Goal: Task Accomplishment & Management: Manage account settings

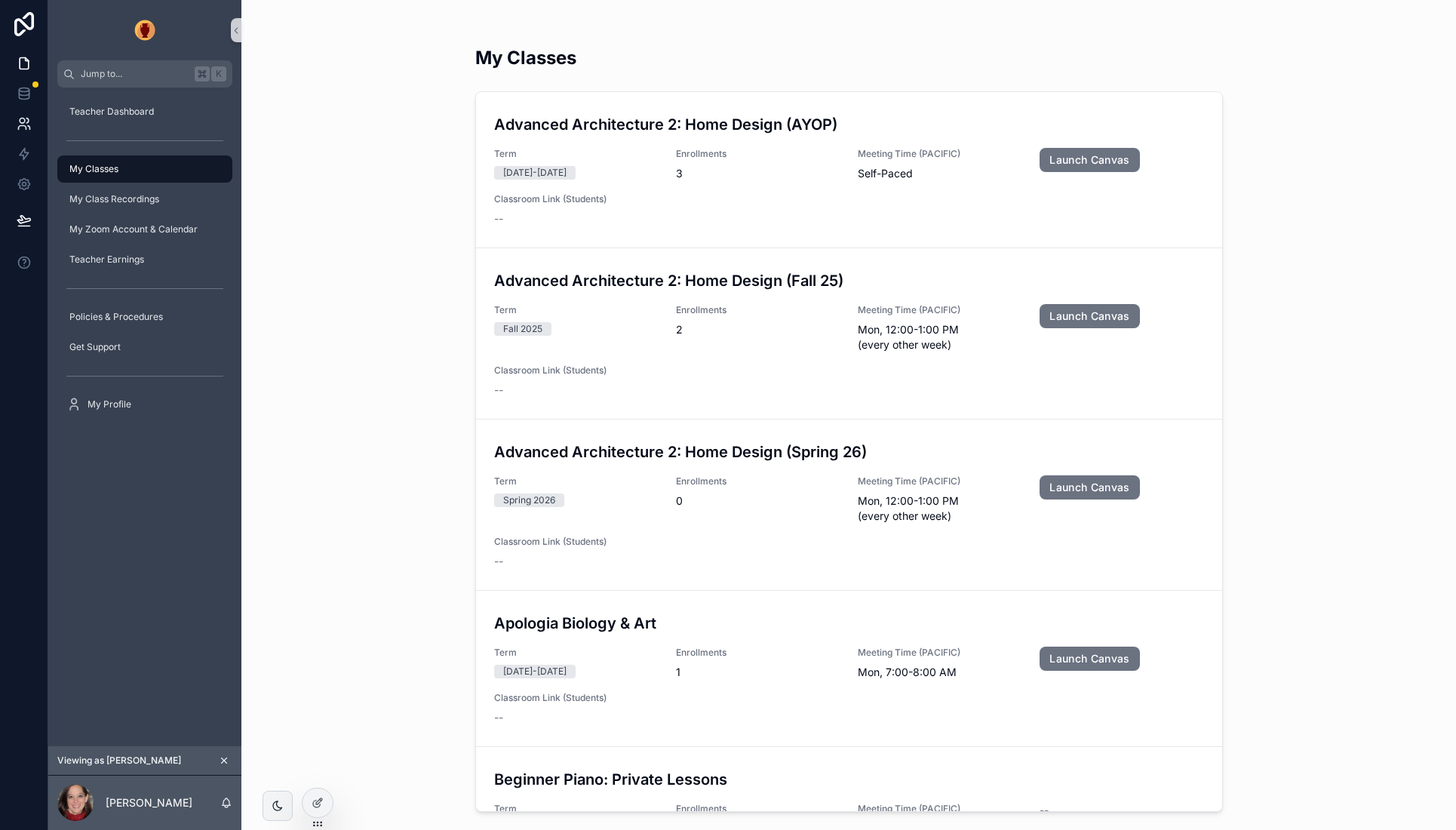
scroll to position [2056, 0]
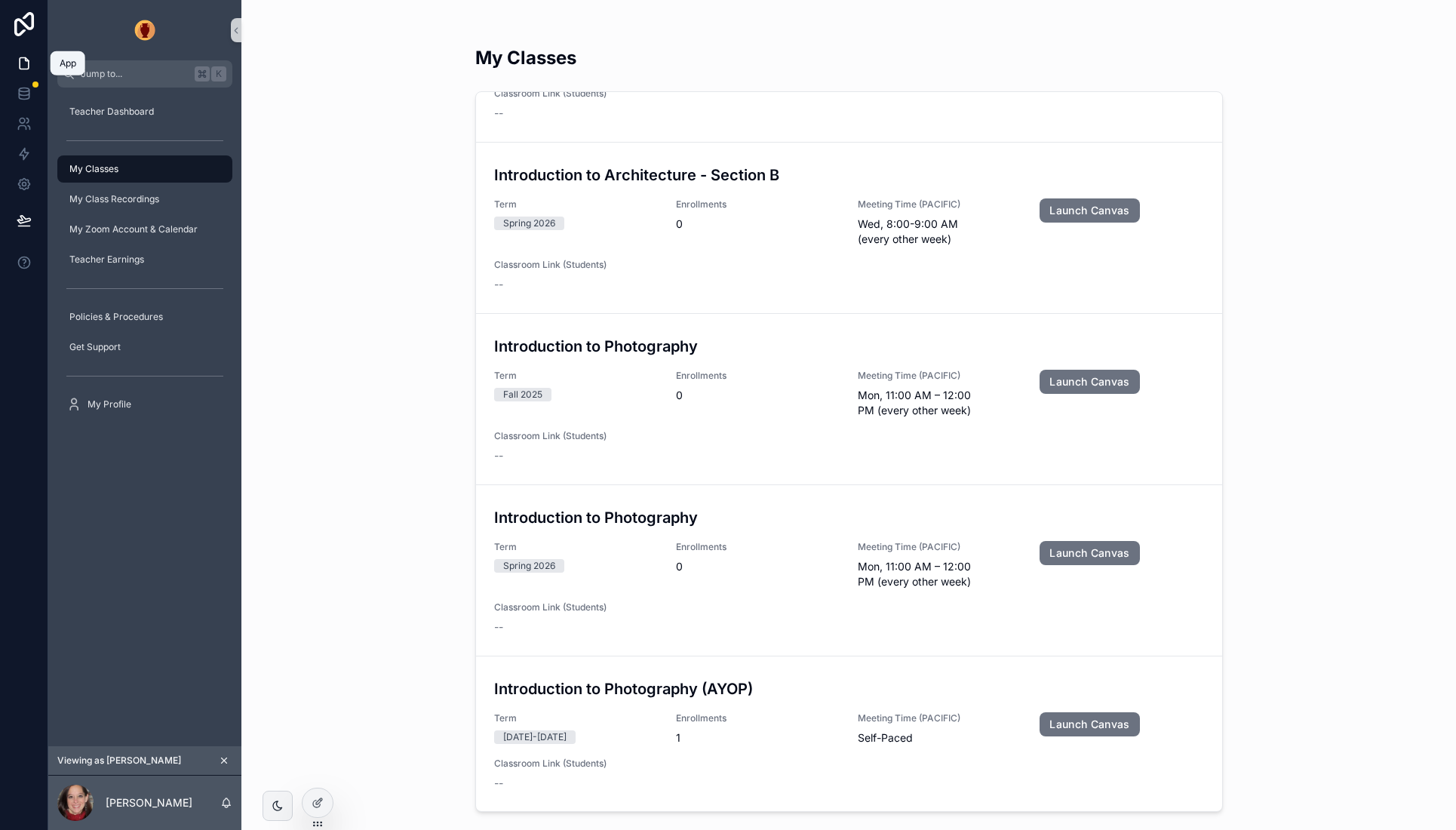
click at [25, 58] on icon at bounding box center [23, 64] width 9 height 12
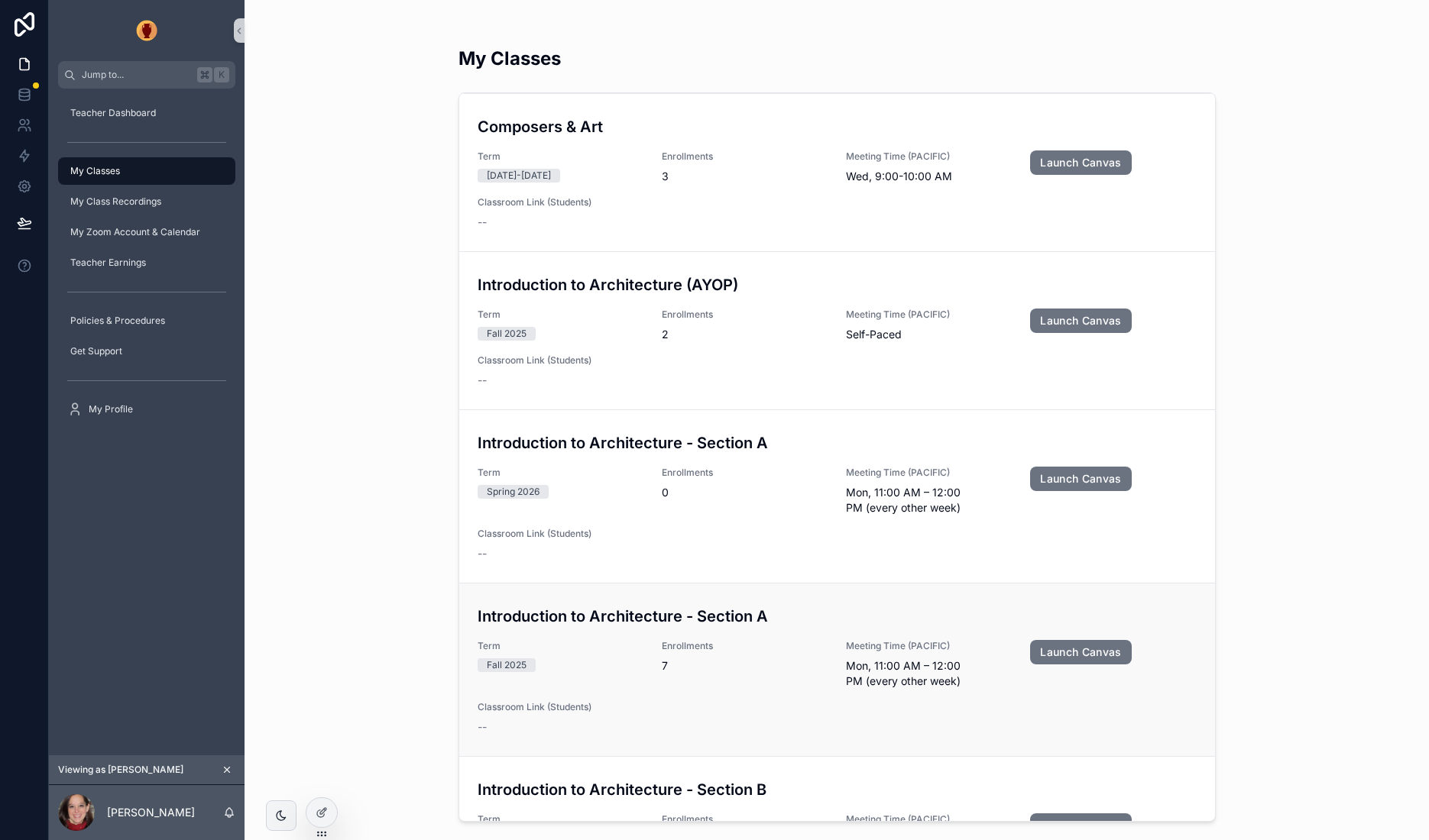
scroll to position [990, 0]
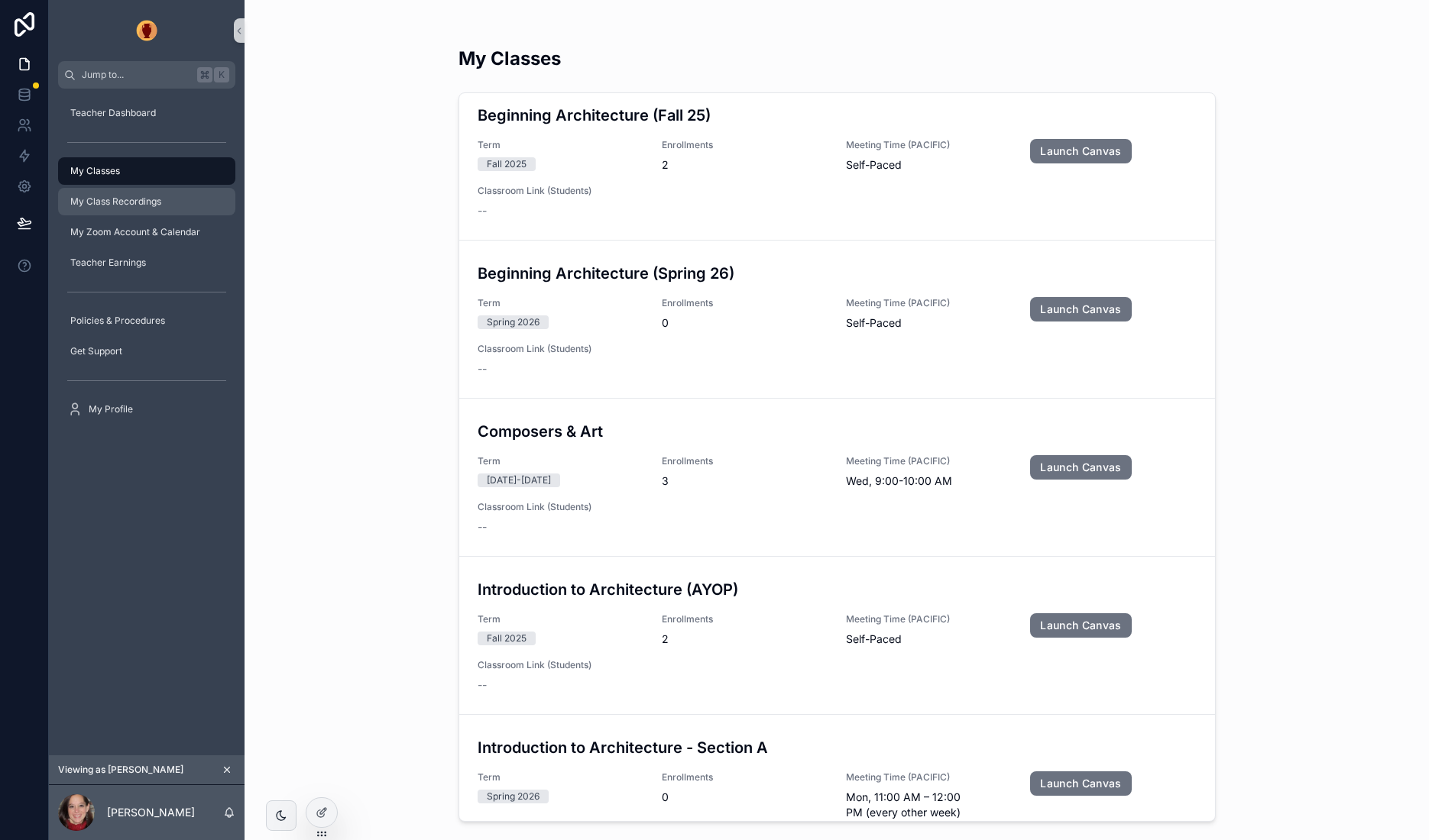
click at [118, 197] on span "My Class Recordings" at bounding box center [115, 202] width 91 height 12
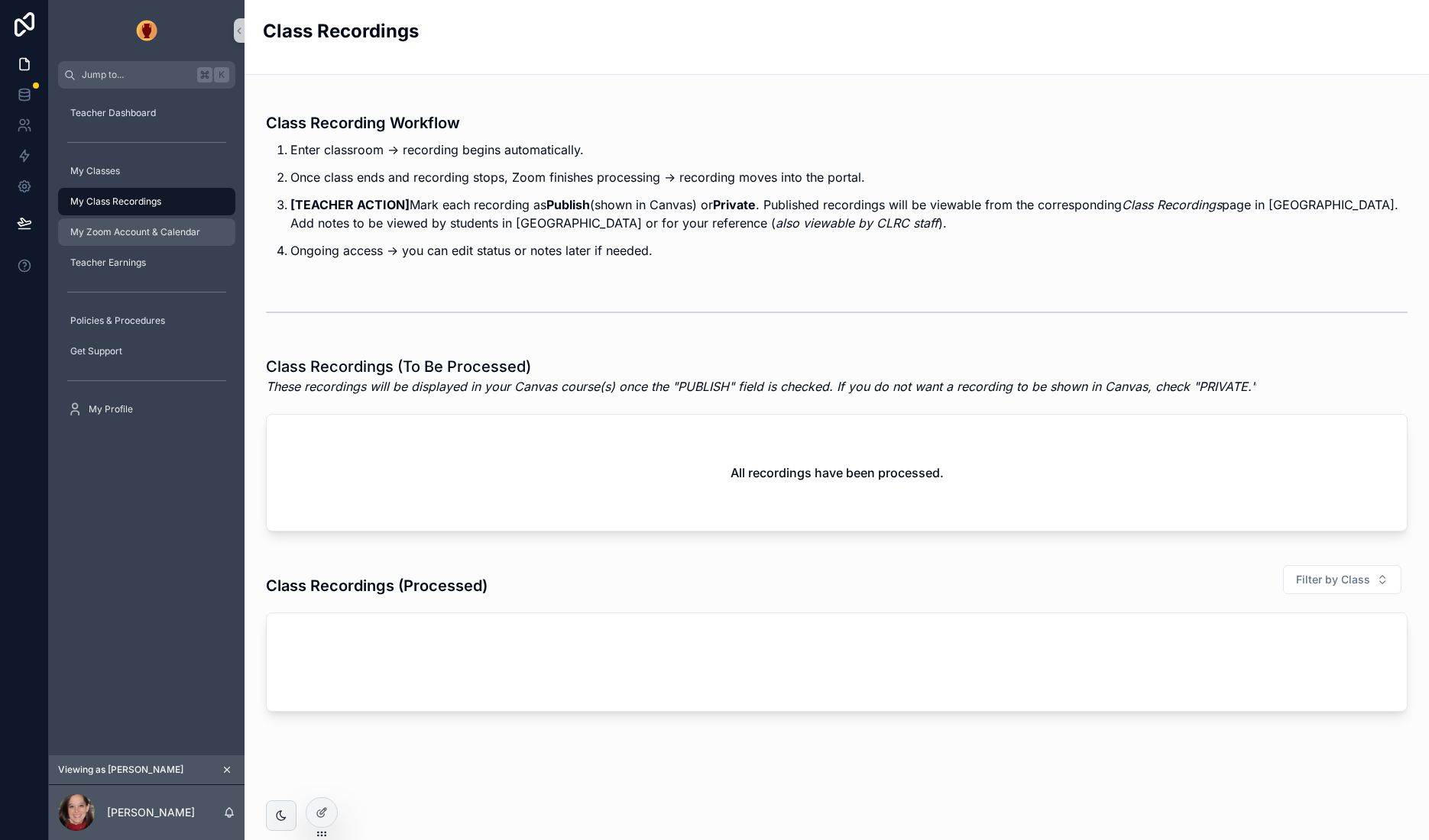
click at [103, 232] on span "My Zoom Account & Calendar" at bounding box center [135, 232] width 130 height 12
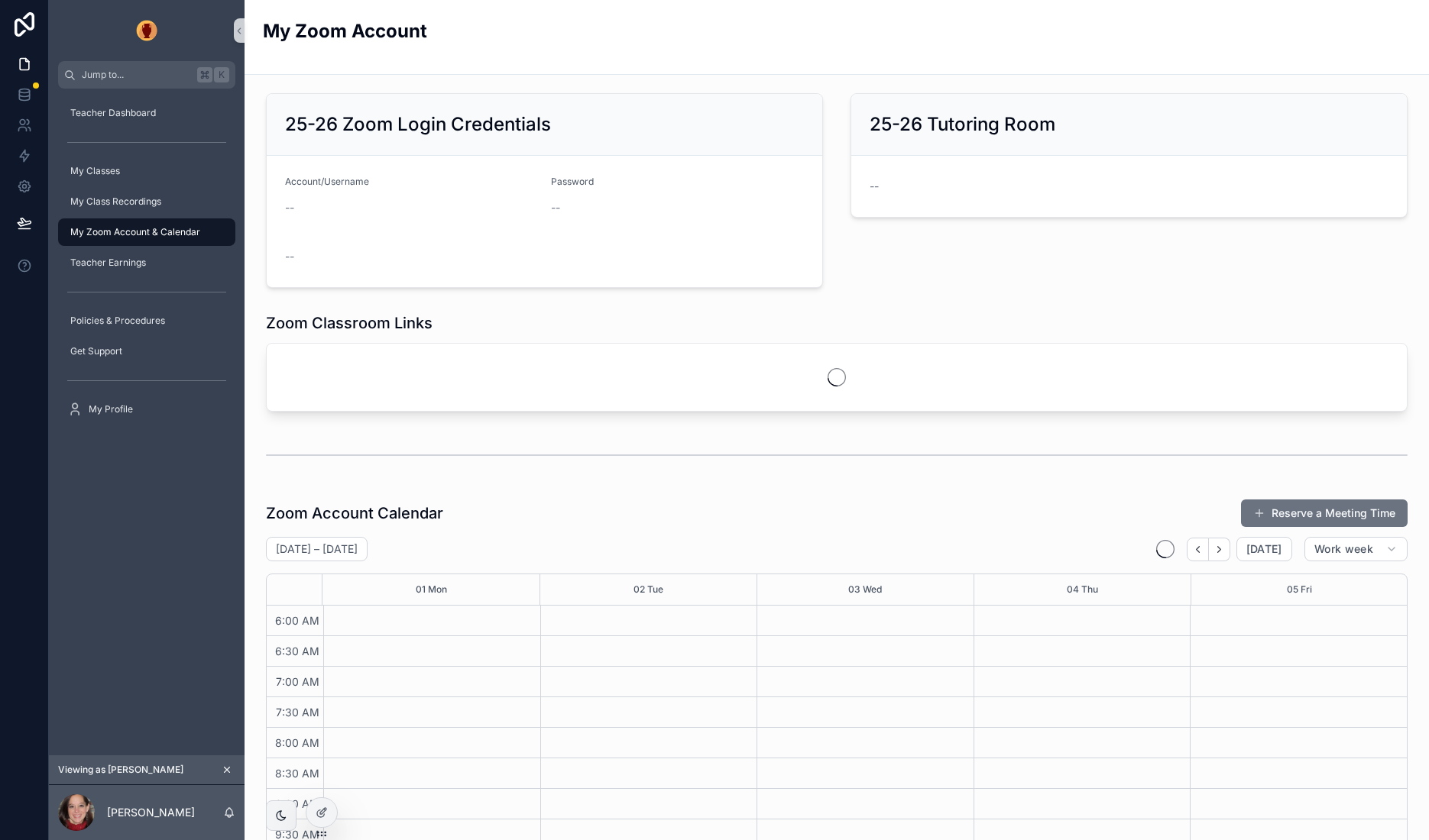
scroll to position [333, 0]
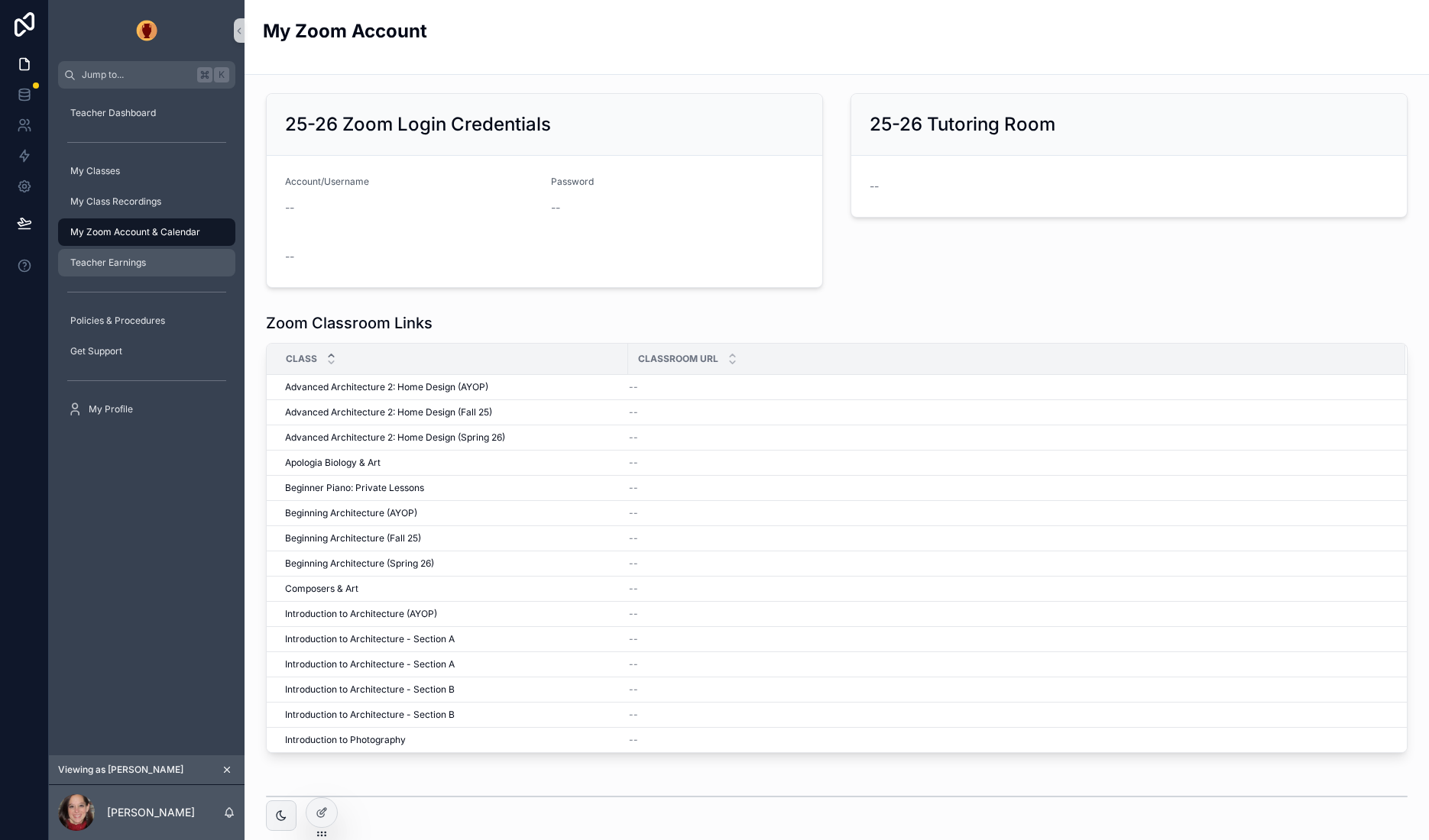
click at [95, 263] on span "Teacher Earnings" at bounding box center [107, 263] width 76 height 12
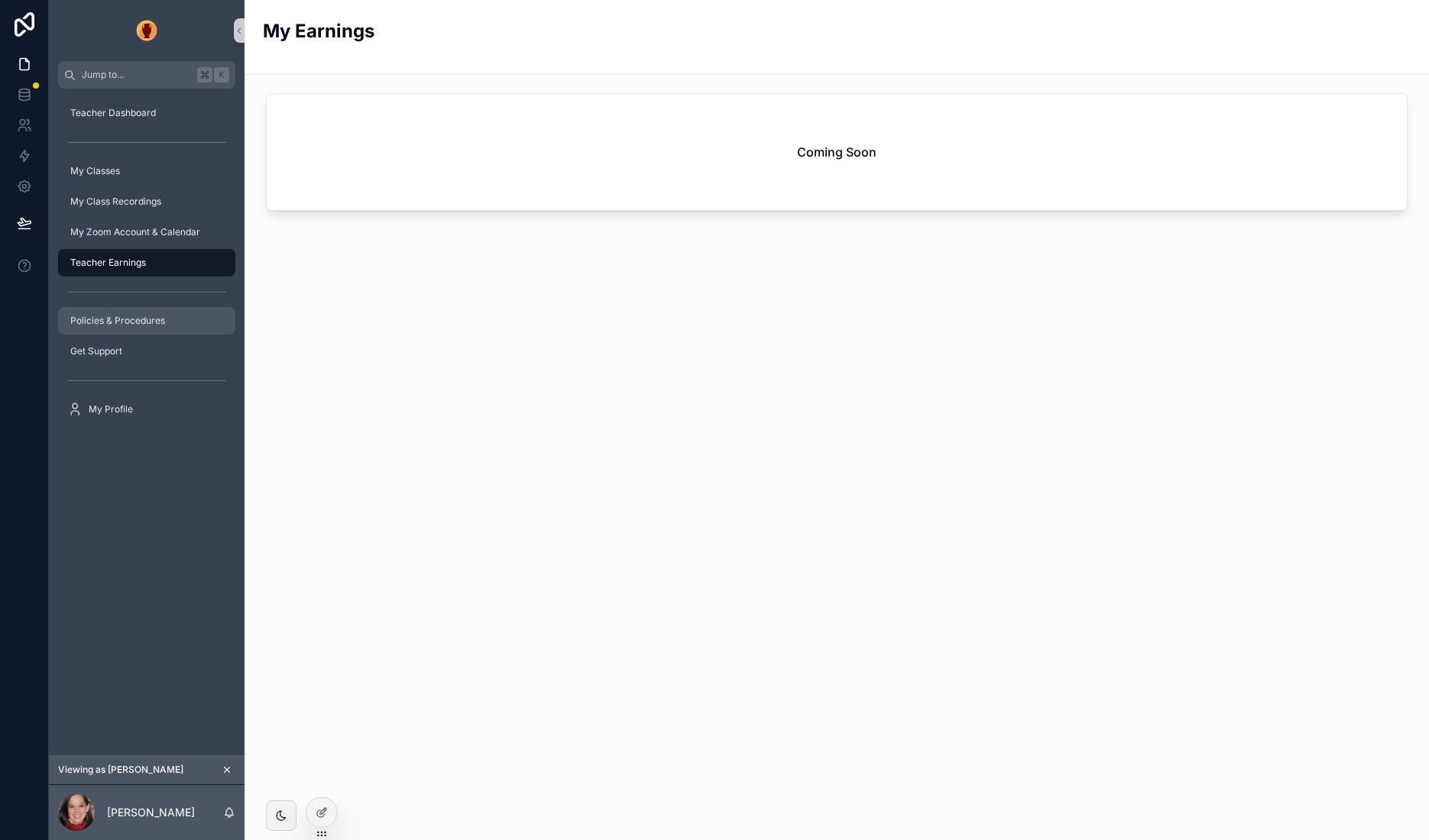
click at [139, 324] on span "Policies & Procedures" at bounding box center [117, 321] width 94 height 12
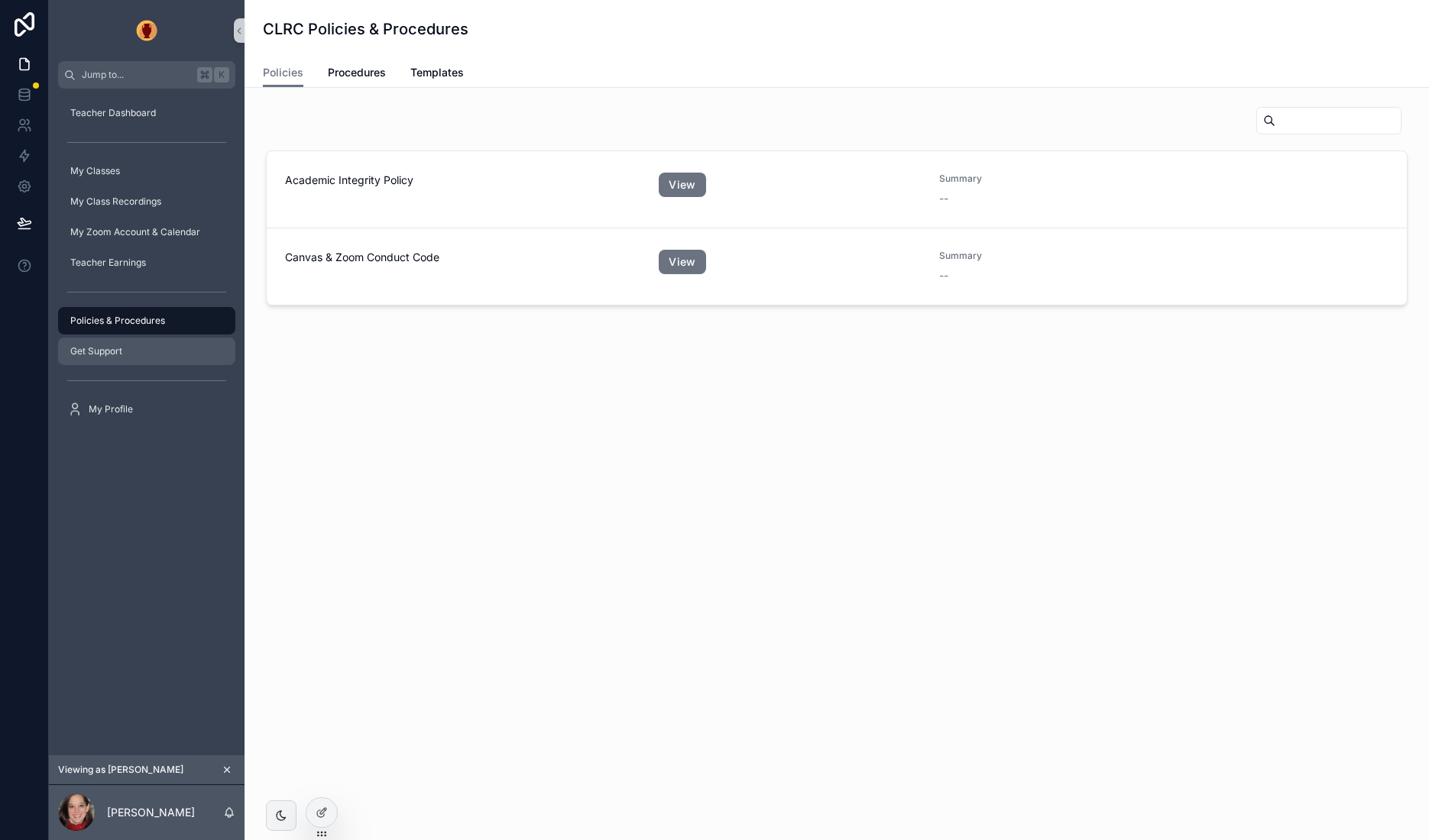
click at [122, 351] on div "Get Support" at bounding box center [147, 351] width 159 height 25
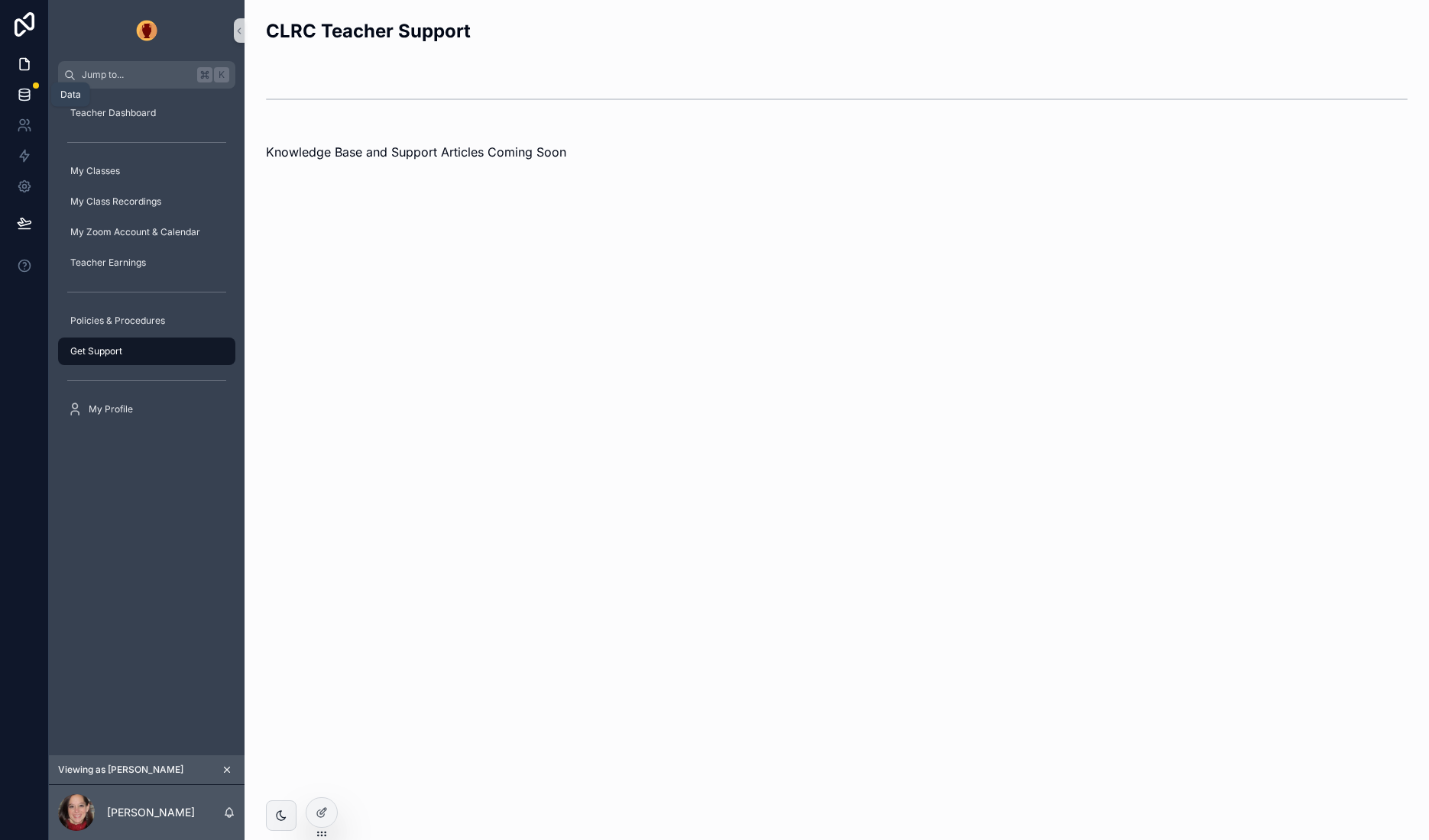
click at [23, 92] on icon at bounding box center [24, 91] width 10 height 4
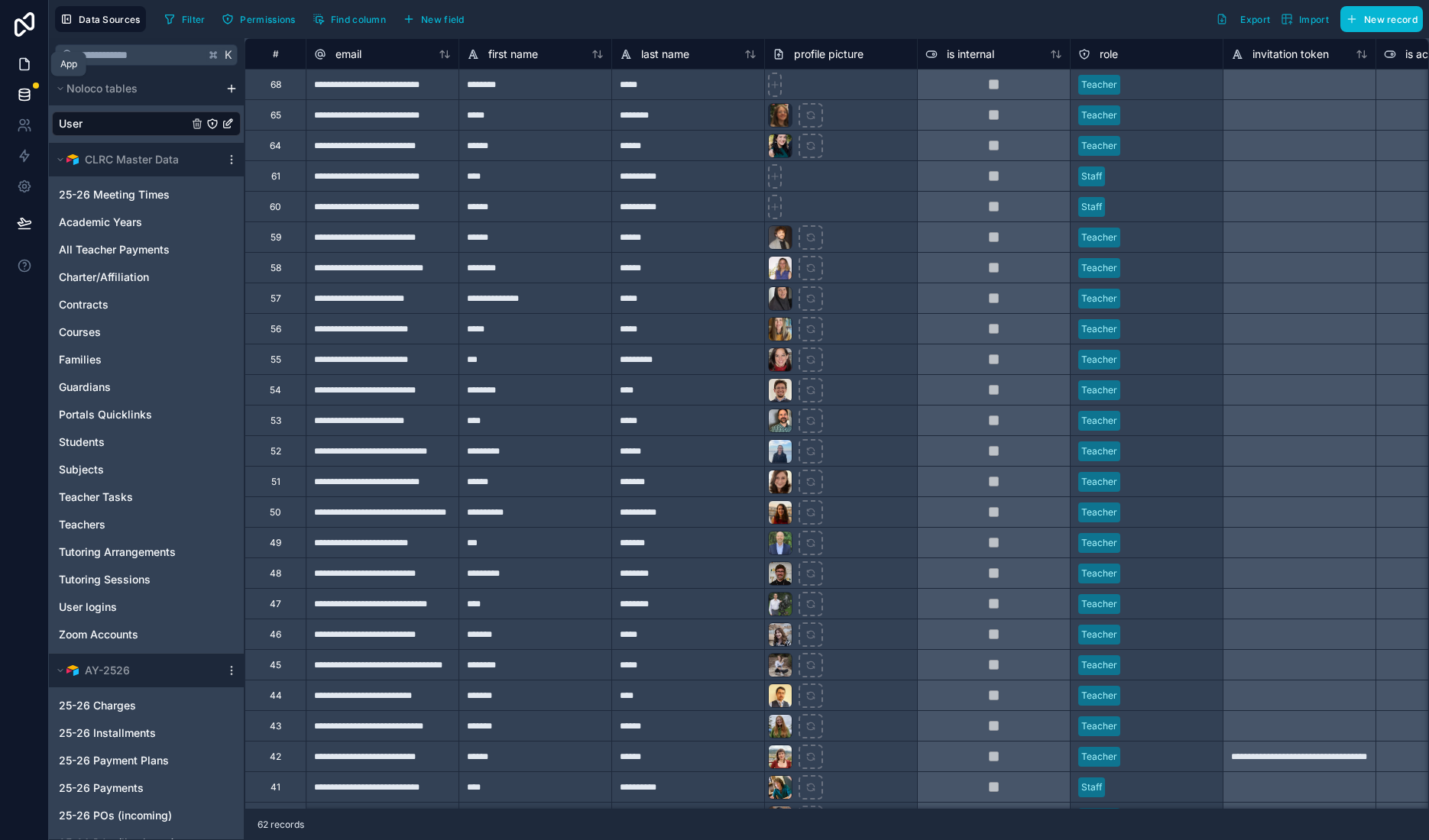
click at [27, 60] on icon at bounding box center [24, 65] width 9 height 12
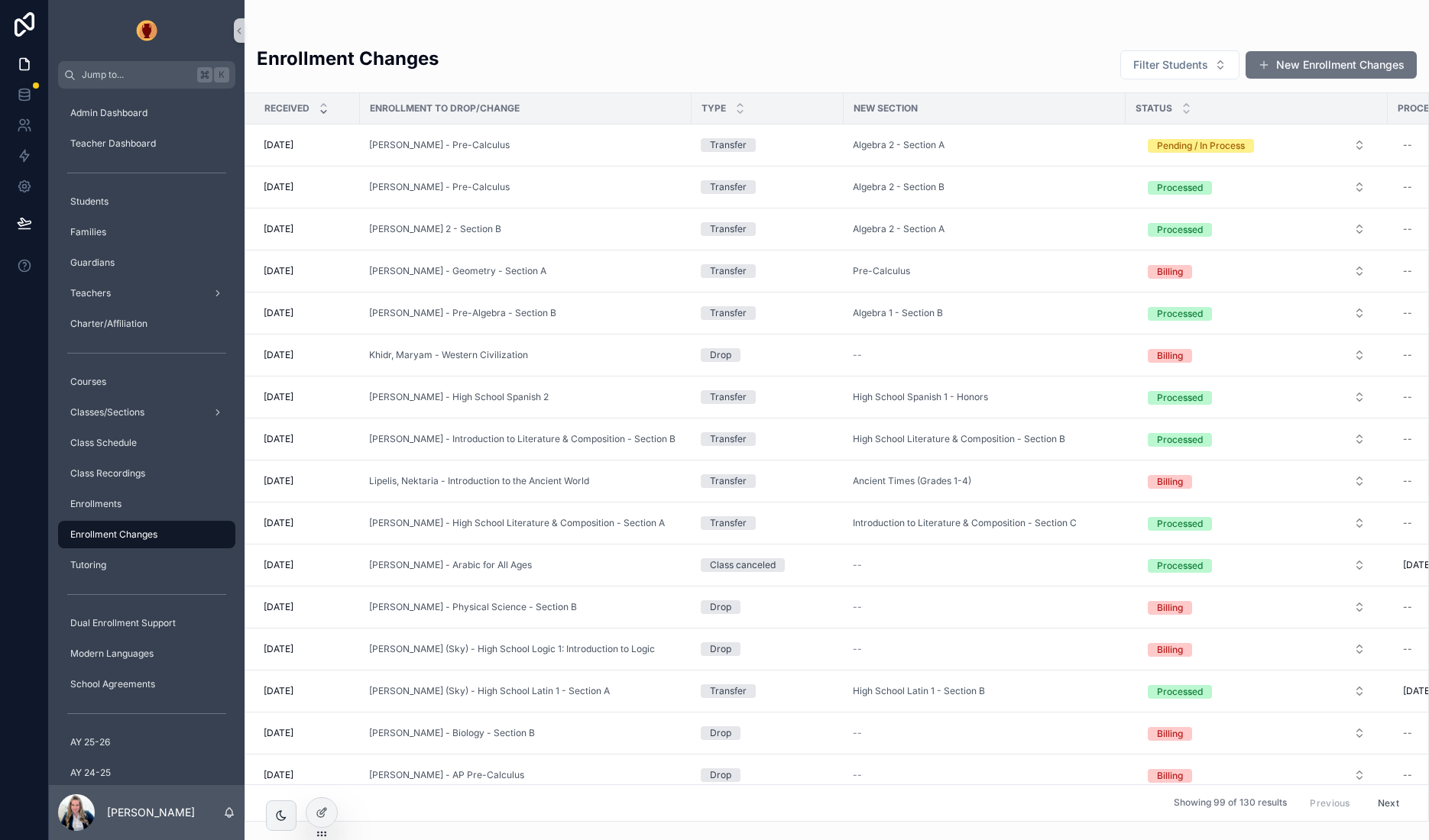
click at [623, 13] on div "Enrollment Changes Filter Students New Enrollment Changes Received Enrollment t…" at bounding box center [837, 411] width 1185 height 822
click at [316, 815] on icon at bounding box center [322, 812] width 12 height 12
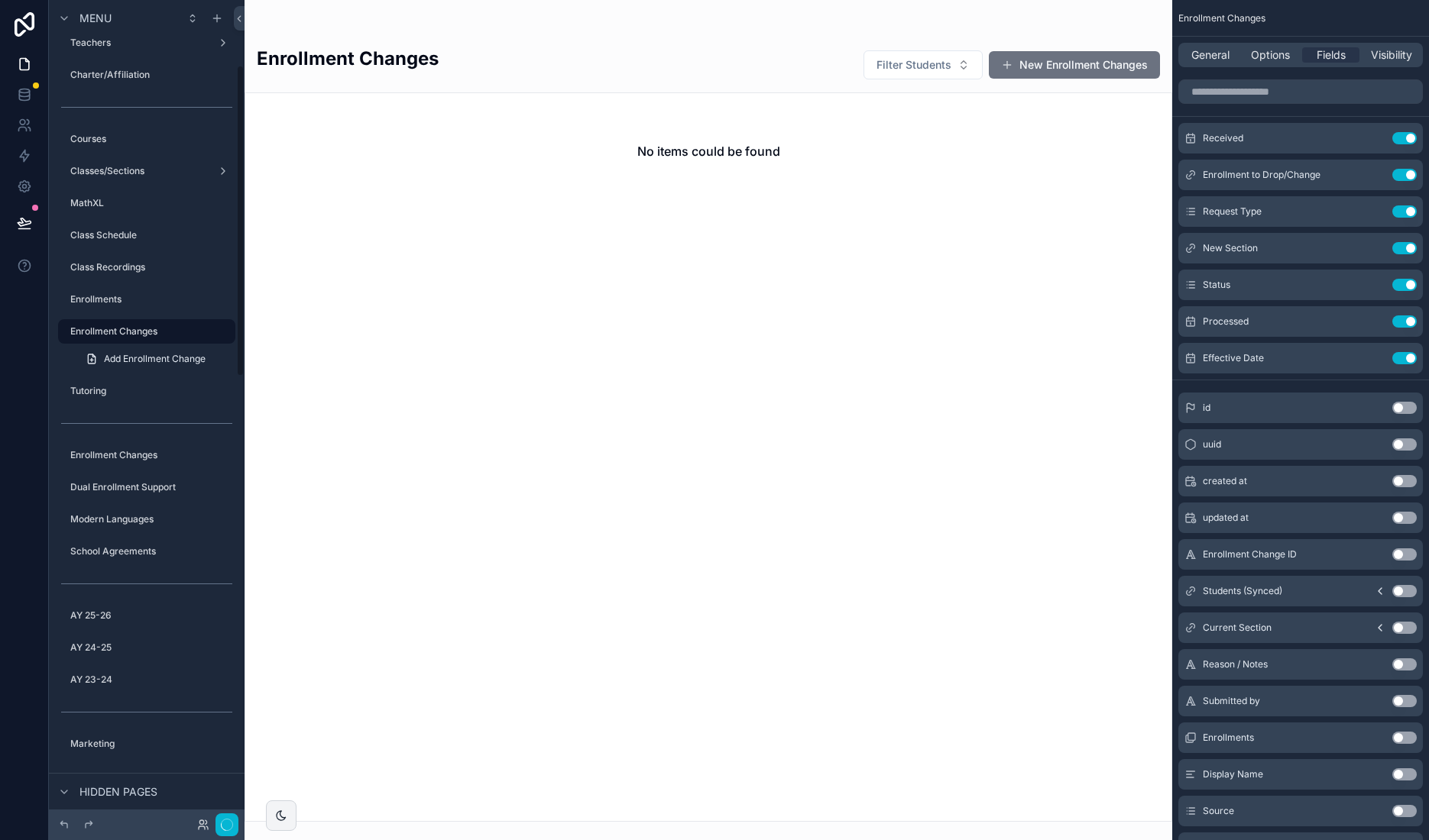
scroll to position [172, 0]
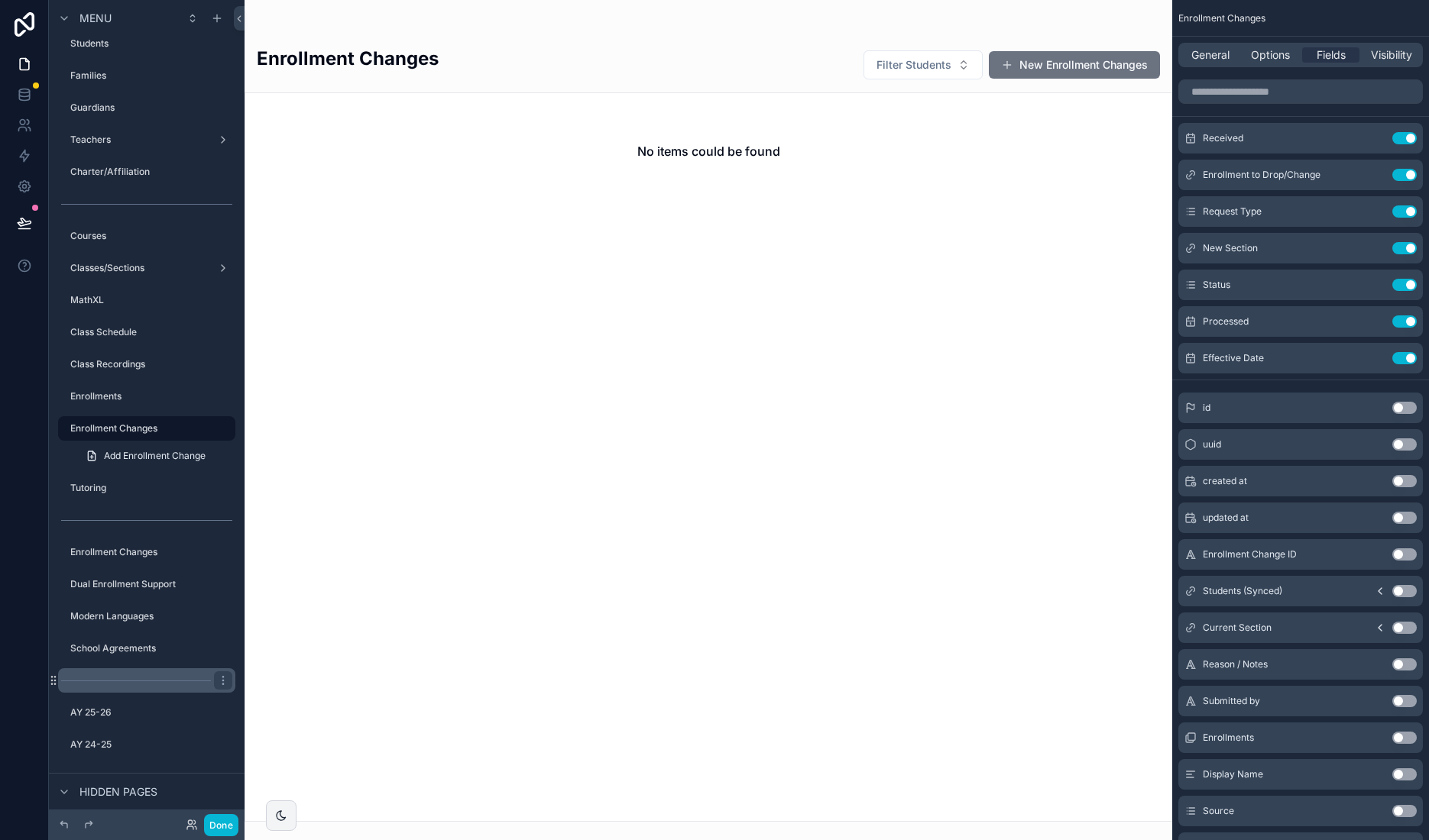
drag, startPoint x: 123, startPoint y: 547, endPoint x: 76, endPoint y: 551, distance: 47.2
click at [122, 547] on label "Enrollment Changes" at bounding box center [151, 552] width 162 height 12
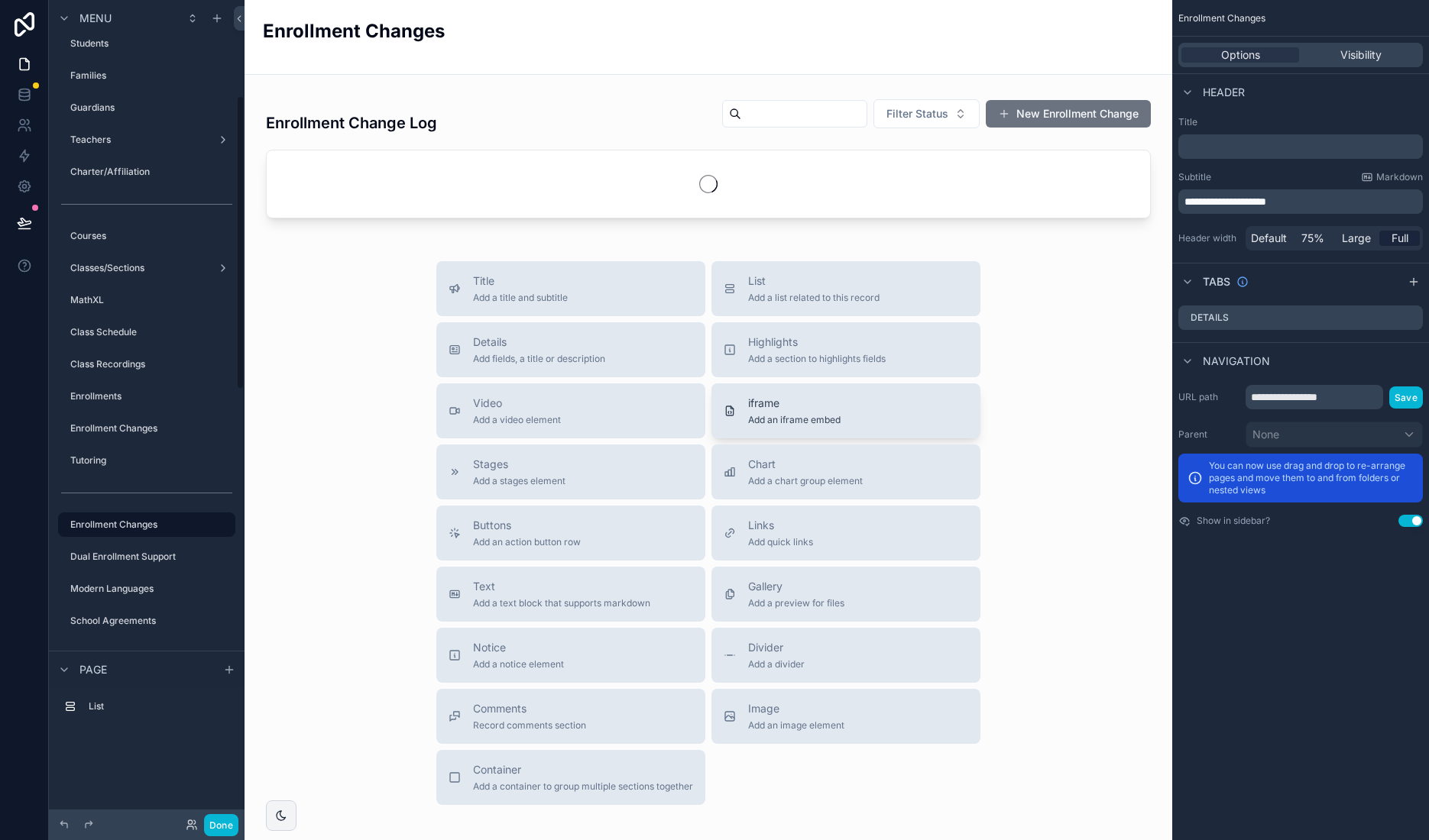
scroll to position [269, 0]
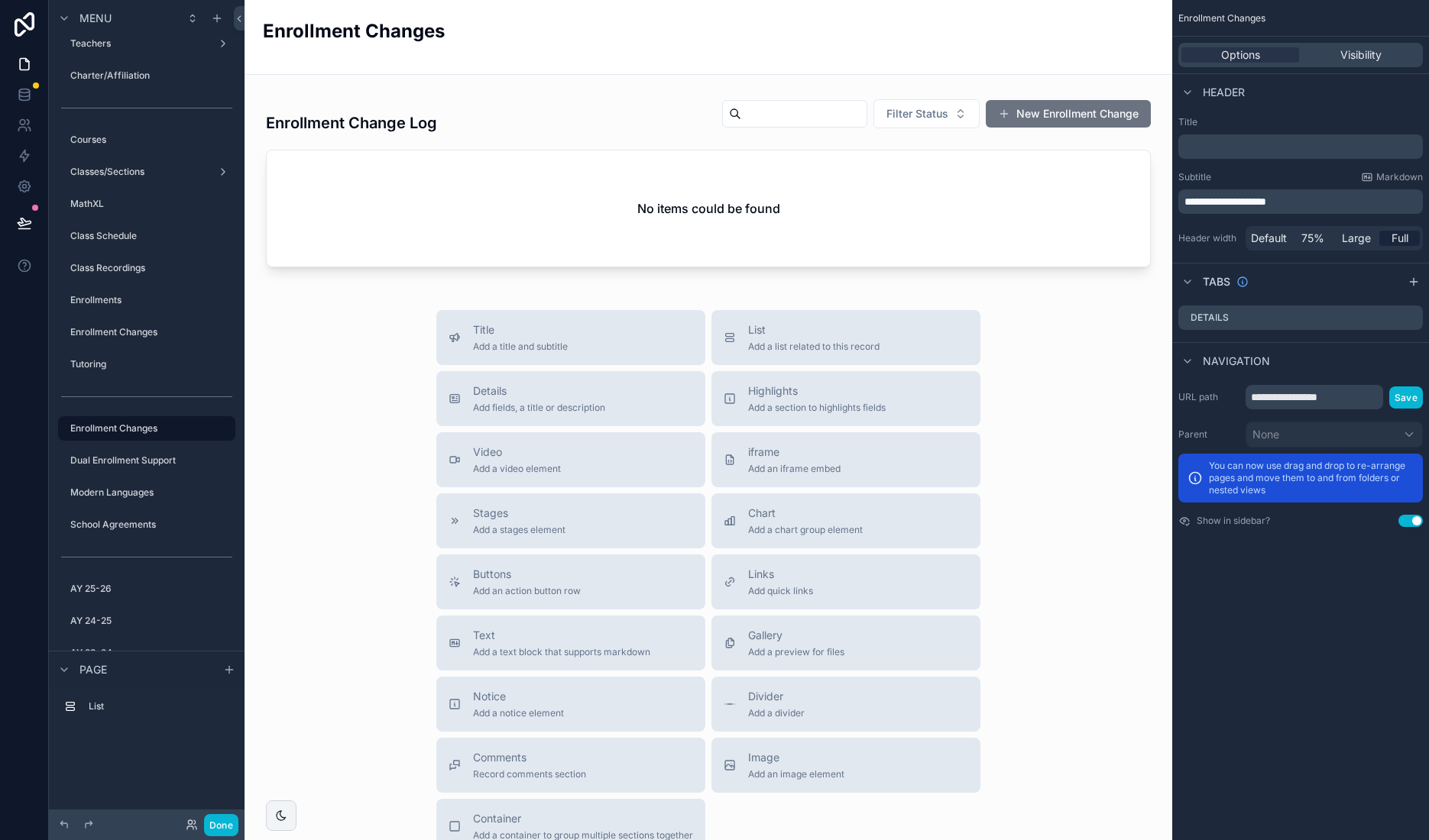
click at [135, 319] on div "Enrollment Changes" at bounding box center [147, 332] width 196 height 28
click at [138, 327] on label "Enrollment Changes" at bounding box center [137, 332] width 135 height 12
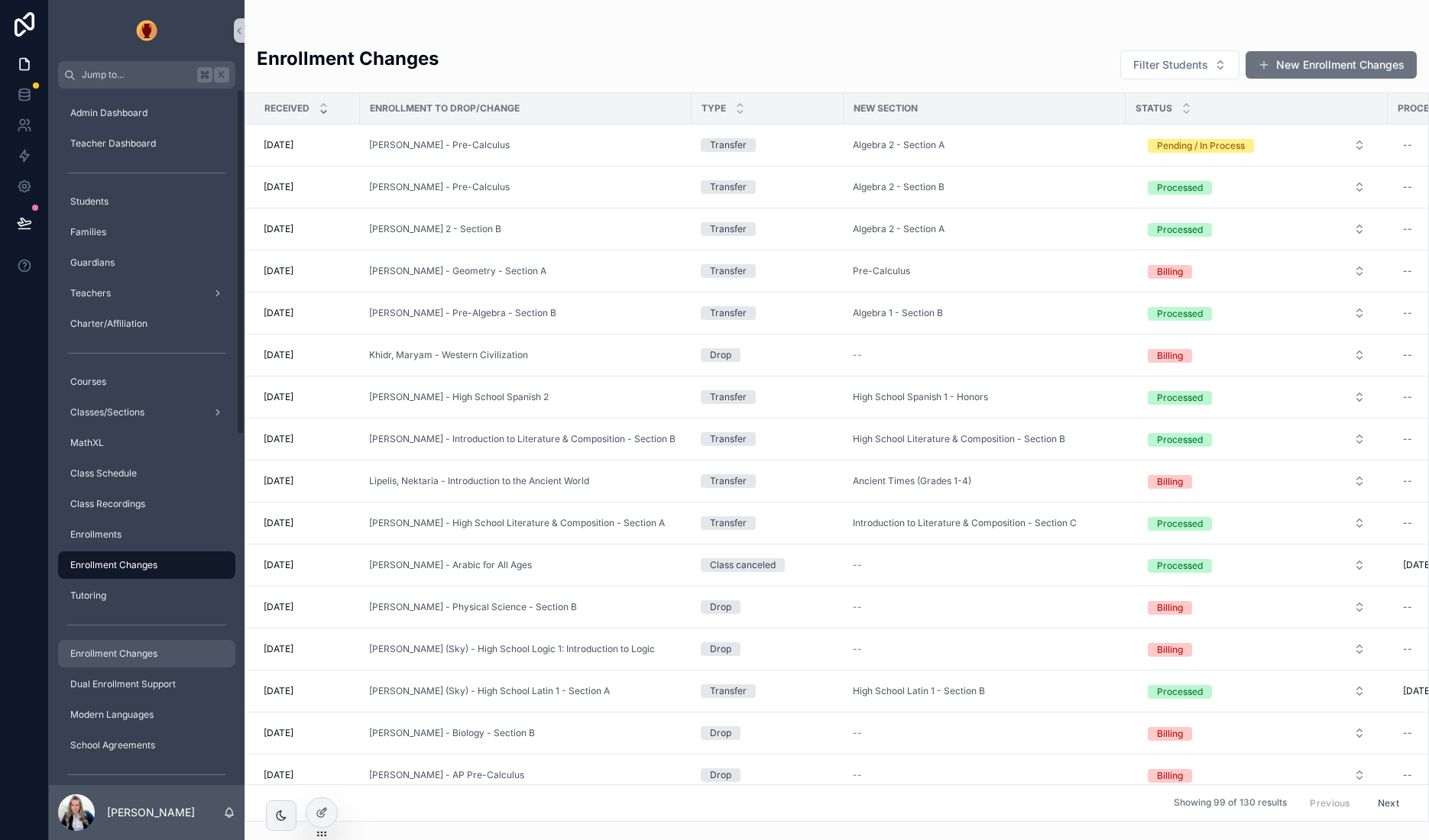
click at [148, 654] on span "Enrollment Changes" at bounding box center [113, 653] width 88 height 12
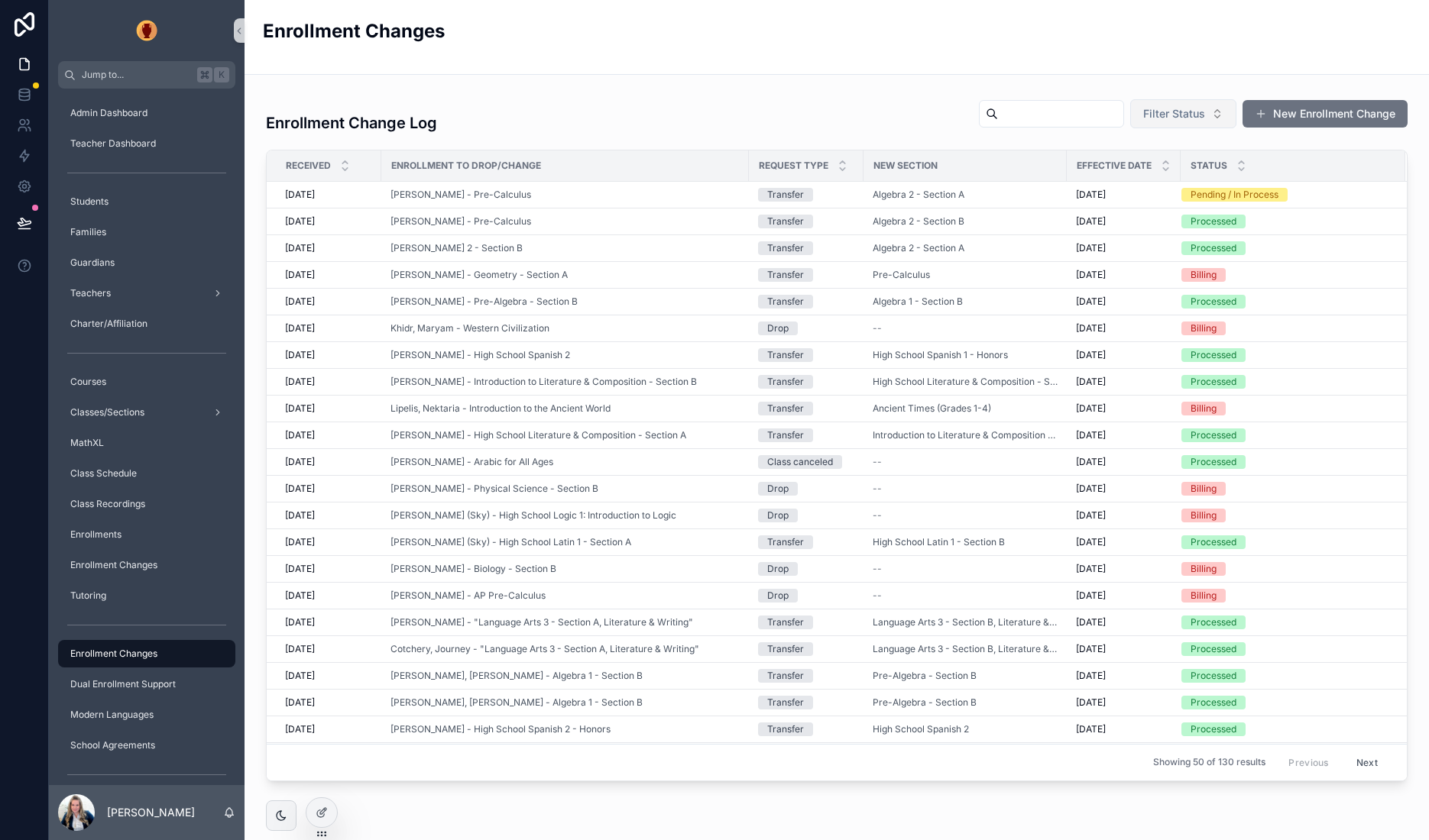
drag, startPoint x: 1211, startPoint y: 113, endPoint x: 1188, endPoint y: 124, distance: 25.5
click at [1211, 113] on button "Filter Status" at bounding box center [1183, 114] width 106 height 30
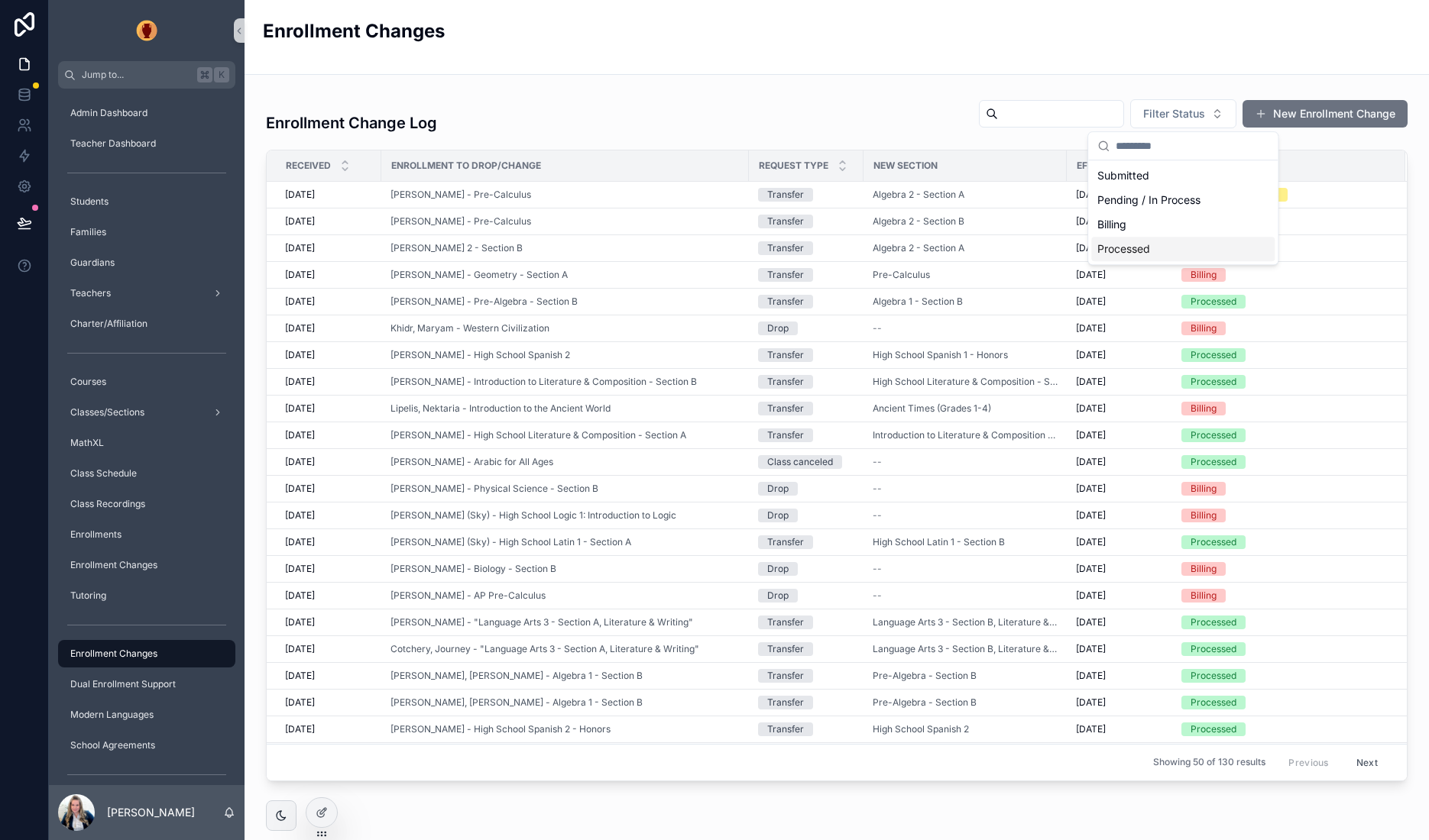
click at [1146, 237] on div "Processed" at bounding box center [1183, 249] width 183 height 25
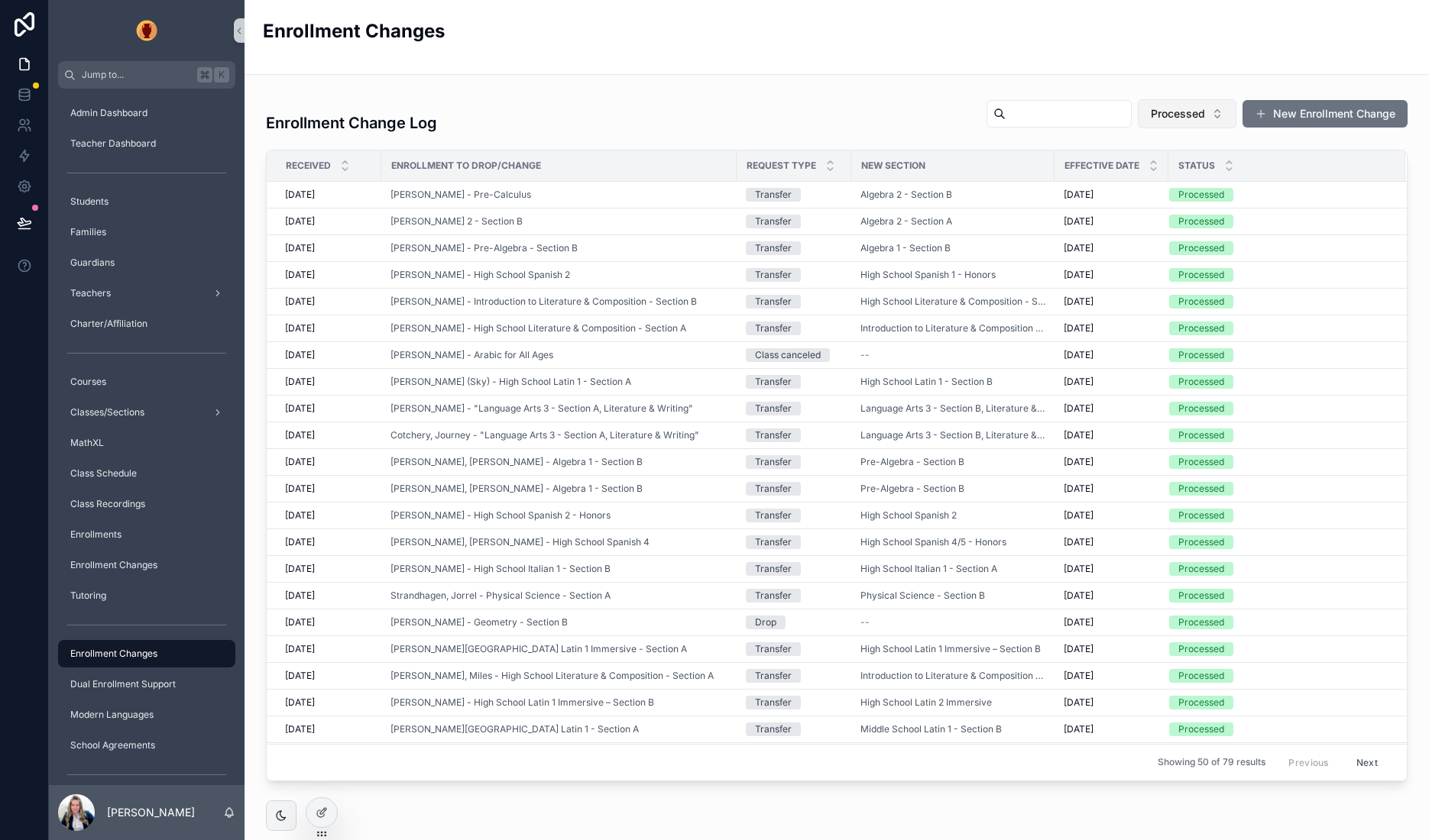
click at [1204, 114] on span "Processed" at bounding box center [1177, 114] width 54 height 16
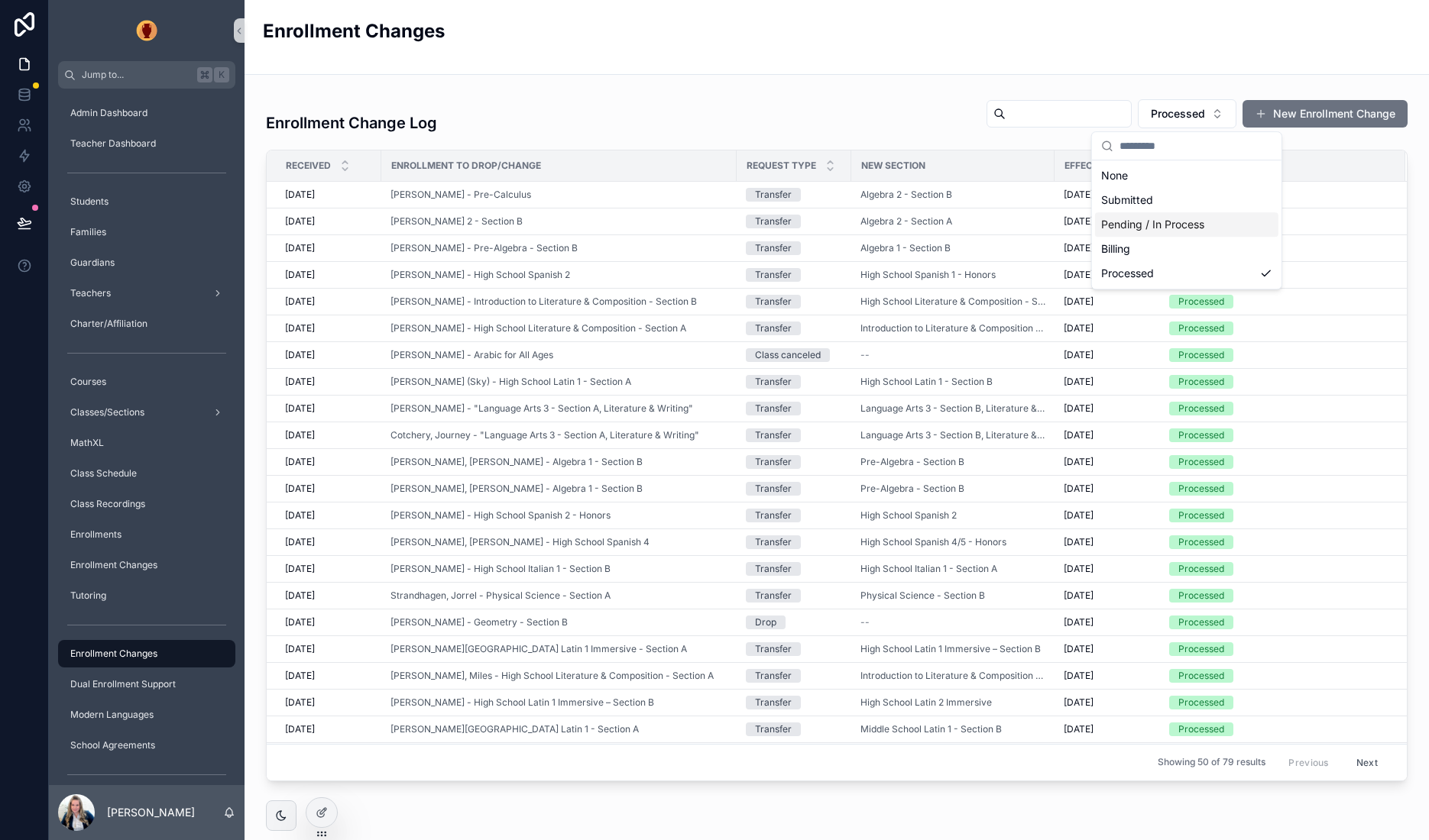
click at [1149, 221] on div "Pending / In Process" at bounding box center [1187, 224] width 183 height 25
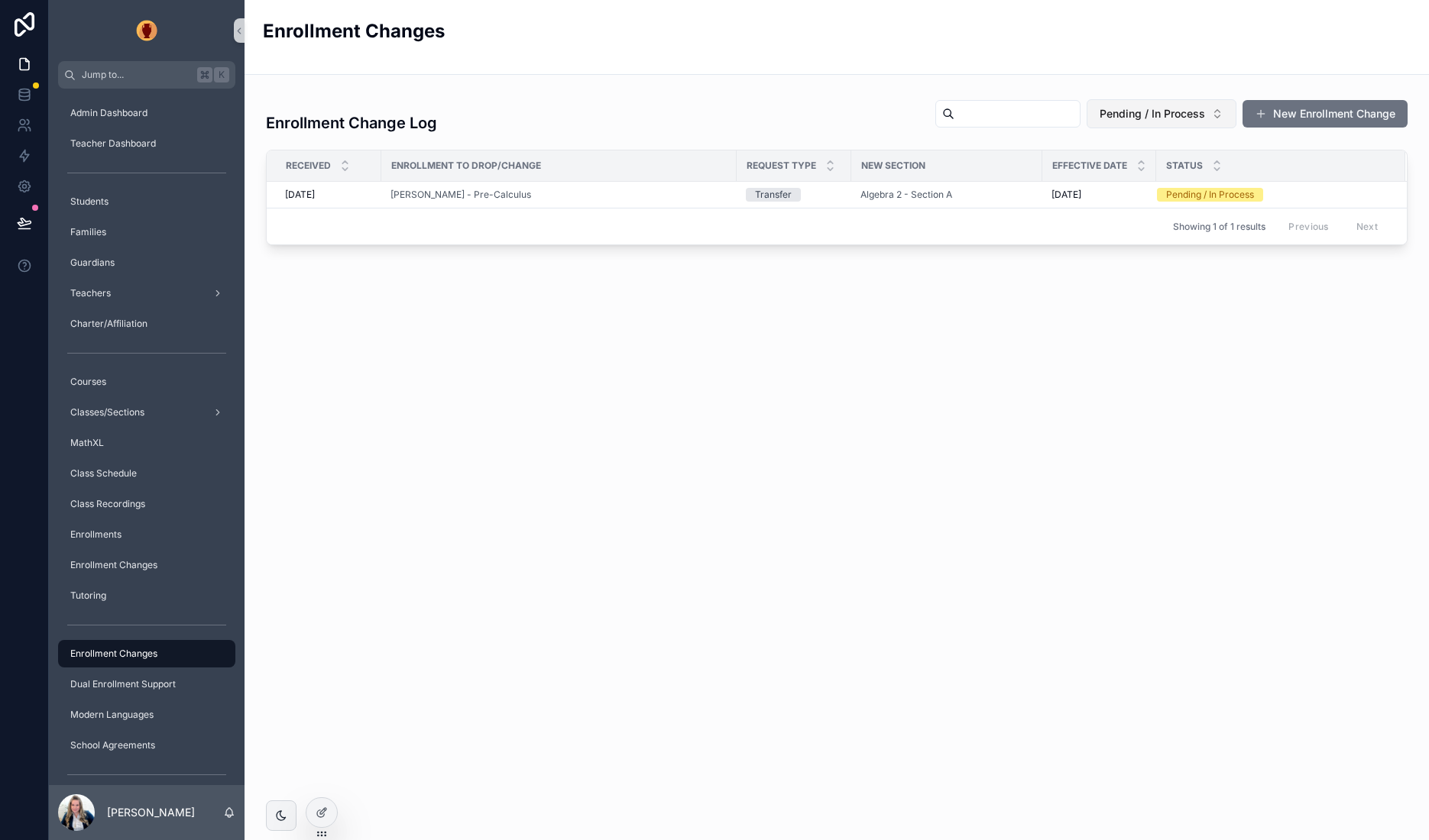
click at [1188, 114] on span "Pending / In Process" at bounding box center [1151, 114] width 105 height 16
click at [1025, 76] on div "Enrollment Change Log Pending / In Process New Enrollment Change Received Enrol…" at bounding box center [837, 211] width 1185 height 274
drag, startPoint x: 1138, startPoint y: 110, endPoint x: 1137, endPoint y: 118, distance: 8.1
click at [1138, 110] on span "Pending / In Process" at bounding box center [1151, 114] width 105 height 16
click at [1130, 176] on div "None" at bounding box center [1160, 175] width 183 height 25
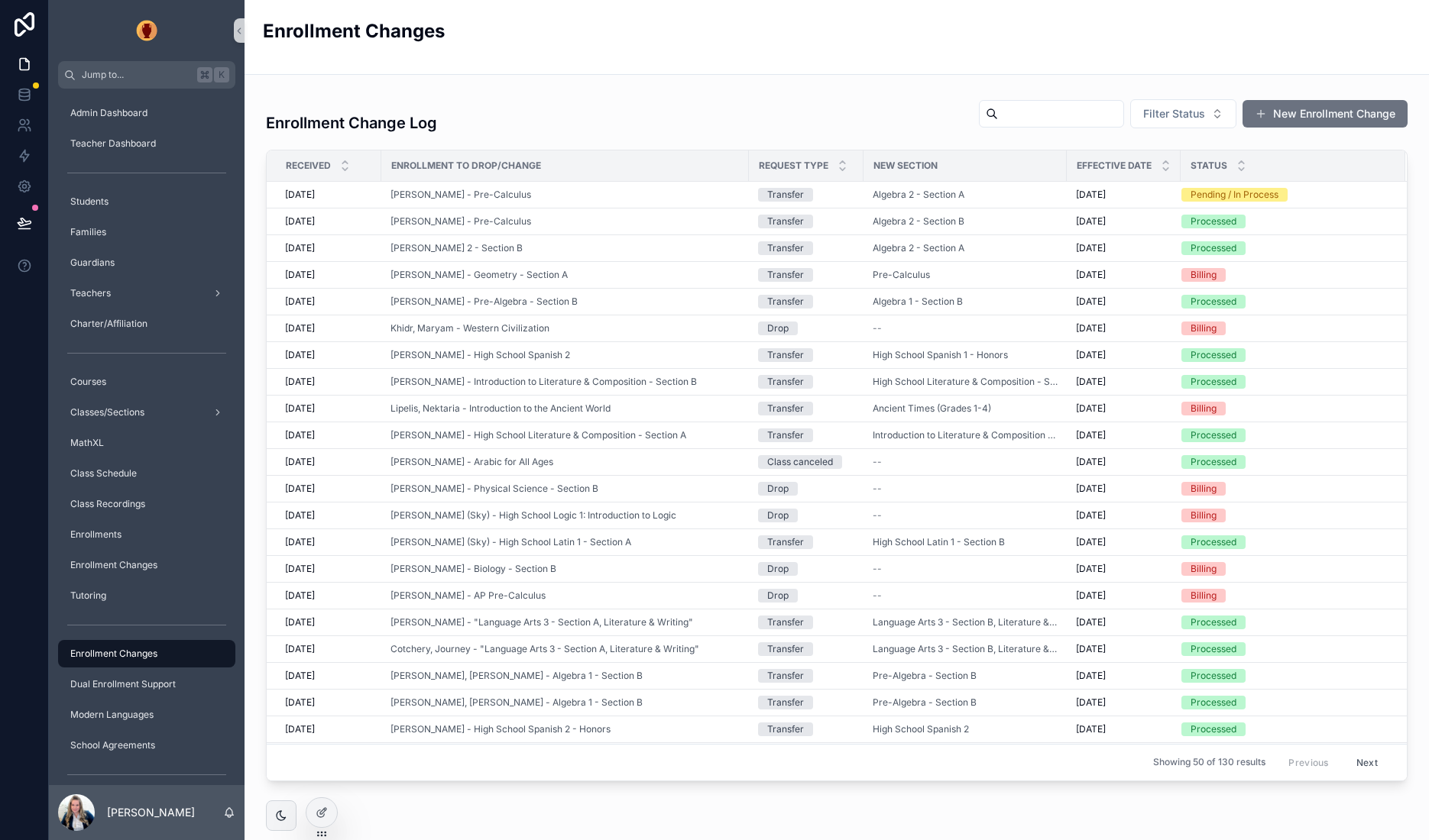
click at [1021, 118] on input "scrollable content" at bounding box center [1060, 114] width 125 height 22
type input "*****"
drag, startPoint x: 1110, startPoint y: 114, endPoint x: 986, endPoint y: 114, distance: 124.0
click at [1110, 114] on icon "Clear" at bounding box center [1111, 114] width 6 height 6
click at [868, 95] on div "Enrollment Change Log Filter Status New Enrollment Change" at bounding box center [837, 117] width 1142 height 47
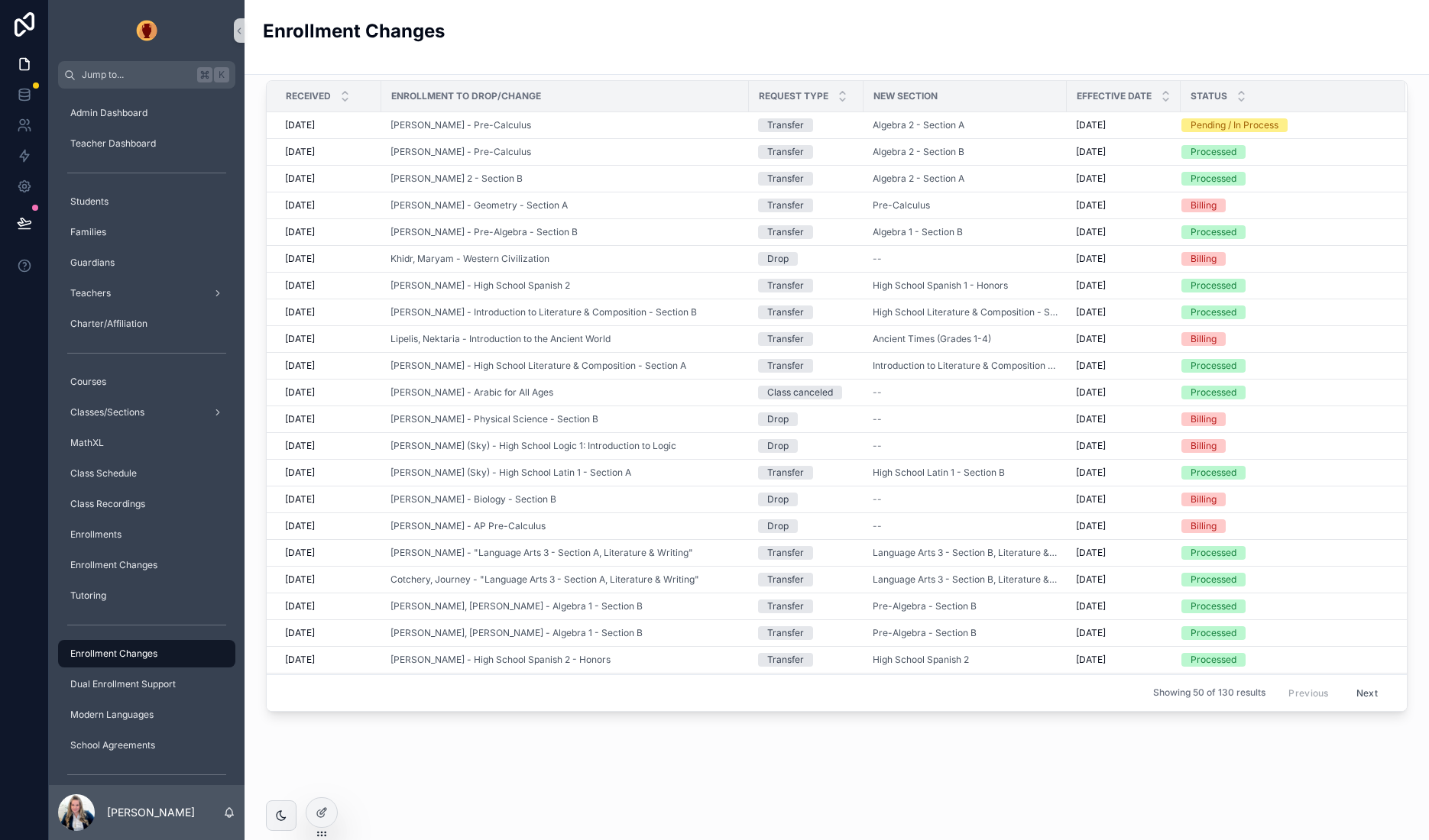
click at [809, 94] on span "Request Type" at bounding box center [793, 96] width 70 height 12
click at [321, 805] on div at bounding box center [321, 812] width 31 height 30
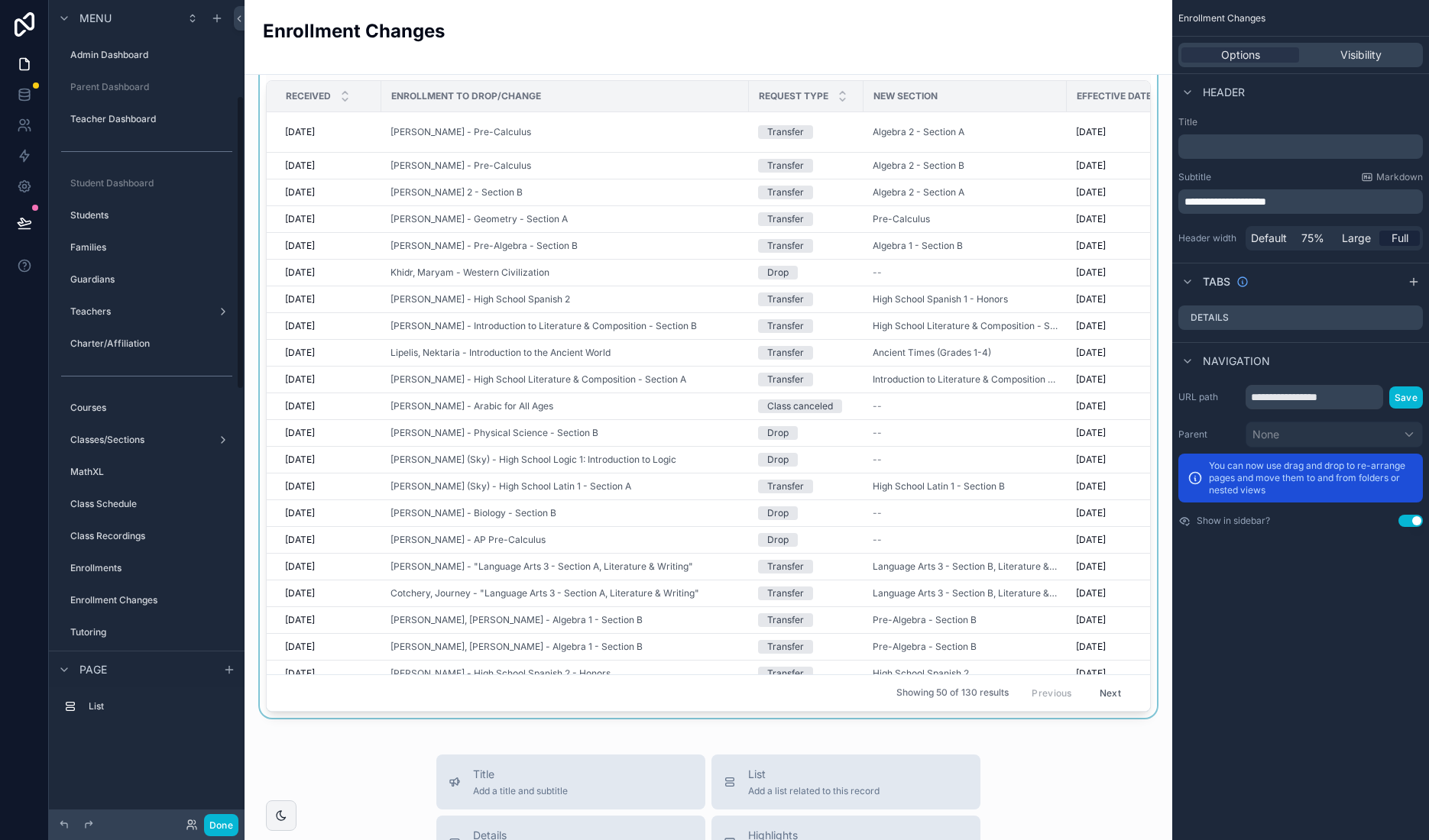
scroll to position [269, 0]
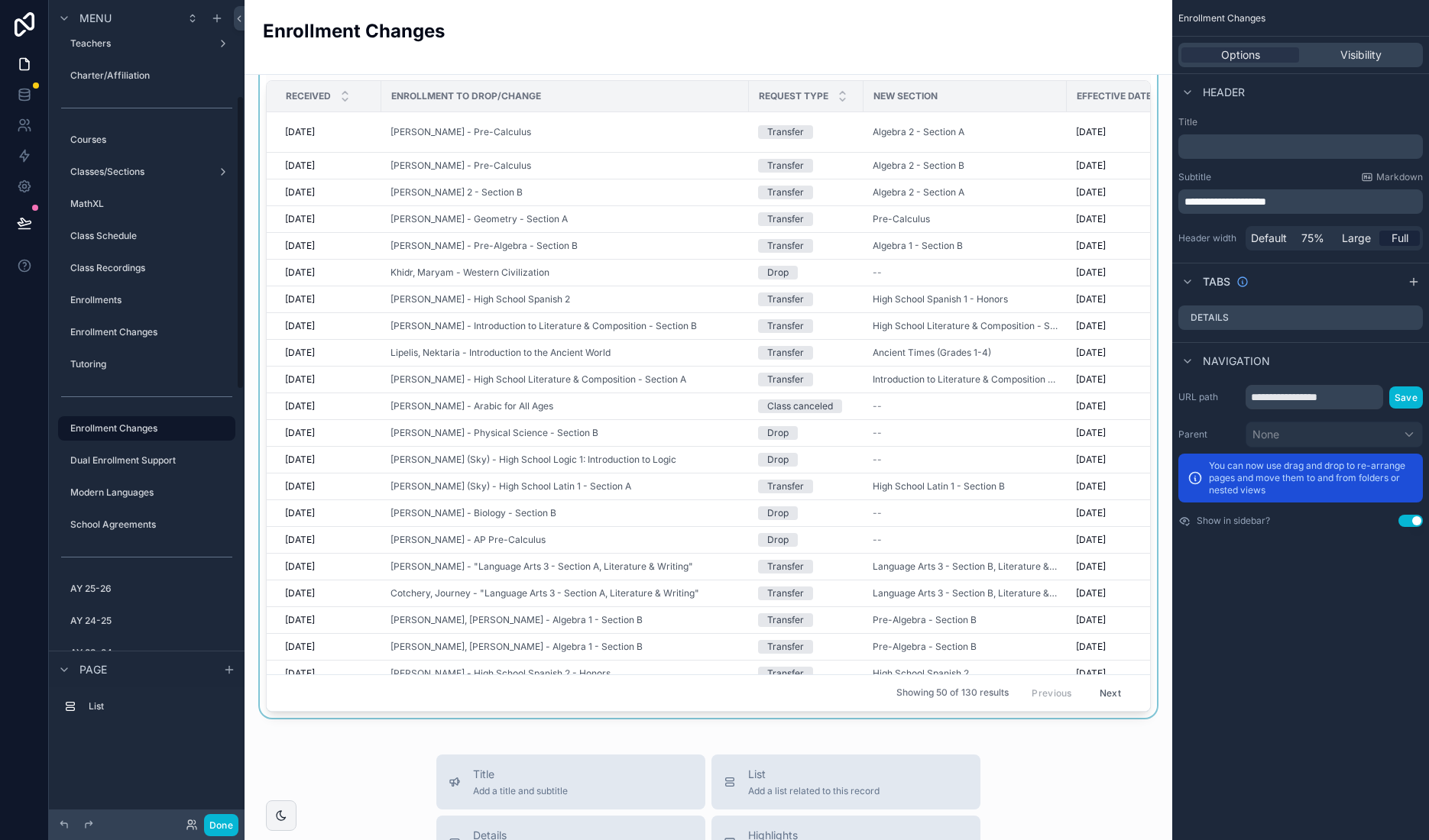
click at [802, 93] on span "Request Type" at bounding box center [793, 96] width 70 height 12
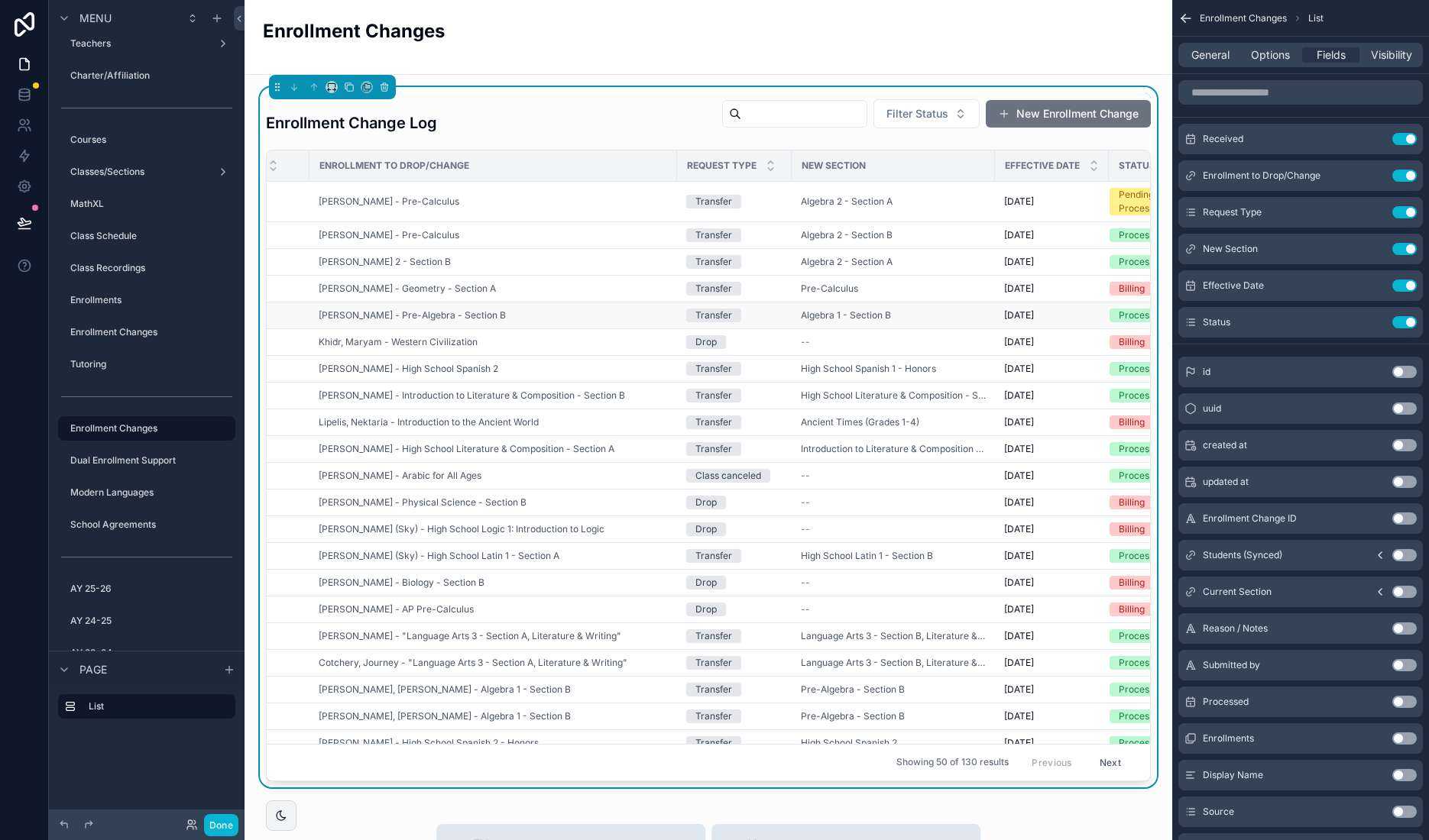
scroll to position [0, 148]
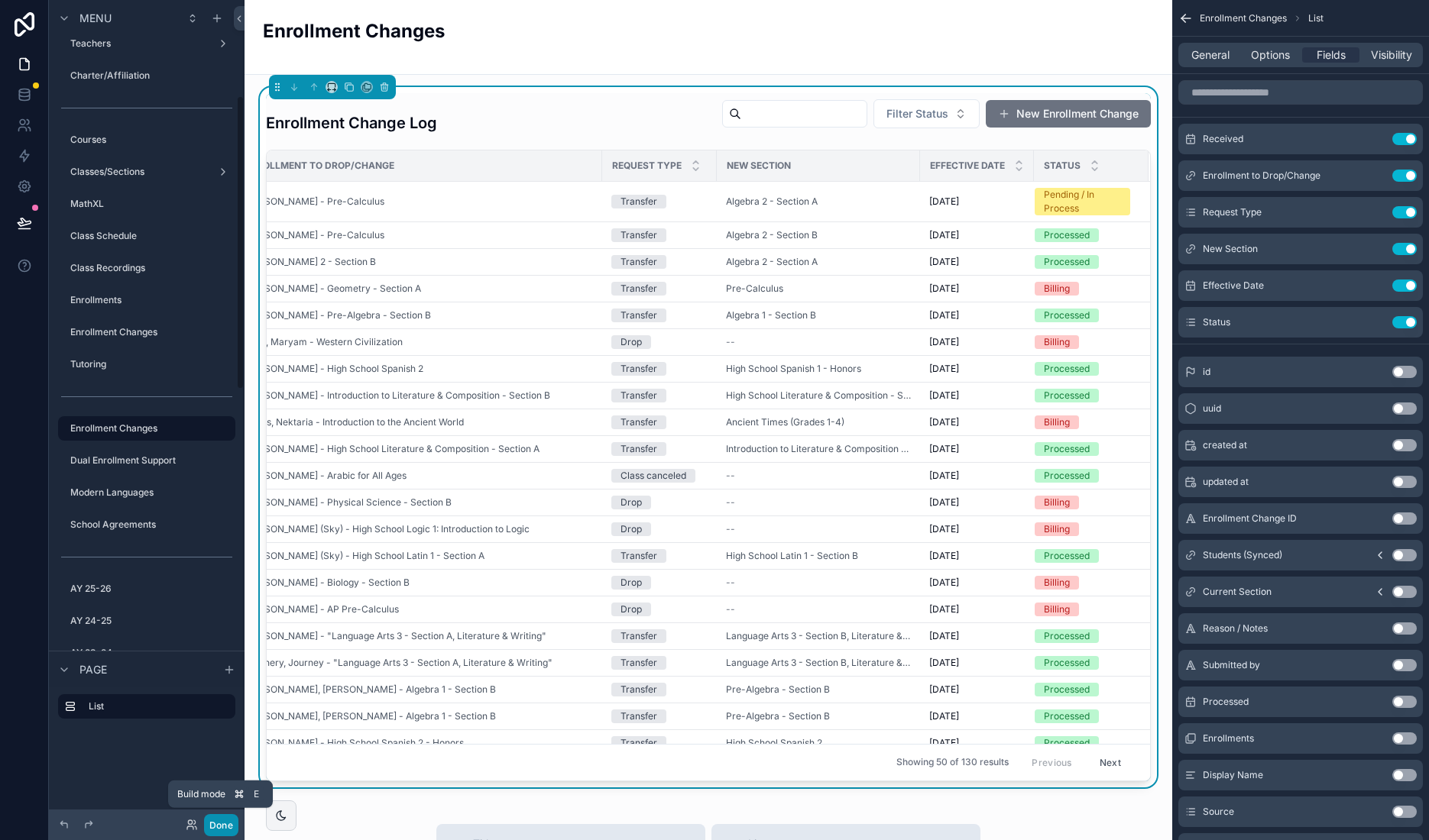
click at [218, 821] on button "Done" at bounding box center [220, 825] width 34 height 23
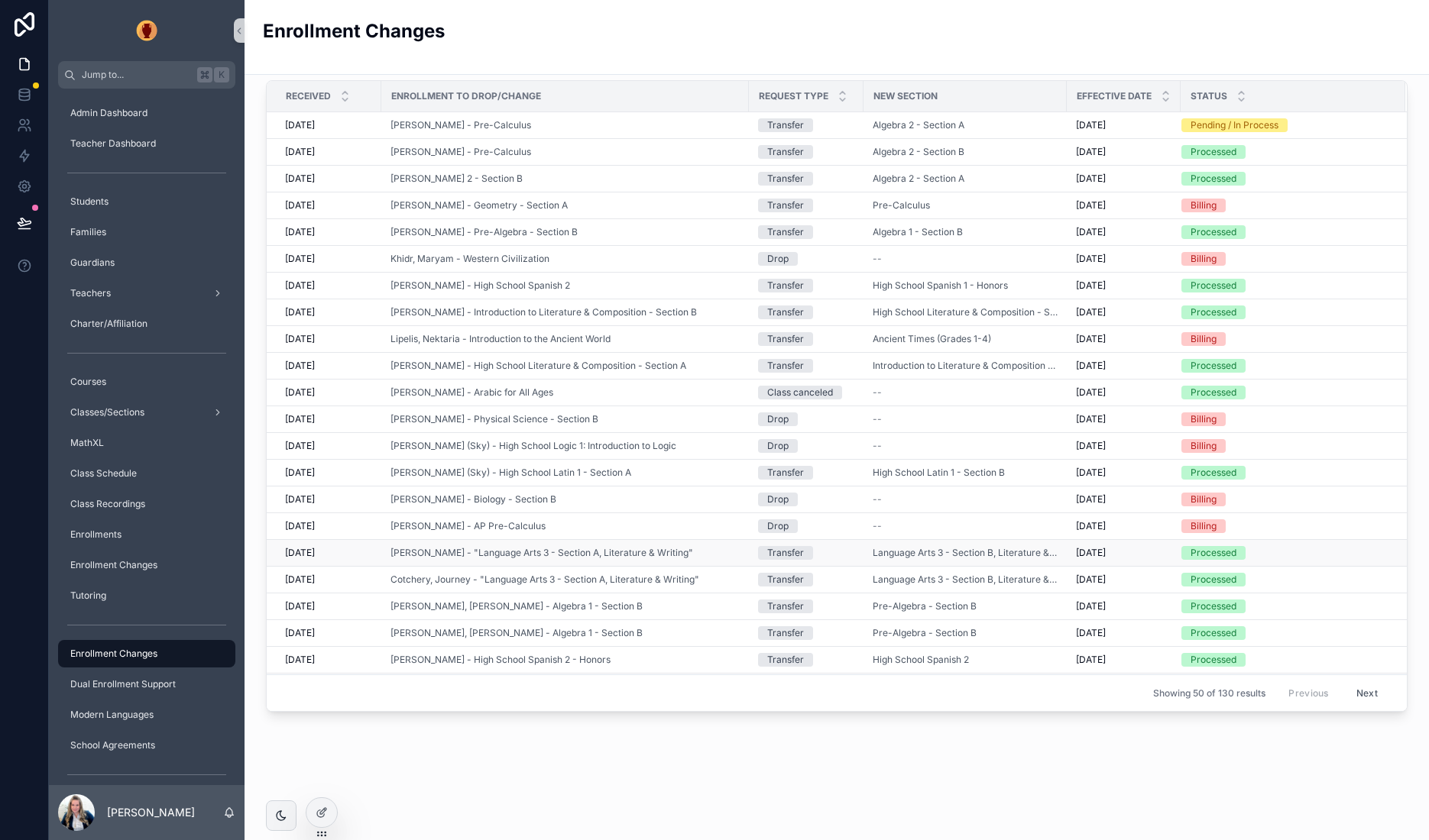
scroll to position [0, 0]
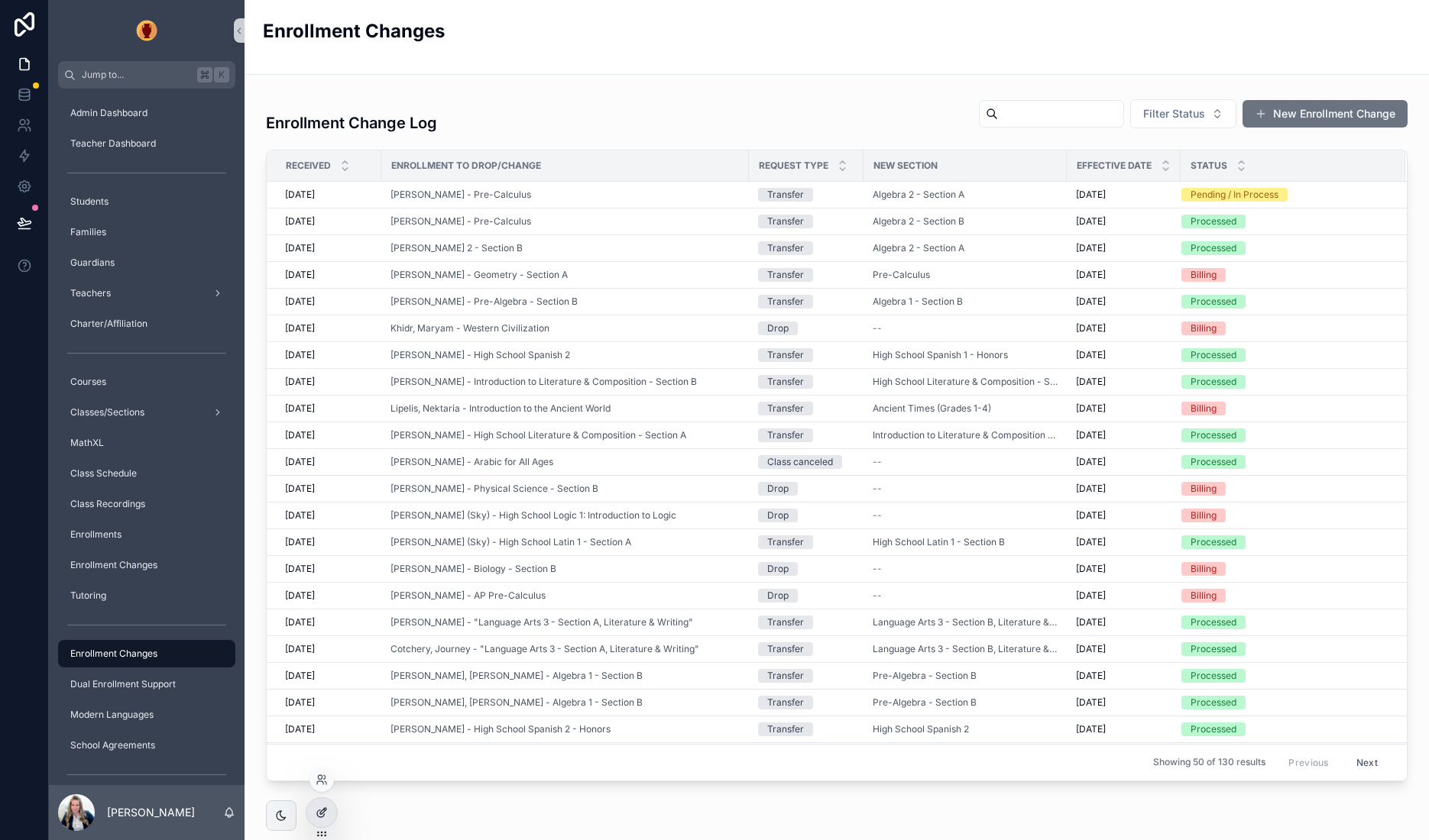
click at [327, 809] on icon at bounding box center [322, 812] width 12 height 12
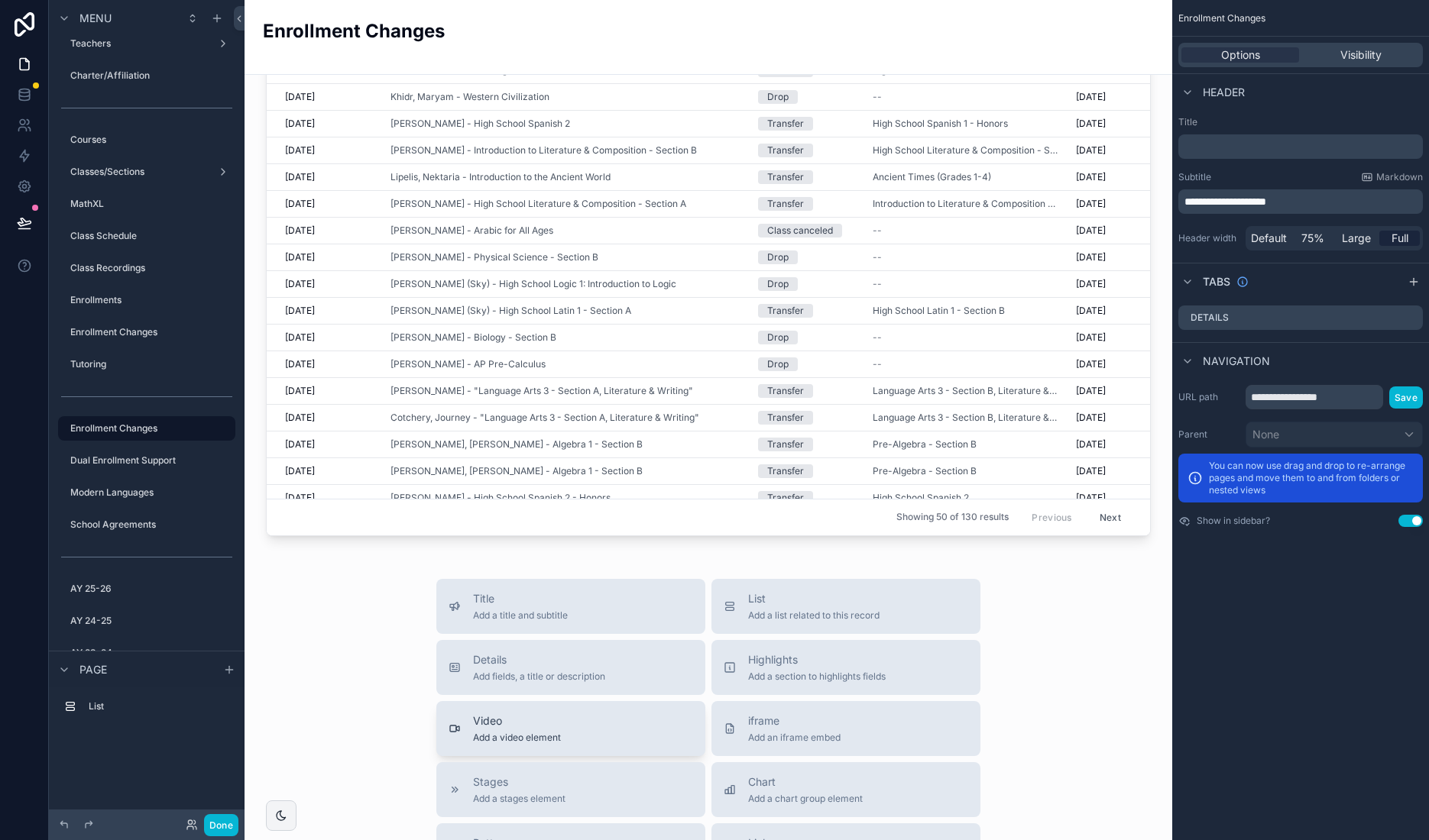
scroll to position [255, 0]
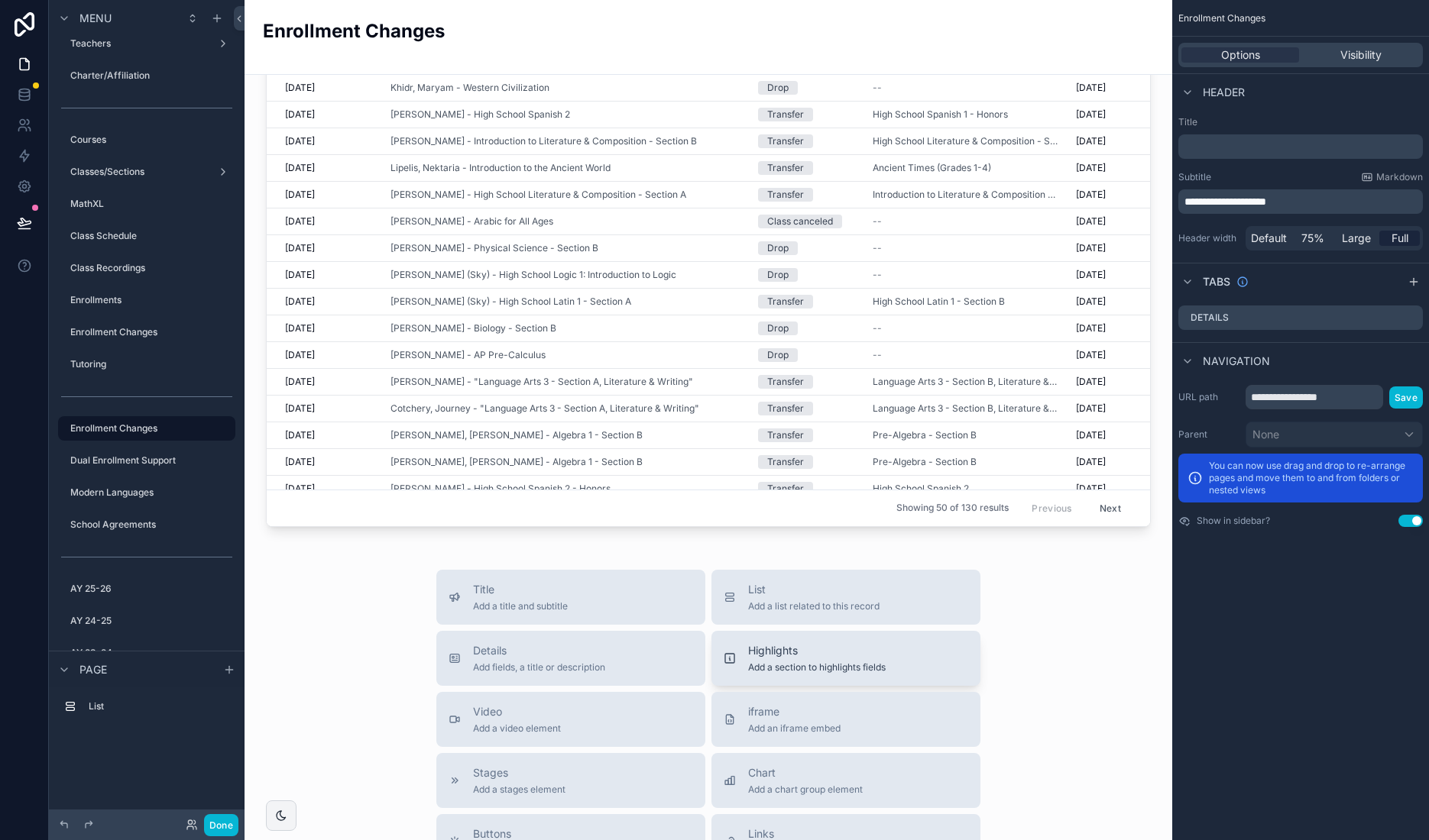
click at [894, 661] on div "Highlights Add a section to highlights fields" at bounding box center [845, 658] width 244 height 30
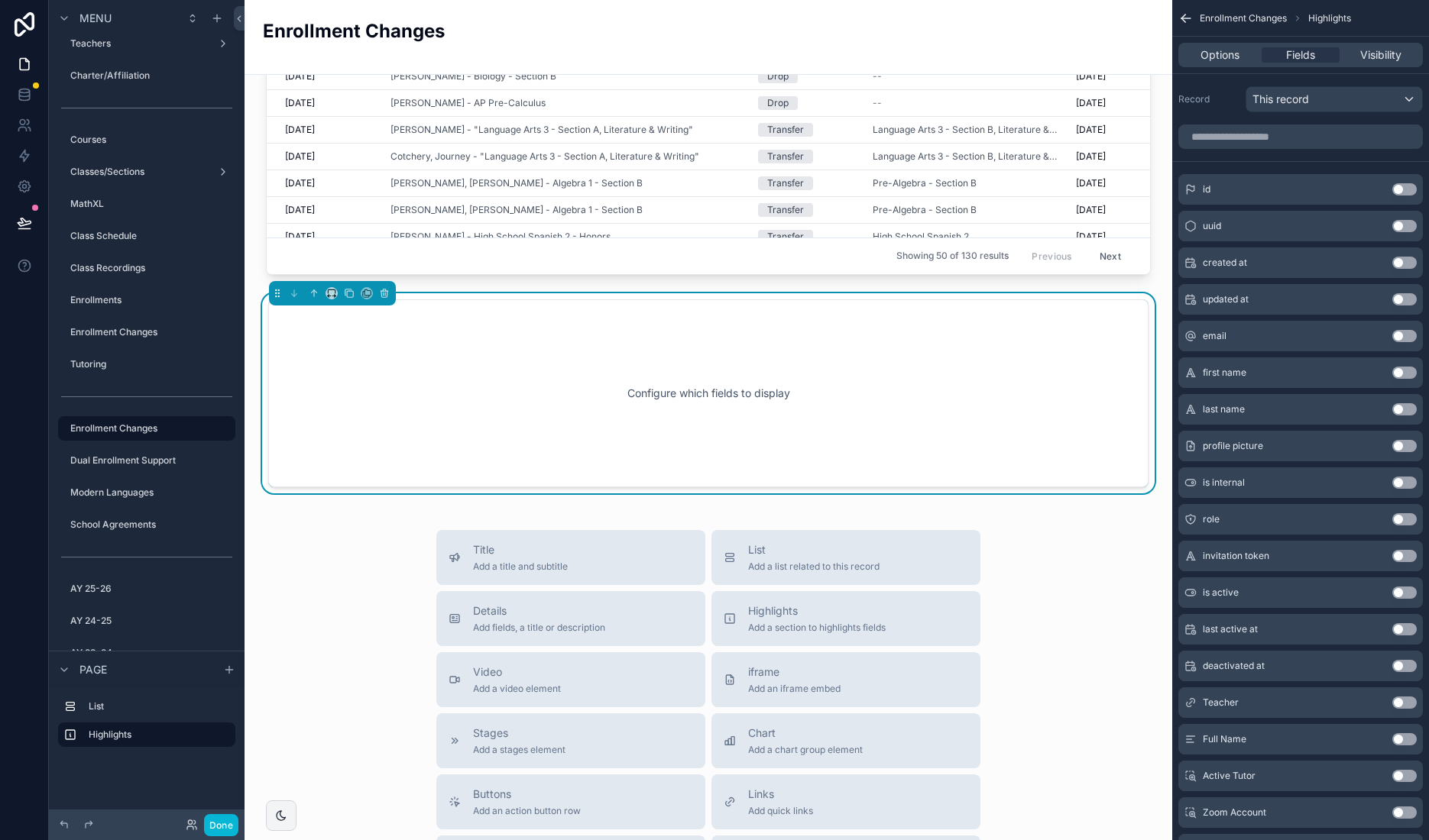
scroll to position [513, 0]
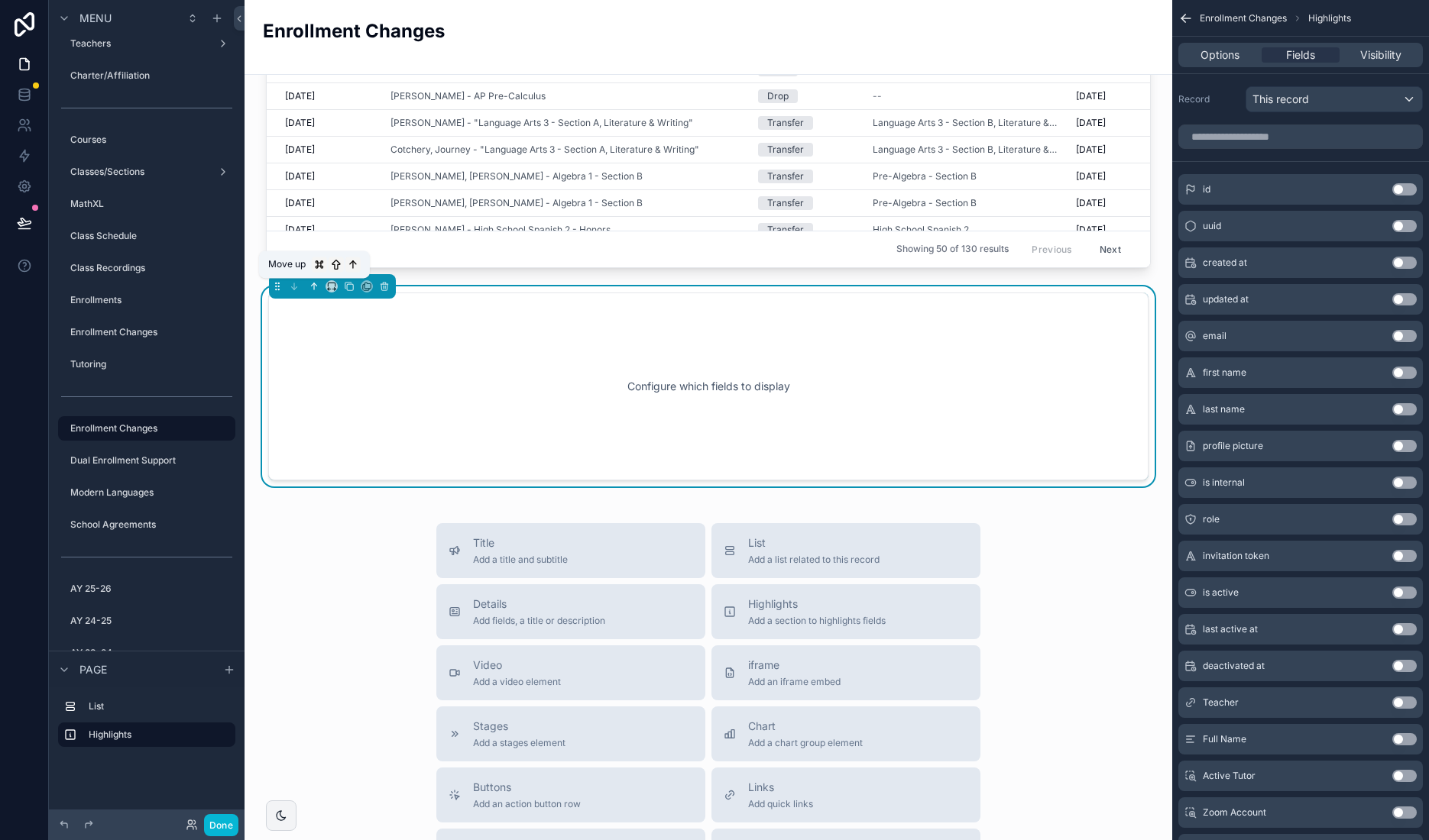
click at [316, 288] on icon "scrollable content" at bounding box center [314, 286] width 11 height 11
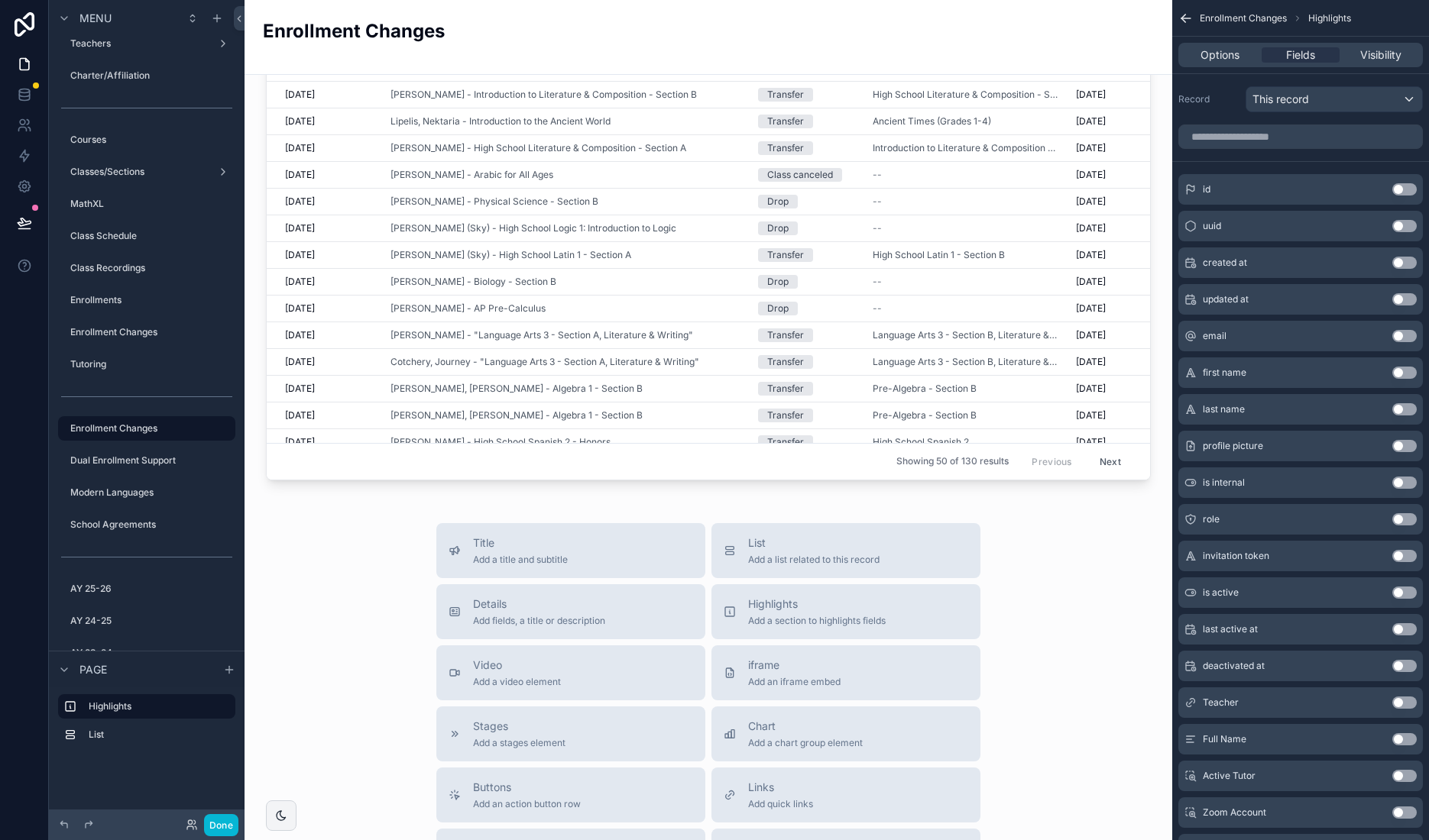
scroll to position [0, 0]
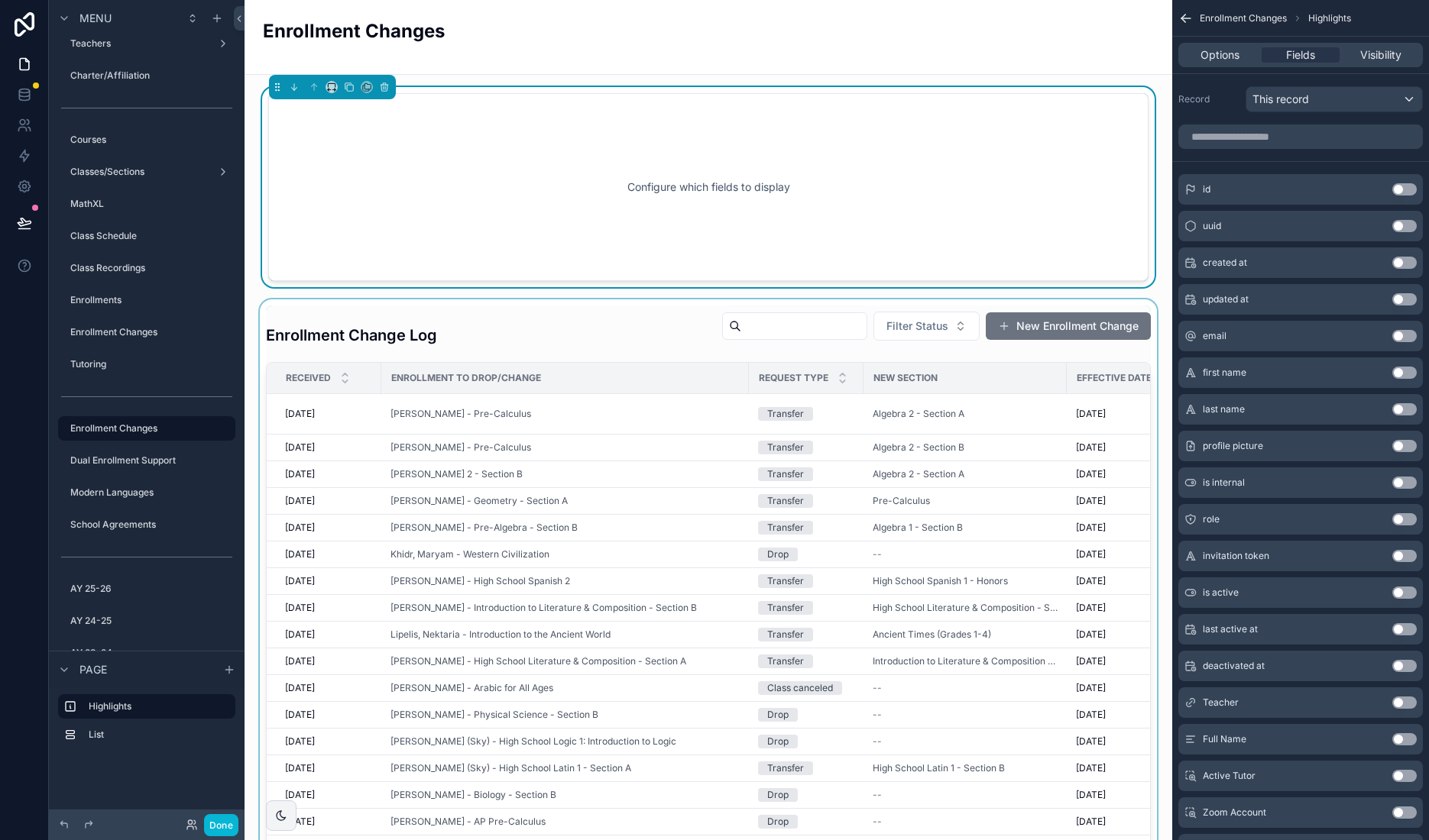
click at [472, 317] on div "scrollable content" at bounding box center [709, 649] width 903 height 700
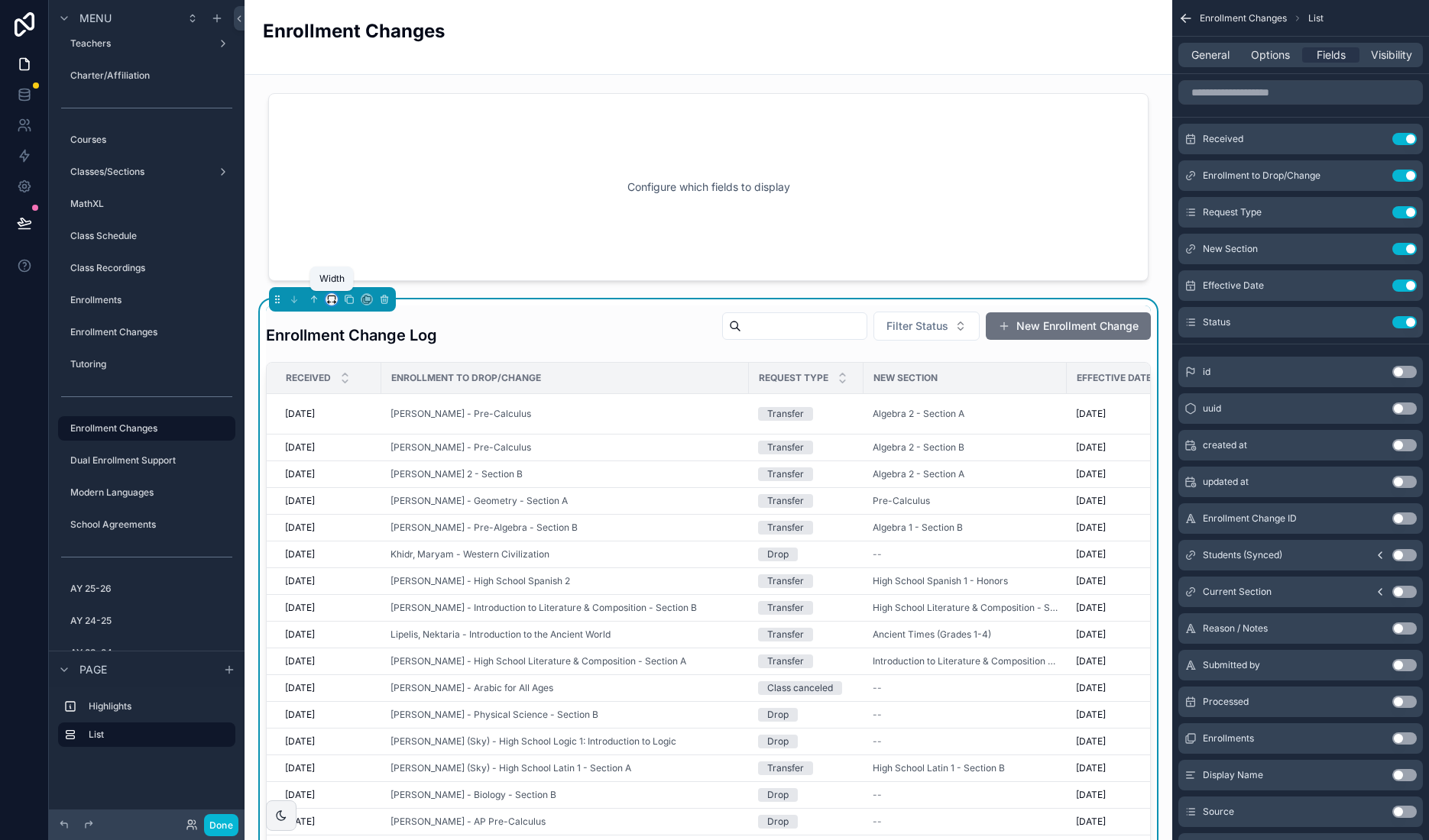
click at [333, 300] on icon "scrollable content" at bounding box center [332, 299] width 11 height 11
click at [493, 192] on div "scrollable content" at bounding box center [714, 420] width 1429 height 840
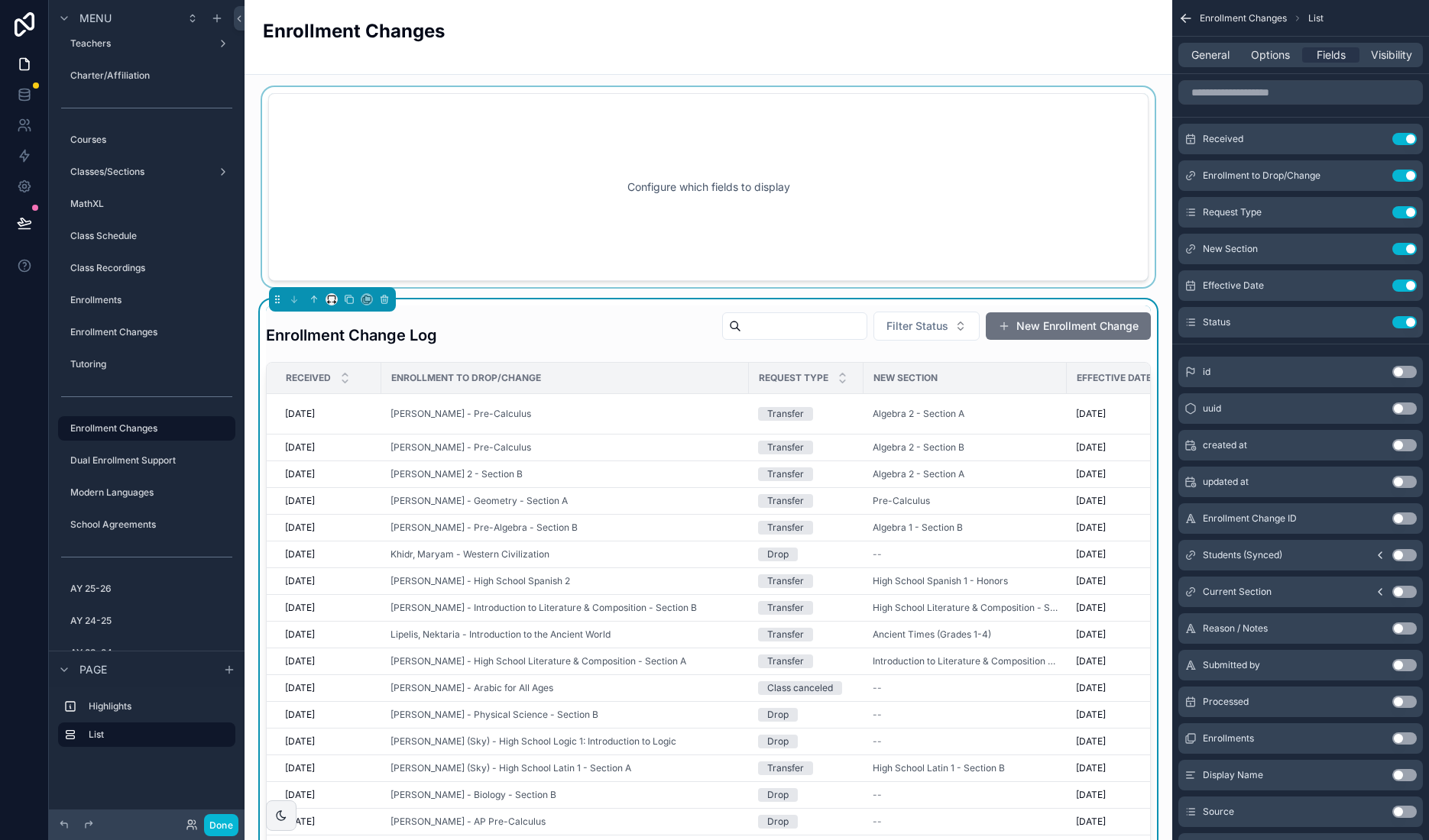
click at [342, 125] on div "scrollable content" at bounding box center [709, 187] width 903 height 200
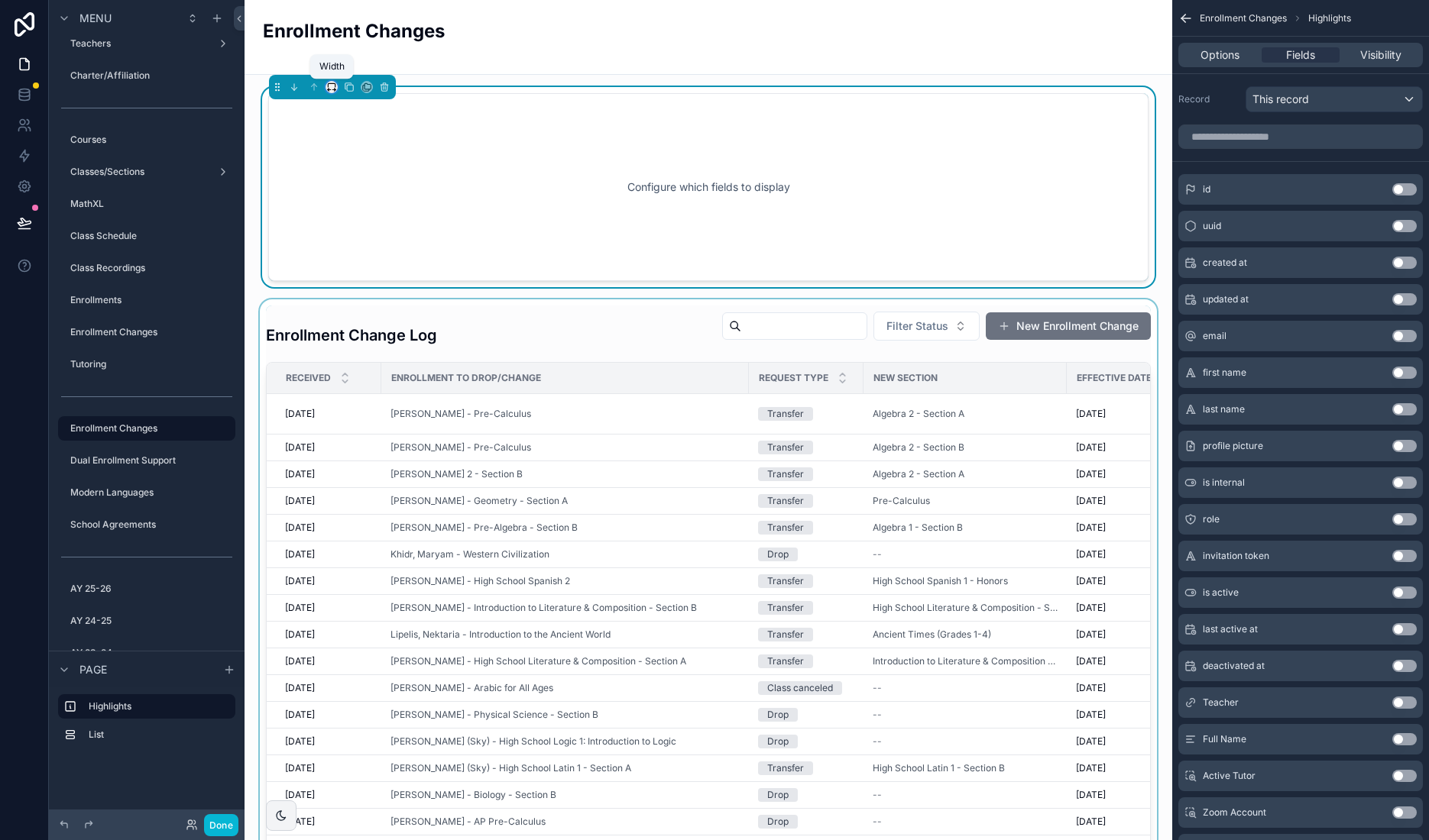
click at [330, 84] on icon "scrollable content" at bounding box center [332, 87] width 11 height 11
click at [375, 283] on span "Full width" at bounding box center [362, 289] width 47 height 19
click at [747, 194] on div "Configure which fields to display" at bounding box center [709, 187] width 835 height 138
click at [385, 84] on icon "scrollable content" at bounding box center [384, 87] width 11 height 11
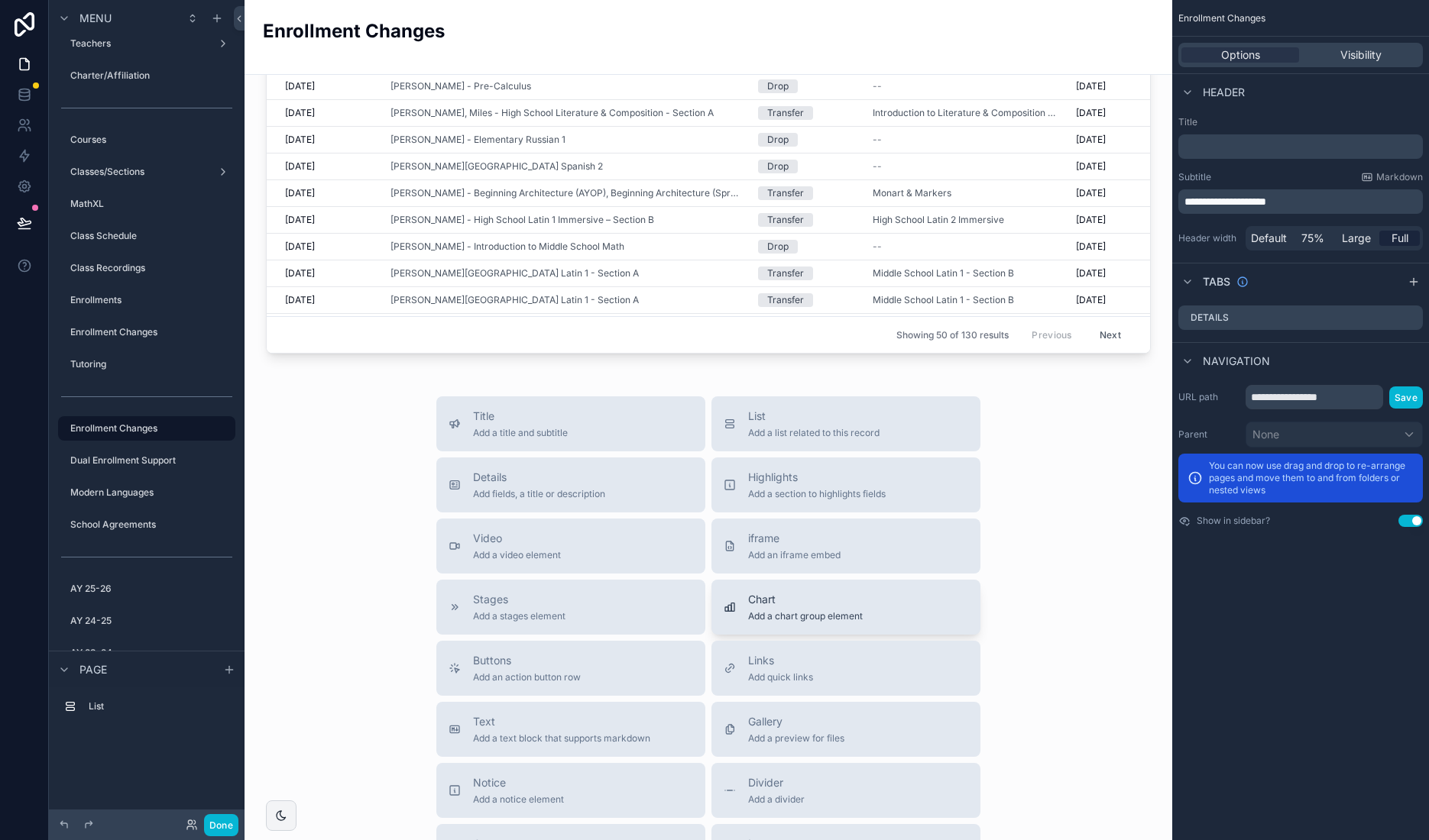
scroll to position [426, 0]
click at [559, 484] on span "Details" at bounding box center [539, 480] width 132 height 16
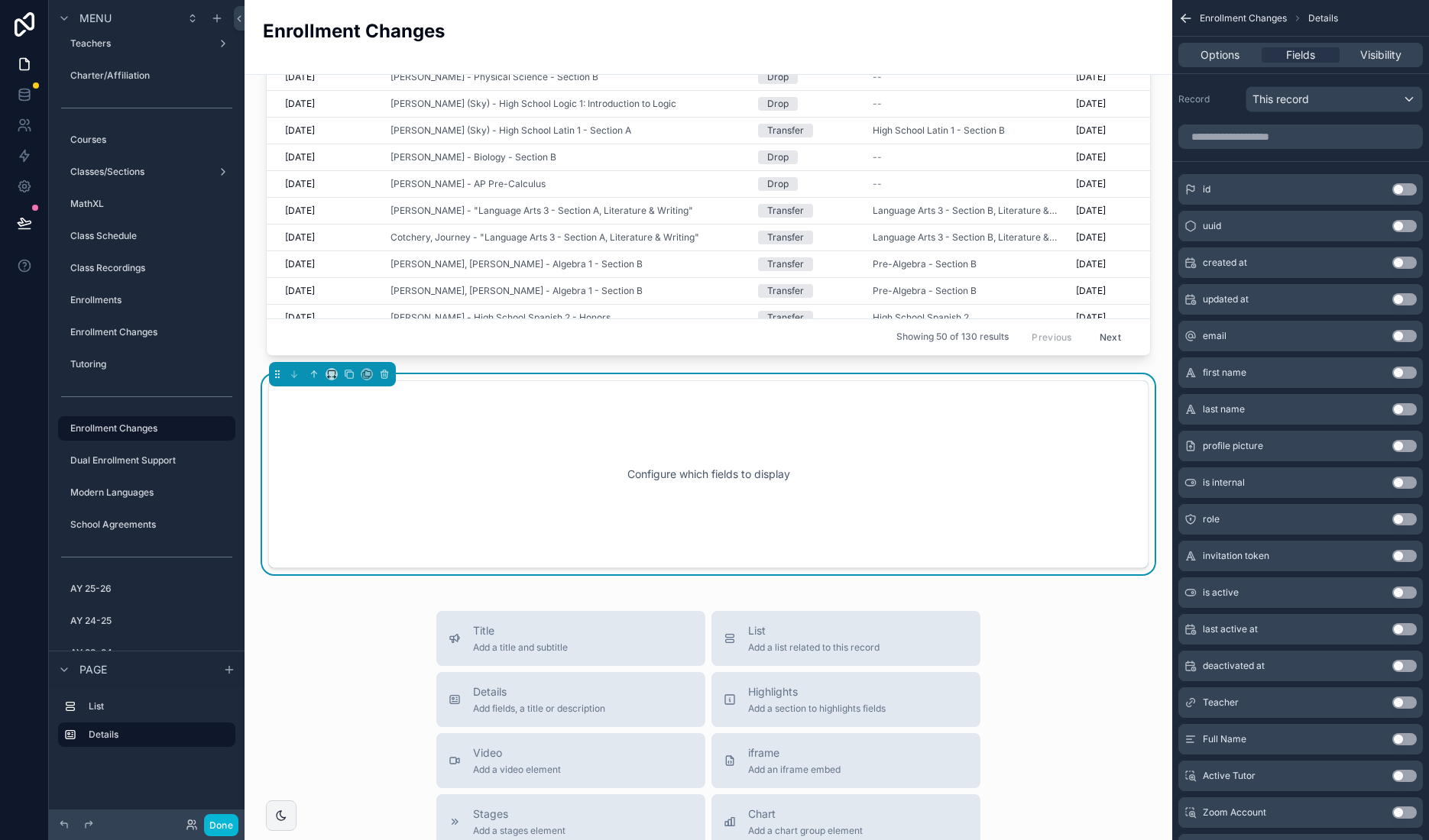
scroll to position [479, 0]
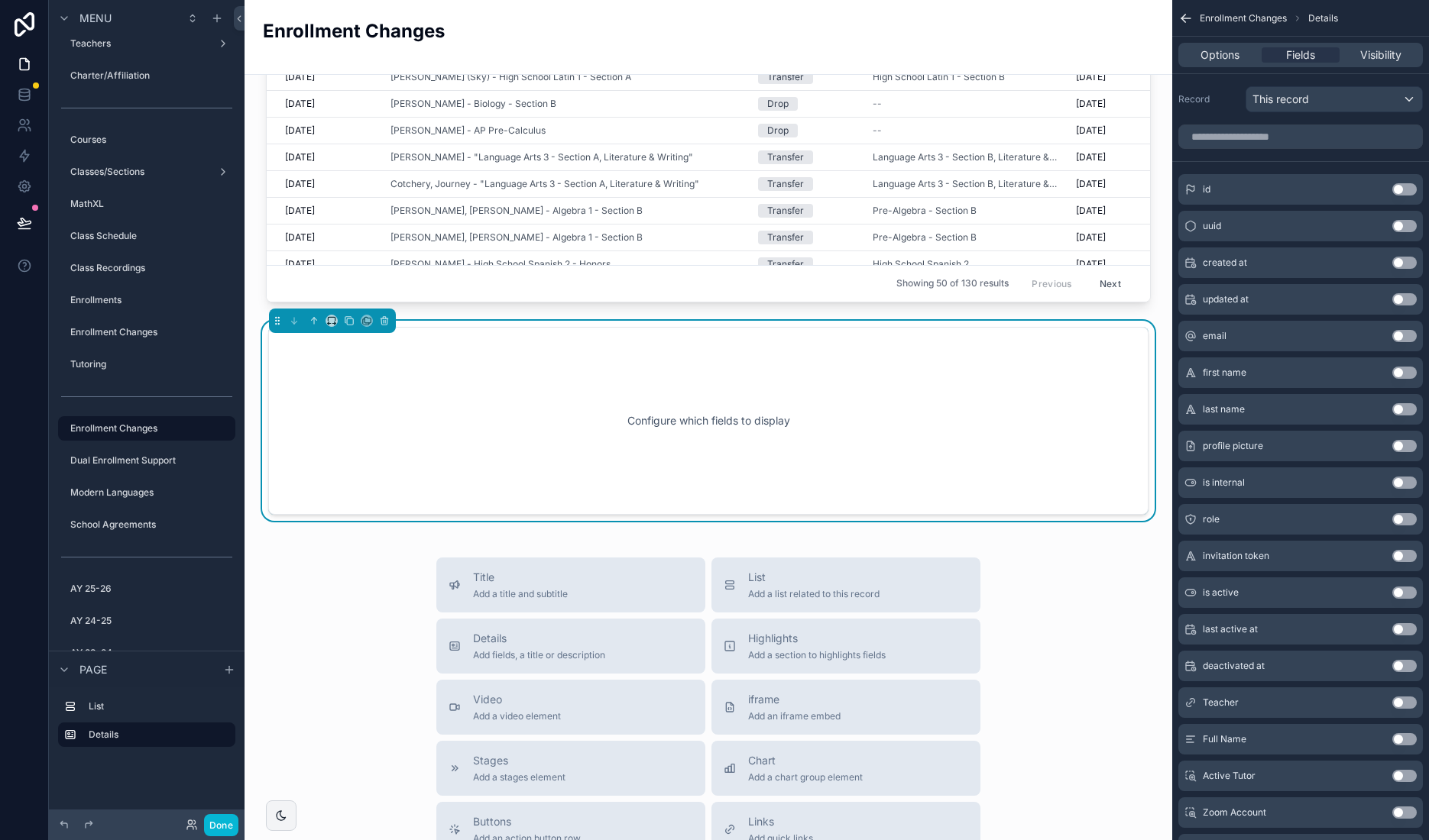
click at [727, 436] on div "Configure which fields to display" at bounding box center [708, 421] width 830 height 138
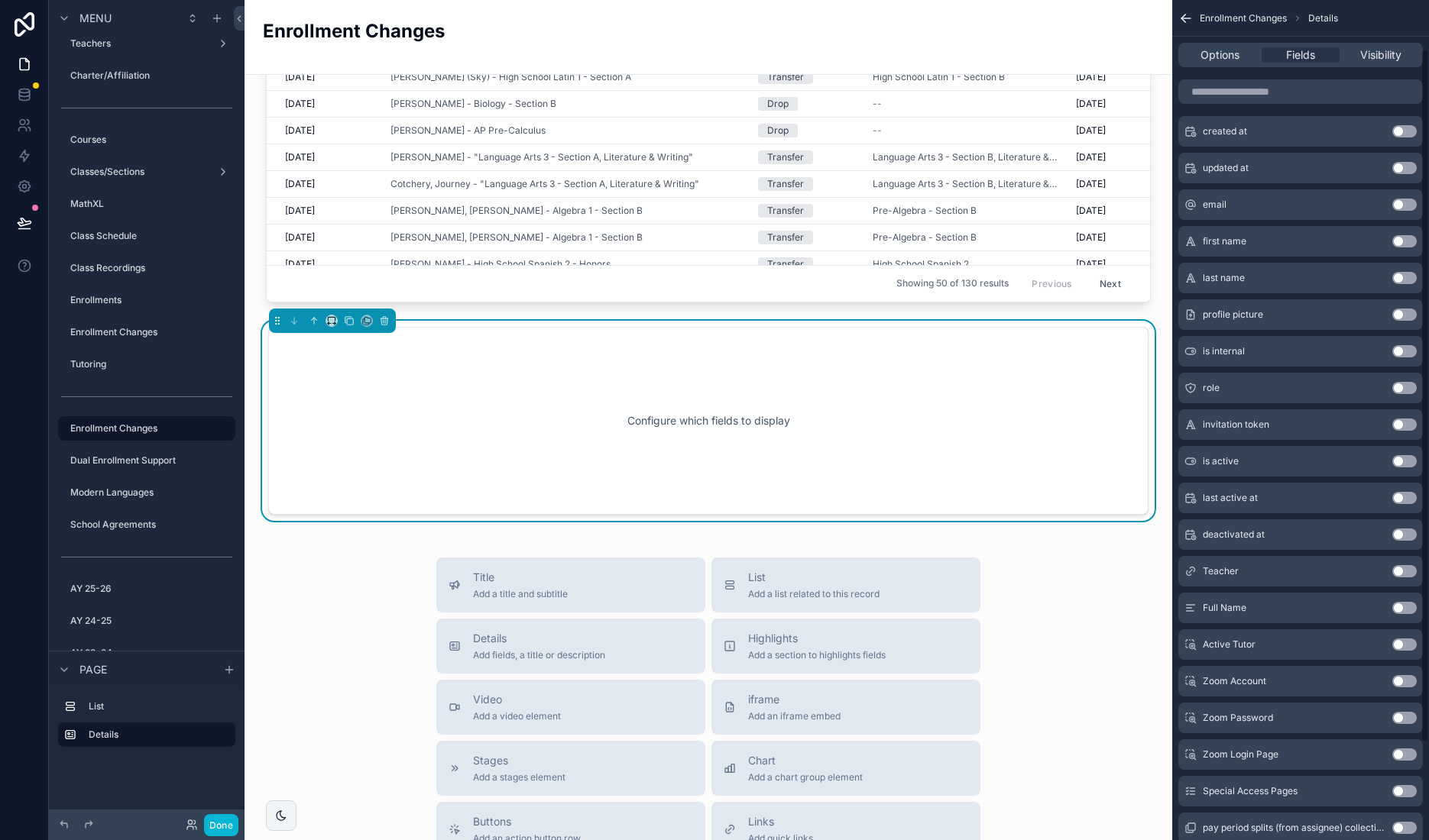
scroll to position [0, 0]
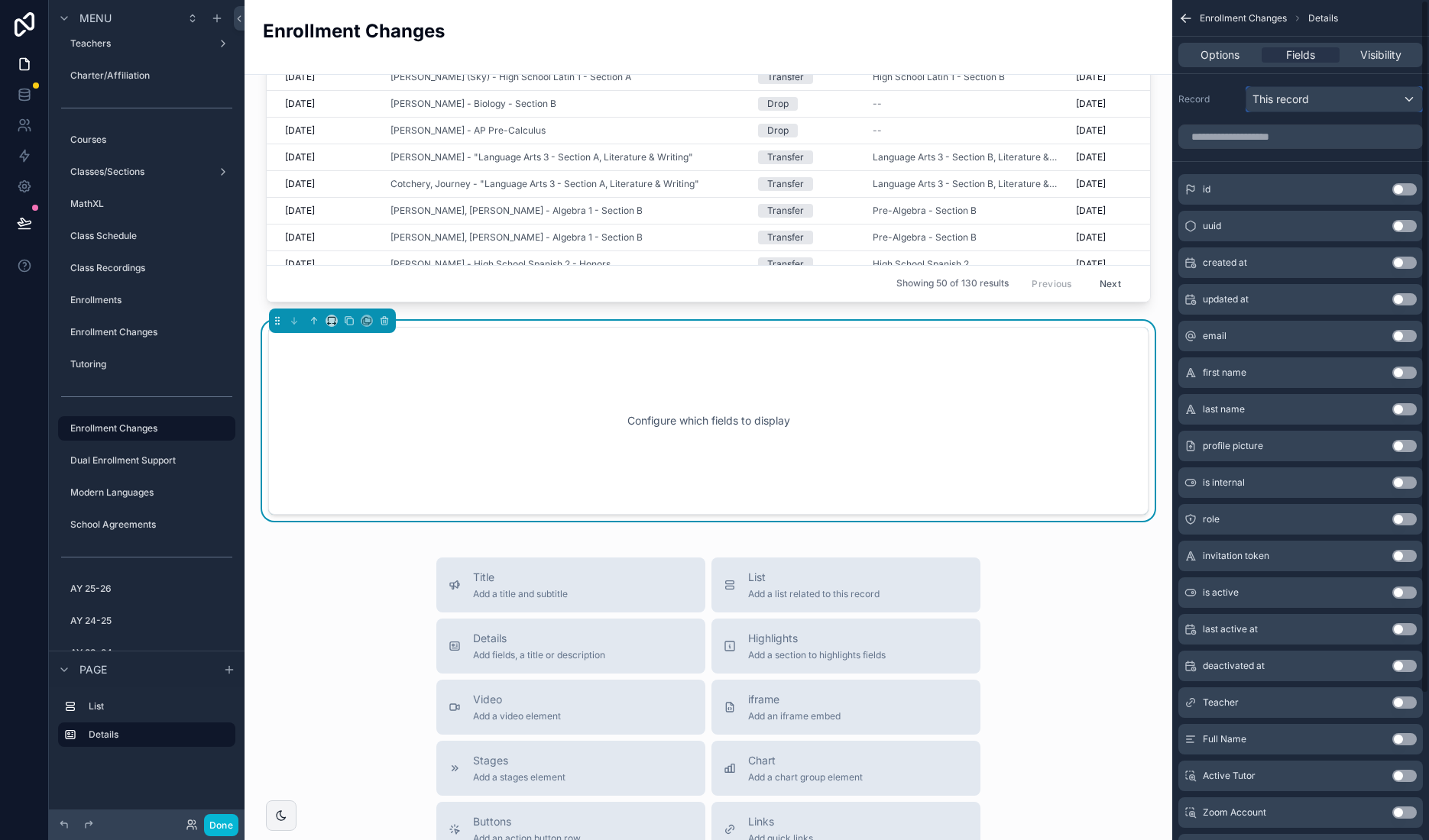
click at [1314, 101] on div "This record" at bounding box center [1334, 99] width 176 height 25
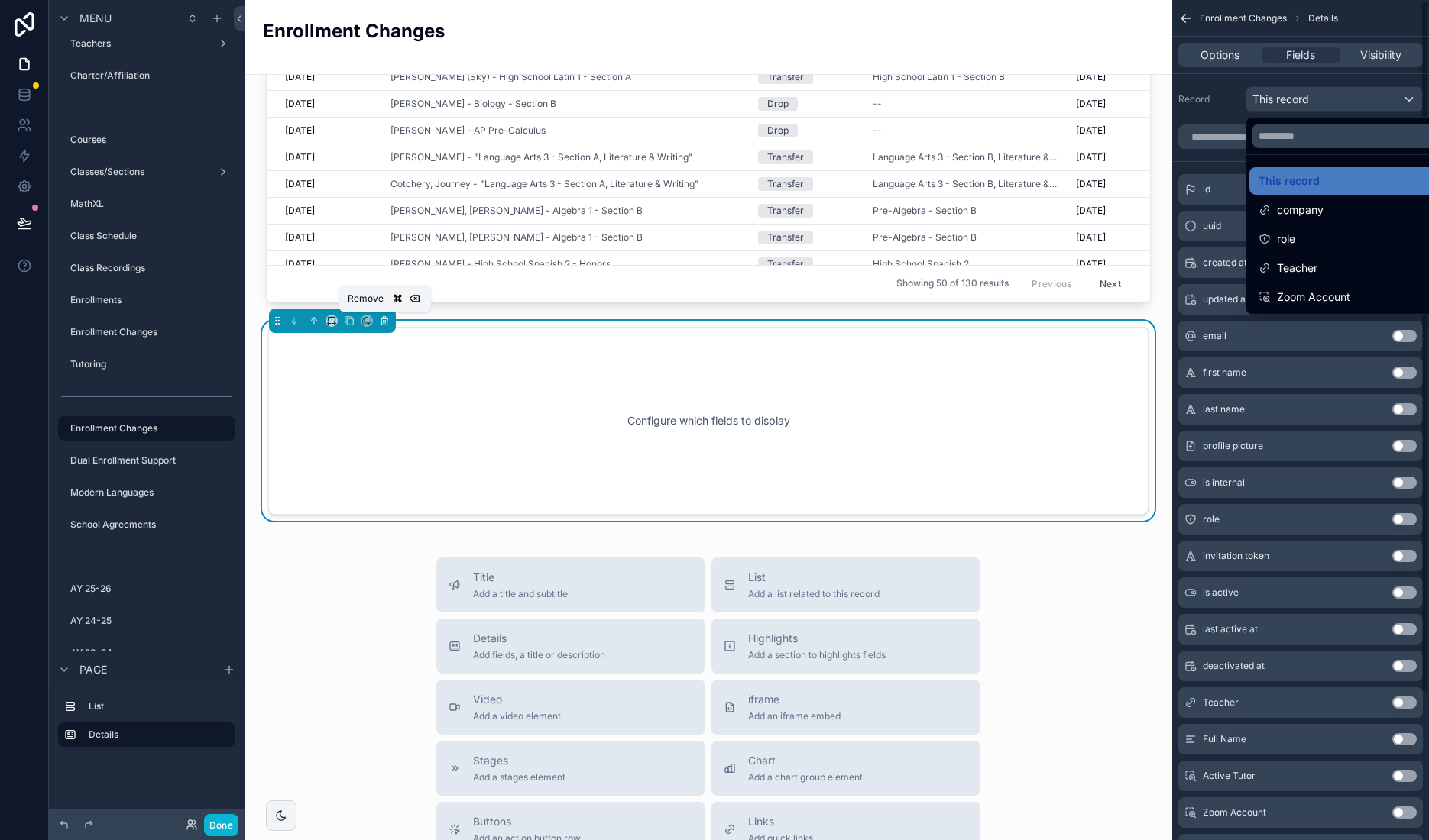
click at [390, 323] on icon "scrollable content" at bounding box center [384, 321] width 11 height 11
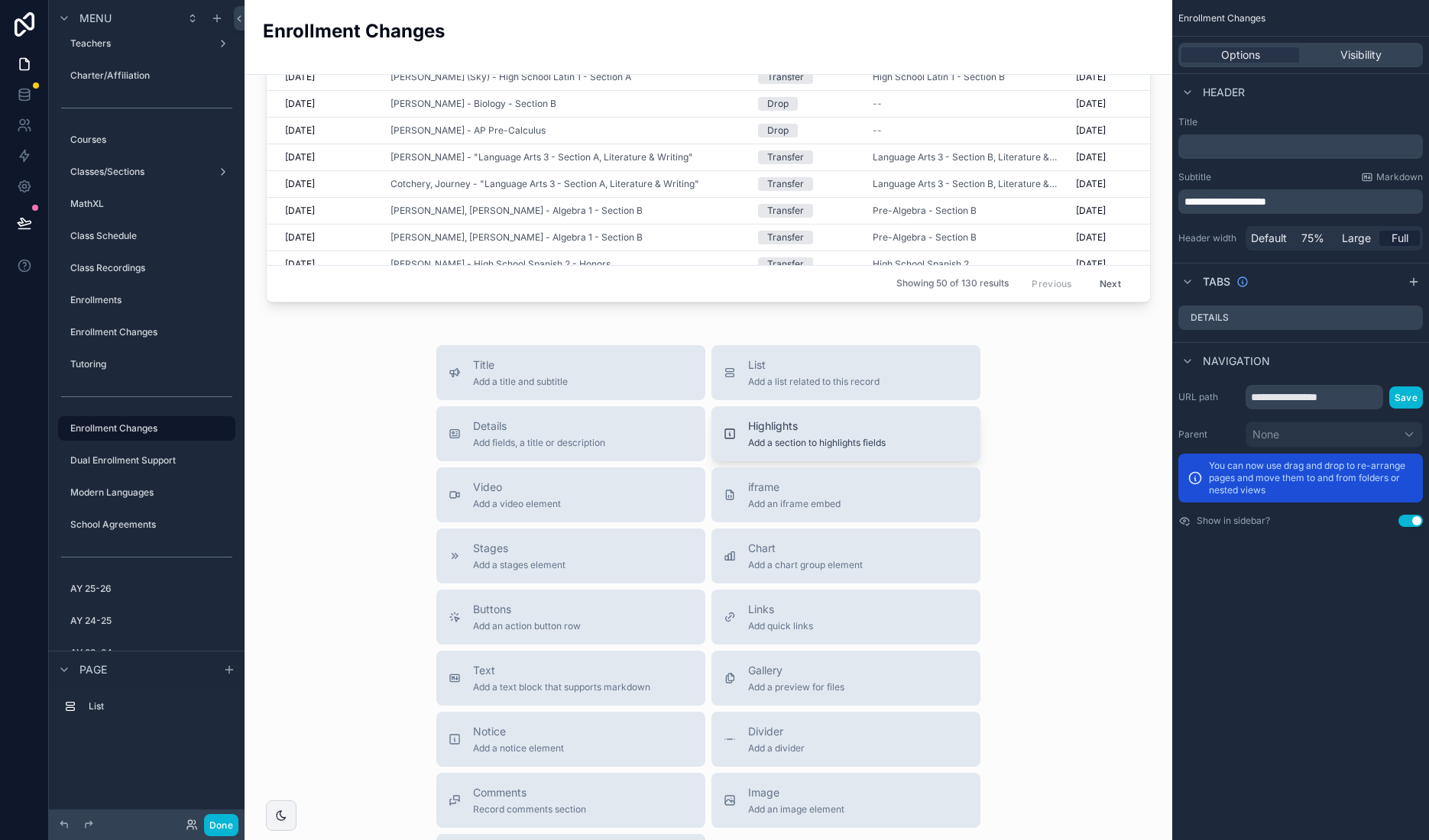
click at [822, 437] on span "Add a section to highlights fields" at bounding box center [817, 443] width 138 height 12
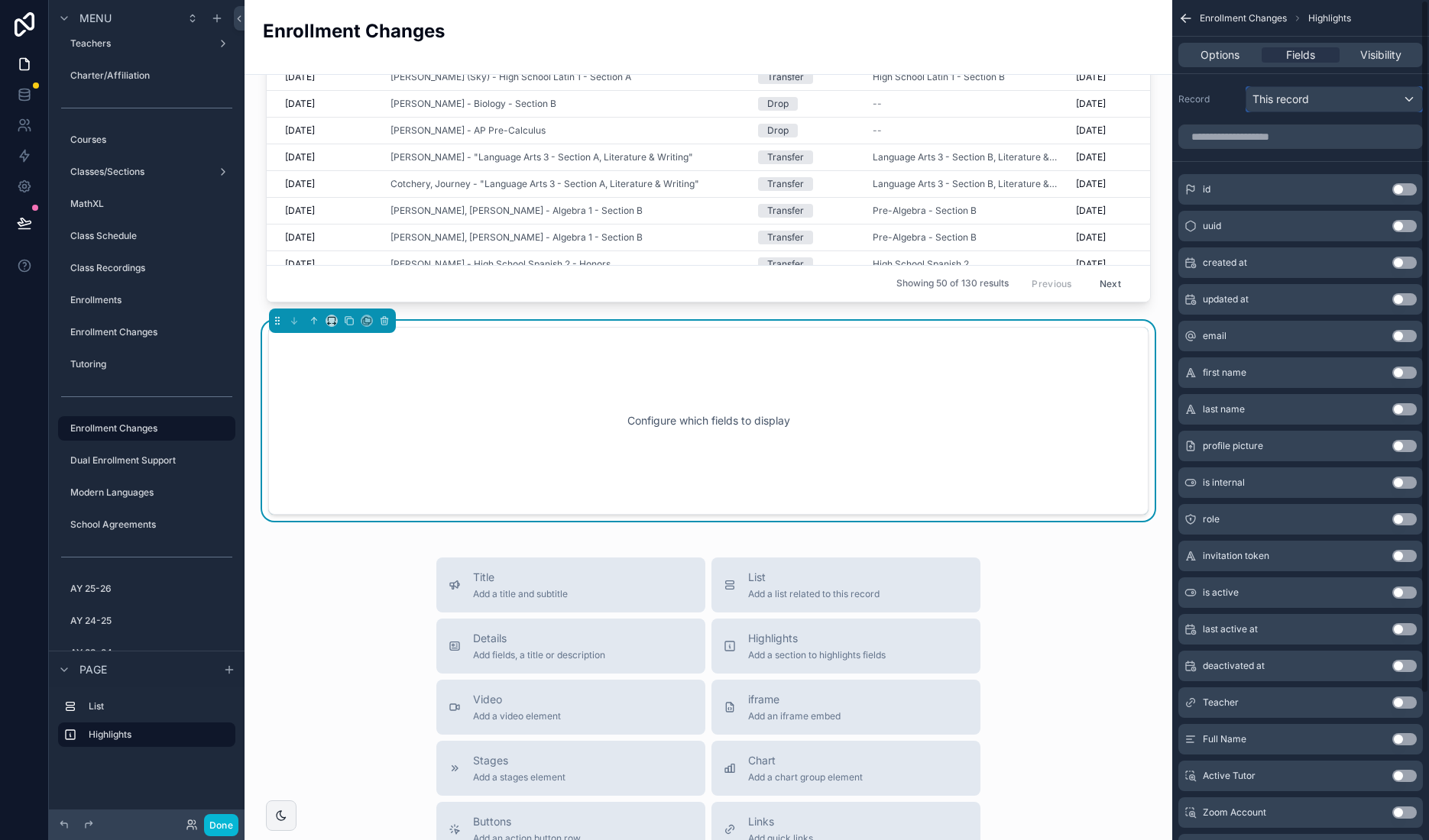
click at [1358, 106] on div "This record" at bounding box center [1334, 99] width 176 height 25
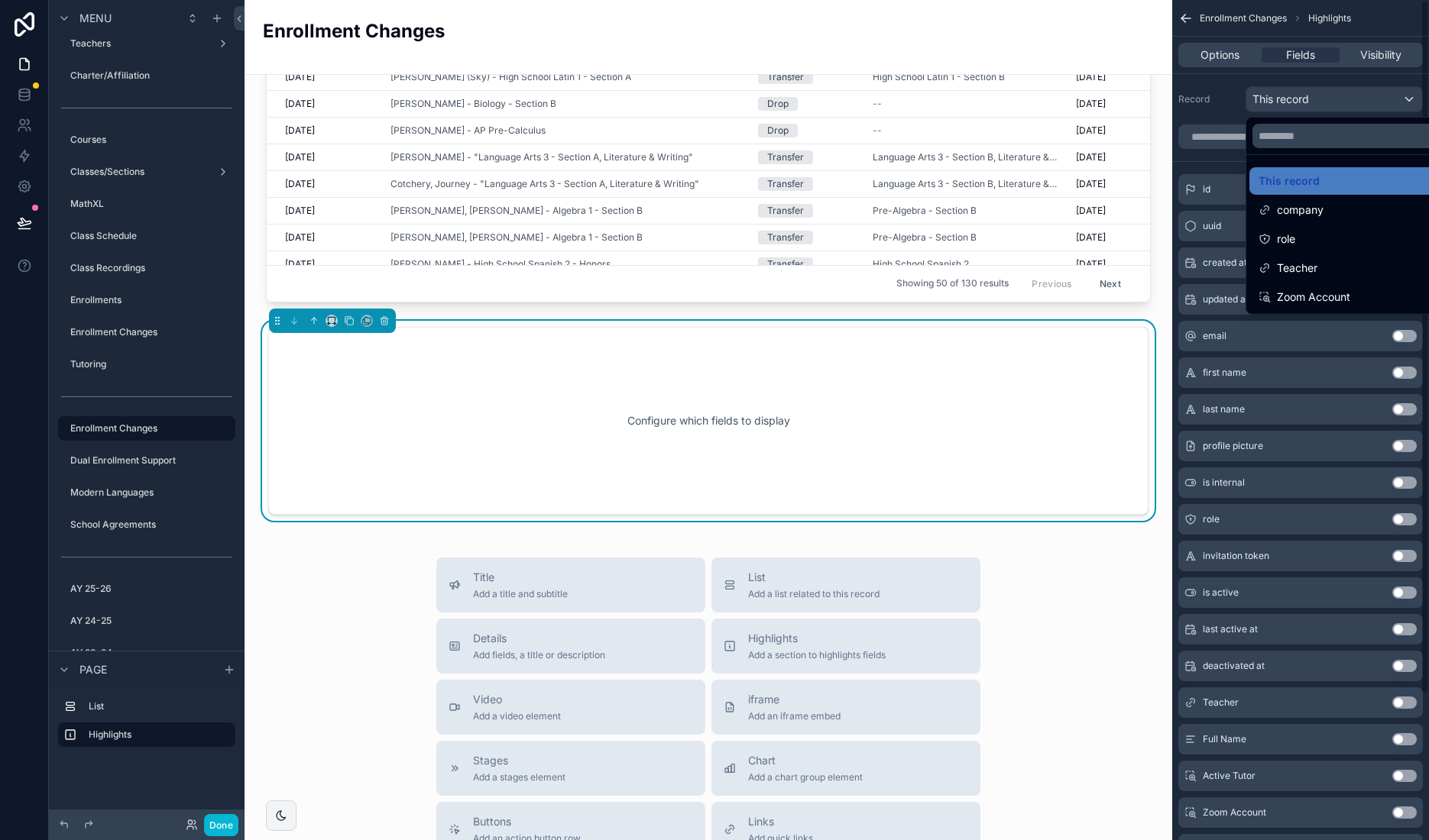
click at [1327, 101] on div "scrollable content" at bounding box center [714, 420] width 1429 height 840
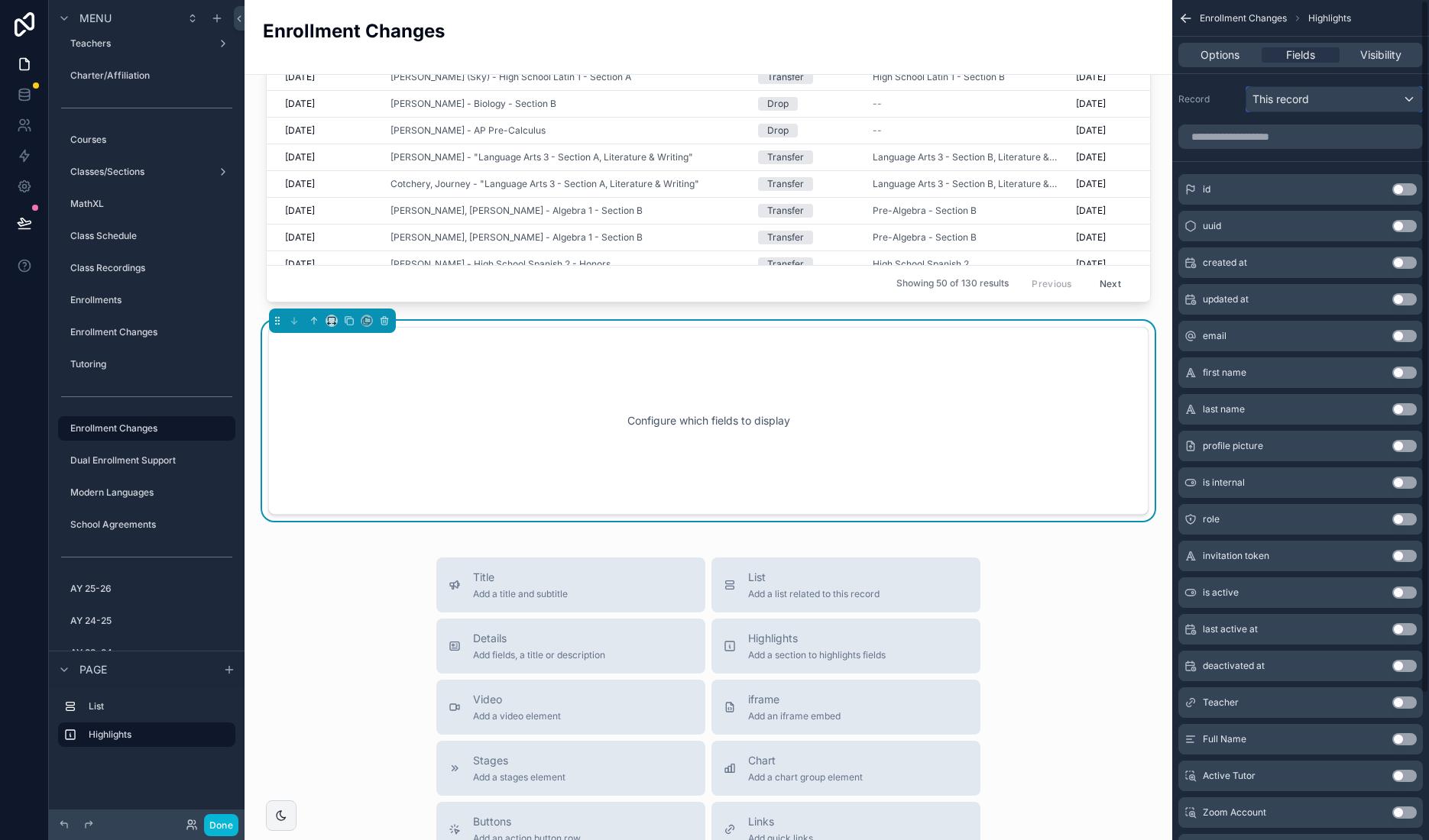
click at [1347, 100] on div "This record" at bounding box center [1334, 99] width 176 height 25
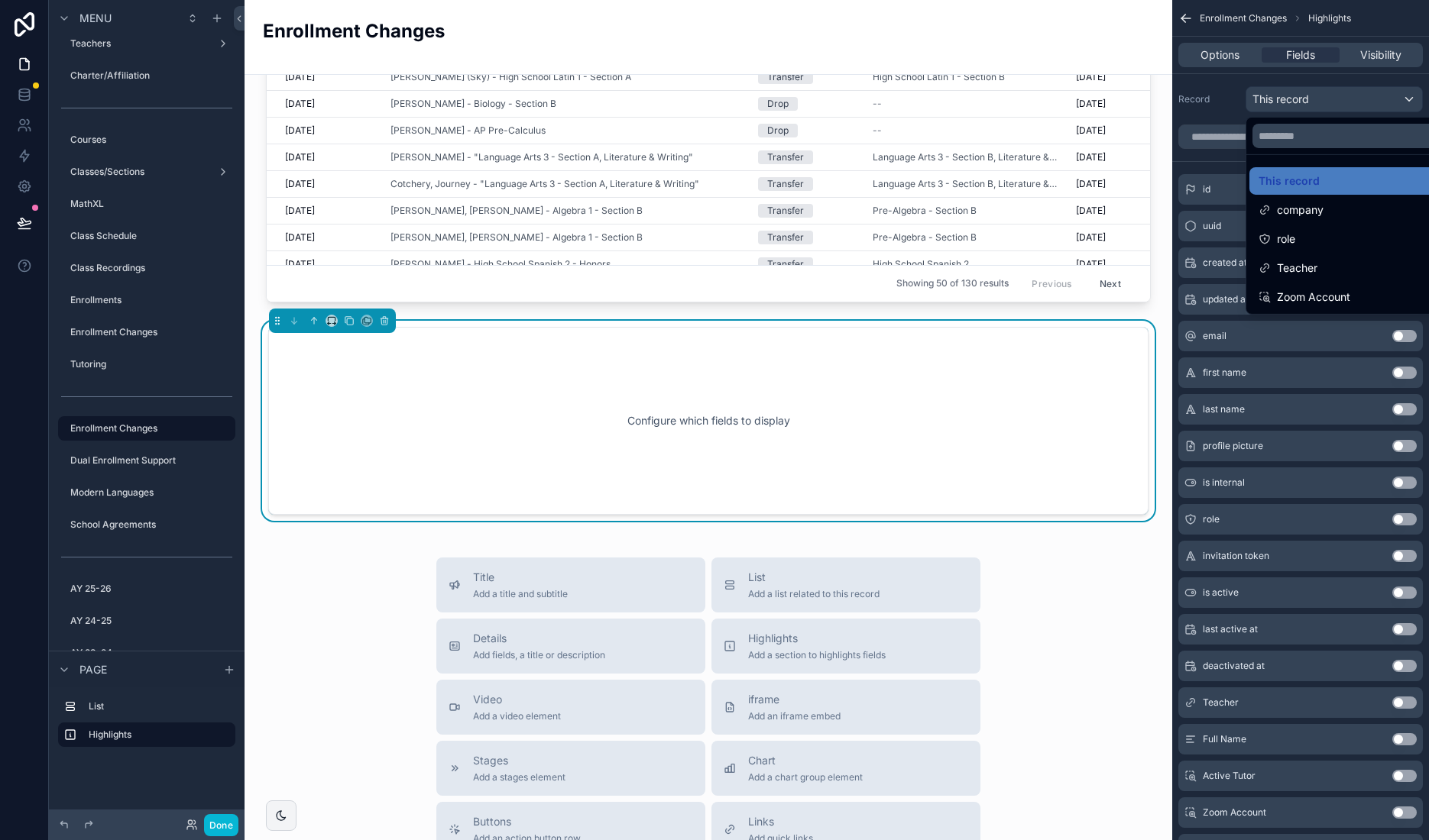
click at [845, 316] on div "Enrollment Change Log Filter Status New Enrollment Change Received Enrollment t…" at bounding box center [708, 409] width 928 height 1628
click at [381, 319] on icon "scrollable content" at bounding box center [384, 322] width 6 height 6
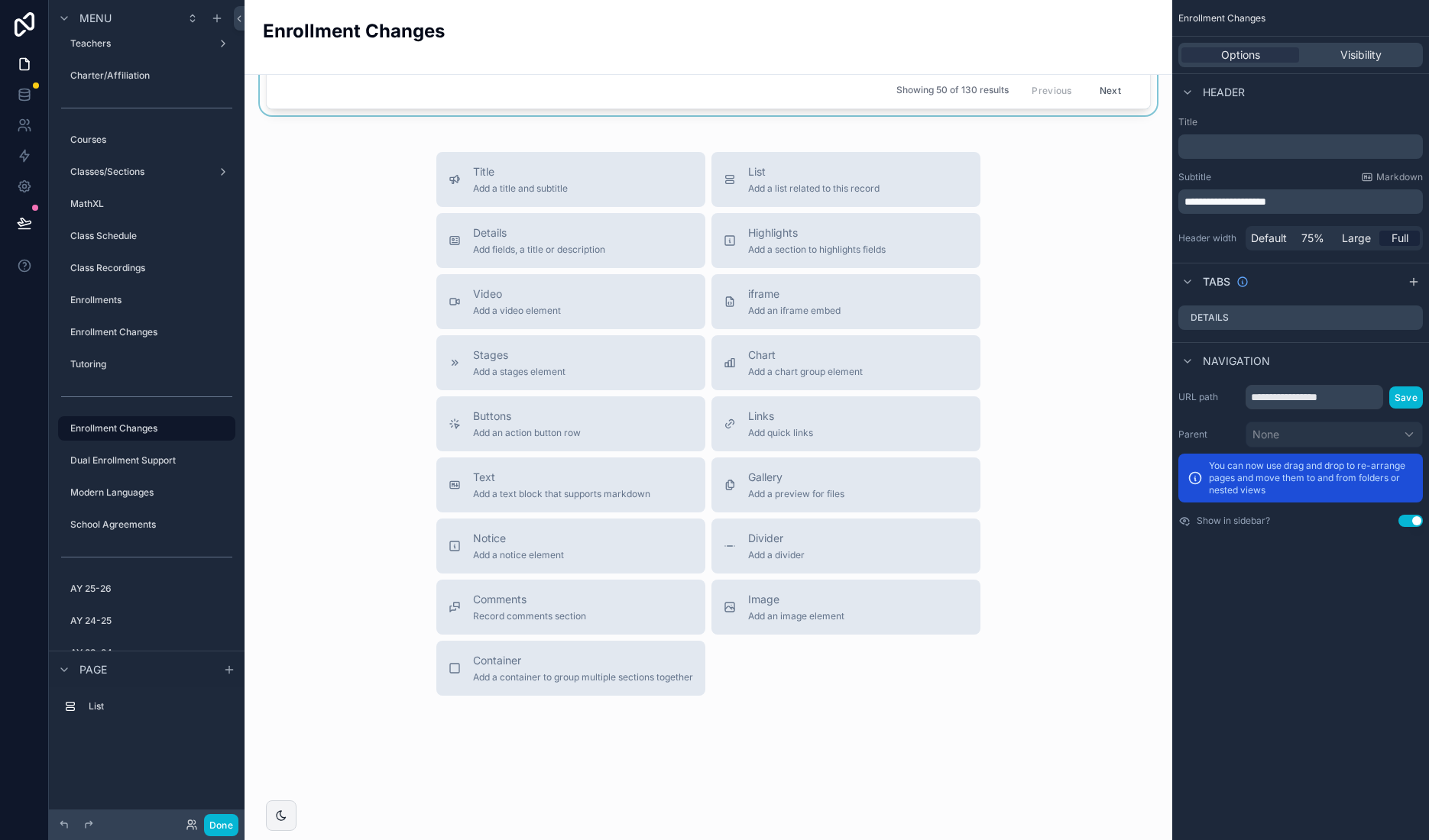
scroll to position [675, 0]
click at [842, 186] on span "Add a list related to this record" at bounding box center [814, 186] width 132 height 12
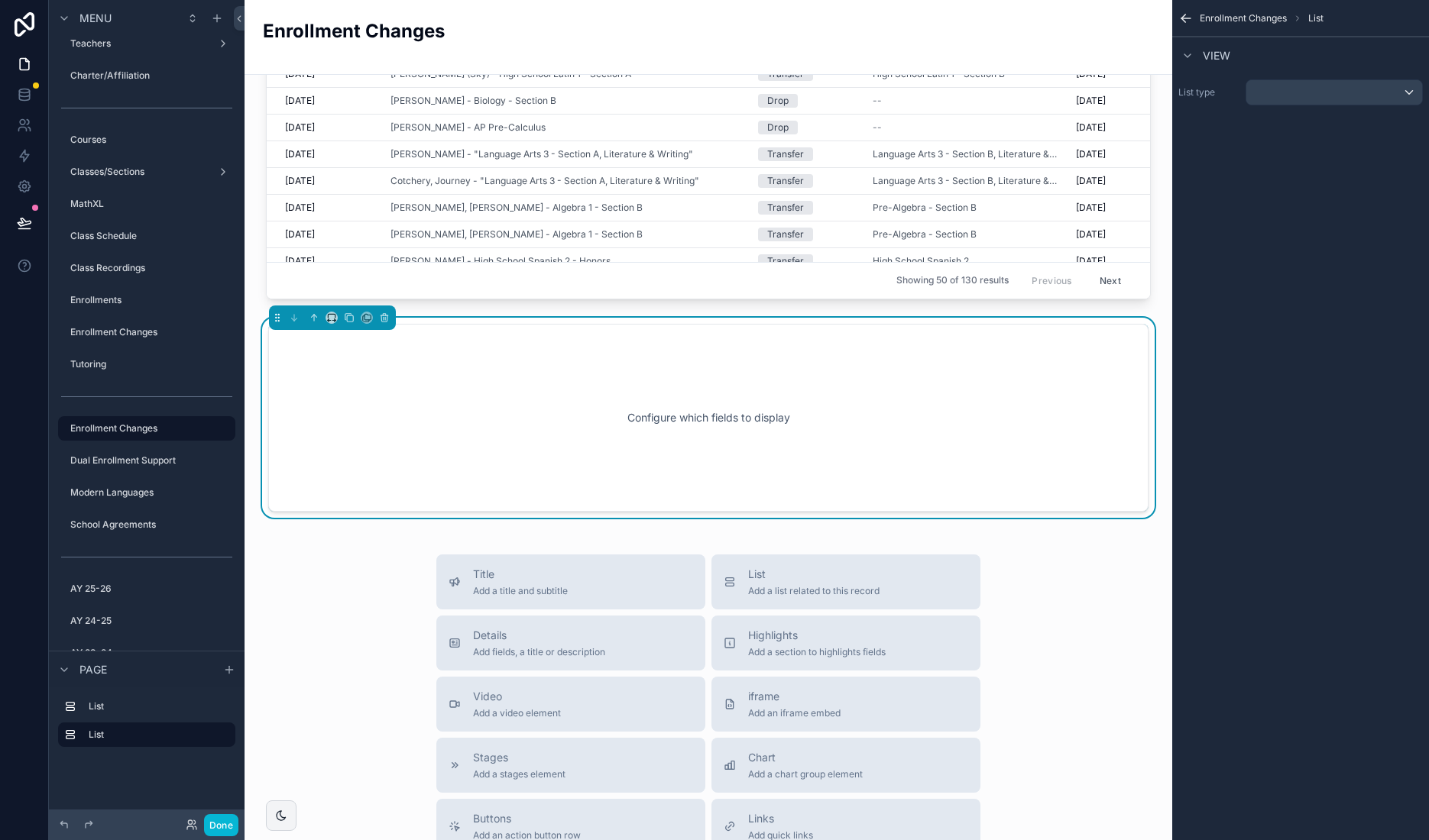
scroll to position [479, 0]
click at [1315, 97] on div "scrollable content" at bounding box center [1334, 92] width 176 height 25
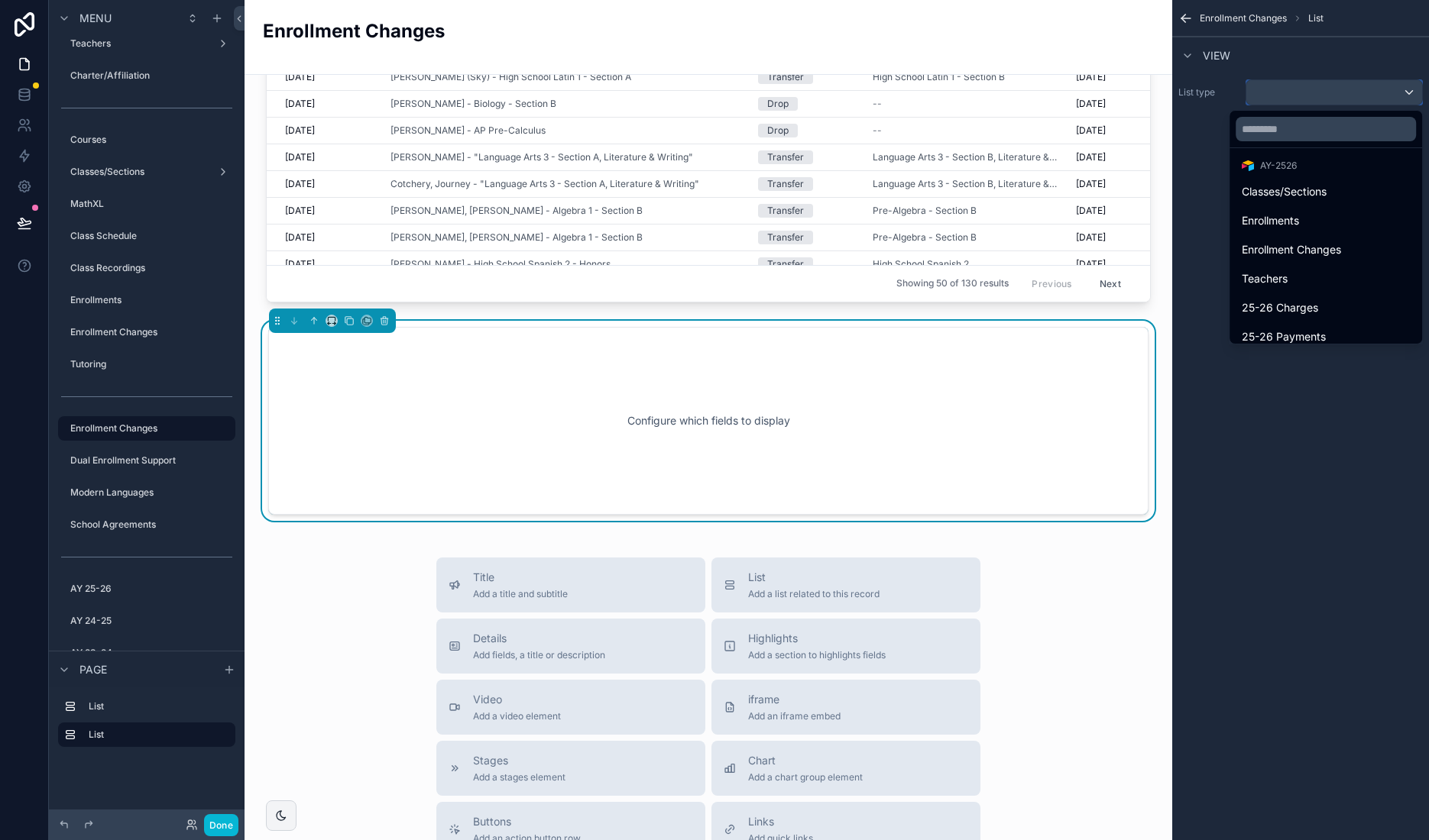
scroll to position [571, 0]
click at [1311, 249] on span "Enrollment Changes" at bounding box center [1291, 252] width 99 height 19
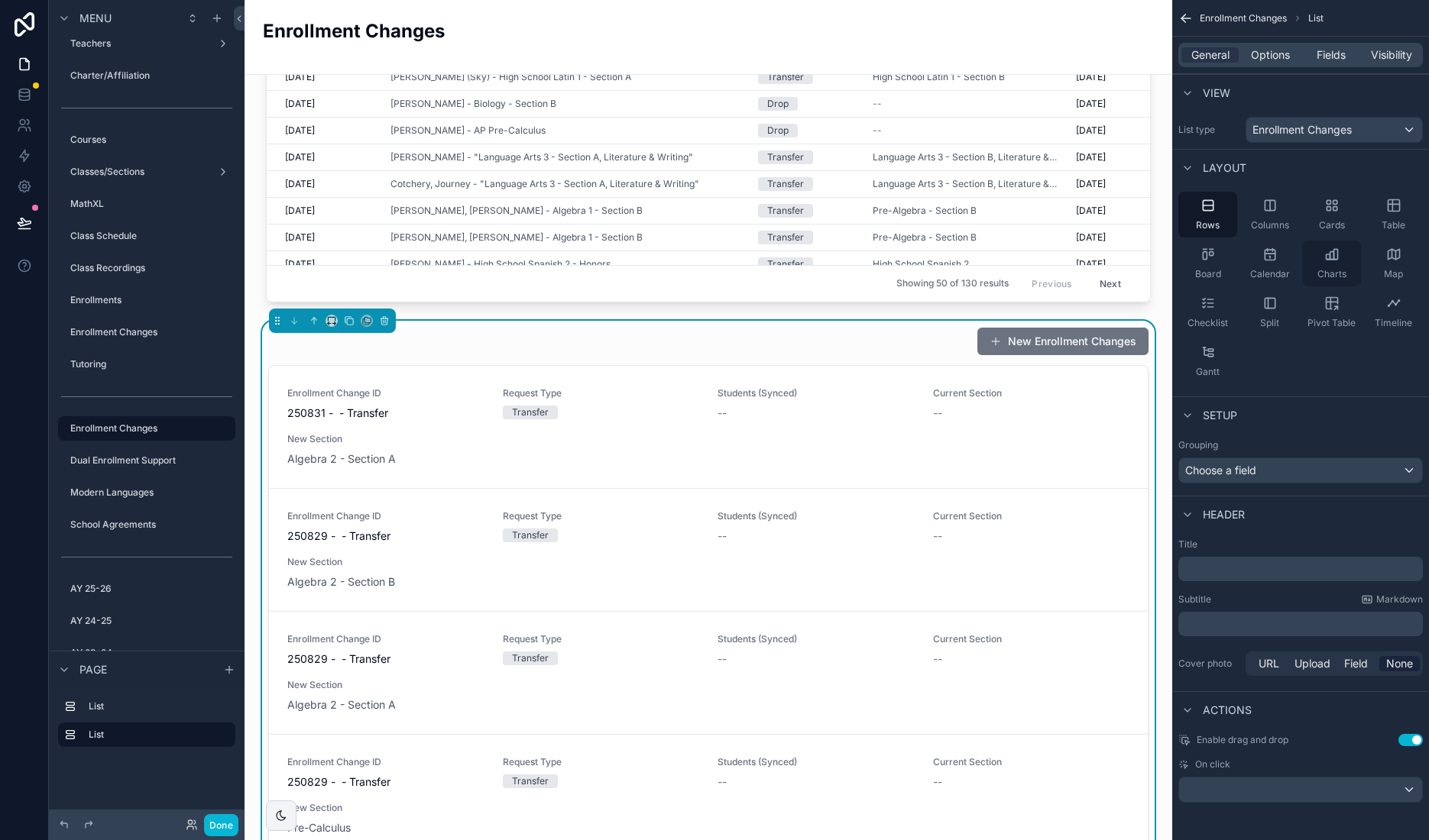
click at [1338, 256] on icon "scrollable content" at bounding box center [1333, 255] width 16 height 16
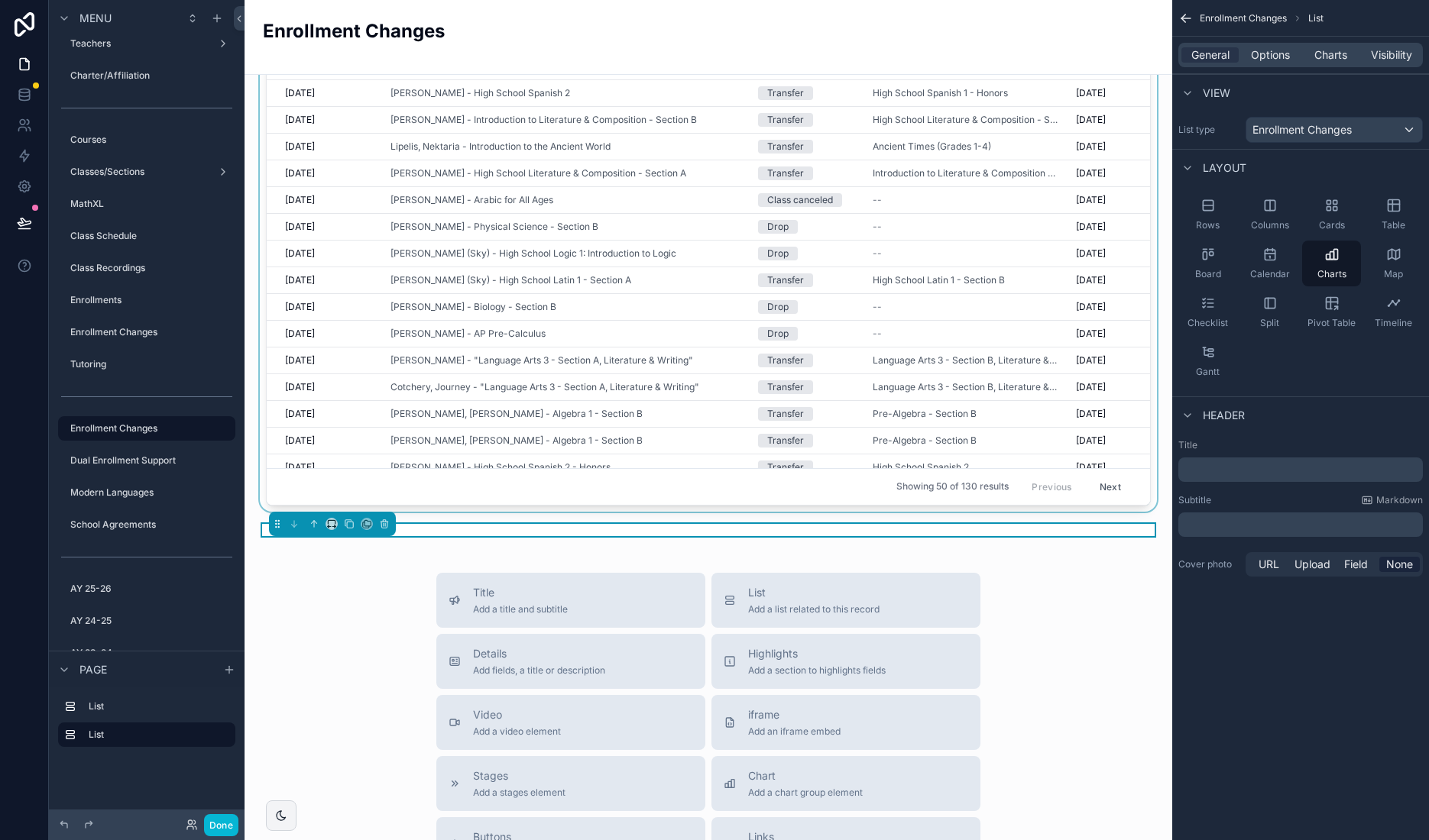
scroll to position [271, 0]
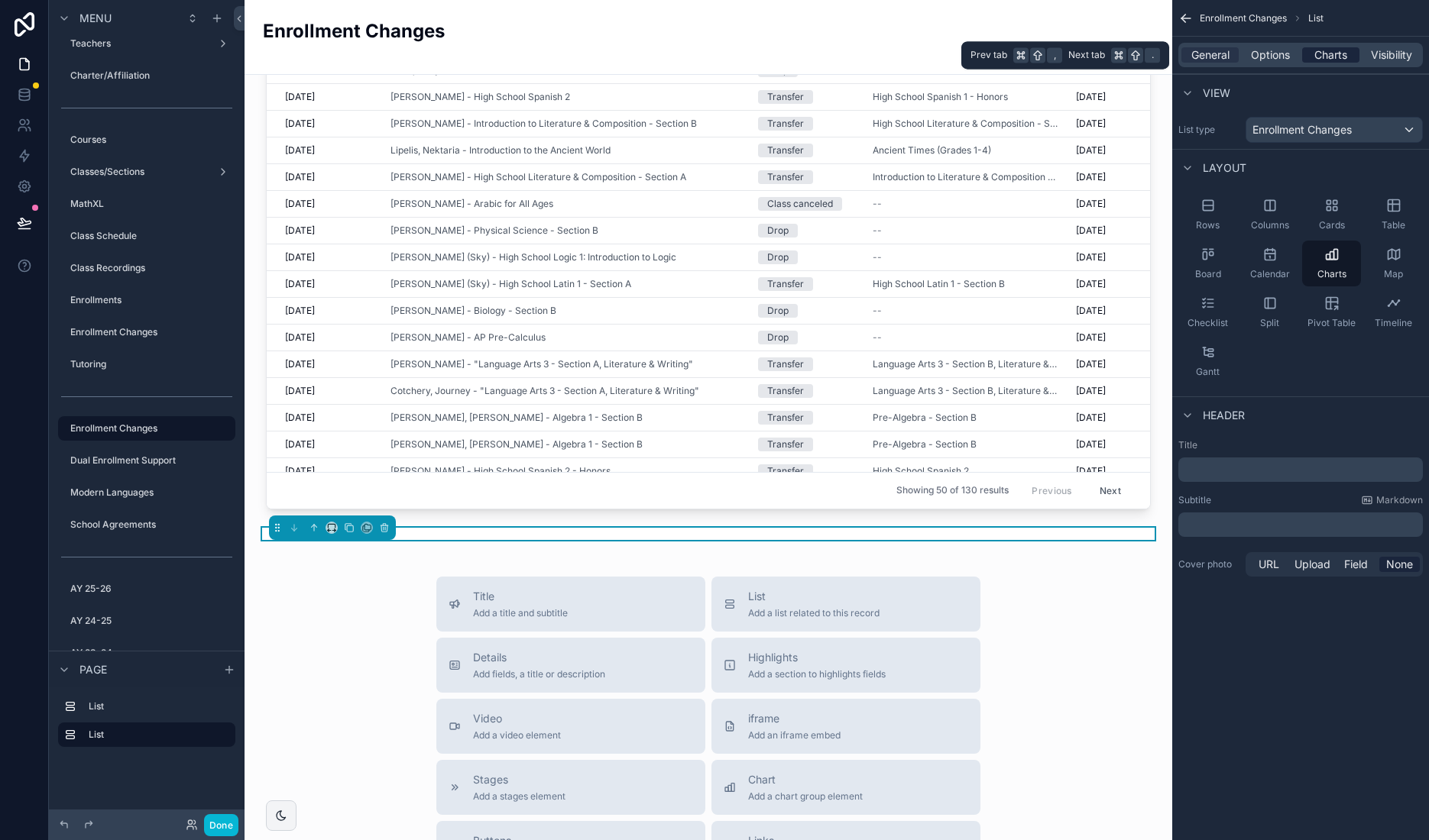
click at [1324, 53] on span "Charts" at bounding box center [1331, 55] width 32 height 16
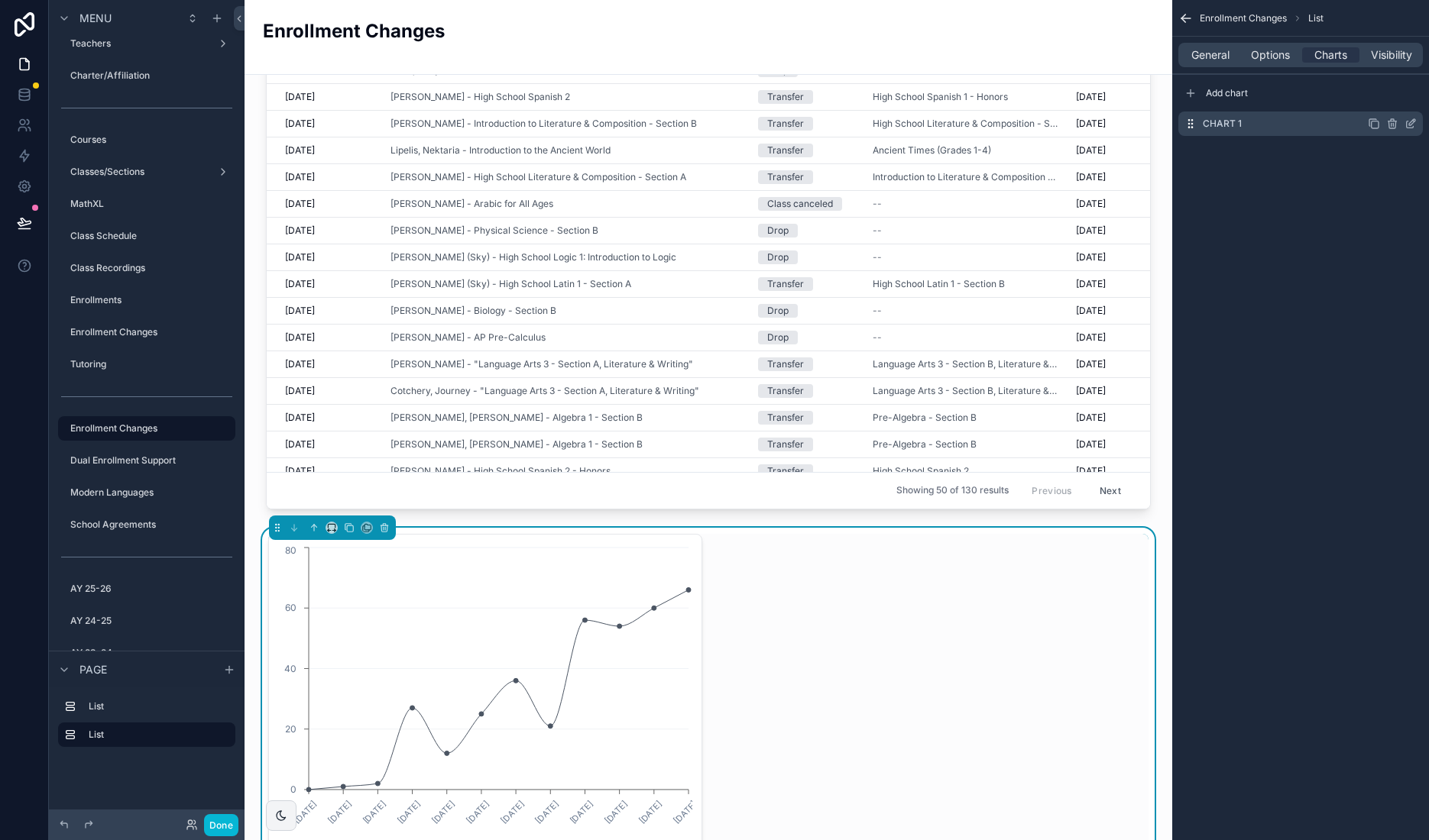
click at [1410, 123] on icon "scrollable content" at bounding box center [1410, 124] width 12 height 12
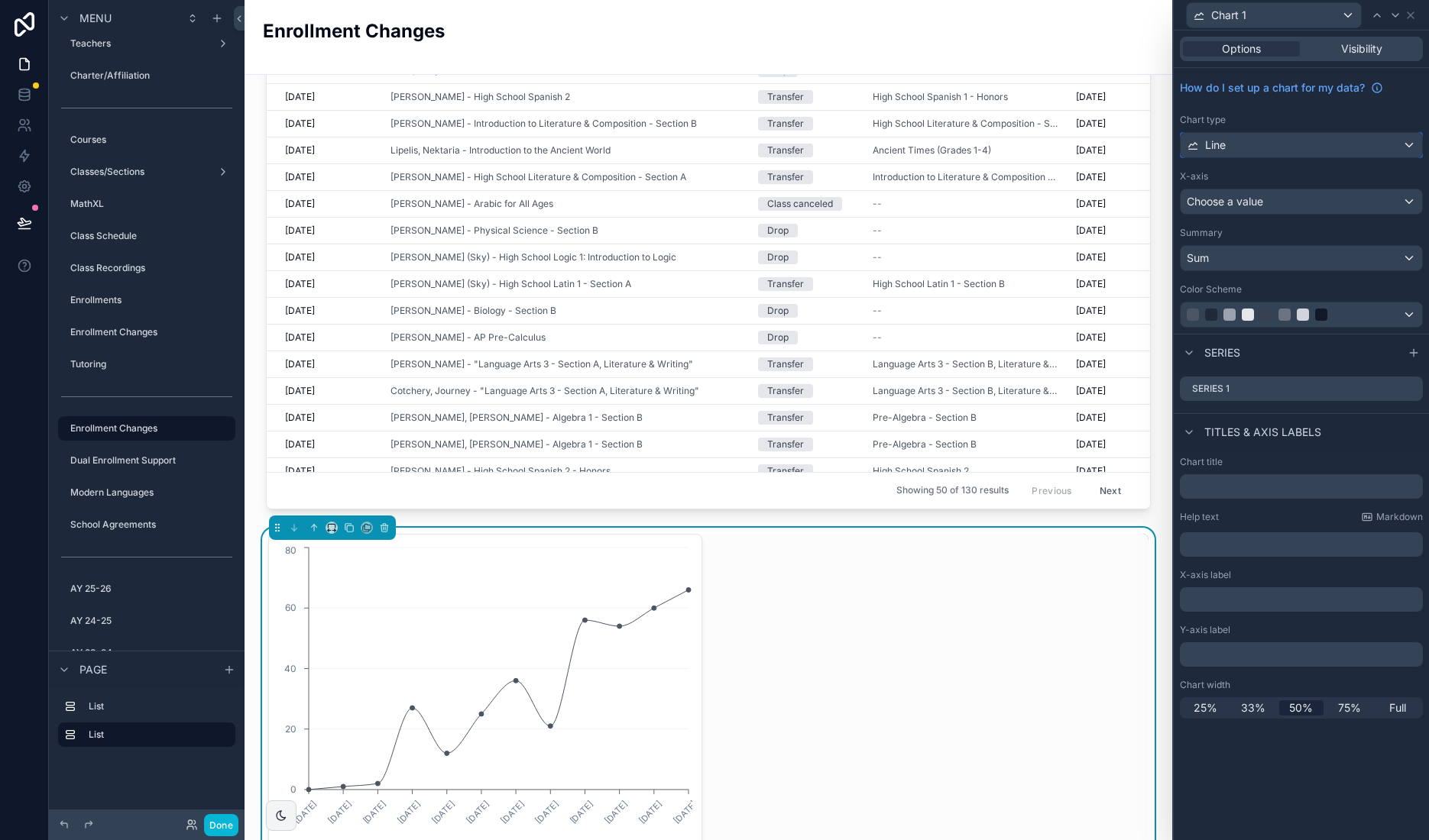
click at [1416, 146] on div "Line" at bounding box center [1301, 145] width 241 height 25
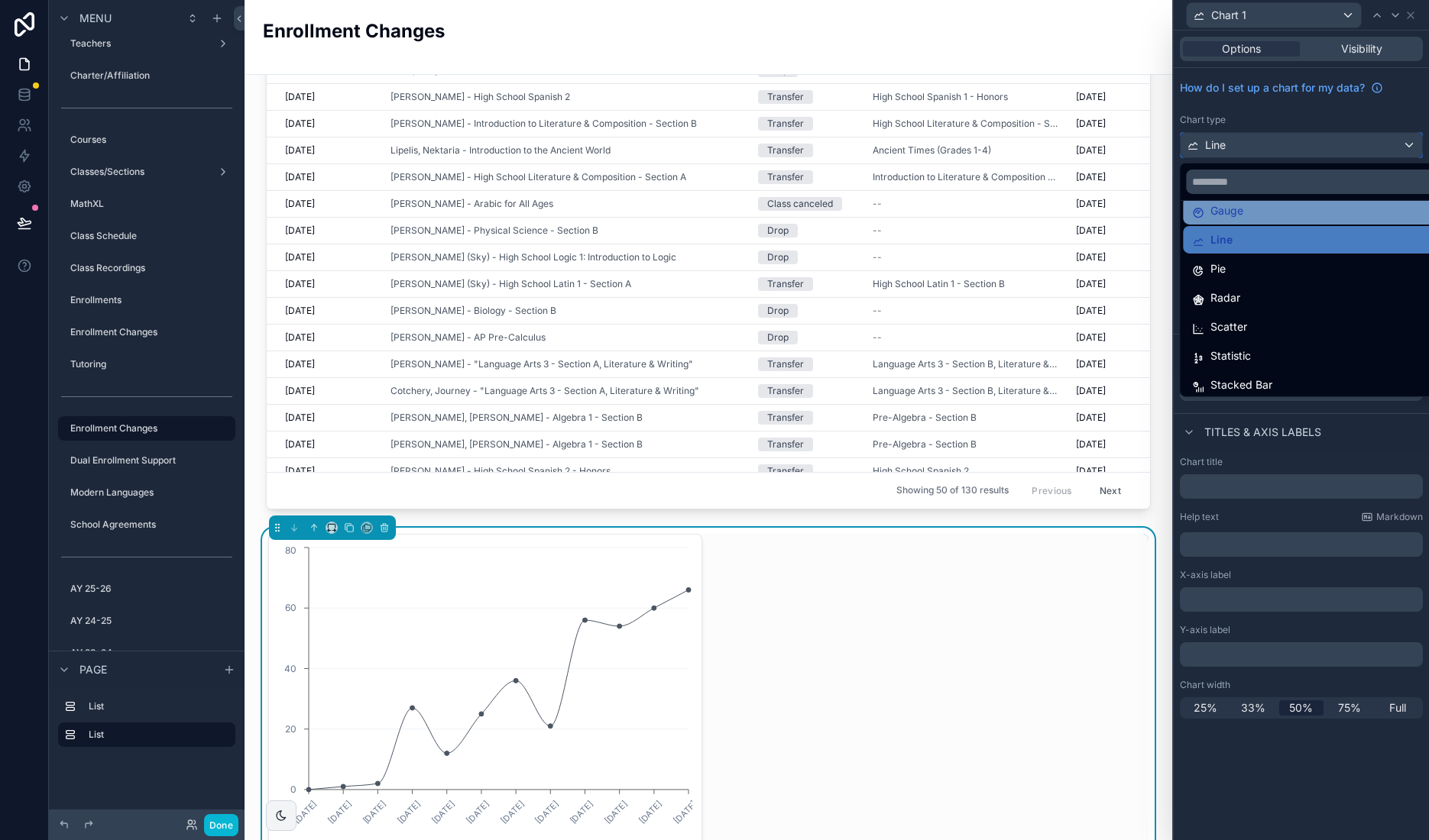
scroll to position [108, 0]
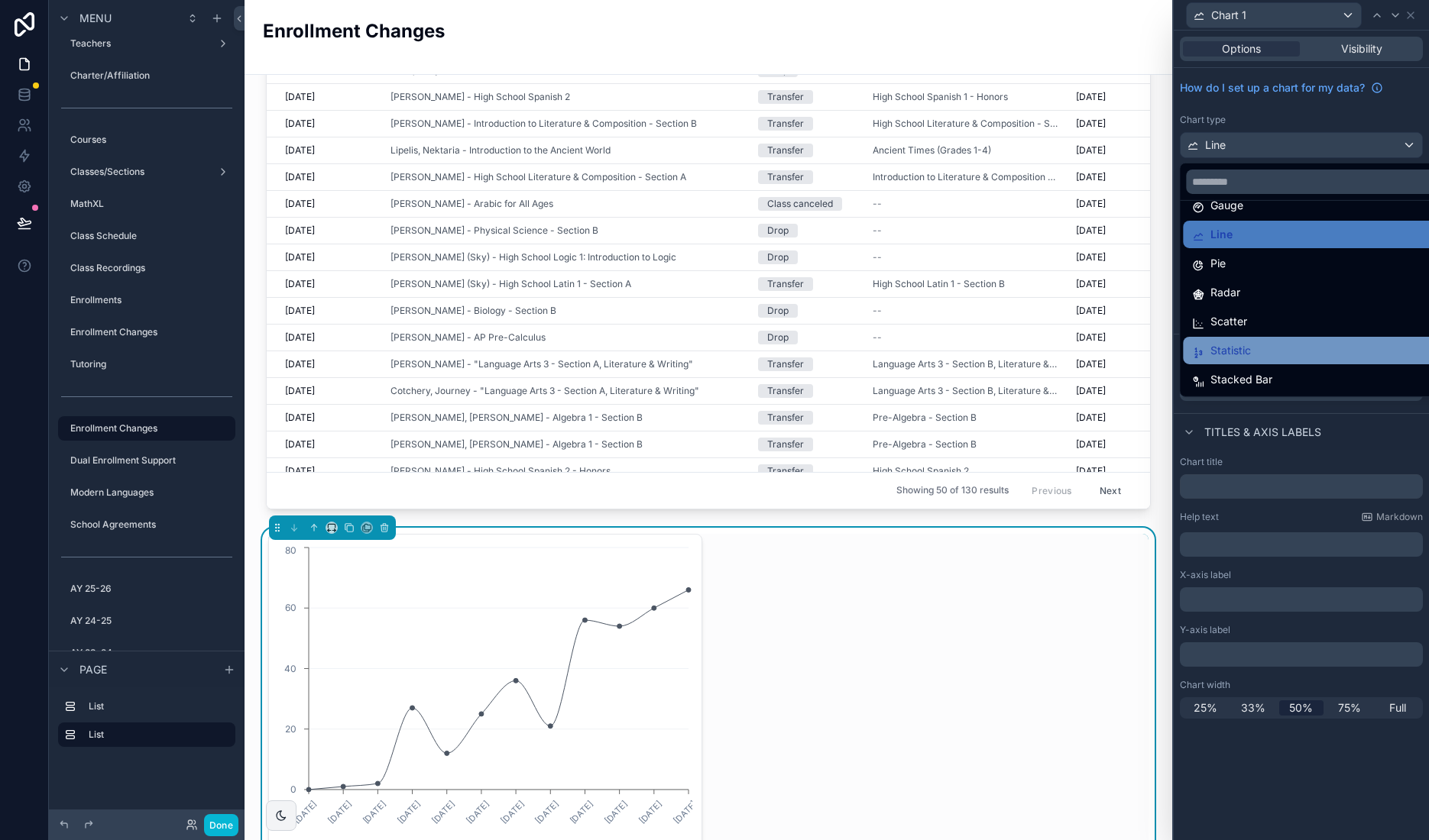
click at [1272, 347] on div "Statistic" at bounding box center [1318, 350] width 253 height 19
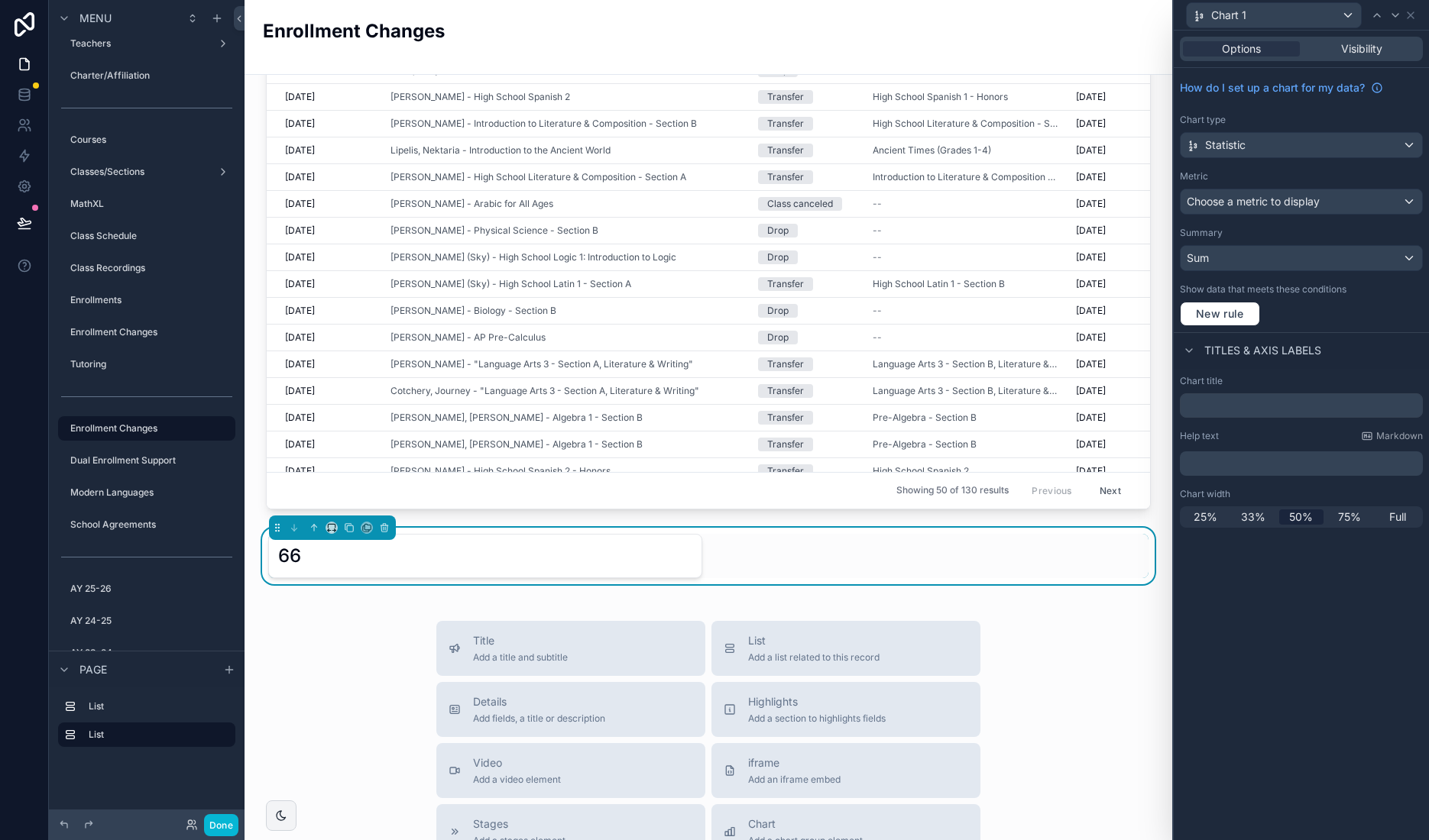
click at [343, 569] on div "66" at bounding box center [485, 556] width 434 height 44
click at [1316, 210] on div "Choose a metric to display" at bounding box center [1301, 202] width 241 height 25
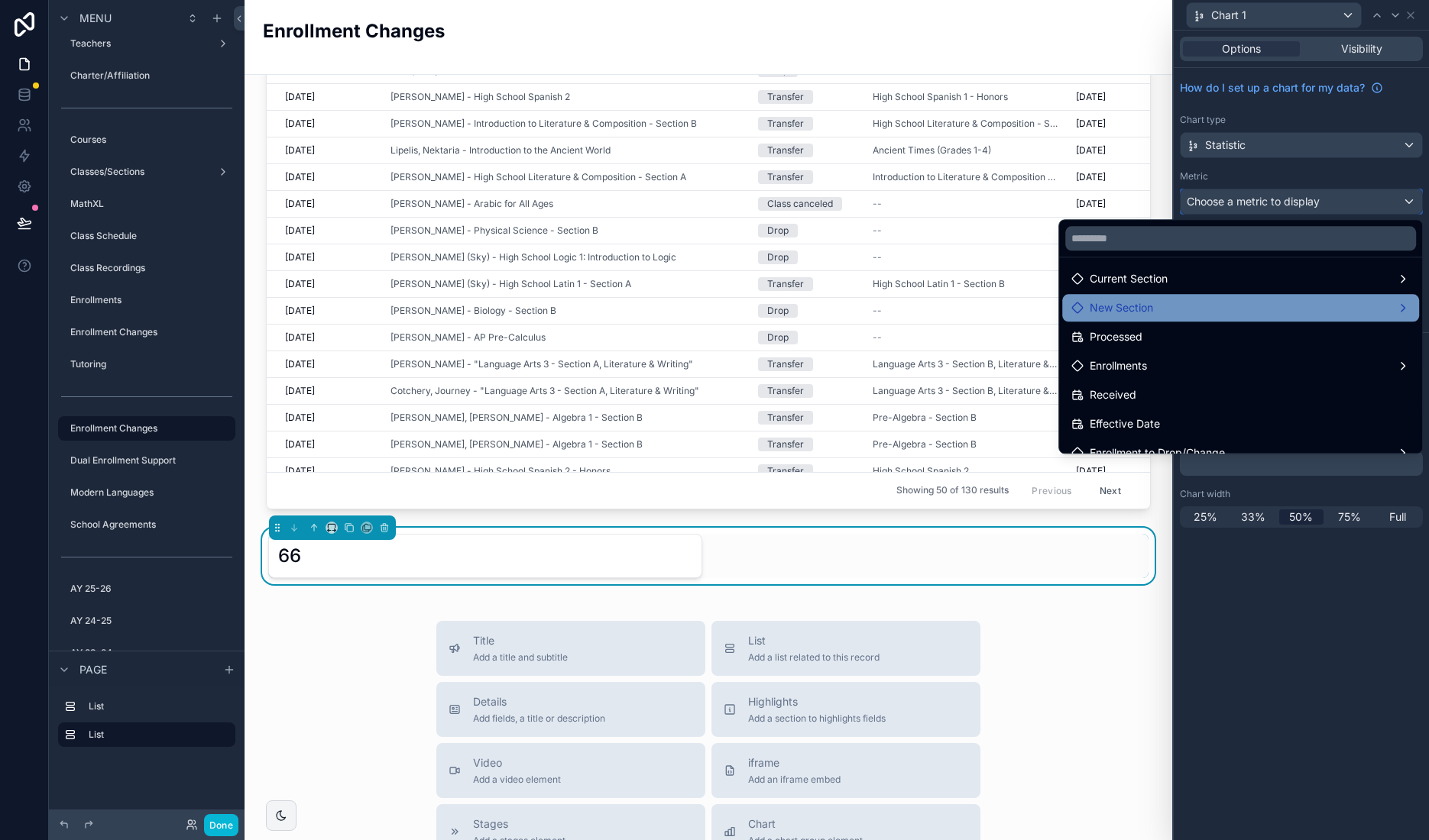
scroll to position [74, 0]
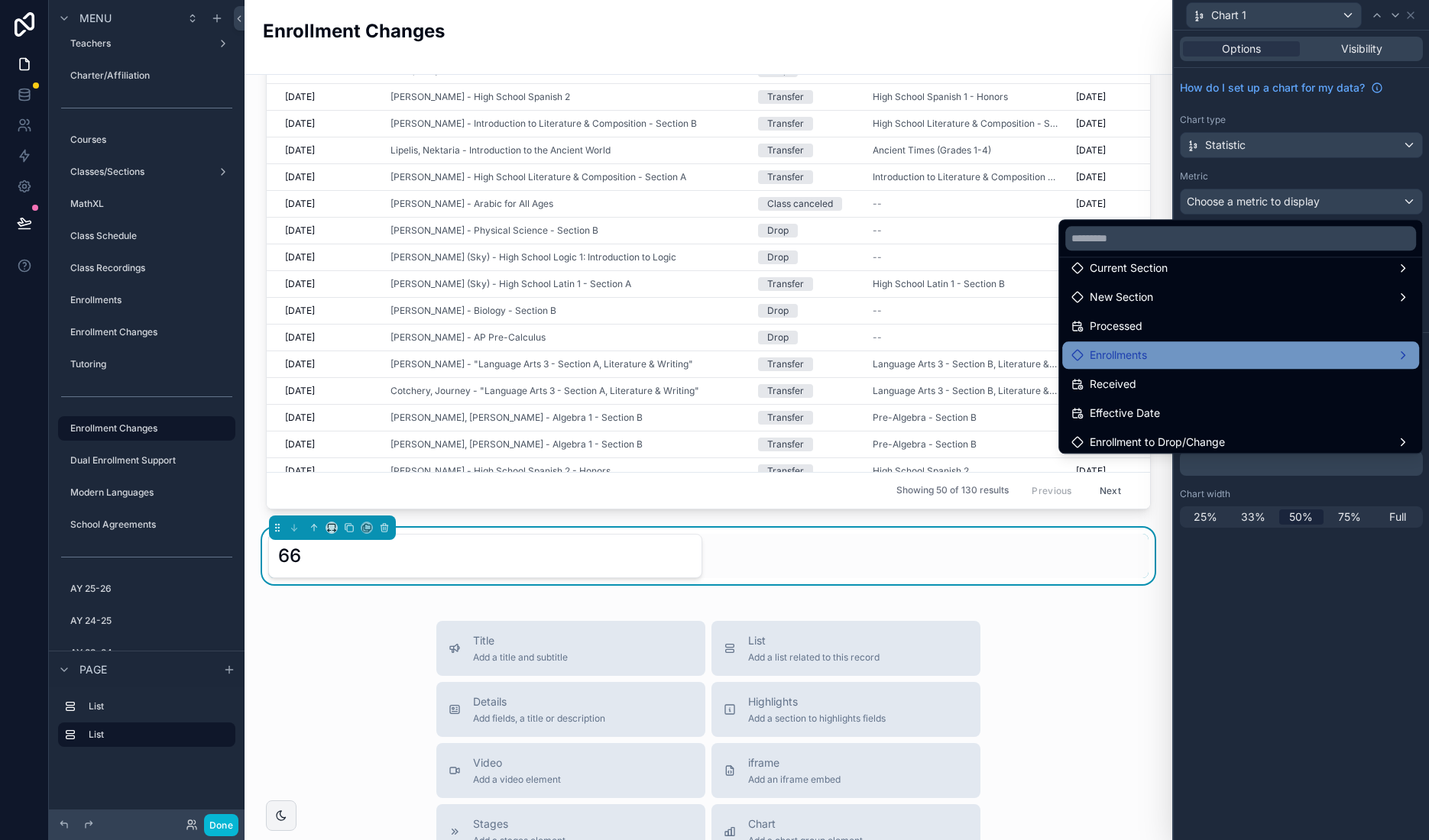
click at [1401, 354] on div "Enrollments" at bounding box center [1241, 355] width 339 height 19
click at [980, 354] on span "Enrollments count" at bounding box center [1003, 356] width 89 height 19
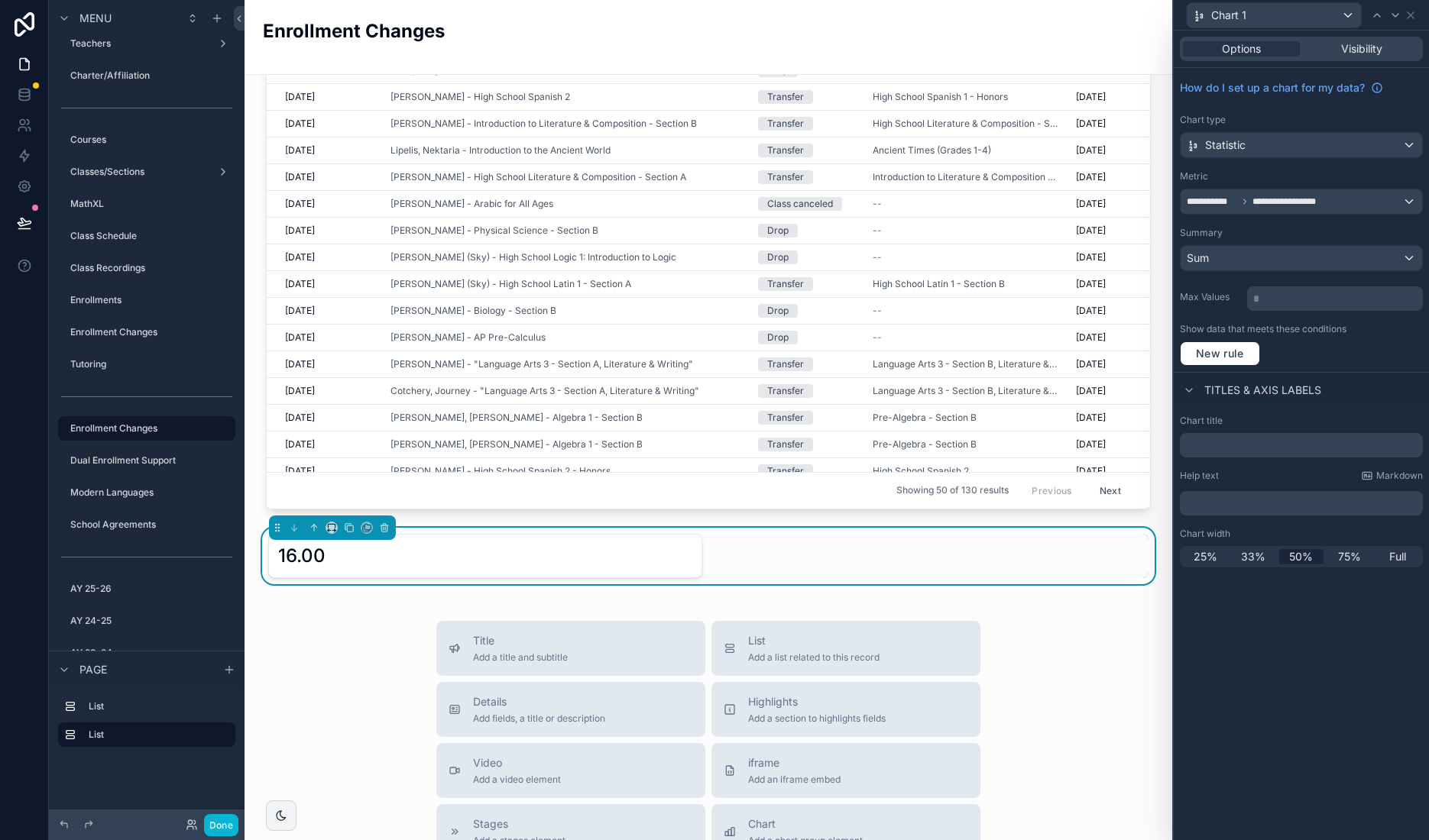
click at [1383, 624] on div "**********" at bounding box center [1301, 435] width 255 height 810
drag, startPoint x: 1412, startPoint y: 14, endPoint x: 1391, endPoint y: 26, distance: 24.2
click at [1412, 14] on icon at bounding box center [1410, 15] width 12 height 12
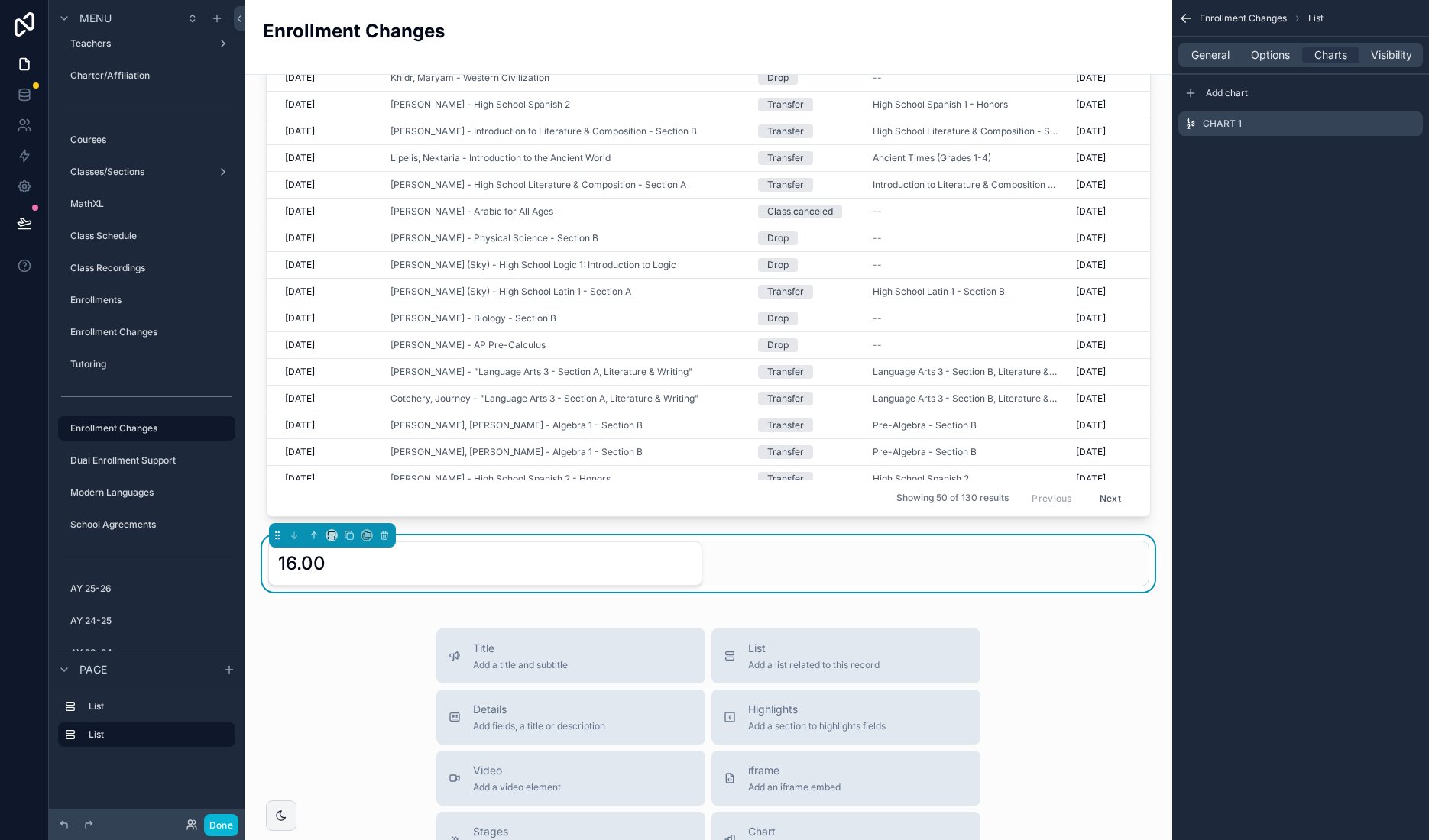
scroll to position [265, 0]
click at [710, 575] on div "16.00" at bounding box center [709, 563] width 881 height 44
click at [1231, 98] on span "Add chart" at bounding box center [1226, 93] width 42 height 12
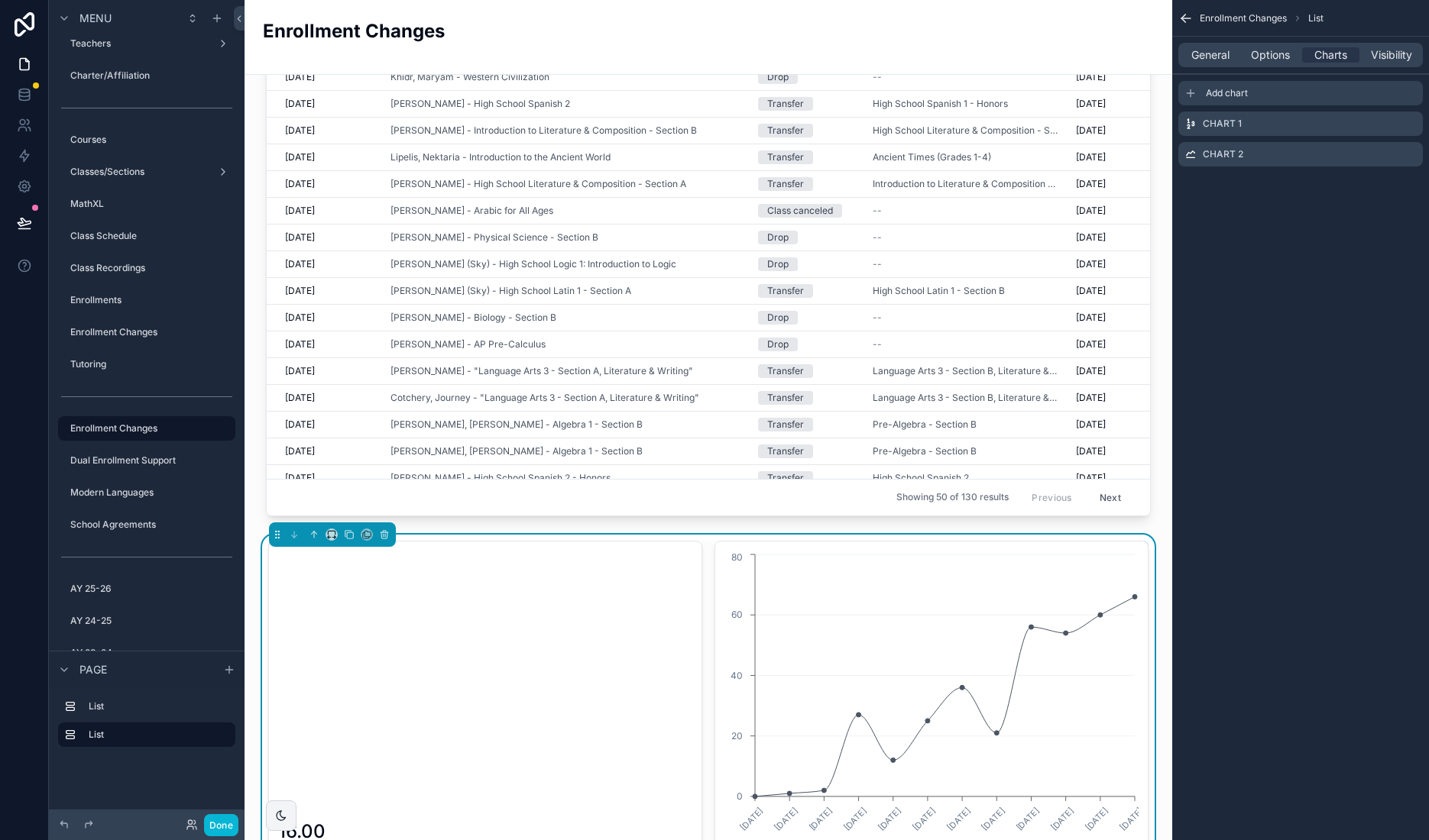
click at [1231, 96] on span "Add chart" at bounding box center [1226, 93] width 42 height 12
click at [1414, 151] on icon "scrollable content" at bounding box center [1414, 151] width 2 height 2
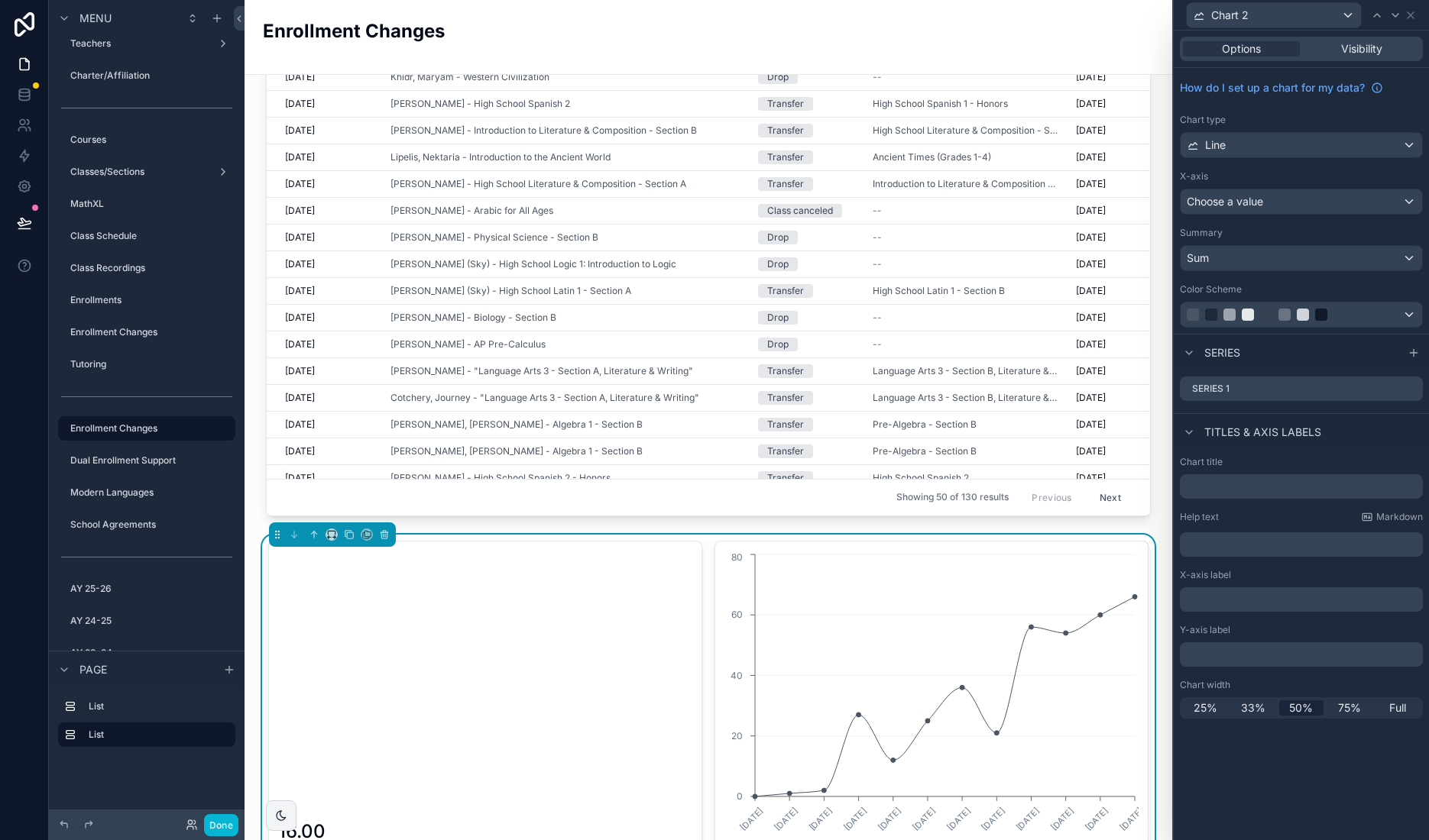
drag, startPoint x: 1318, startPoint y: 131, endPoint x: 1317, endPoint y: 146, distance: 15.0
click at [1318, 131] on div "Chart type Line" at bounding box center [1301, 136] width 243 height 44
click at [1340, 147] on div "Line" at bounding box center [1301, 145] width 241 height 25
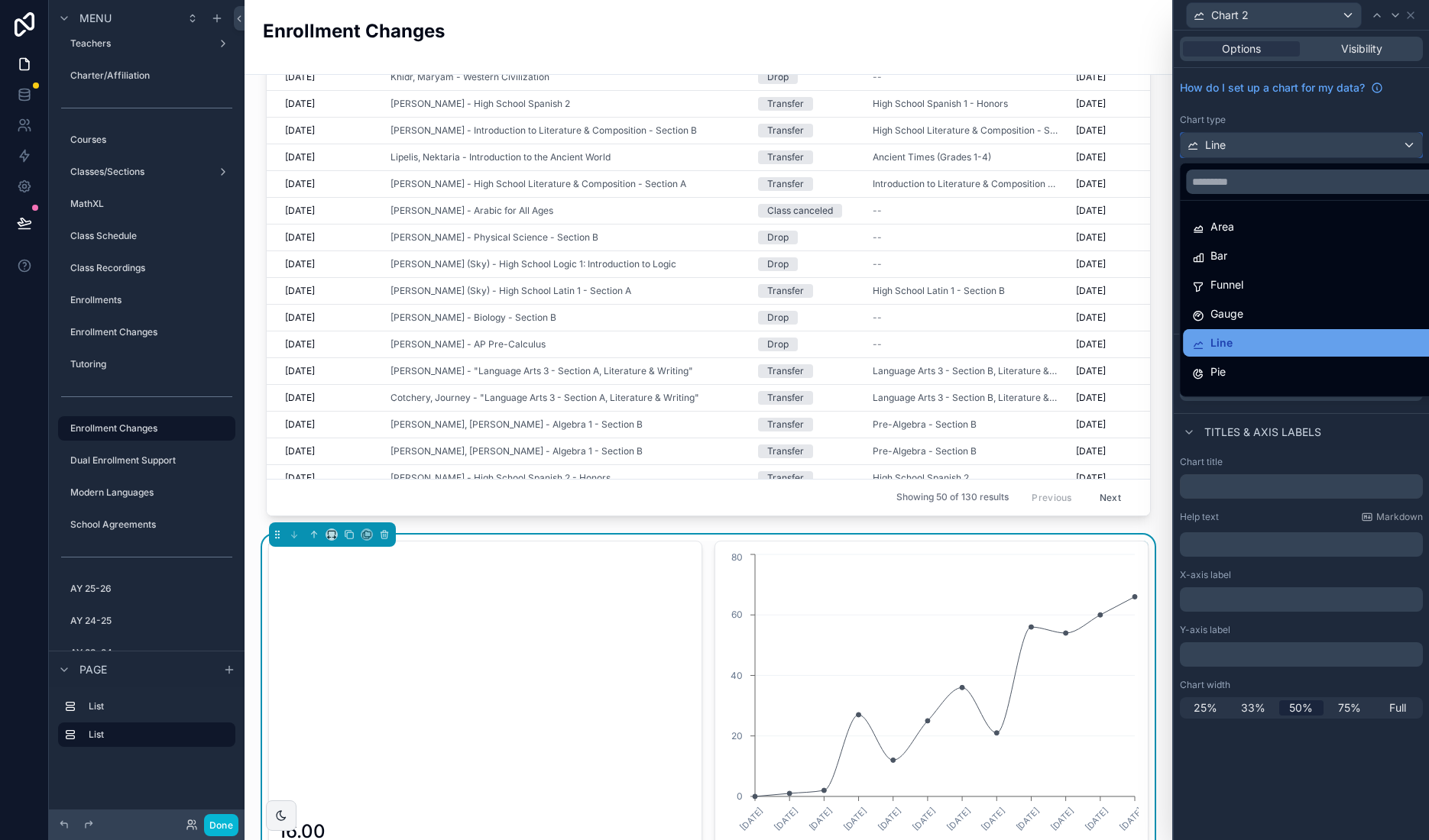
scroll to position [108, 0]
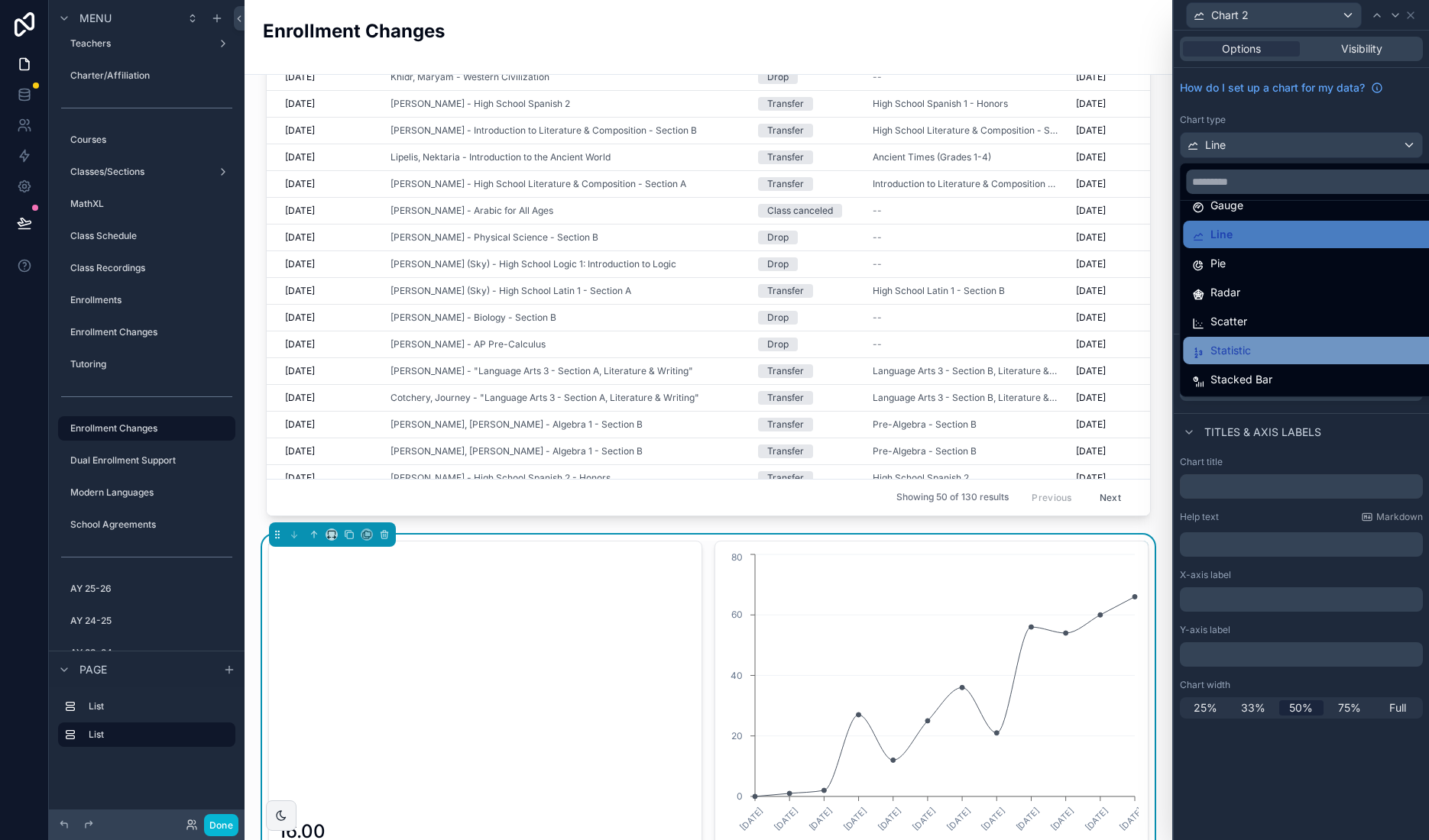
click at [1237, 346] on span "Statistic" at bounding box center [1230, 350] width 40 height 19
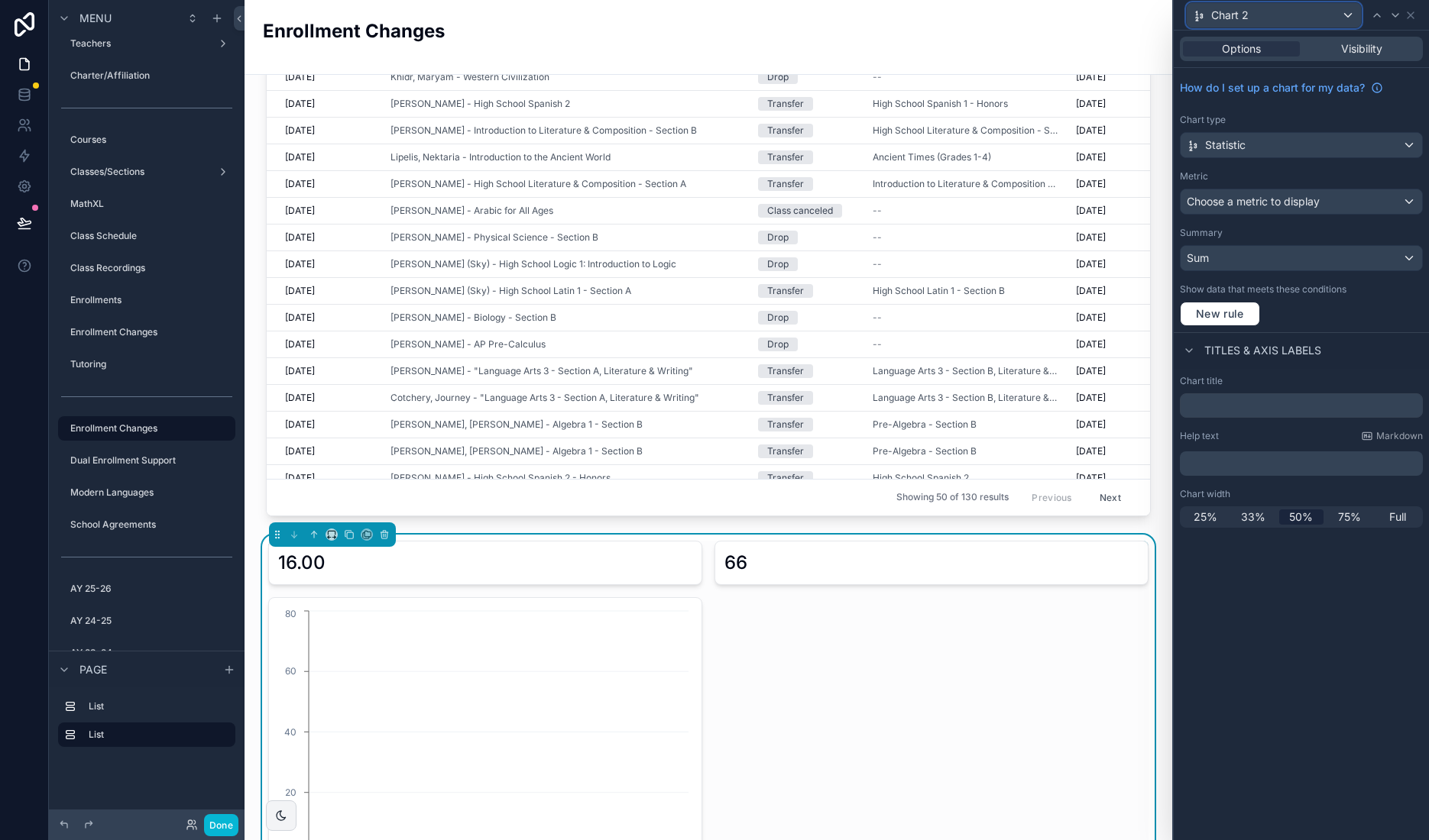
click at [1281, 19] on div "Chart 2" at bounding box center [1274, 15] width 174 height 25
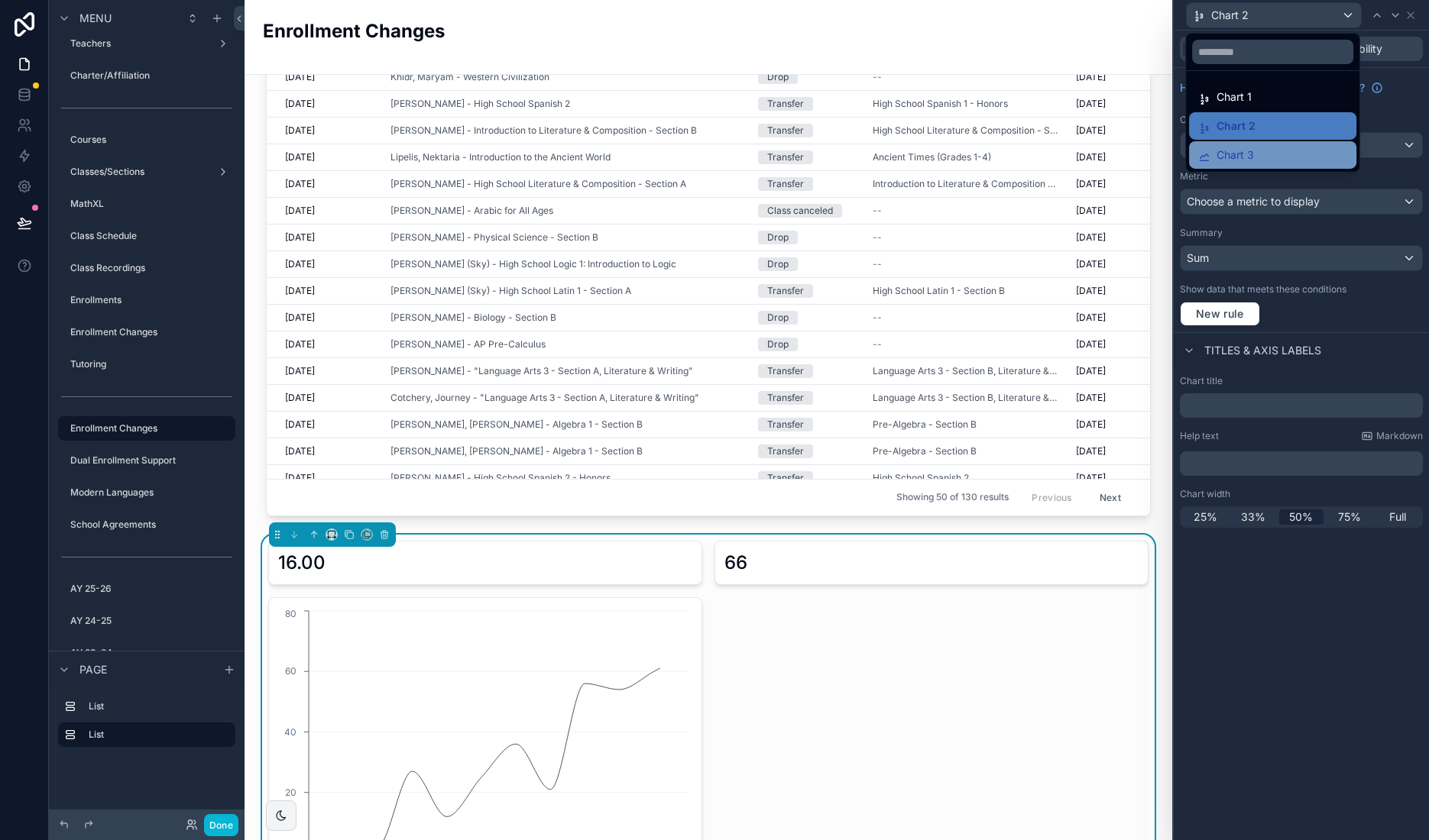
click at [1271, 155] on div "Chart 3" at bounding box center [1273, 154] width 149 height 19
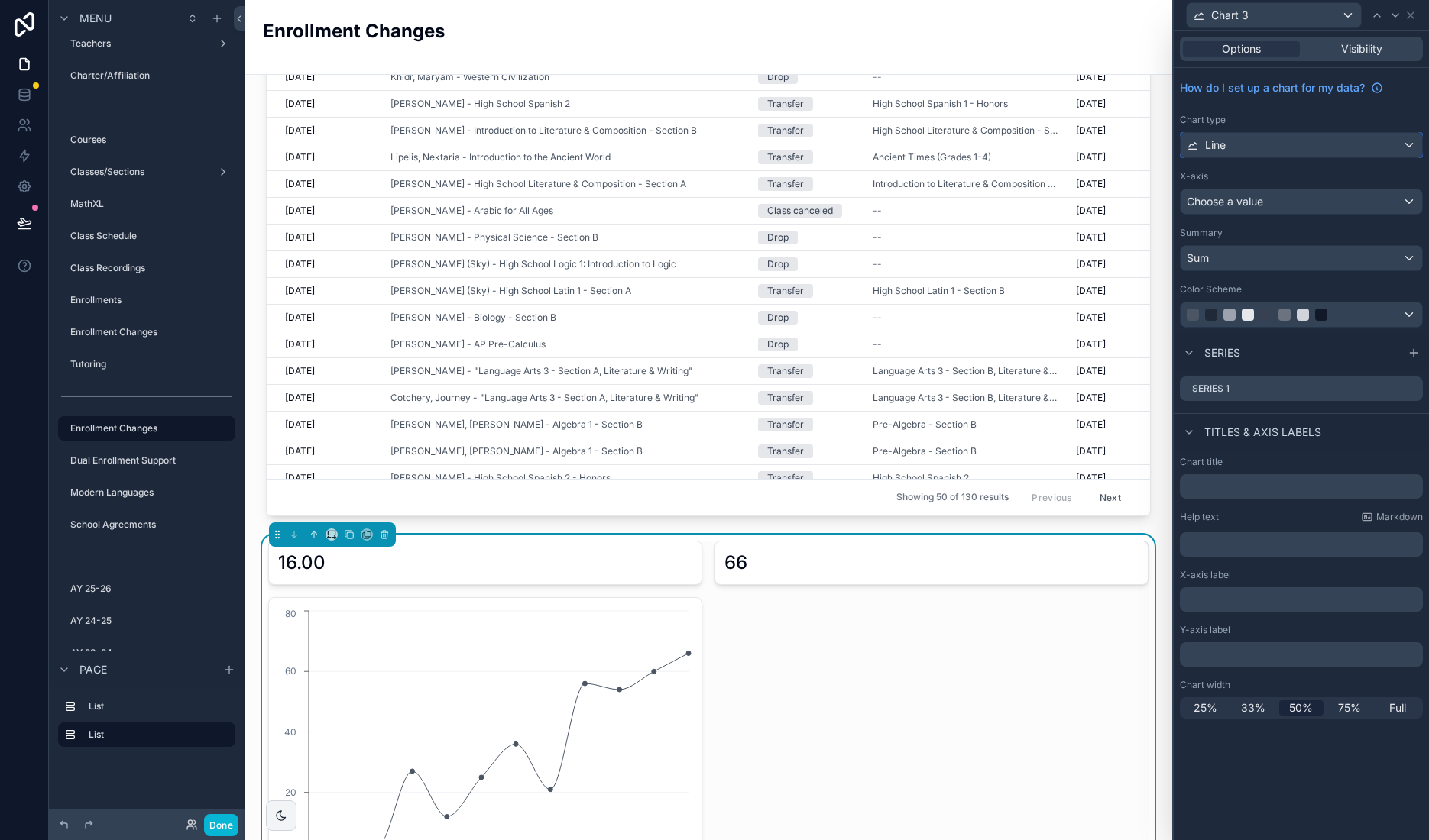
click at [1411, 146] on div "Line" at bounding box center [1301, 145] width 241 height 25
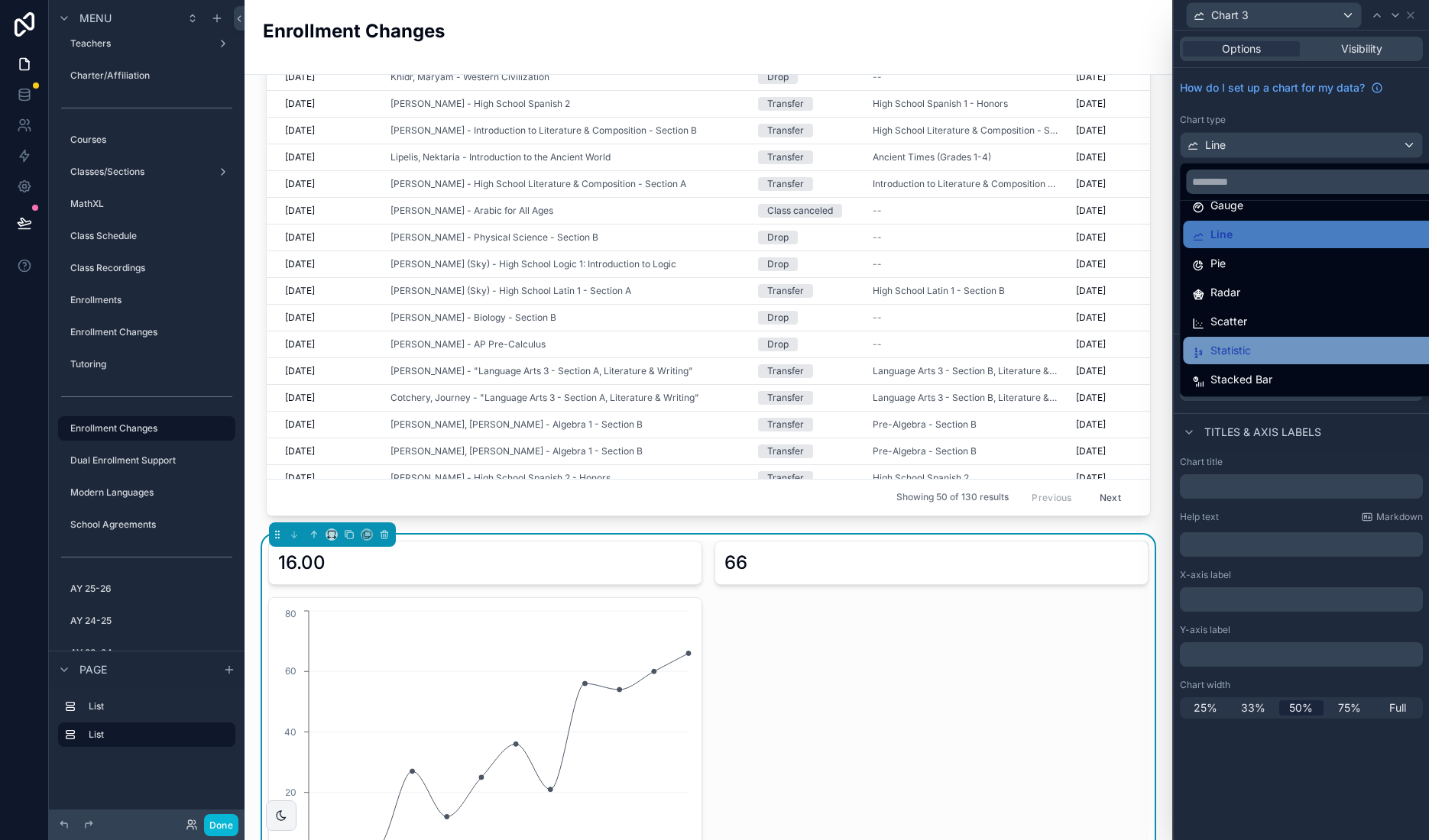
click at [1274, 353] on div "Statistic" at bounding box center [1318, 350] width 253 height 19
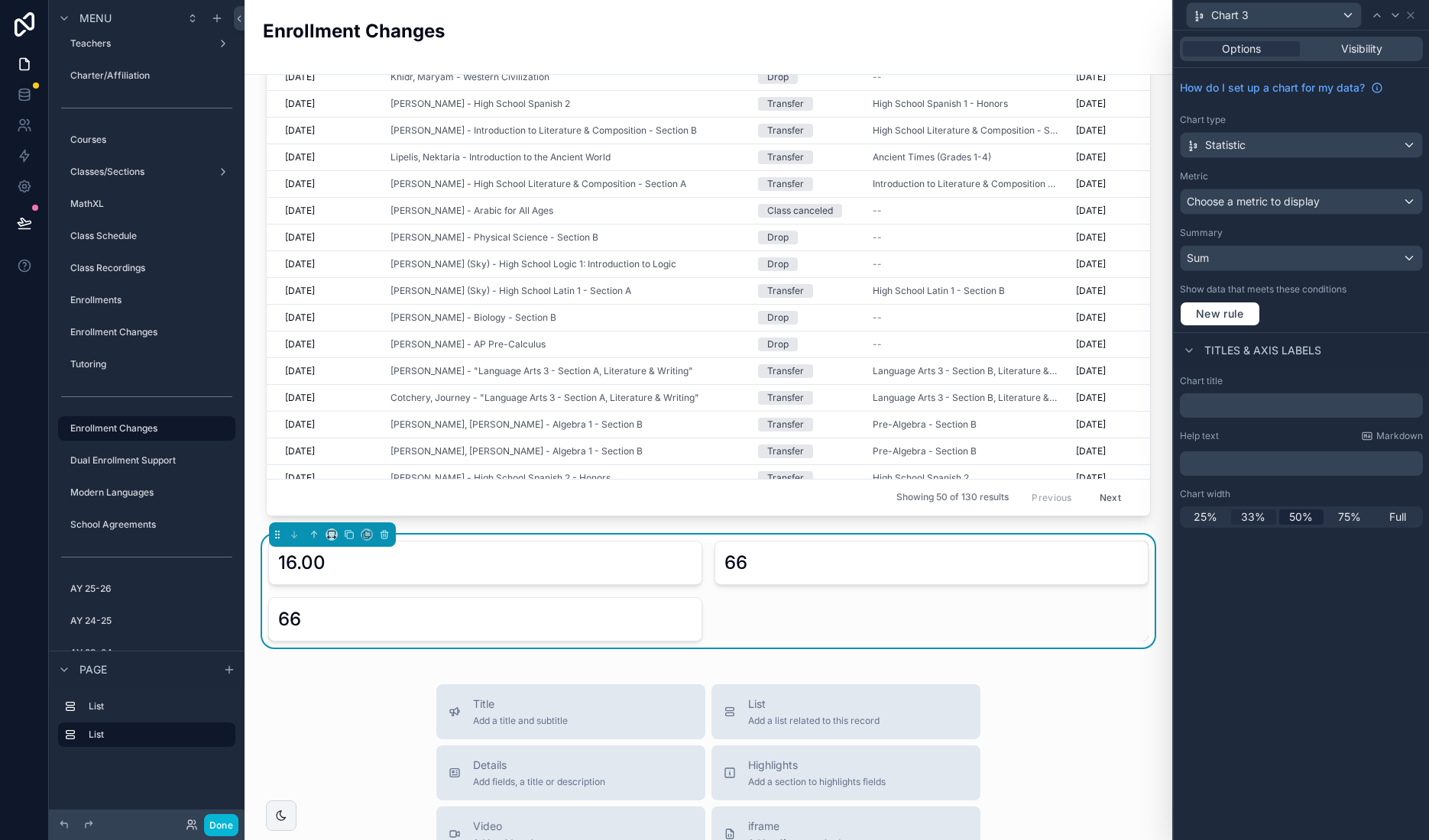
click at [1251, 514] on span "33%" at bounding box center [1253, 517] width 25 height 16
click at [1206, 514] on span "25%" at bounding box center [1206, 517] width 24 height 16
click at [1290, 9] on div "Chart 3" at bounding box center [1274, 15] width 174 height 25
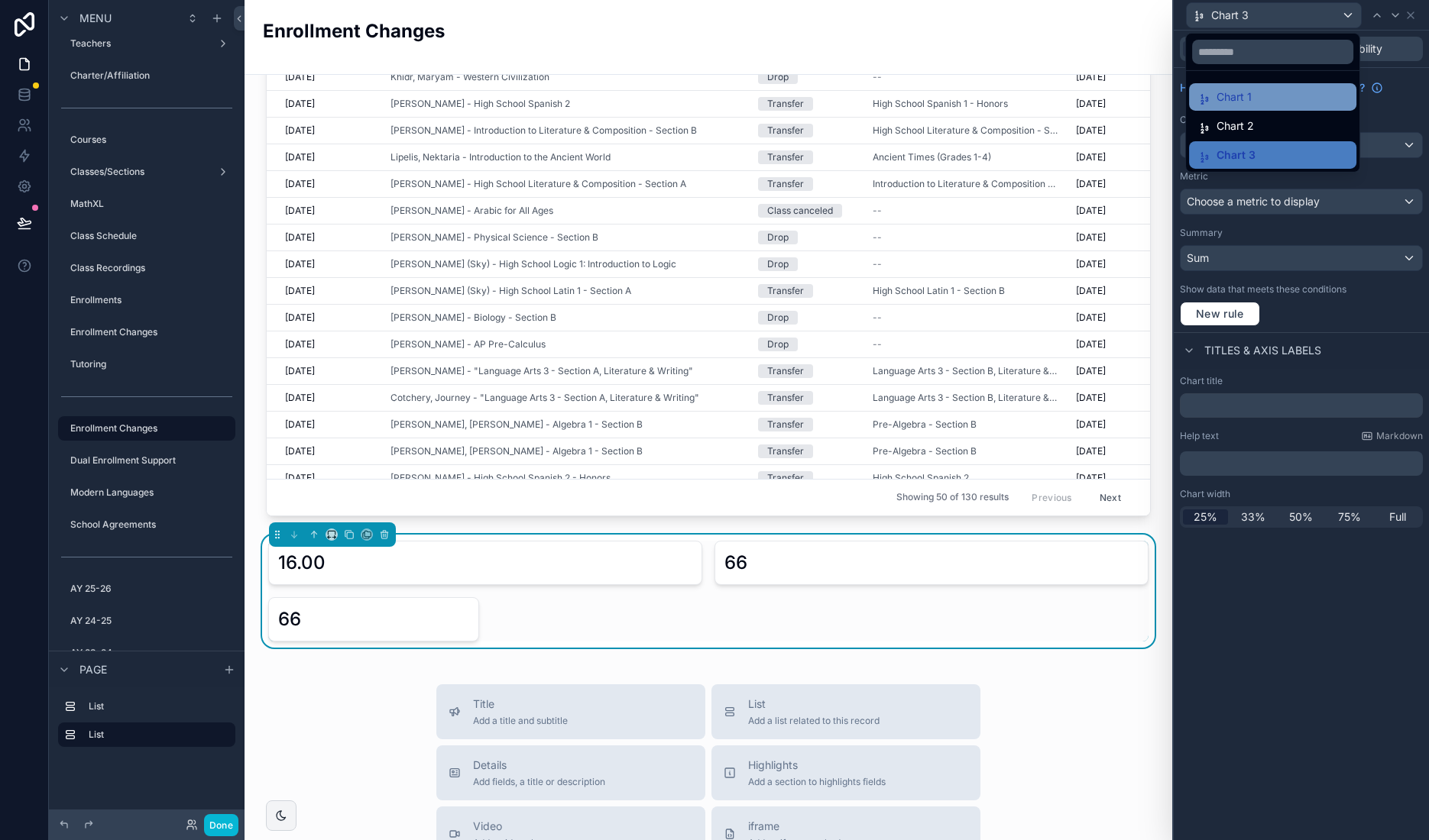
click at [1257, 90] on div "Chart 1" at bounding box center [1273, 96] width 149 height 19
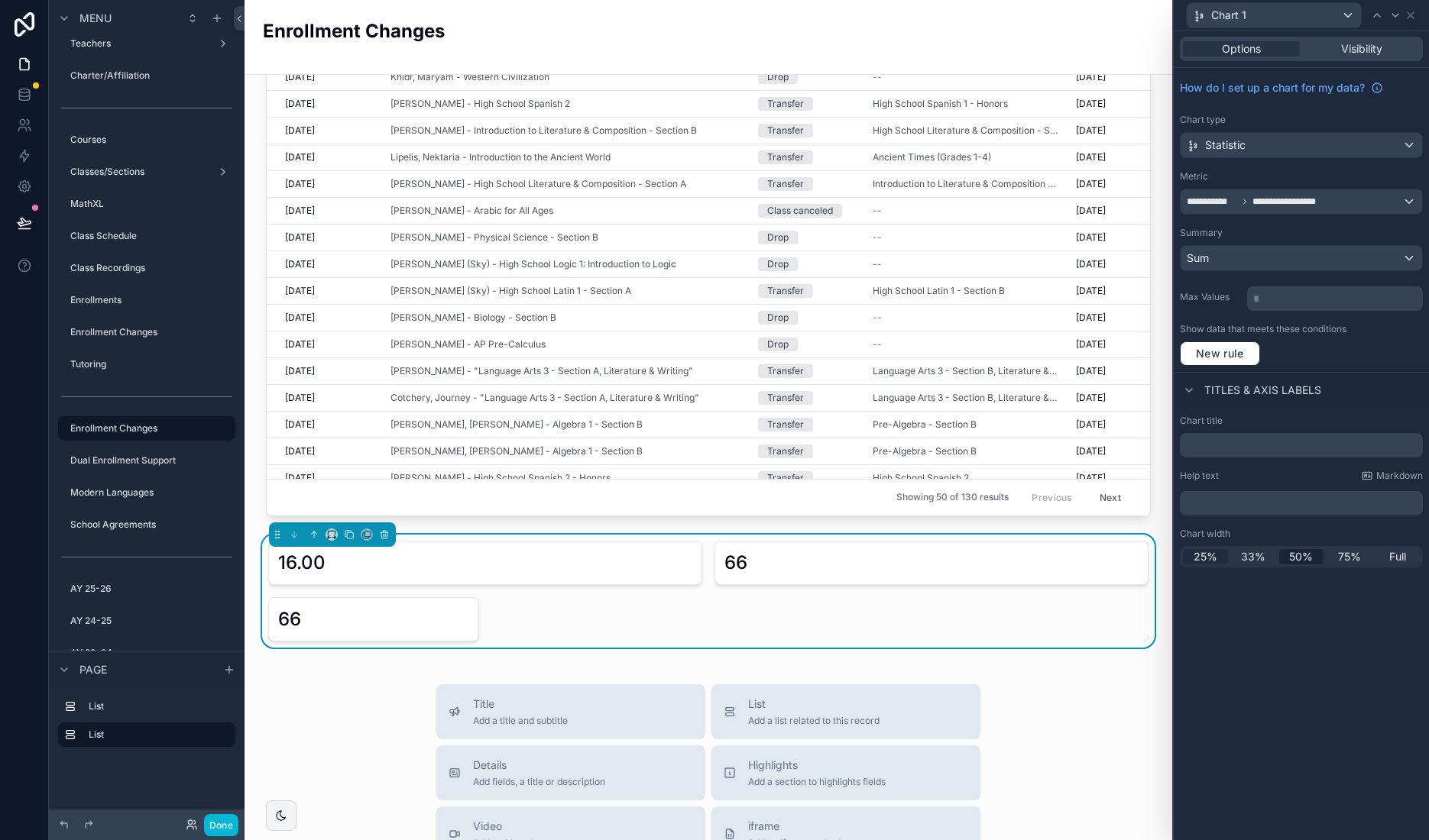
drag, startPoint x: 1201, startPoint y: 562, endPoint x: 1206, endPoint y: 556, distance: 7.8
click at [1202, 561] on span "25%" at bounding box center [1206, 557] width 24 height 16
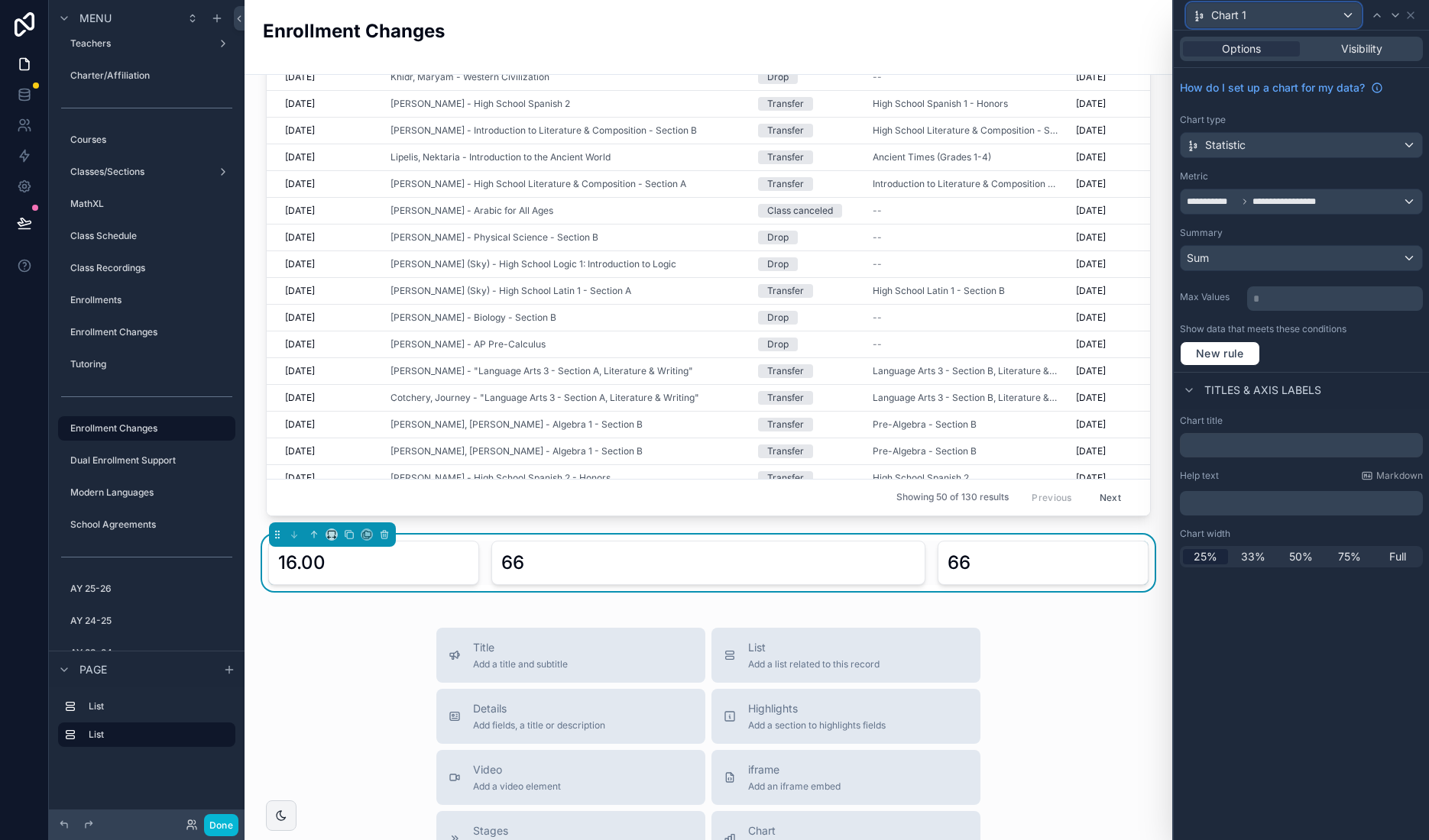
click at [1276, 14] on div "Chart 1" at bounding box center [1274, 15] width 174 height 25
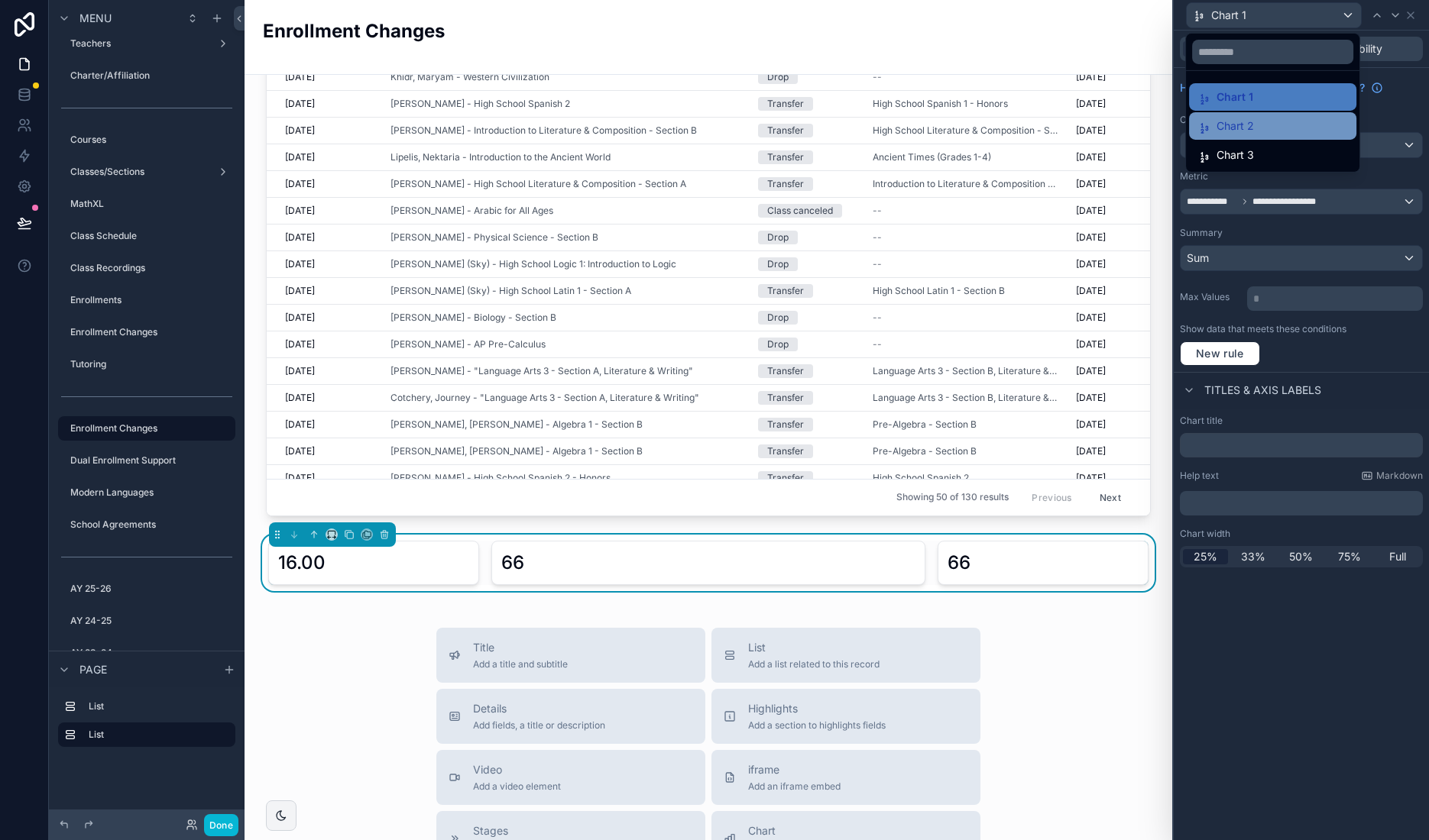
click at [1254, 123] on div "Chart 2" at bounding box center [1273, 126] width 149 height 19
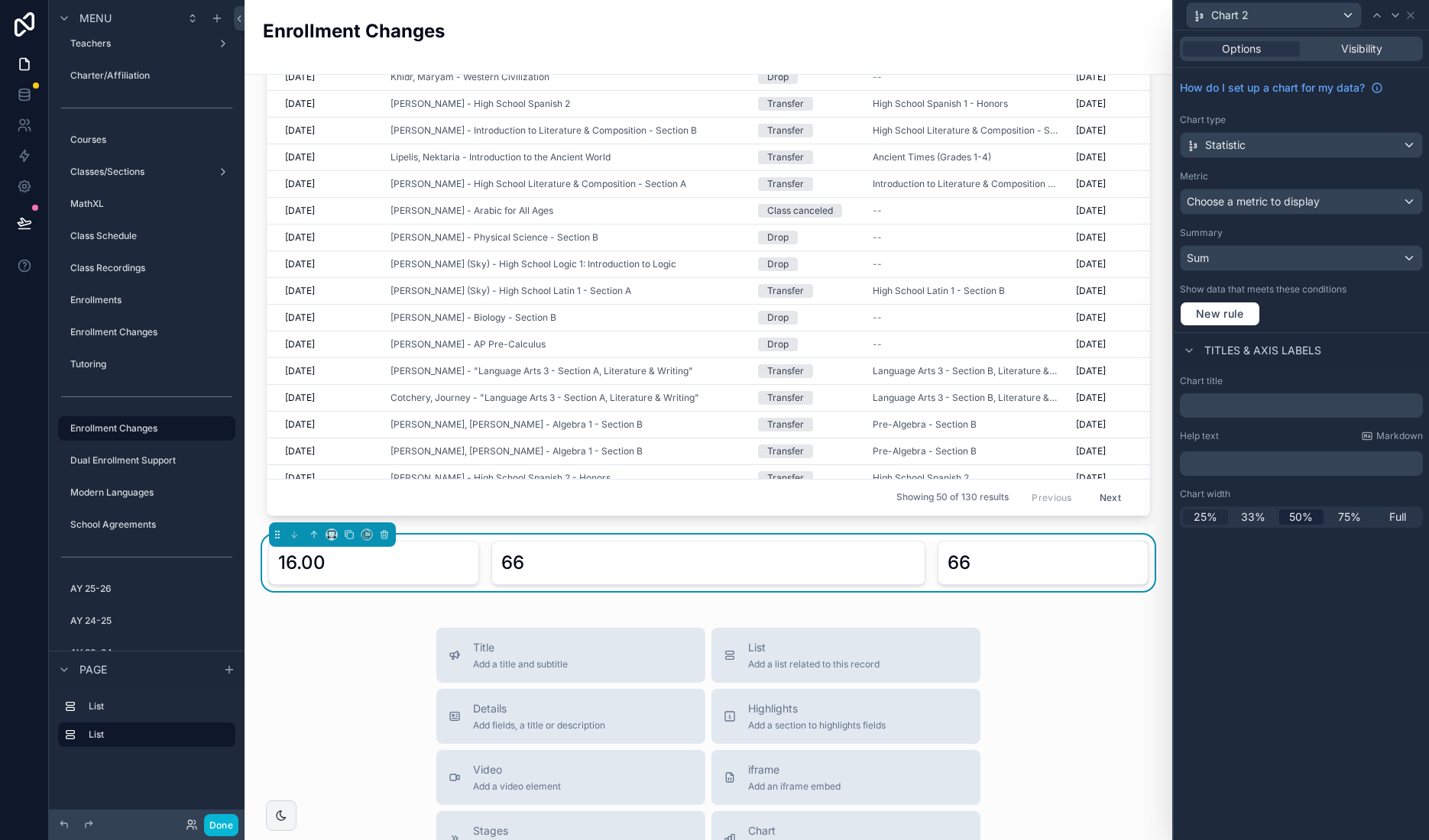
click at [1202, 514] on span "25%" at bounding box center [1206, 517] width 24 height 16
drag, startPoint x: 865, startPoint y: 565, endPoint x: 818, endPoint y: 566, distance: 47.0
click at [865, 565] on div "66" at bounding box center [820, 563] width 191 height 25
click at [1414, 12] on icon at bounding box center [1410, 15] width 12 height 12
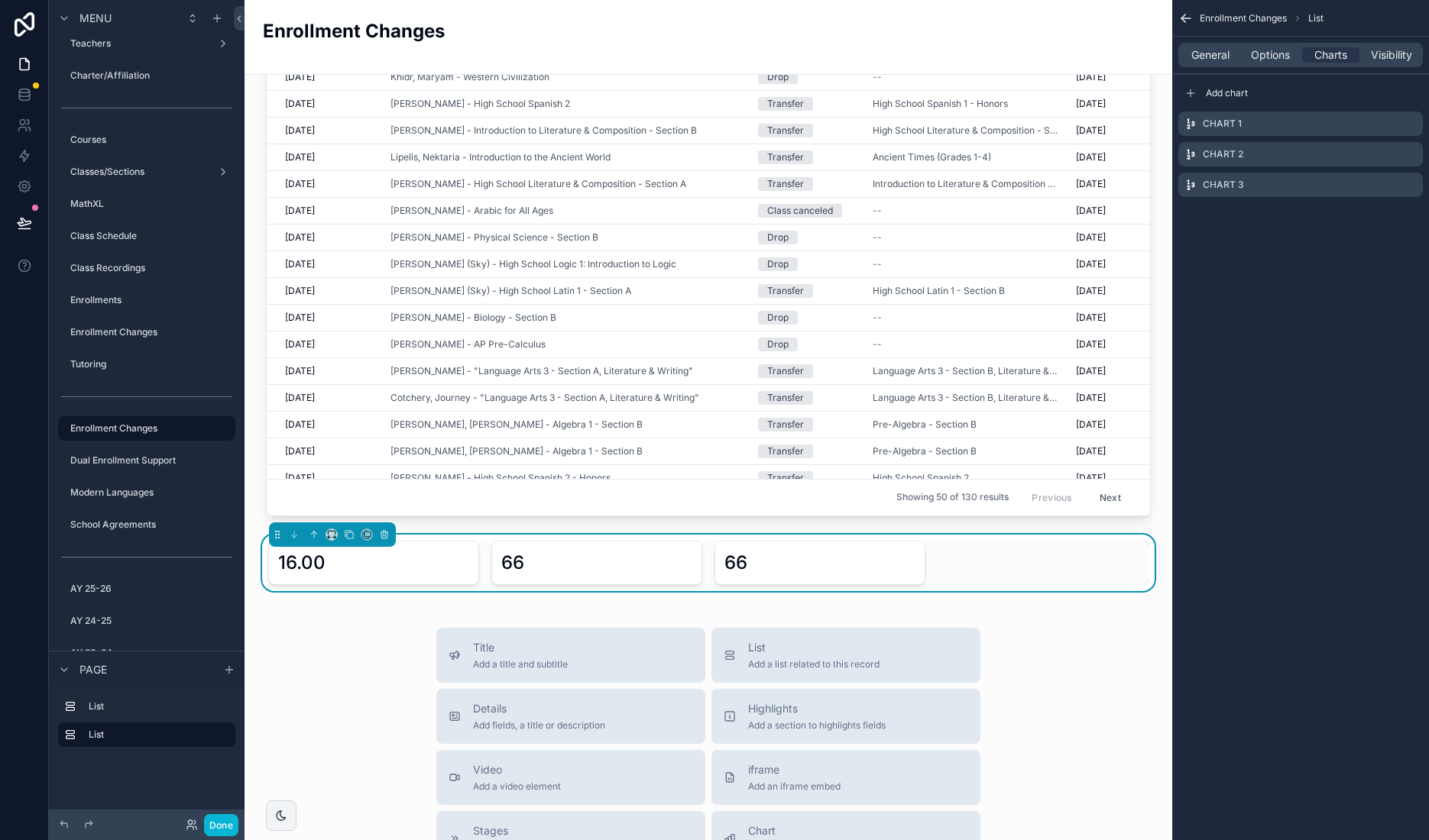
drag, startPoint x: 1373, startPoint y: 185, endPoint x: 1357, endPoint y: 277, distance: 93.4
click at [0, 0] on icon "scrollable content" at bounding box center [0, 0] width 0 height 0
click at [312, 537] on icon "scrollable content" at bounding box center [314, 534] width 11 height 11
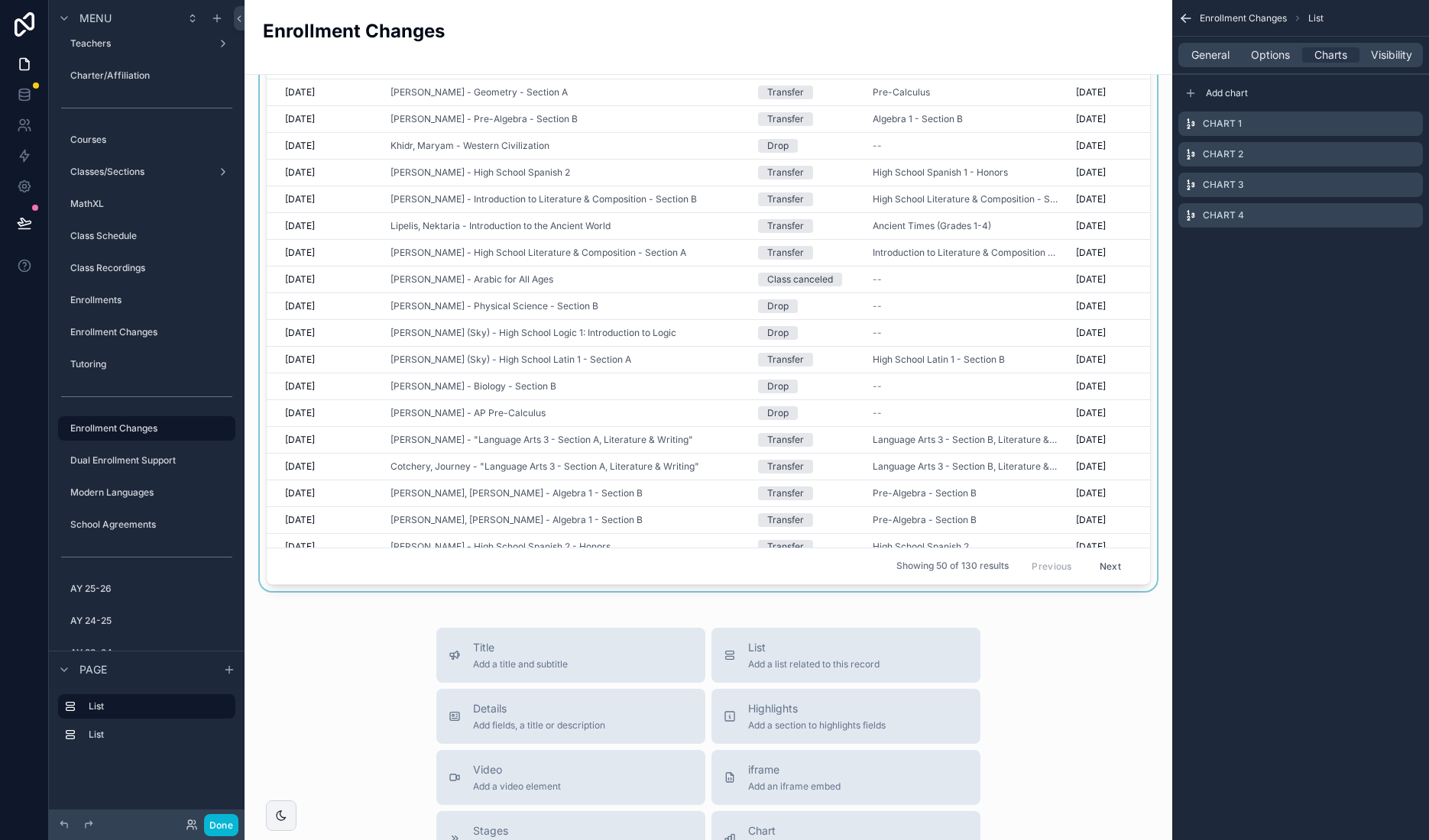
scroll to position [0, 0]
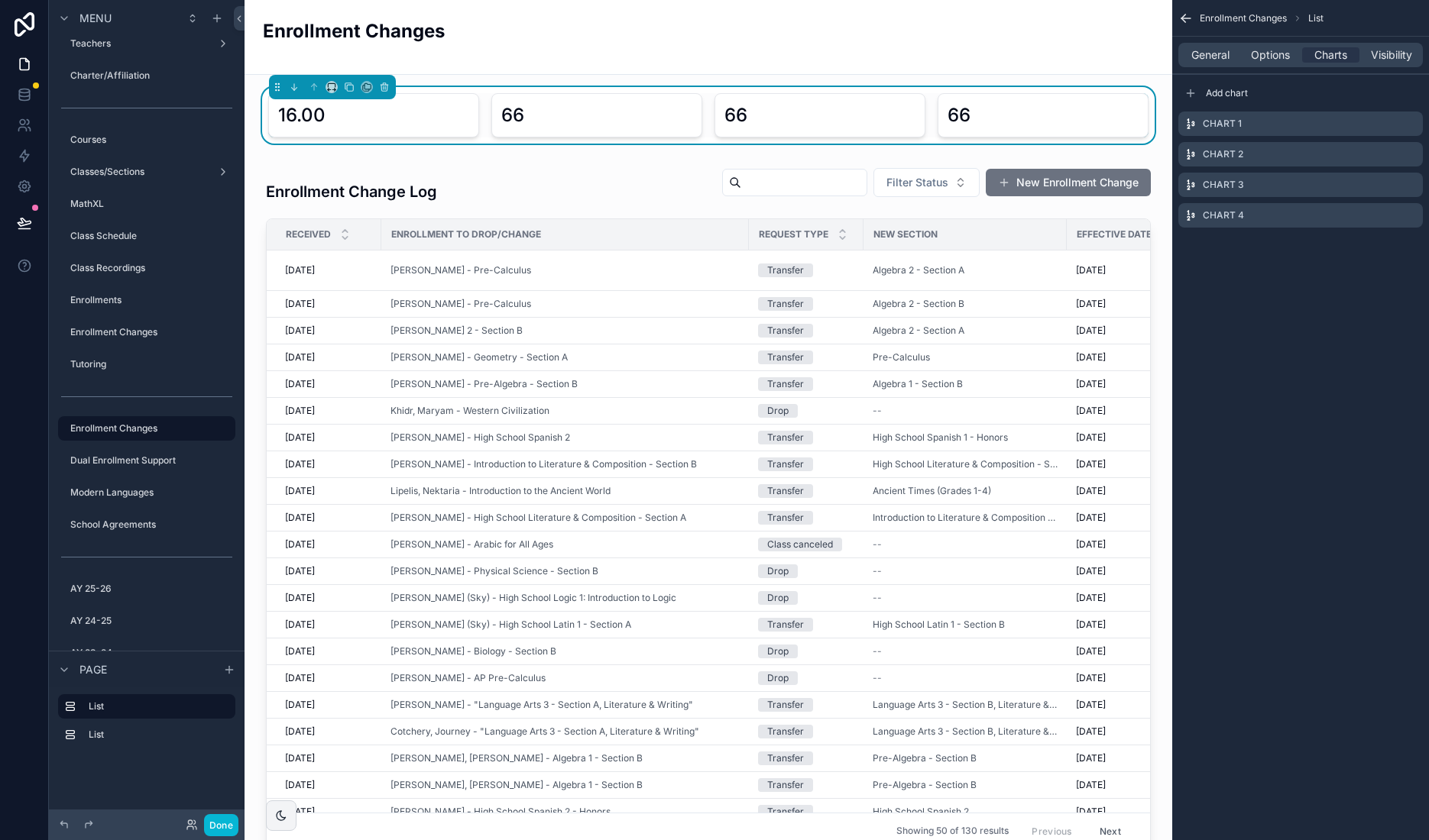
click at [435, 107] on div "16.00" at bounding box center [374, 115] width 191 height 25
click at [433, 111] on div "16.00" at bounding box center [374, 115] width 191 height 25
click at [1408, 121] on icon "scrollable content" at bounding box center [1410, 124] width 12 height 12
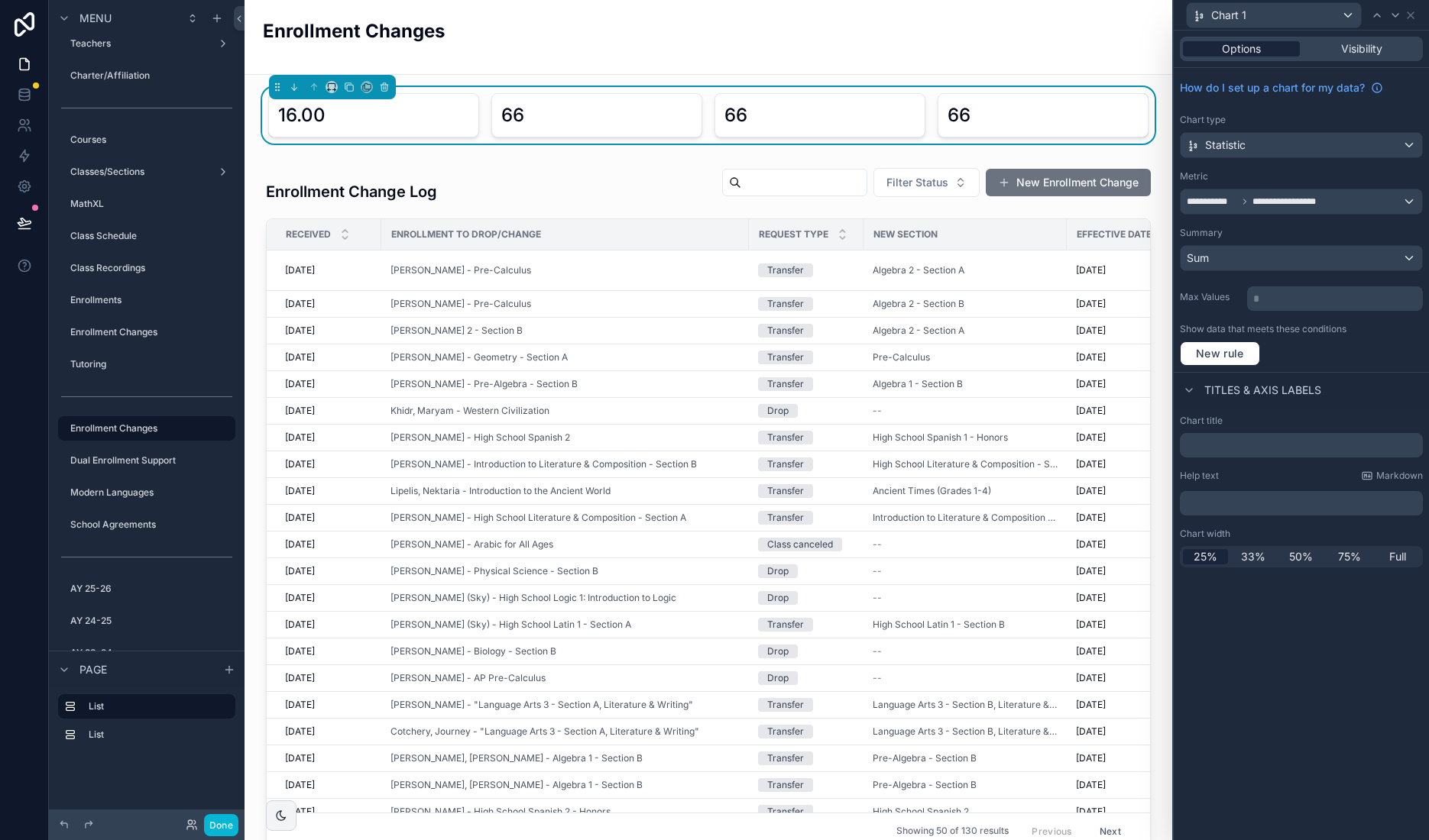
click at [1253, 50] on span "Options" at bounding box center [1242, 49] width 39 height 16
click at [1250, 446] on input "text" at bounding box center [1301, 445] width 243 height 25
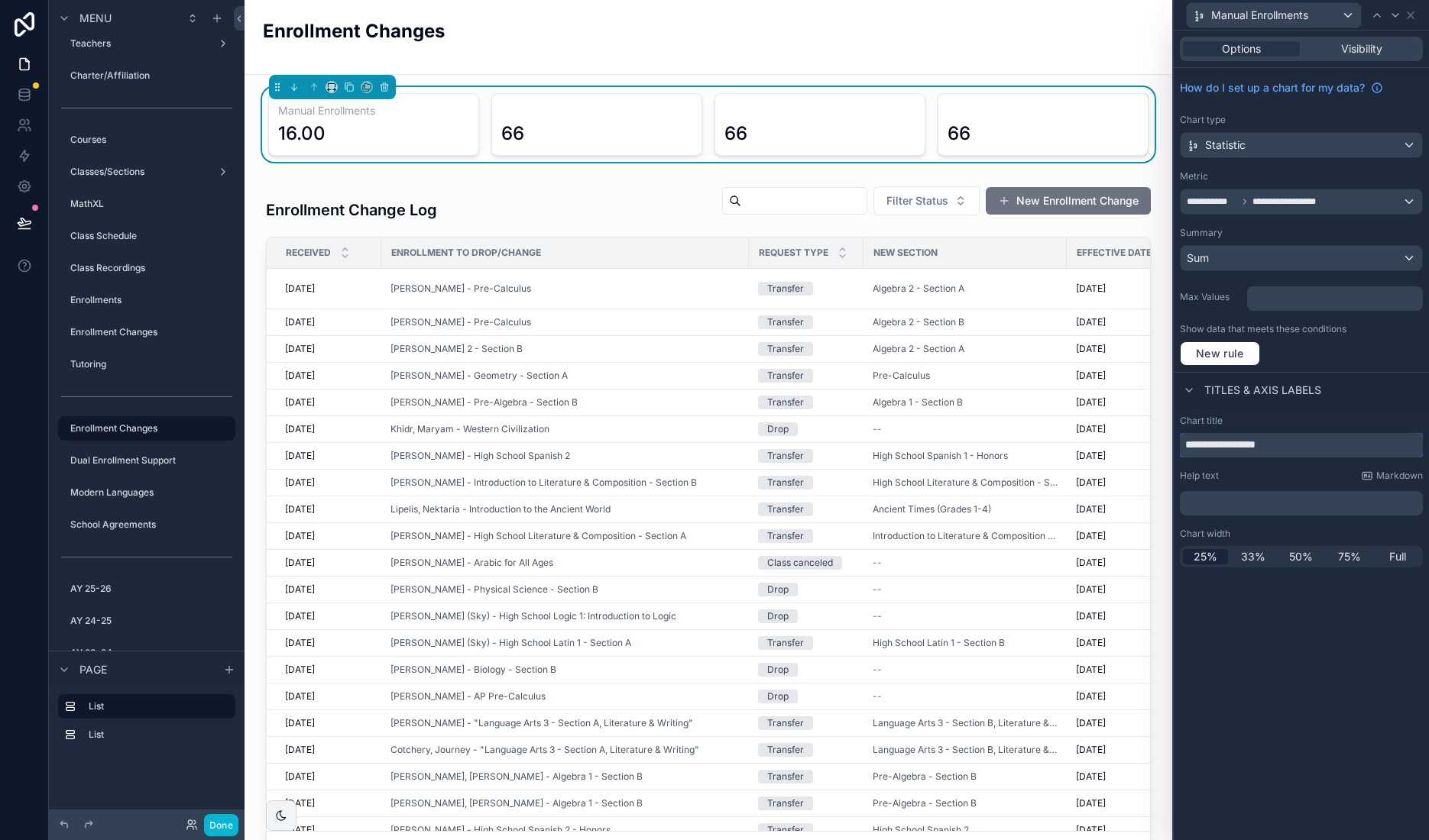
type input "**********"
click at [1285, 262] on div "Sum" at bounding box center [1301, 258] width 241 height 25
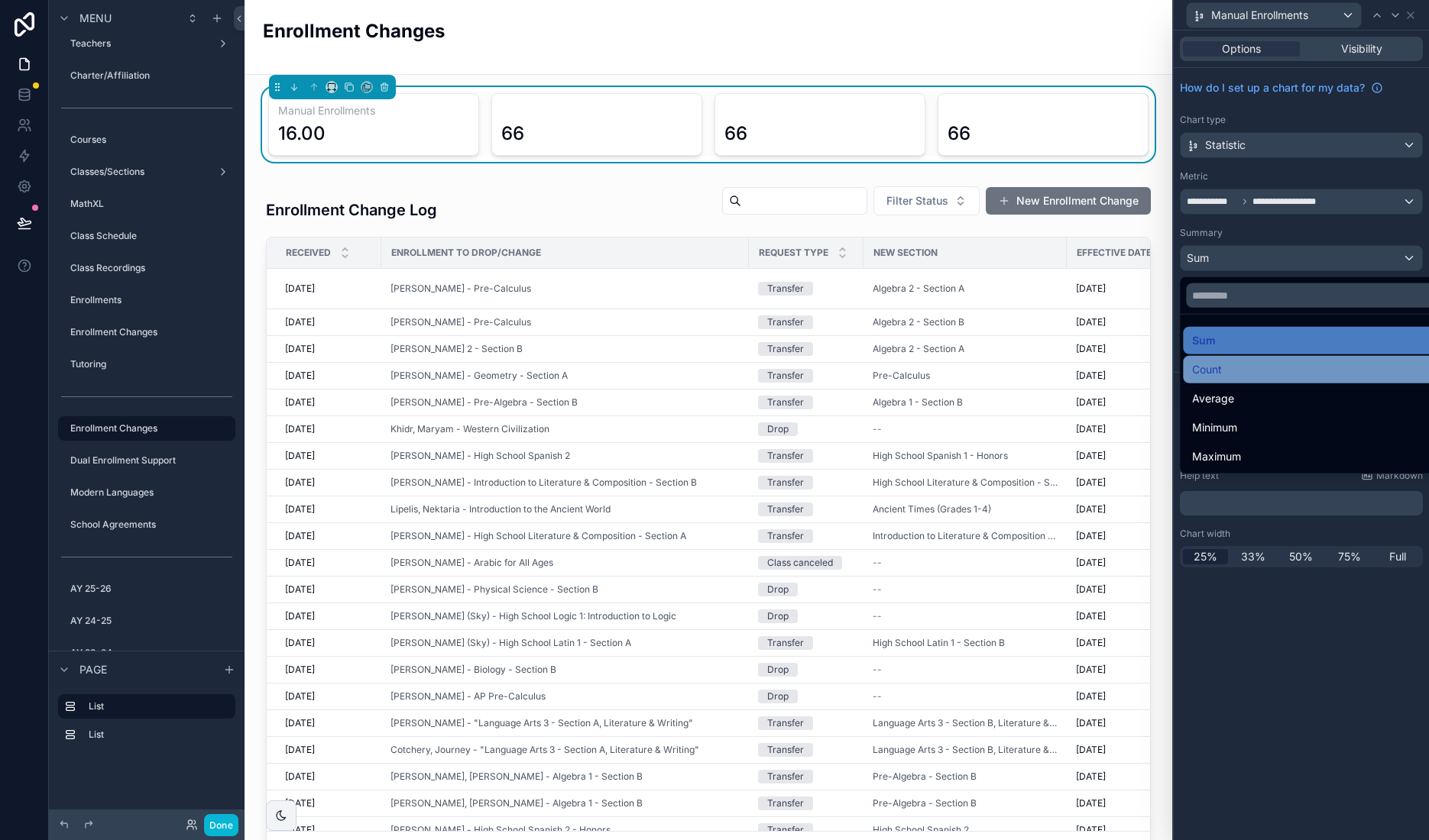
click at [1244, 363] on div "Count" at bounding box center [1318, 370] width 253 height 19
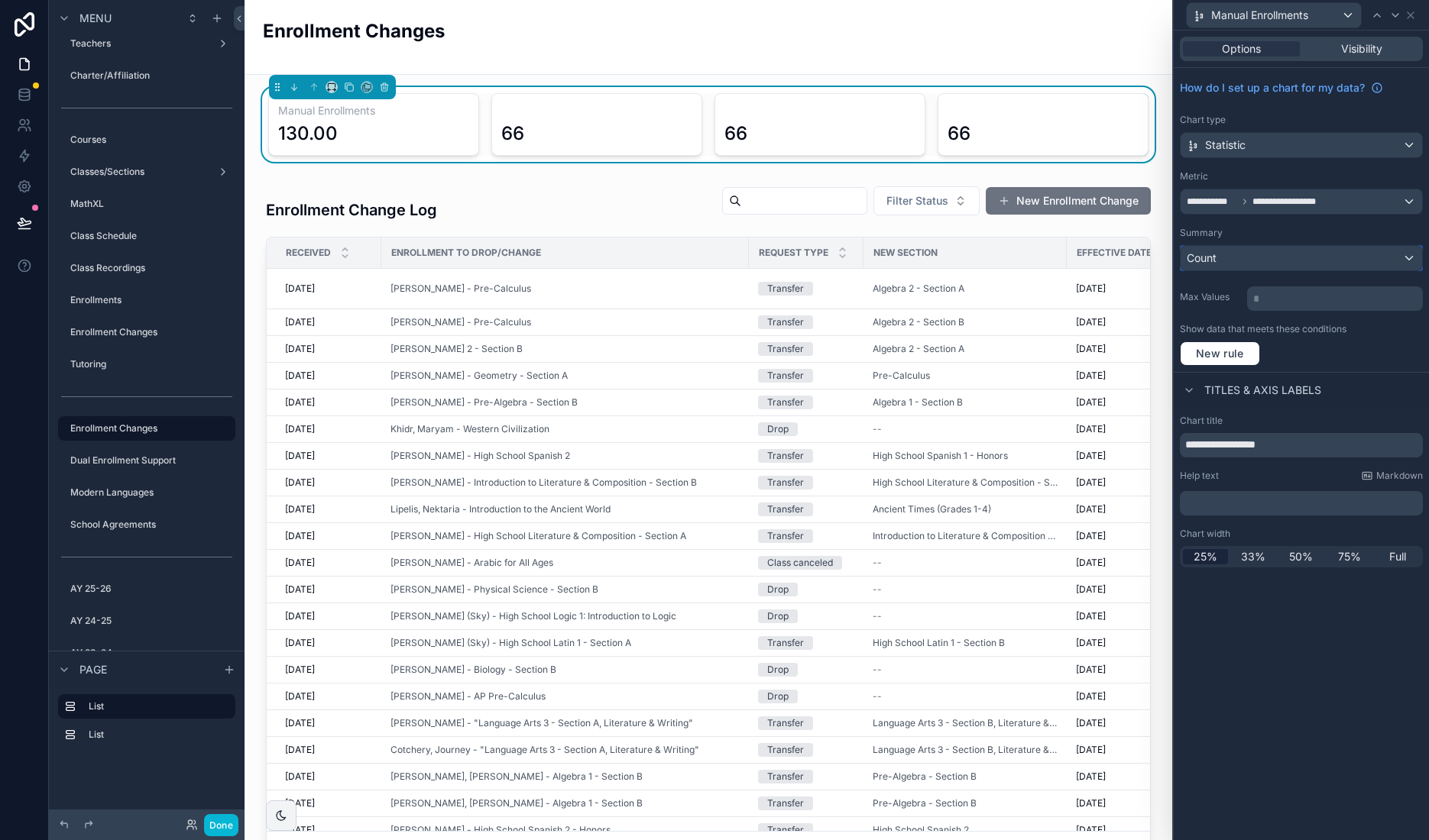
click at [1308, 262] on div "Count" at bounding box center [1301, 258] width 241 height 25
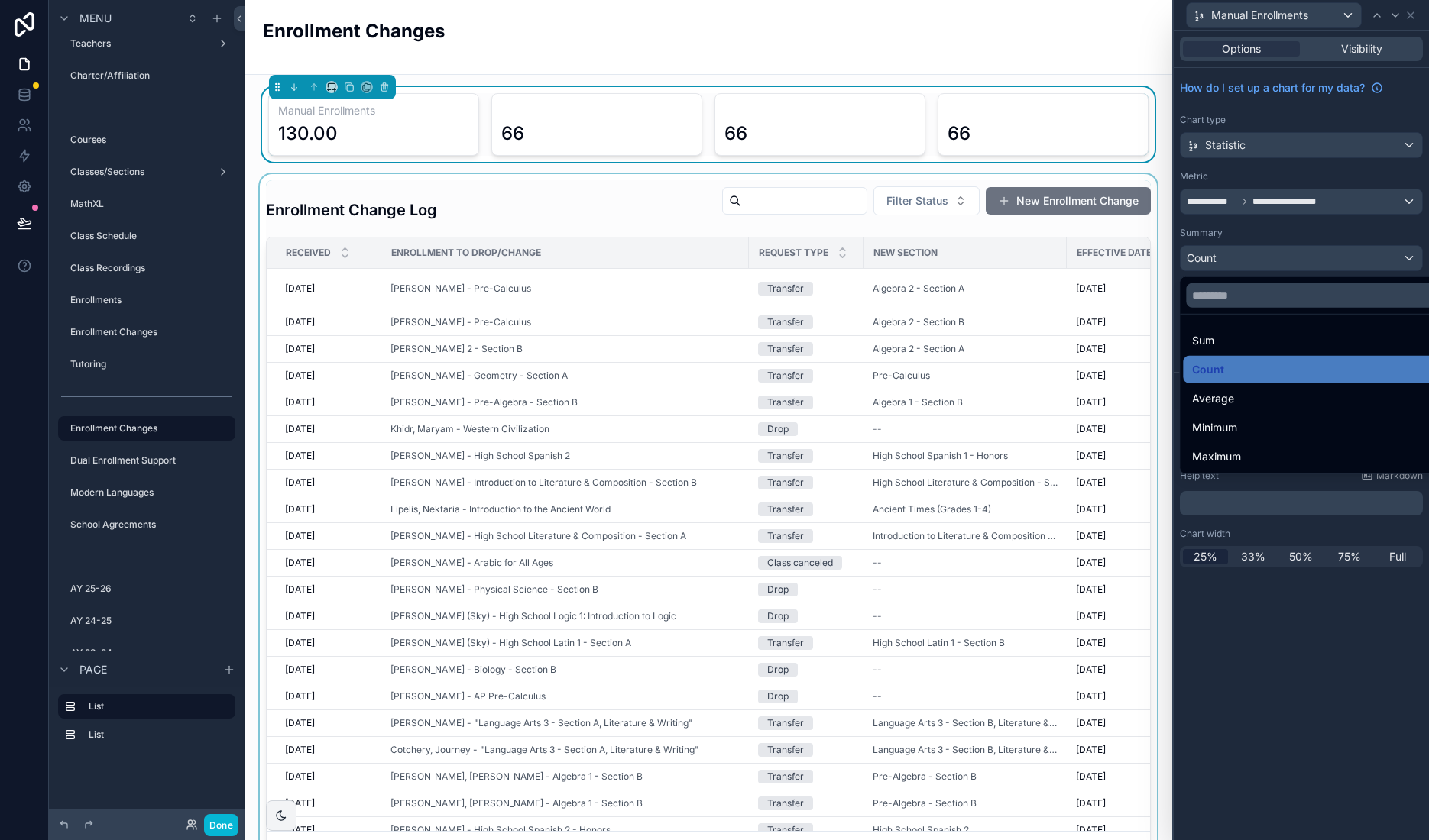
drag, startPoint x: 1294, startPoint y: 733, endPoint x: 973, endPoint y: 669, distance: 327.3
click at [1293, 732] on div at bounding box center [1301, 420] width 255 height 840
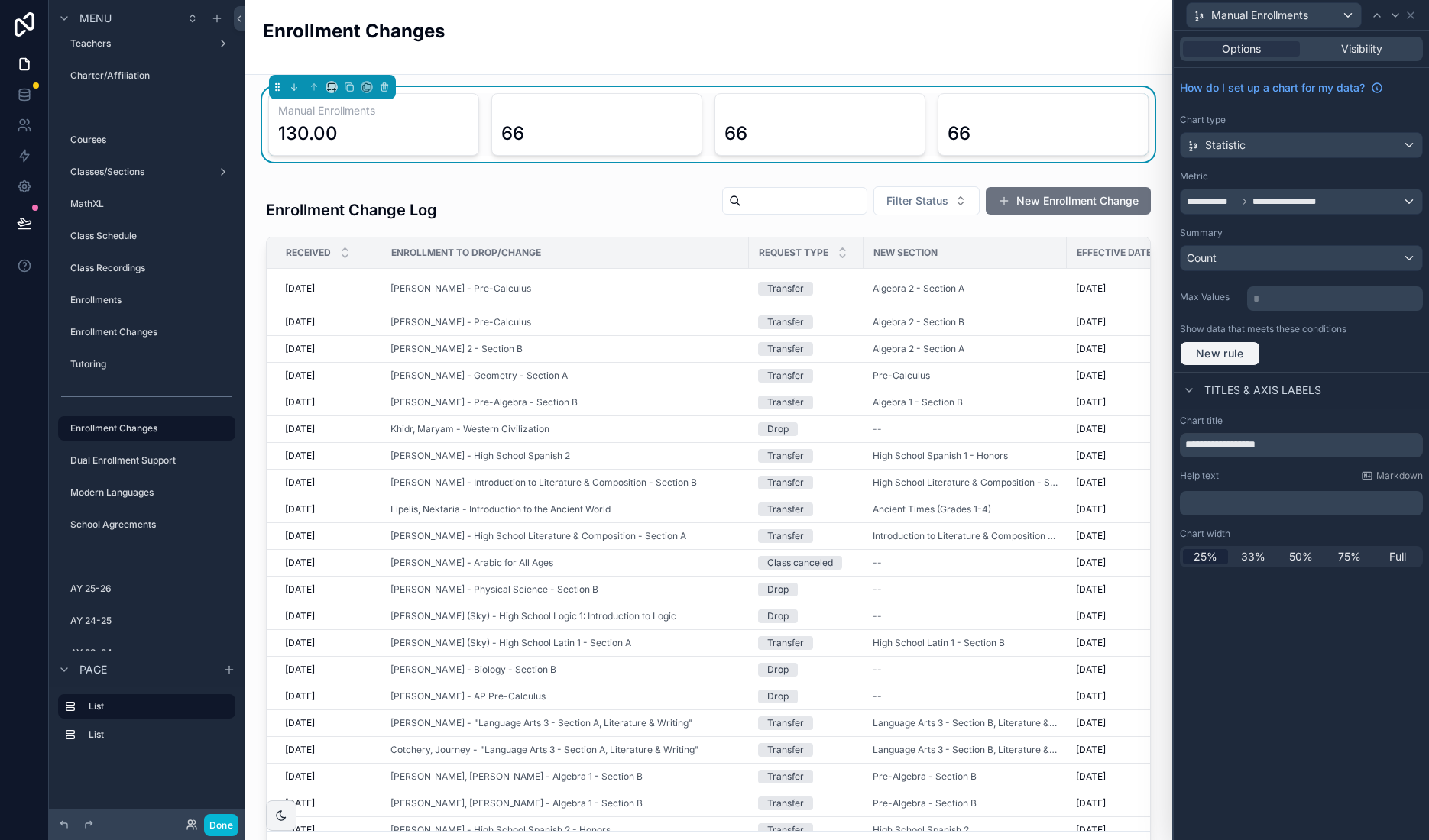
click at [1243, 347] on span "New rule" at bounding box center [1219, 354] width 60 height 14
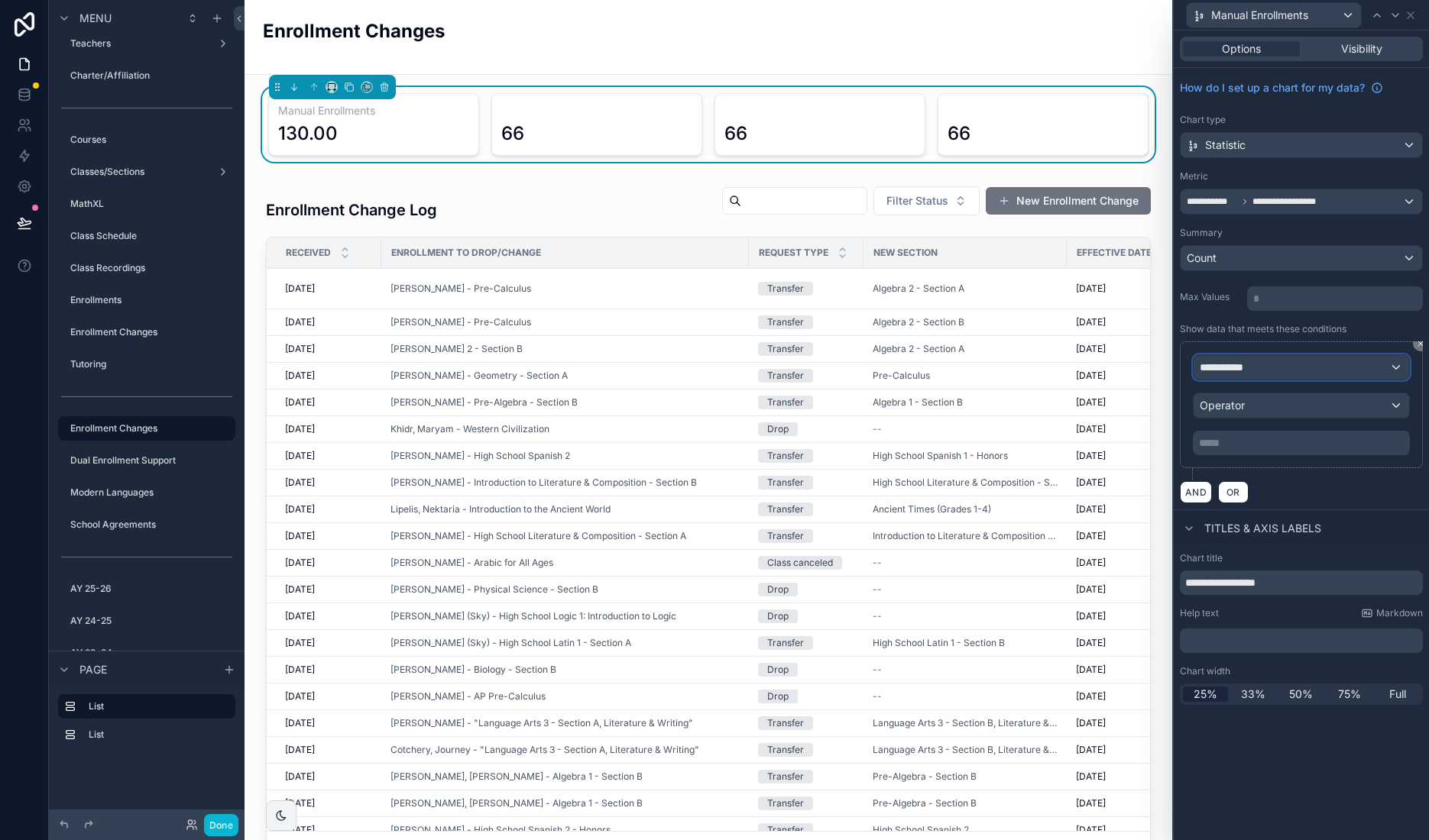
click at [1322, 362] on div "**********" at bounding box center [1301, 367] width 216 height 25
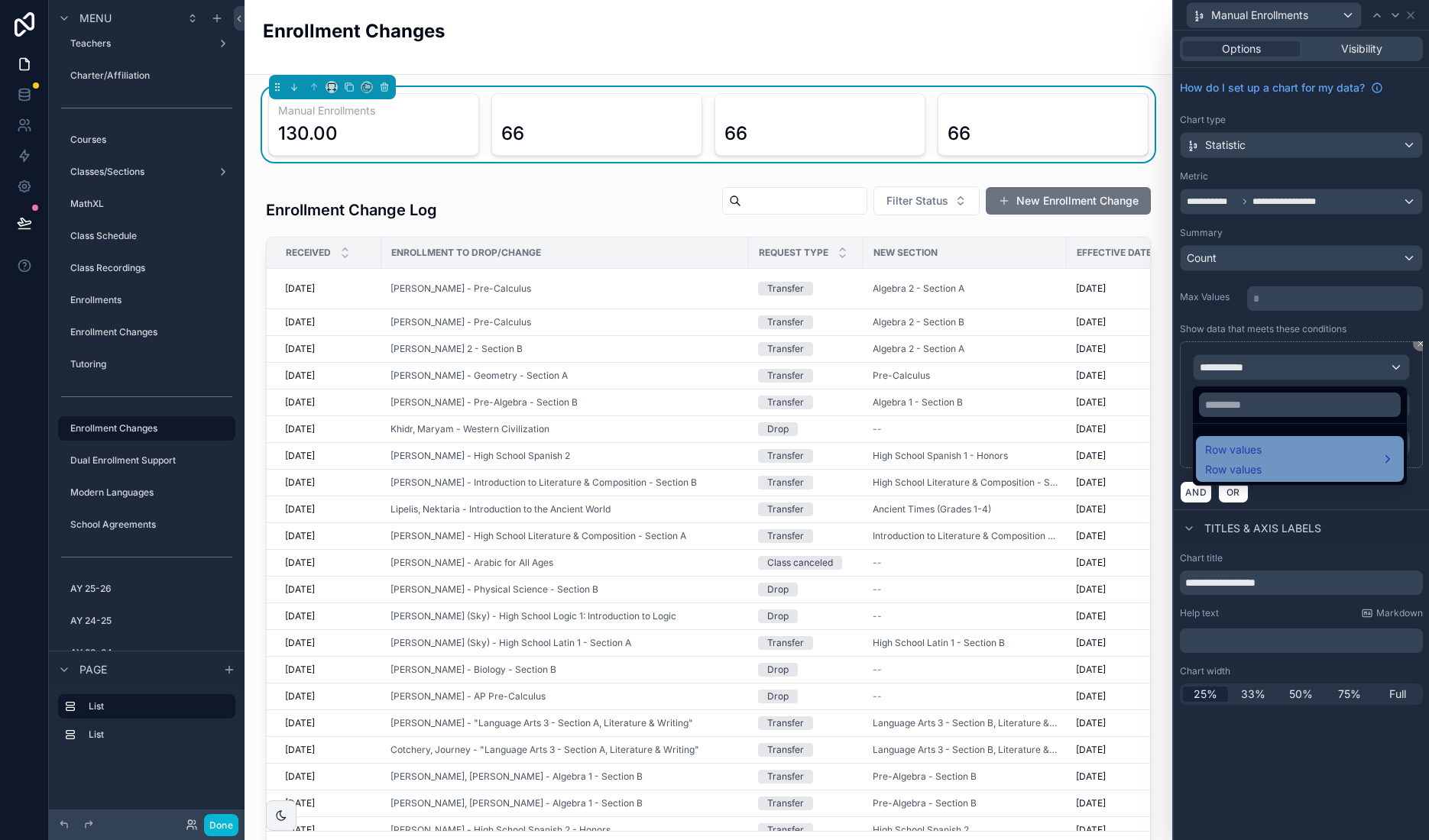
click at [1287, 450] on div "Row values Row values" at bounding box center [1300, 458] width 190 height 36
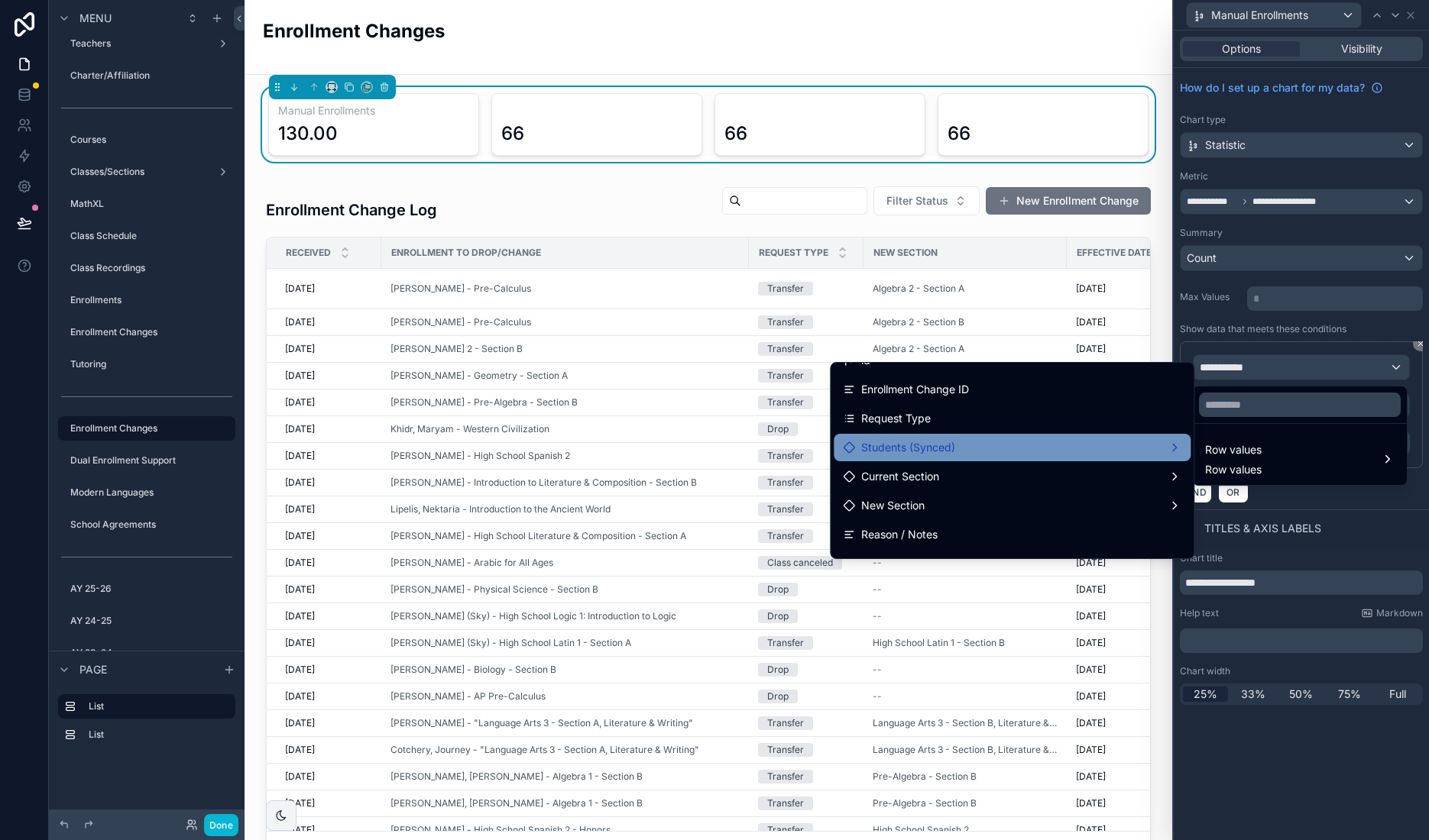
scroll to position [21, 0]
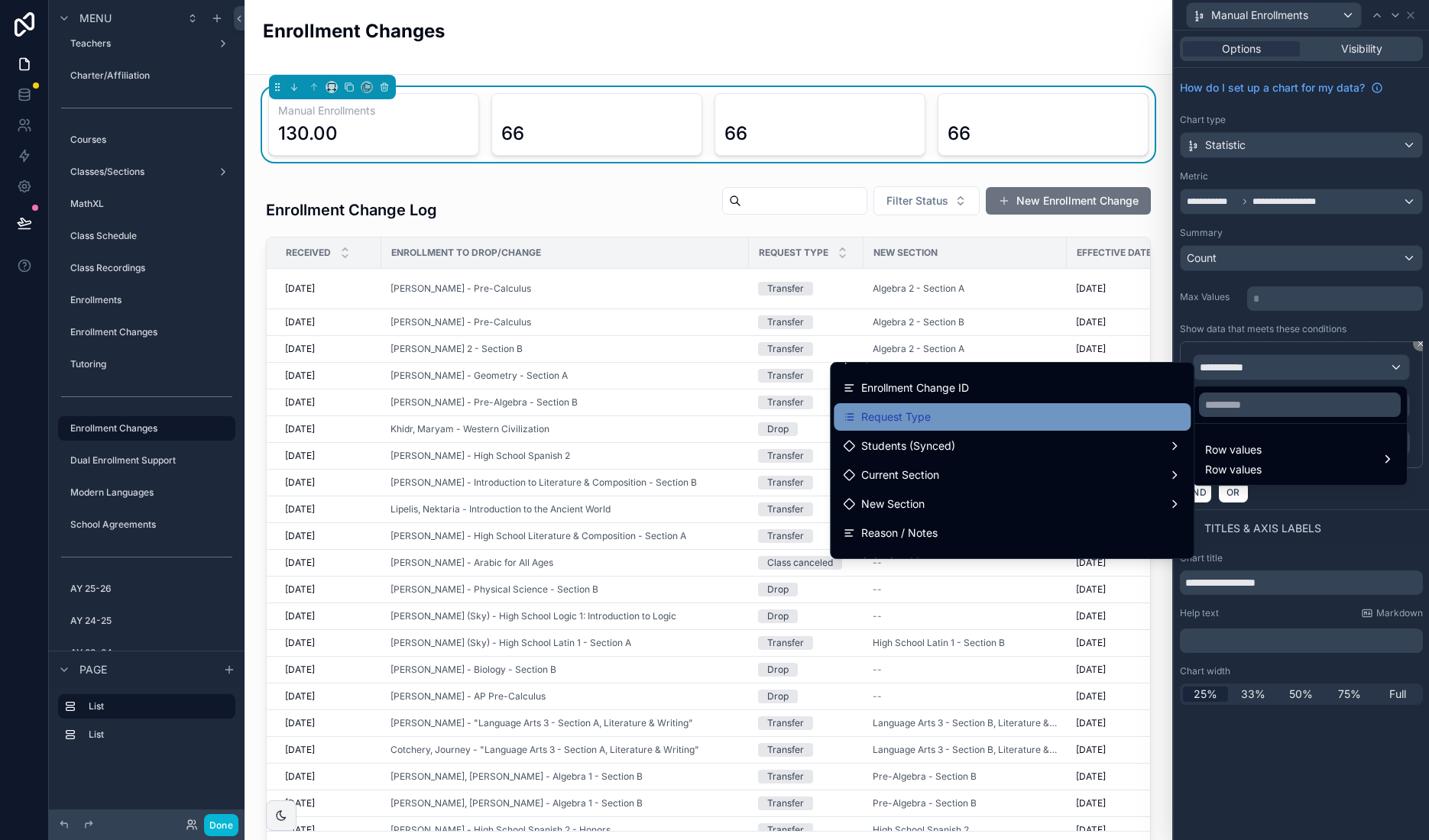
click at [992, 427] on div "Request Type" at bounding box center [1012, 417] width 357 height 28
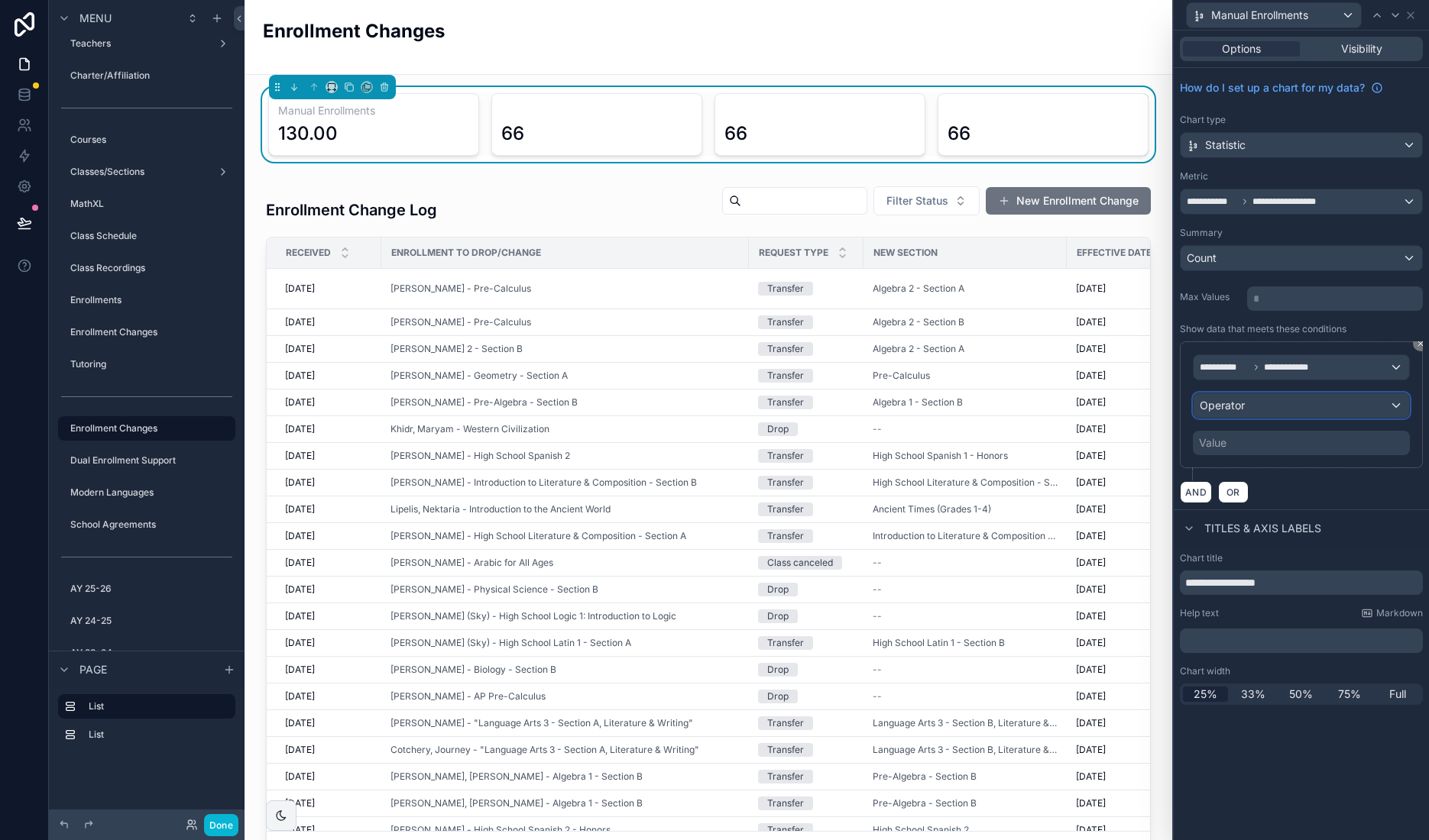
click at [1285, 408] on div "Operator" at bounding box center [1301, 405] width 216 height 25
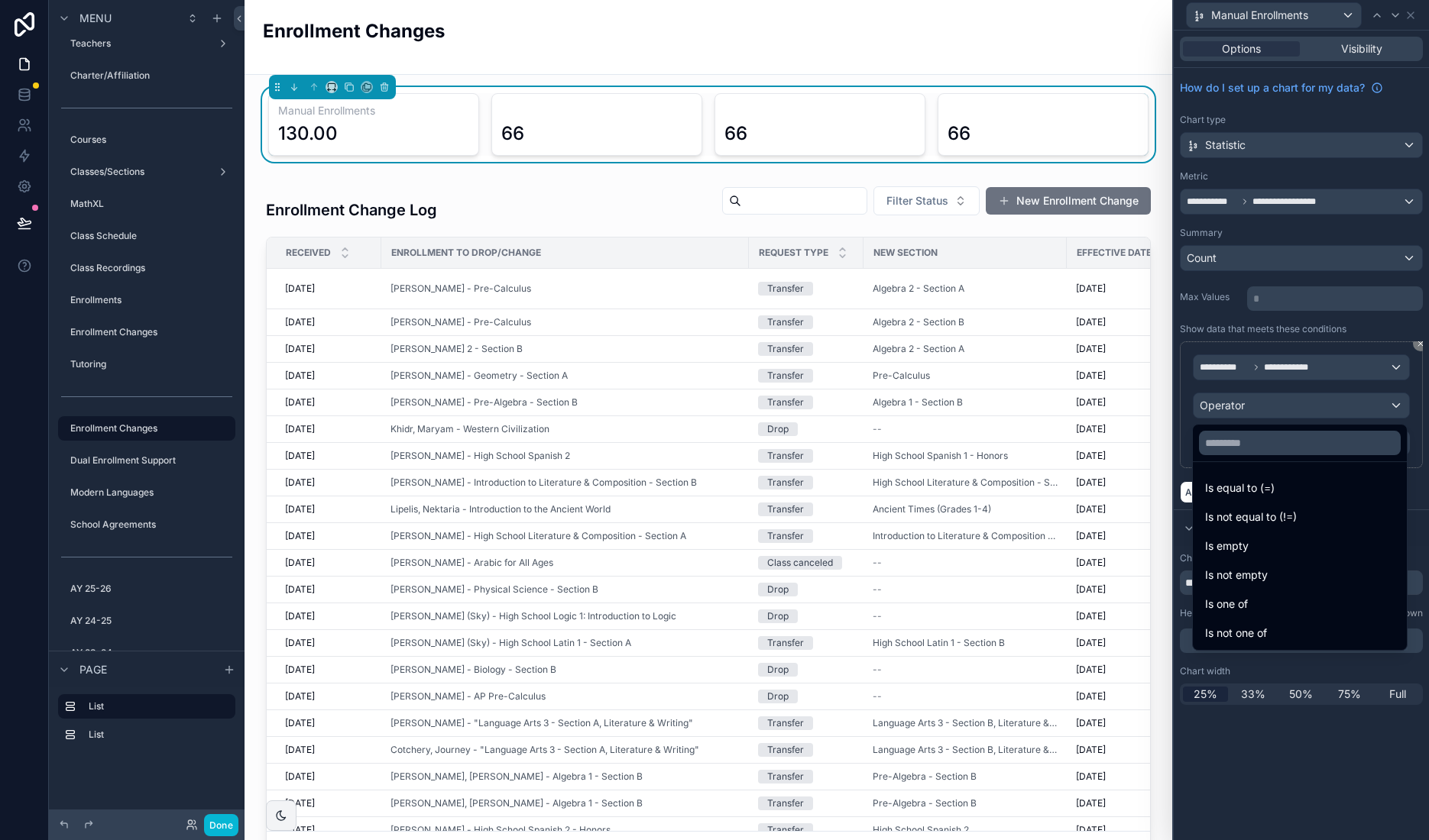
click at [1265, 601] on div "Is one of" at bounding box center [1300, 604] width 190 height 19
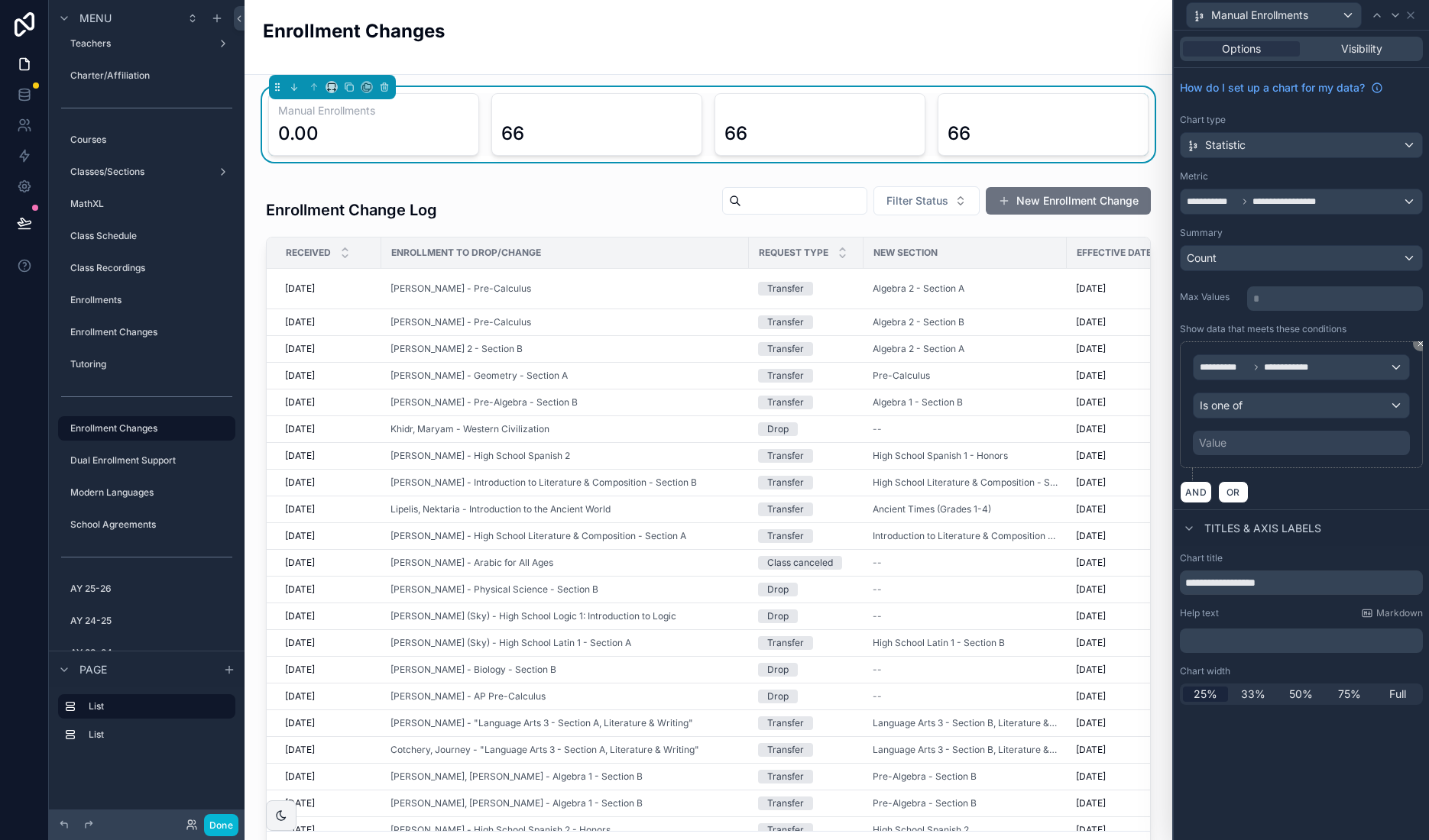
click at [1280, 447] on div "Value" at bounding box center [1301, 443] width 217 height 25
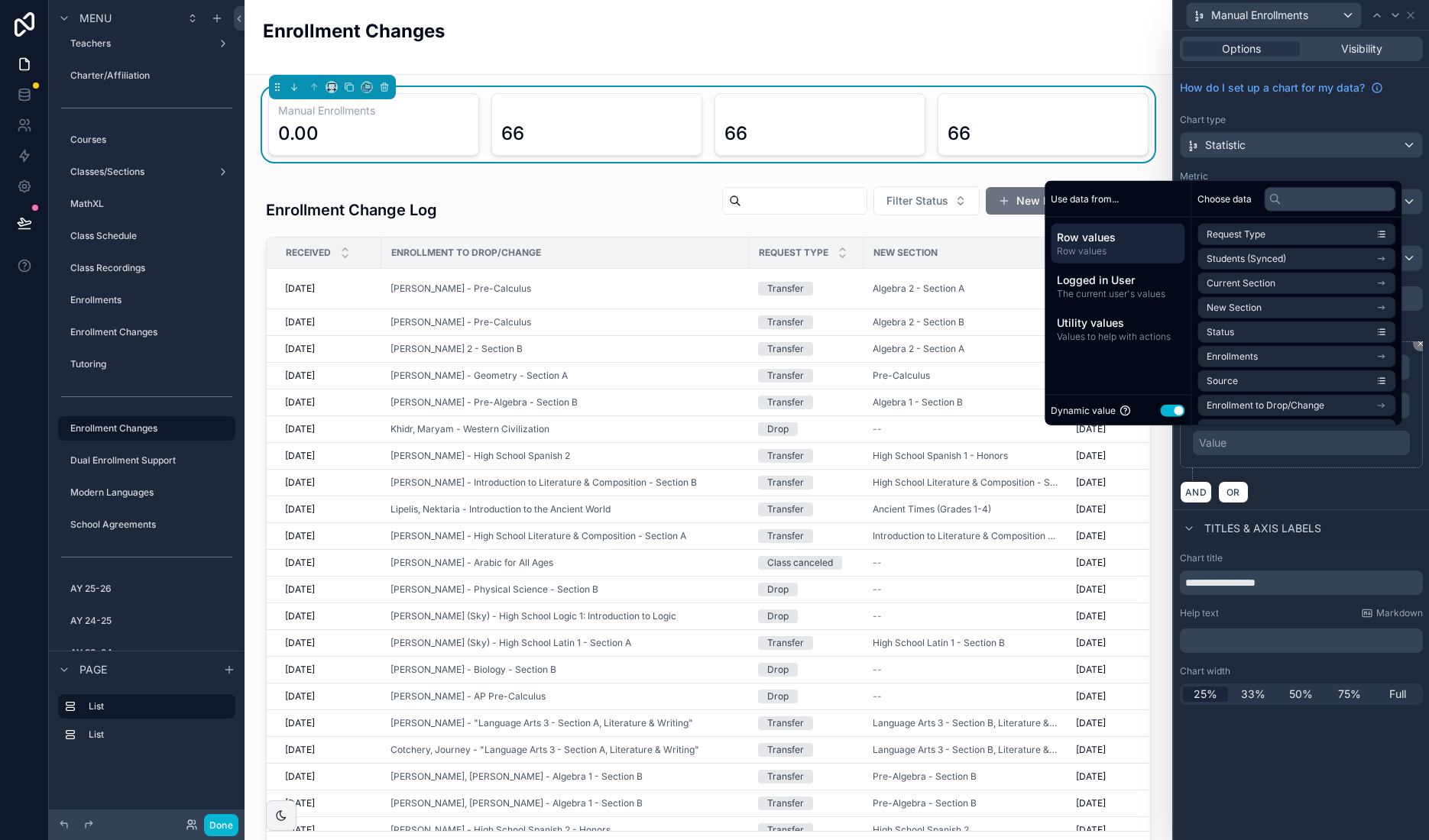
click at [1174, 413] on button "Use setting" at bounding box center [1172, 410] width 25 height 12
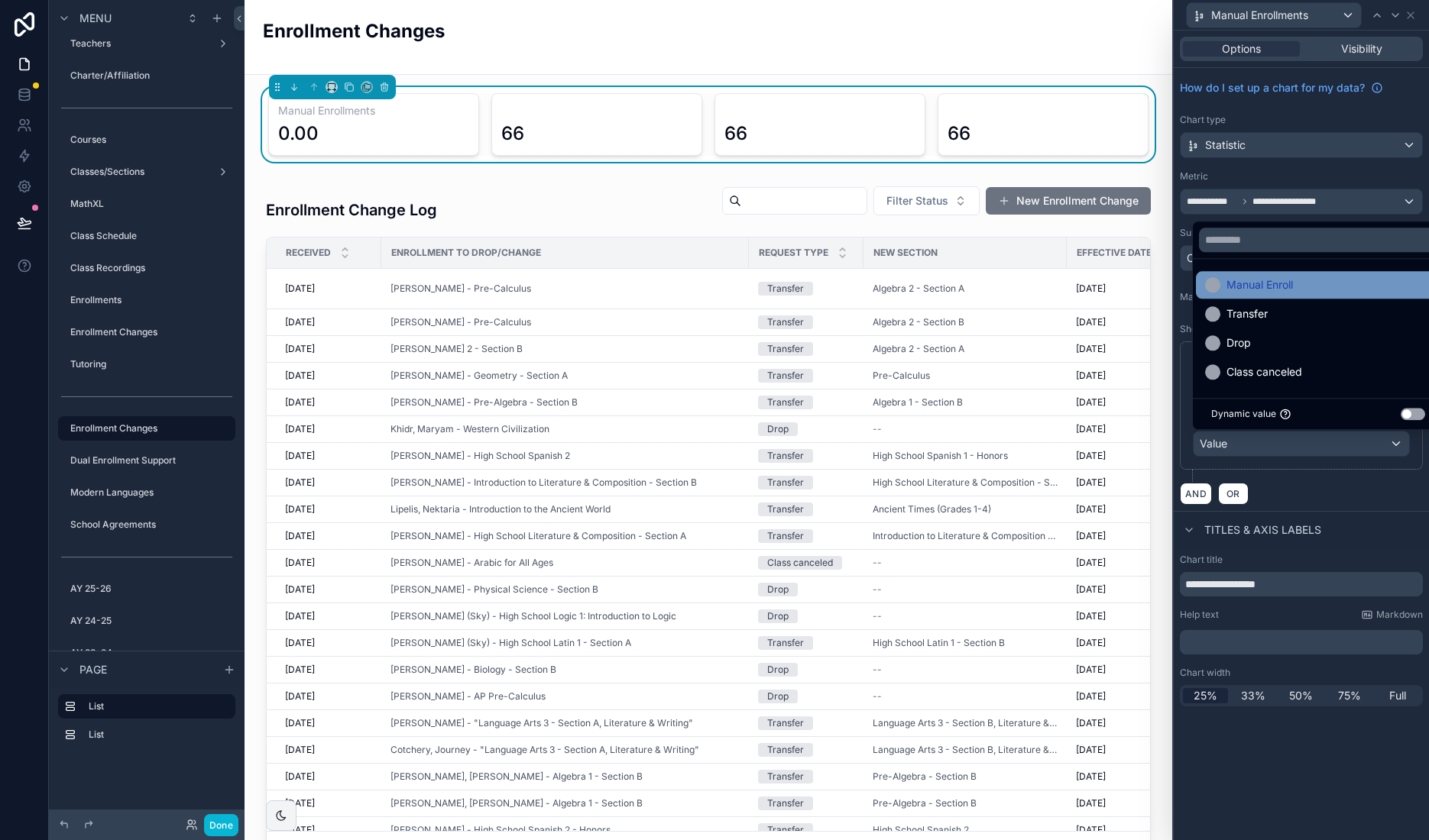
drag, startPoint x: 1303, startPoint y: 309, endPoint x: 1303, endPoint y: 289, distance: 20.0
click at [1303, 289] on ul "Manual Enroll Transfer Drop Class canceled" at bounding box center [1318, 328] width 251 height 139
click at [1303, 279] on div "Manual Enroll" at bounding box center [1319, 284] width 226 height 19
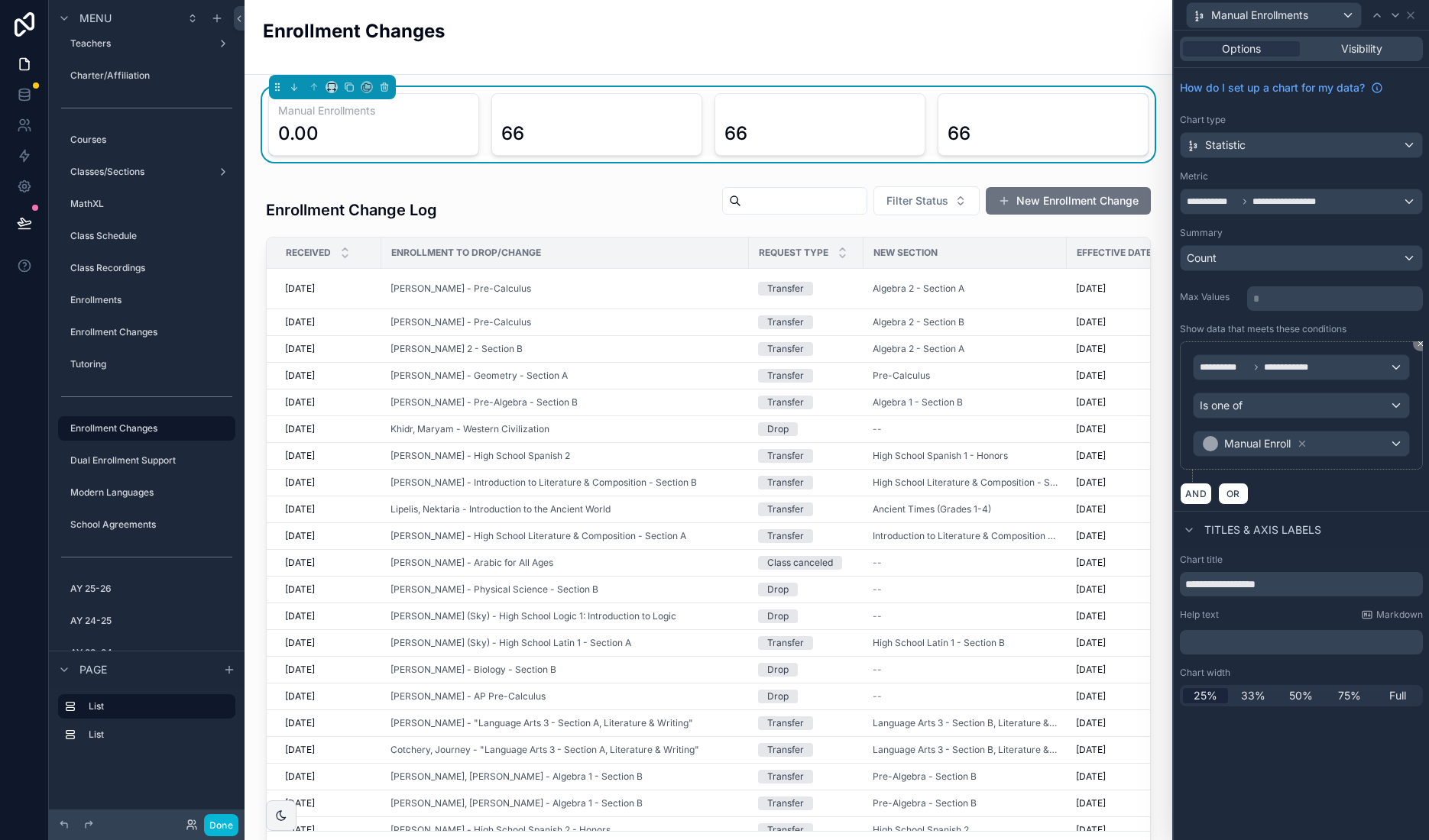
click at [1352, 764] on div "**********" at bounding box center [1301, 435] width 255 height 810
click at [1388, 251] on div "Count" at bounding box center [1301, 258] width 241 height 25
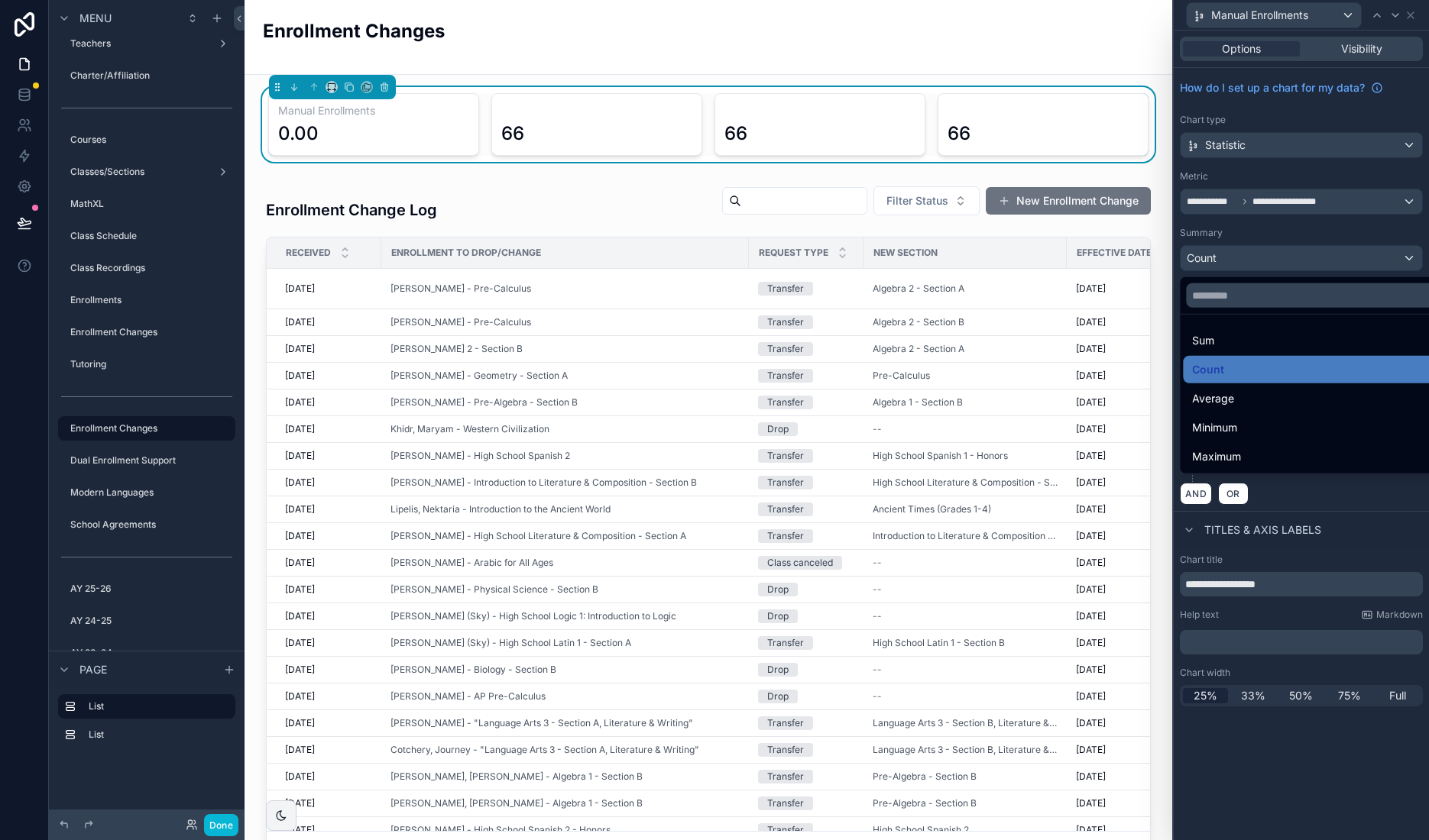
click at [1339, 797] on div at bounding box center [1301, 420] width 255 height 840
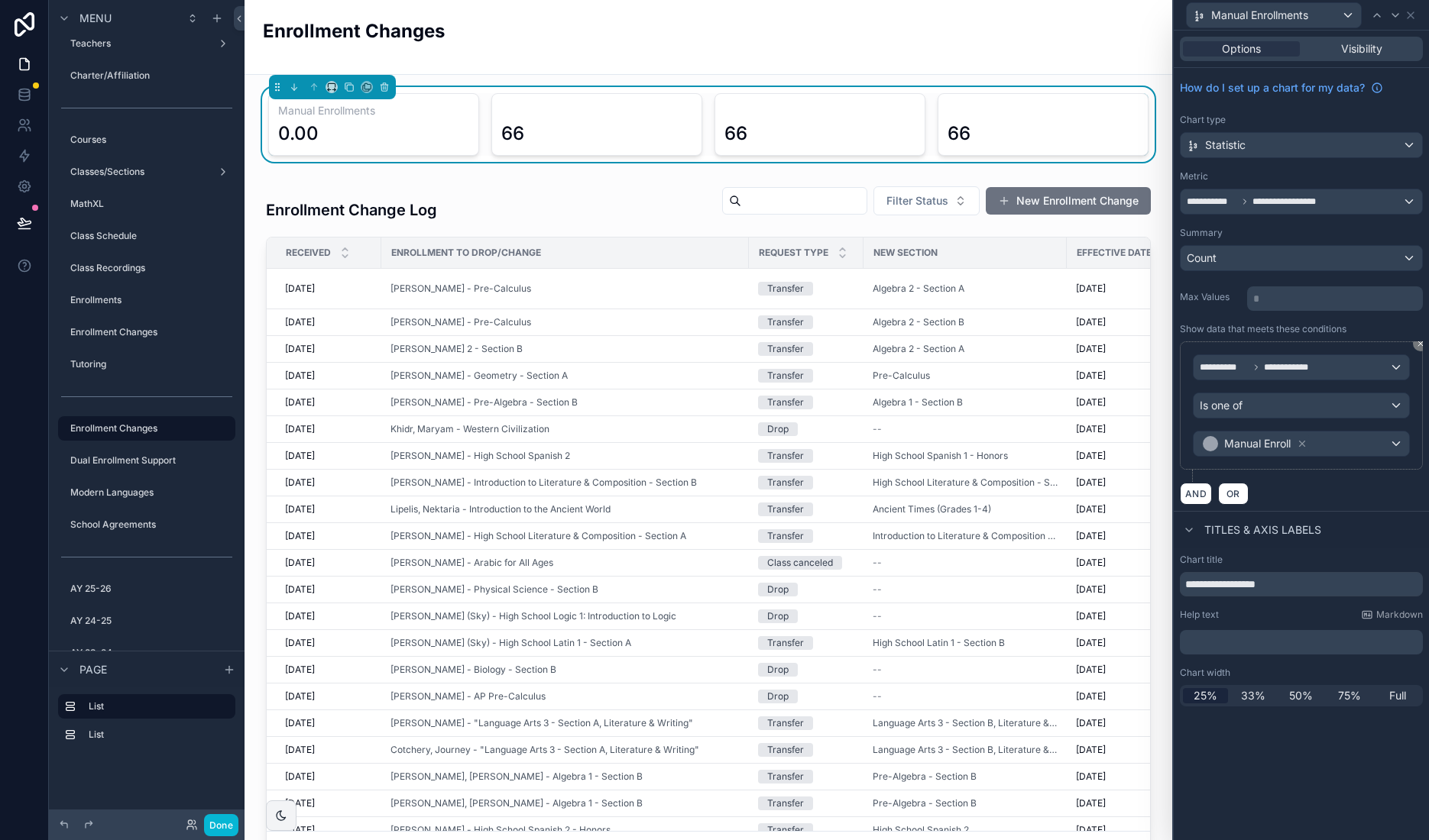
click at [1247, 748] on div "**********" at bounding box center [1301, 435] width 255 height 810
click at [1409, 12] on icon at bounding box center [1410, 15] width 12 height 12
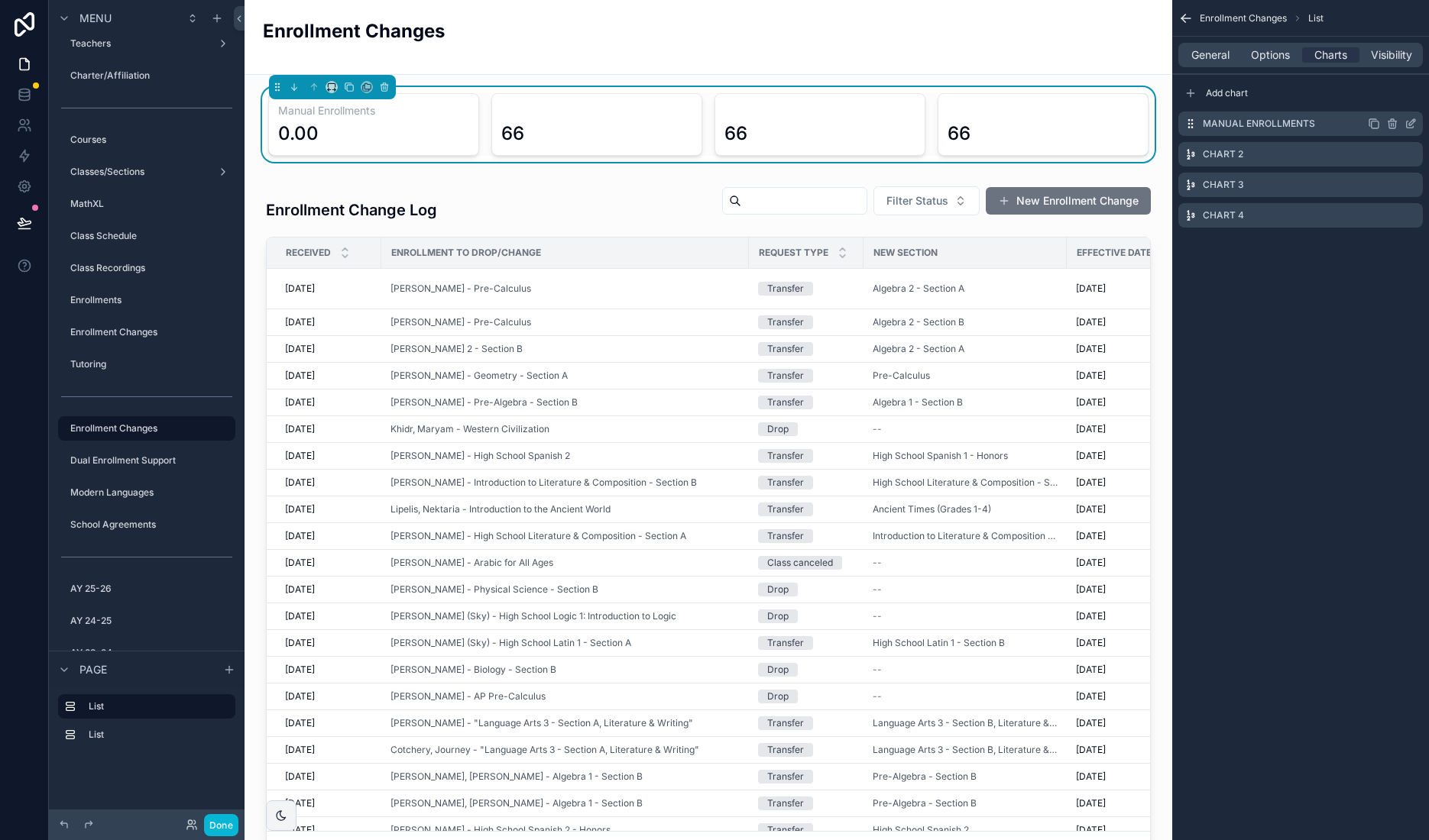
click at [1407, 123] on icon "scrollable content" at bounding box center [1410, 124] width 12 height 12
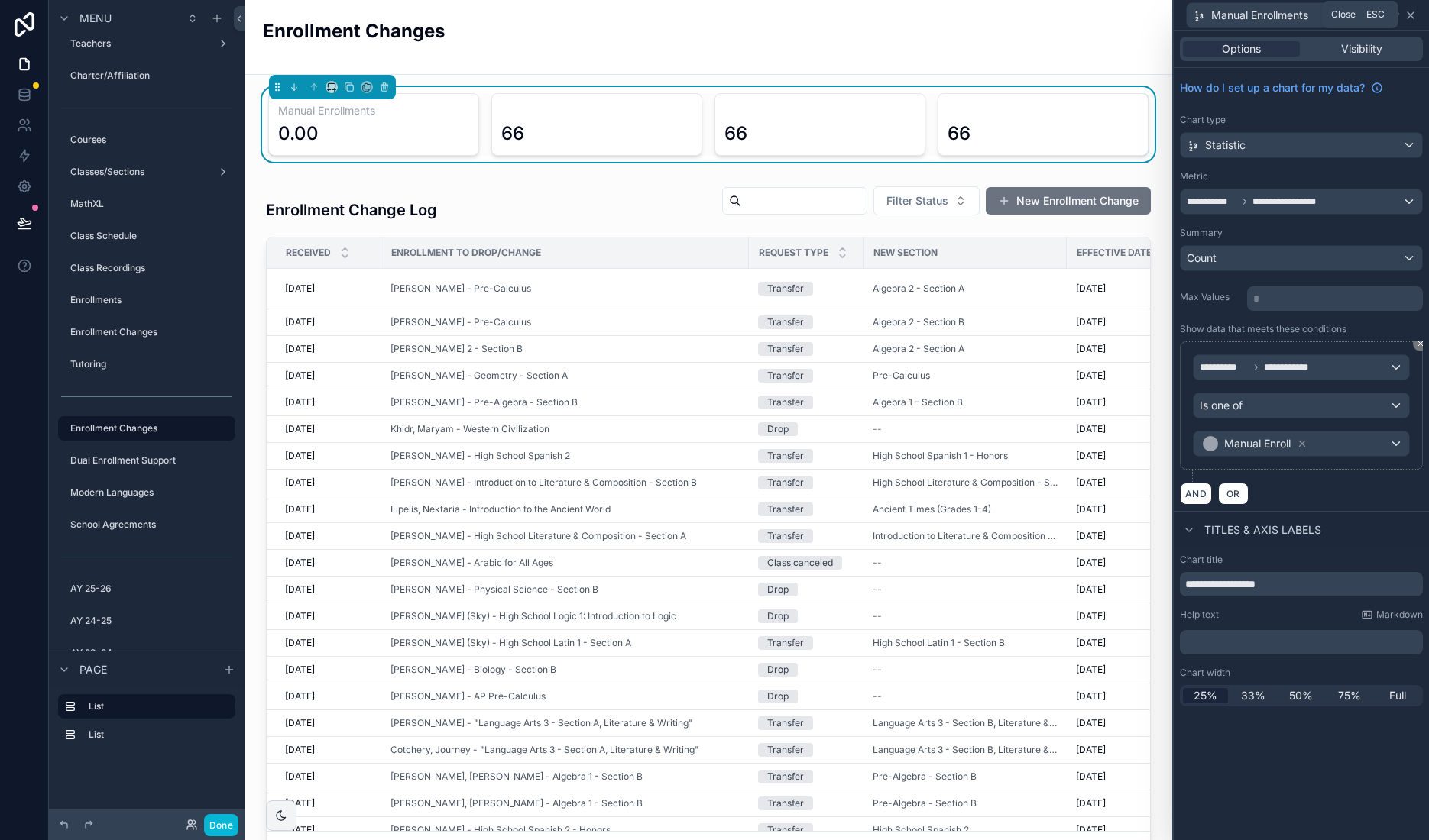
click at [1408, 13] on icon at bounding box center [1410, 15] width 6 height 6
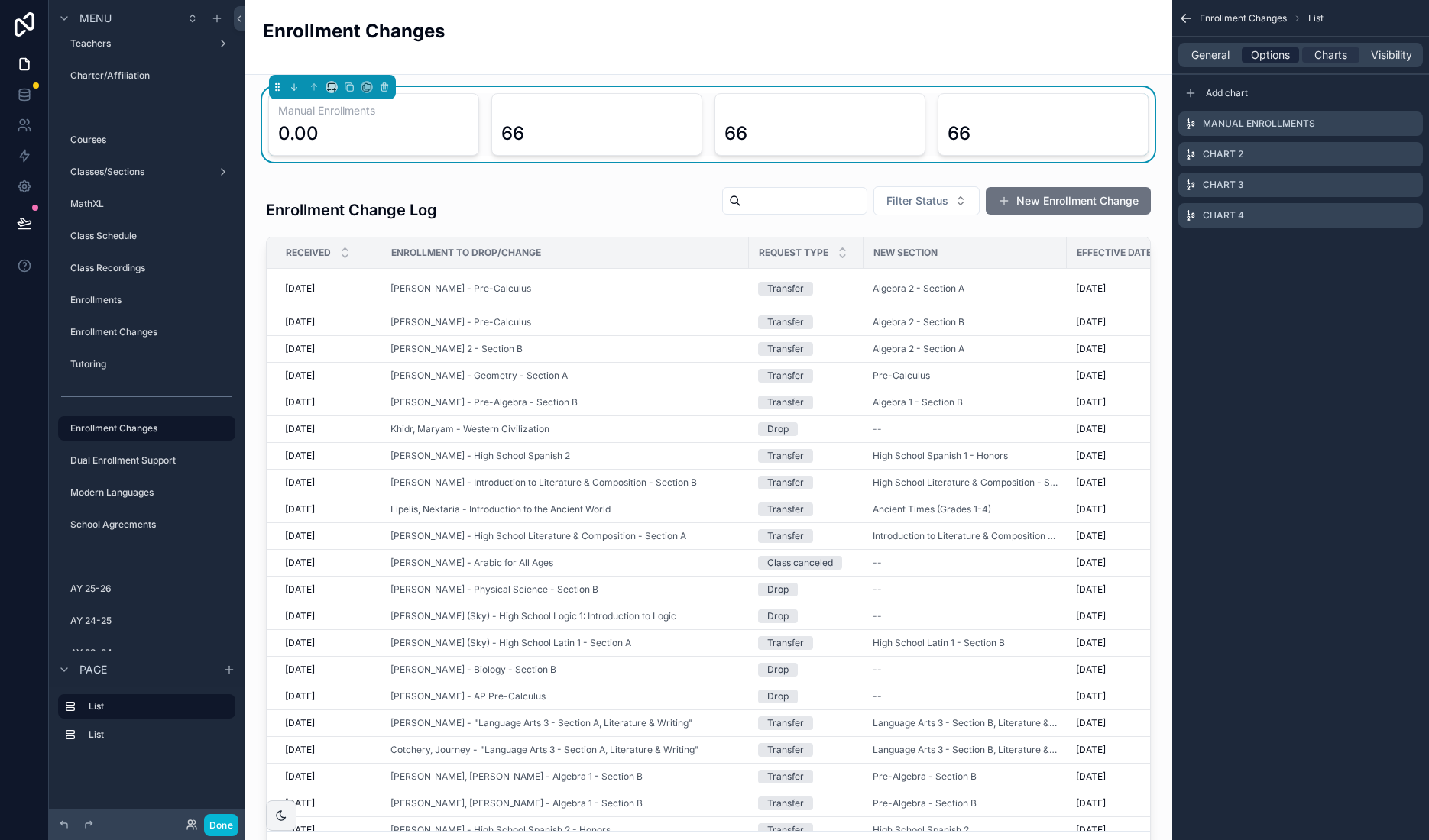
click at [1264, 49] on span "Options" at bounding box center [1271, 55] width 39 height 16
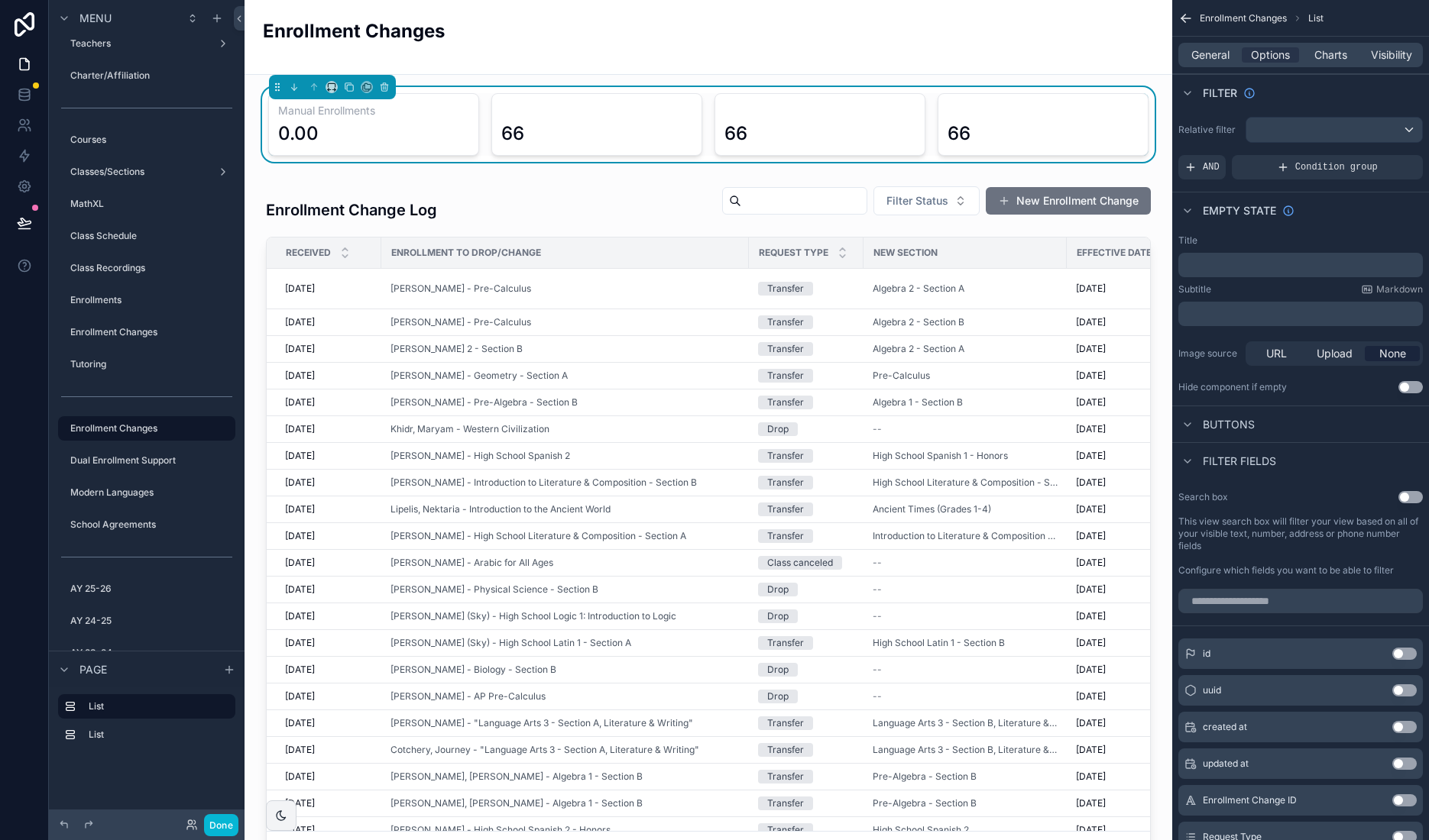
click at [630, 100] on div "66" at bounding box center [596, 125] width 211 height 63
click at [1213, 56] on span "General" at bounding box center [1211, 55] width 38 height 16
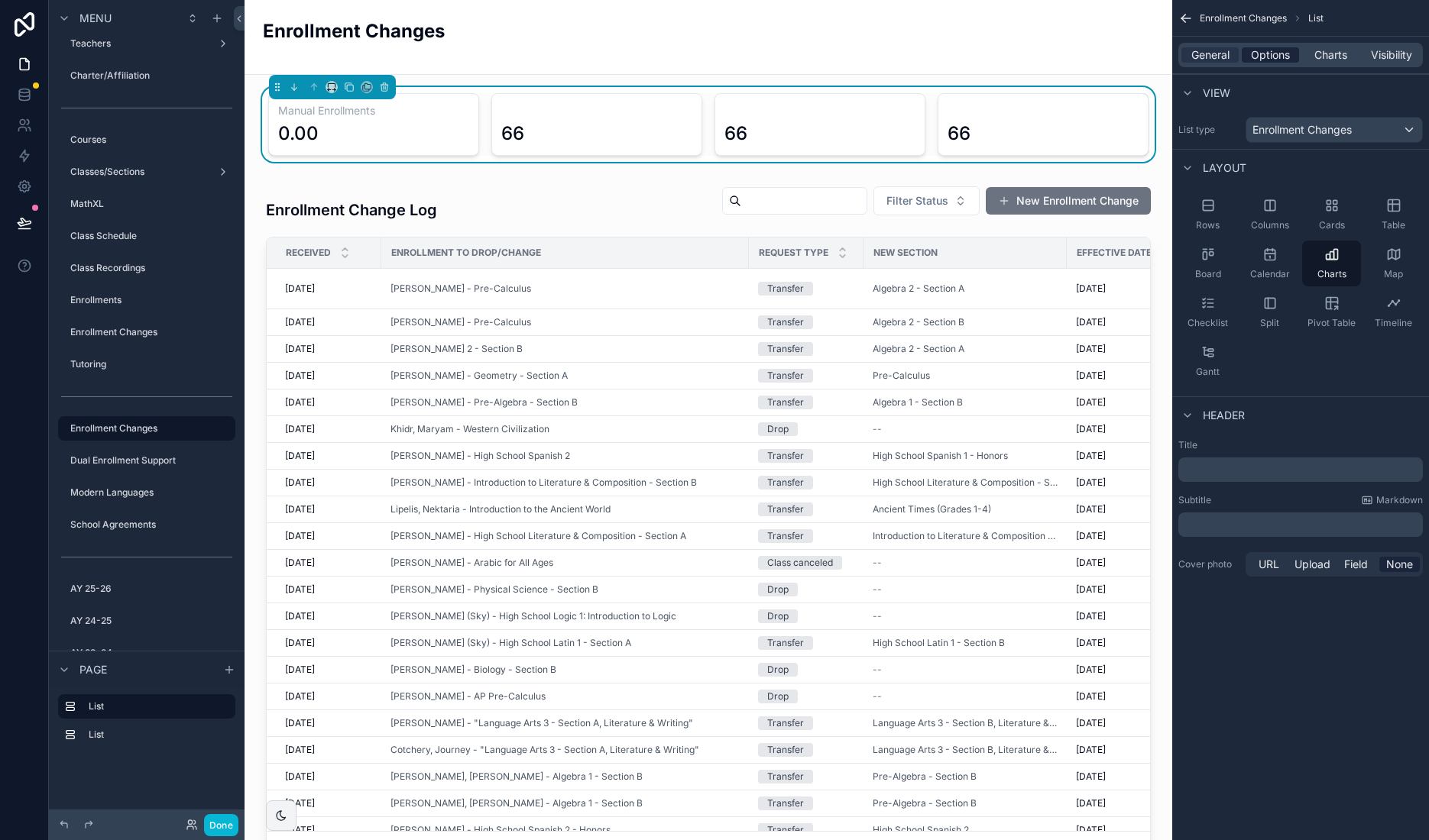
click at [1260, 53] on span "Options" at bounding box center [1271, 55] width 39 height 16
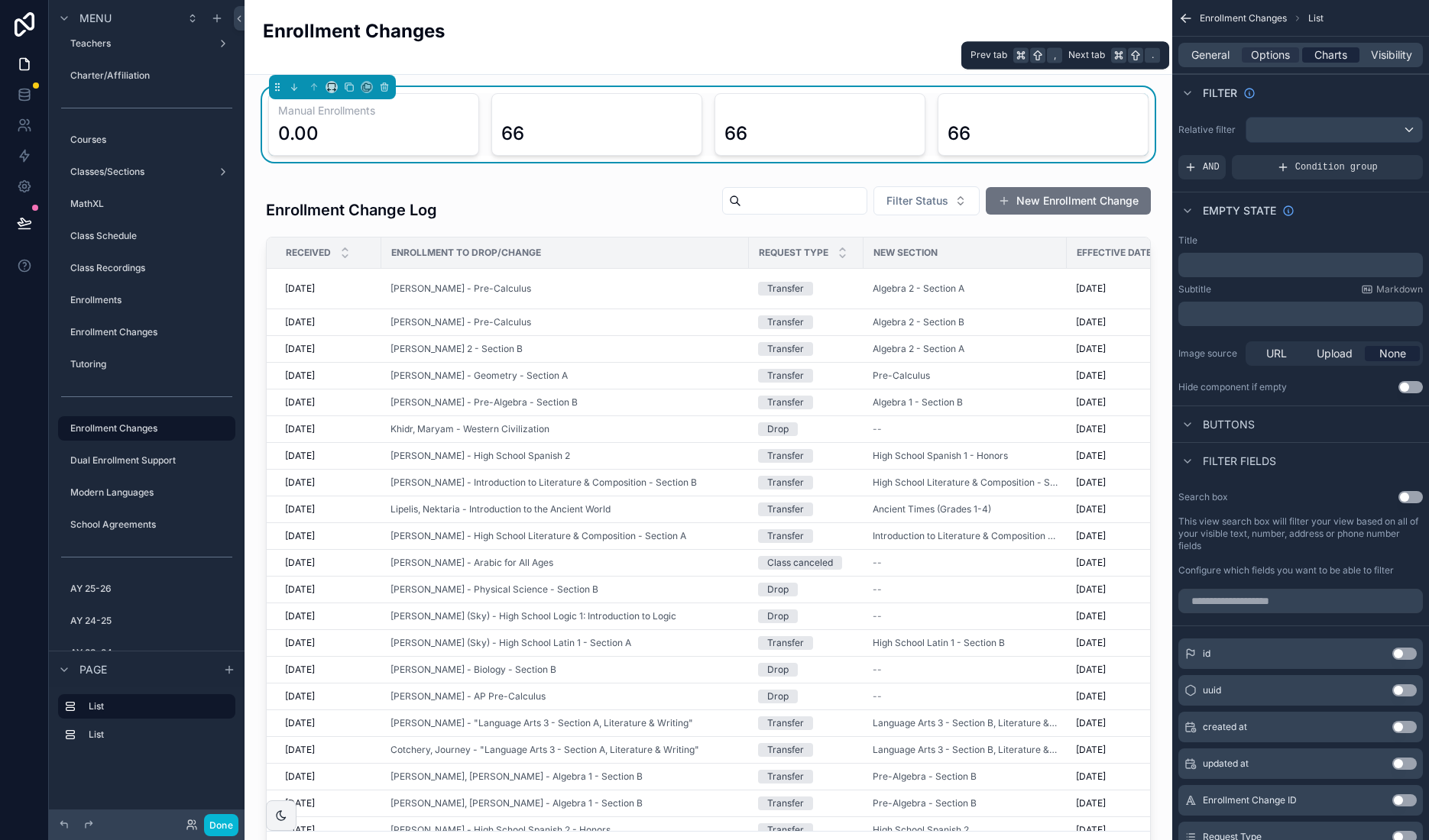
click at [1329, 54] on span "Charts" at bounding box center [1331, 55] width 32 height 16
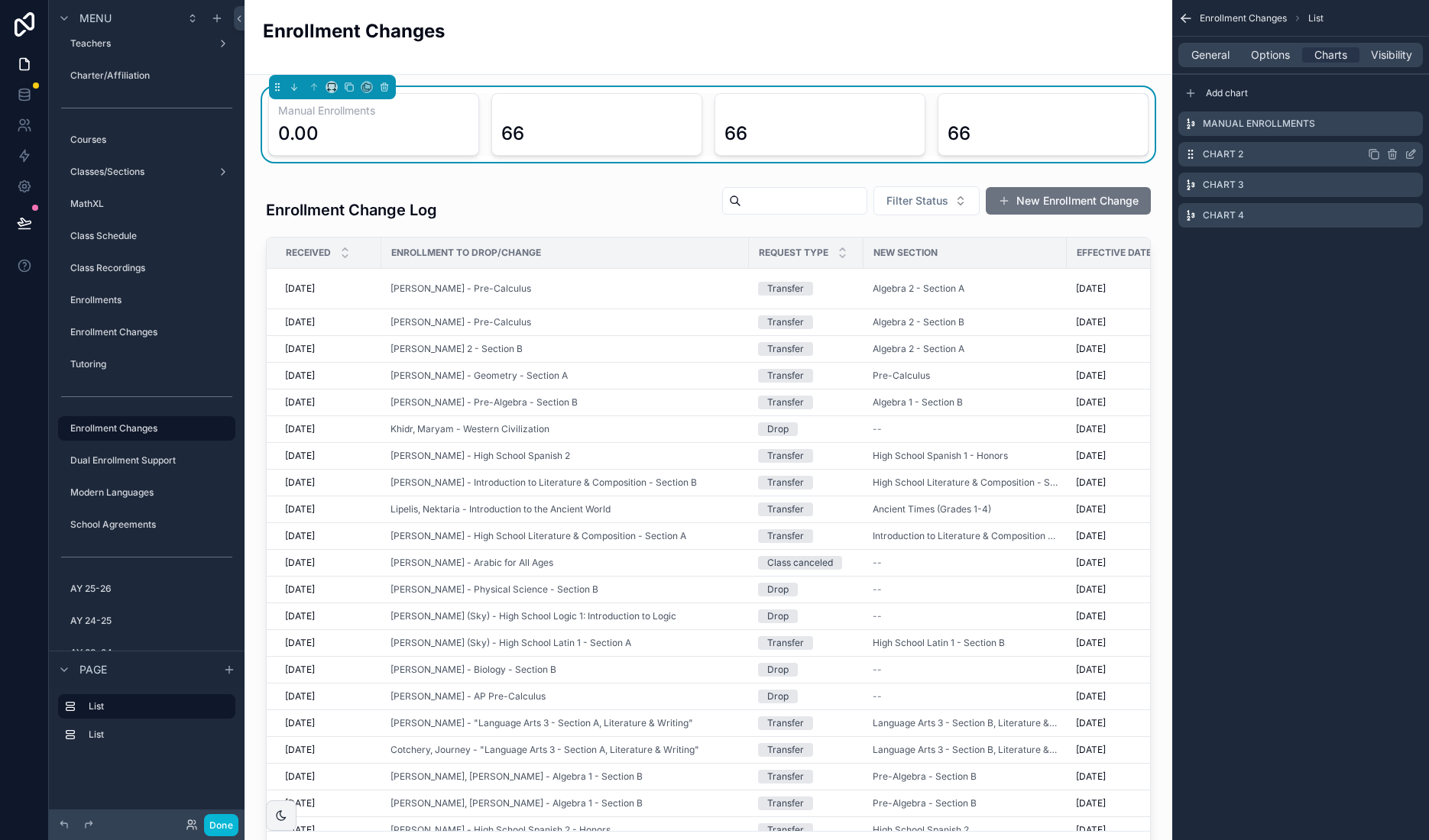
drag, startPoint x: 1410, startPoint y: 155, endPoint x: 1400, endPoint y: 155, distance: 10.0
click at [1410, 155] on icon "scrollable content" at bounding box center [1412, 152] width 6 height 6
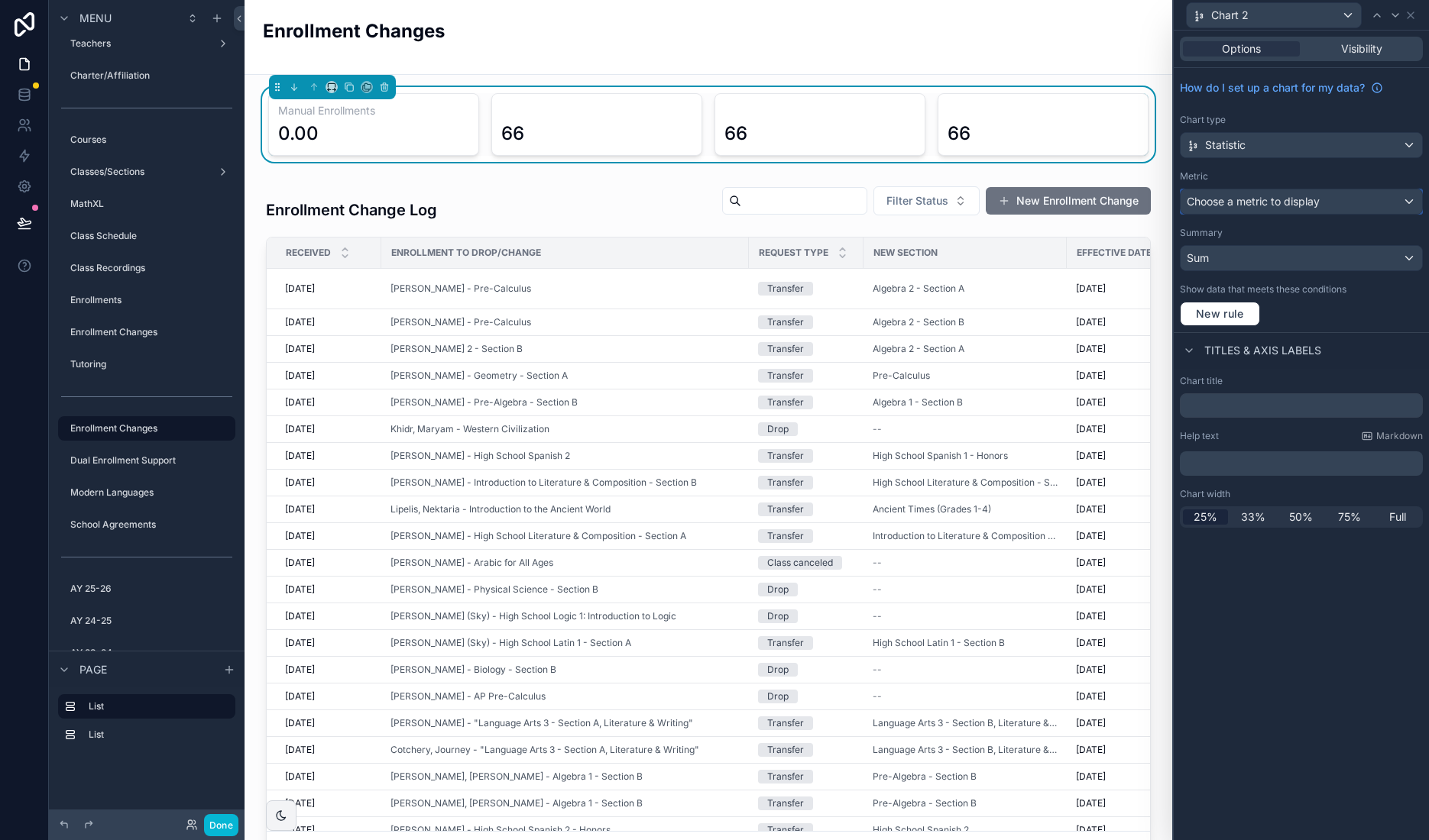
click at [1258, 199] on span "Choose a metric to display" at bounding box center [1253, 201] width 133 height 13
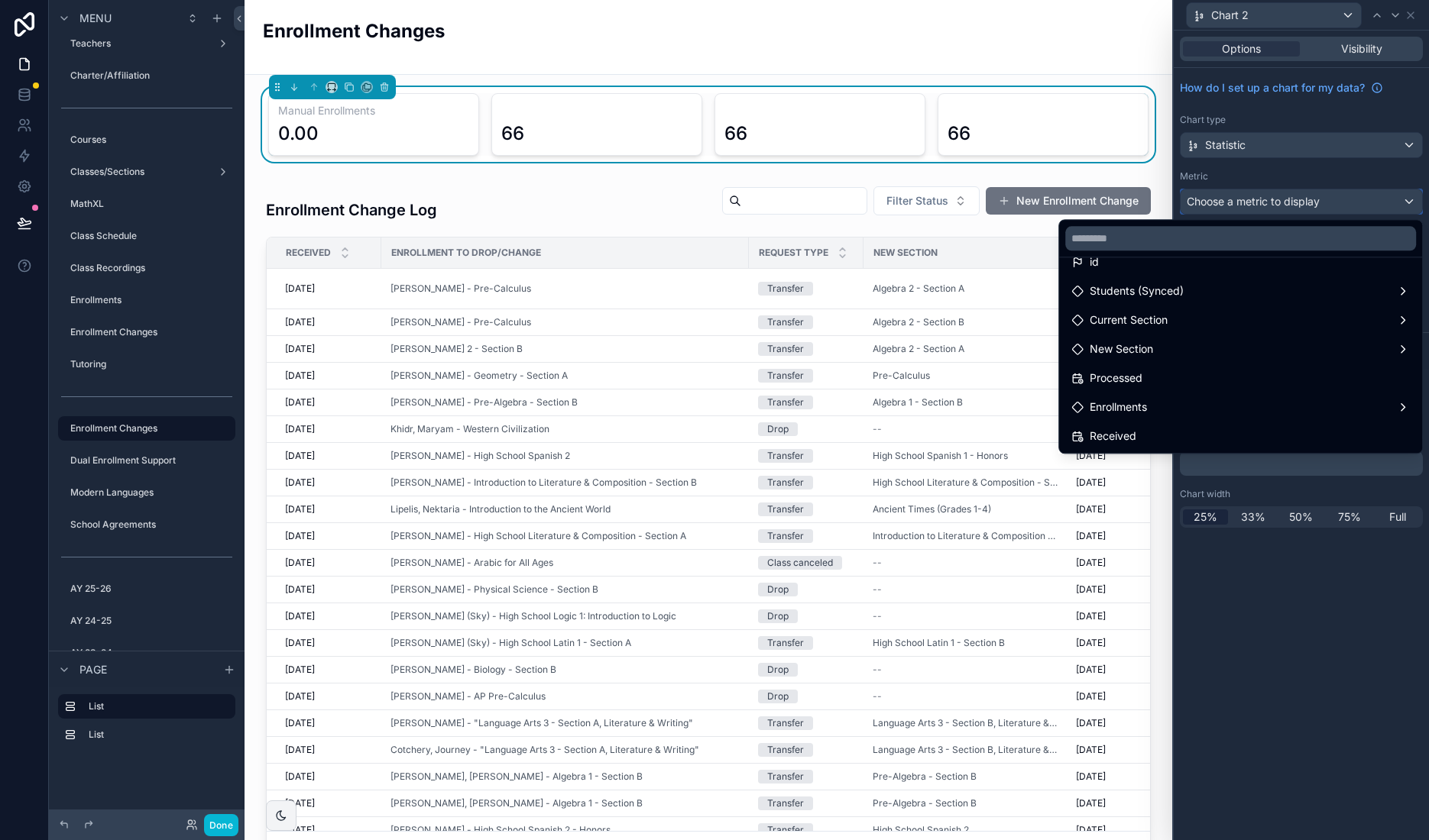
scroll to position [0, 0]
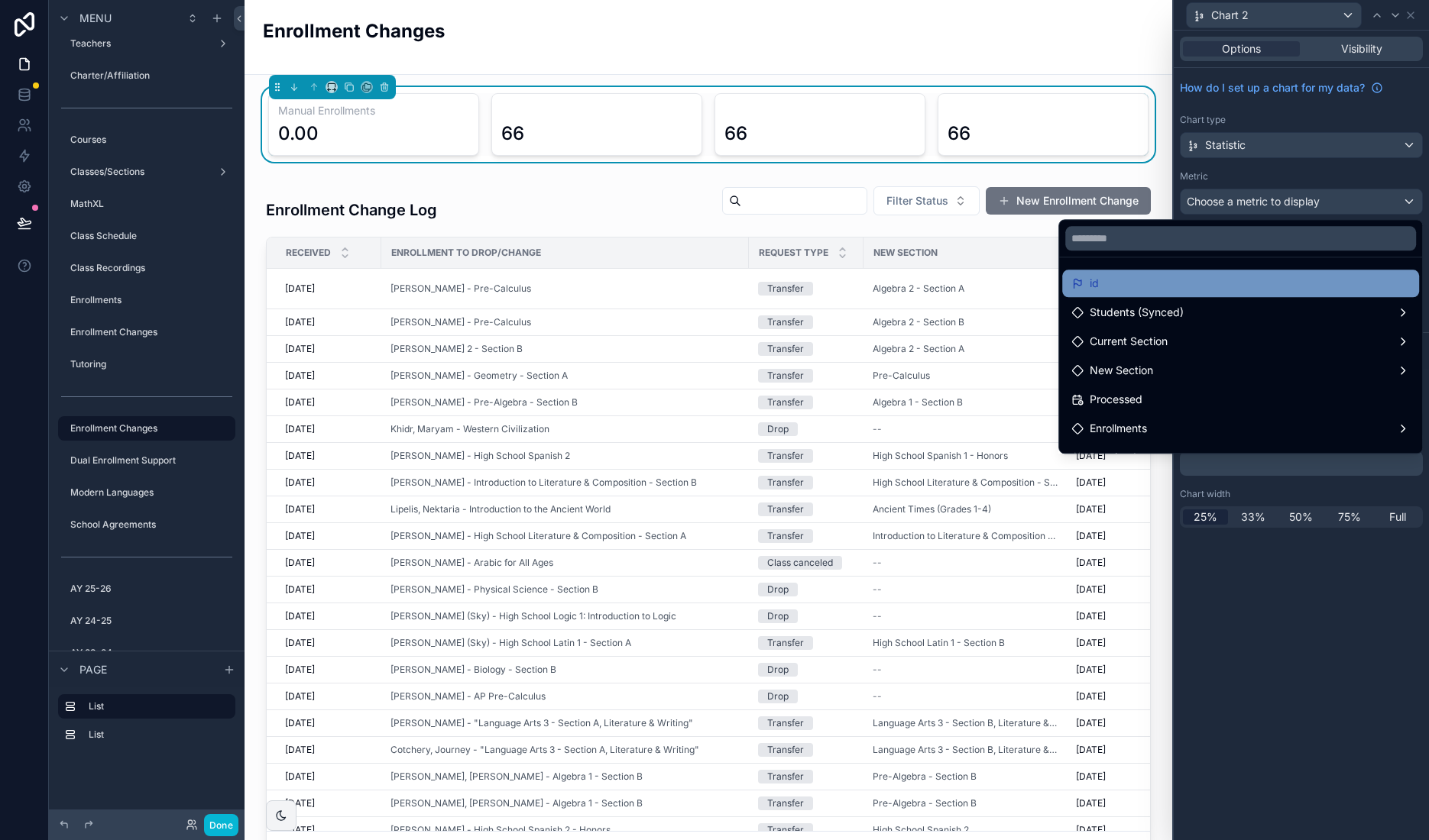
click at [1385, 280] on div "id" at bounding box center [1241, 283] width 339 height 19
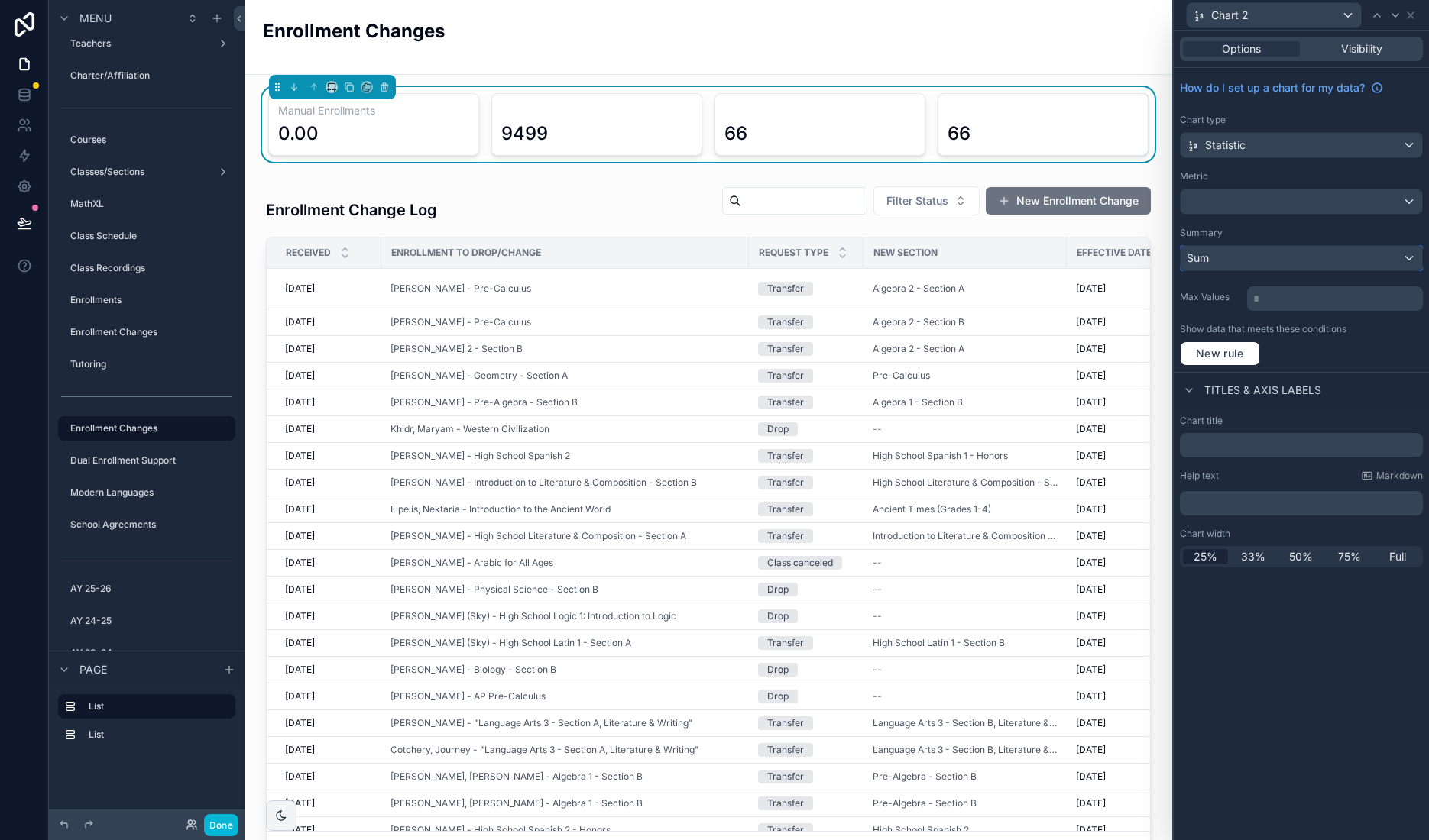
click at [1312, 262] on div "Sum" at bounding box center [1301, 258] width 241 height 25
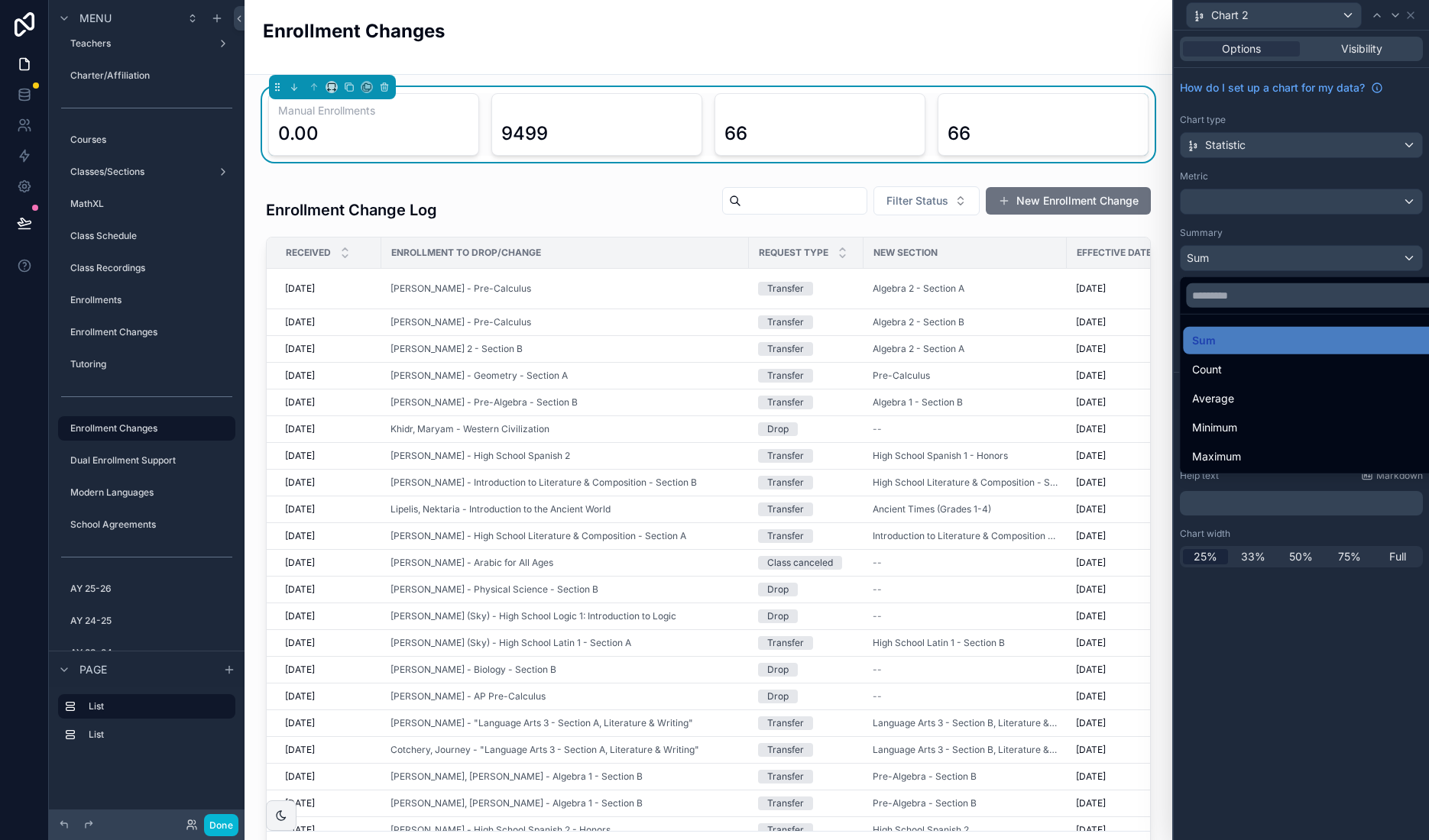
click at [1243, 375] on div "Count" at bounding box center [1318, 370] width 253 height 19
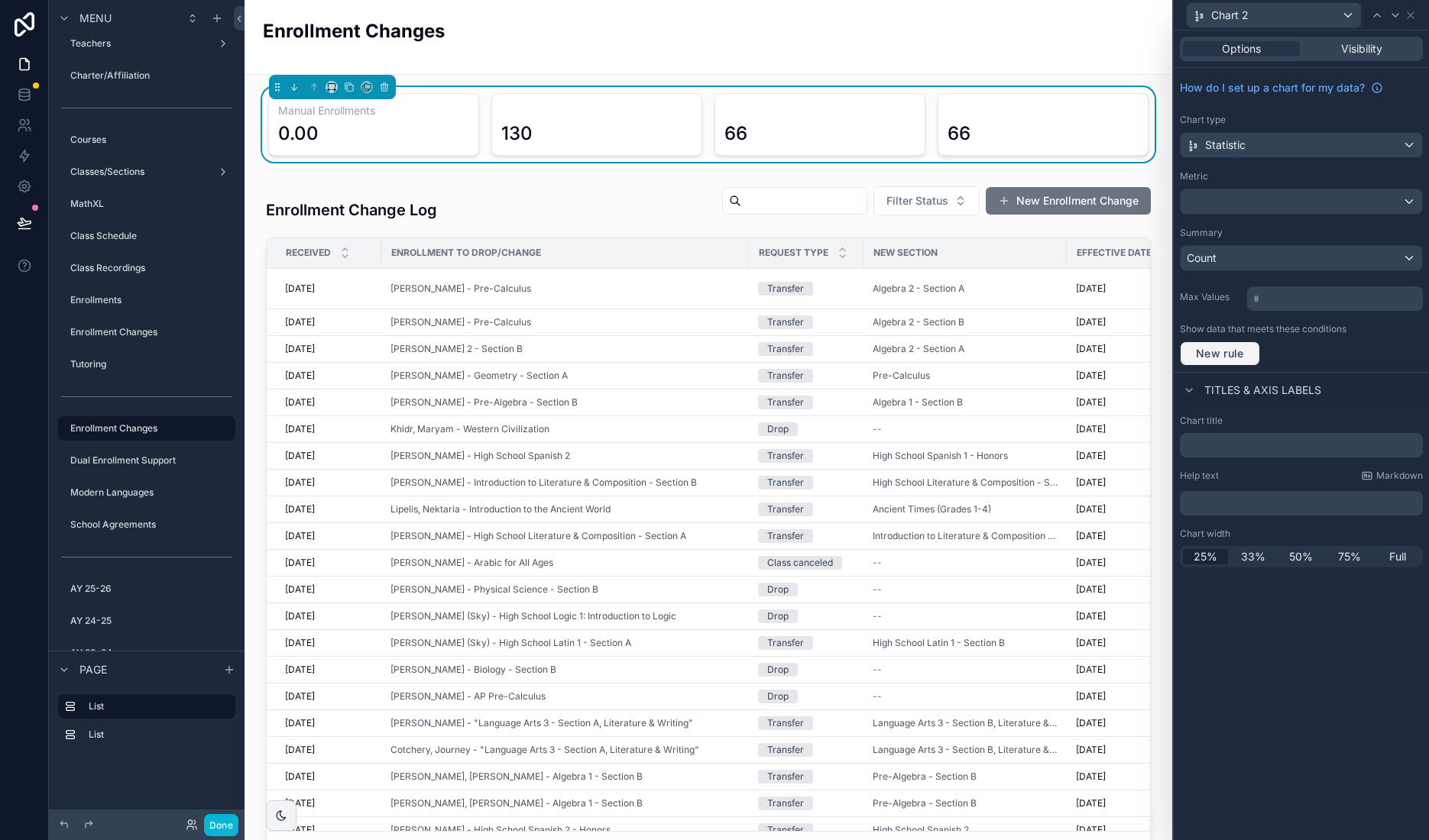
click at [1238, 361] on button "New rule" at bounding box center [1220, 353] width 81 height 25
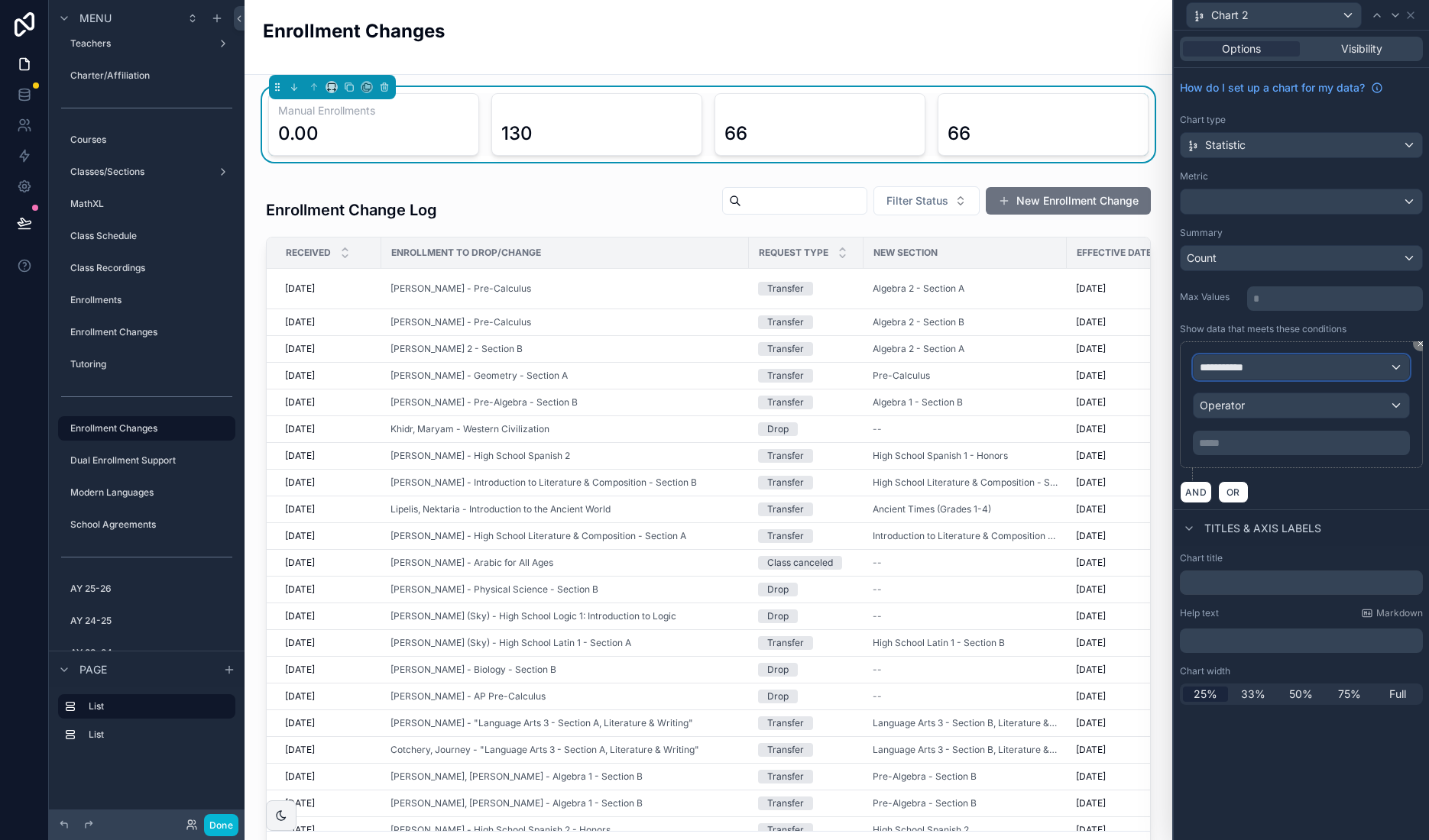
click at [1327, 368] on div "**********" at bounding box center [1301, 367] width 216 height 25
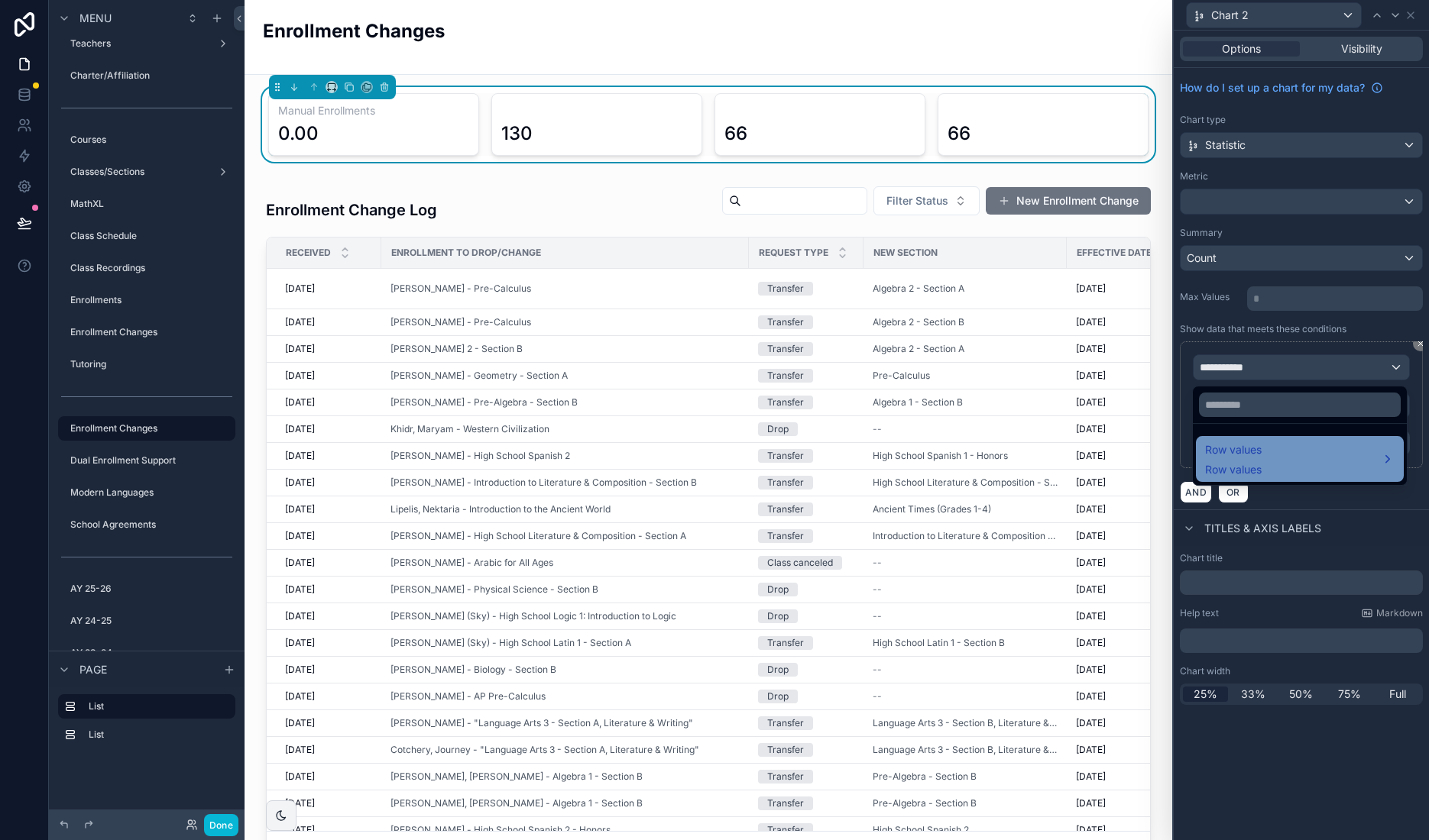
click at [1262, 459] on span "Row values" at bounding box center [1233, 450] width 56 height 19
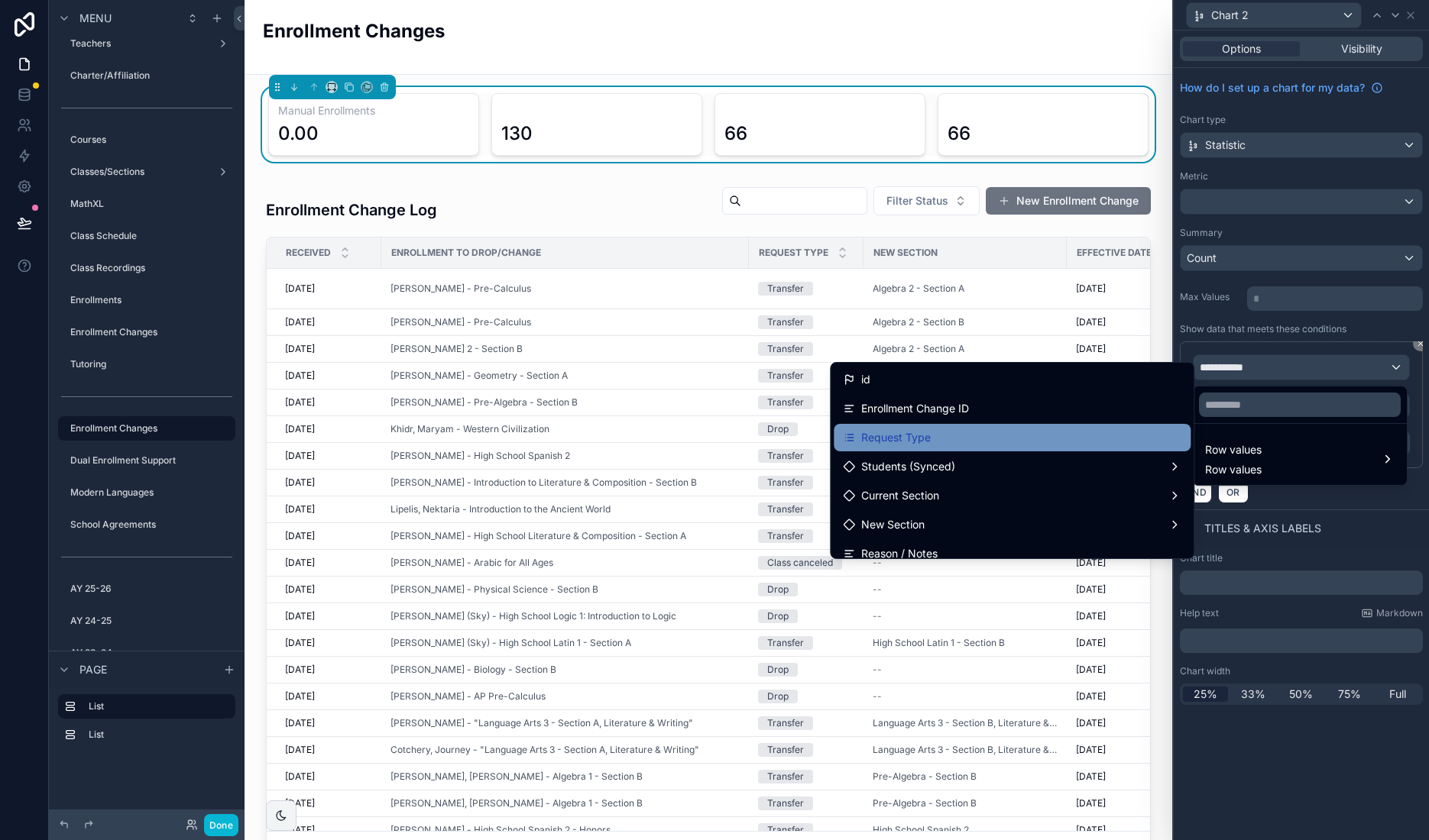
click at [946, 442] on div "Request Type" at bounding box center [1012, 438] width 339 height 19
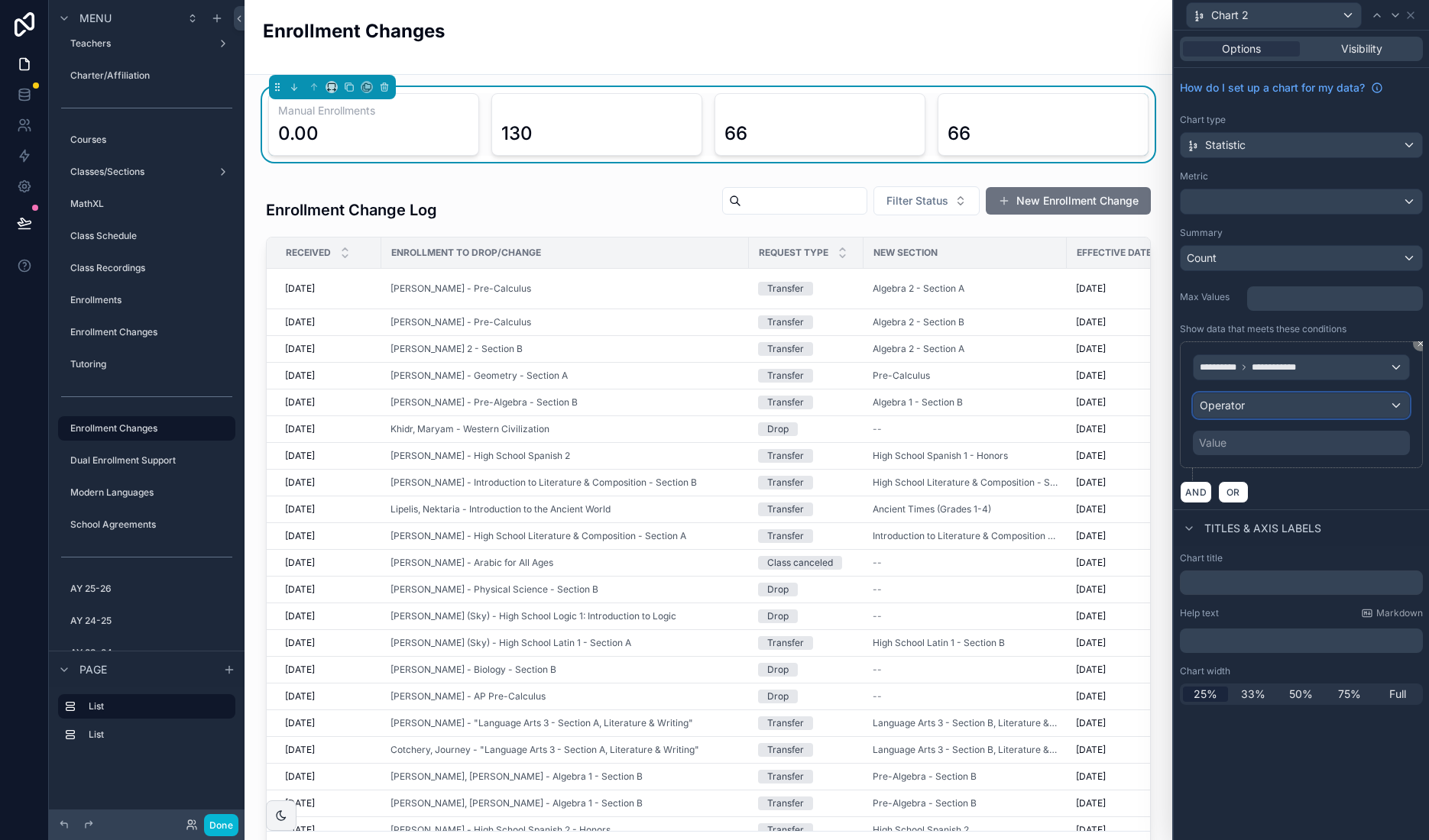
click at [1301, 401] on div "Operator" at bounding box center [1301, 405] width 216 height 25
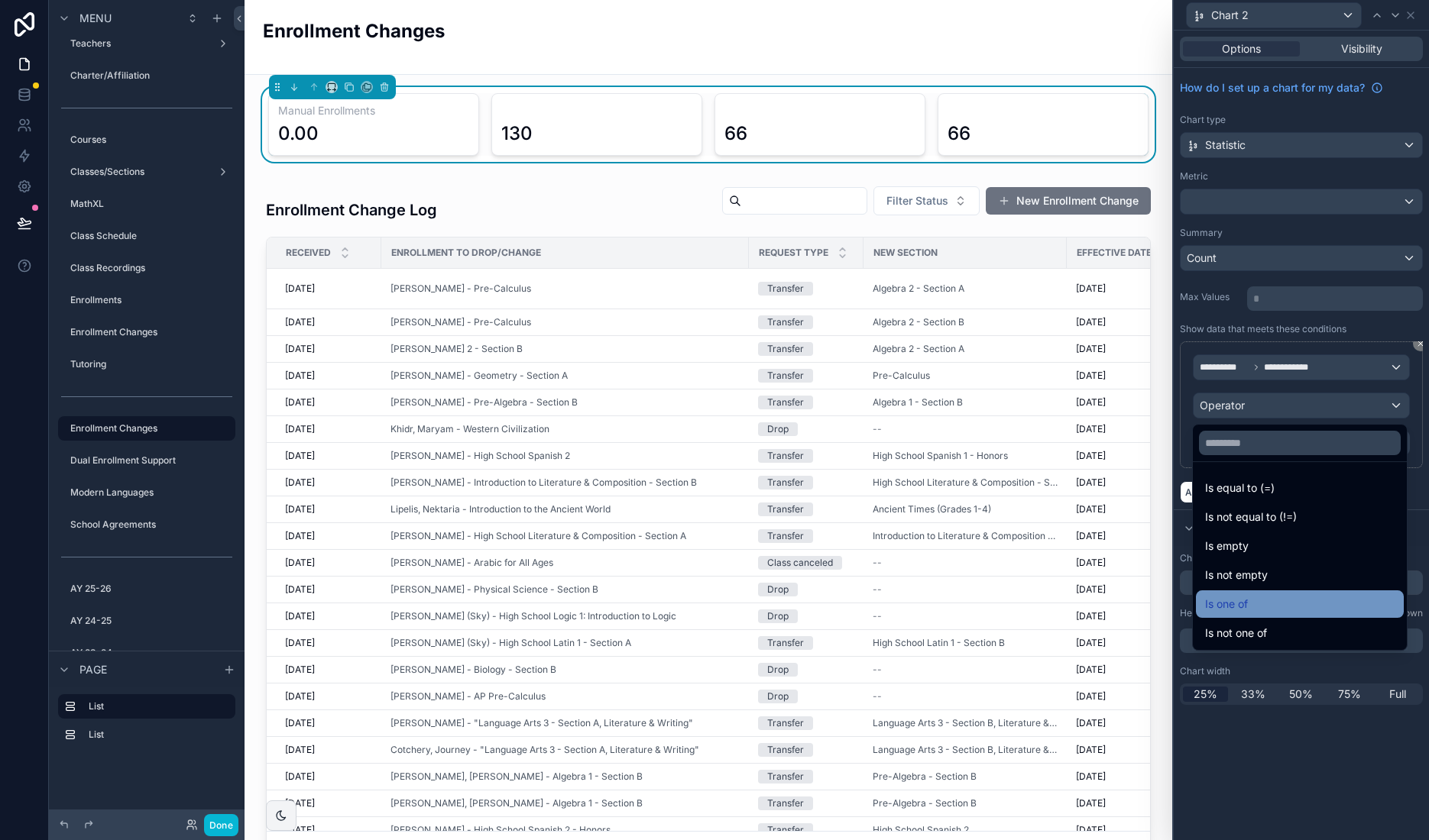
click at [1238, 604] on span "Is one of" at bounding box center [1226, 604] width 42 height 19
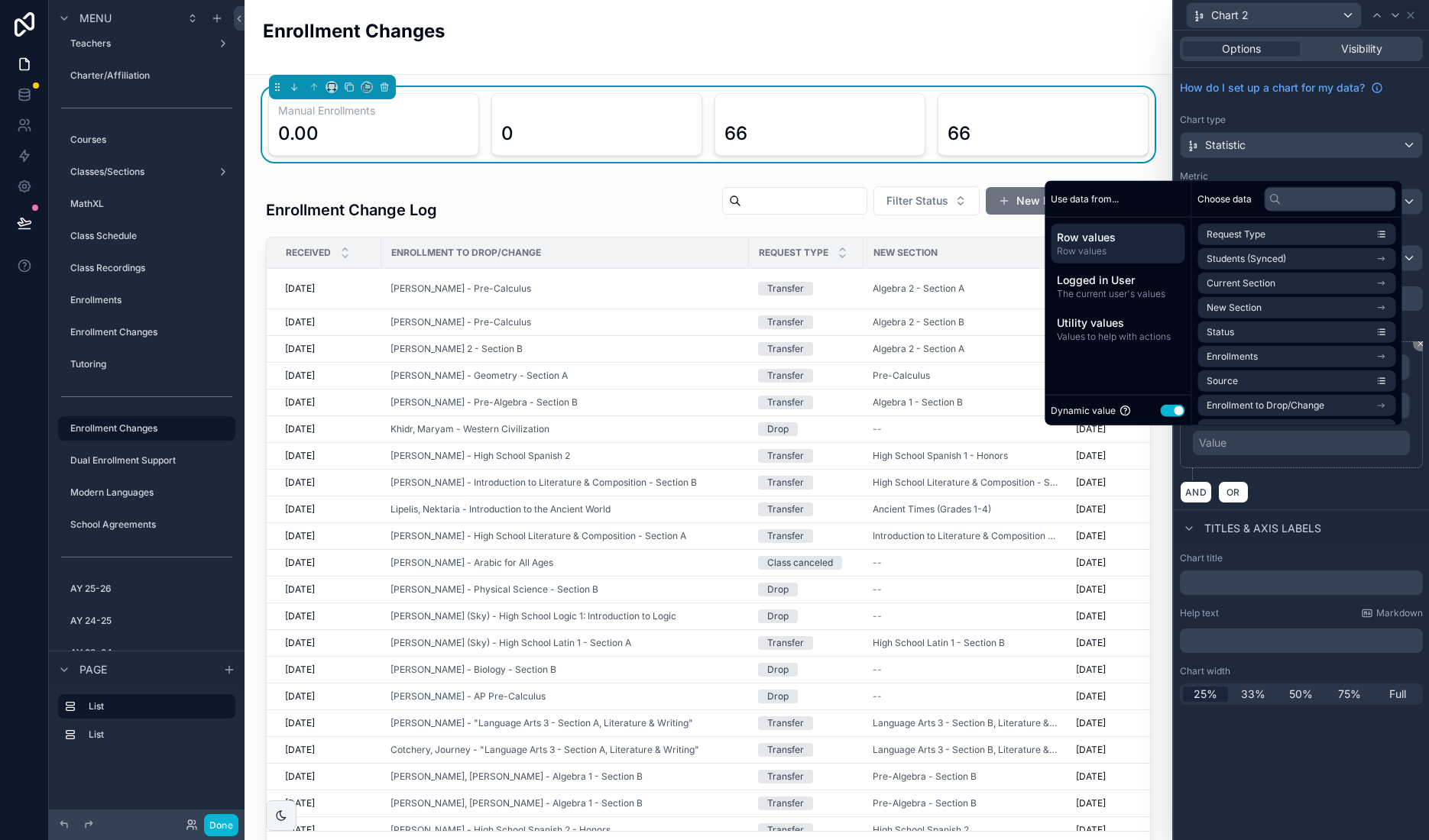
click at [1260, 441] on div "Value" at bounding box center [1301, 443] width 217 height 25
click at [1152, 405] on div "Dynamic value Use setting" at bounding box center [1118, 410] width 134 height 18
click at [1163, 413] on button "Use setting" at bounding box center [1172, 410] width 25 height 12
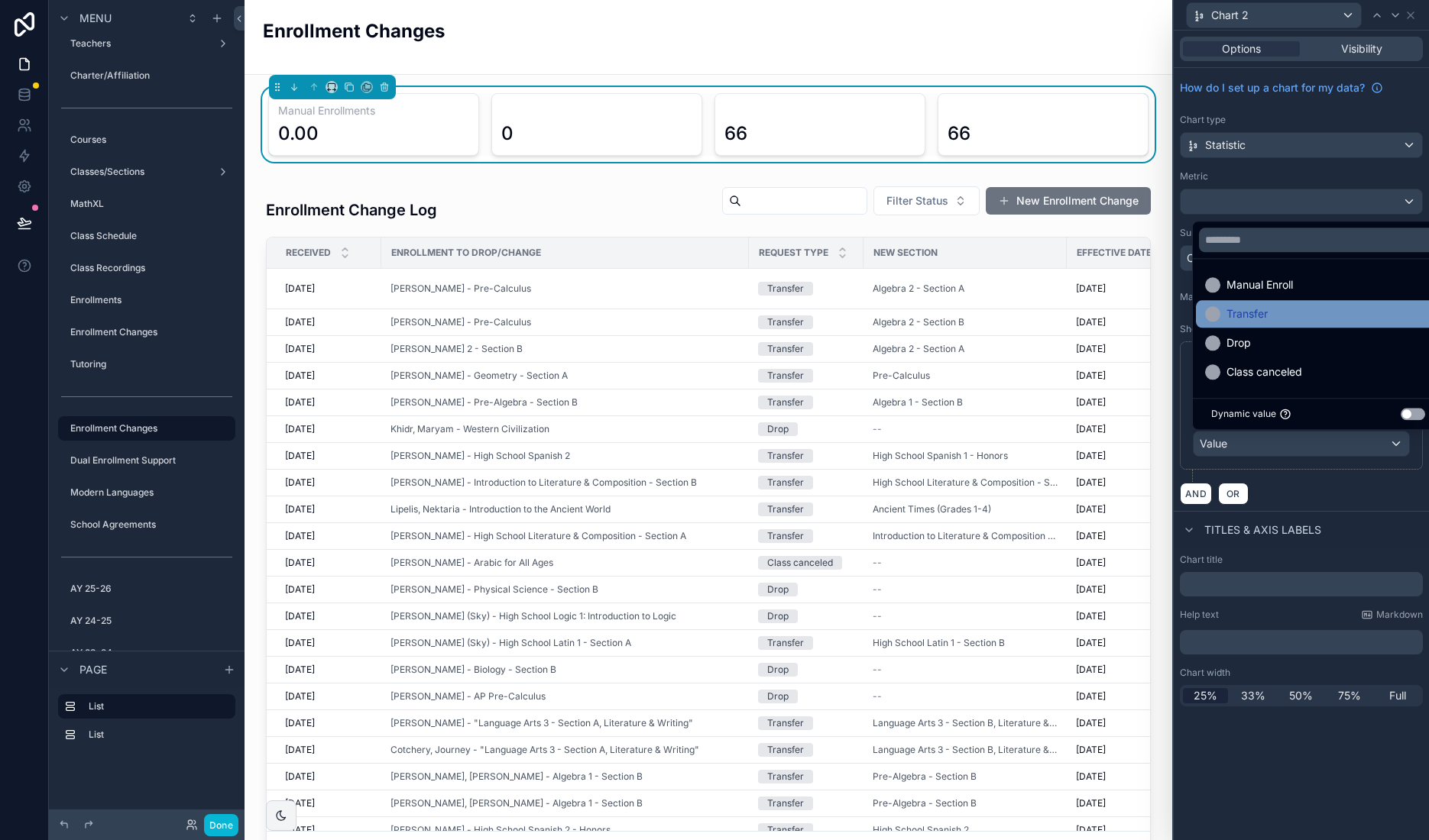
click at [1256, 316] on span "Transfer" at bounding box center [1247, 314] width 41 height 19
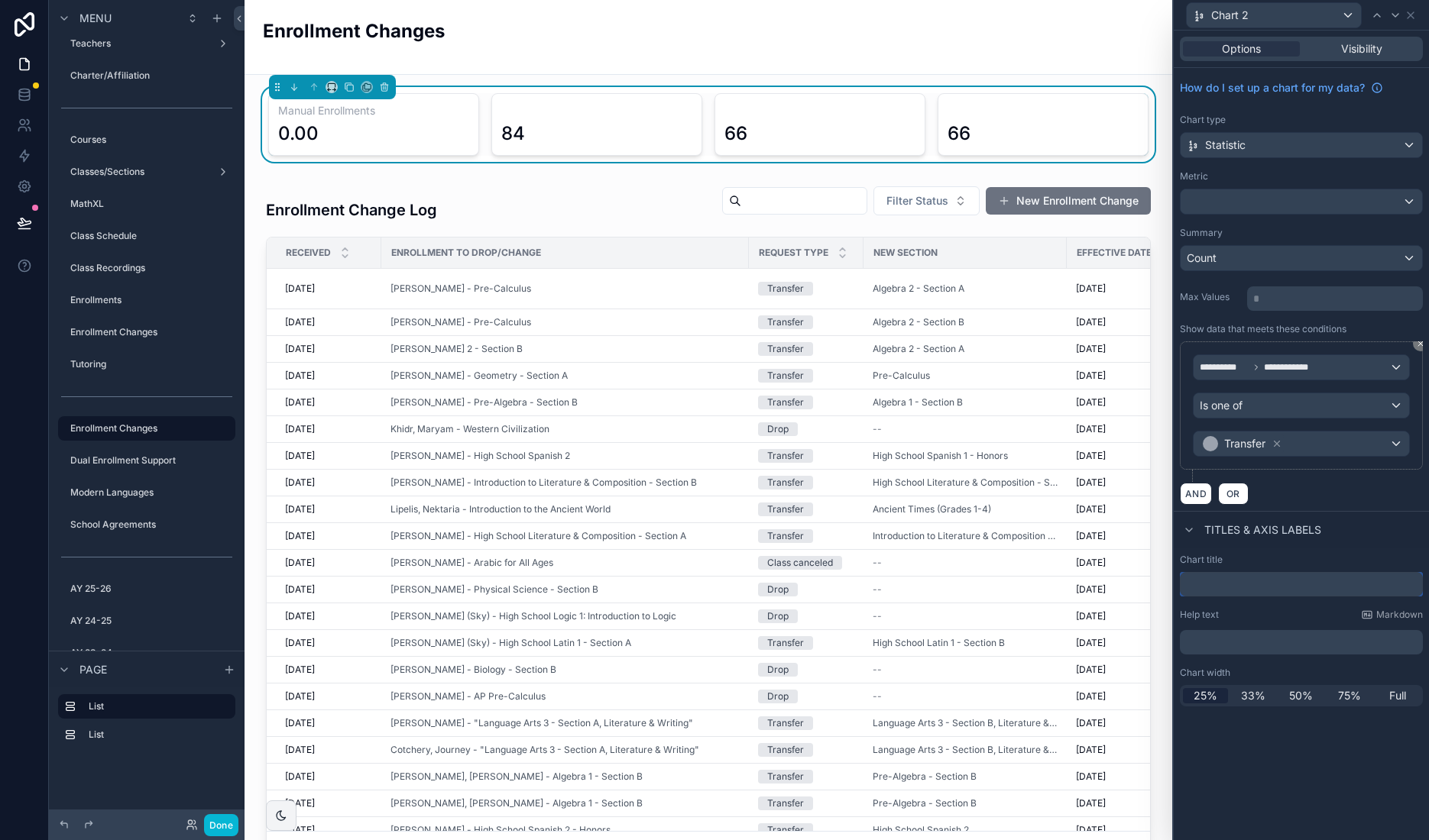
click at [1251, 582] on input "text" at bounding box center [1301, 584] width 243 height 25
type input "*********"
click at [1277, 791] on div "**********" at bounding box center [1301, 435] width 255 height 810
click at [1348, 16] on div "Transfers" at bounding box center [1274, 15] width 174 height 25
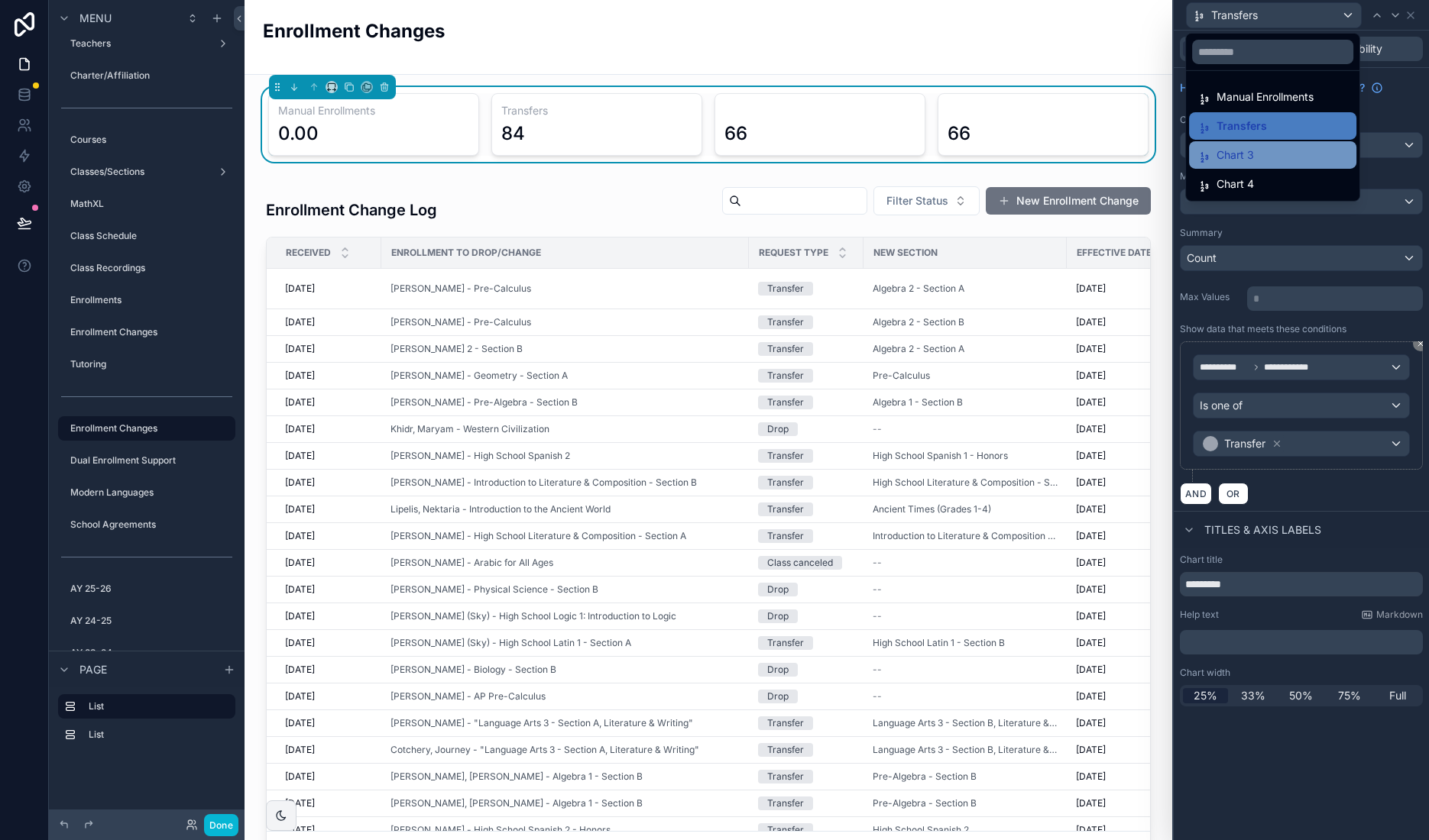
click at [1277, 157] on div "Chart 3" at bounding box center [1273, 154] width 149 height 19
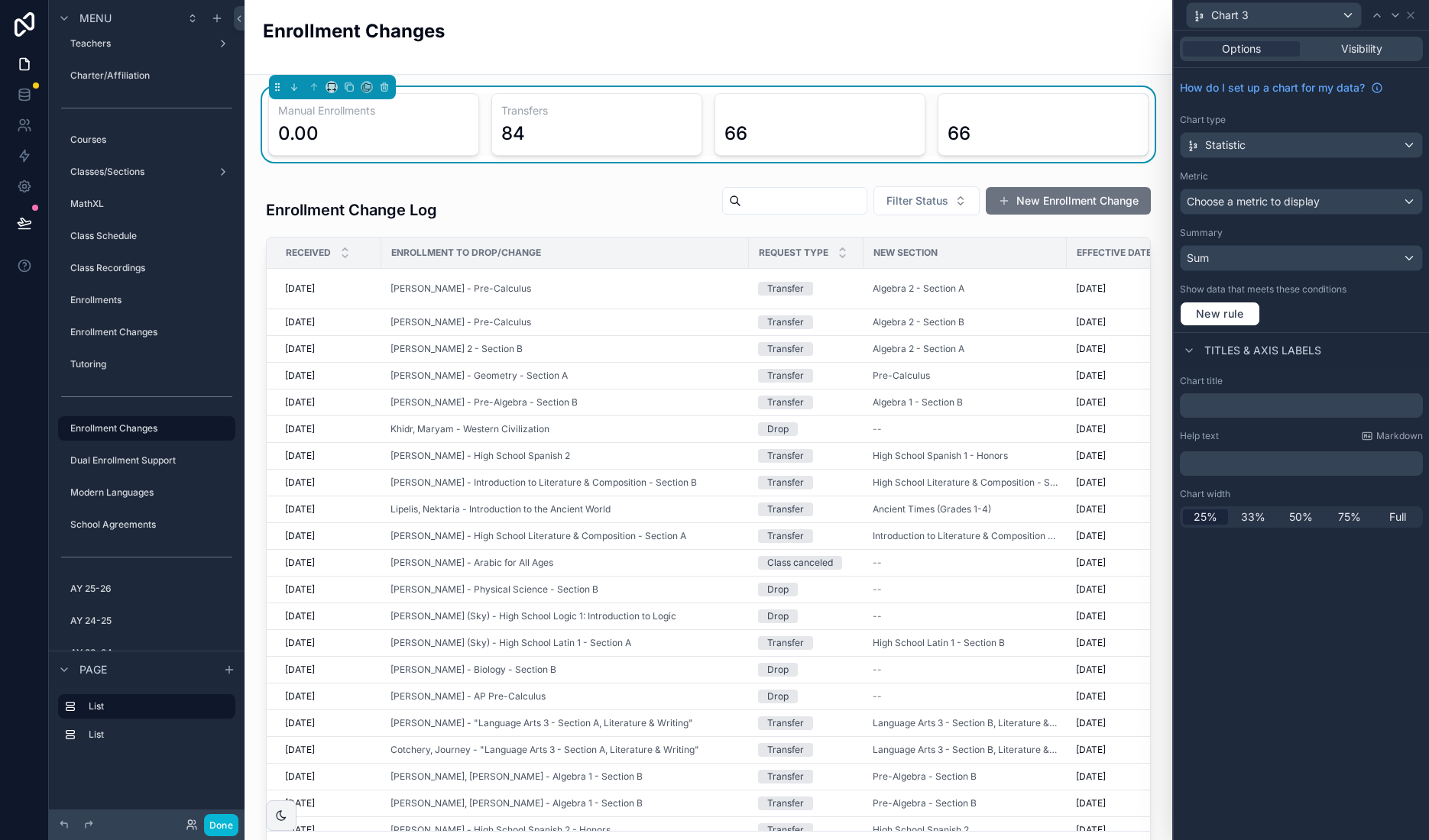
click at [983, 112] on div "66" at bounding box center [1043, 124] width 191 height 42
click at [1041, 133] on div "66" at bounding box center [1043, 124] width 191 height 42
click at [1410, 13] on icon at bounding box center [1410, 15] width 12 height 12
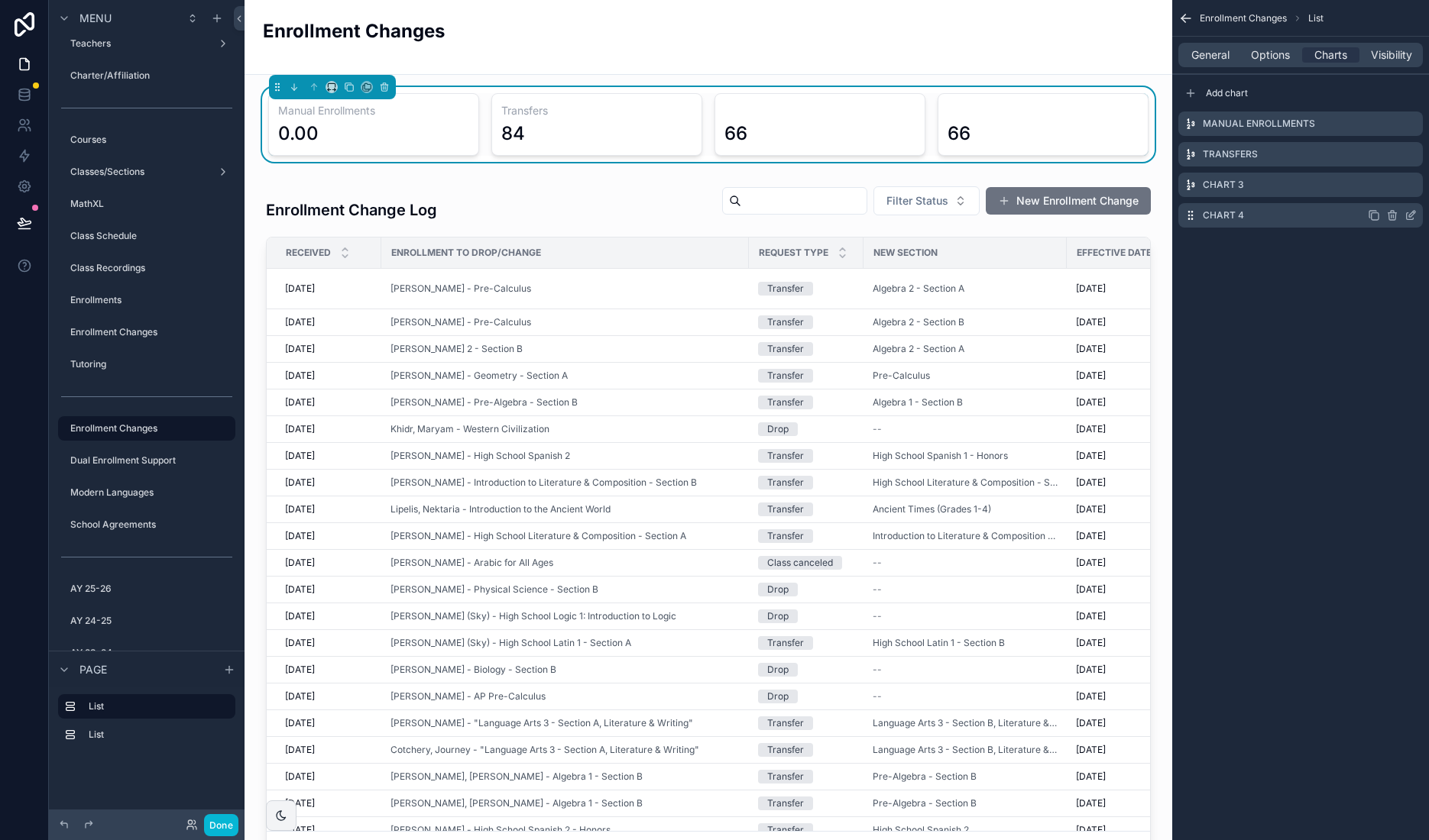
click at [1392, 215] on icon "scrollable content" at bounding box center [1393, 215] width 12 height 12
click at [1384, 192] on icon at bounding box center [1386, 191] width 12 height 12
click at [1392, 185] on icon "scrollable content" at bounding box center [1392, 185] width 0 height 3
click at [1385, 157] on icon at bounding box center [1386, 156] width 3 height 2
click at [1390, 121] on icon "scrollable content" at bounding box center [1393, 124] width 12 height 12
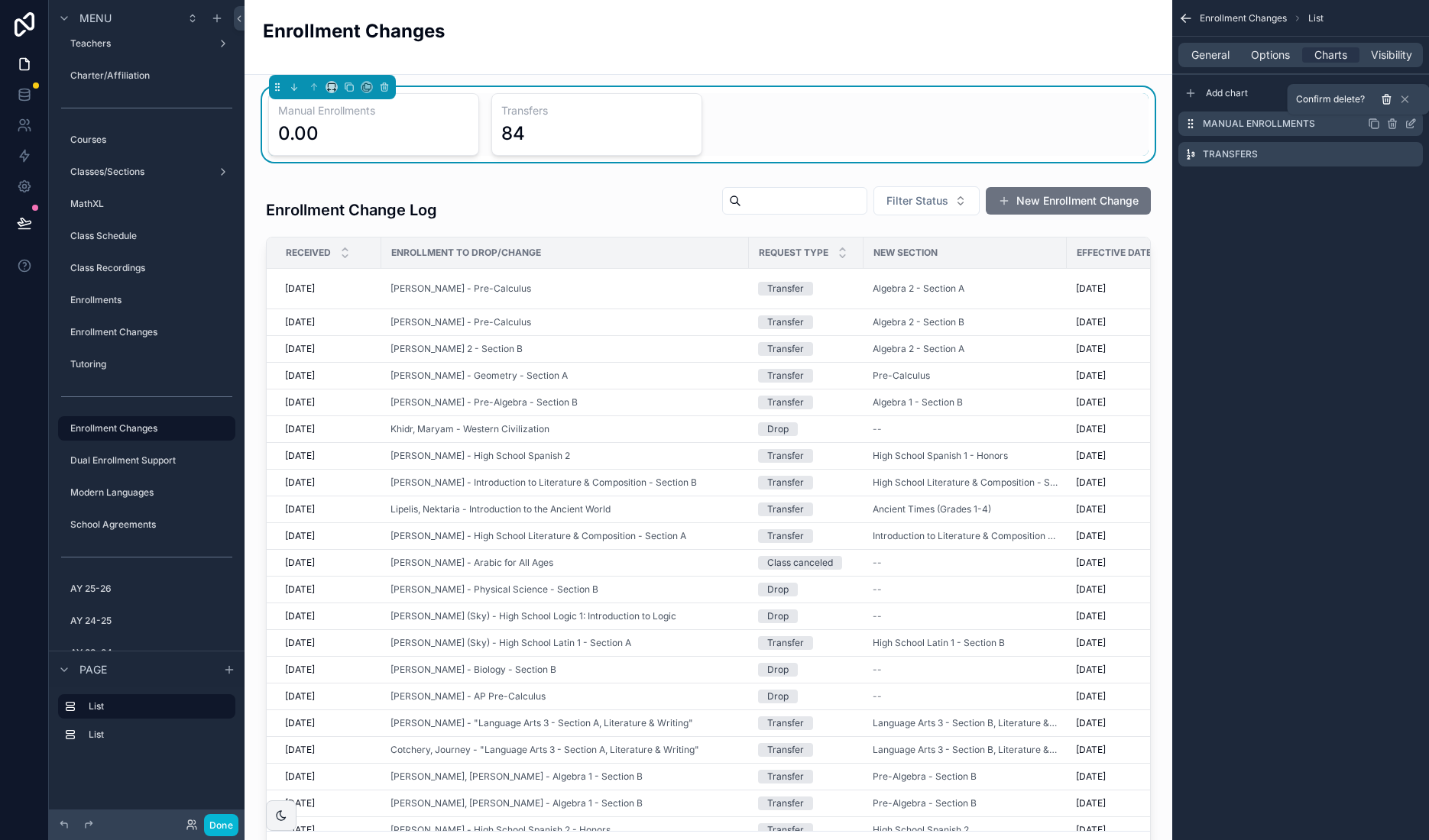
click at [1385, 97] on icon at bounding box center [1386, 95] width 3 height 2
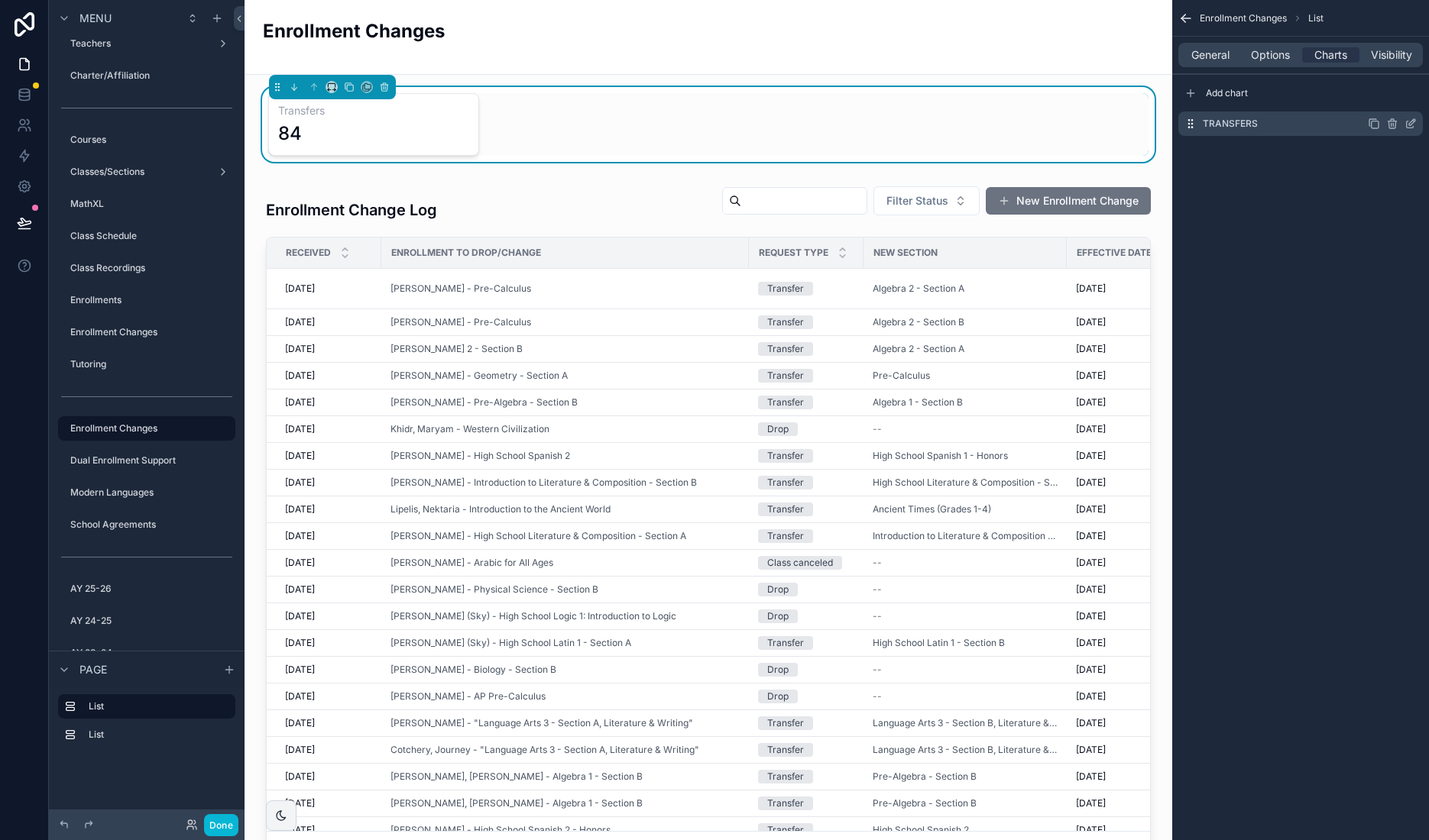
click at [1376, 123] on icon "scrollable content" at bounding box center [1374, 124] width 12 height 12
click at [1376, 121] on icon "scrollable content" at bounding box center [1375, 124] width 7 height 7
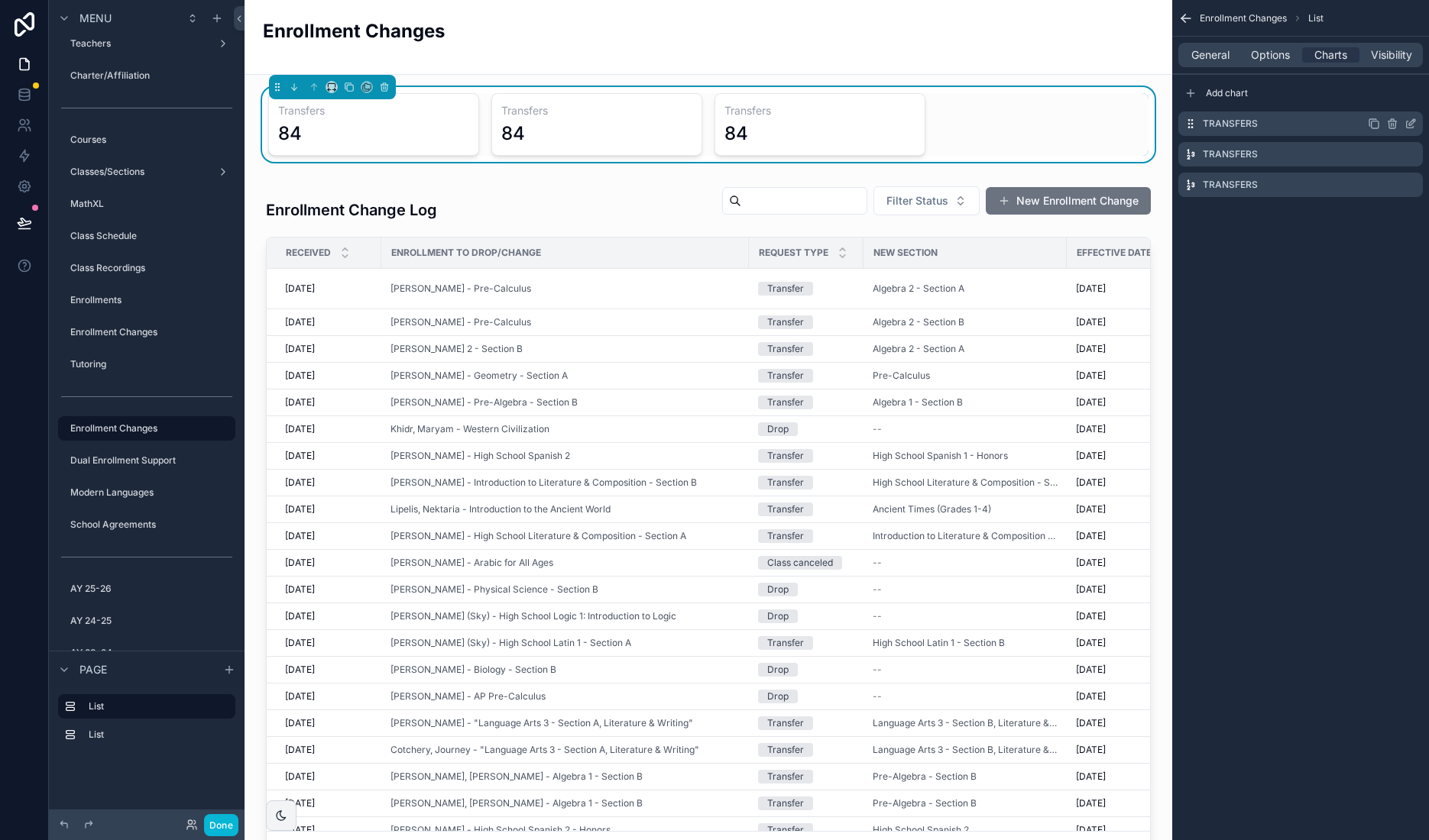
click at [1376, 121] on icon "scrollable content" at bounding box center [1375, 124] width 7 height 7
click at [1411, 122] on icon "scrollable content" at bounding box center [1410, 124] width 12 height 12
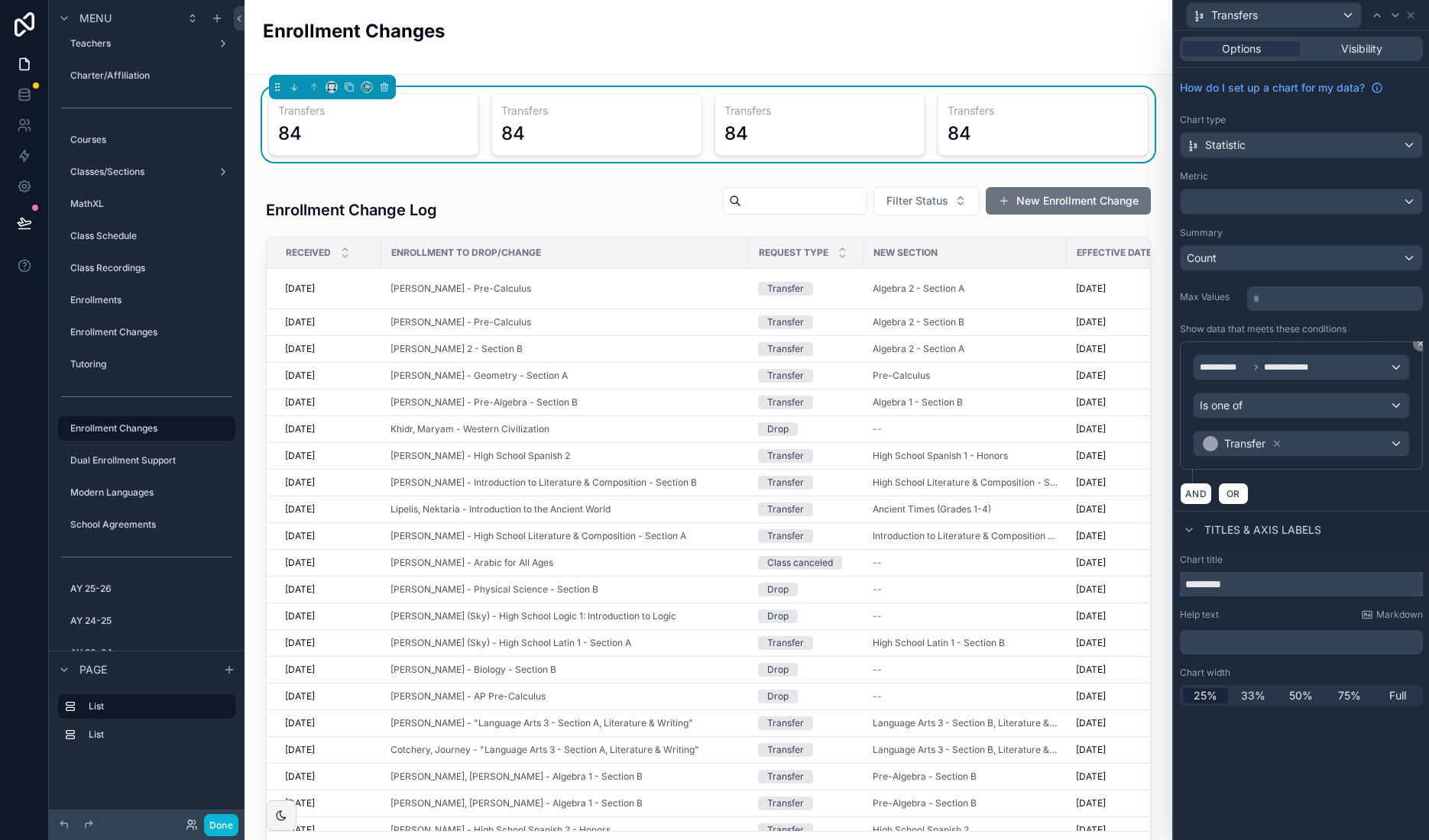
click at [1239, 581] on input "*********" at bounding box center [1301, 584] width 243 height 25
click at [1240, 581] on input "*********" at bounding box center [1301, 584] width 243 height 25
type input "**********"
click at [1318, 445] on div "Transfer" at bounding box center [1301, 444] width 216 height 25
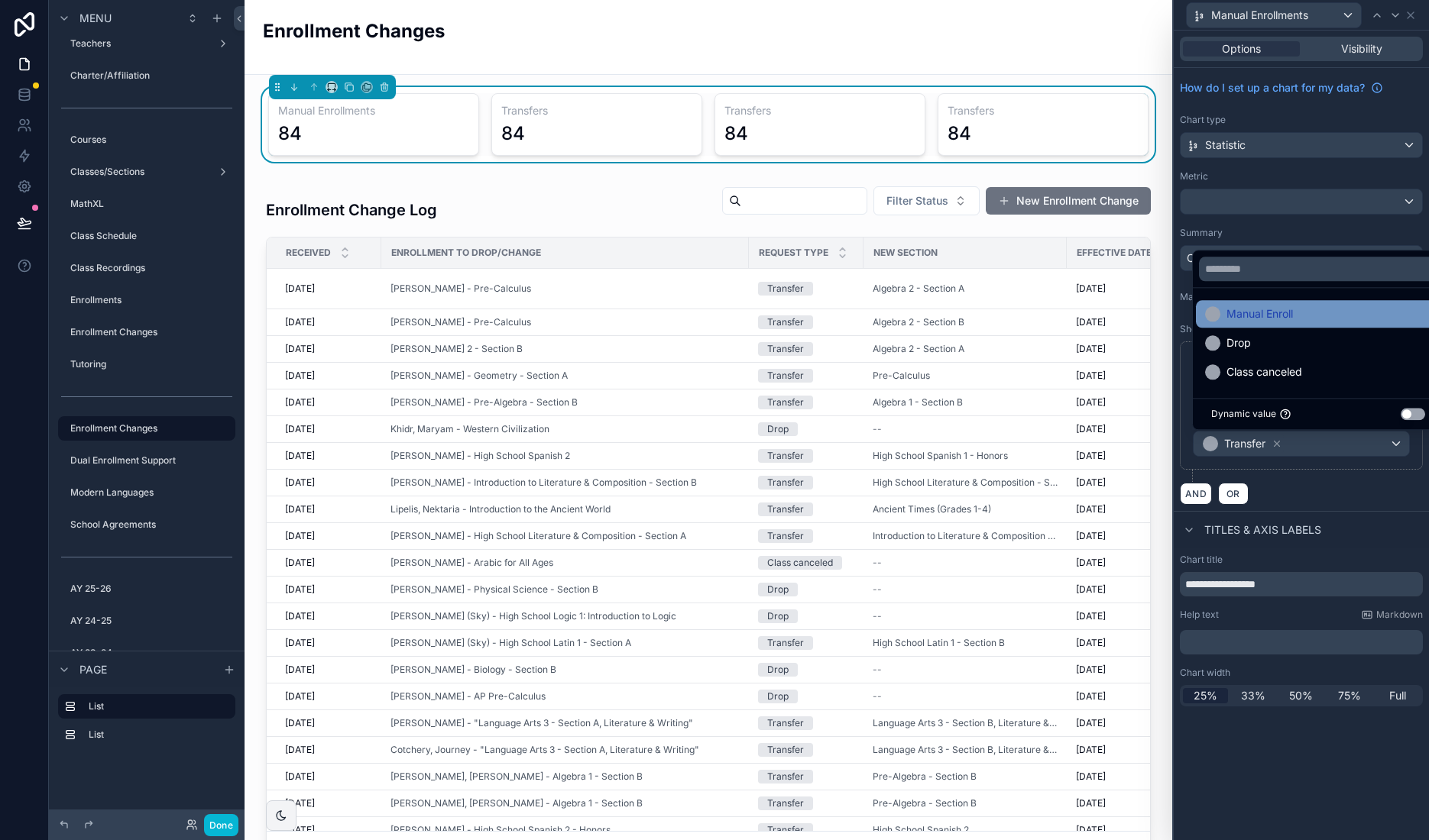
click at [1259, 306] on span "Manual Enroll" at bounding box center [1260, 314] width 67 height 19
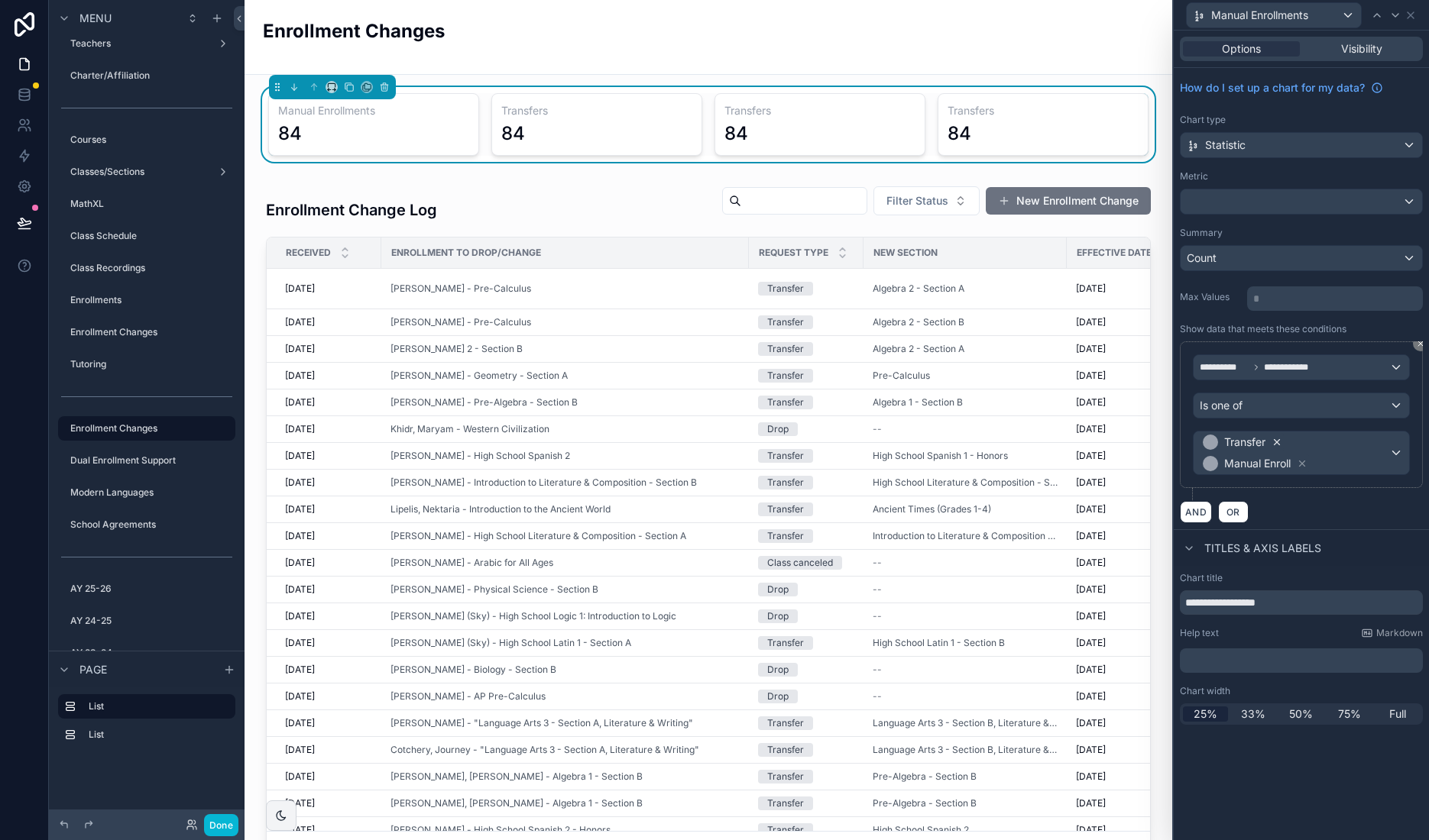
click at [1277, 443] on icon at bounding box center [1276, 442] width 5 height 5
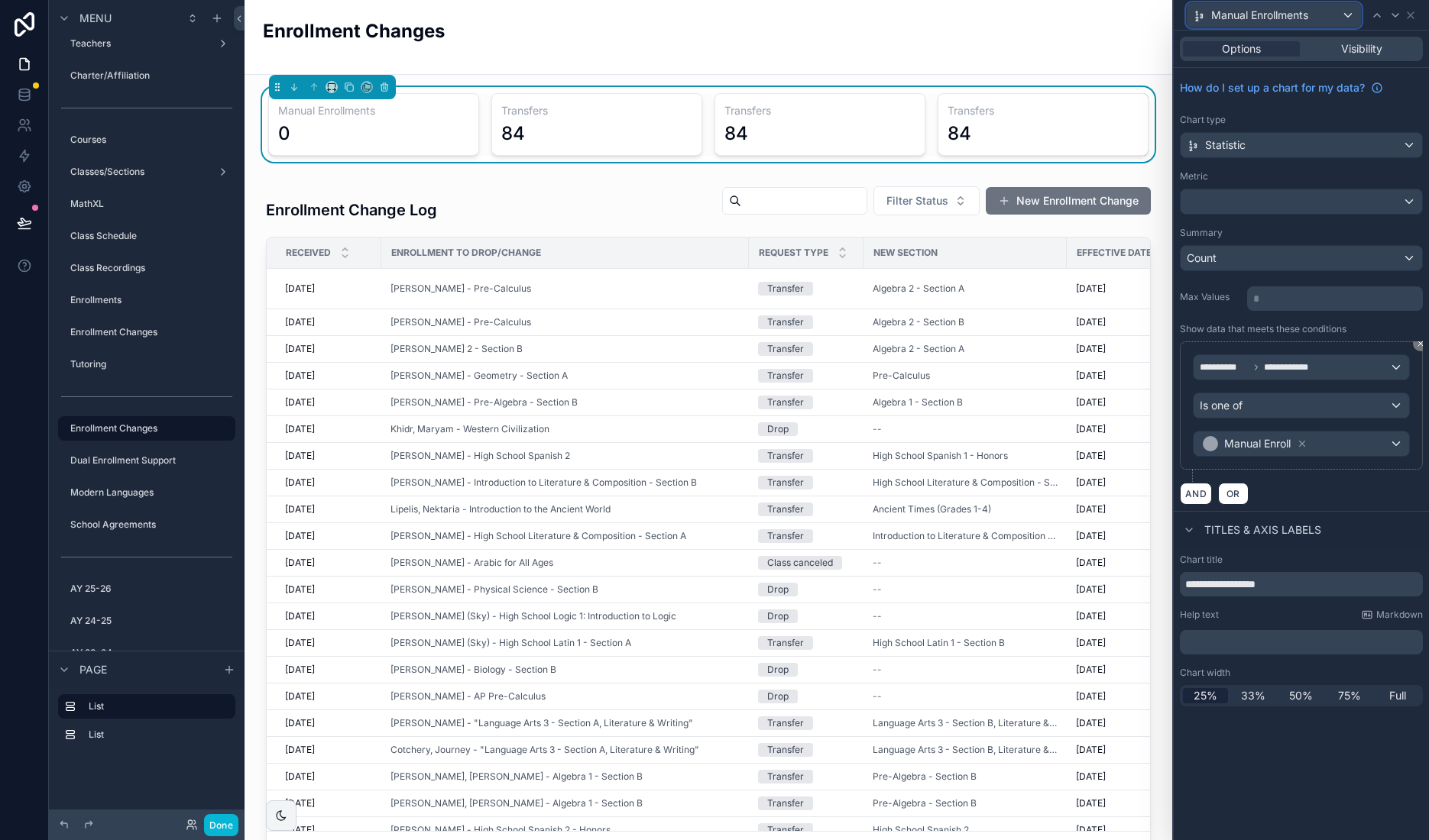
click at [1297, 12] on span "Manual Enrollments" at bounding box center [1260, 16] width 97 height 16
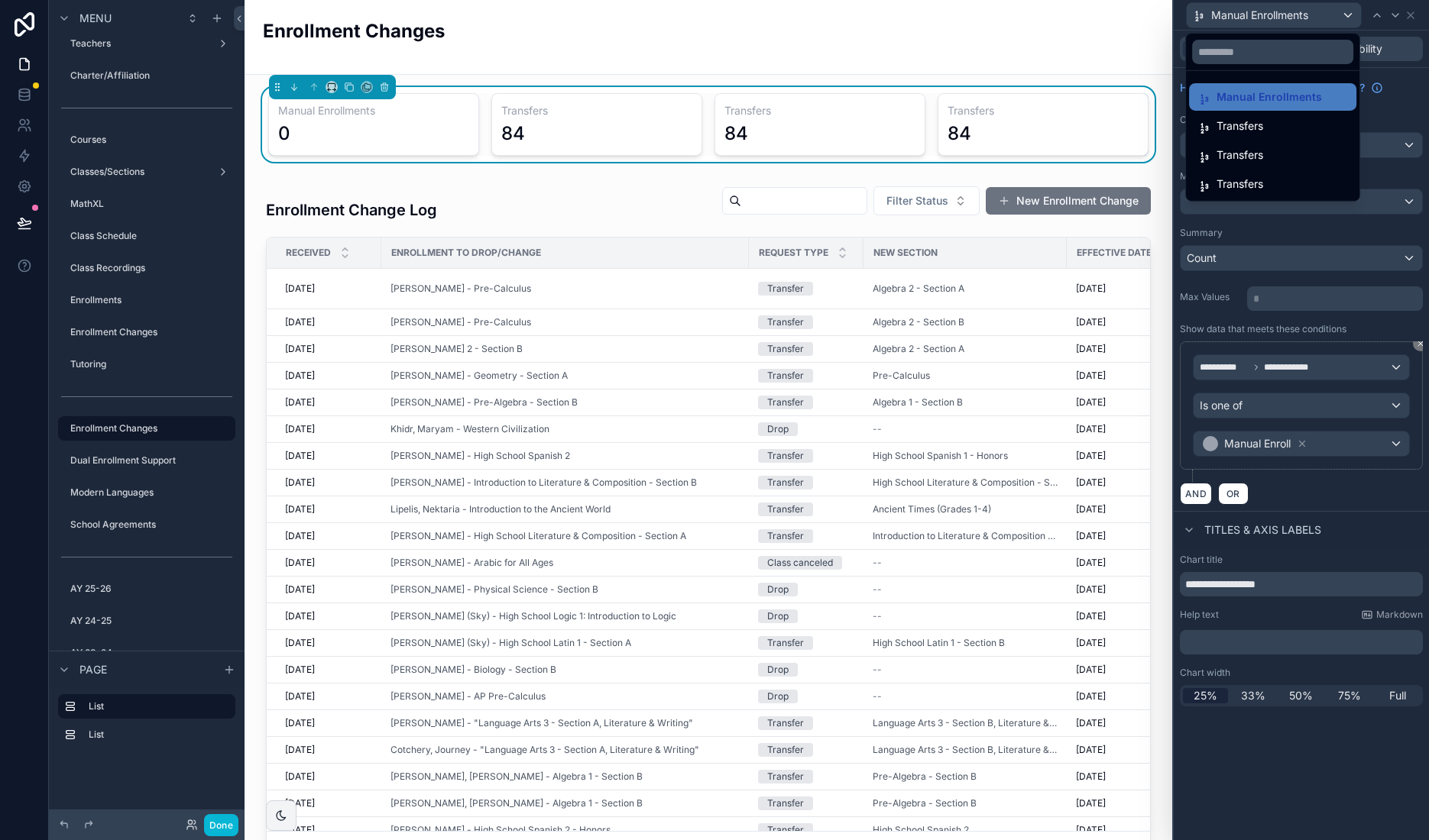
click at [1276, 152] on div "Transfers" at bounding box center [1273, 154] width 149 height 19
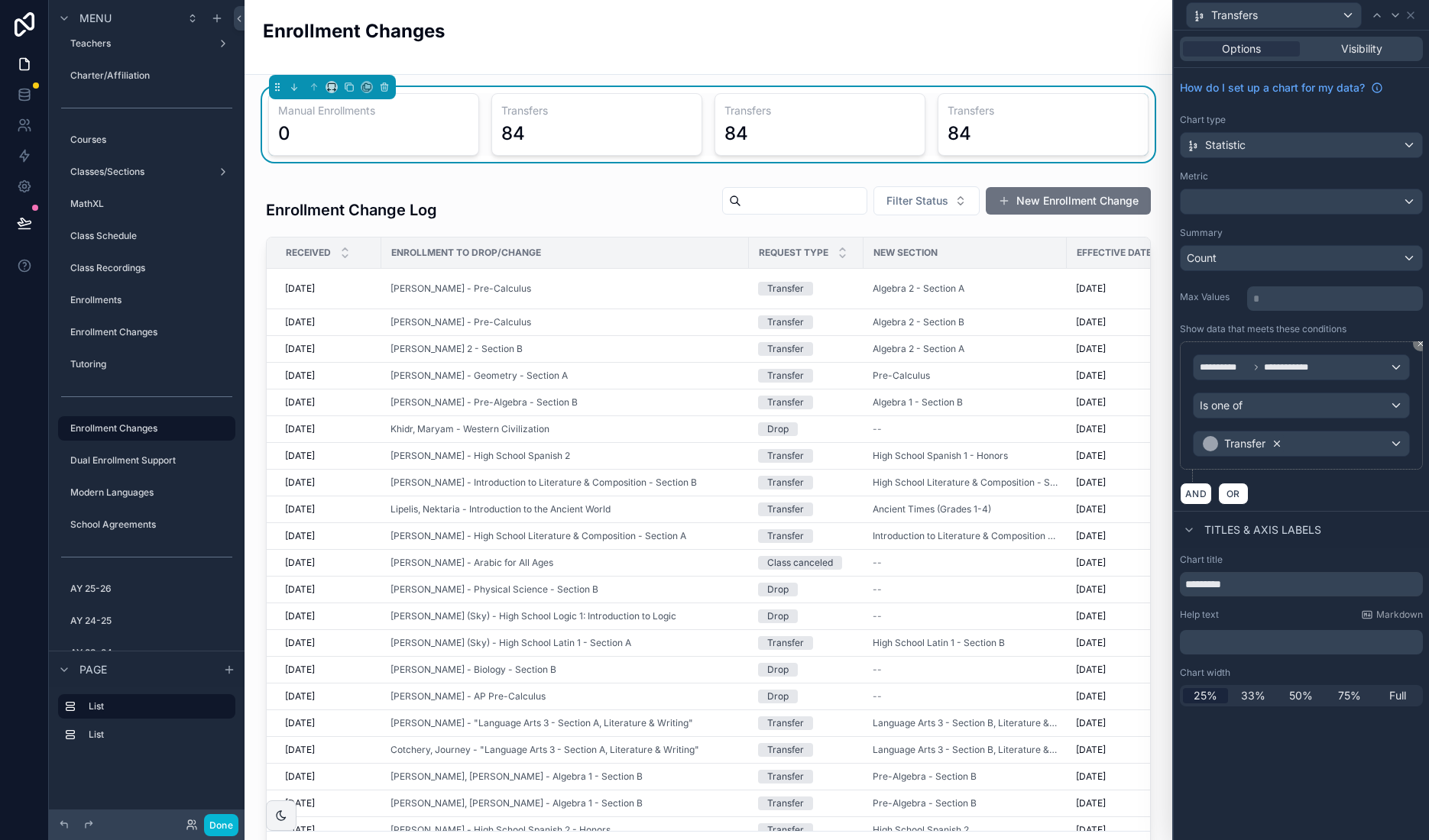
click at [1277, 445] on icon at bounding box center [1276, 444] width 11 height 11
click at [1397, 446] on div "Value" at bounding box center [1301, 444] width 216 height 25
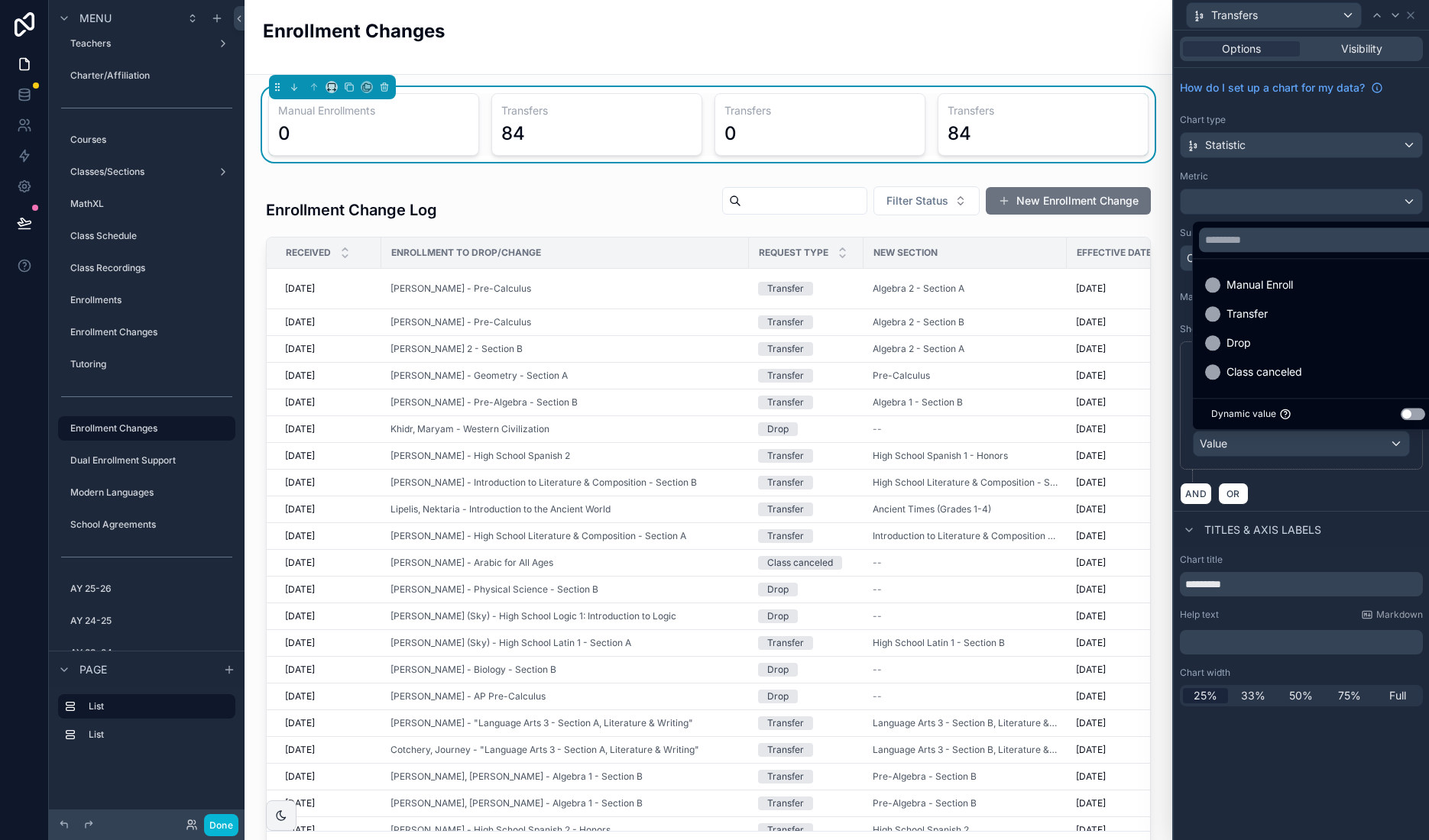
drag, startPoint x: 1260, startPoint y: 337, endPoint x: 1268, endPoint y: 350, distance: 15.3
click at [1260, 337] on div "Drop" at bounding box center [1319, 342] width 226 height 19
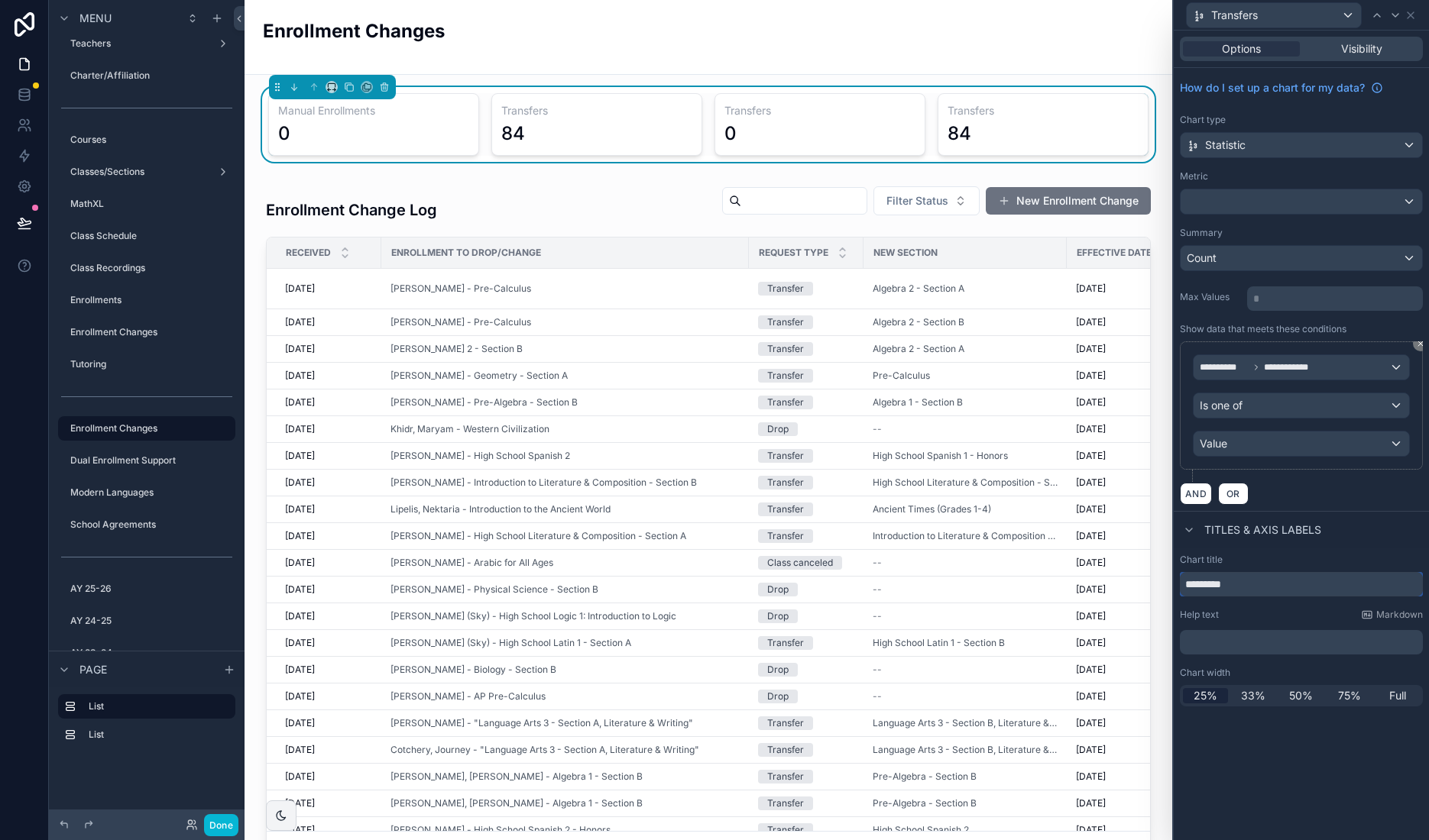
click at [1250, 588] on input "*********" at bounding box center [1301, 584] width 243 height 25
type input "*****"
click at [1293, 740] on div "**********" at bounding box center [1301, 435] width 255 height 810
click at [1325, 14] on div "Drops" at bounding box center [1274, 15] width 174 height 25
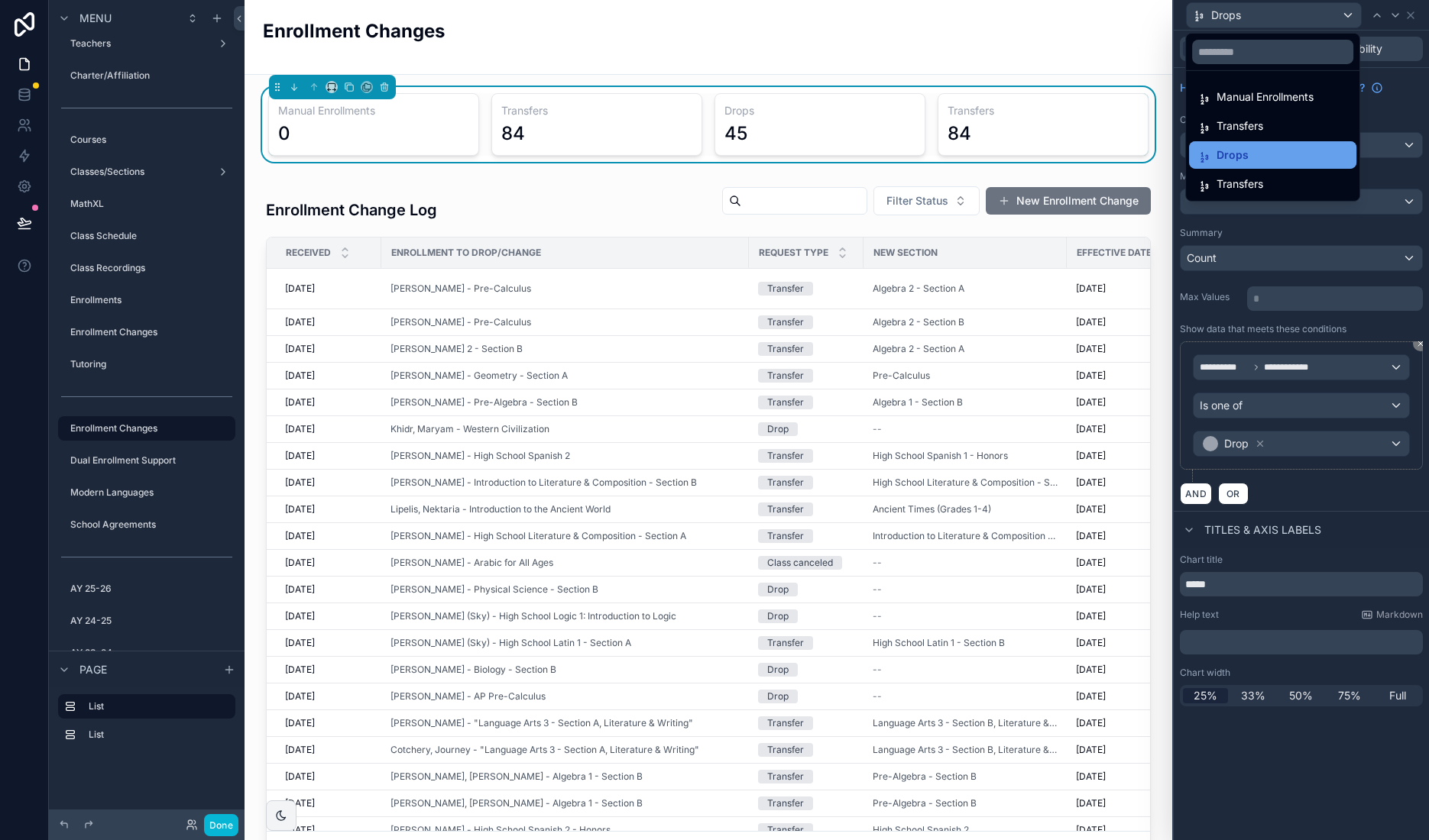
click at [1253, 168] on div "Drops" at bounding box center [1273, 155] width 167 height 28
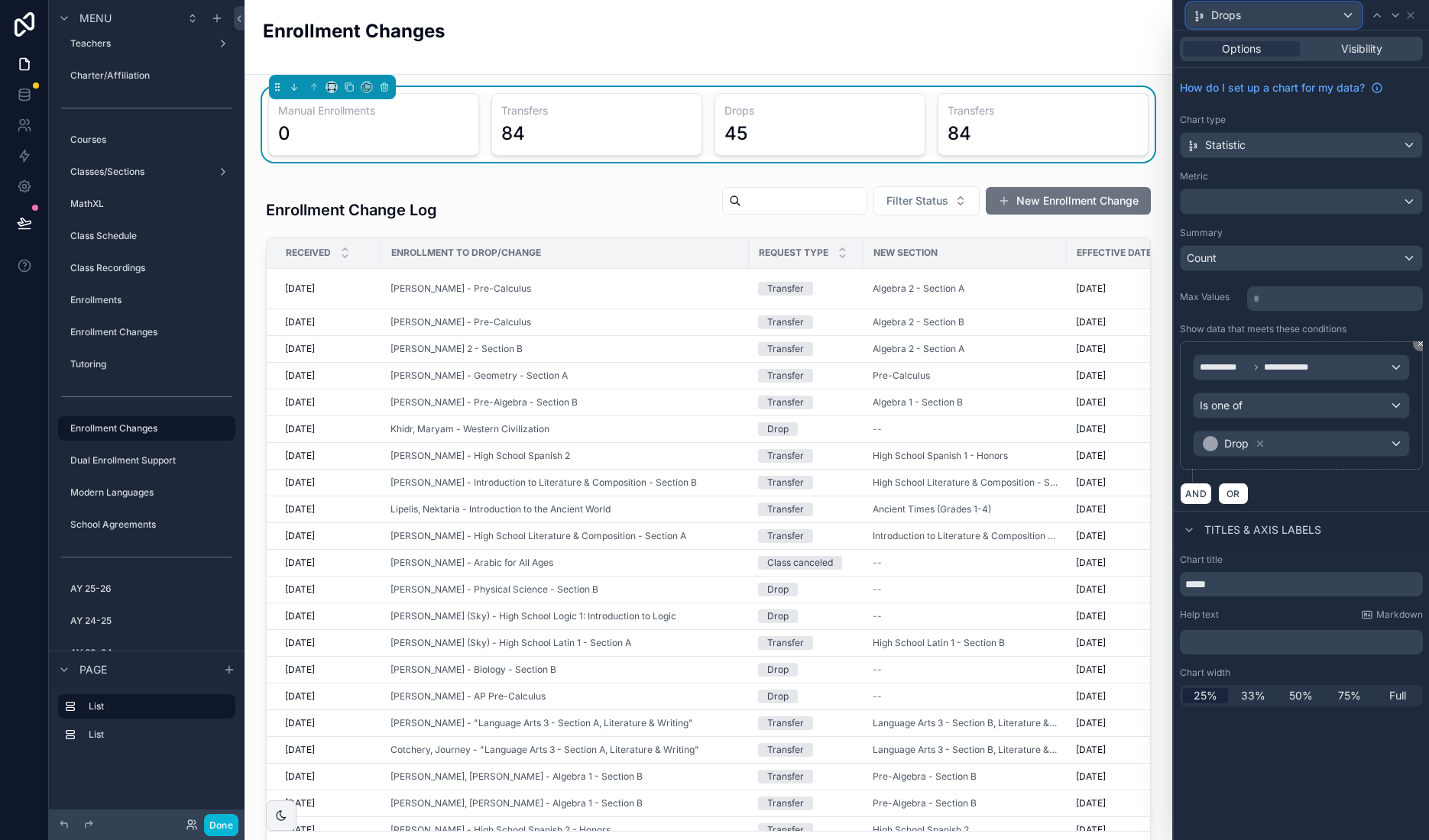
click at [1267, 15] on div "Drops" at bounding box center [1274, 15] width 174 height 25
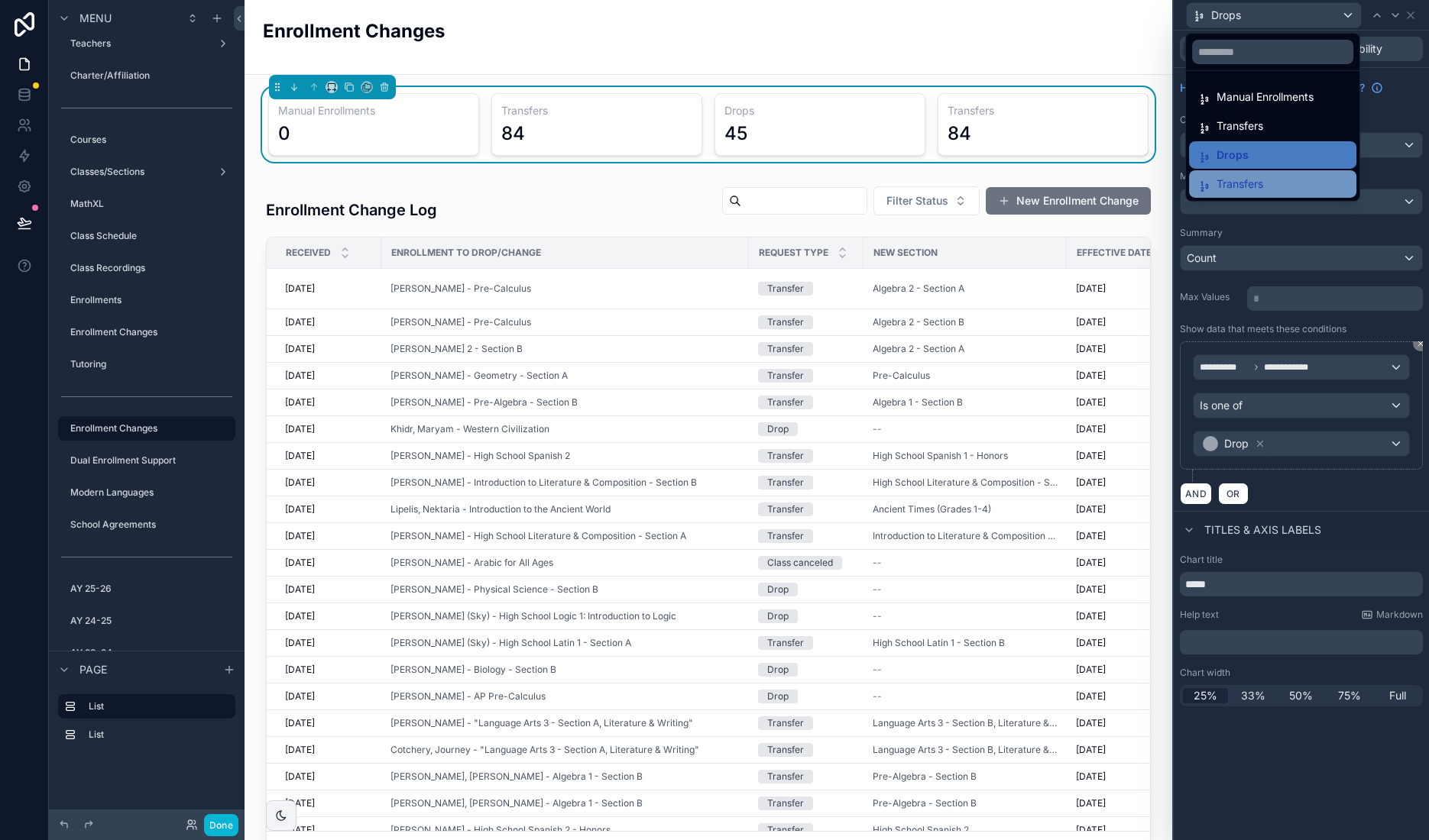
click at [1249, 188] on span "Transfers" at bounding box center [1239, 184] width 46 height 19
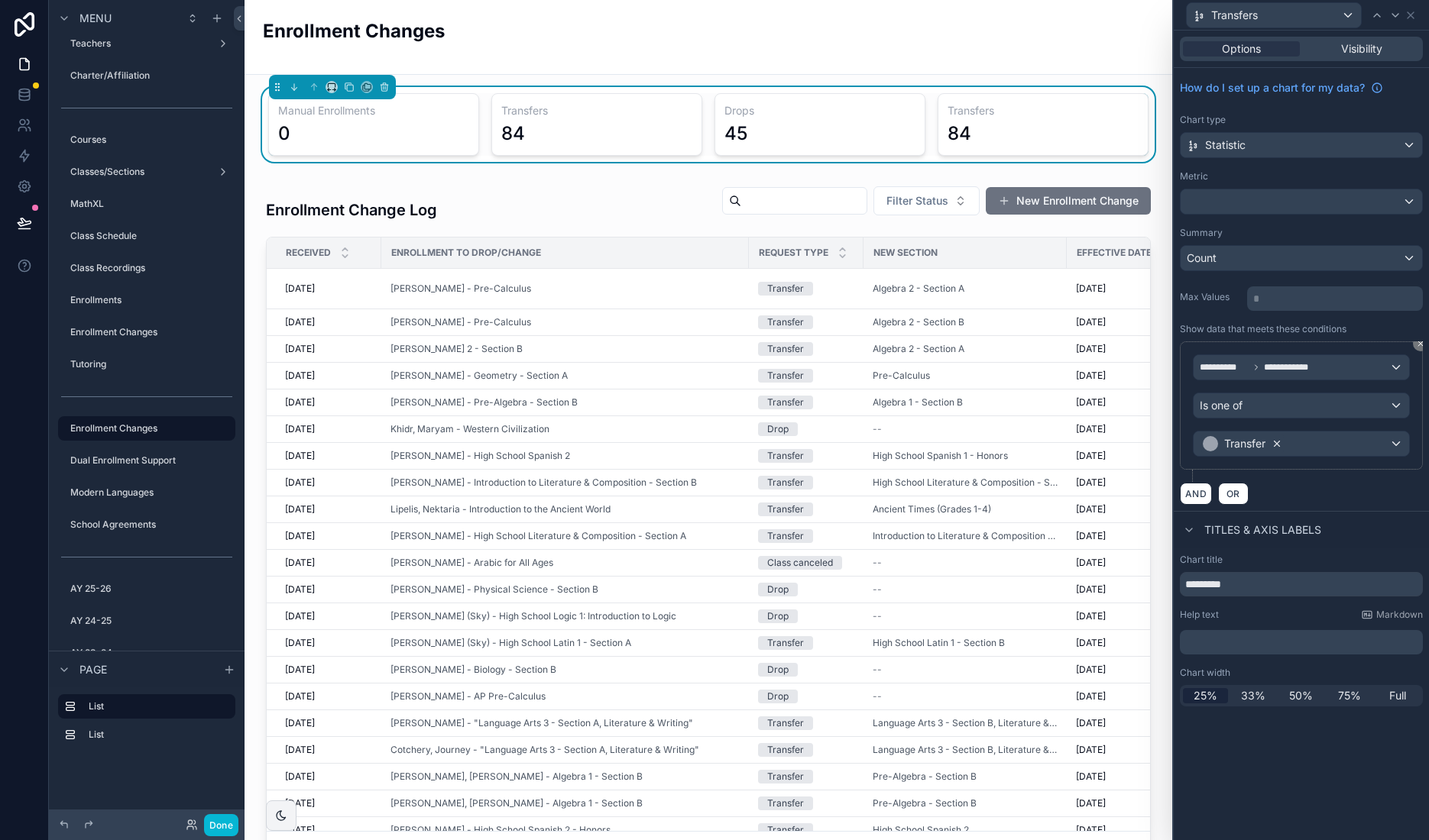
click at [1275, 447] on icon at bounding box center [1276, 444] width 11 height 11
click at [1297, 444] on div "Transfer" at bounding box center [1301, 444] width 216 height 25
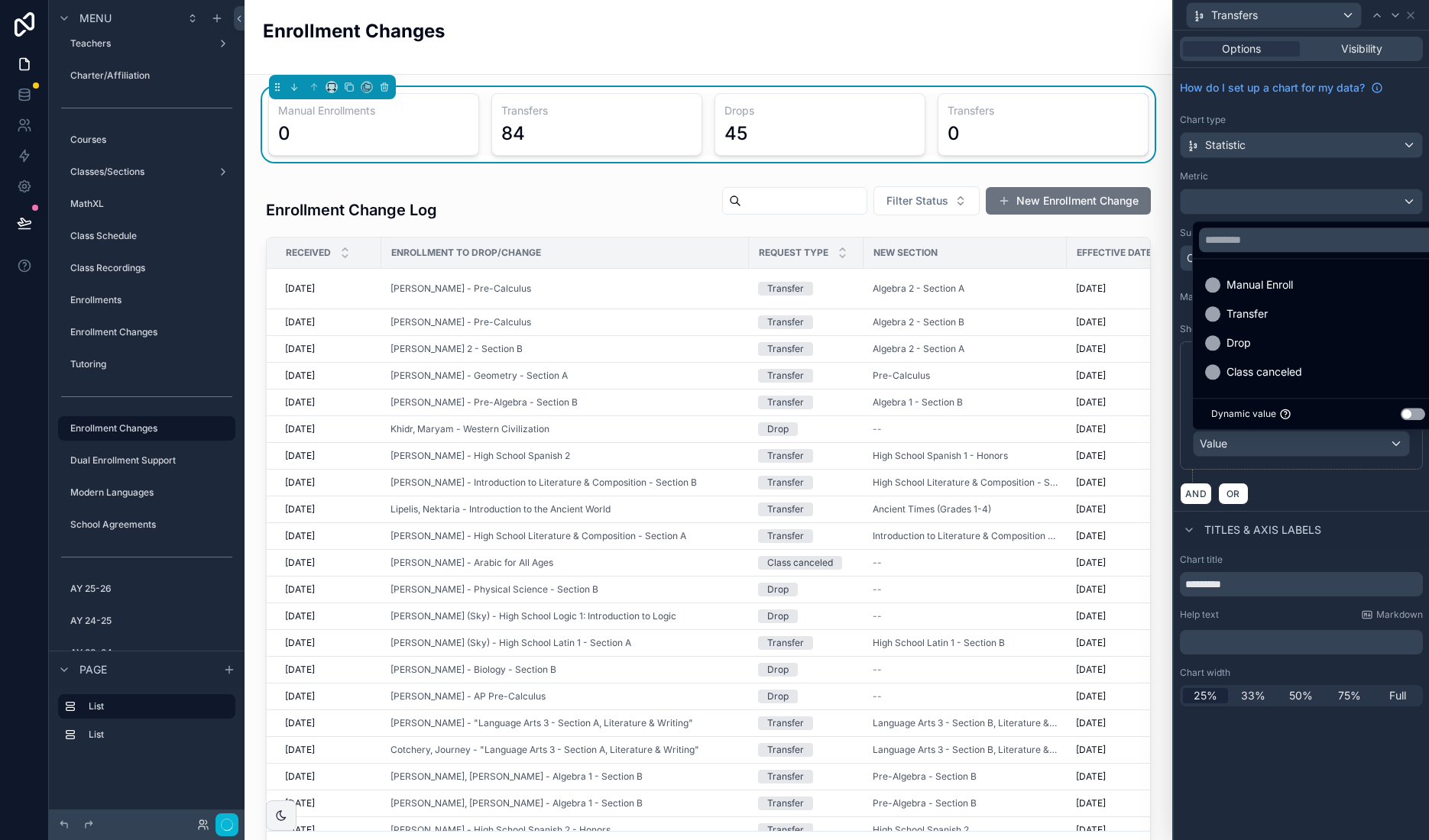
click at [1293, 377] on span "Class canceled" at bounding box center [1264, 372] width 76 height 19
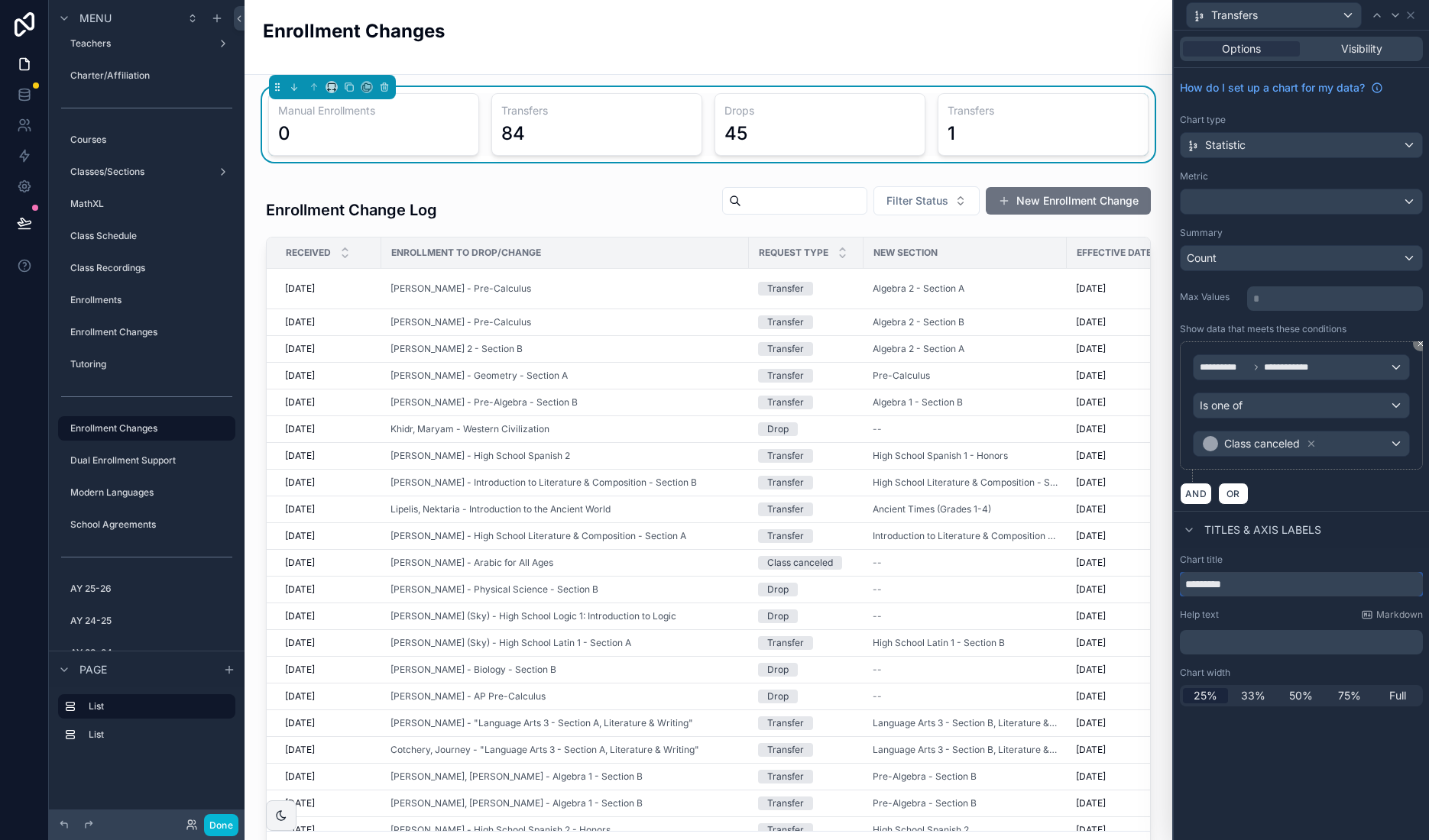
click at [1243, 596] on input "*********" at bounding box center [1301, 584] width 243 height 25
type input "**********"
click at [1412, 13] on icon at bounding box center [1410, 15] width 12 height 12
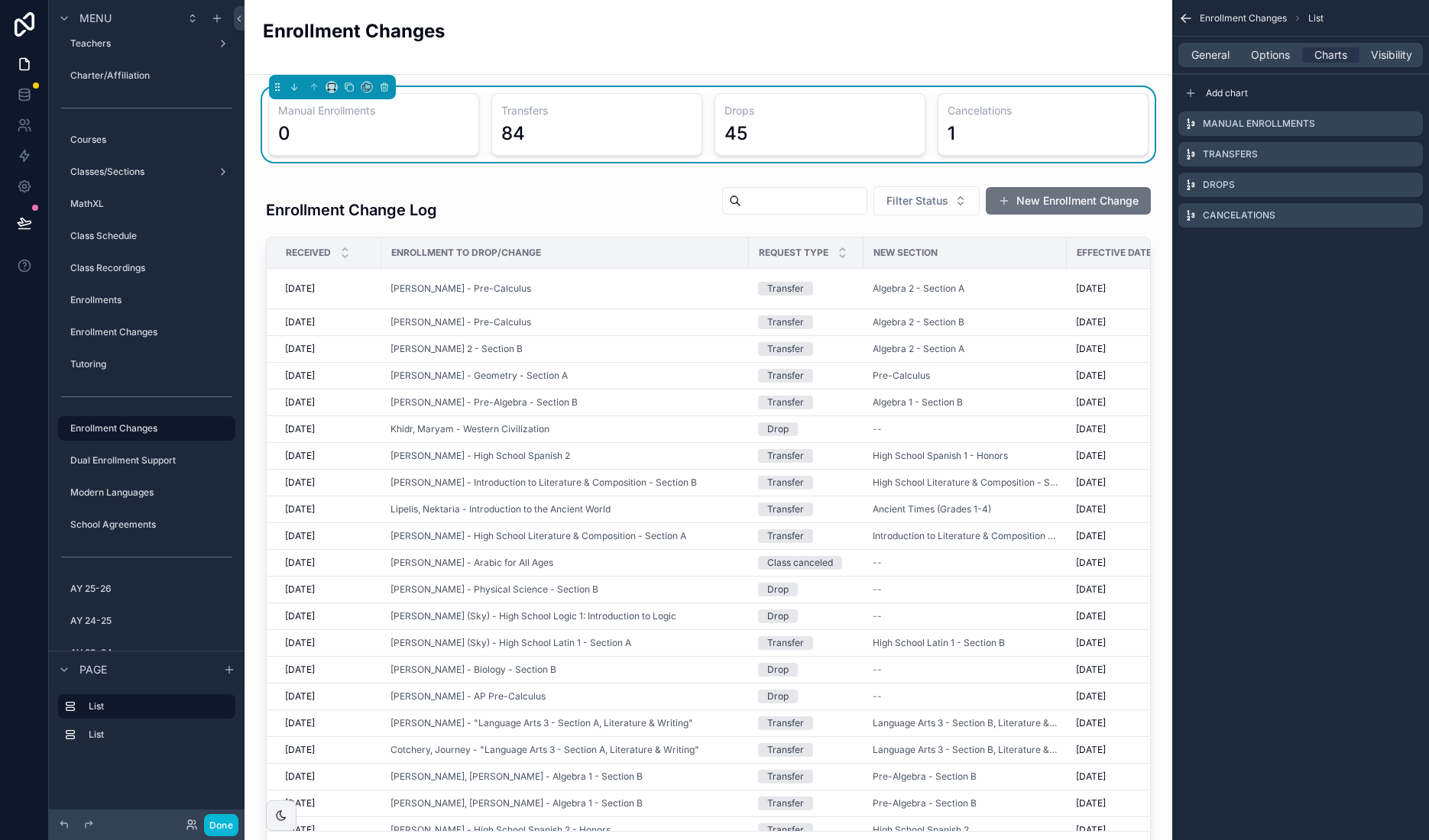
click at [924, 46] on div "Enrollment Changes" at bounding box center [708, 37] width 891 height 37
click at [572, 31] on div "Enrollment Changes" at bounding box center [708, 37] width 891 height 37
click at [492, 41] on div "Enrollment Changes" at bounding box center [708, 37] width 891 height 37
click at [1183, 309] on div "Enrollment Changes List General Options Charts Visibility Add chart Manual Enro…" at bounding box center [1300, 420] width 257 height 840
click at [1401, 56] on span "Visibility" at bounding box center [1392, 55] width 41 height 16
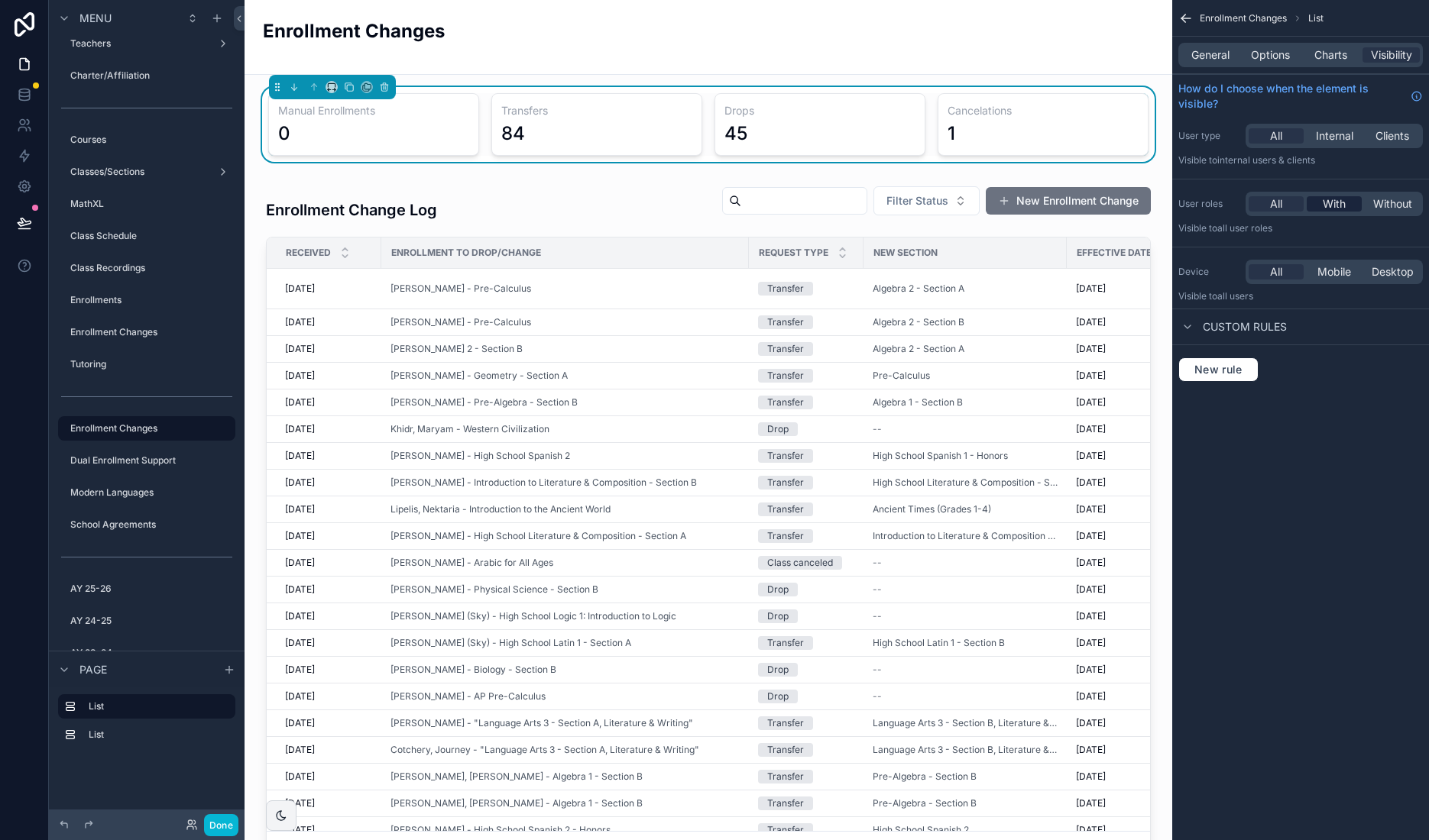
click at [1333, 205] on span "With" at bounding box center [1334, 205] width 23 height 16
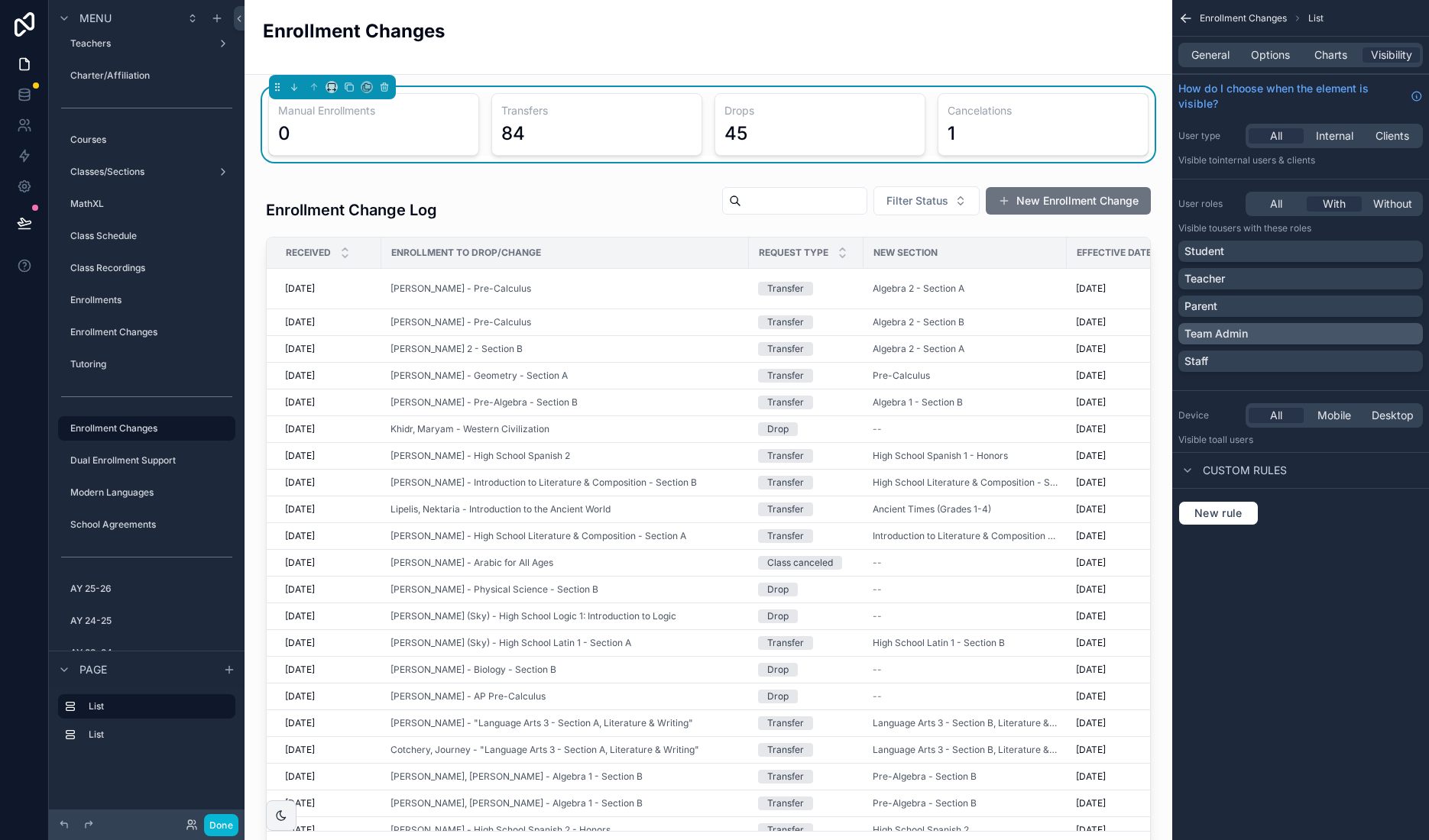
click at [1354, 335] on div "Team Admin" at bounding box center [1301, 334] width 232 height 16
click at [22, 220] on icon at bounding box center [24, 222] width 13 height 8
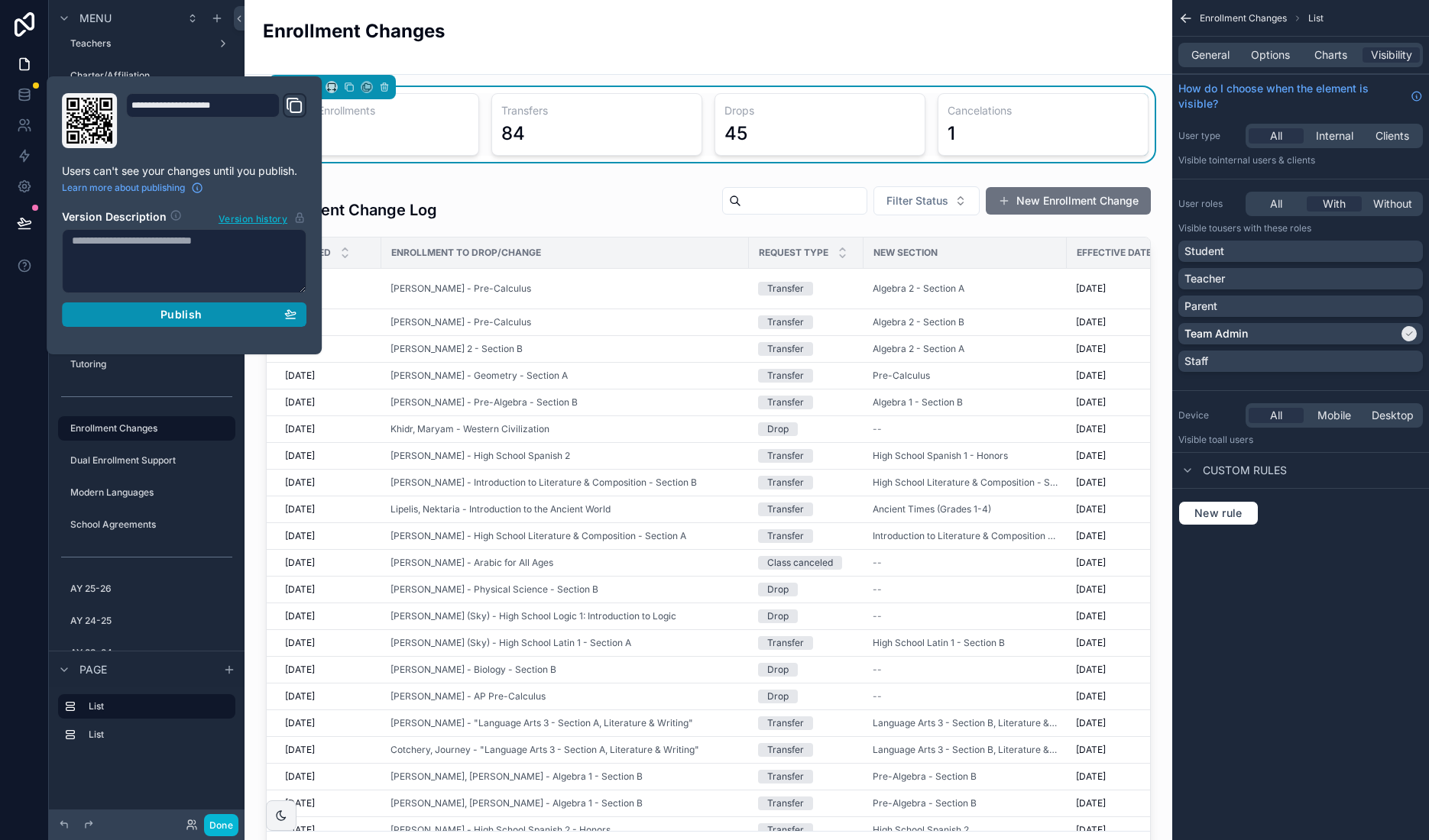
click at [204, 316] on div "Publish" at bounding box center [184, 315] width 224 height 14
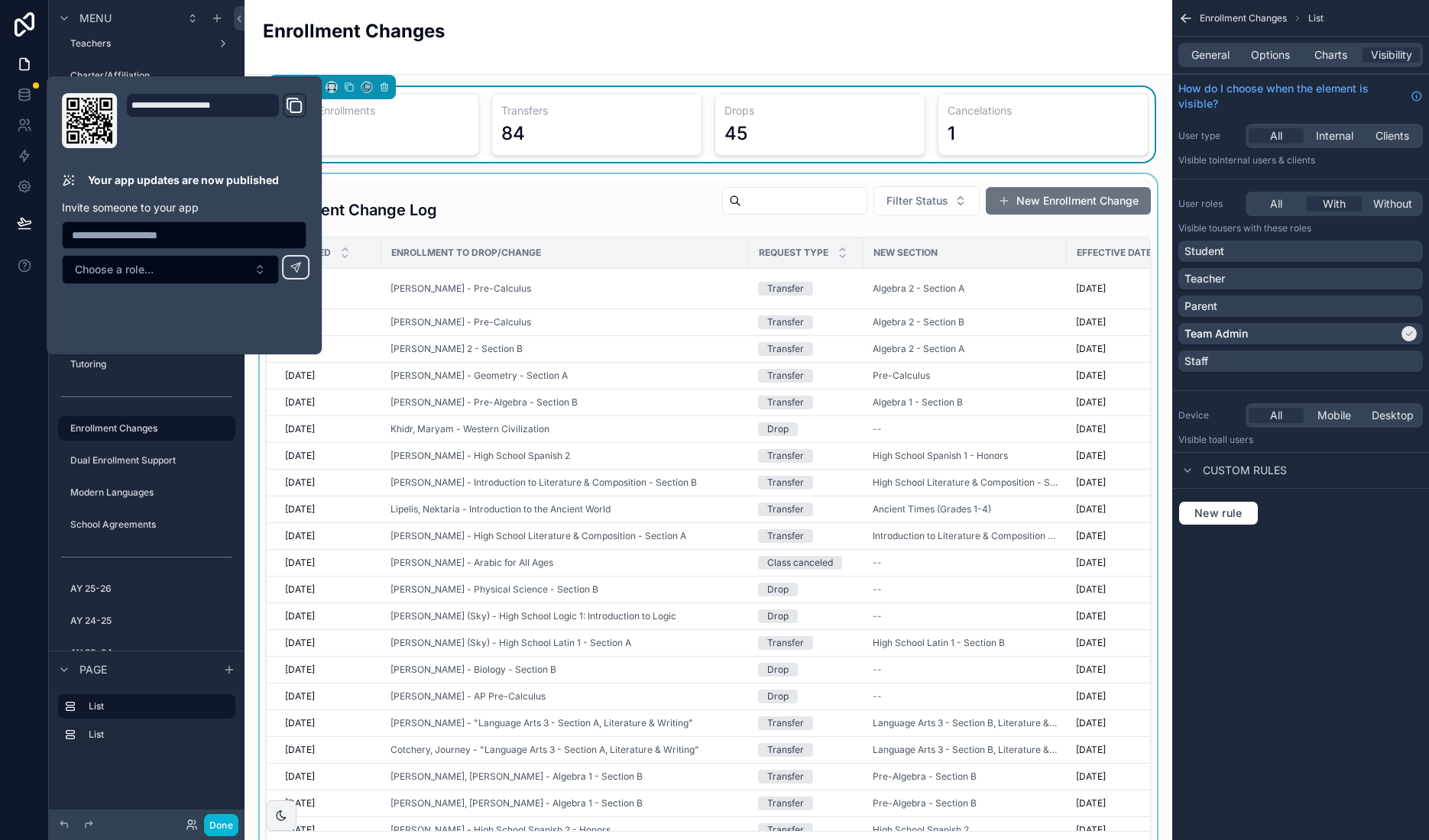
drag, startPoint x: 1345, startPoint y: 677, endPoint x: 758, endPoint y: 821, distance: 604.4
click at [1344, 677] on div "Enrollment Changes List General Options Charts Visibility How do I choose when …" at bounding box center [1300, 420] width 257 height 840
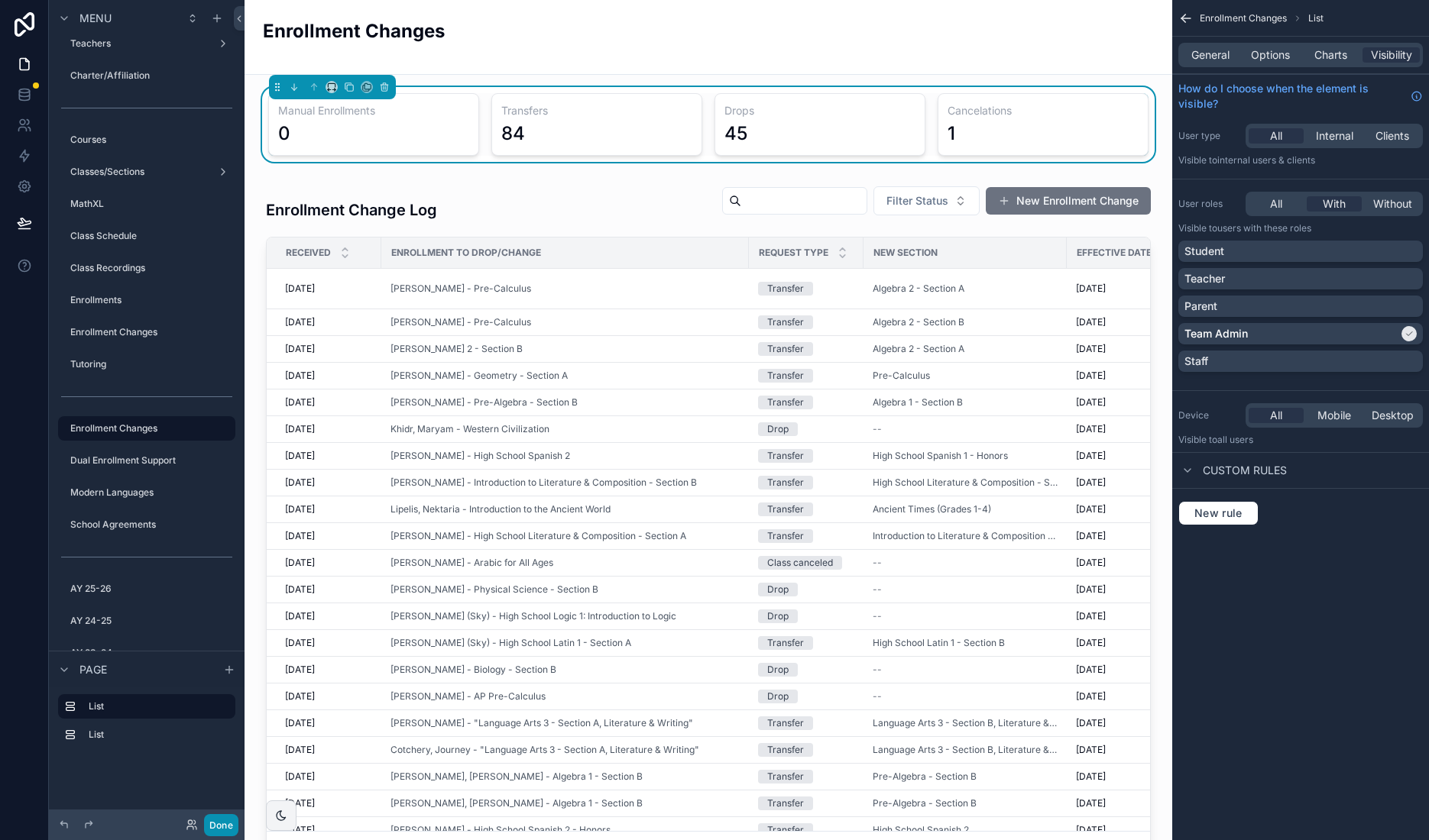
drag, startPoint x: 217, startPoint y: 817, endPoint x: 212, endPoint y: 831, distance: 14.9
click at [217, 817] on button "Done" at bounding box center [220, 825] width 34 height 23
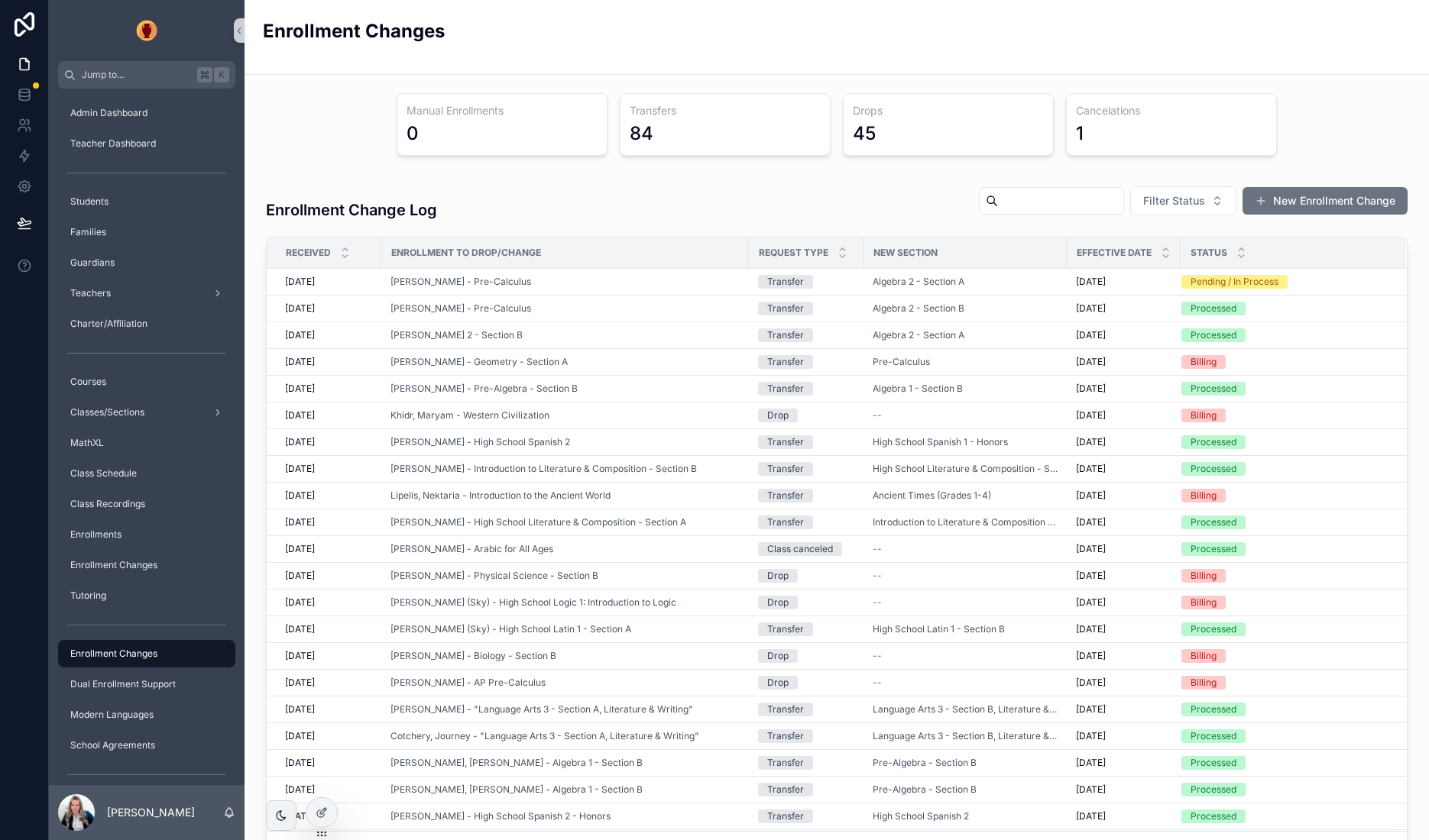
click at [957, 82] on div "Manual Enrollments 0 Transfers 84 Drops 45 Cancelations 1 Enrollment Change Log…" at bounding box center [837, 523] width 1185 height 897
click at [320, 805] on div at bounding box center [321, 812] width 31 height 30
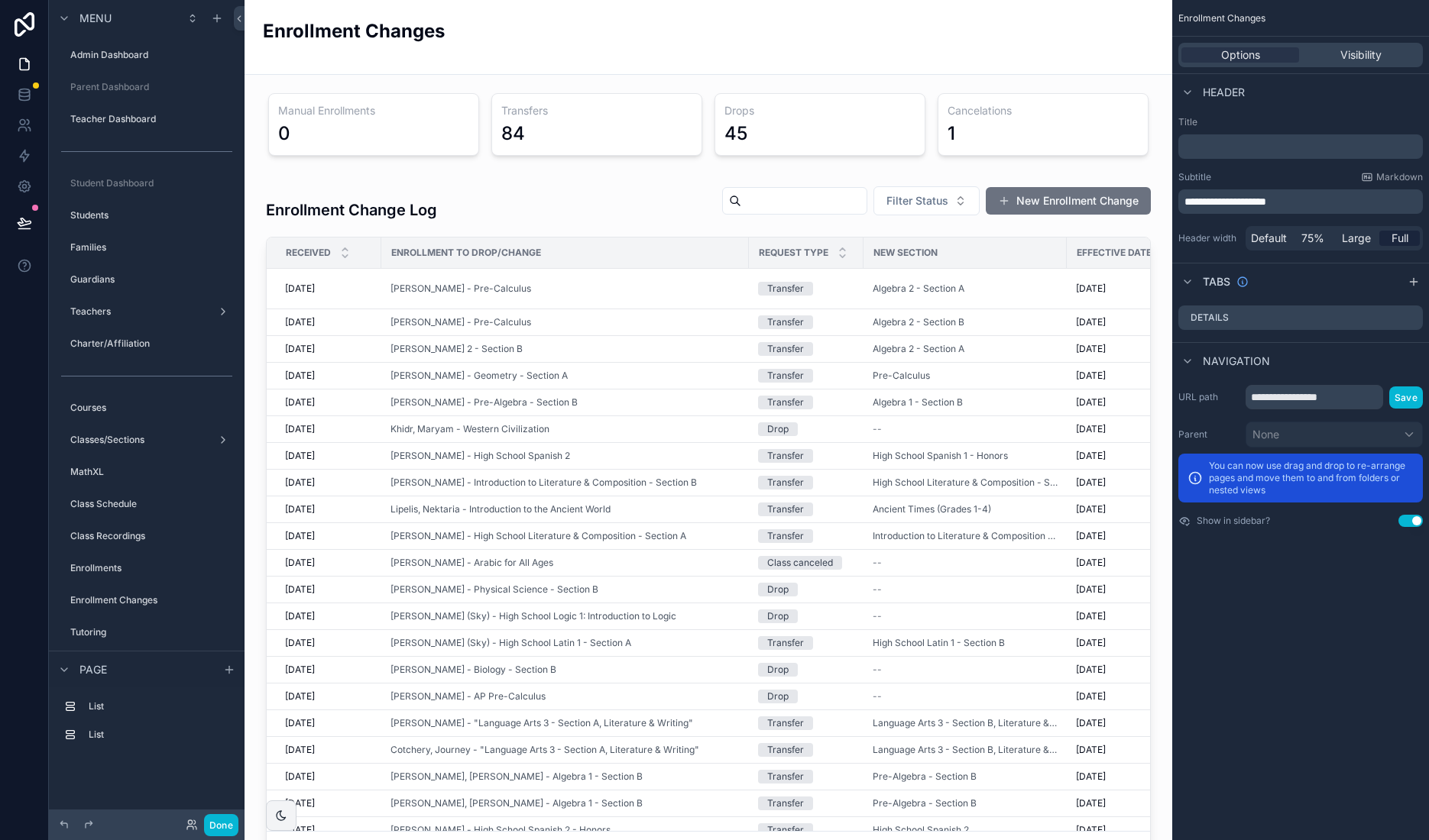
scroll to position [269, 0]
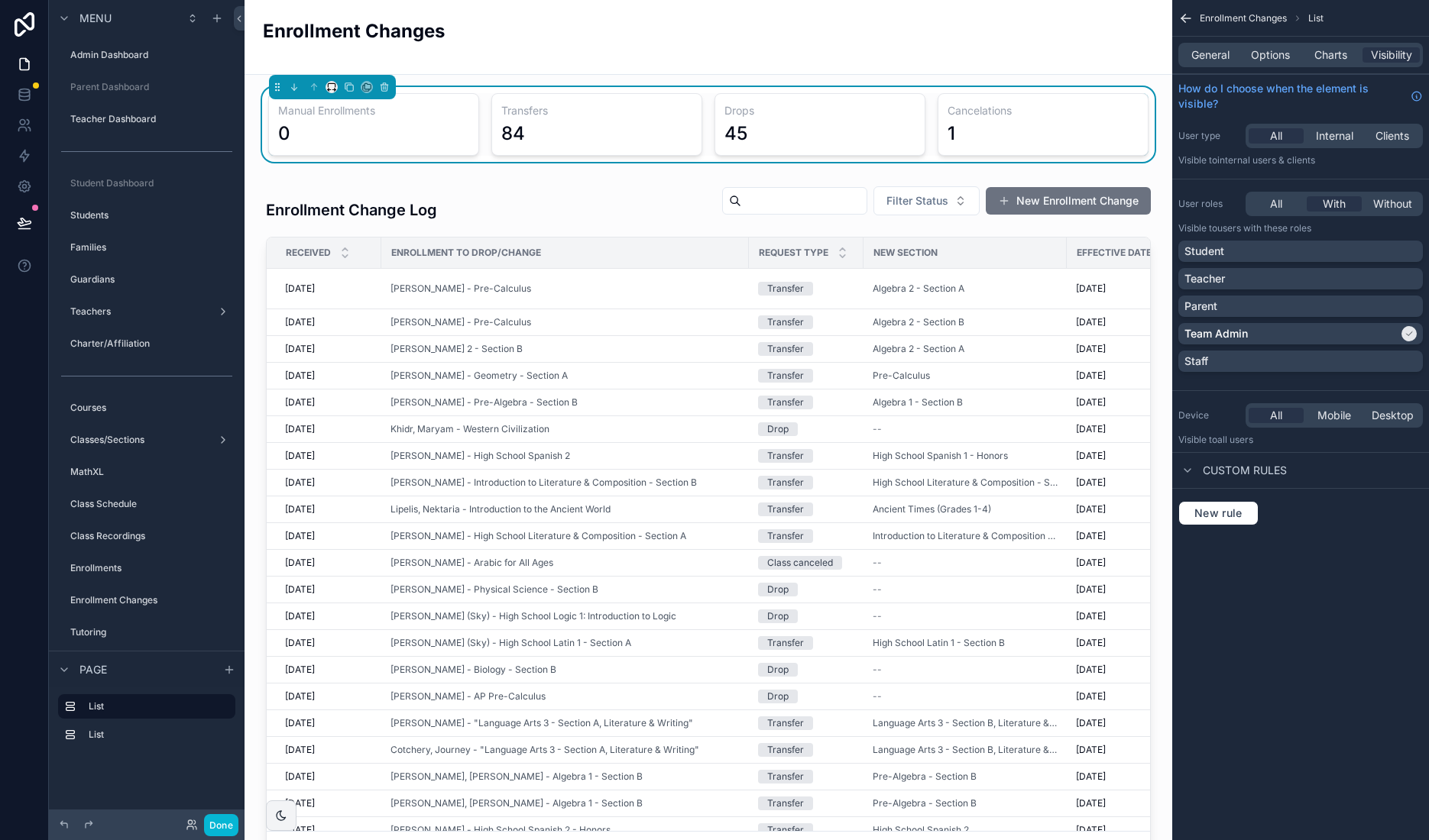
scroll to position [269, 0]
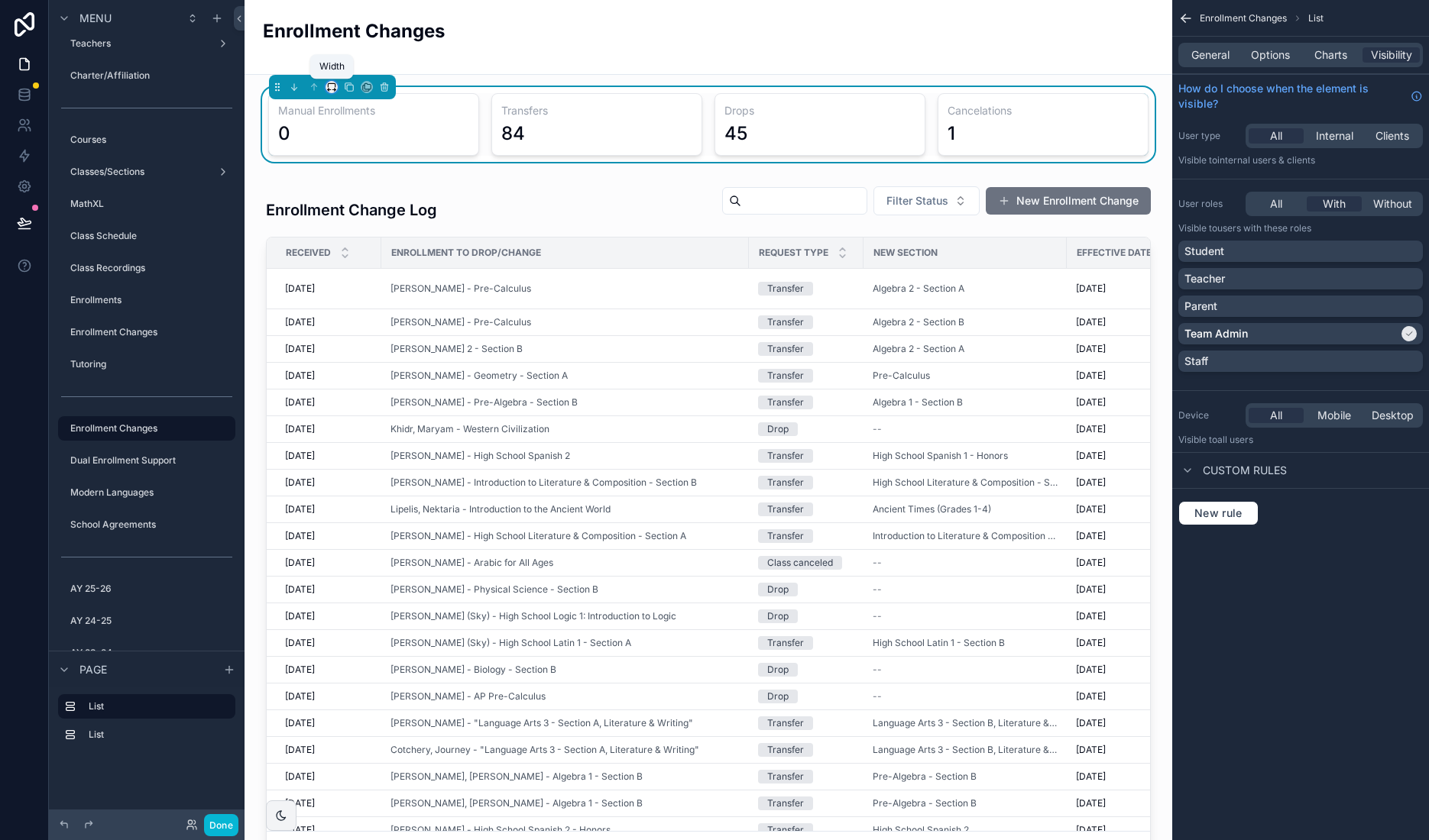
click at [330, 90] on icon "scrollable content" at bounding box center [332, 87] width 11 height 11
click at [376, 284] on span "Full width" at bounding box center [362, 289] width 47 height 19
drag, startPoint x: 234, startPoint y: 821, endPoint x: 16, endPoint y: 491, distance: 395.5
click at [234, 820] on button "Done" at bounding box center [220, 825] width 34 height 23
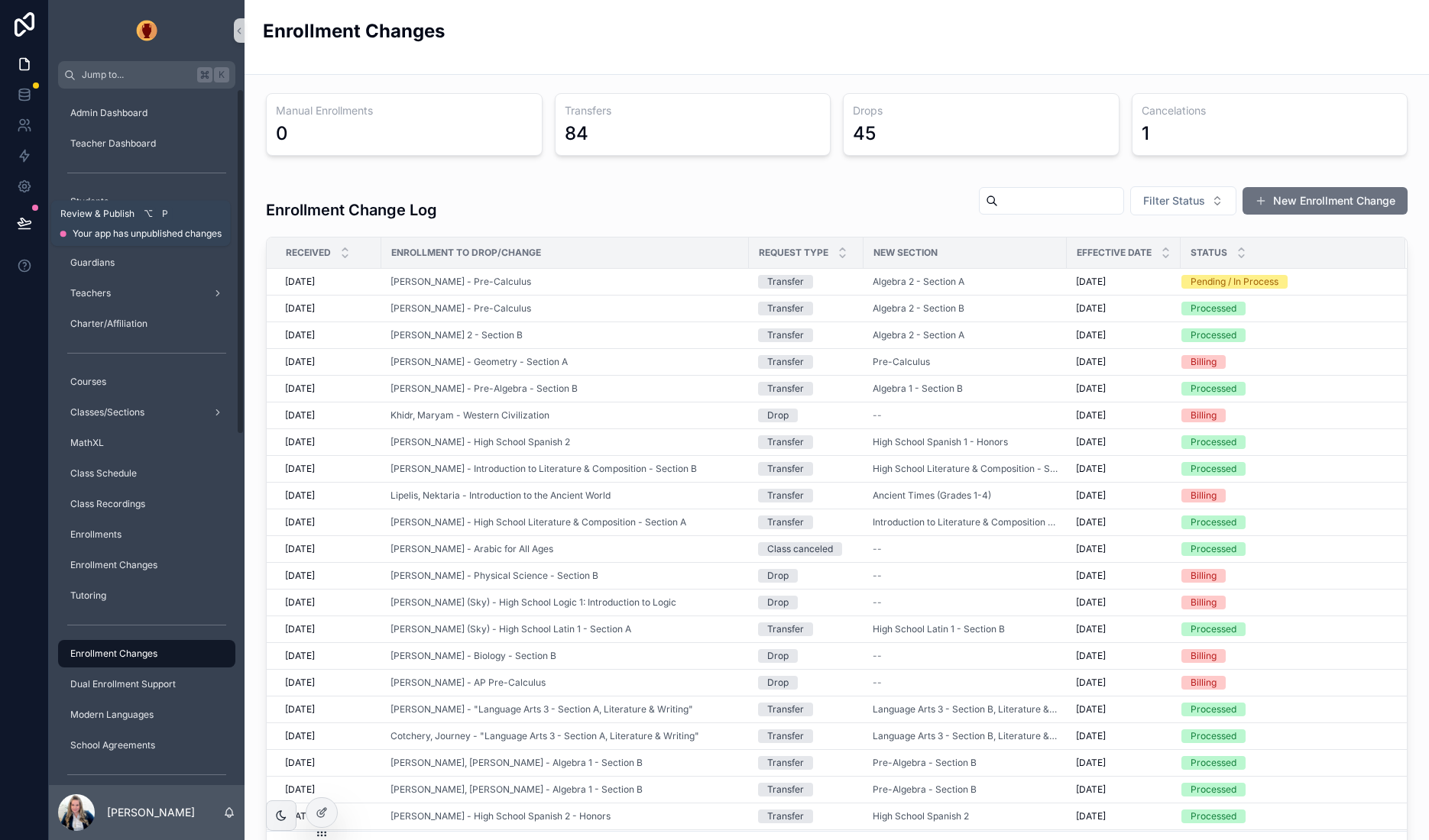
click at [19, 227] on icon at bounding box center [25, 223] width 16 height 16
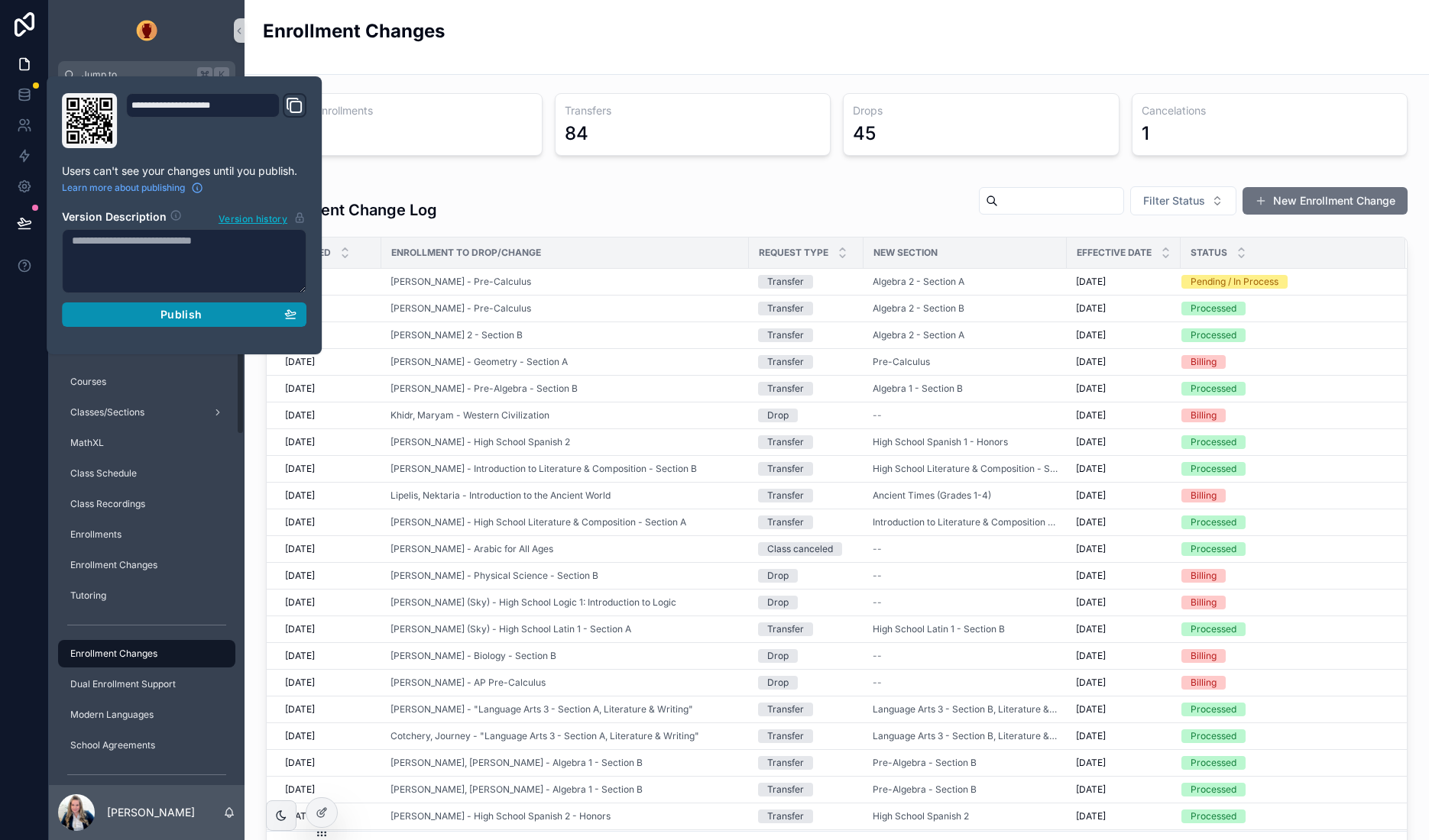
click at [186, 312] on span "Publish" at bounding box center [181, 315] width 41 height 14
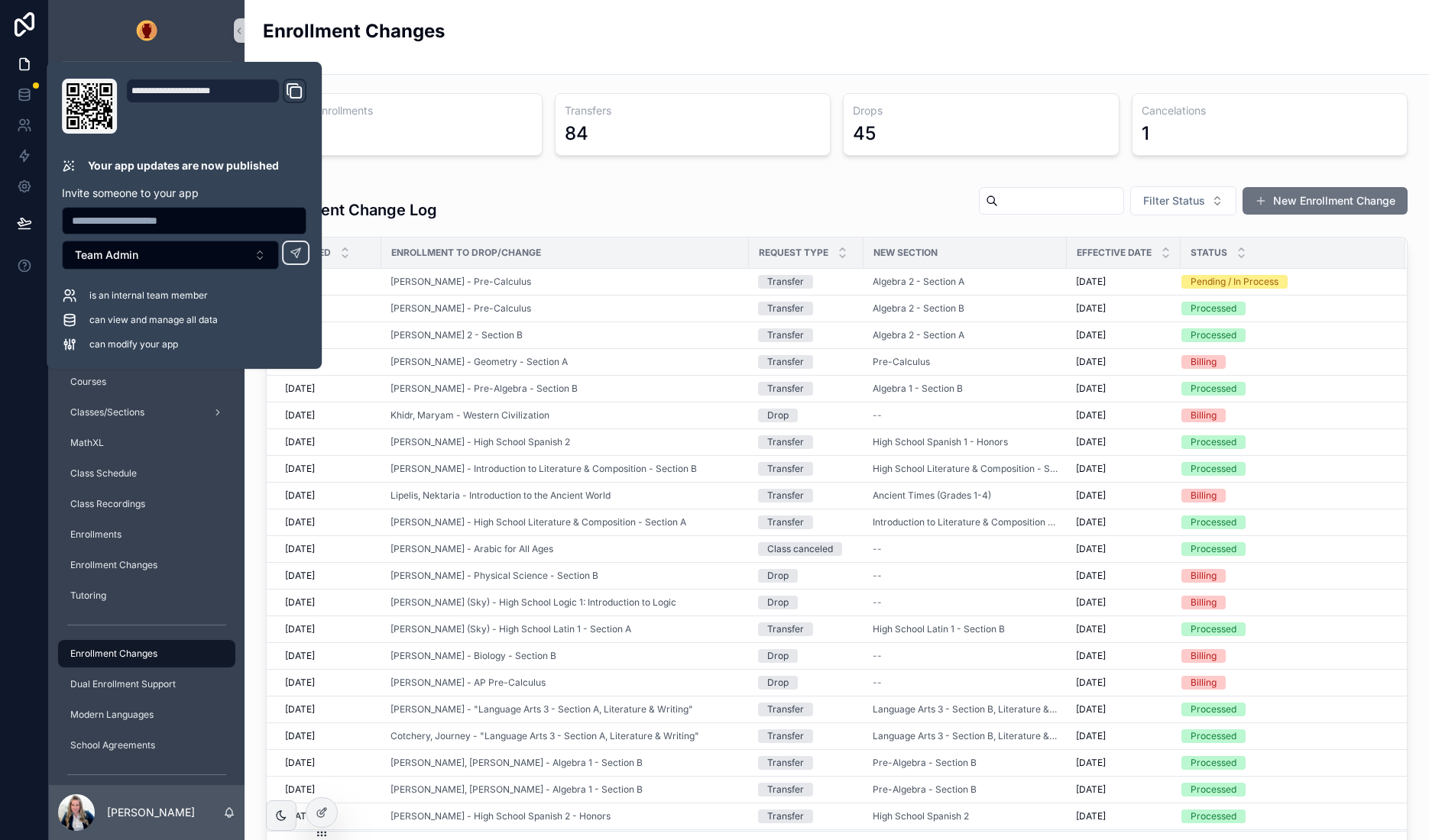
click at [684, 30] on div "Enrollment Changes" at bounding box center [837, 37] width 1148 height 37
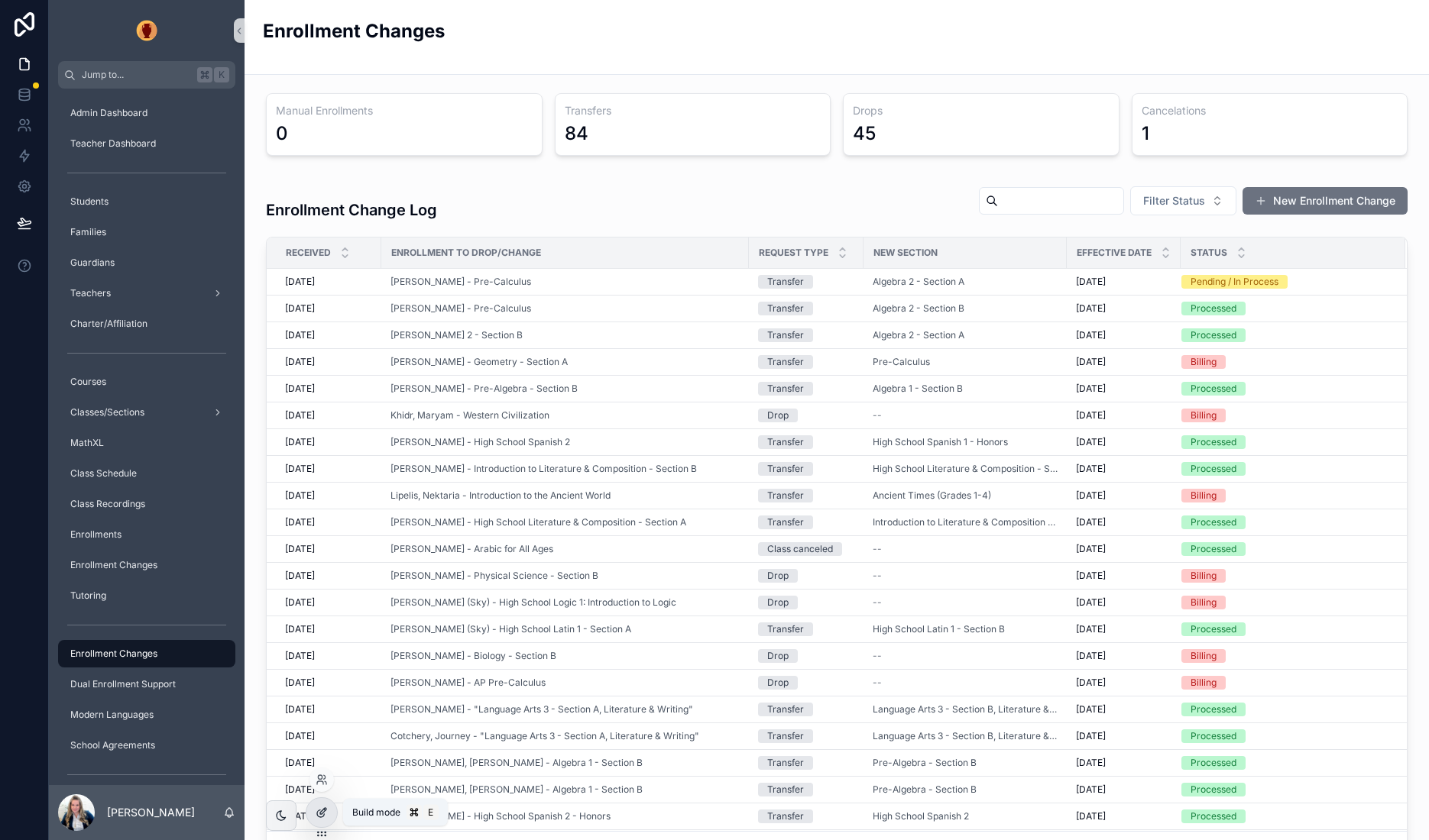
click at [322, 810] on icon at bounding box center [323, 811] width 6 height 6
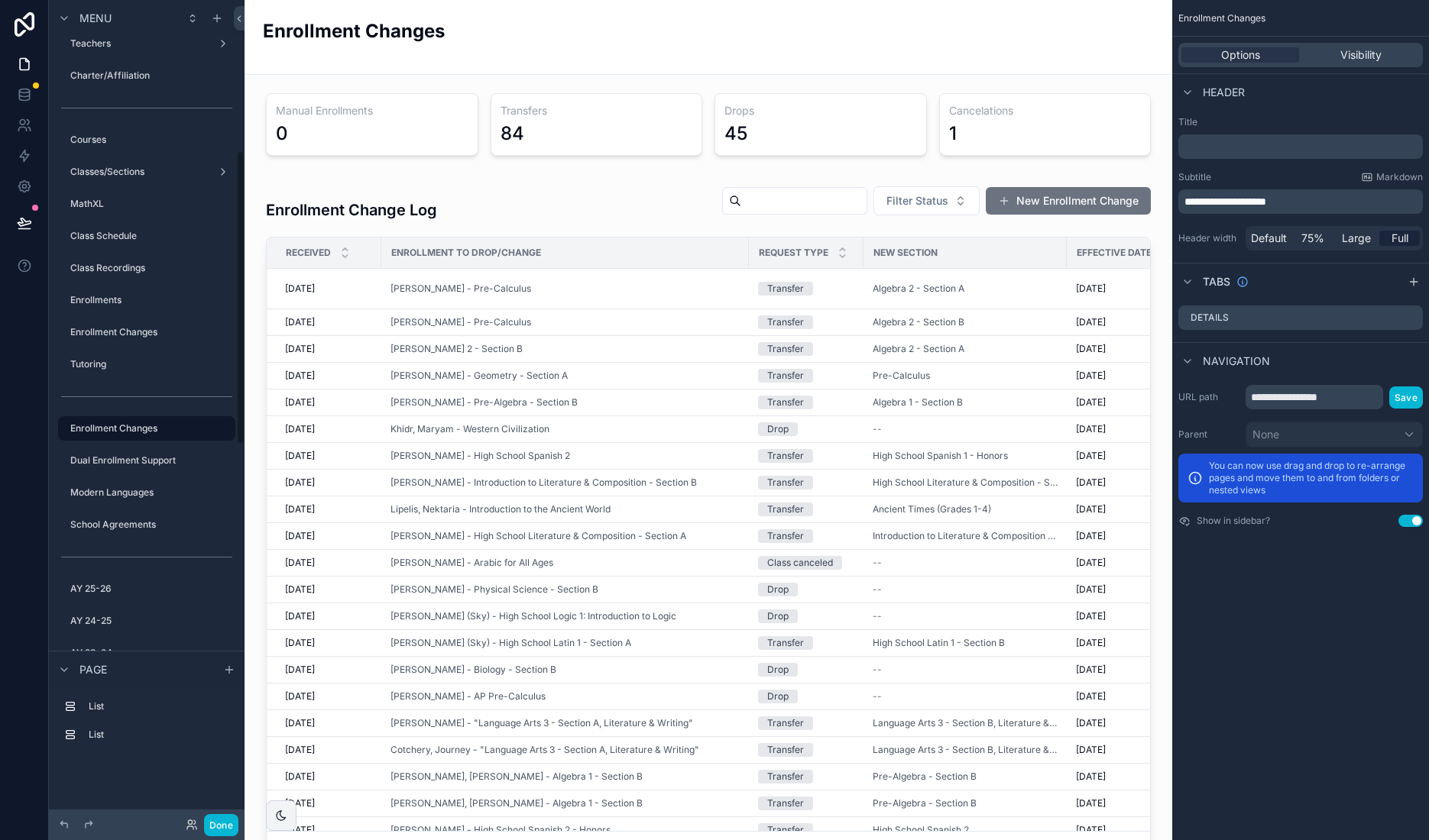
scroll to position [420, 0]
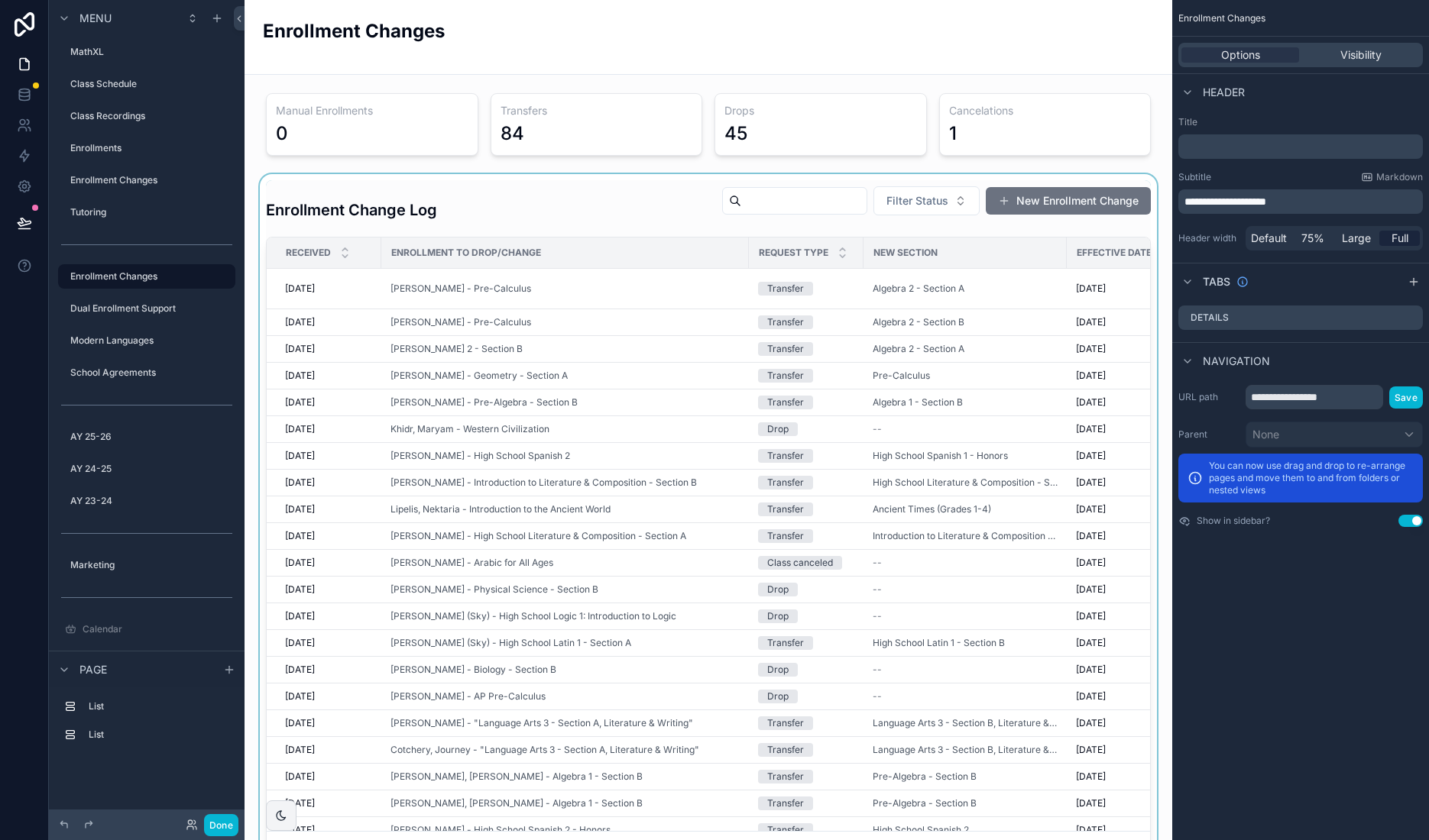
click at [1090, 193] on div "scrollable content" at bounding box center [709, 524] width 903 height 700
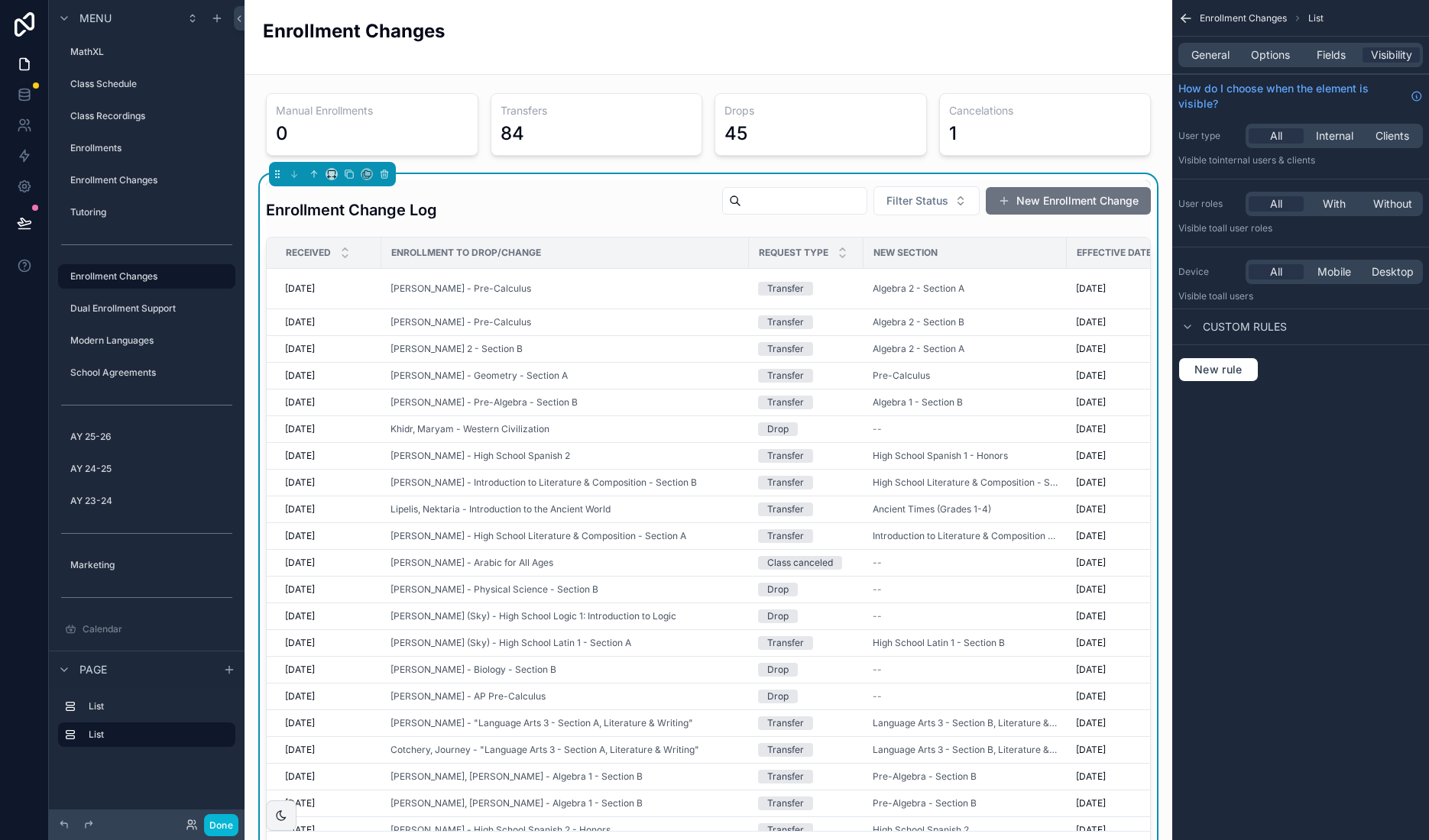
click at [1078, 197] on button "New Enrollment Change" at bounding box center [1069, 201] width 165 height 28
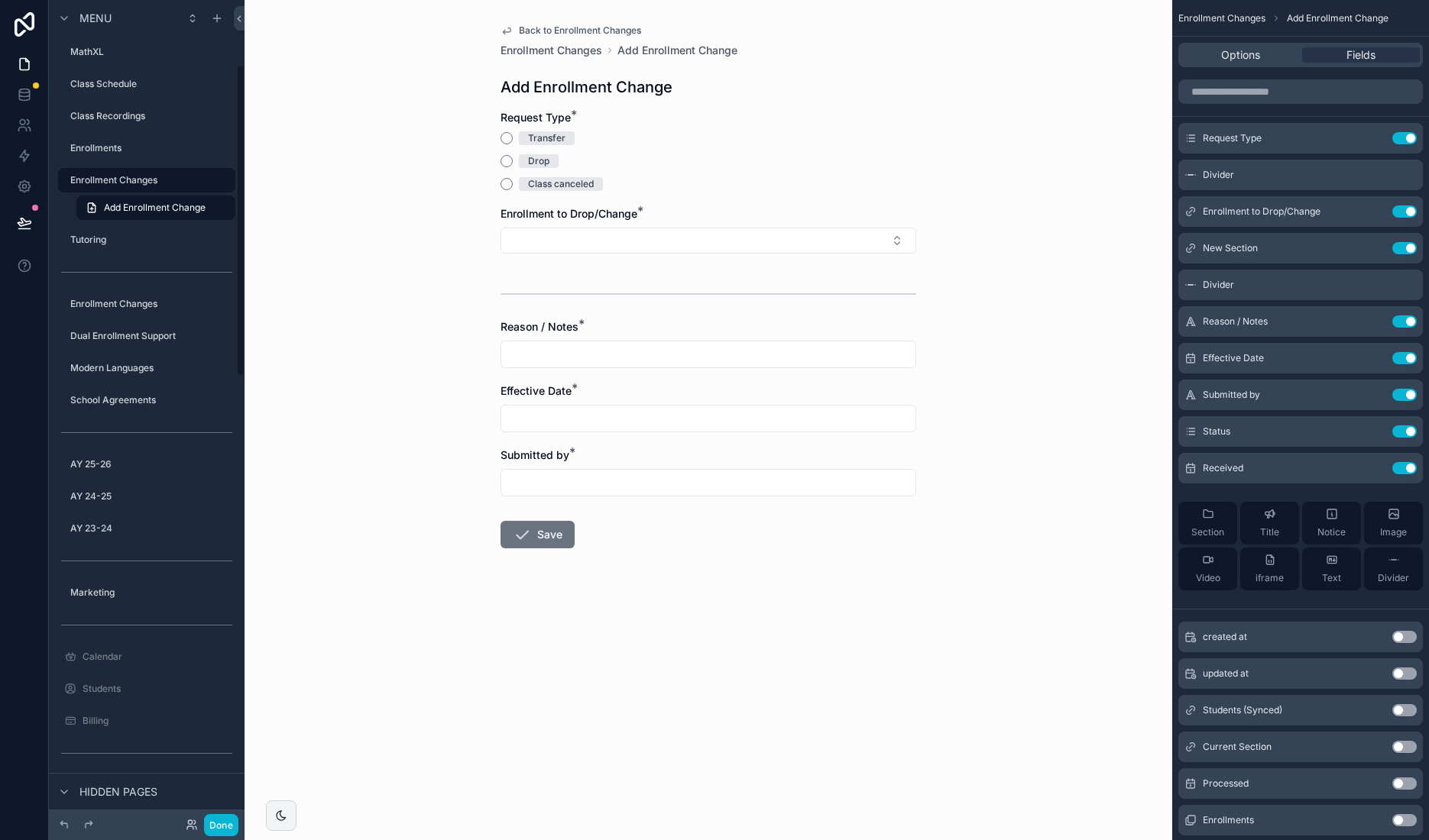
scroll to position [172, 0]
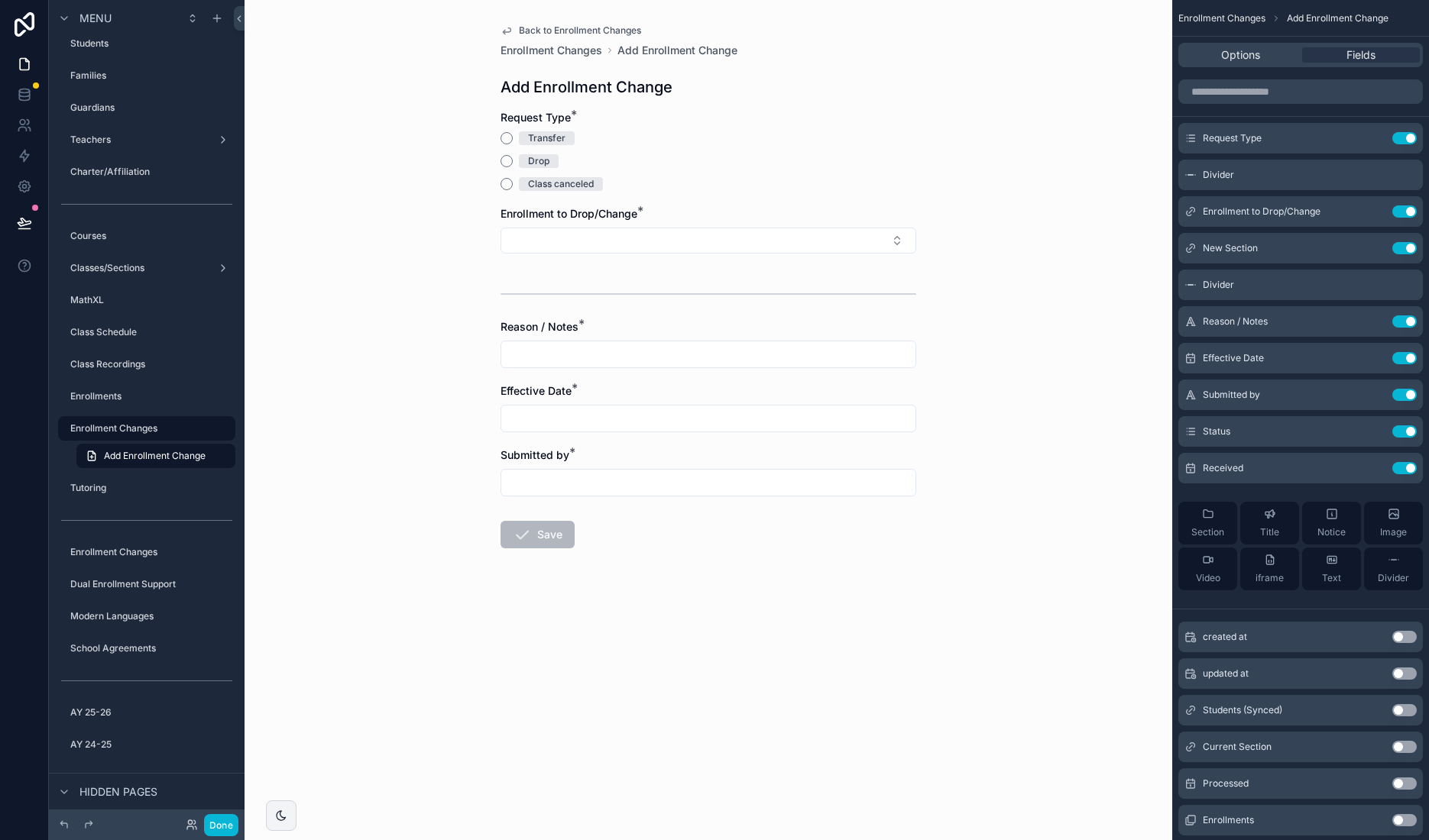
click at [511, 29] on icon "scrollable content" at bounding box center [507, 30] width 12 height 12
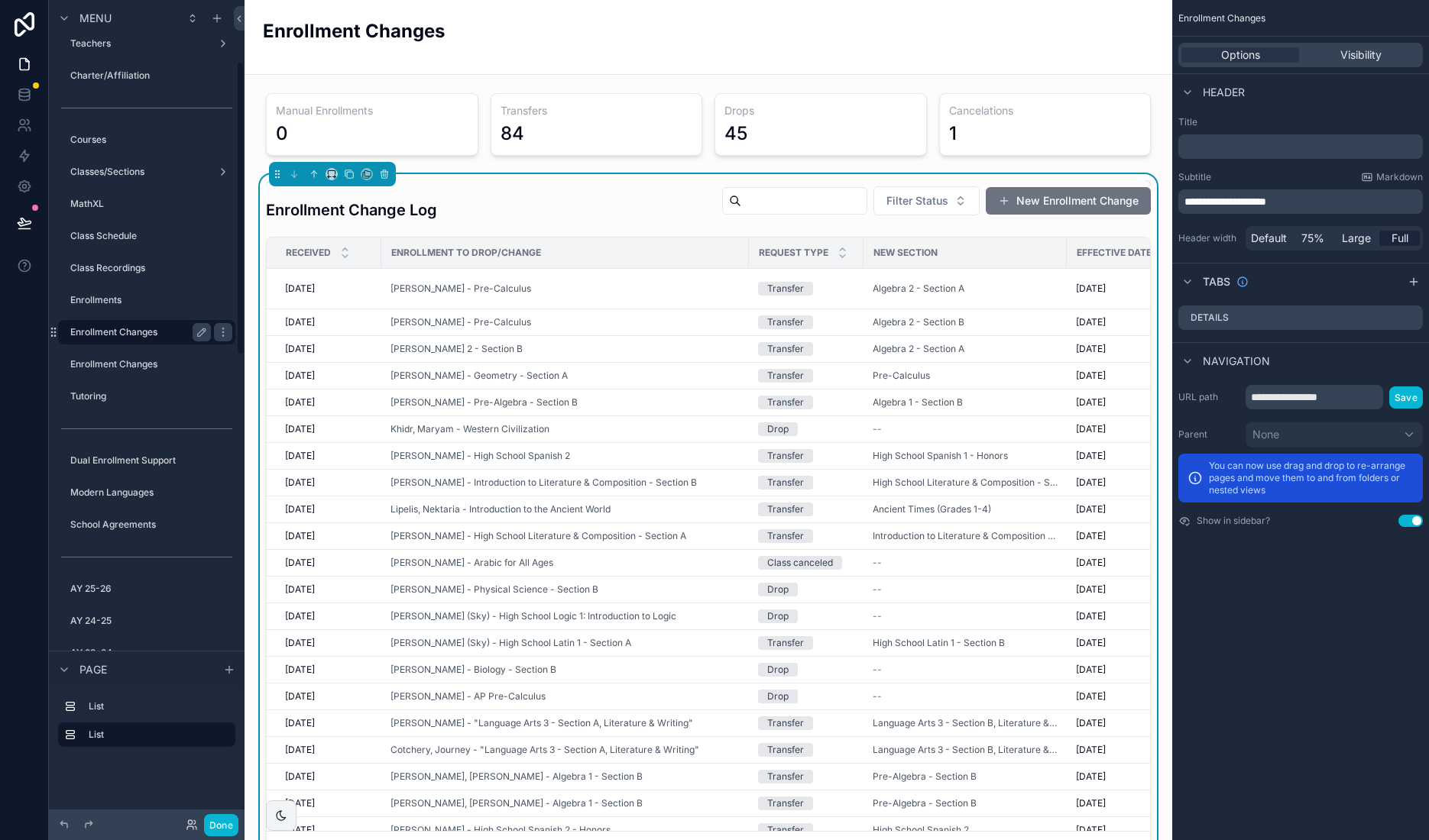
scroll to position [172, 0]
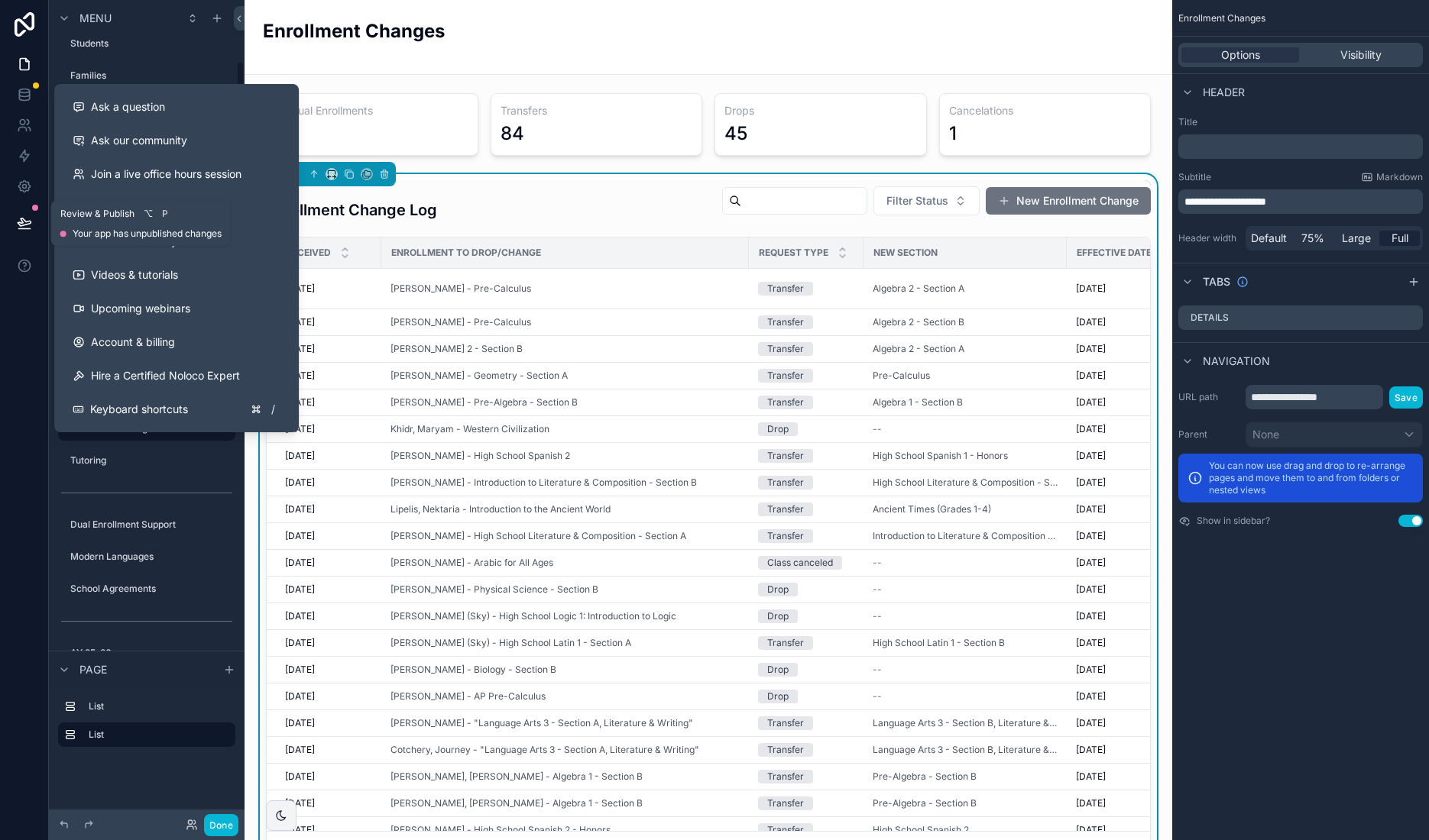
click at [24, 224] on icon at bounding box center [25, 223] width 16 height 16
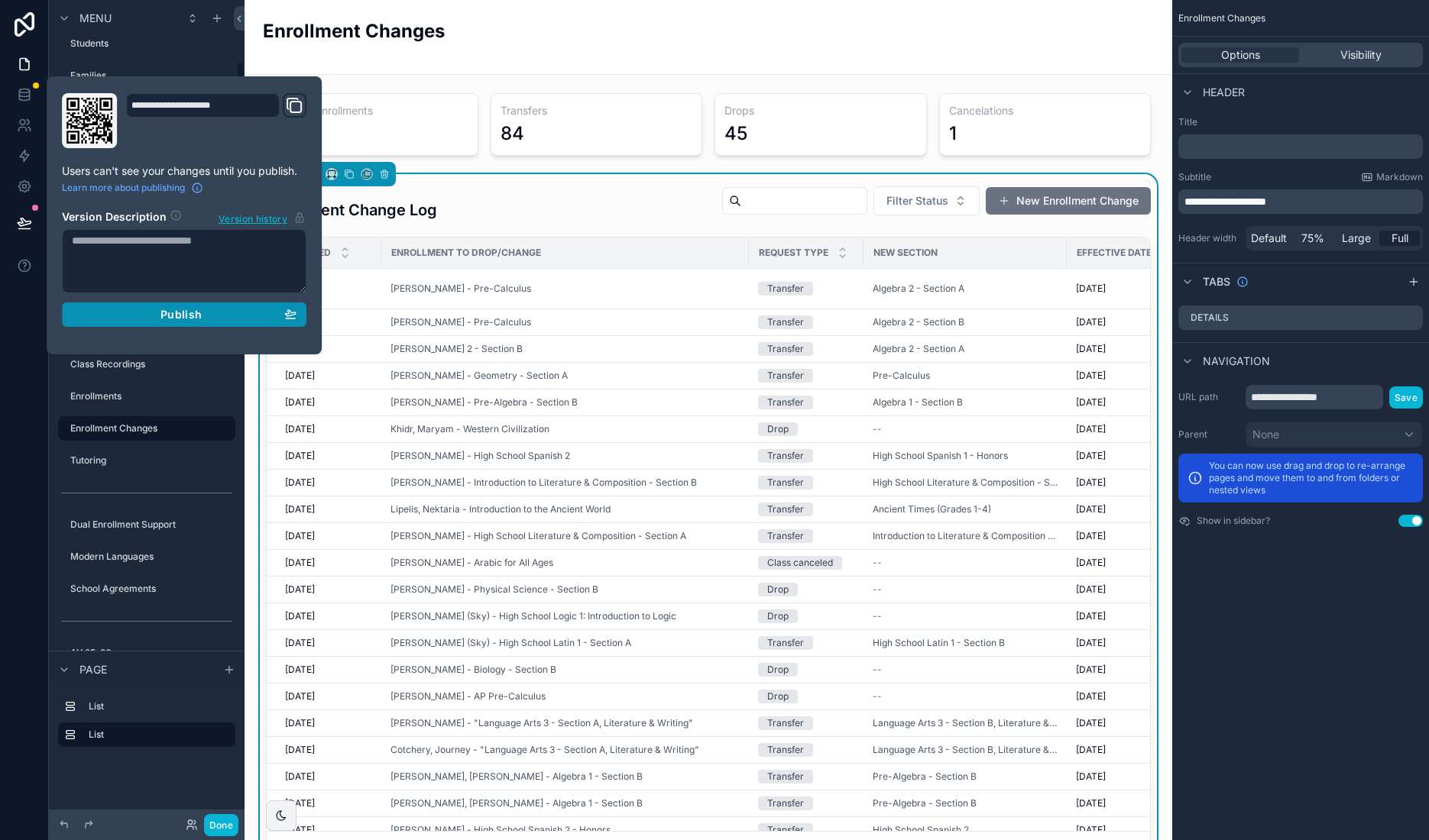
click at [185, 315] on span "Publish" at bounding box center [181, 315] width 41 height 14
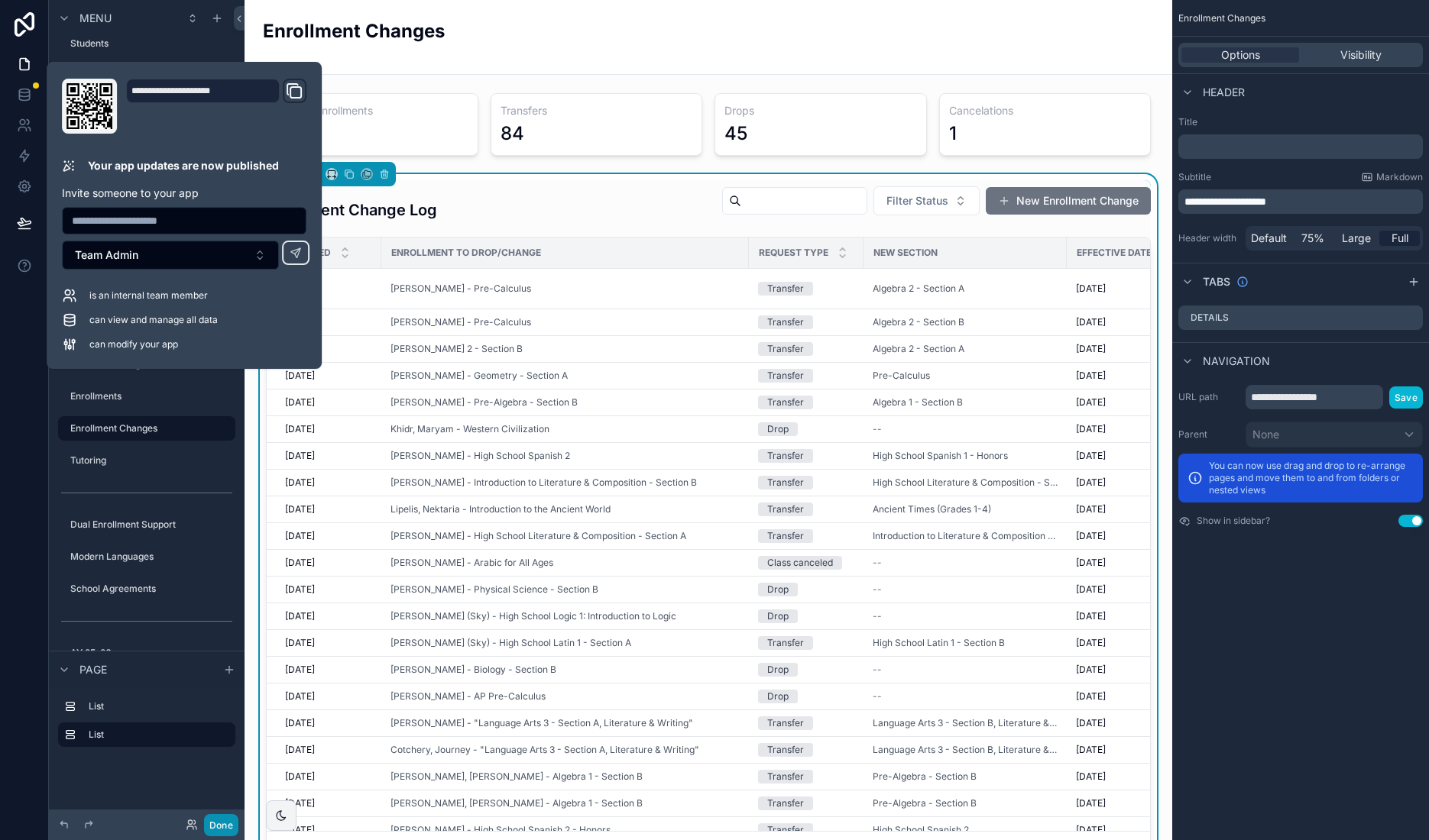
click at [215, 823] on button "Done" at bounding box center [220, 825] width 34 height 23
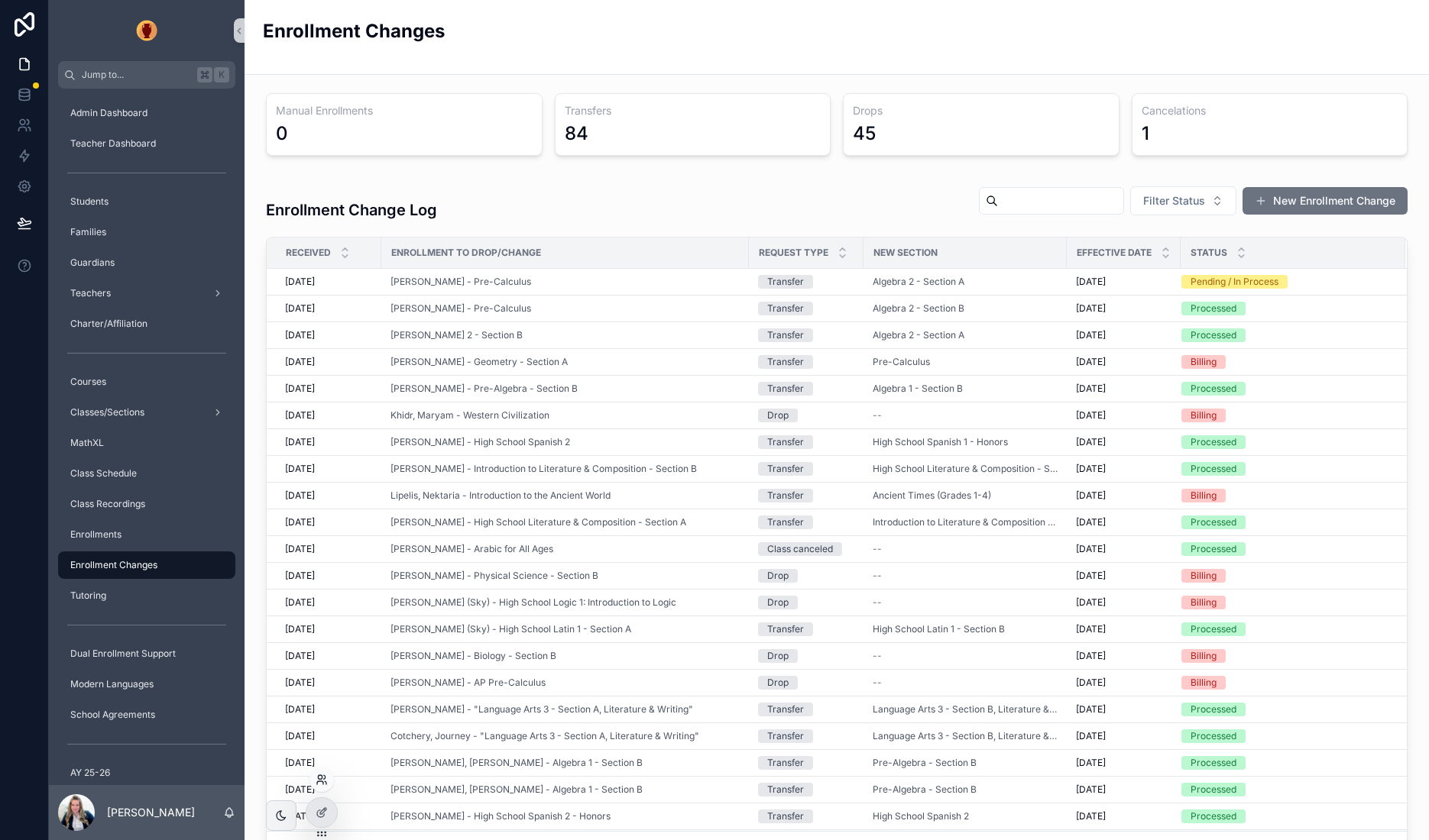
click at [323, 779] on icon at bounding box center [322, 780] width 12 height 12
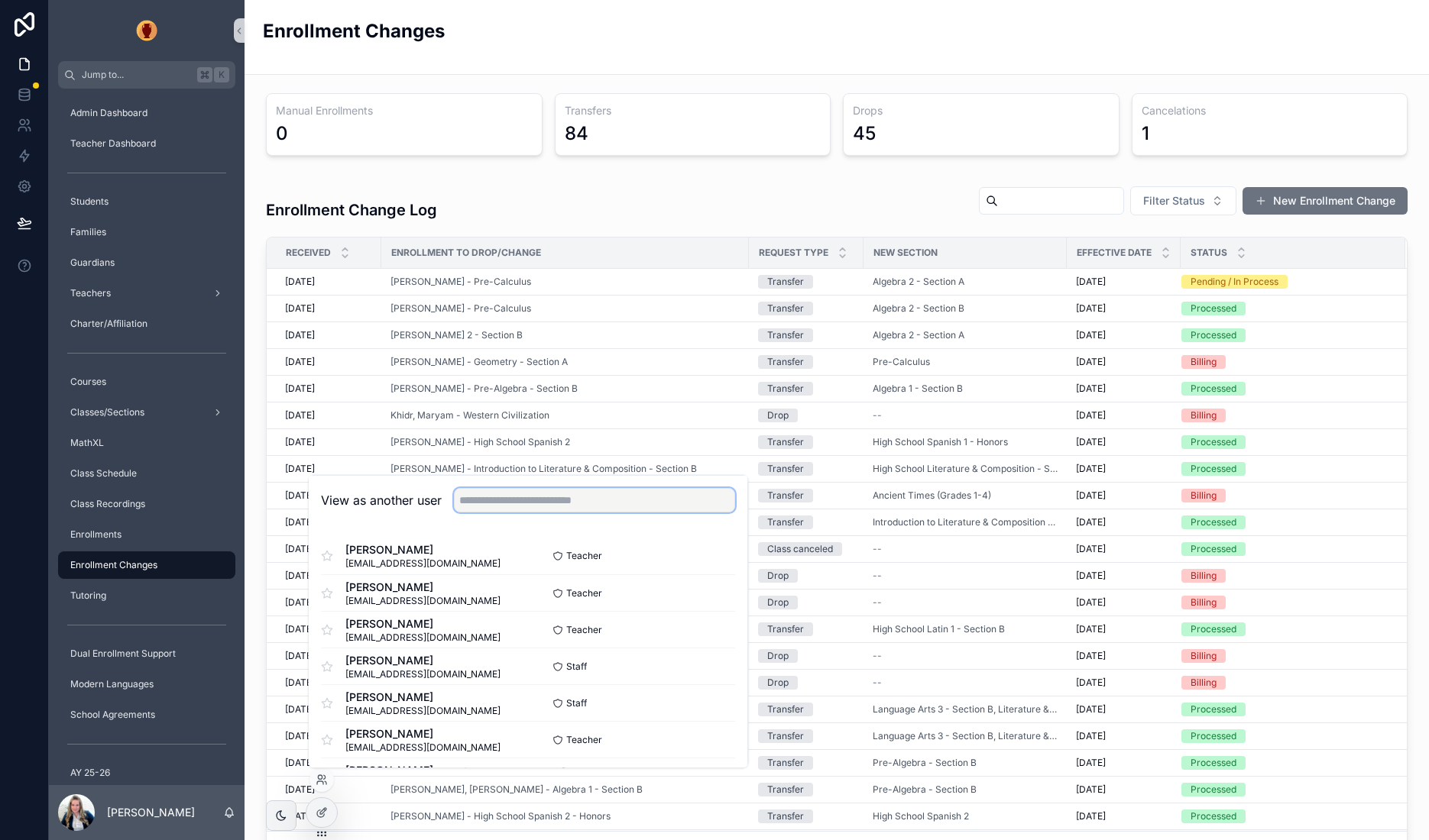
click at [515, 502] on input "text" at bounding box center [594, 500] width 281 height 25
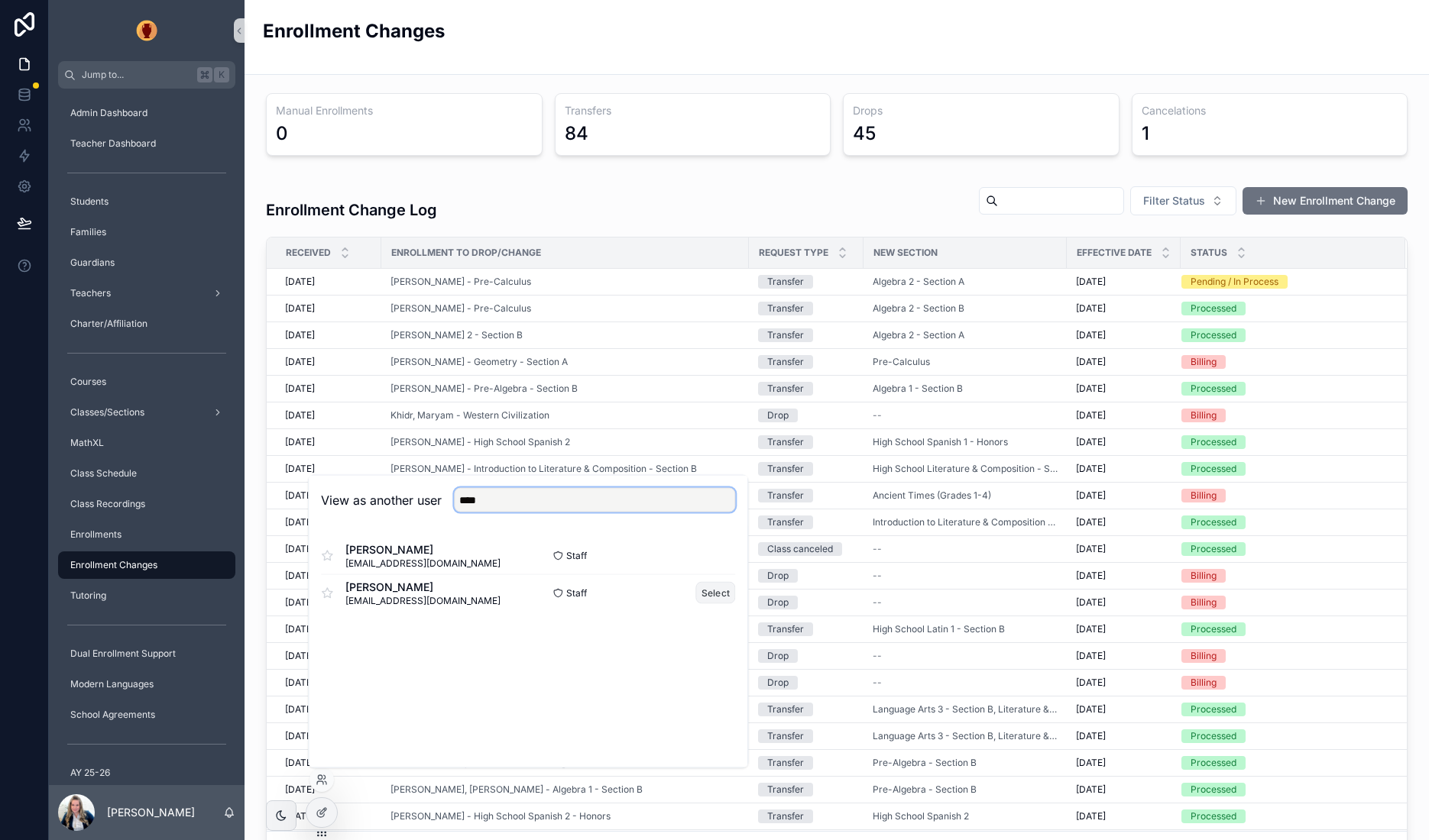
type input "****"
click at [716, 589] on button "Select" at bounding box center [715, 593] width 39 height 23
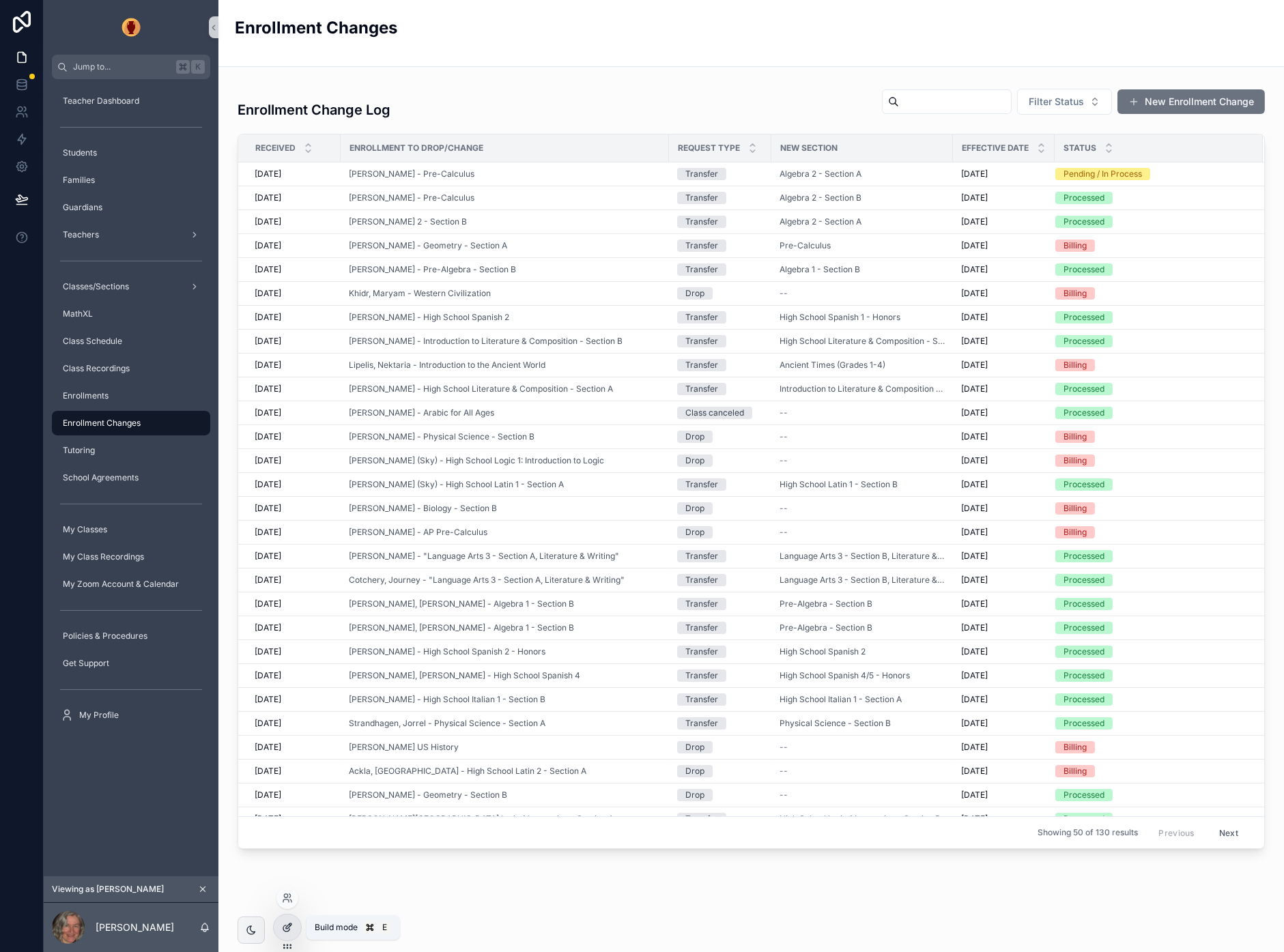
click at [286, 750] on icon at bounding box center [287, 927] width 11 height 11
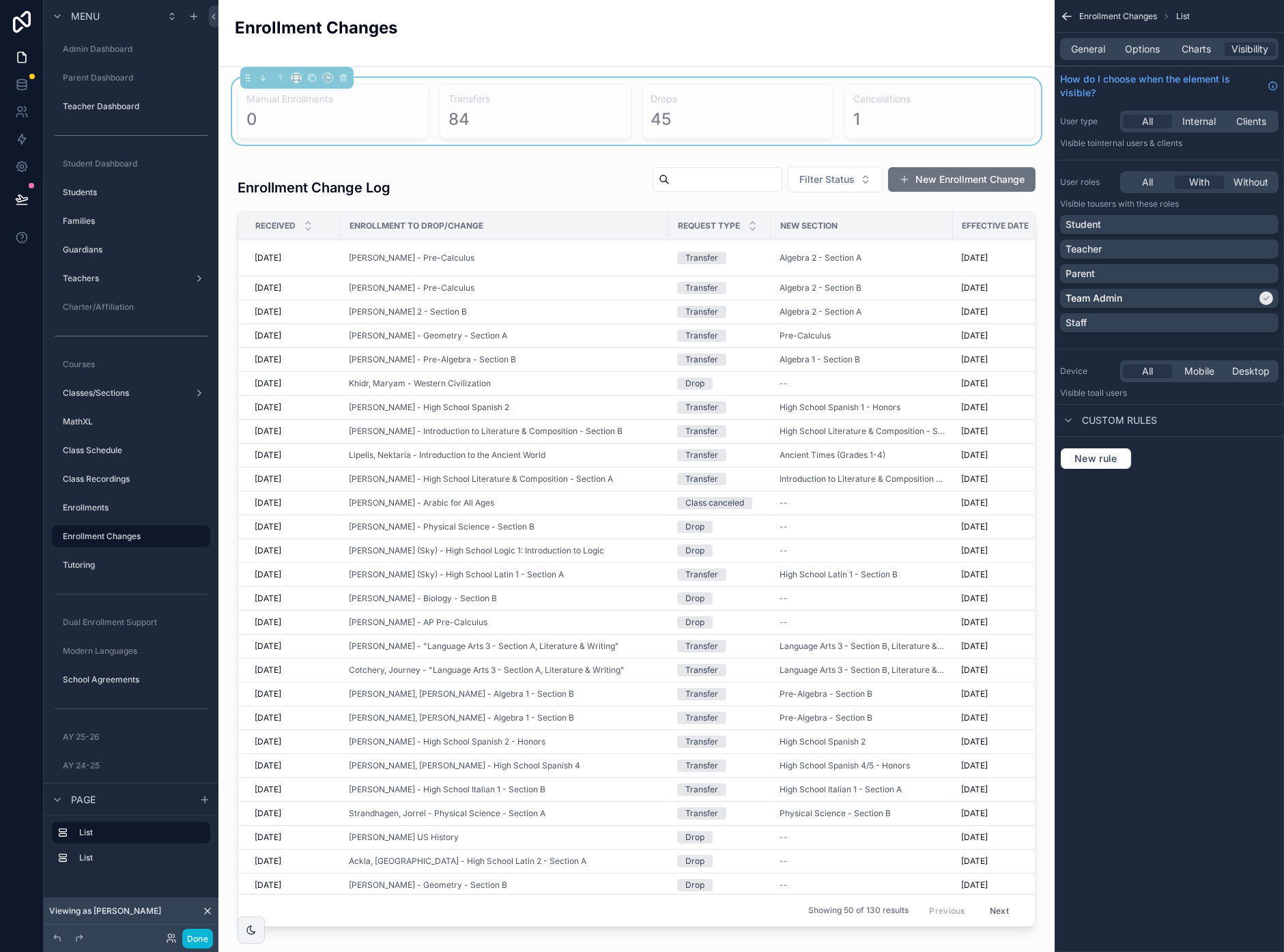
scroll to position [53, 0]
drag, startPoint x: 1201, startPoint y: 49, endPoint x: 1193, endPoint y: 60, distance: 13.6
click at [1201, 49] on span "Charts" at bounding box center [1195, 49] width 29 height 14
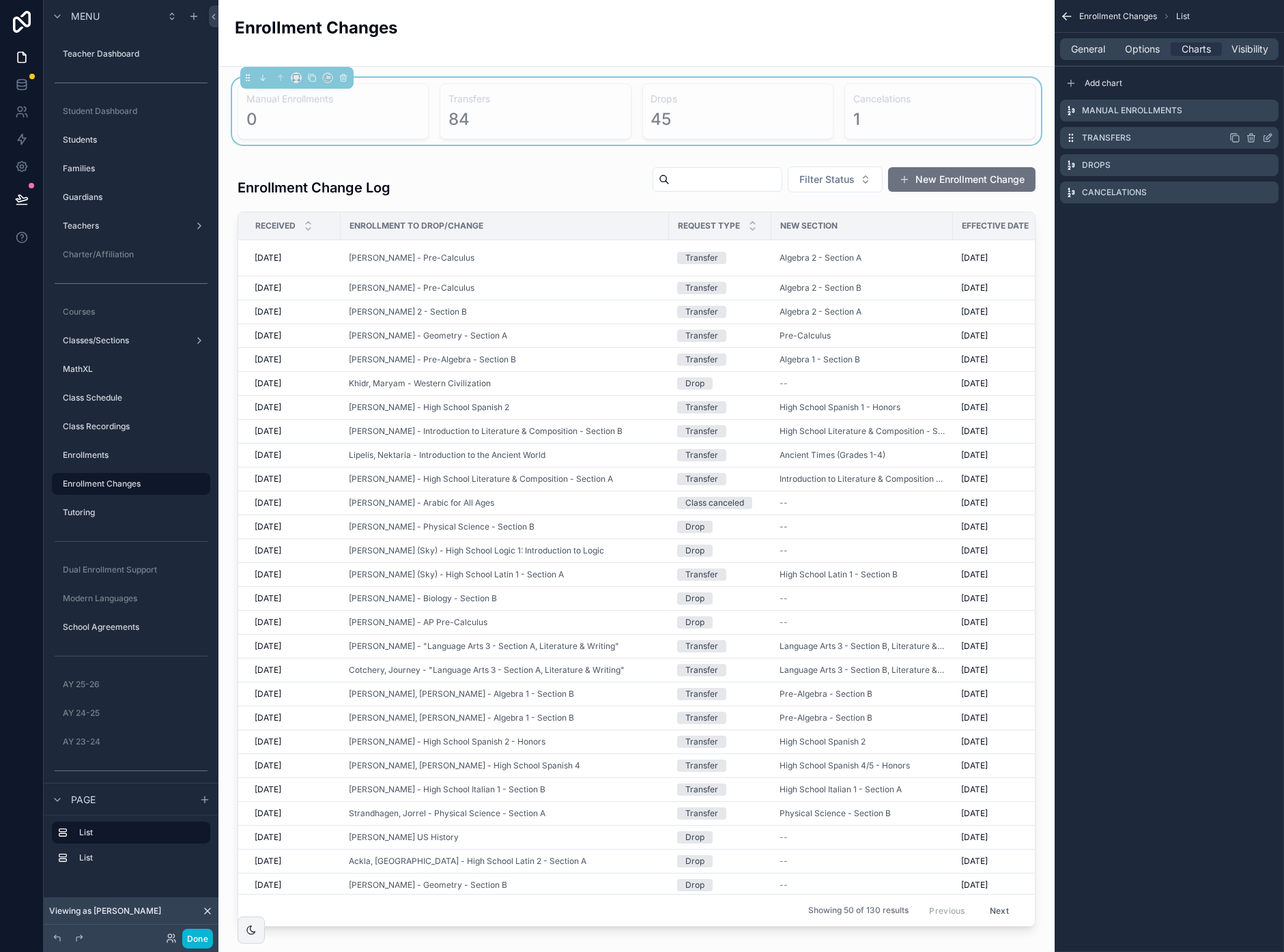
click at [1071, 137] on icon "scrollable content" at bounding box center [1071, 137] width 1 height 1
click at [1251, 46] on span "Visibility" at bounding box center [1251, 49] width 37 height 14
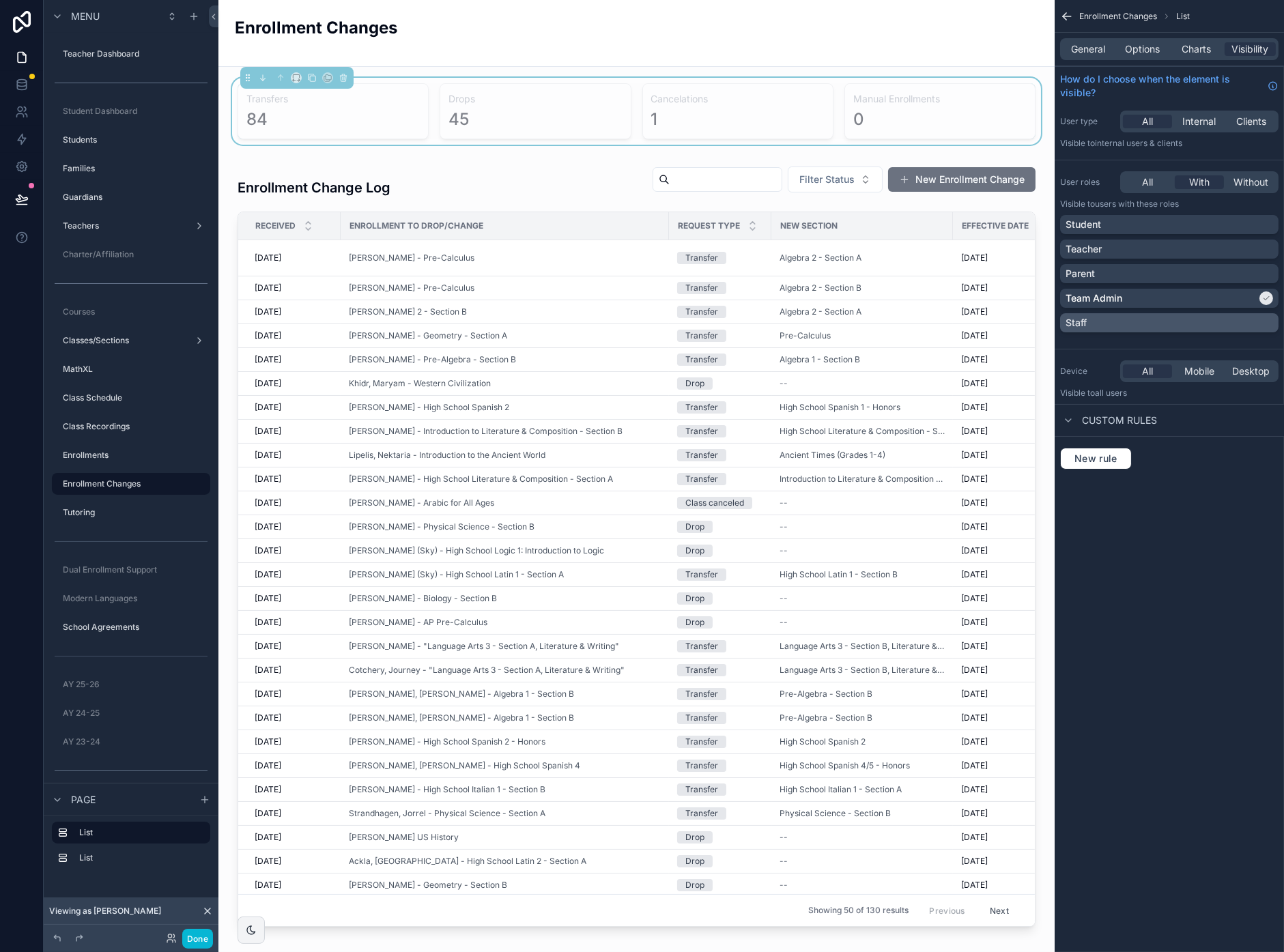
click at [1268, 317] on div "Staff" at bounding box center [1169, 323] width 207 height 14
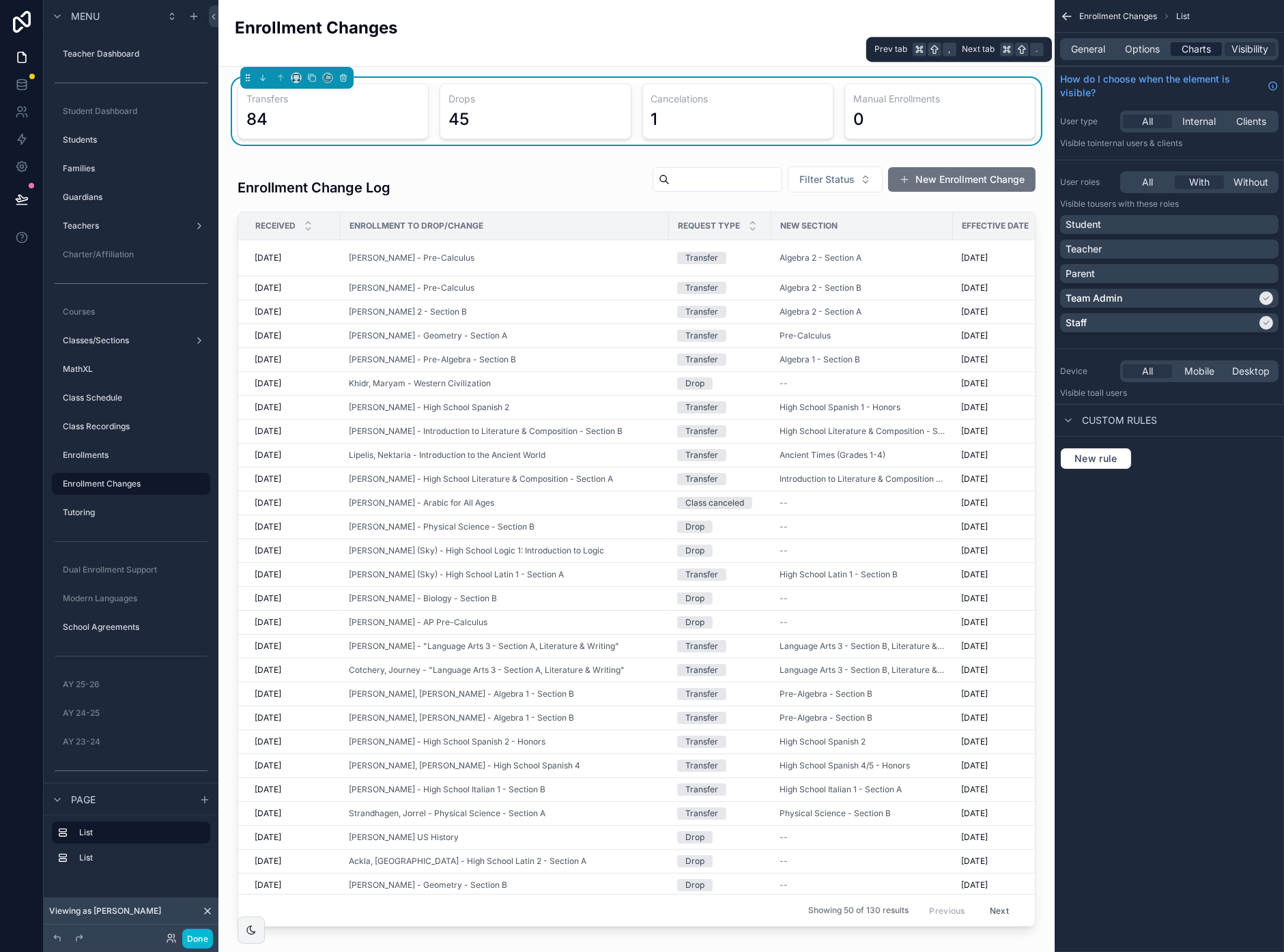
click at [1193, 49] on span "Charts" at bounding box center [1195, 49] width 29 height 14
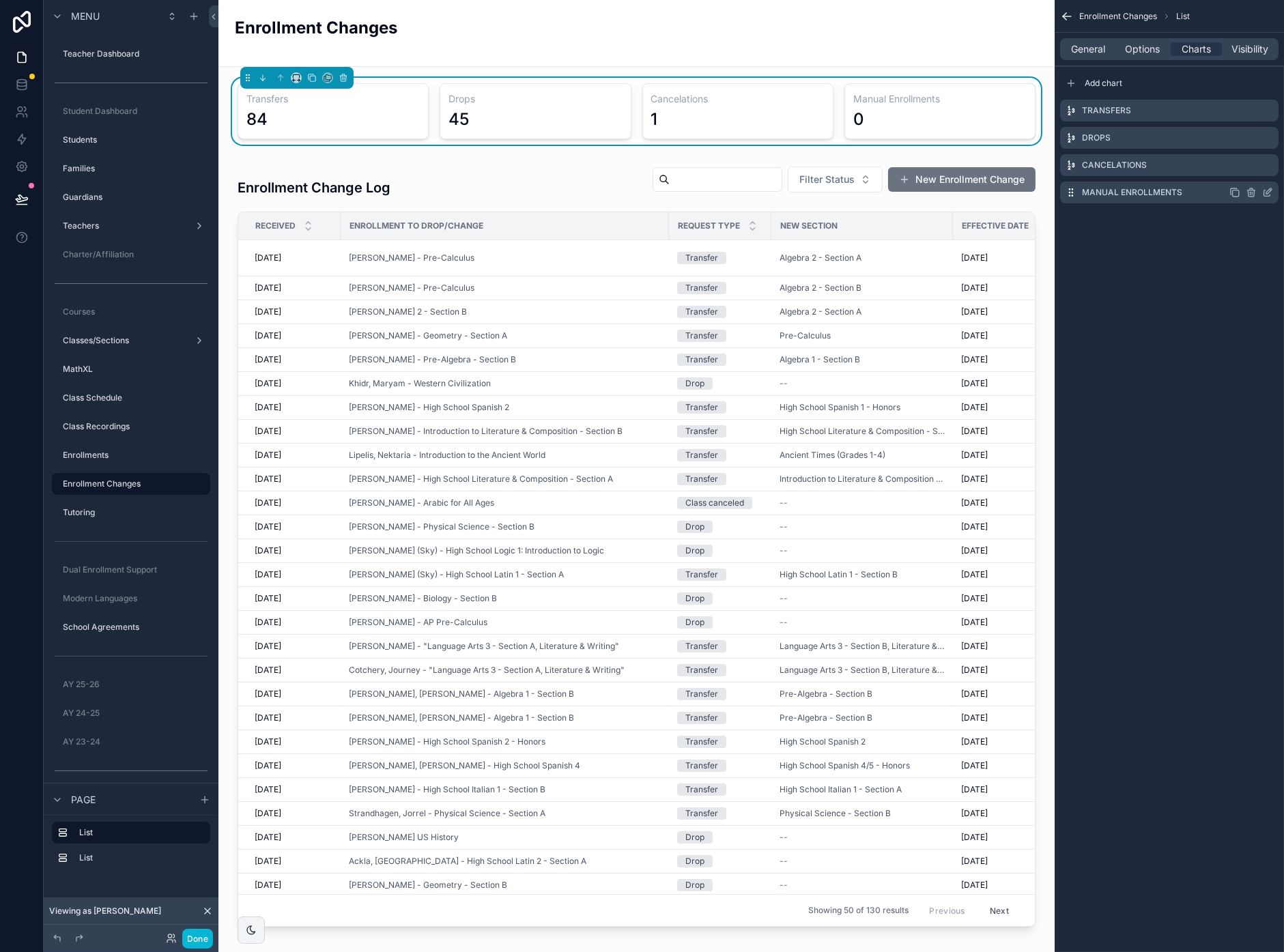
click at [1265, 189] on icon "scrollable content" at bounding box center [1267, 193] width 11 height 11
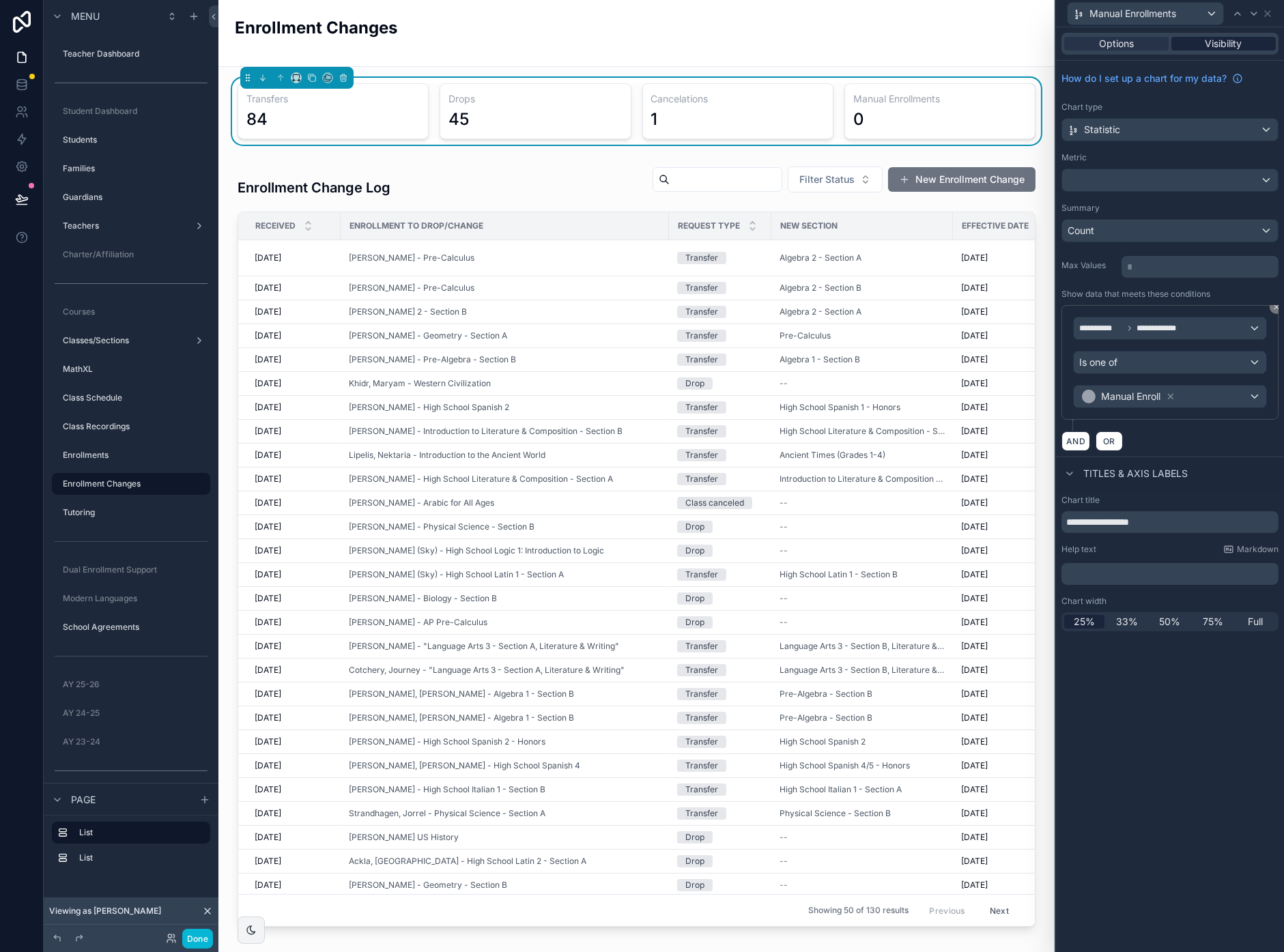
click at [1212, 47] on span "Visibility" at bounding box center [1223, 44] width 37 height 14
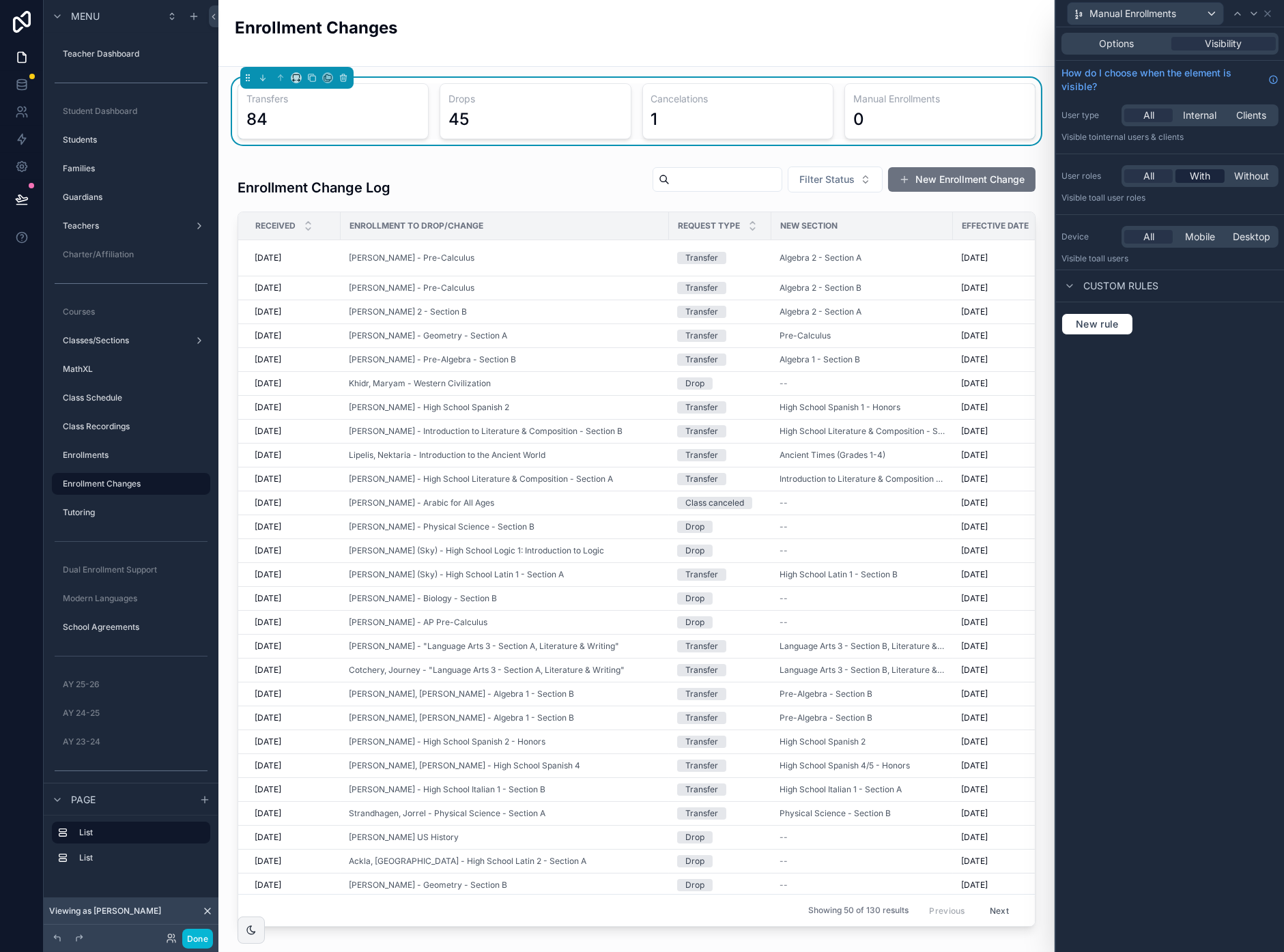
click at [1201, 178] on span "With" at bounding box center [1199, 177] width 20 height 14
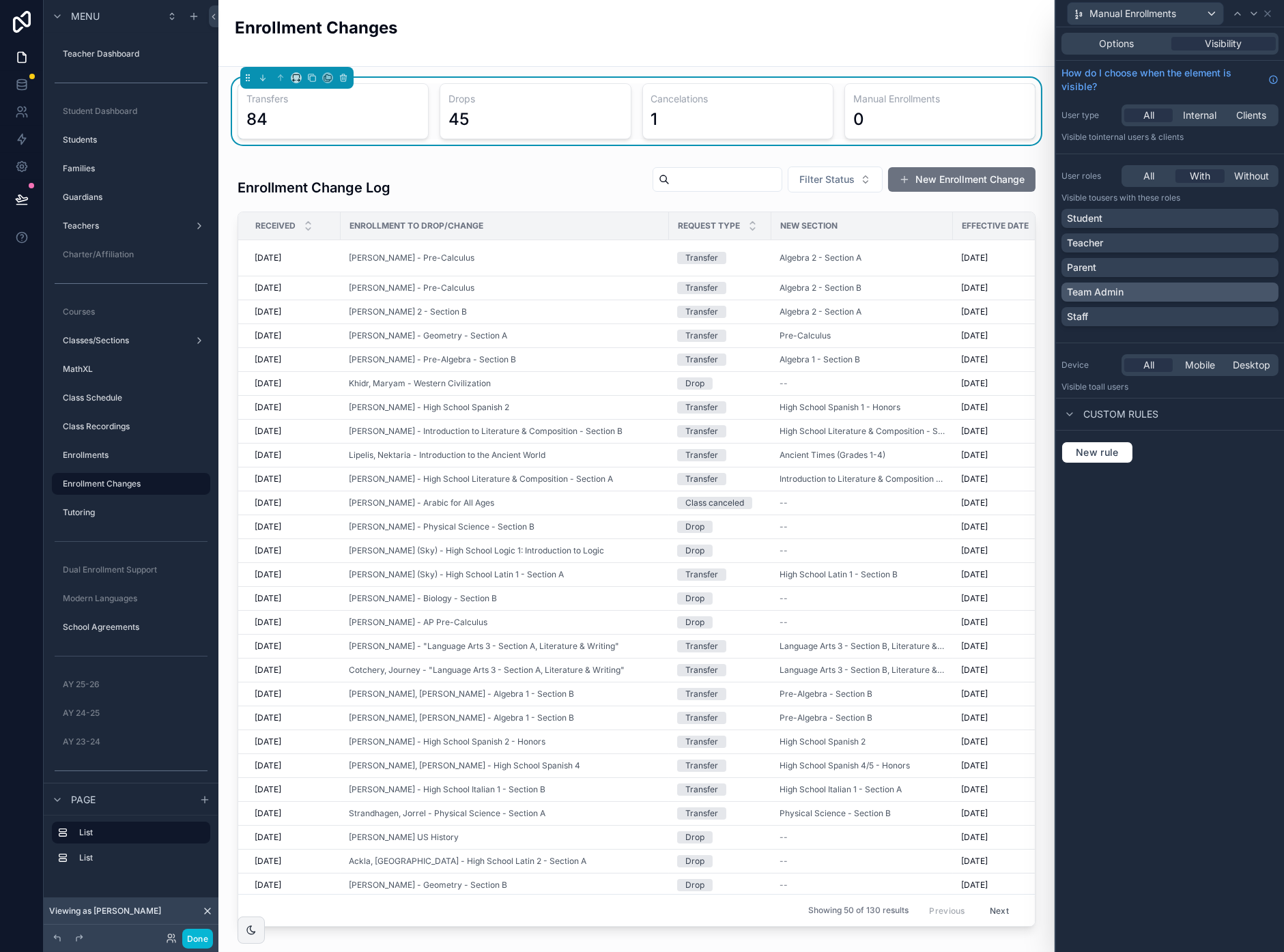
click at [1243, 292] on div "Team Admin" at bounding box center [1170, 293] width 207 height 14
drag, startPoint x: 28, startPoint y: 197, endPoint x: 114, endPoint y: 254, distance: 103.2
click at [28, 197] on button at bounding box center [22, 199] width 30 height 38
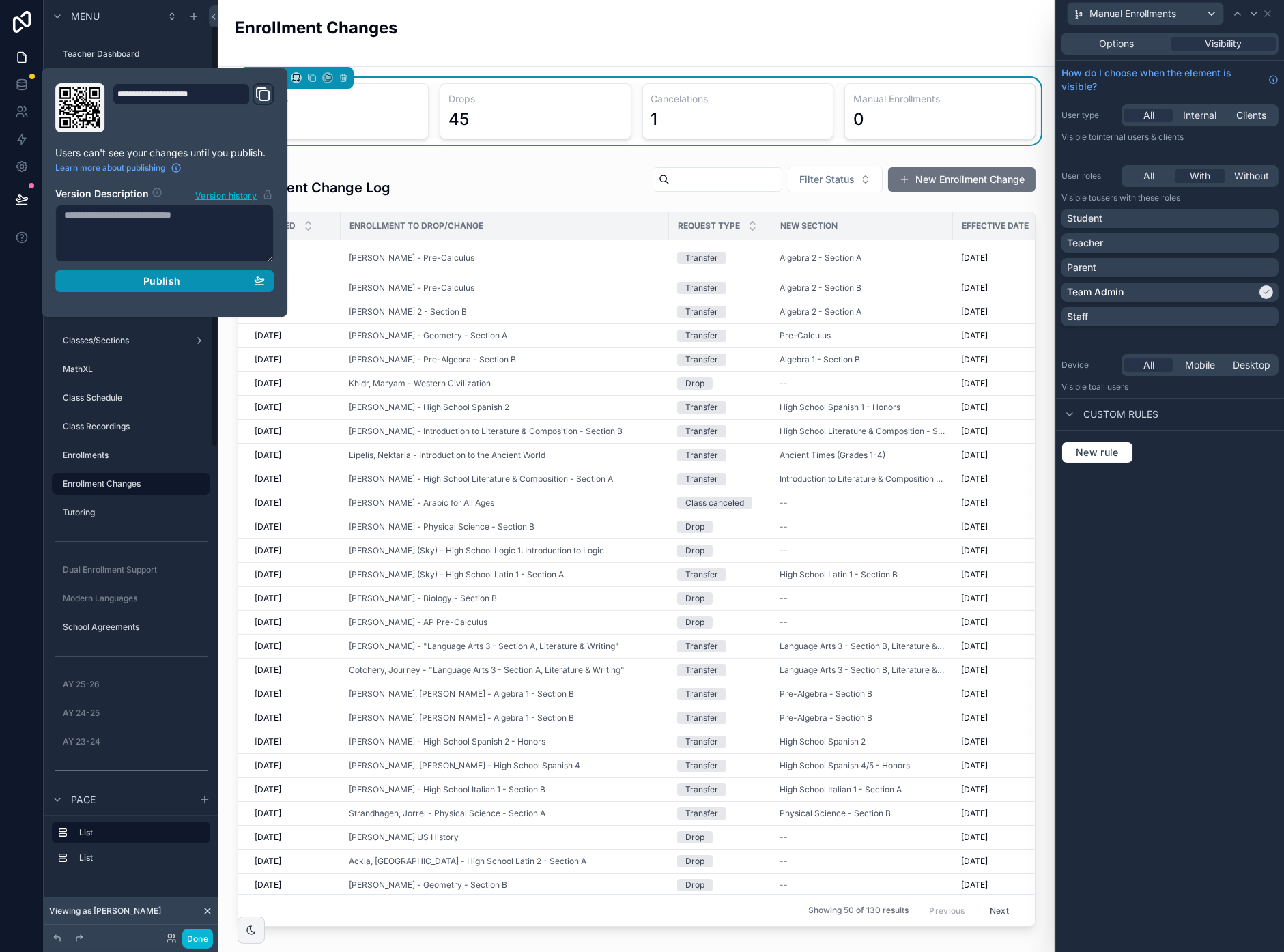
click at [180, 288] on button "Publish" at bounding box center [164, 280] width 218 height 22
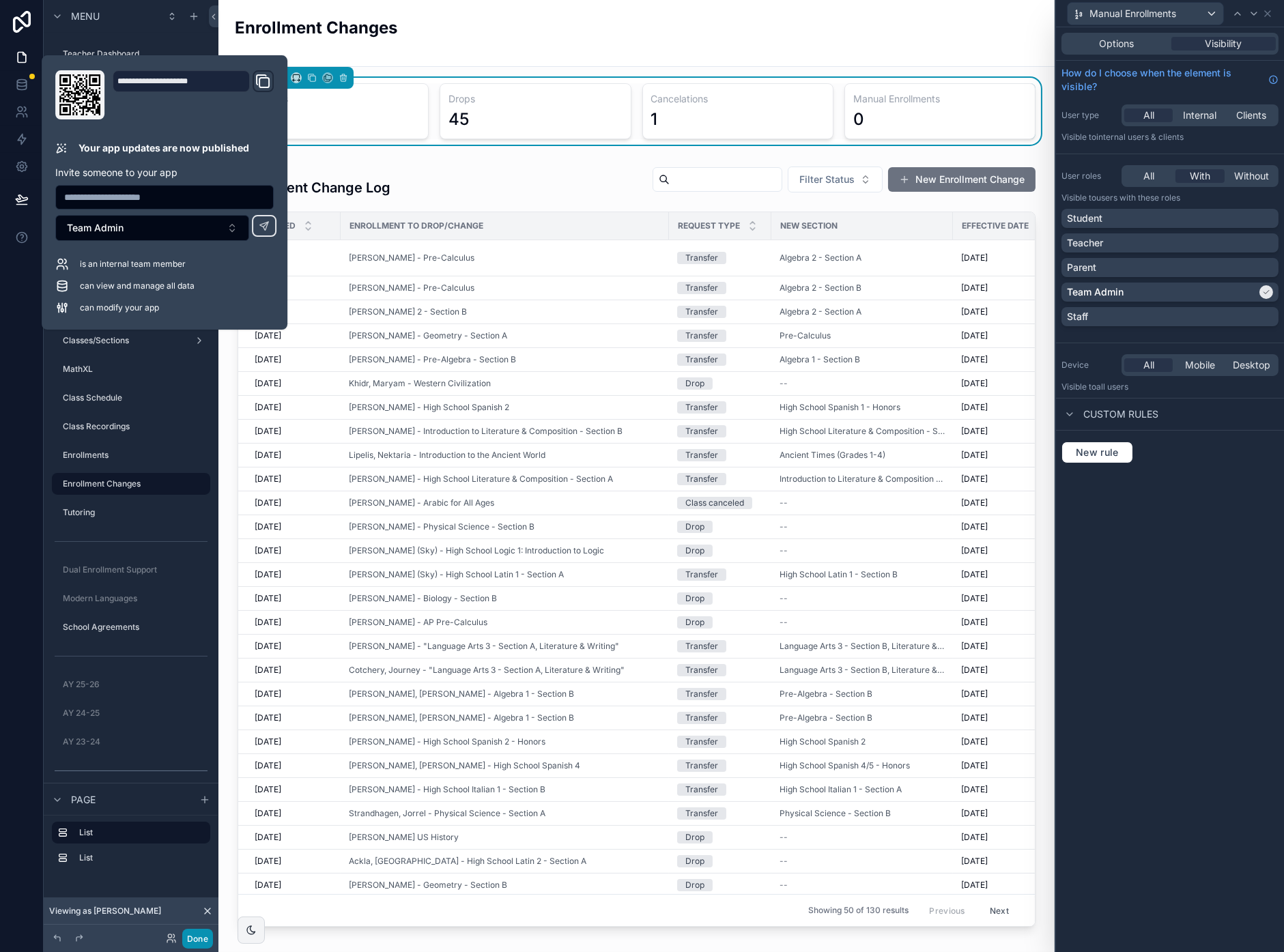
click at [195, 750] on button "Done" at bounding box center [197, 939] width 31 height 20
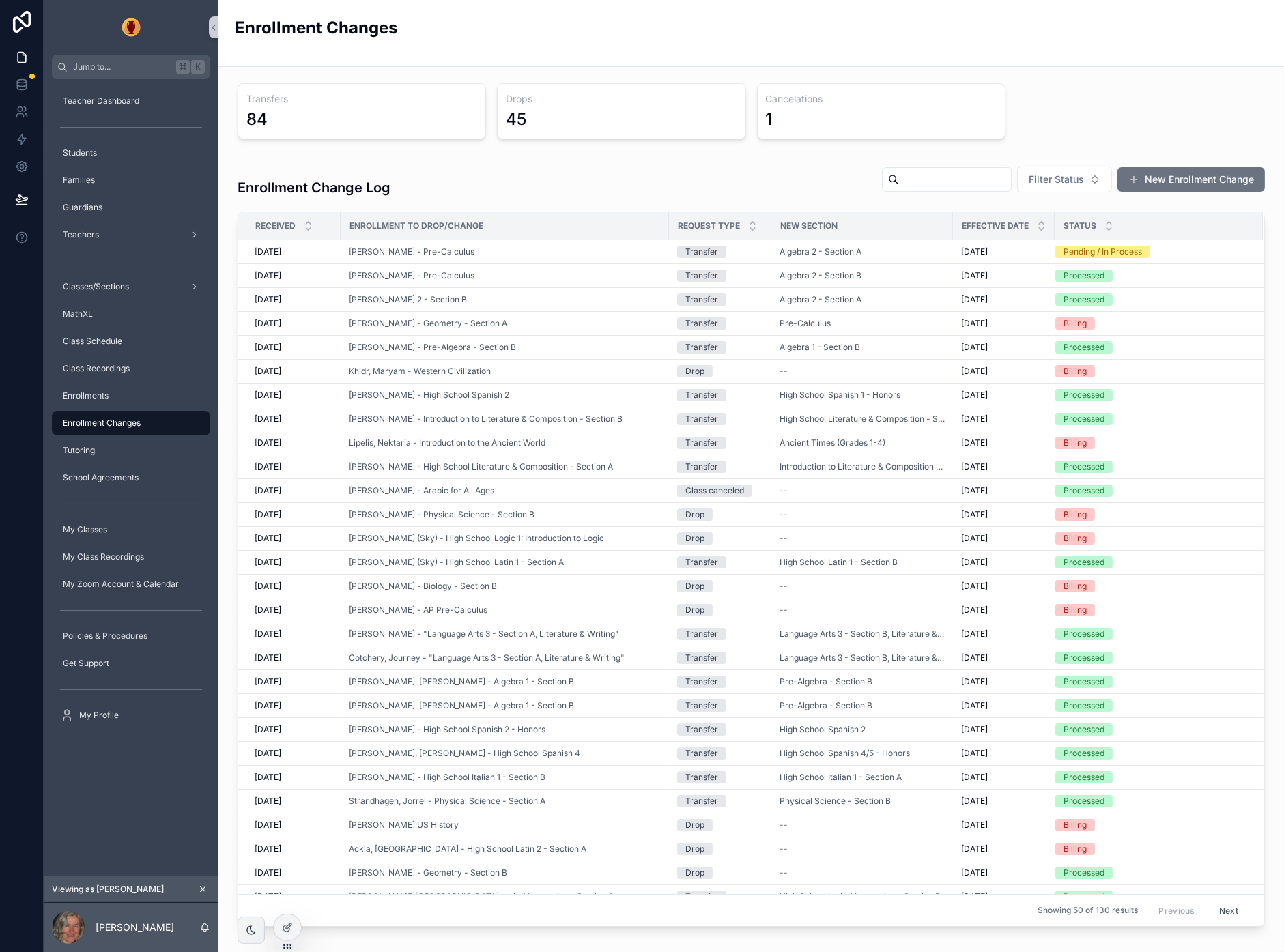
drag, startPoint x: 502, startPoint y: 227, endPoint x: 455, endPoint y: 224, distance: 47.1
click at [497, 227] on div "Enrollment to Drop/Change" at bounding box center [504, 226] width 327 height 22
click at [913, 178] on input "scrollable content" at bounding box center [954, 179] width 112 height 19
click at [838, 179] on div "Enrollment Change Log Filter Status New Enrollment Change" at bounding box center [751, 182] width 1027 height 42
click at [90, 316] on span "MathXL" at bounding box center [77, 314] width 30 height 11
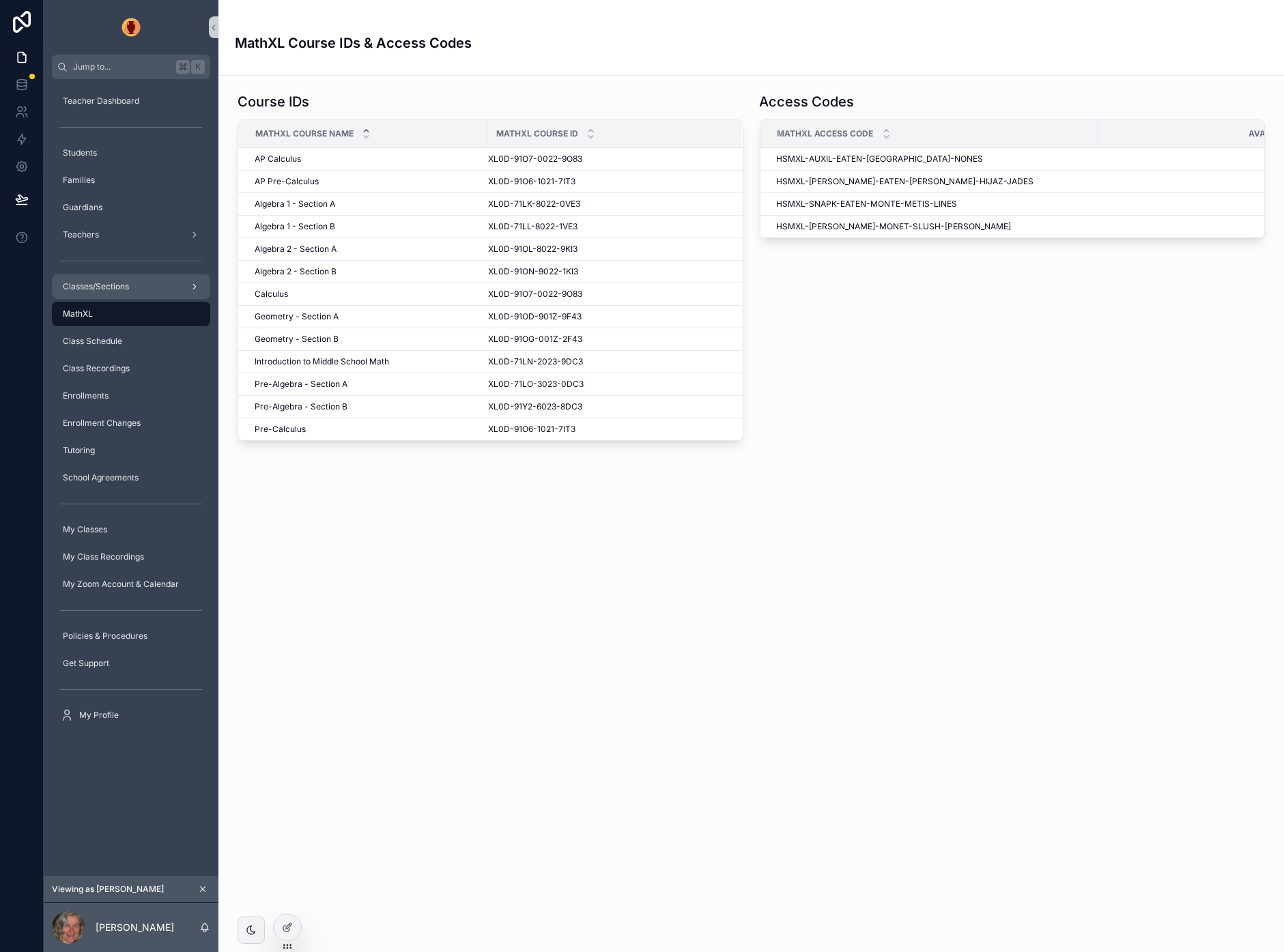
click at [87, 283] on span "Classes/Sections" at bounding box center [95, 287] width 66 height 11
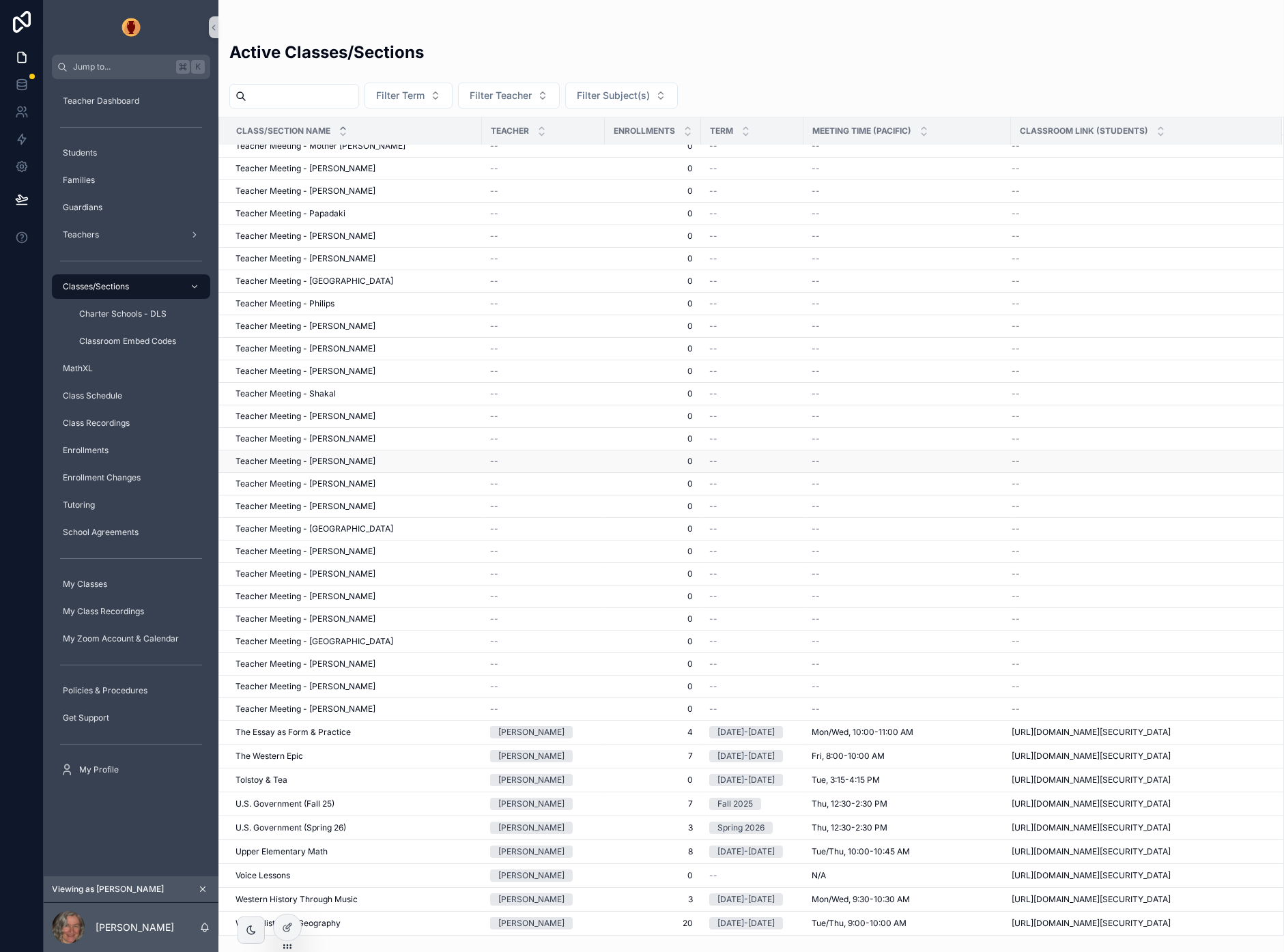
scroll to position [7017, 0]
click at [286, 750] on icon at bounding box center [286, 928] width 6 height 6
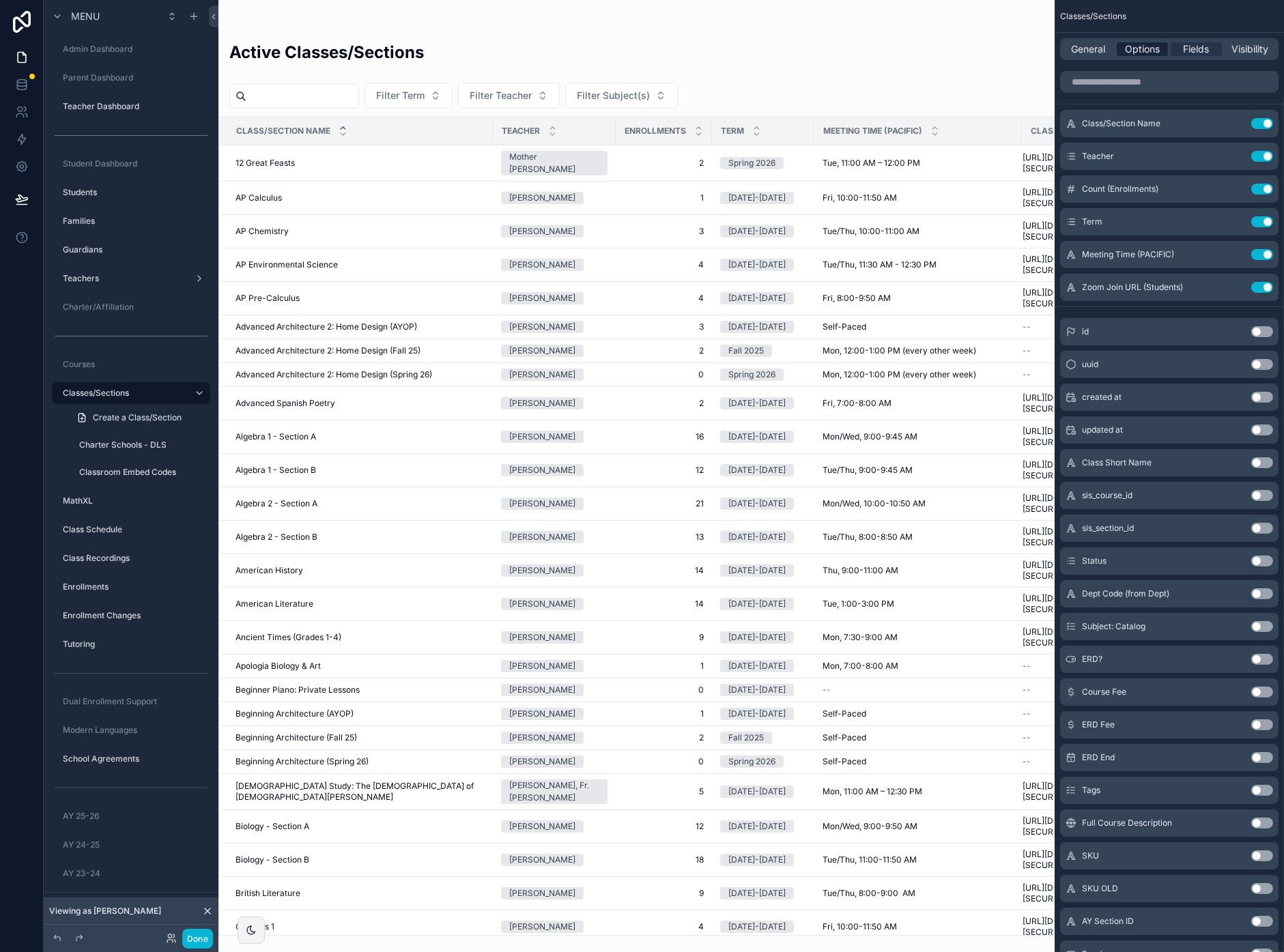
click at [1140, 47] on span "Options" at bounding box center [1143, 49] width 35 height 14
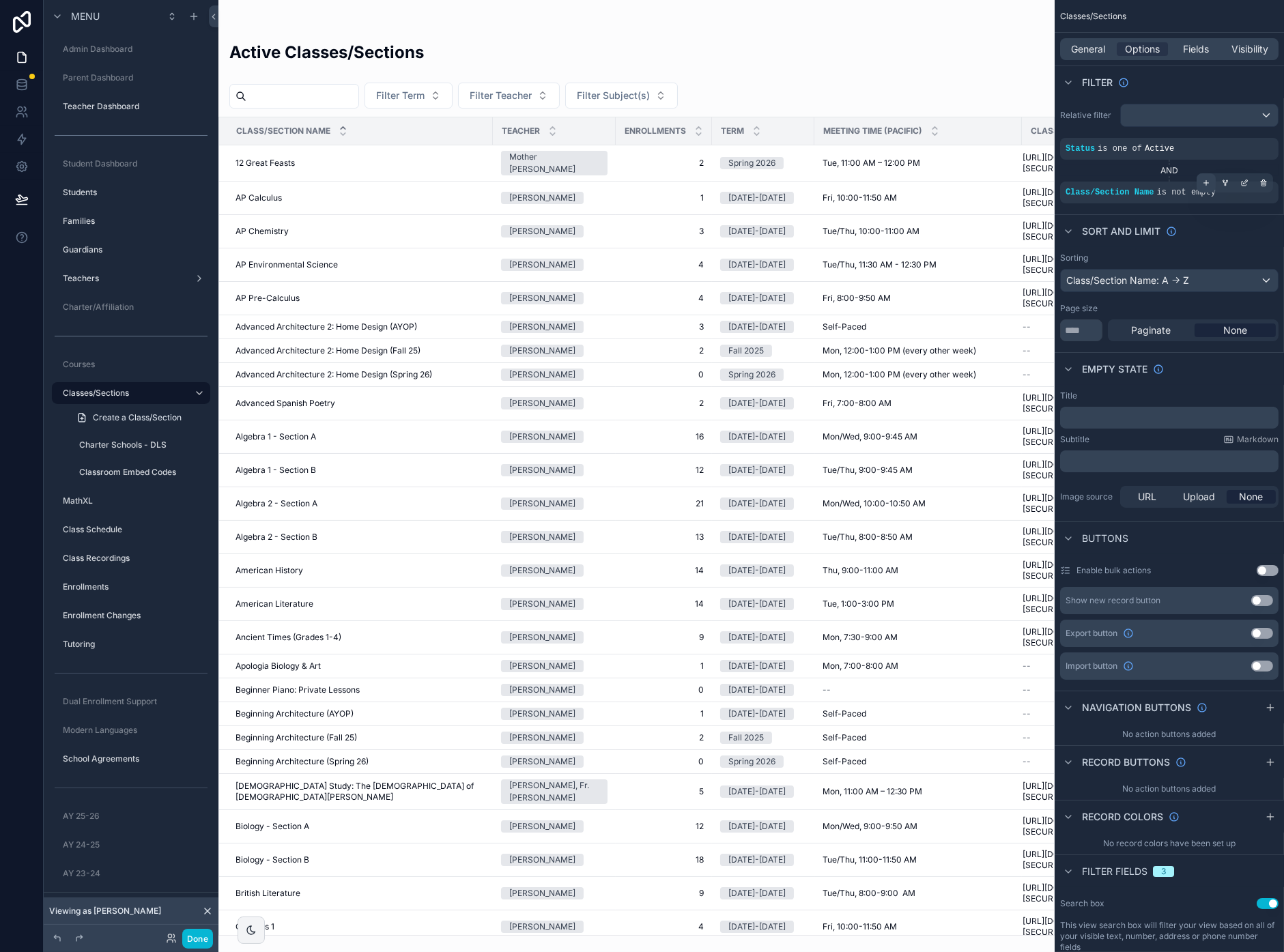
click at [1208, 183] on icon "scrollable content" at bounding box center [1206, 183] width 4 height 0
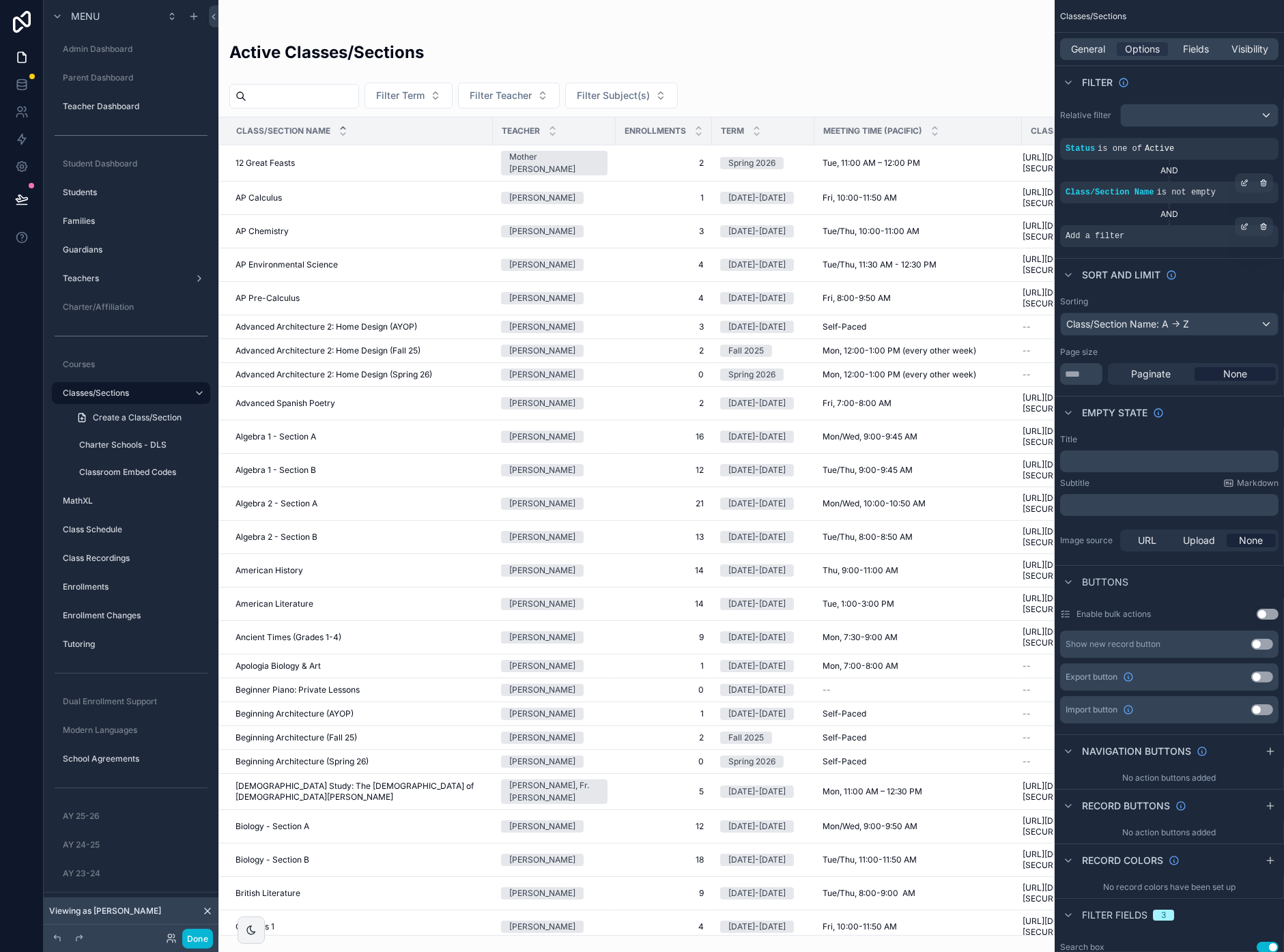
click at [1149, 234] on div "Add a filter" at bounding box center [1169, 236] width 218 height 22
drag, startPoint x: 1241, startPoint y: 225, endPoint x: 1216, endPoint y: 227, distance: 25.1
click at [1240, 225] on icon "scrollable content" at bounding box center [1244, 226] width 8 height 8
click at [954, 214] on div "Select a field" at bounding box center [927, 215] width 81 height 22
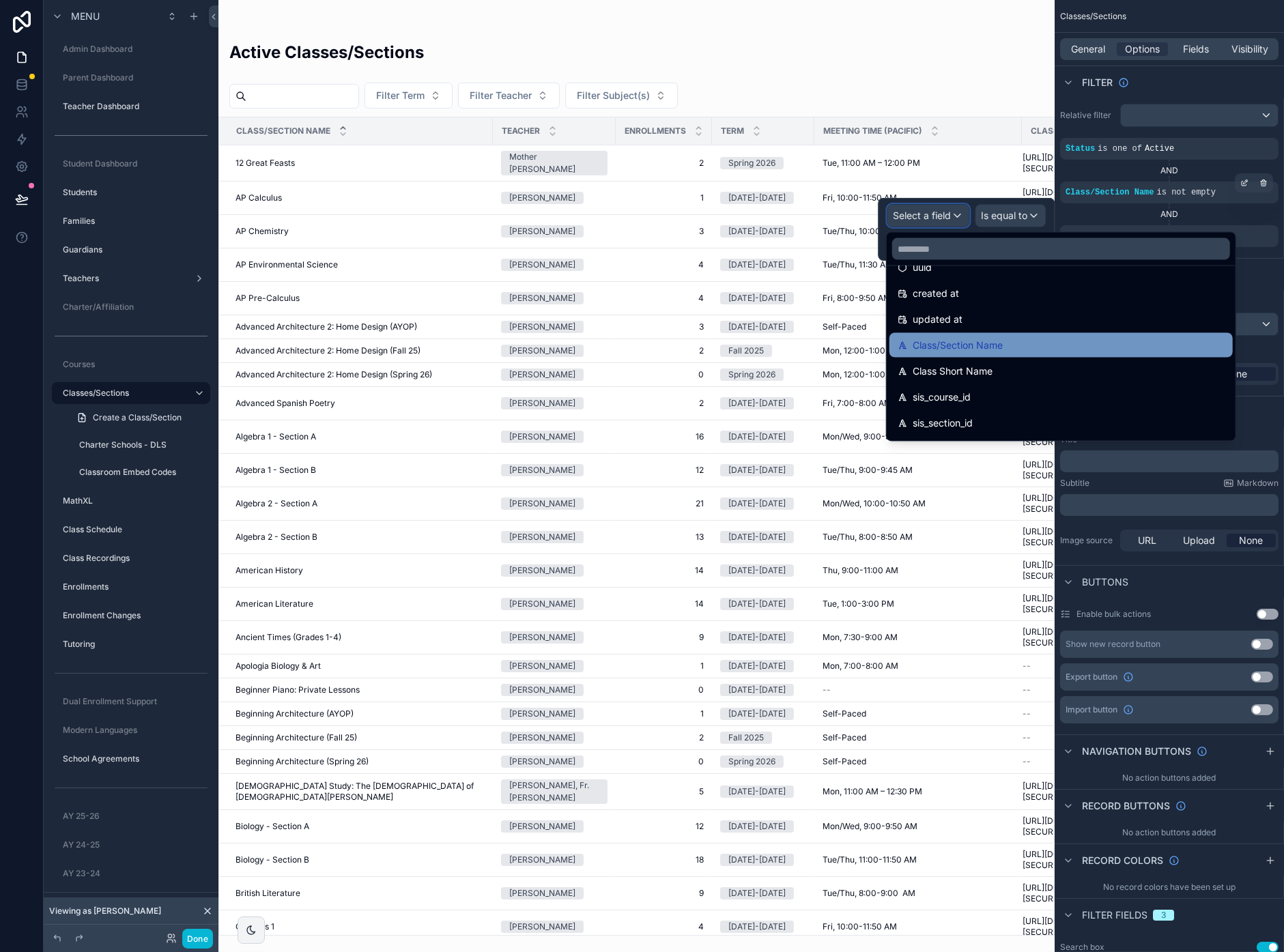
scroll to position [48, 0]
drag, startPoint x: 990, startPoint y: 341, endPoint x: 1078, endPoint y: 273, distance: 111.2
click at [990, 341] on span "Class/Section Name" at bounding box center [957, 345] width 90 height 17
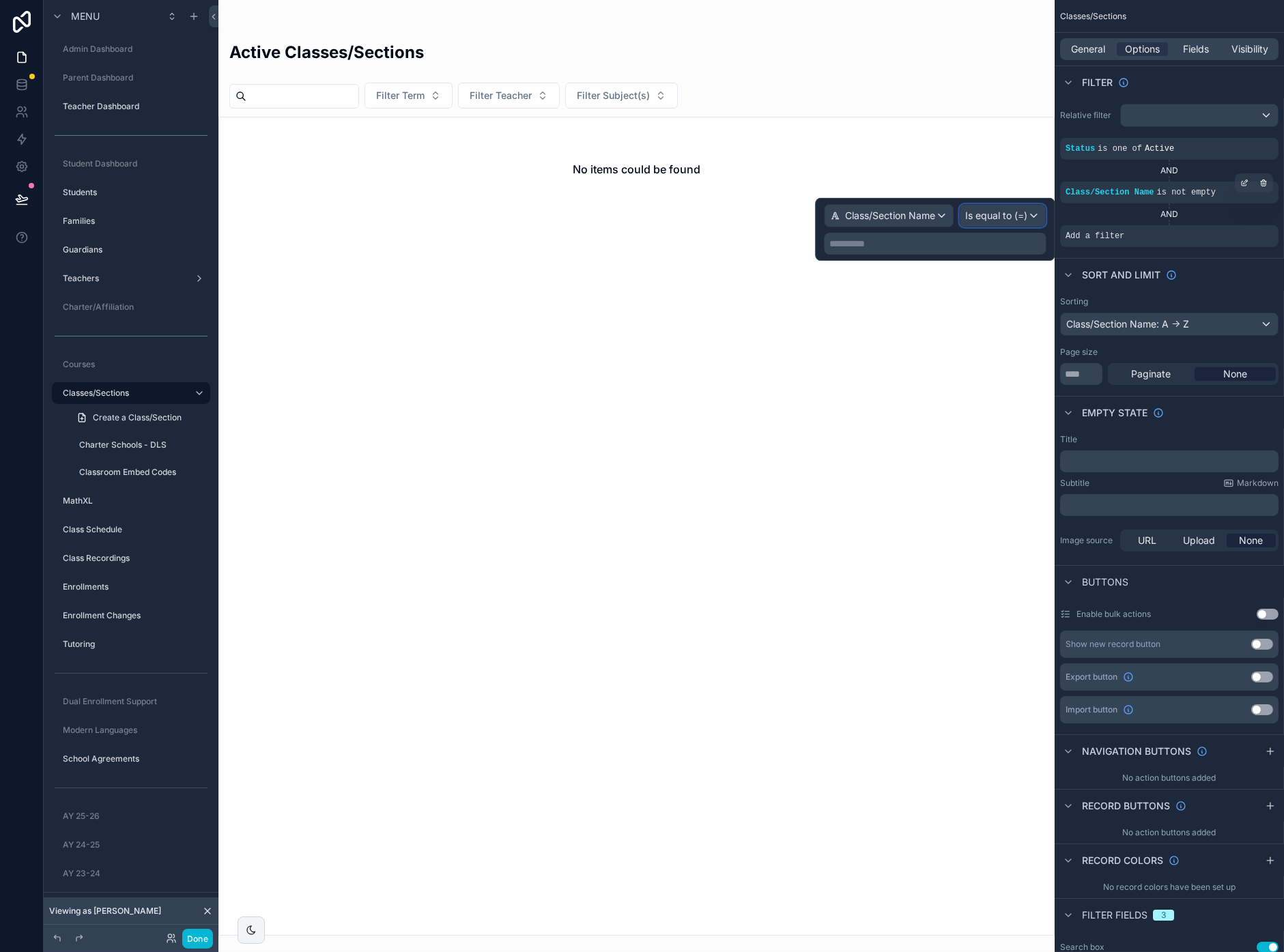
click at [994, 215] on span "Is equal to (=)" at bounding box center [996, 216] width 62 height 14
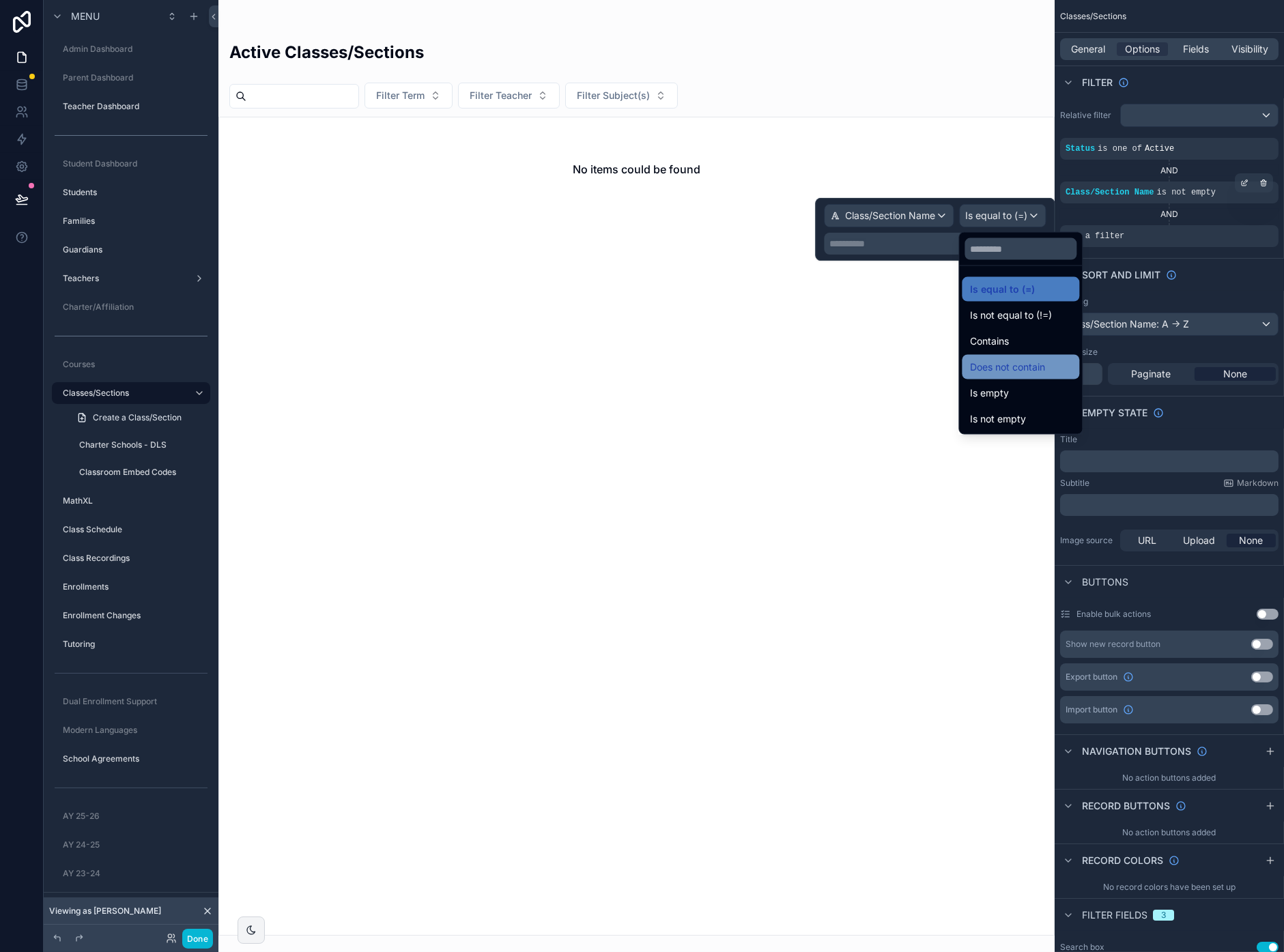
click at [1012, 364] on span "Does not contain" at bounding box center [1006, 367] width 75 height 17
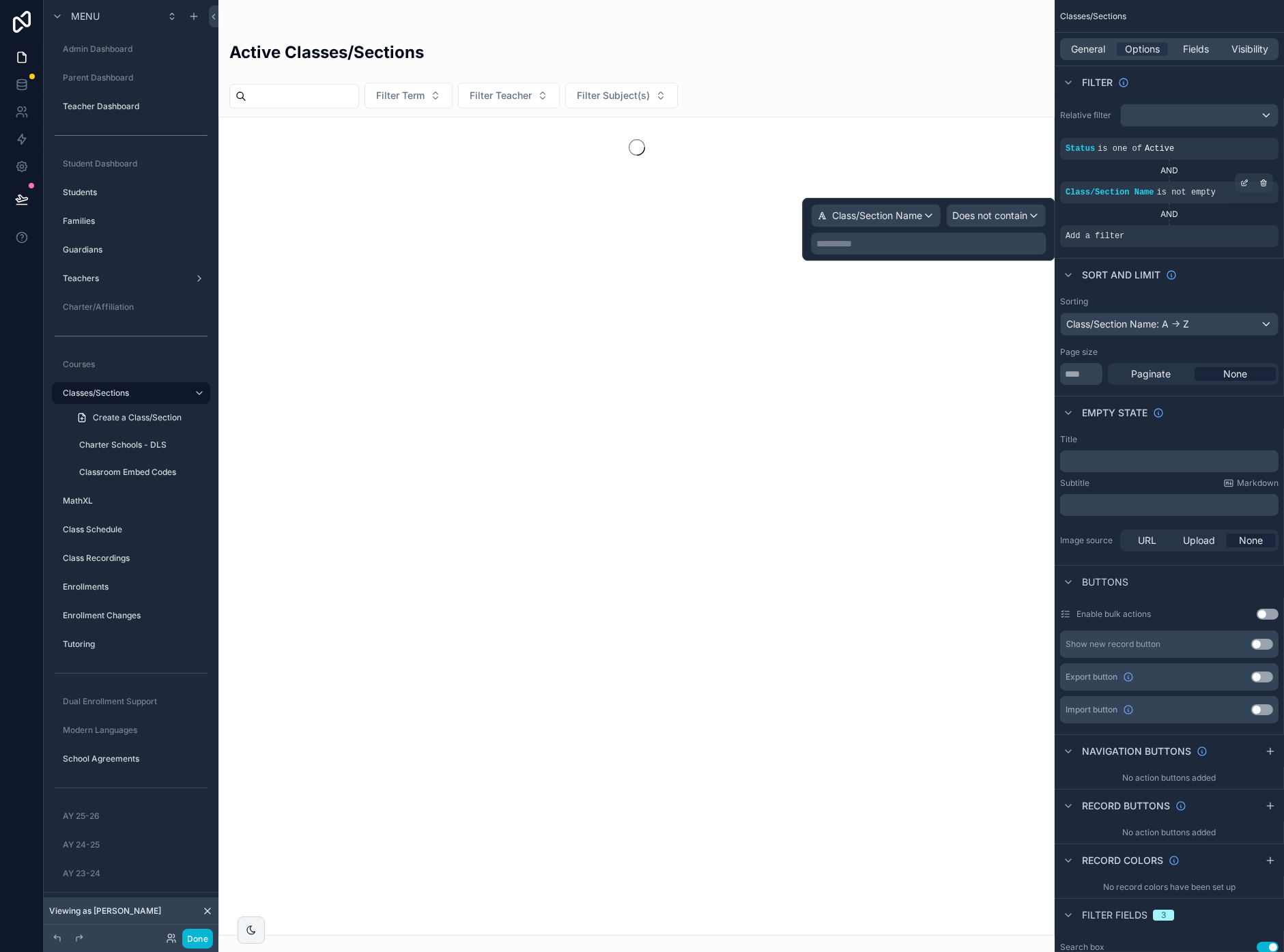
click at [947, 243] on p "**********" at bounding box center [930, 243] width 227 height 14
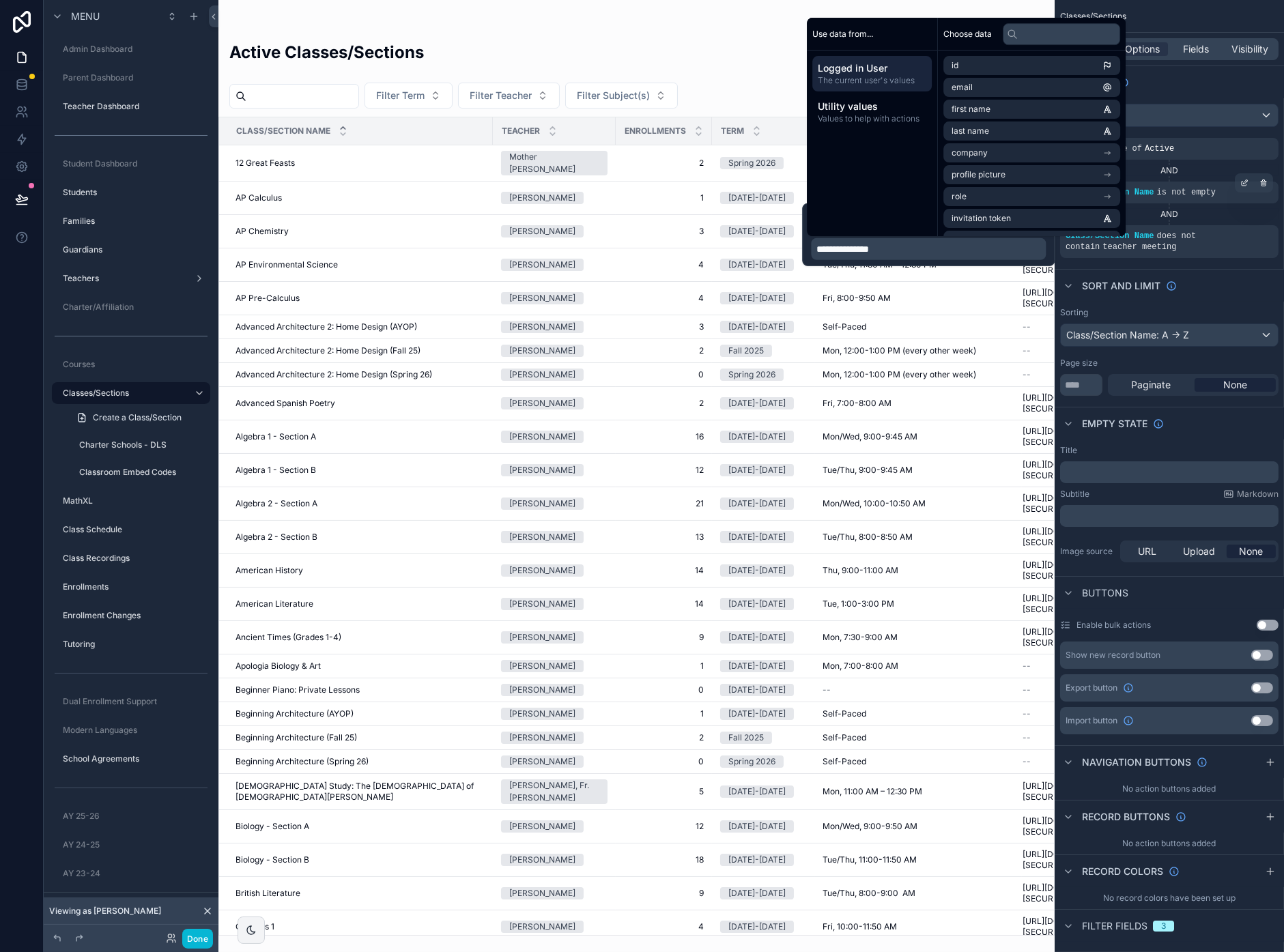
click at [191, 750] on div "Done" at bounding box center [131, 938] width 175 height 27
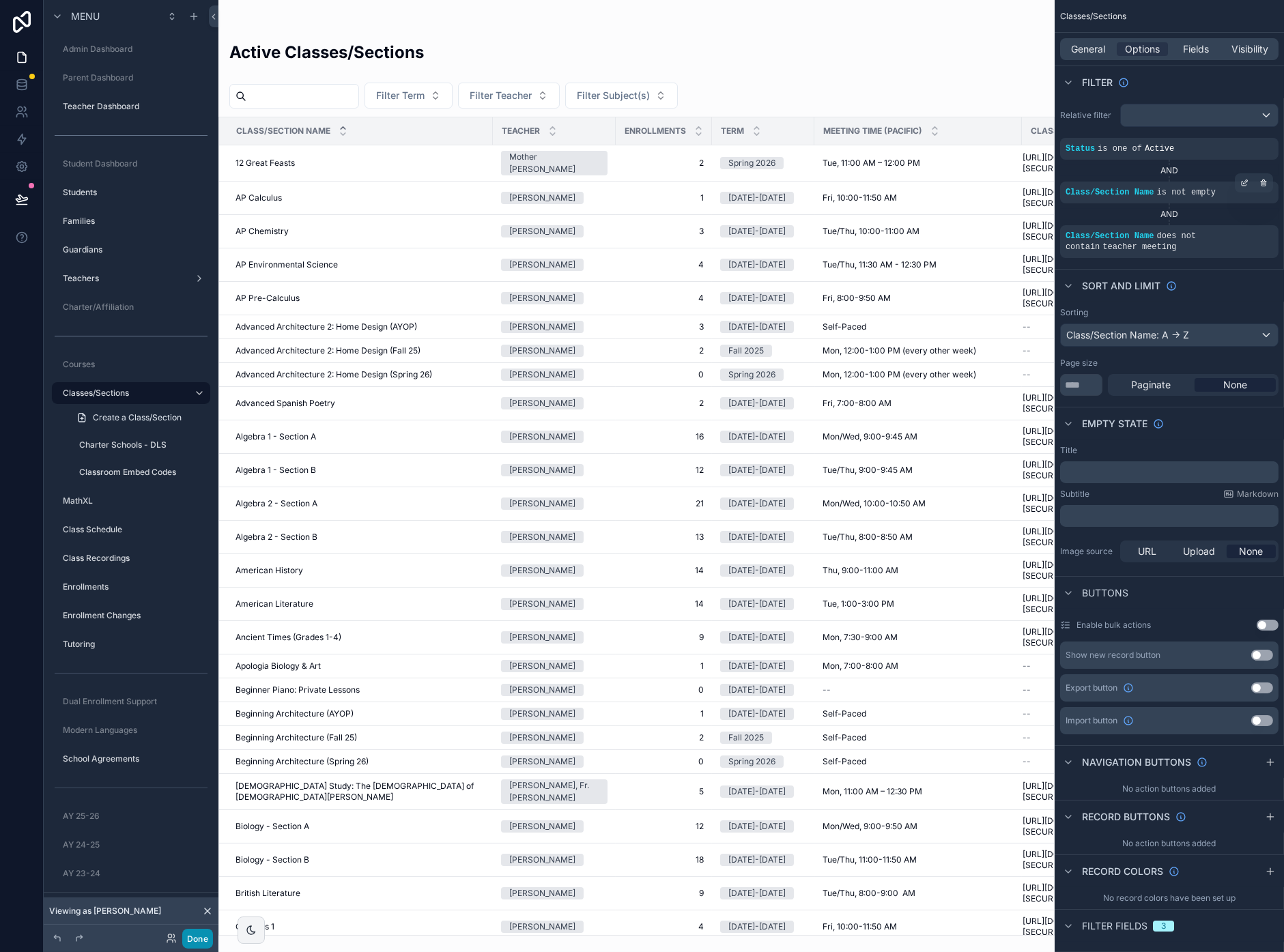
click at [200, 750] on button "Done" at bounding box center [197, 939] width 31 height 20
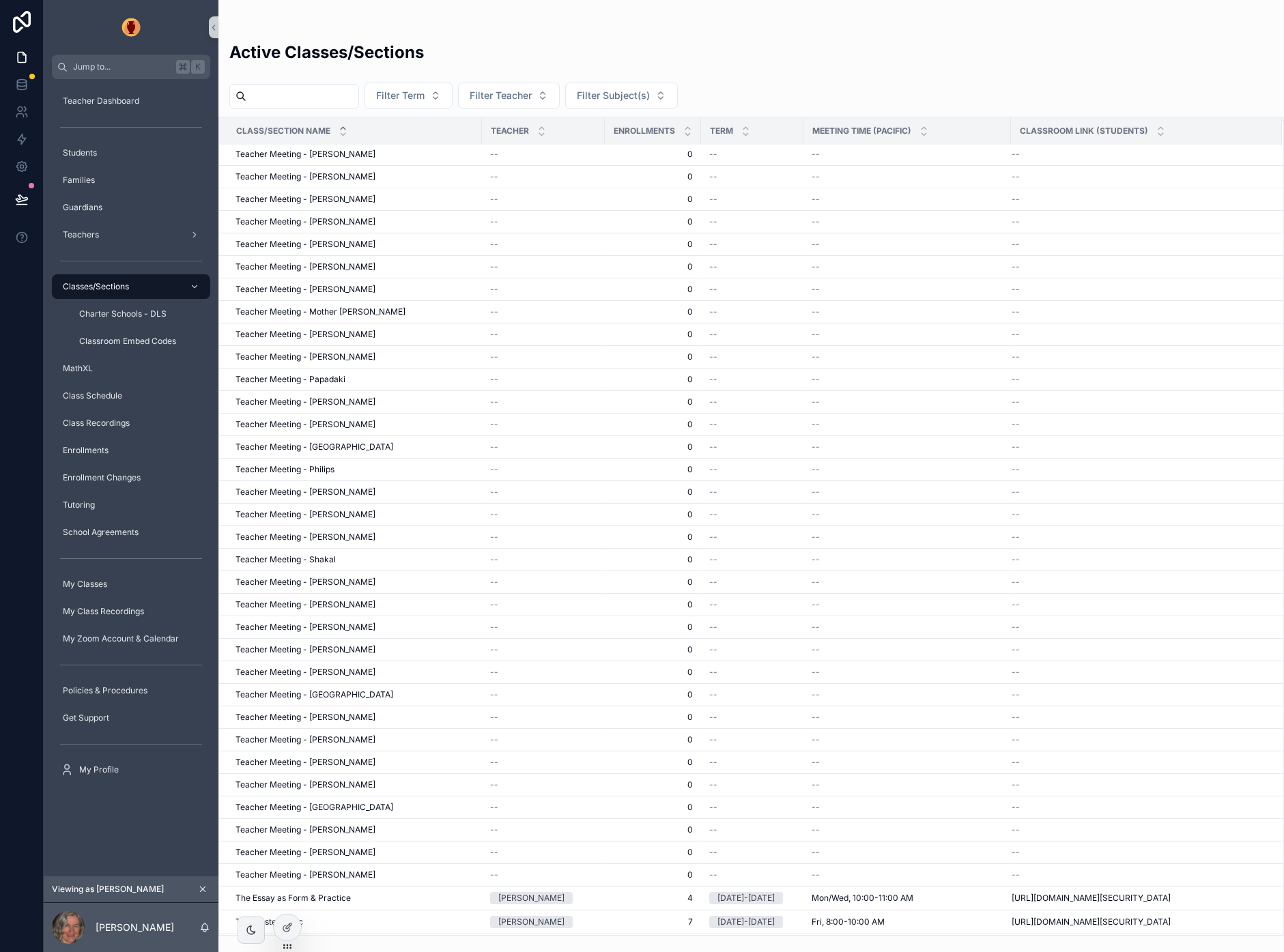
scroll to position [6760, 0]
click at [279, 750] on div at bounding box center [287, 927] width 27 height 26
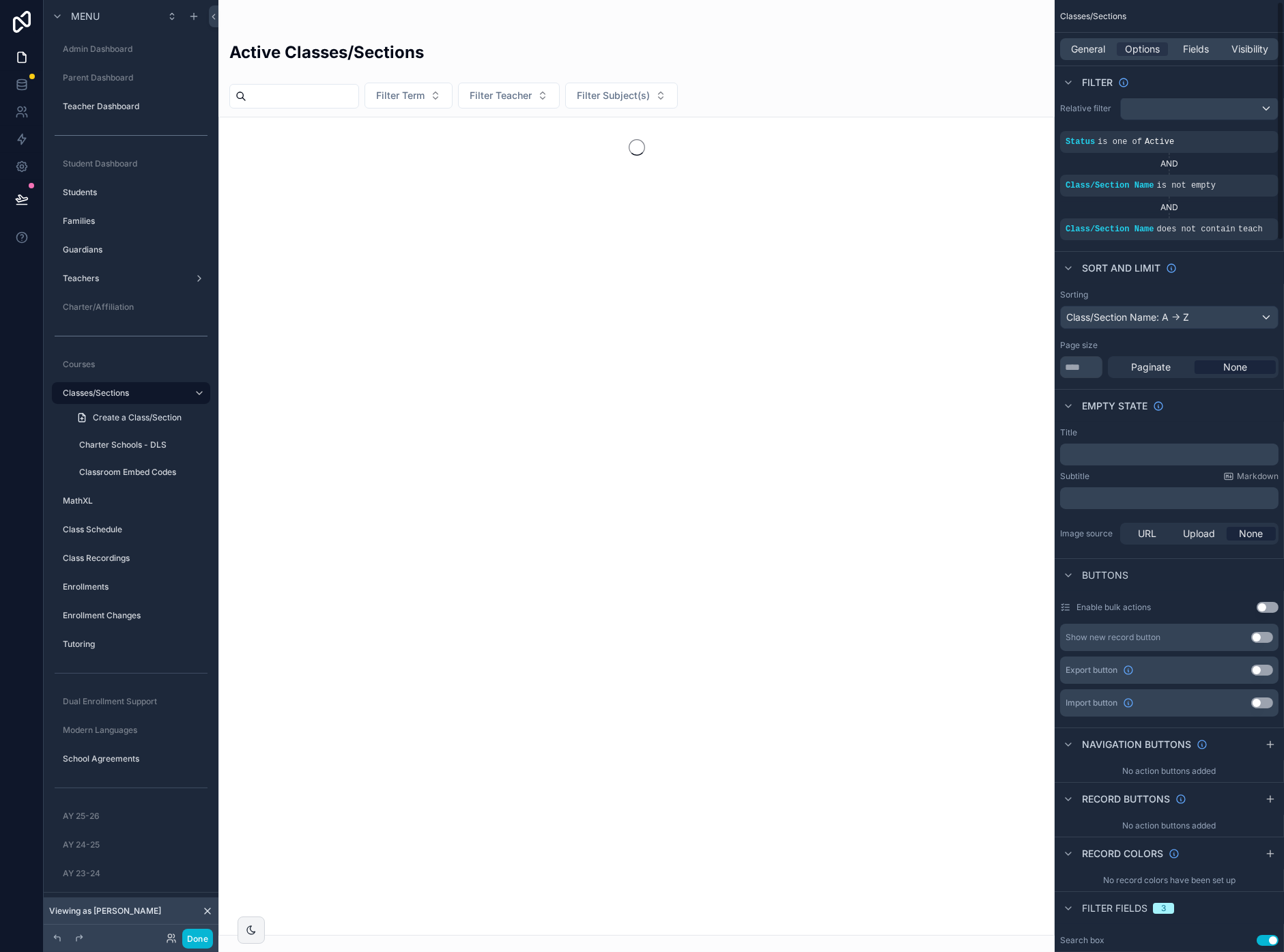
scroll to position [8, 0]
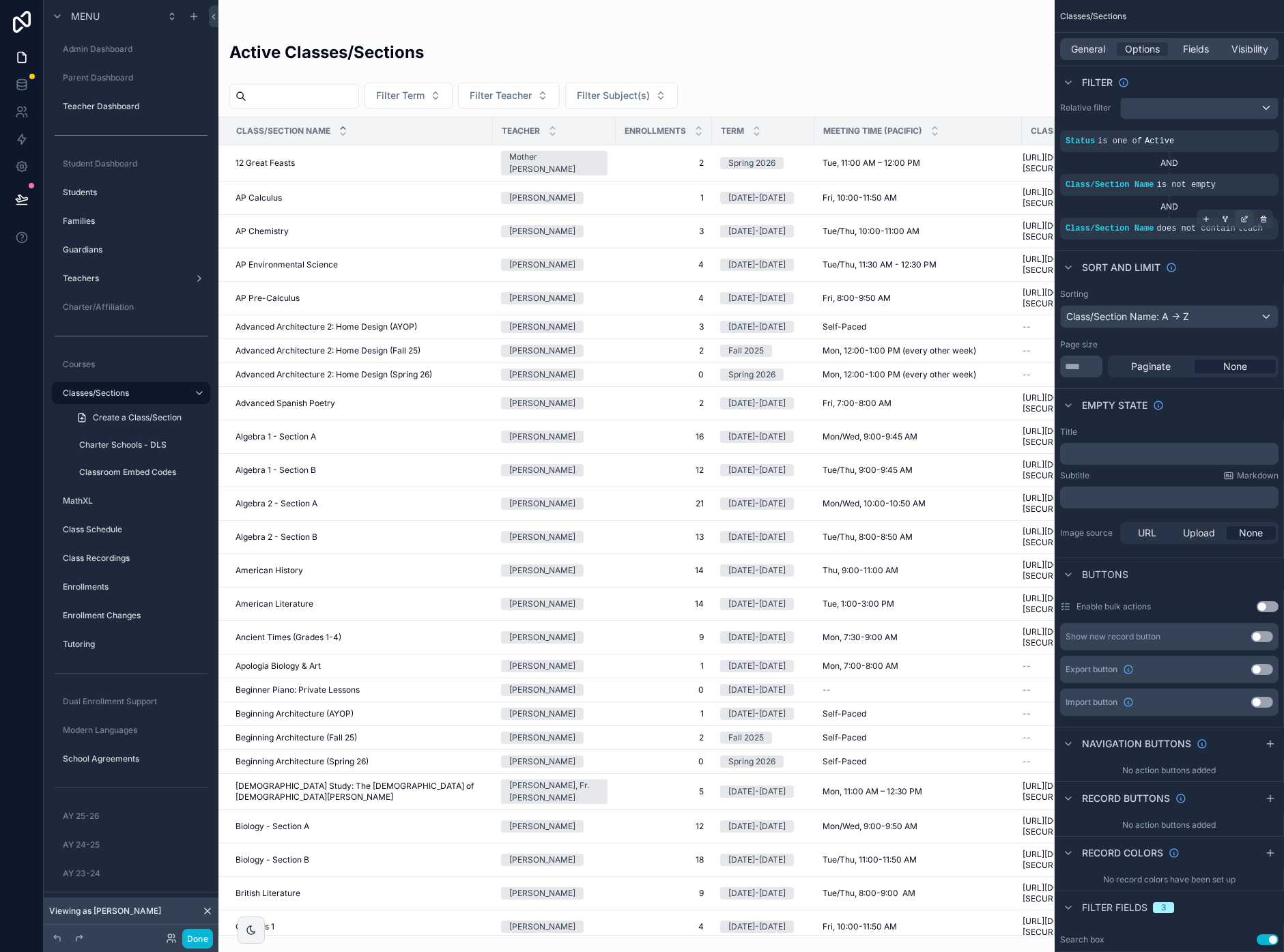
click at [1242, 218] on icon "scrollable content" at bounding box center [1244, 219] width 8 height 8
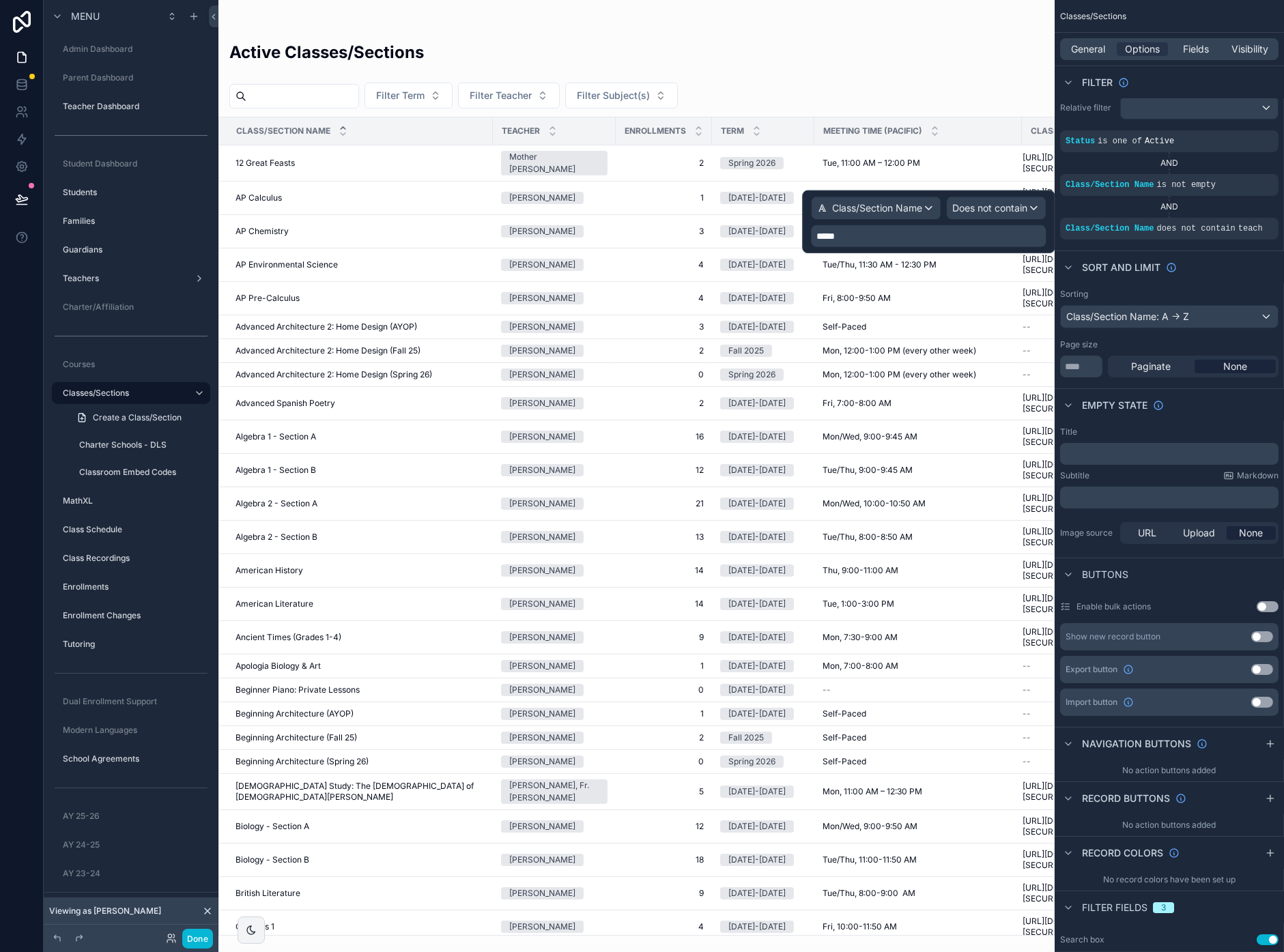
click at [900, 236] on p "*****" at bounding box center [930, 236] width 227 height 14
drag, startPoint x: 903, startPoint y: 236, endPoint x: 707, endPoint y: 222, distance: 196.5
click at [710, 222] on div "Class/Section Name Does not contain ***** Menu Admin Dashboard Parent Dashboard…" at bounding box center [642, 476] width 1284 height 952
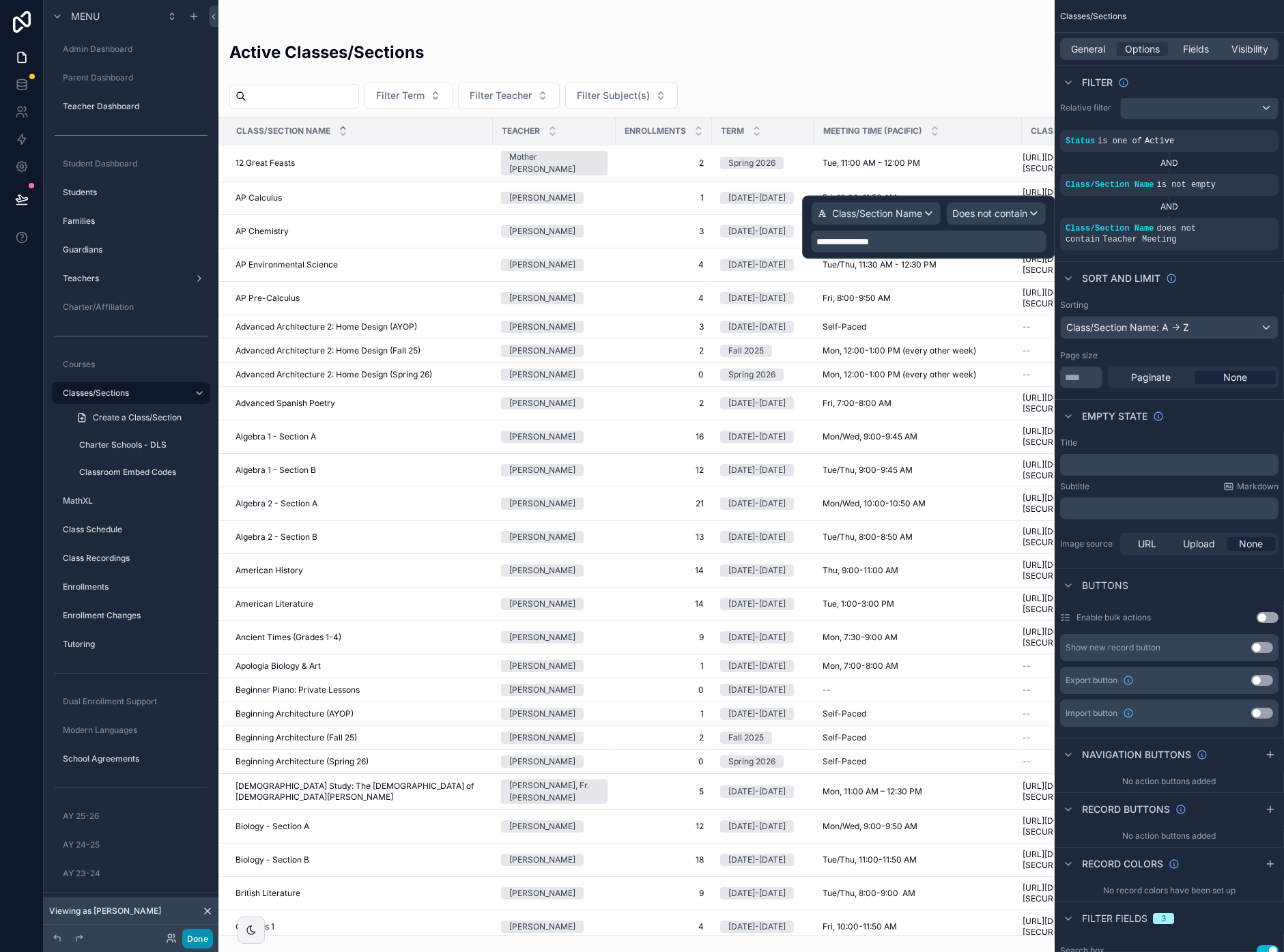
click at [198, 750] on button "Done" at bounding box center [197, 939] width 31 height 20
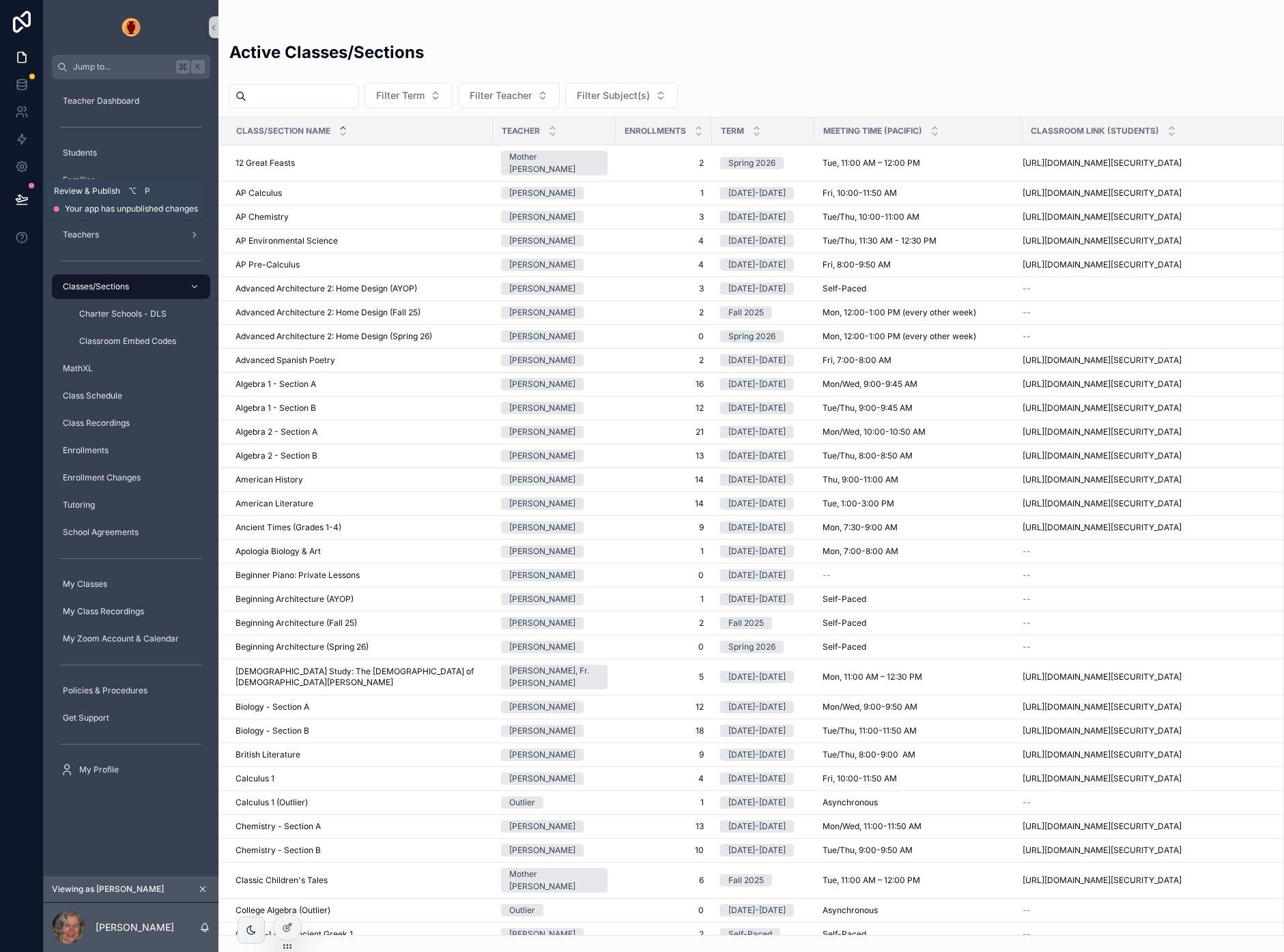
click at [19, 195] on icon at bounding box center [21, 199] width 11 height 7
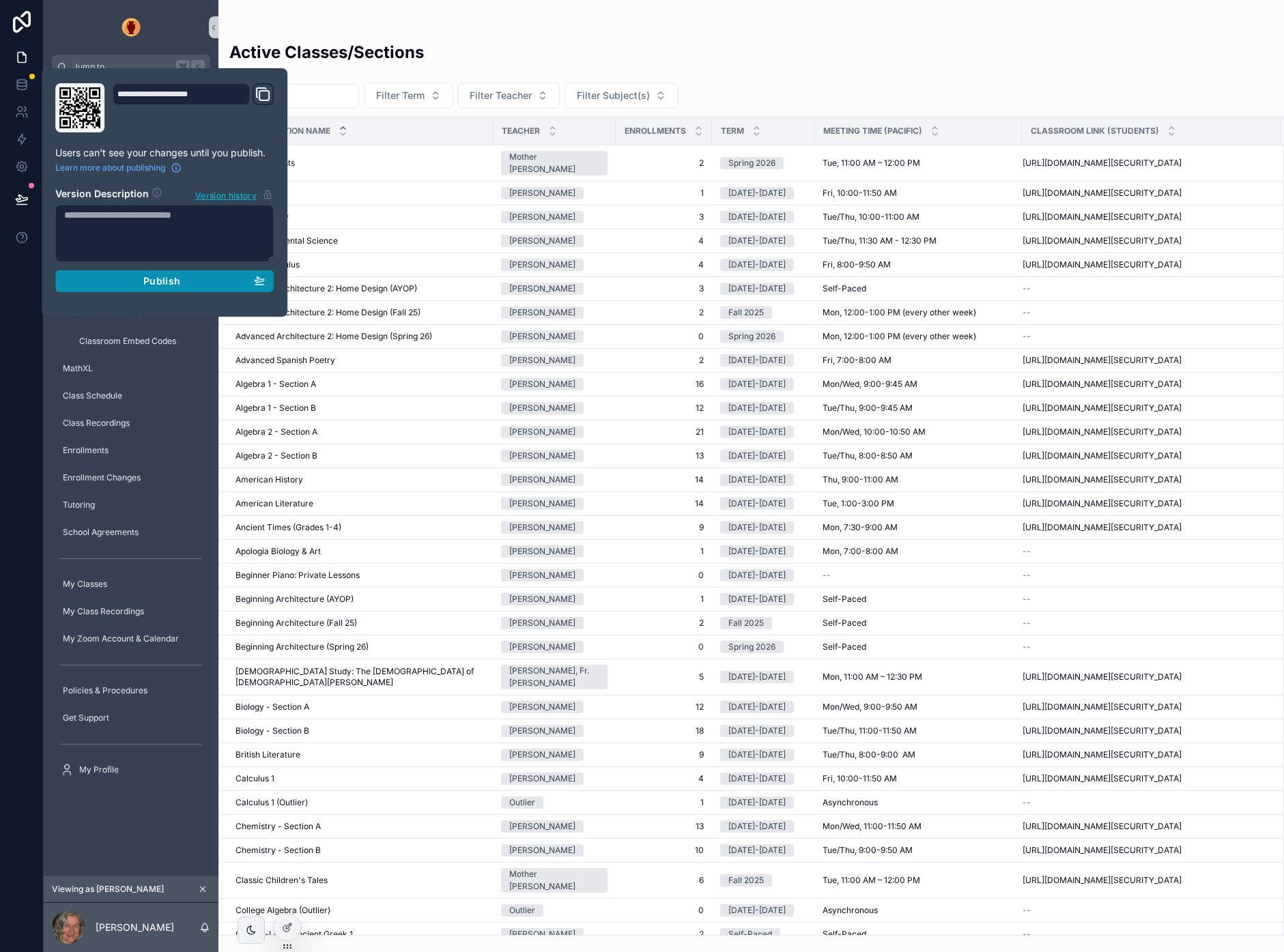
click at [159, 270] on button "Publish" at bounding box center [164, 280] width 218 height 22
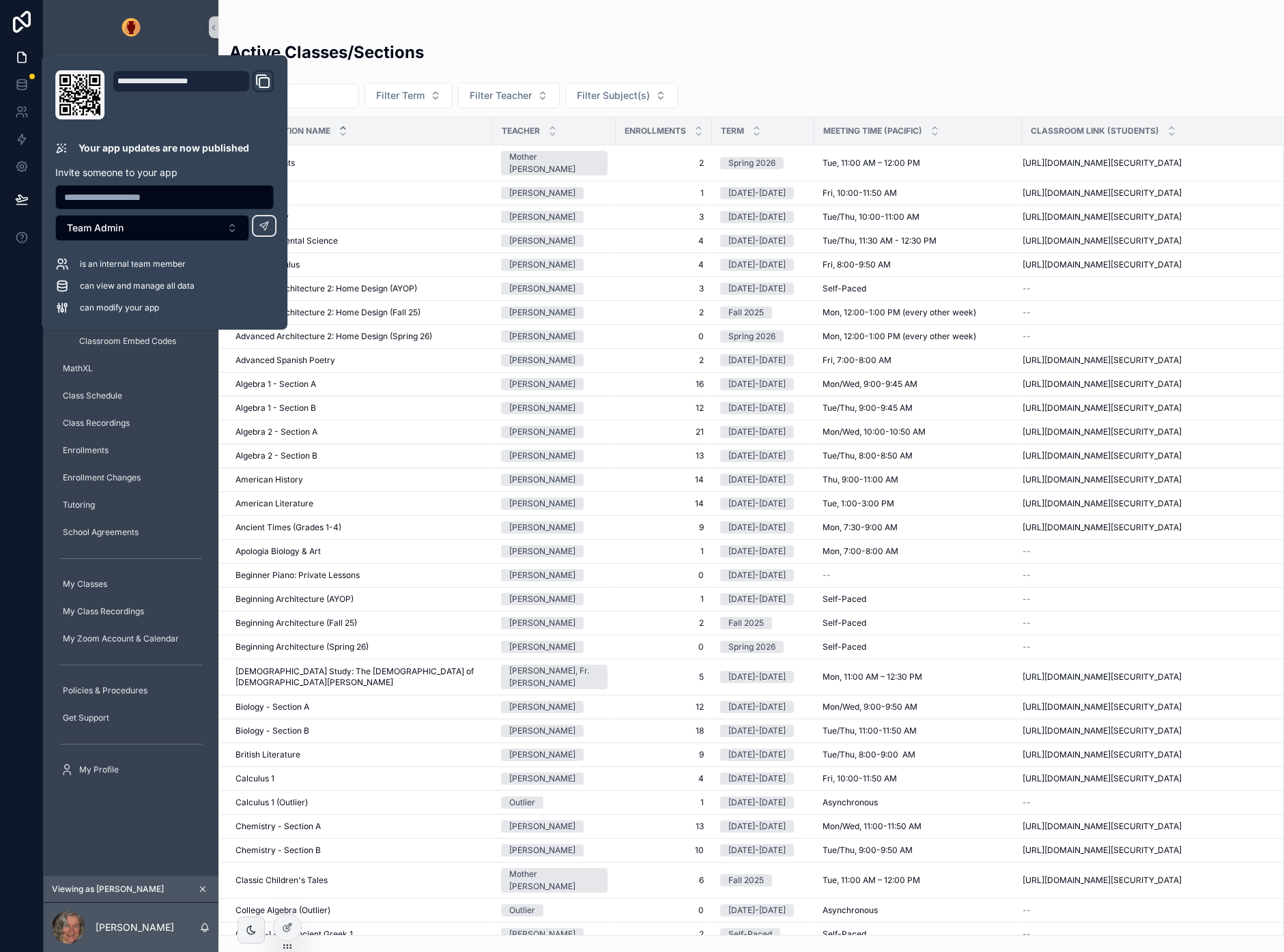
click at [804, 44] on div "Active Classes/Sections" at bounding box center [751, 58] width 1043 height 33
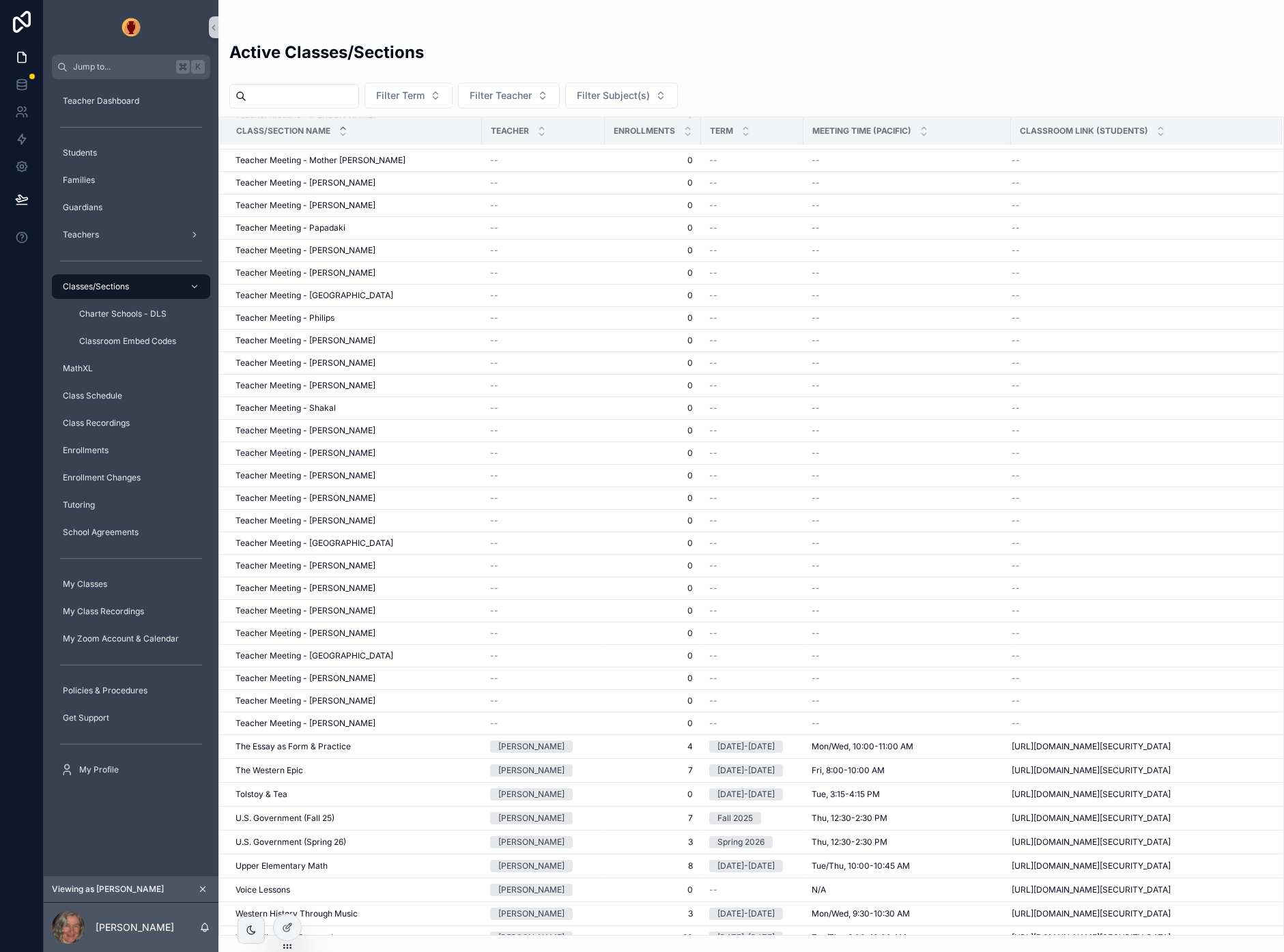
scroll to position [7017, 0]
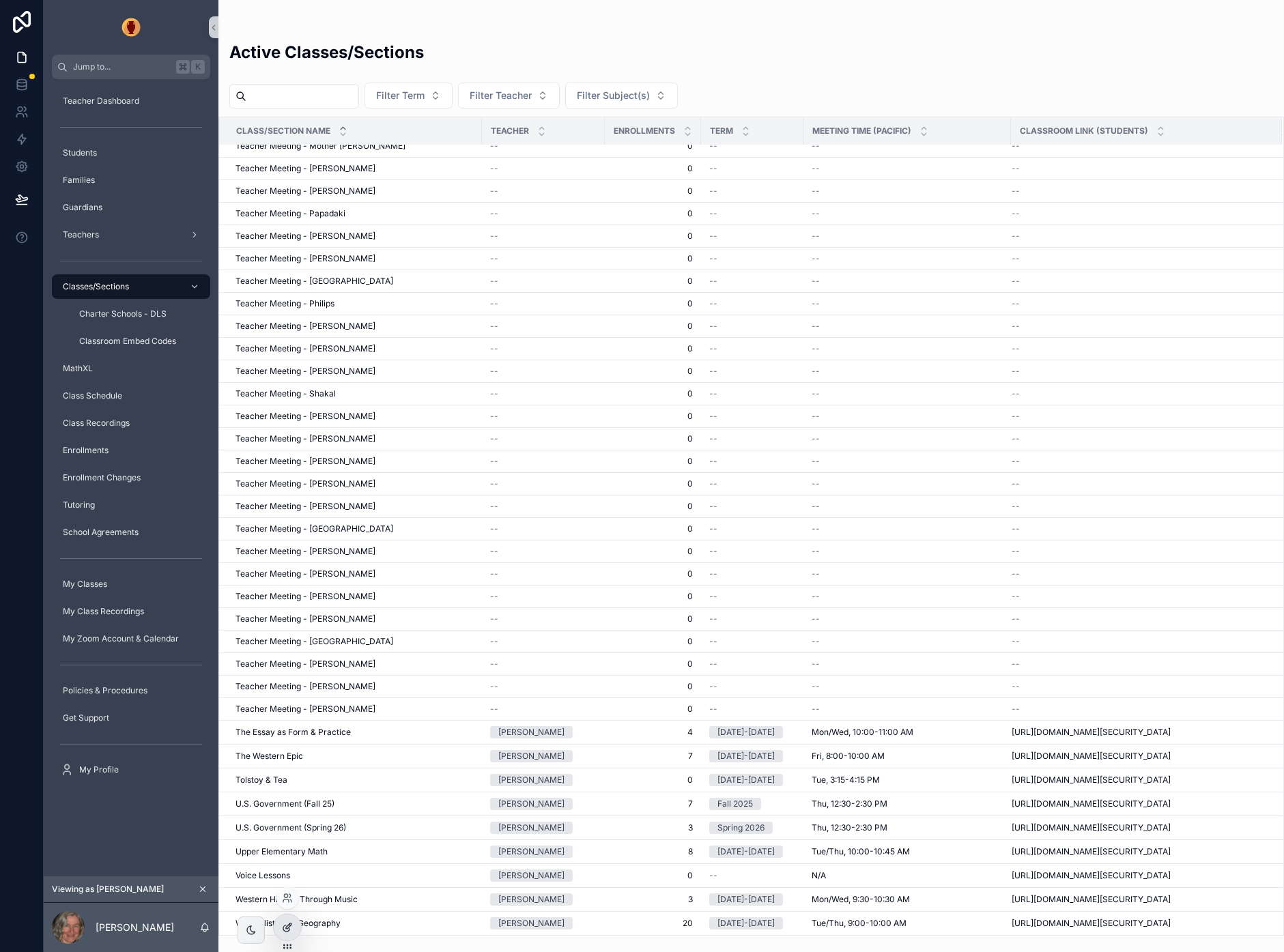
click at [287, 750] on icon at bounding box center [287, 927] width 11 height 11
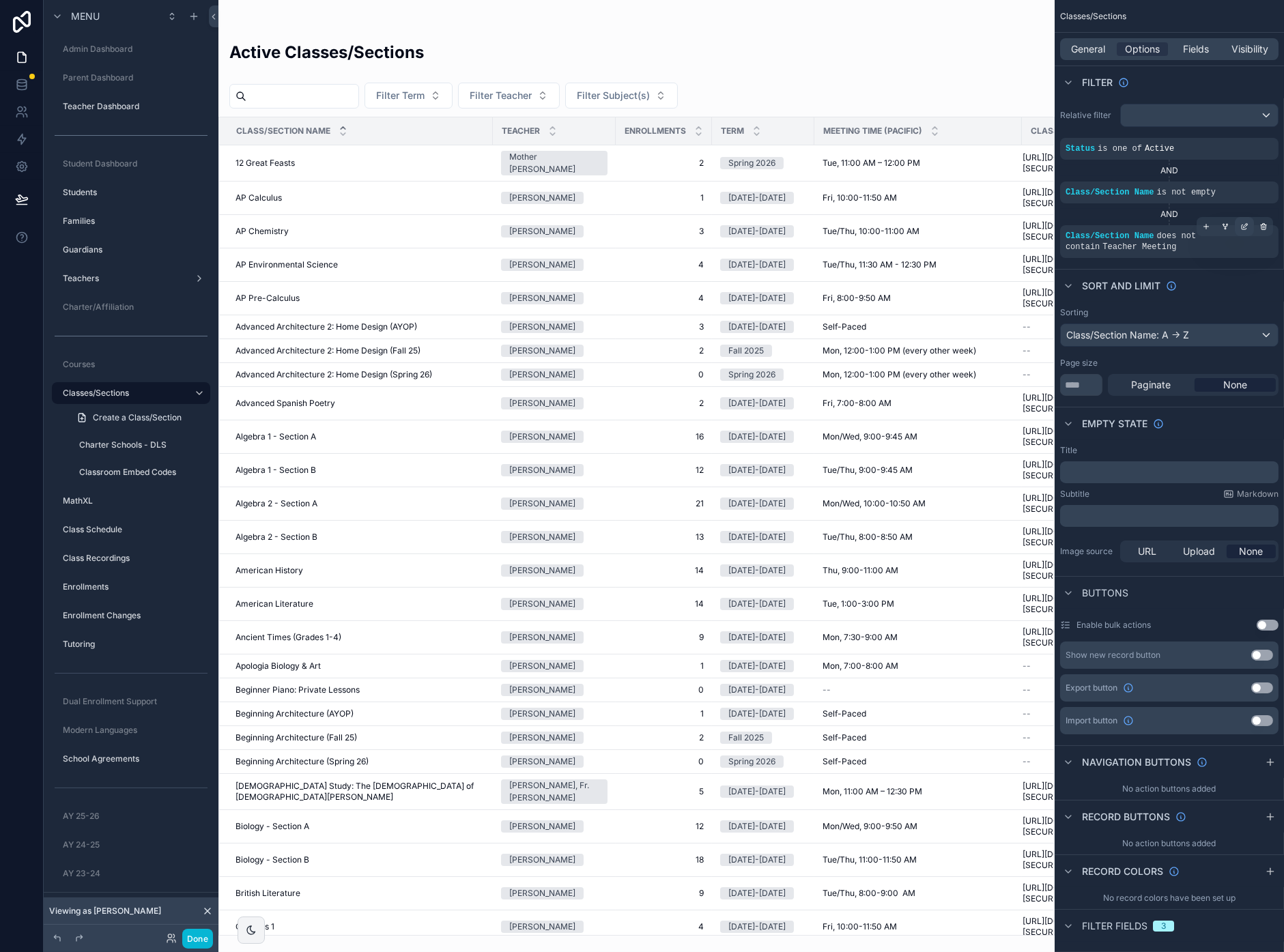
click at [1244, 224] on icon "scrollable content" at bounding box center [1244, 226] width 8 height 8
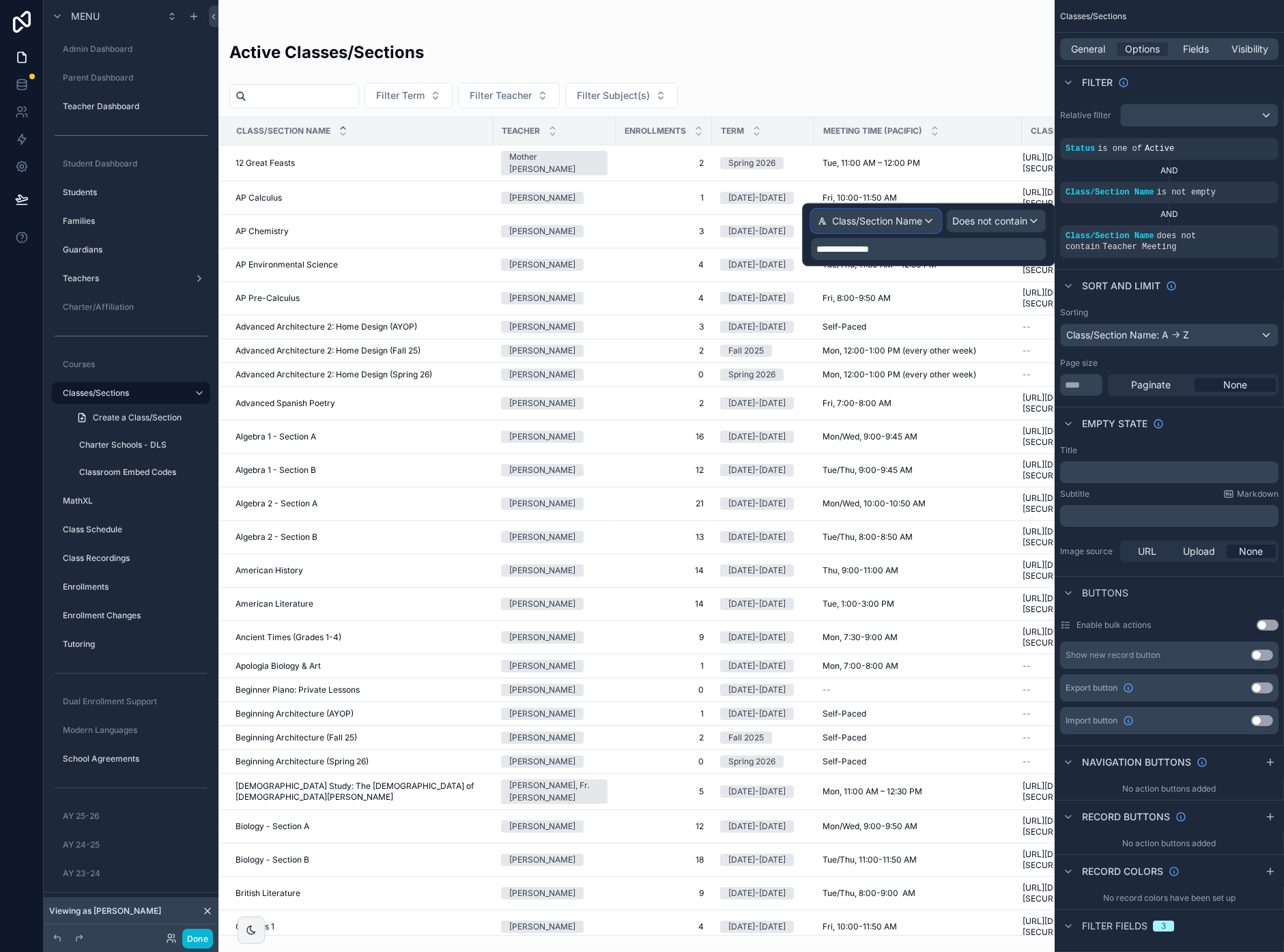
click at [893, 218] on span "Class/Section Name" at bounding box center [877, 222] width 90 height 14
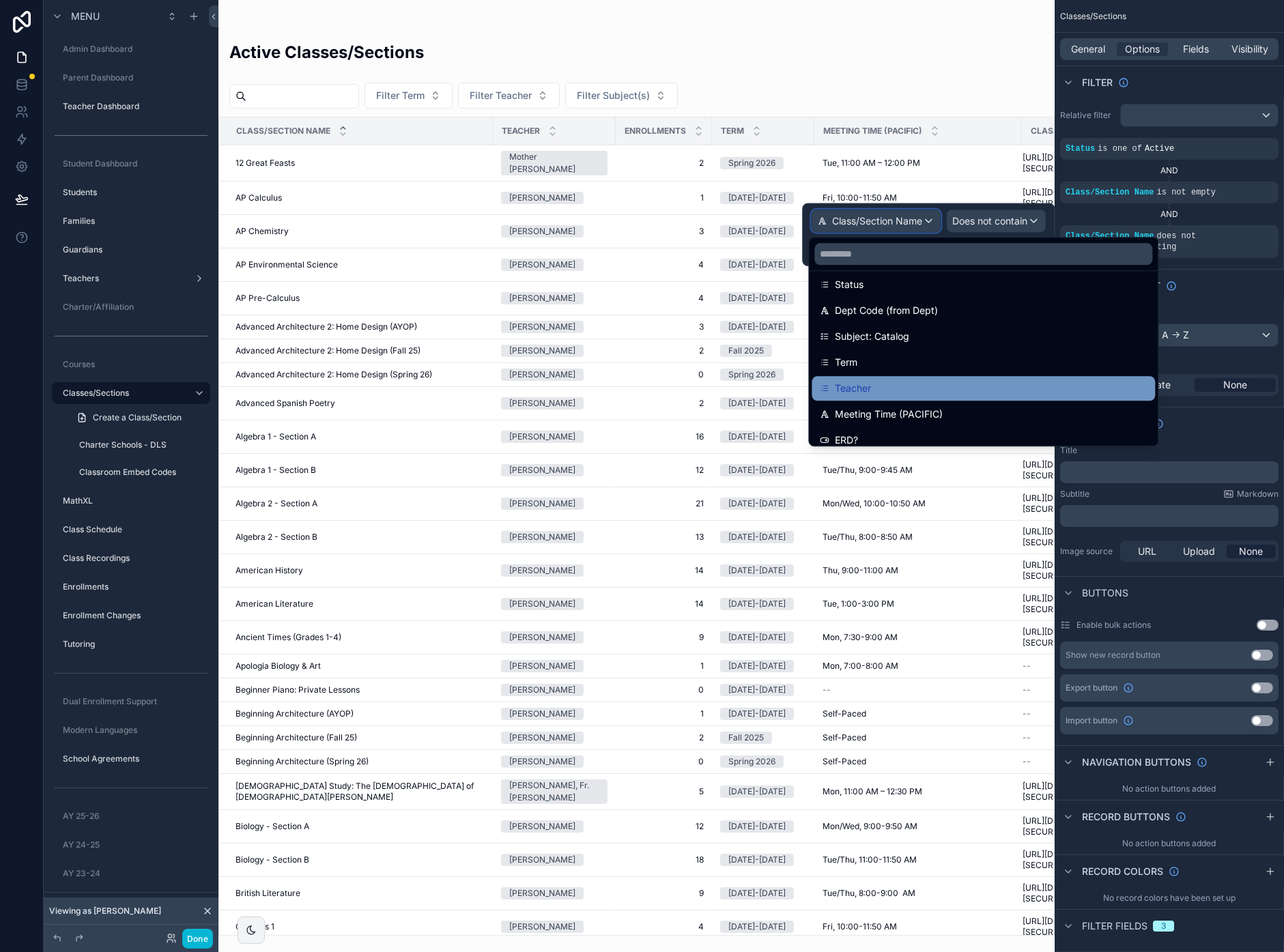
scroll to position [218, 0]
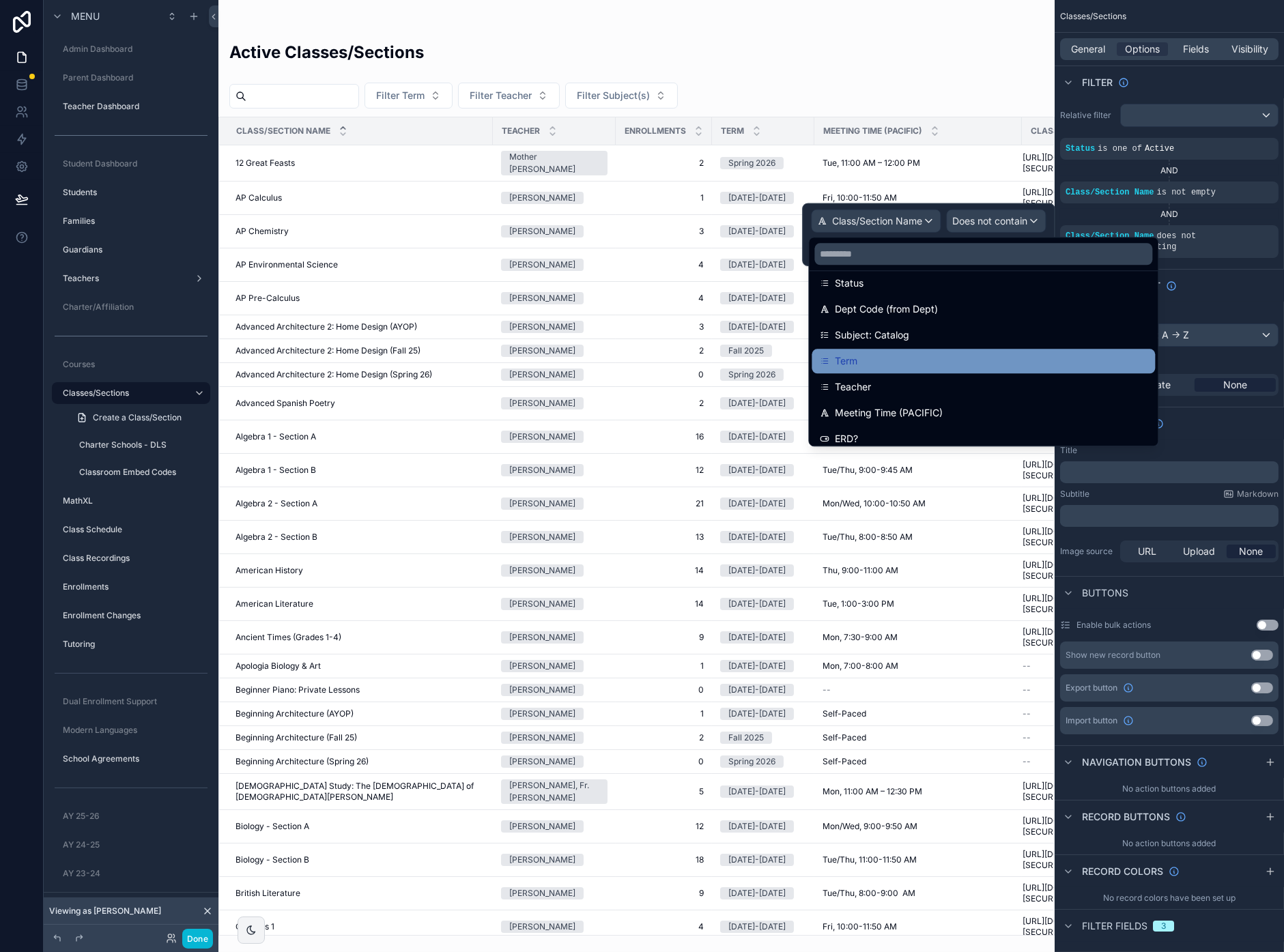
click at [887, 361] on div "Term" at bounding box center [983, 360] width 327 height 17
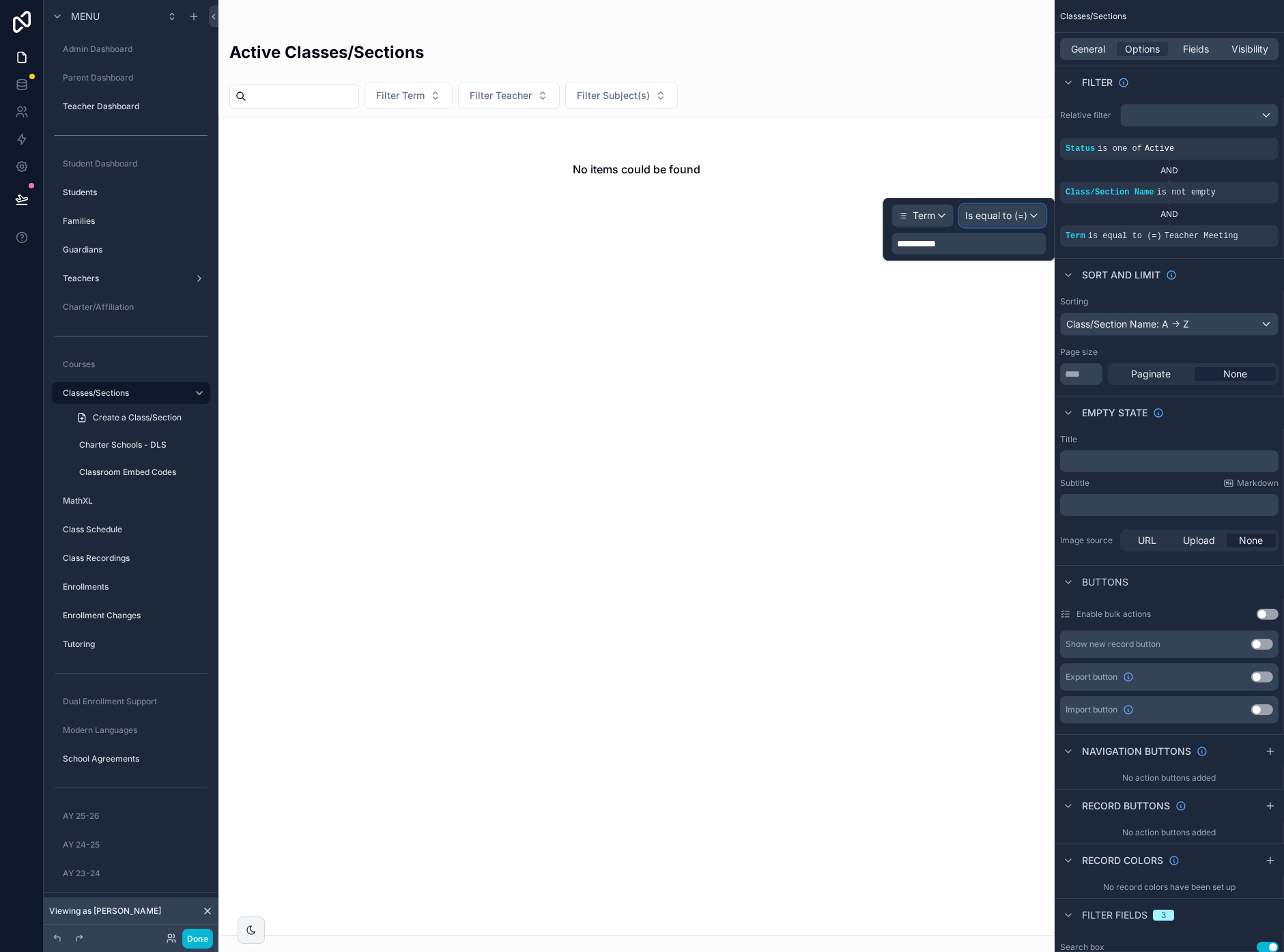
click at [1006, 218] on span "Is equal to (=)" at bounding box center [996, 216] width 62 height 14
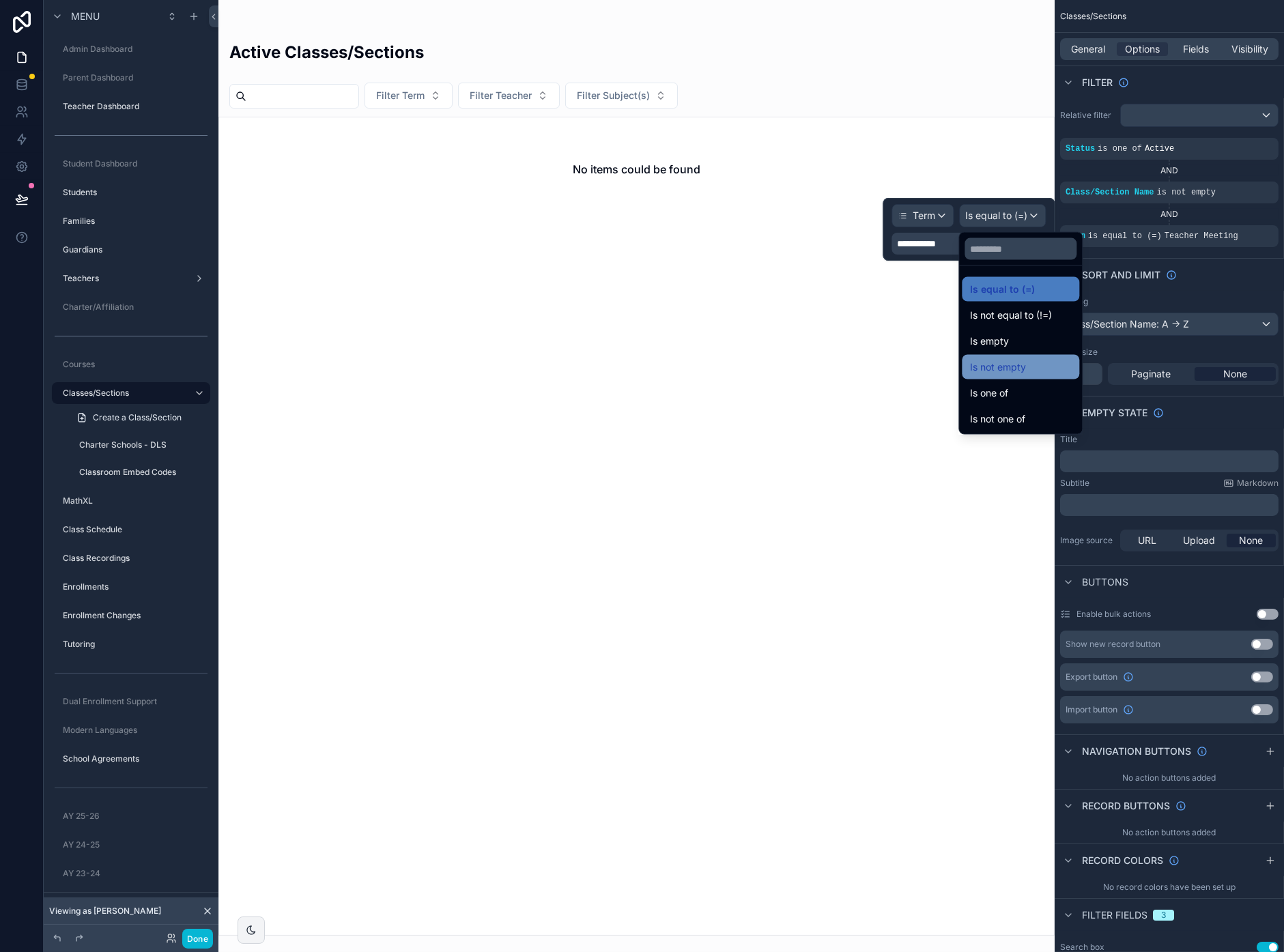
click at [1003, 369] on span "Is not empty" at bounding box center [997, 367] width 56 height 17
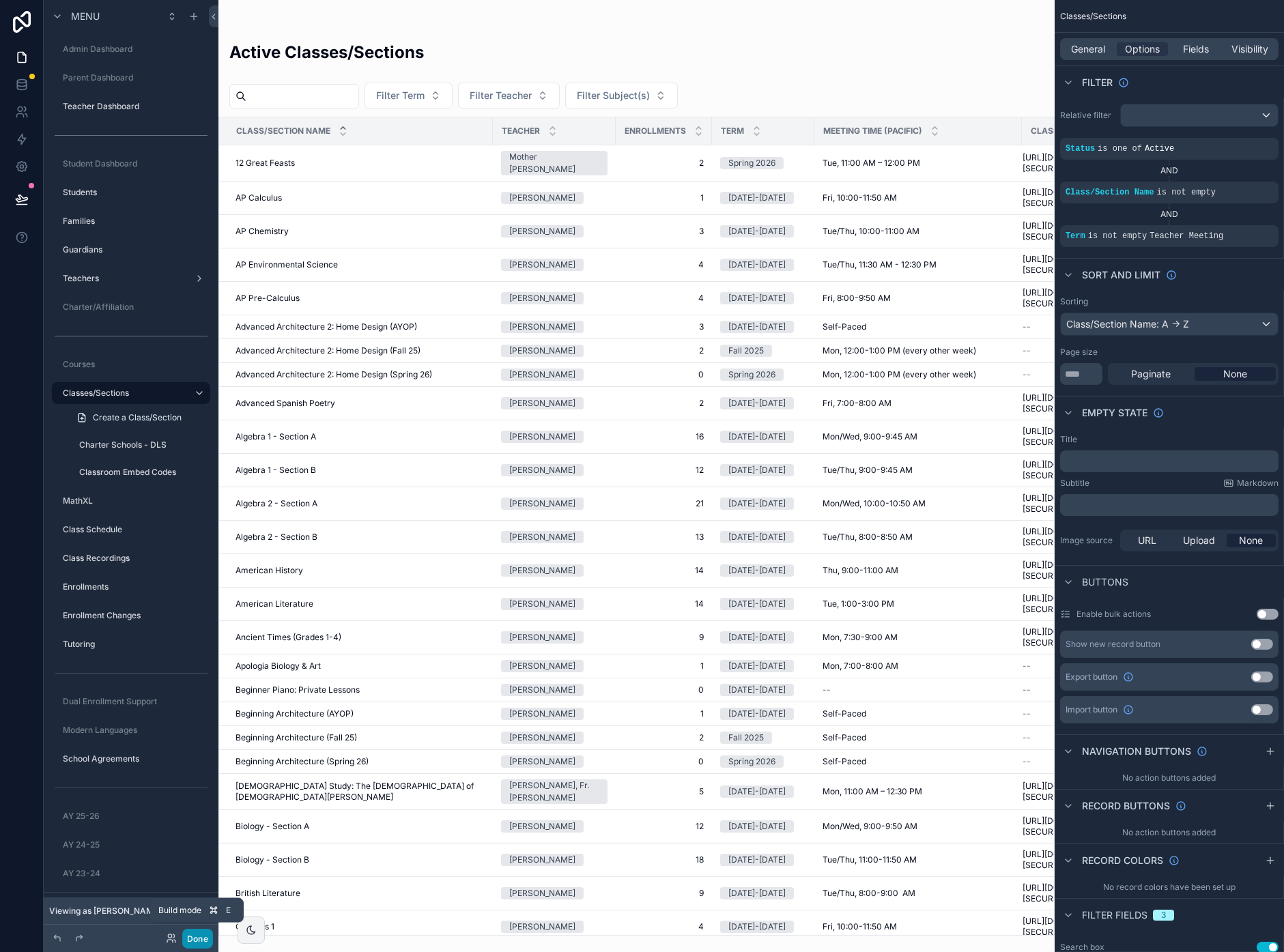
click at [191, 750] on button "Done" at bounding box center [197, 939] width 31 height 20
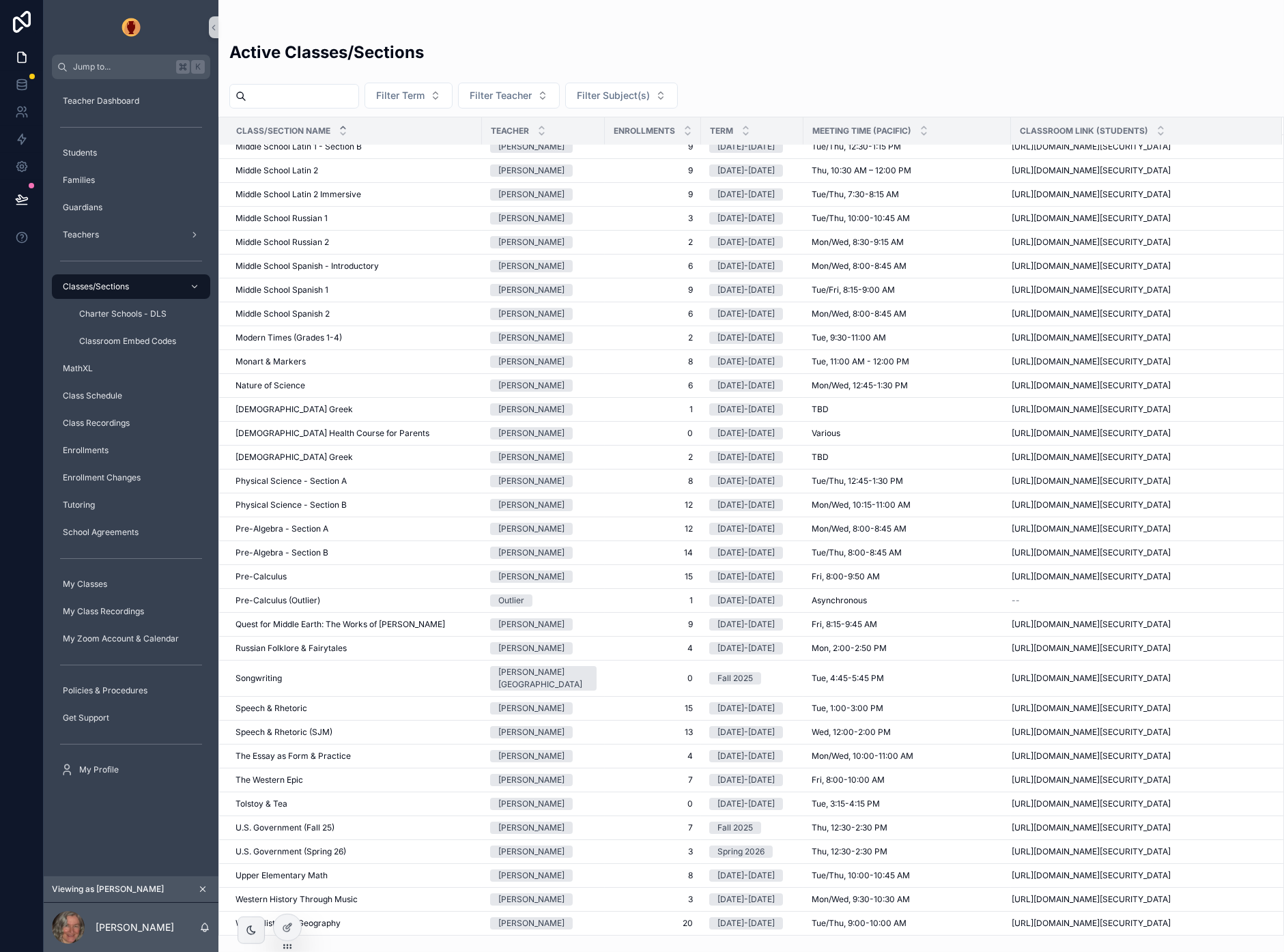
scroll to position [5620, 0]
click at [17, 197] on icon at bounding box center [22, 200] width 14 height 14
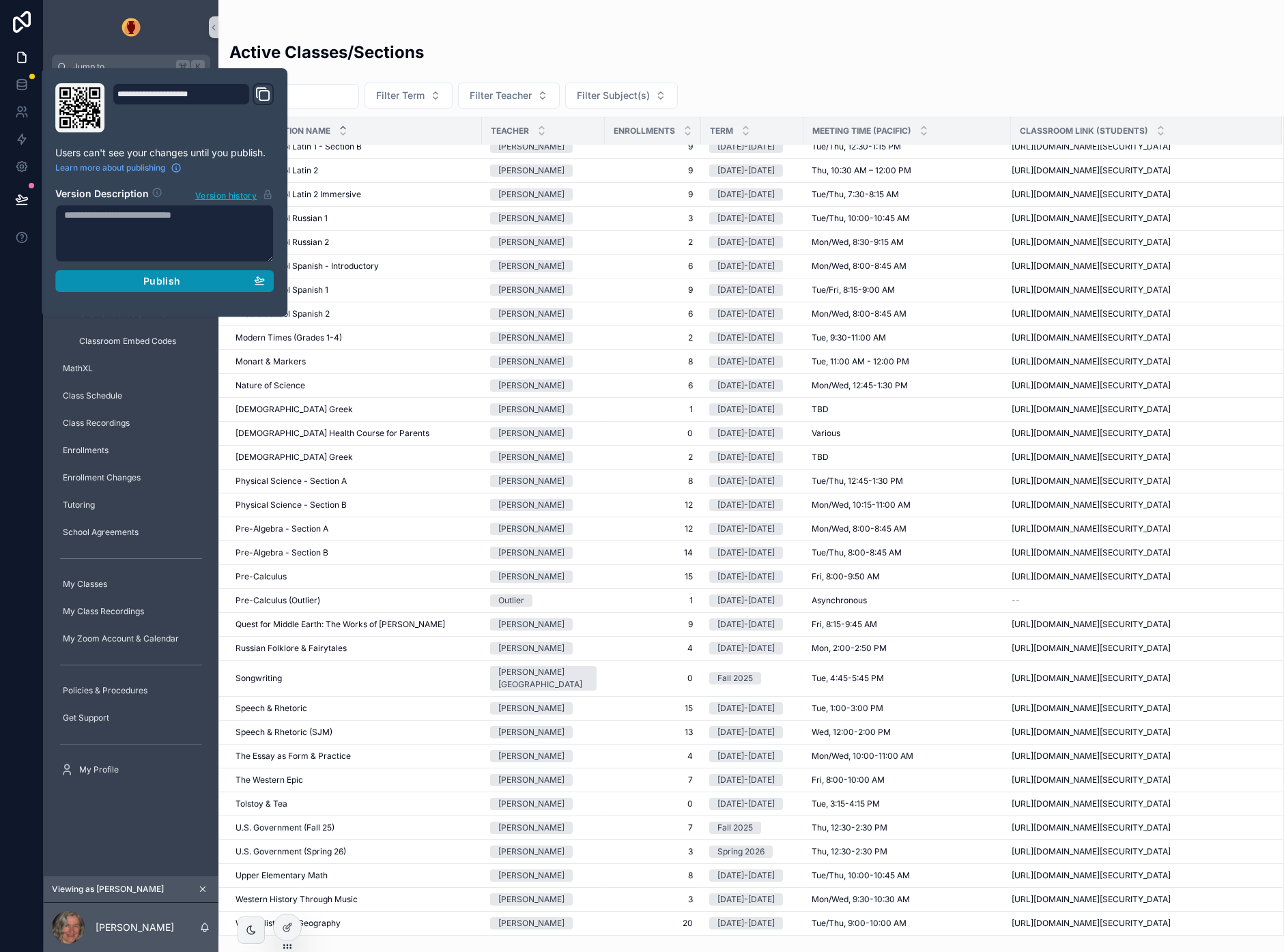
click at [158, 278] on span "Publish" at bounding box center [162, 281] width 37 height 12
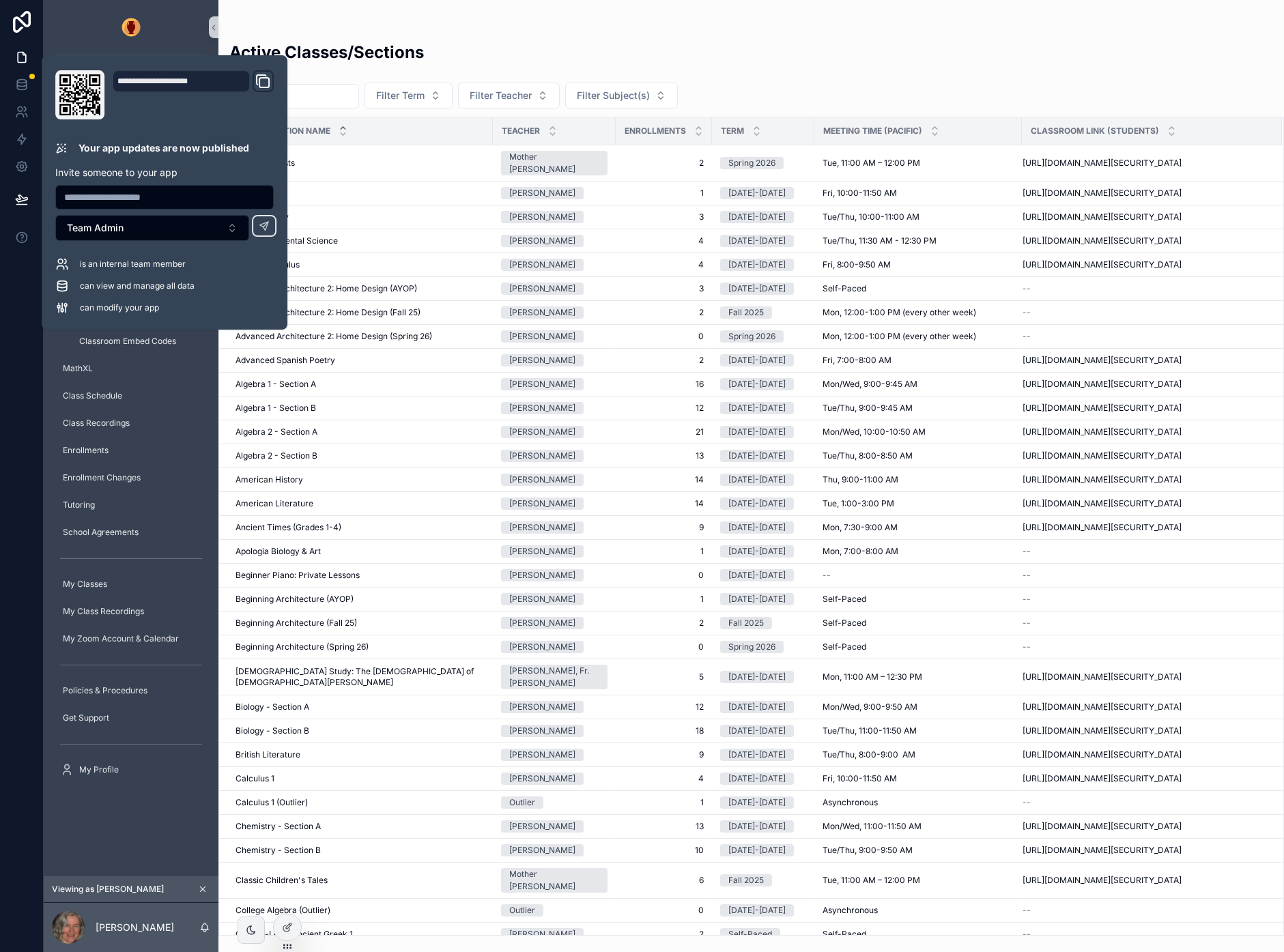
click at [611, 33] on div "Active Classes/Sections Filter Term Filter Teacher Filter Subject(s) Class/Sect…" at bounding box center [751, 483] width 1065 height 903
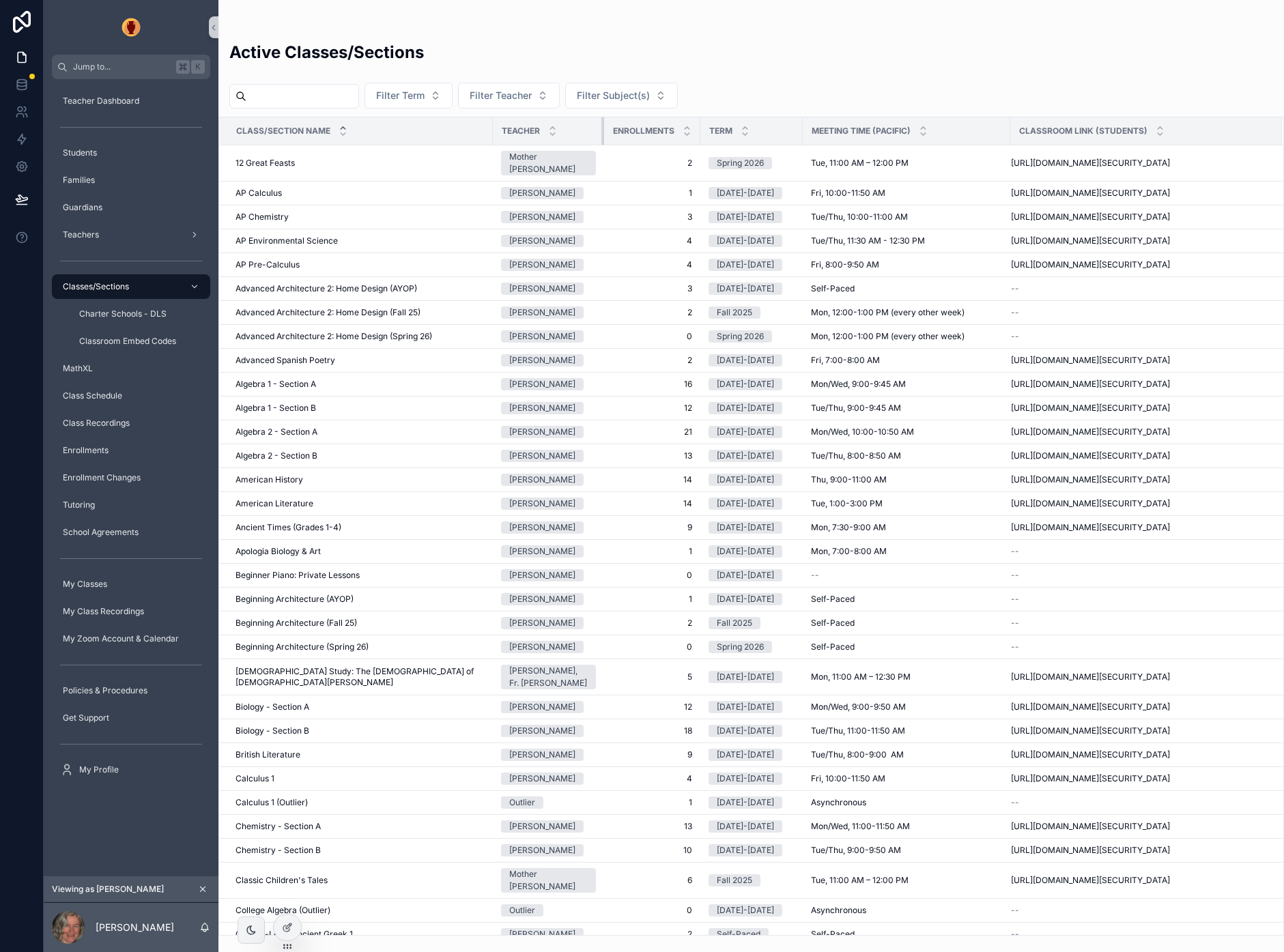
click at [601, 131] on div "scrollable content" at bounding box center [604, 131] width 5 height 27
click at [283, 750] on icon at bounding box center [287, 898] width 11 height 11
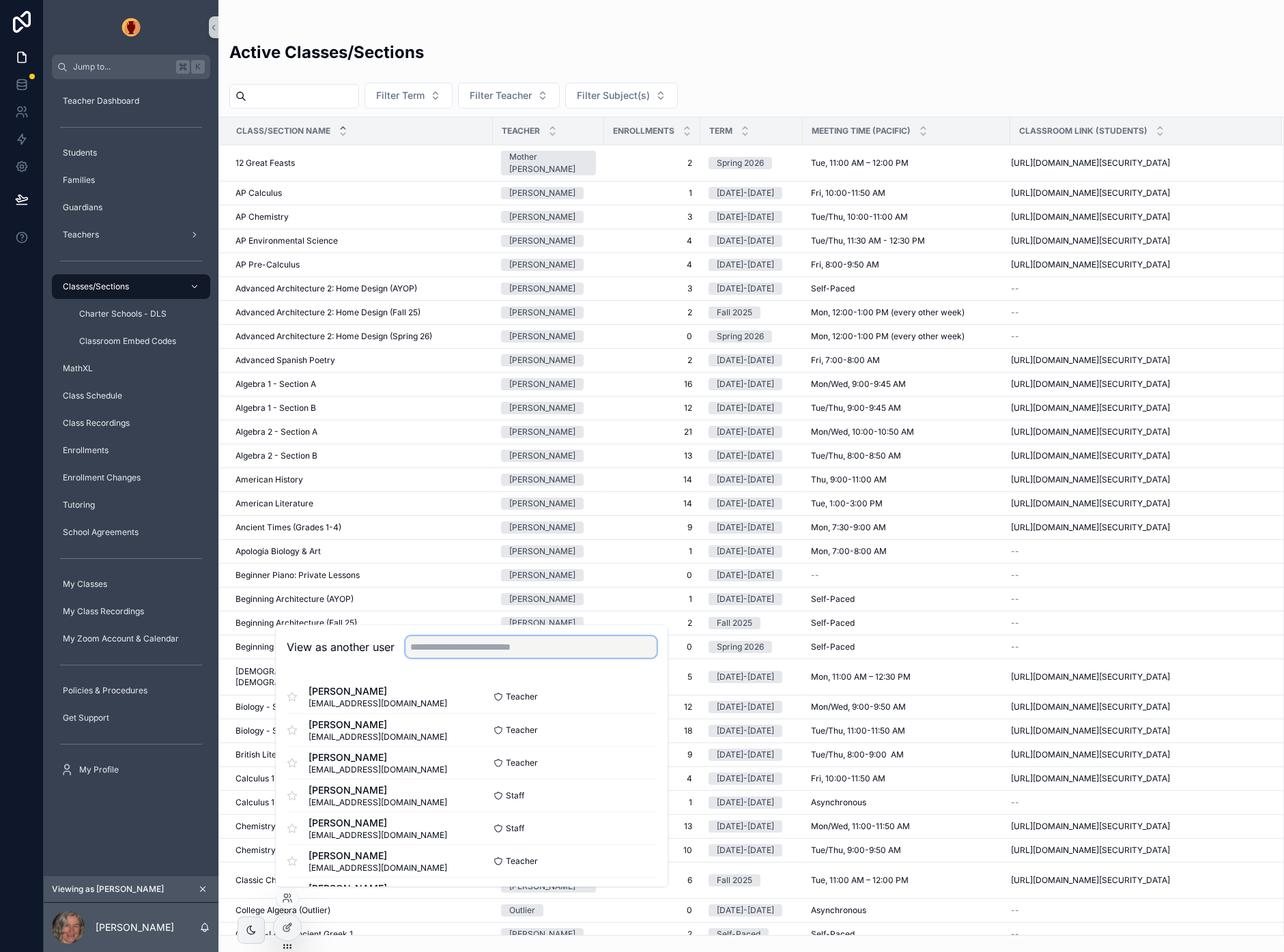
click at [462, 651] on input "text" at bounding box center [531, 647] width 251 height 22
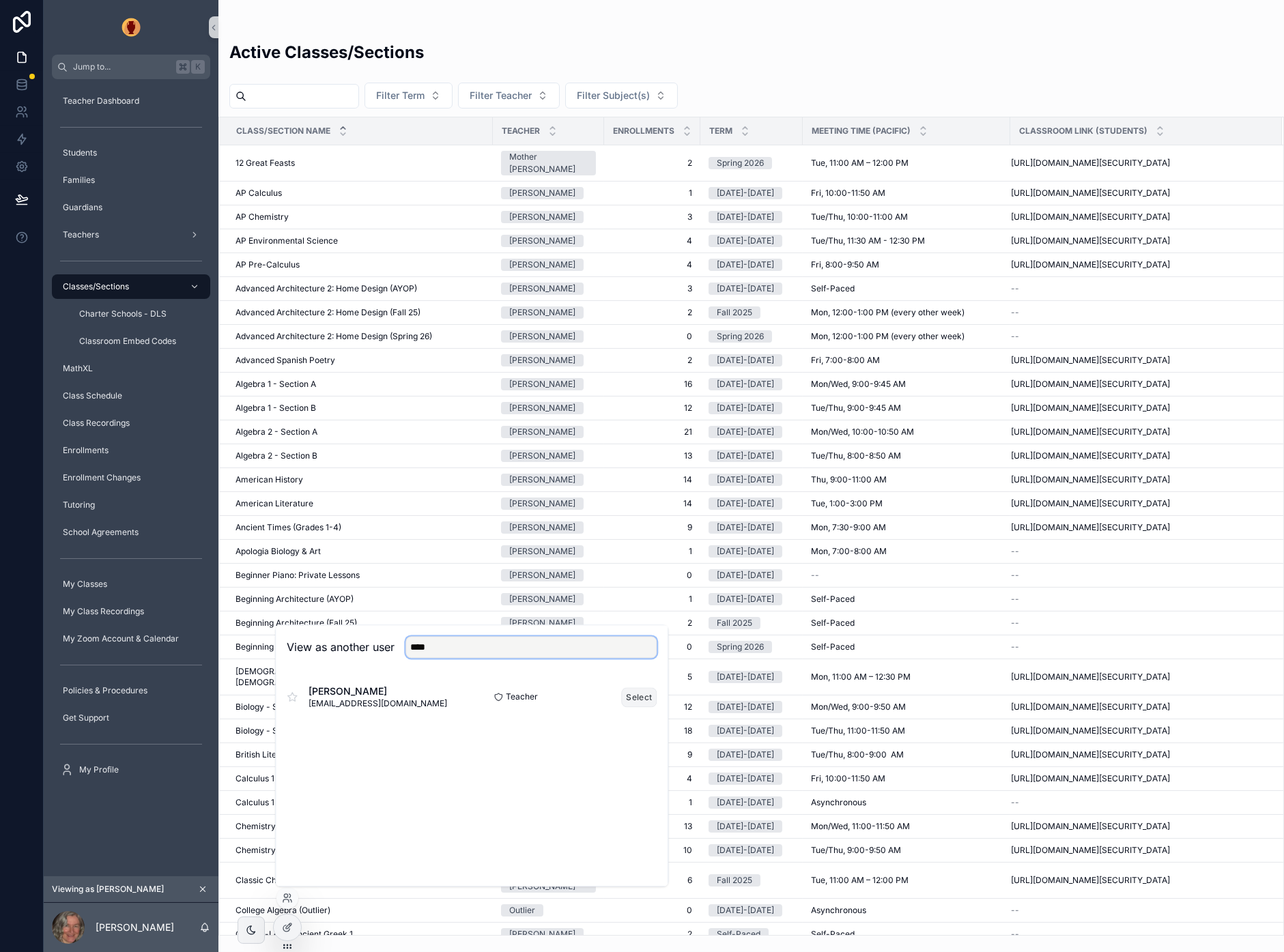
type input "****"
click at [649, 694] on button "Select" at bounding box center [639, 697] width 35 height 20
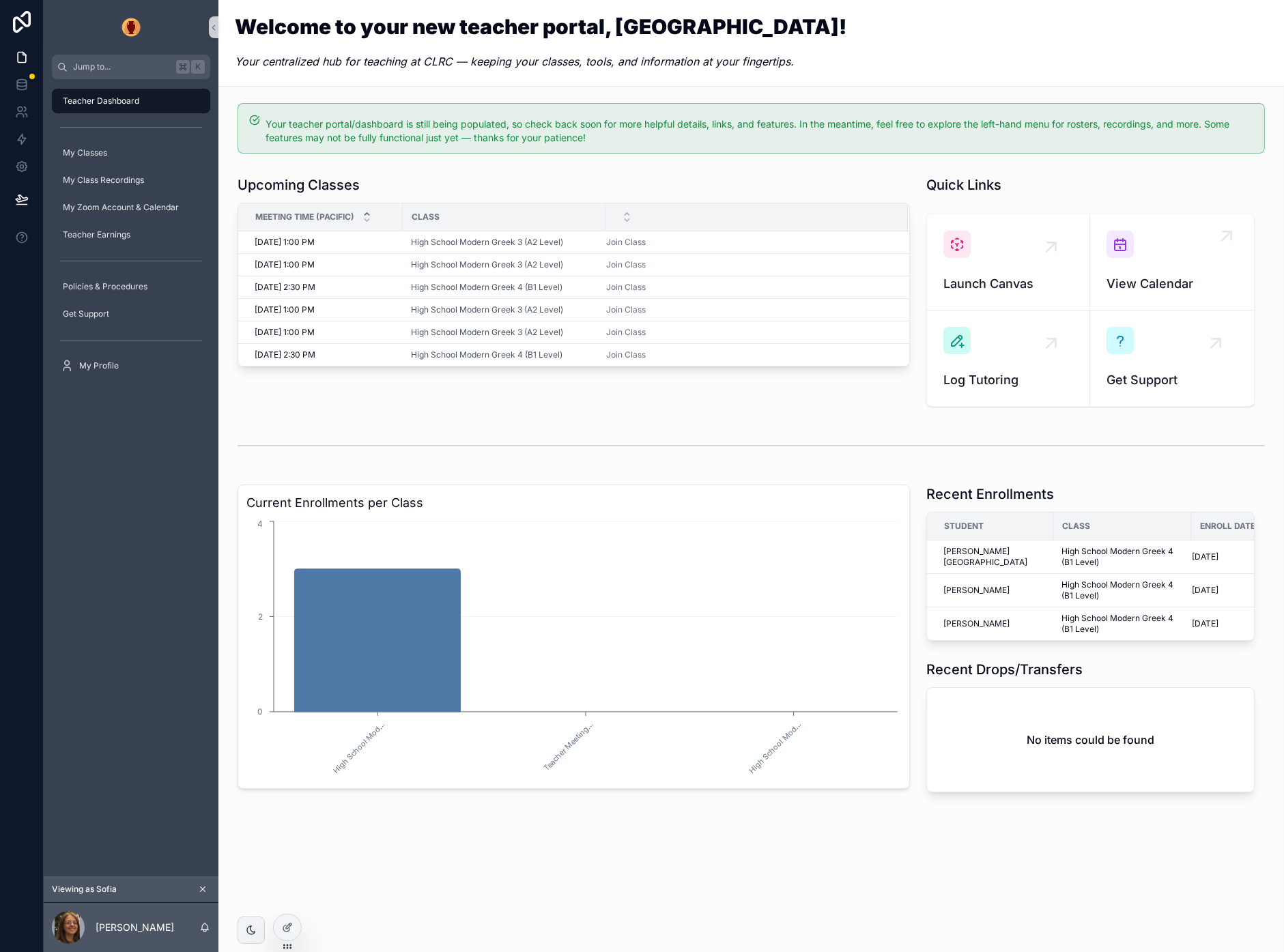
click at [1128, 252] on div "scrollable content" at bounding box center [1120, 243] width 27 height 27
click at [280, 927] on div at bounding box center [287, 927] width 27 height 26
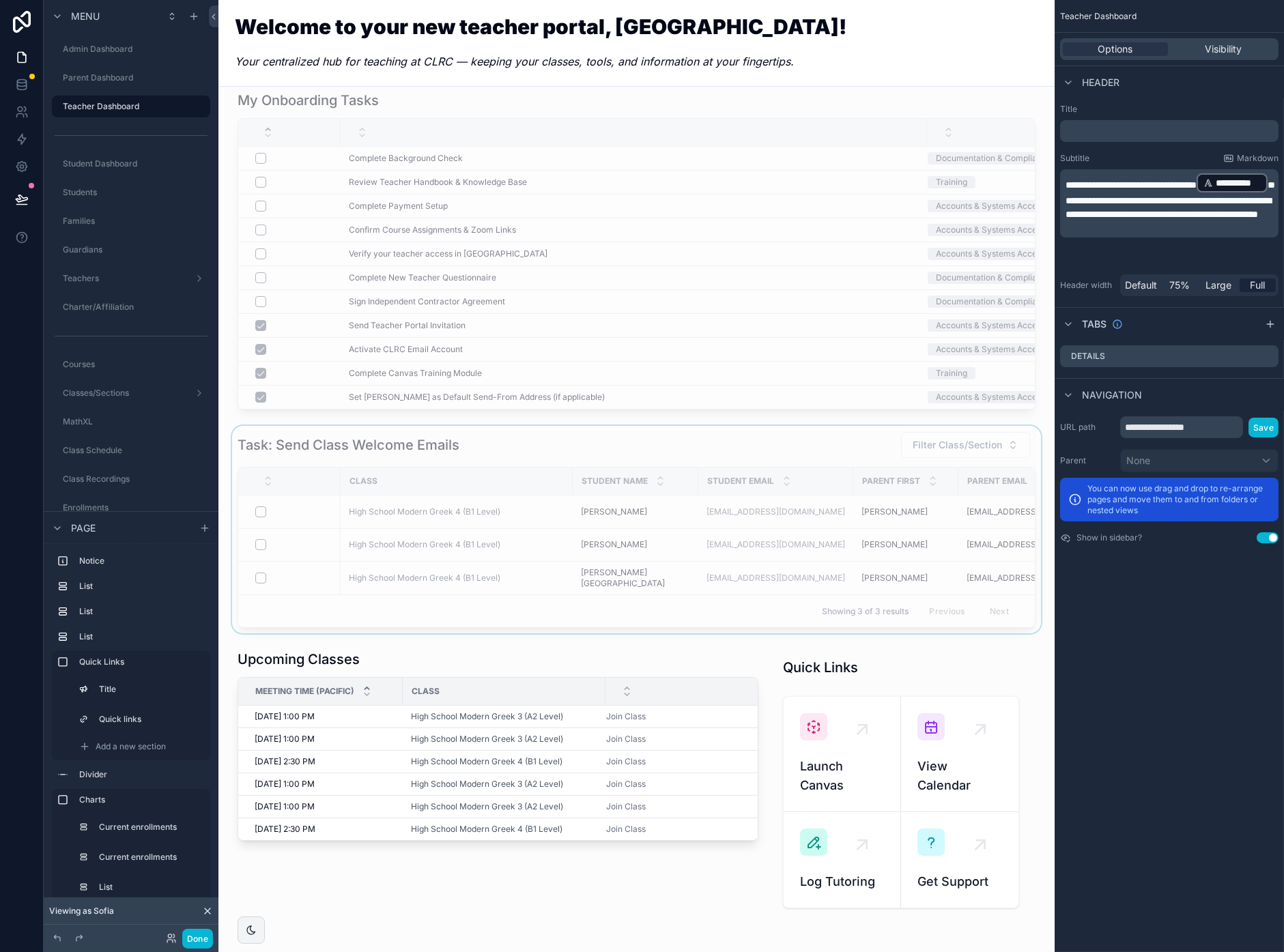
scroll to position [130, 0]
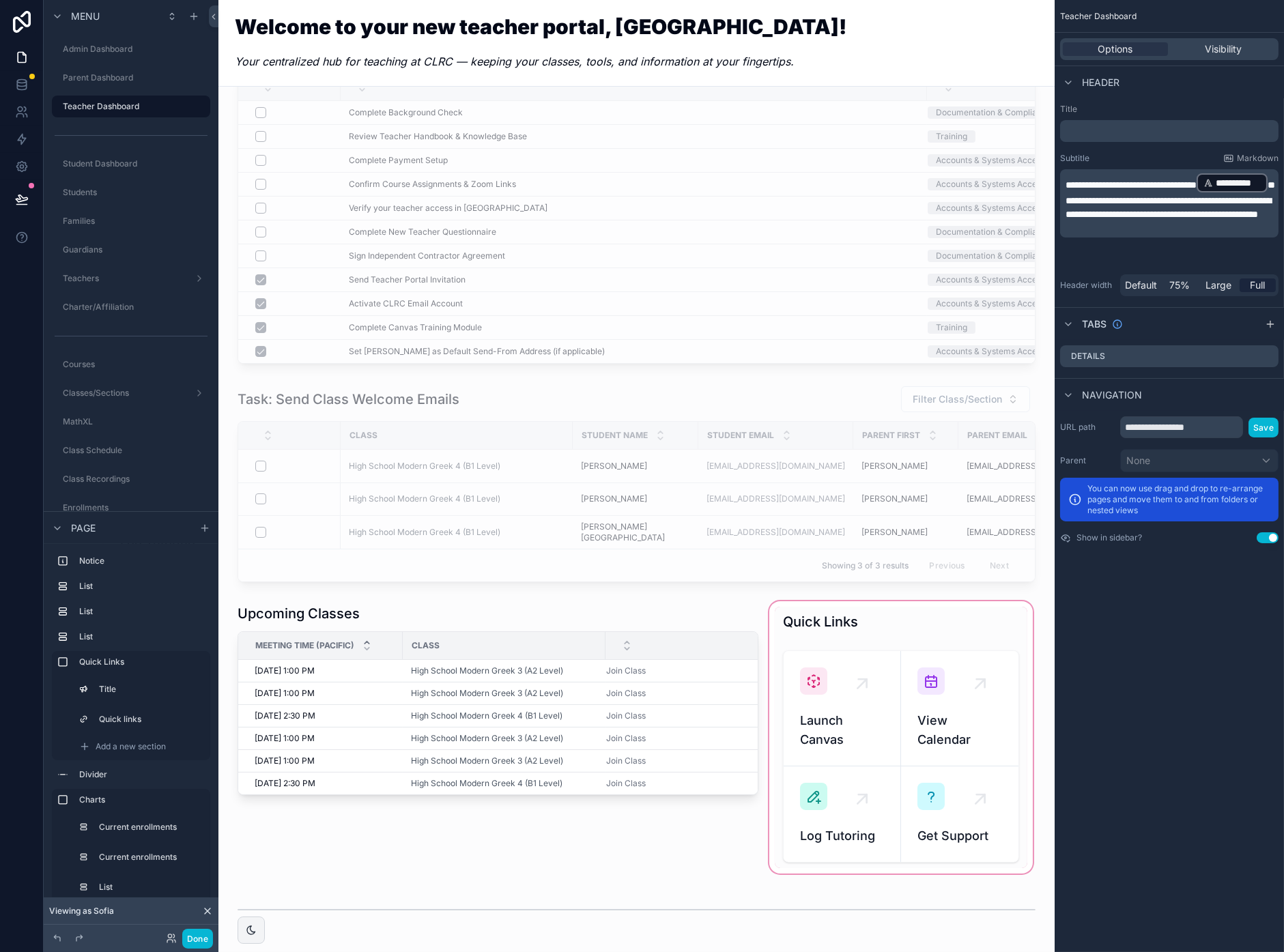
click at [964, 693] on div "scrollable content" at bounding box center [901, 738] width 269 height 278
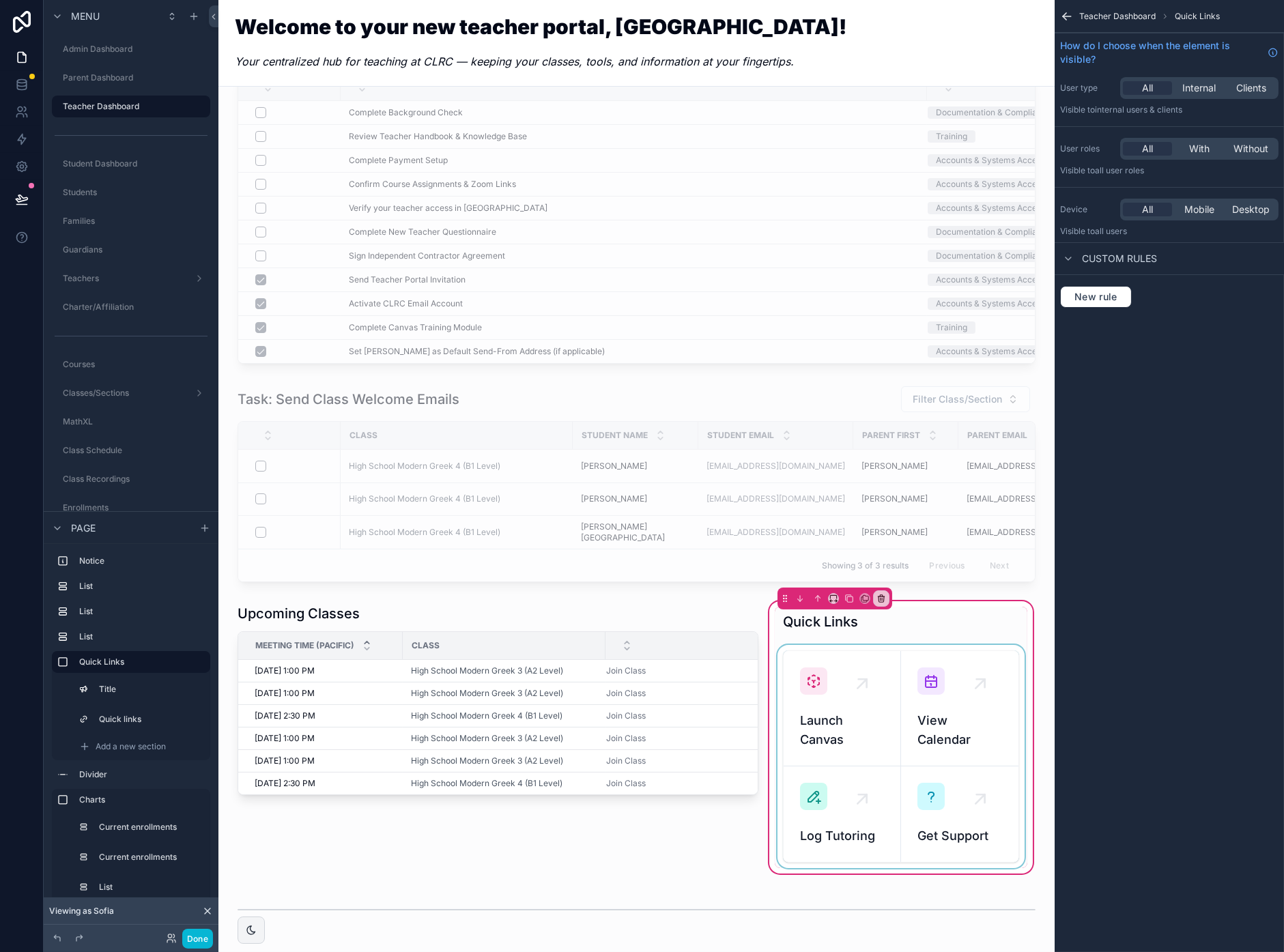
click at [942, 721] on div "scrollable content" at bounding box center [900, 757] width 252 height 223
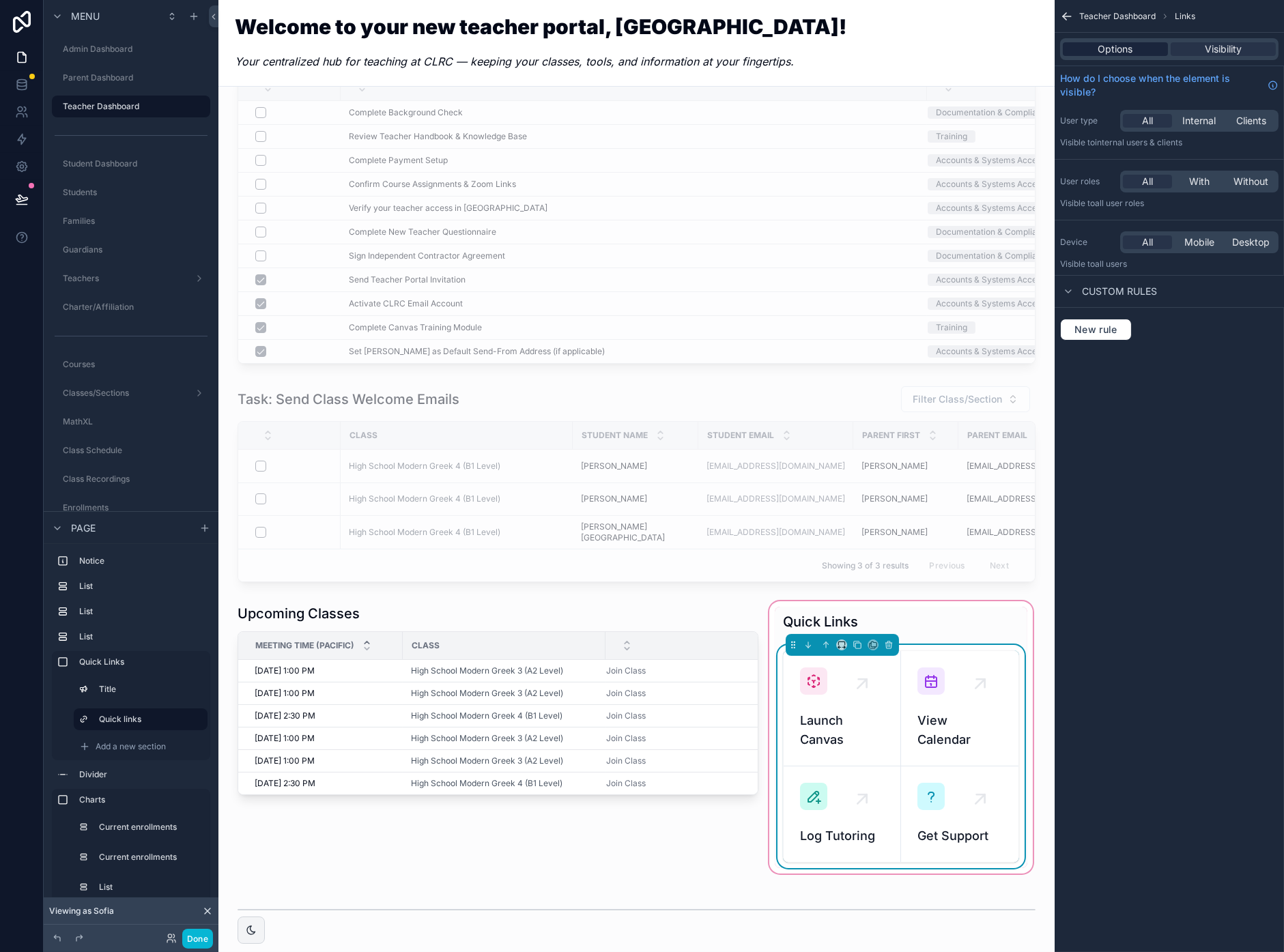
click at [1122, 47] on span "Options" at bounding box center [1115, 49] width 35 height 14
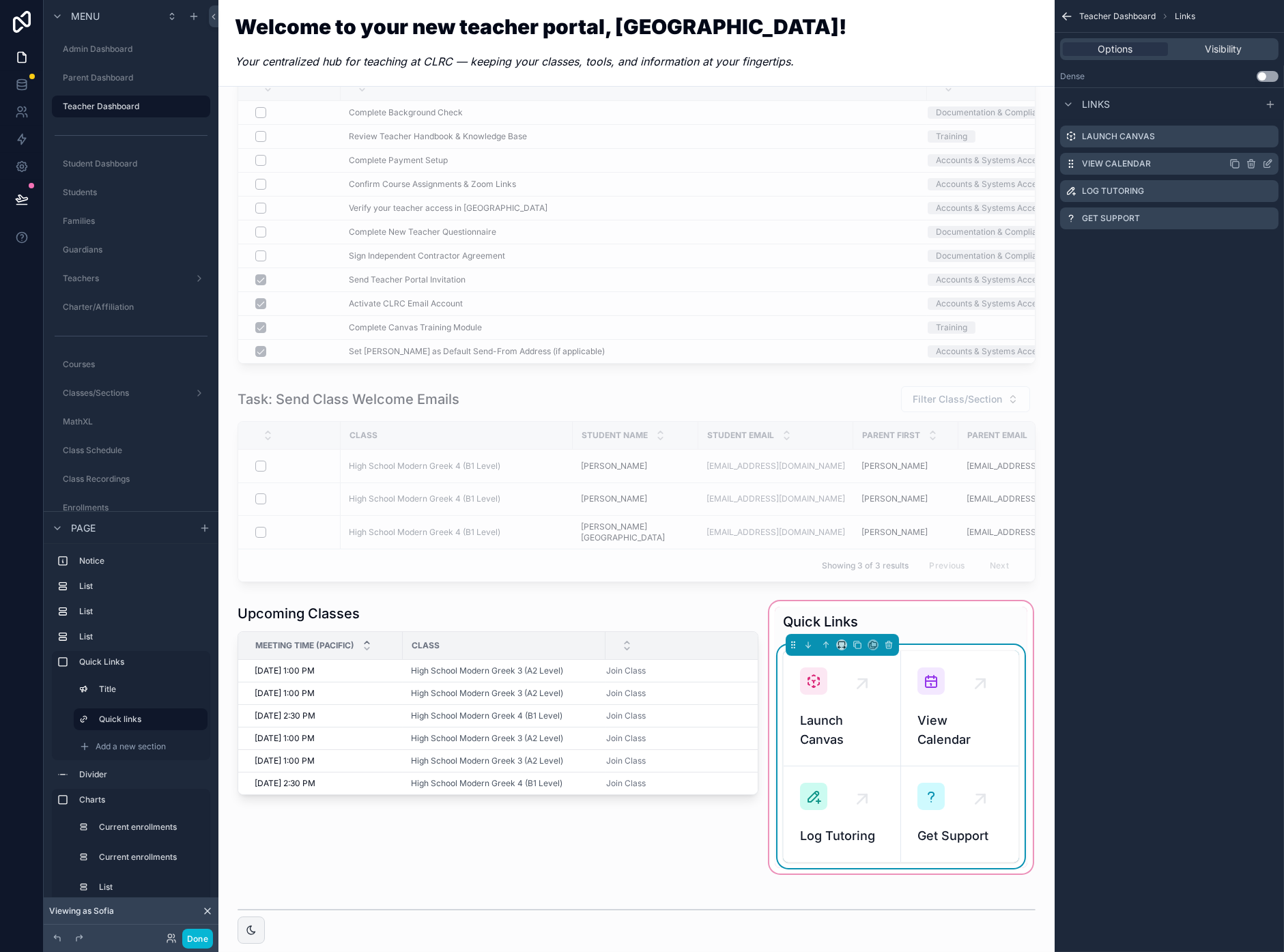
click at [1266, 164] on icon "scrollable content" at bounding box center [1268, 163] width 5 height 5
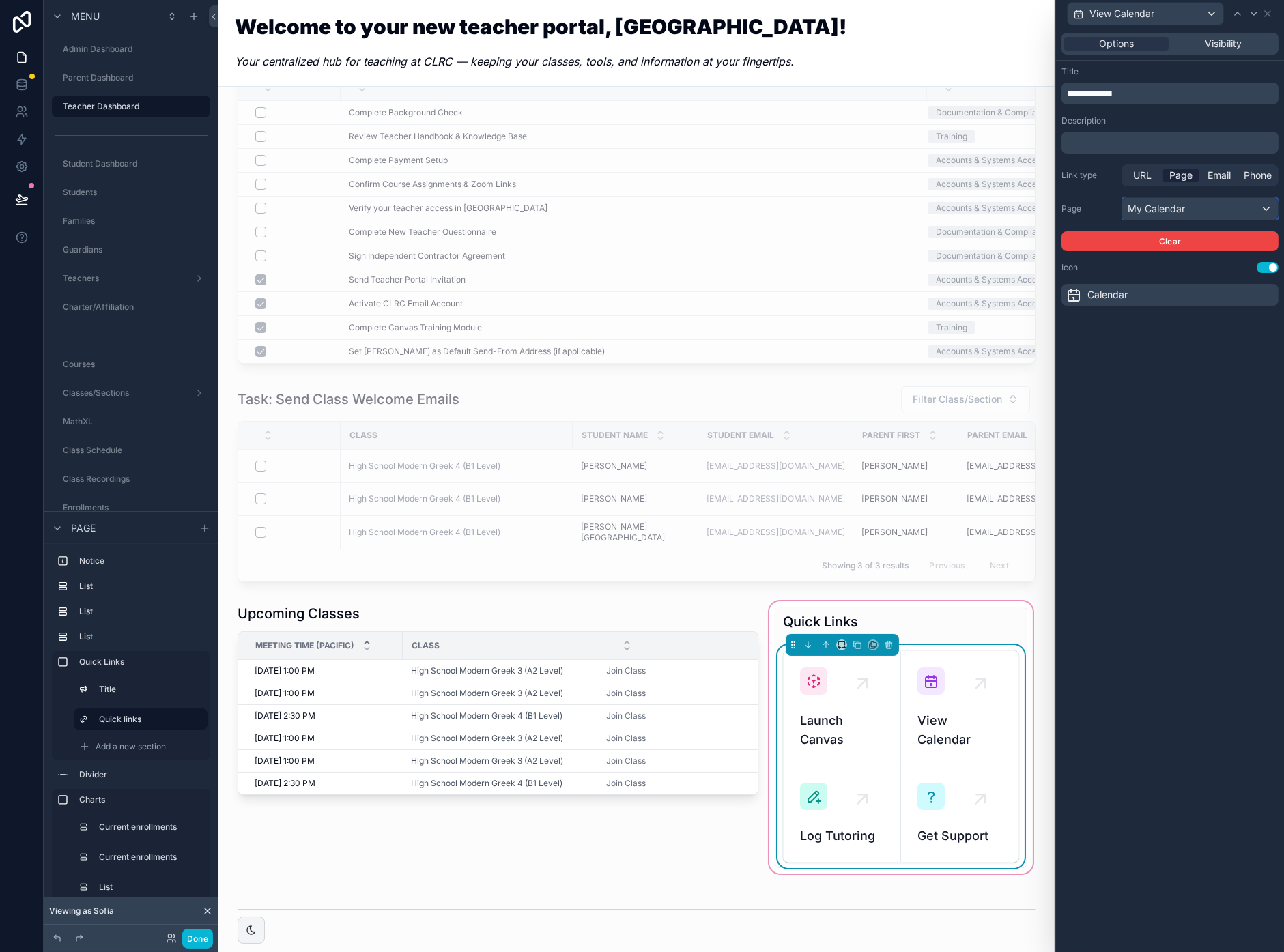
click at [1215, 209] on div "My Calendar" at bounding box center [1200, 208] width 156 height 22
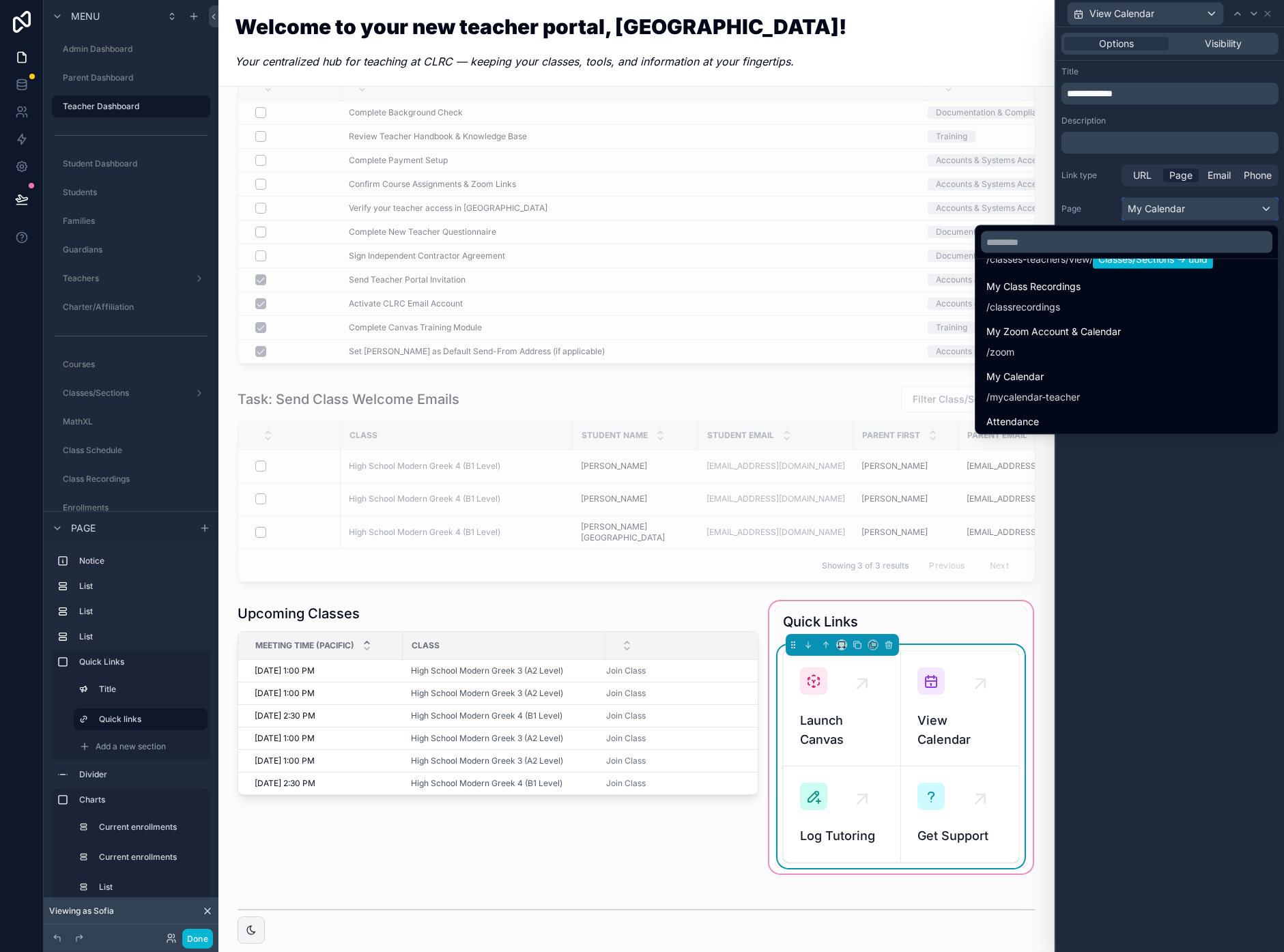
scroll to position [2872, 0]
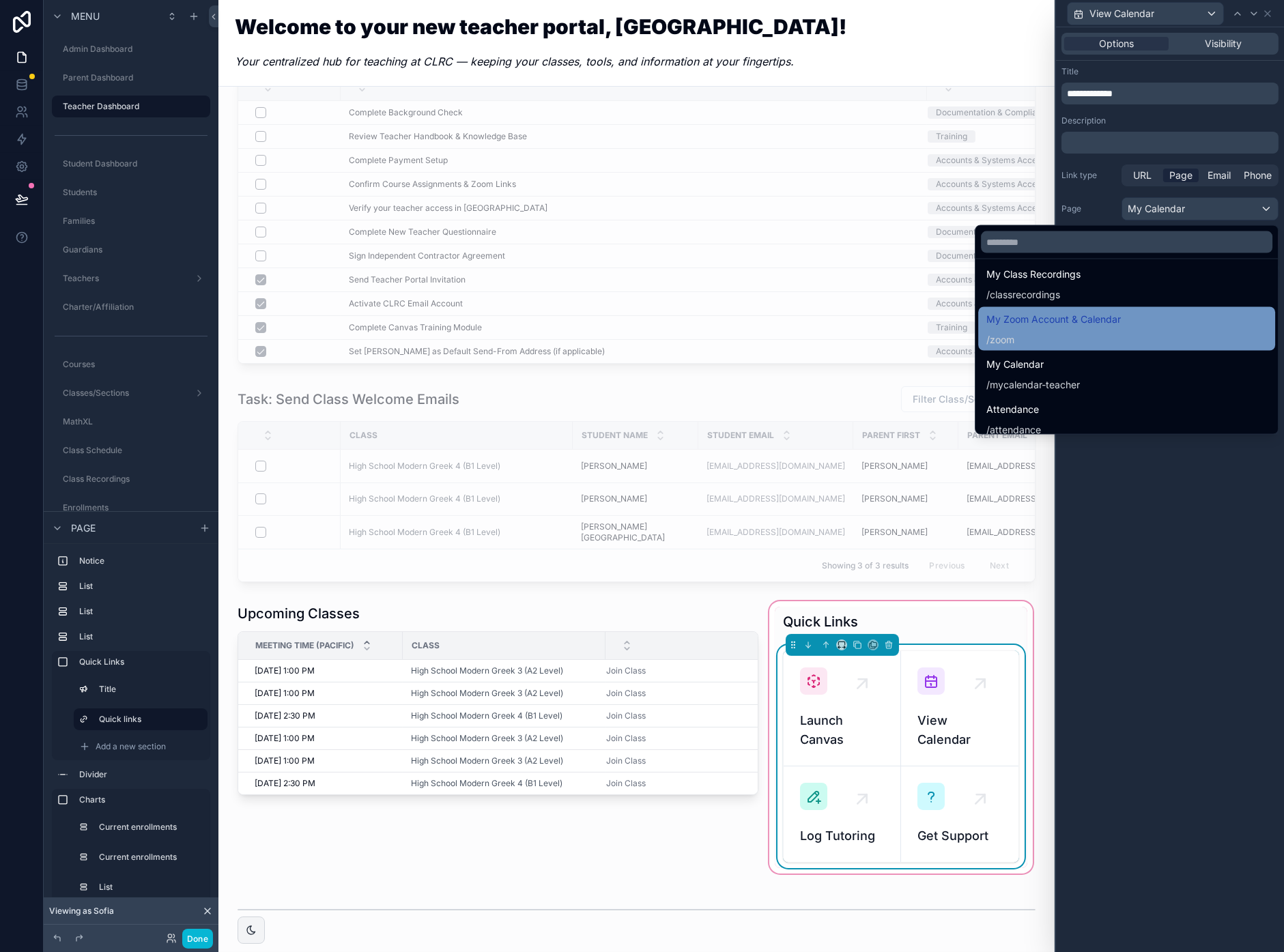
click at [1055, 317] on span "My Zoom Account & Calendar" at bounding box center [1053, 319] width 134 height 17
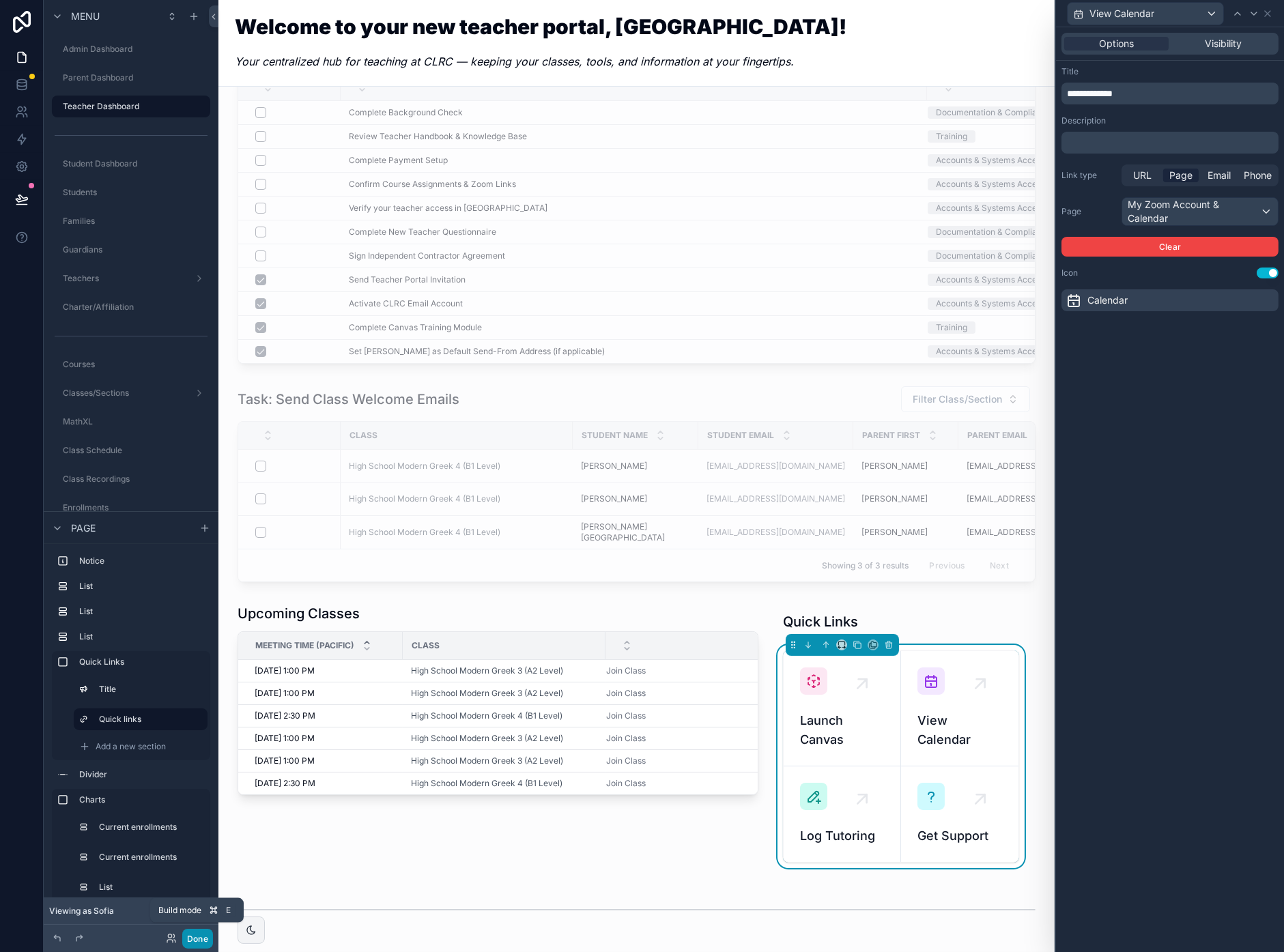
click at [195, 936] on button "Done" at bounding box center [197, 939] width 31 height 20
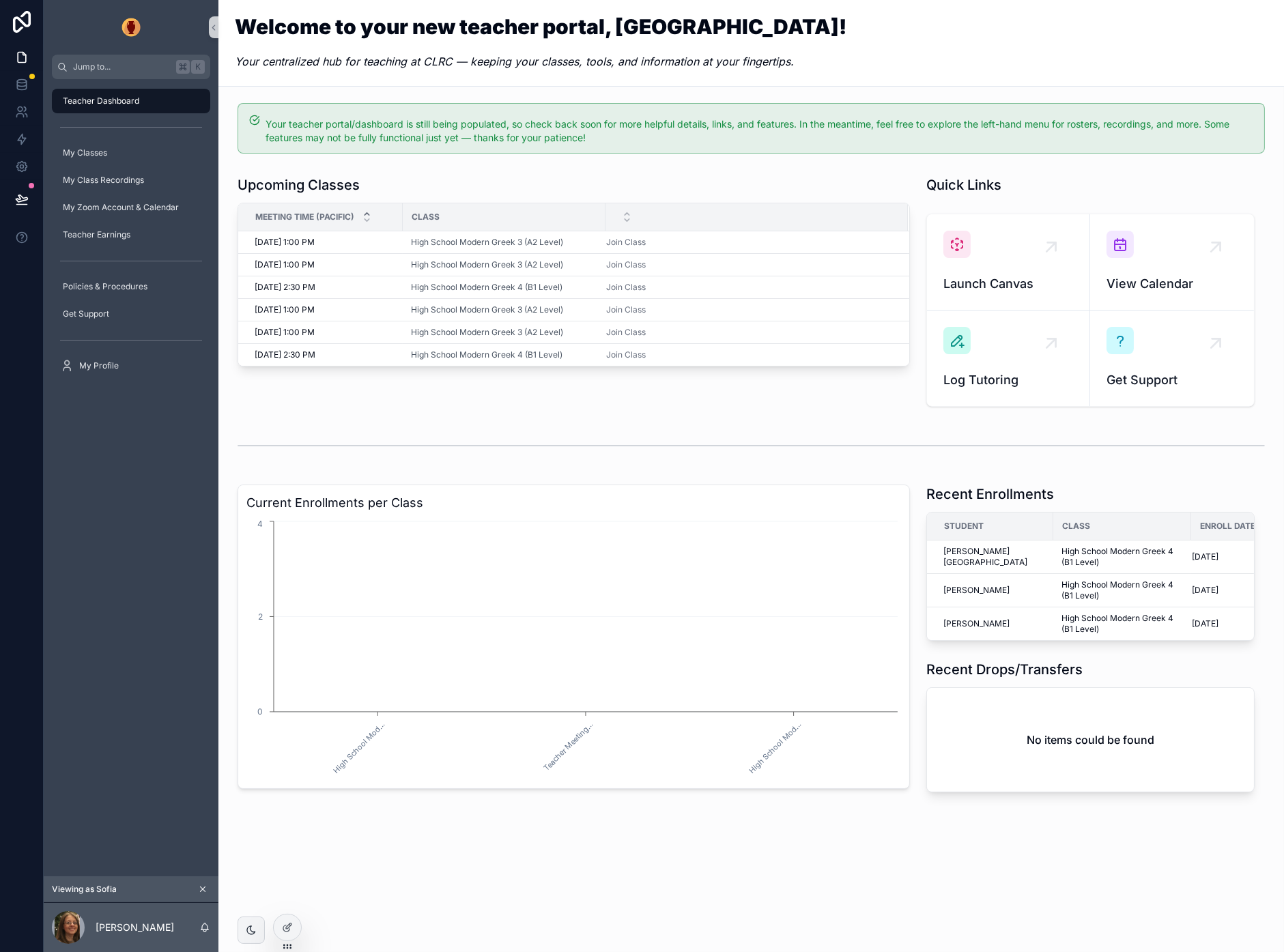
scroll to position [0, 0]
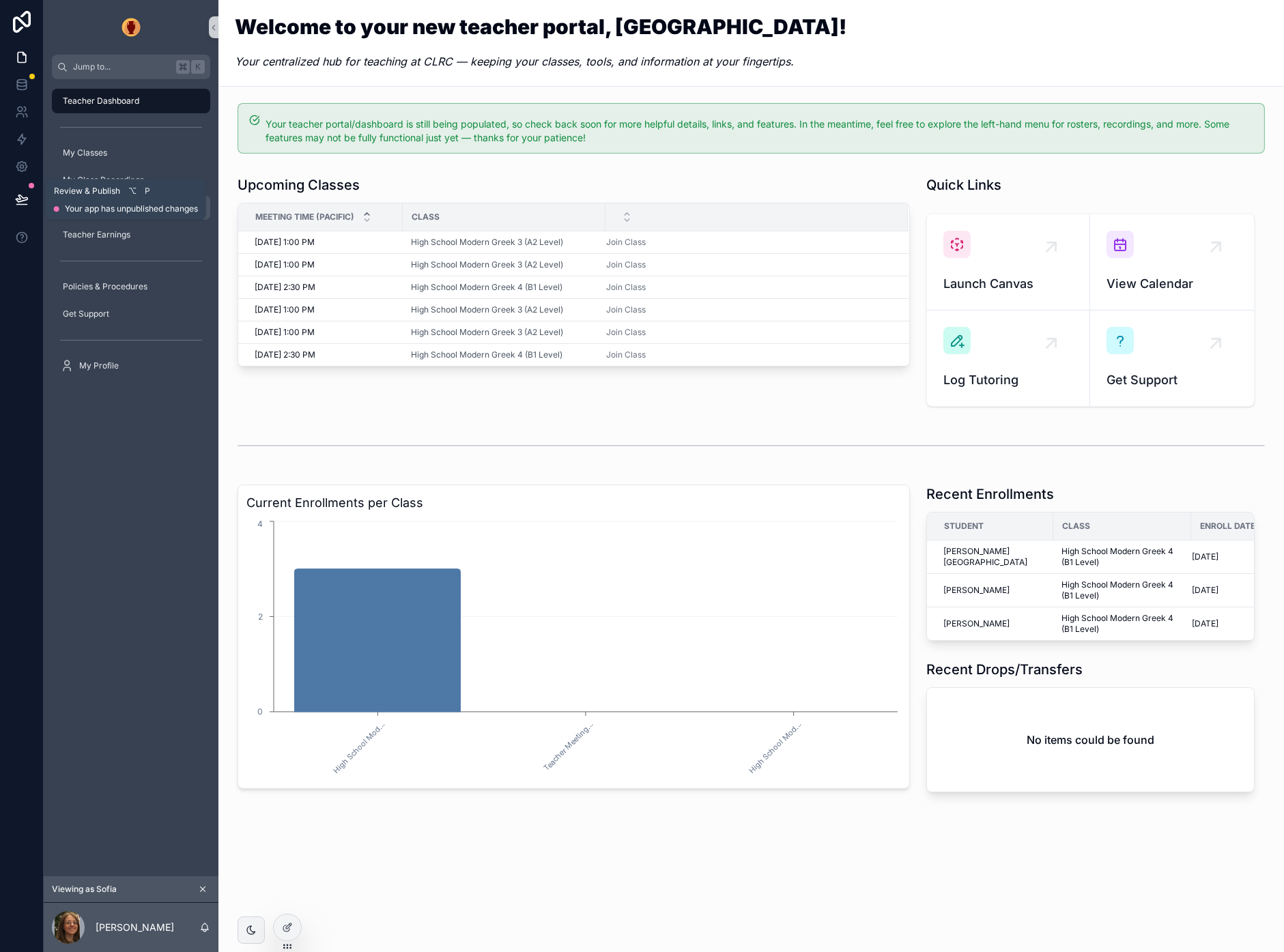
drag, startPoint x: 25, startPoint y: 200, endPoint x: 69, endPoint y: 217, distance: 47.2
click at [25, 200] on icon at bounding box center [21, 199] width 11 height 7
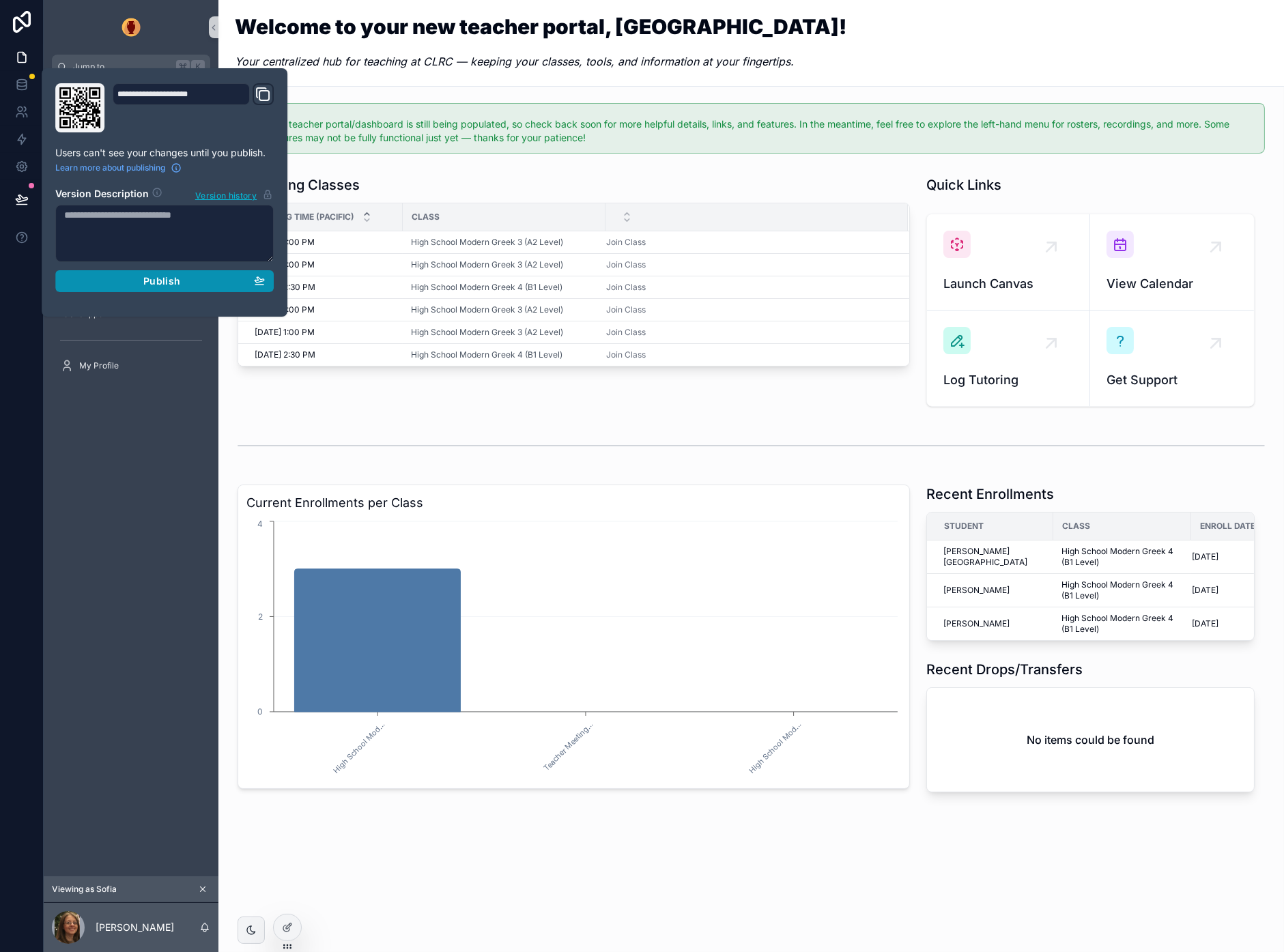
click at [132, 278] on div "Publish" at bounding box center [164, 281] width 200 height 12
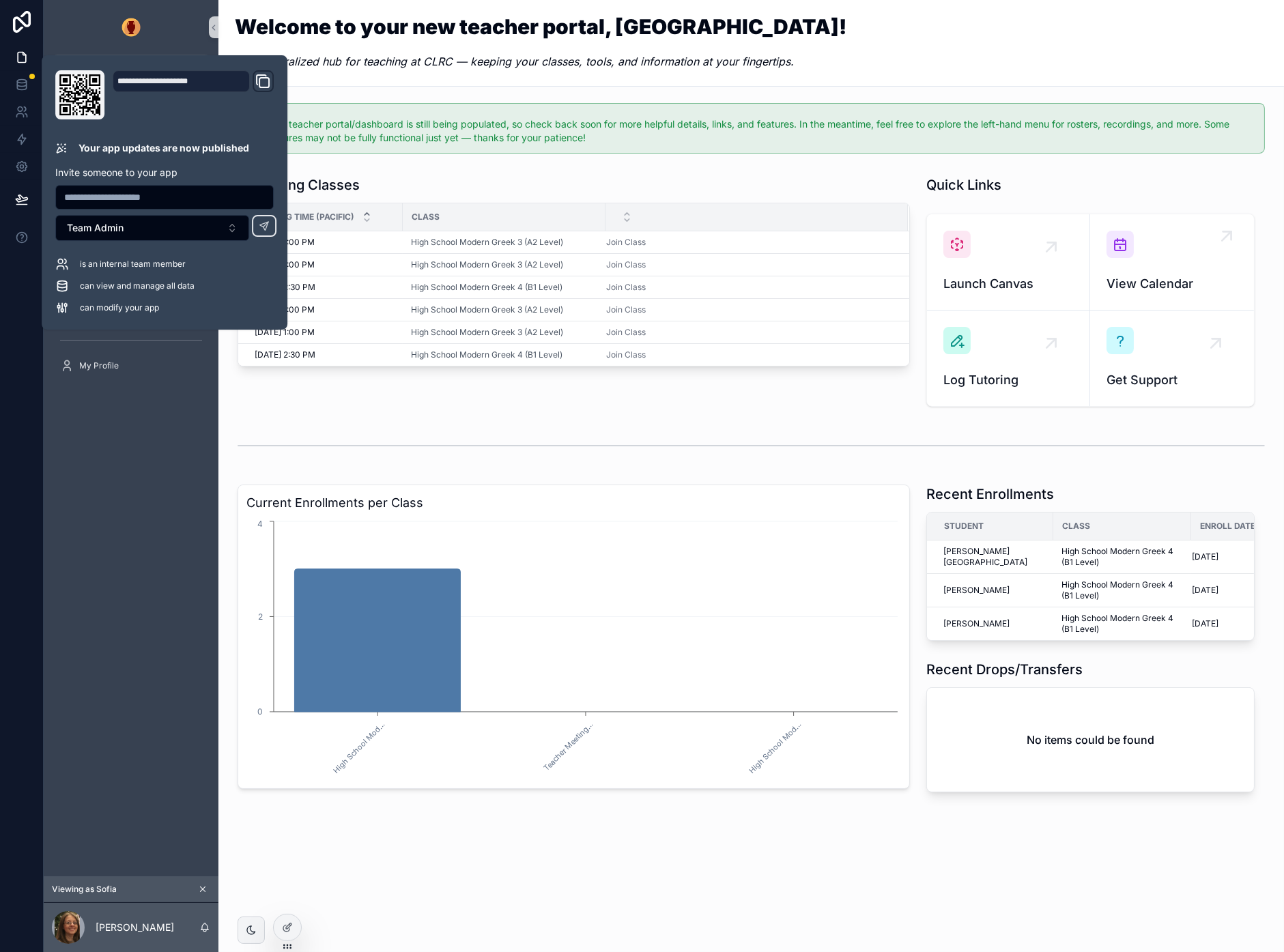
click at [1144, 274] on span "View Calendar" at bounding box center [1172, 284] width 130 height 19
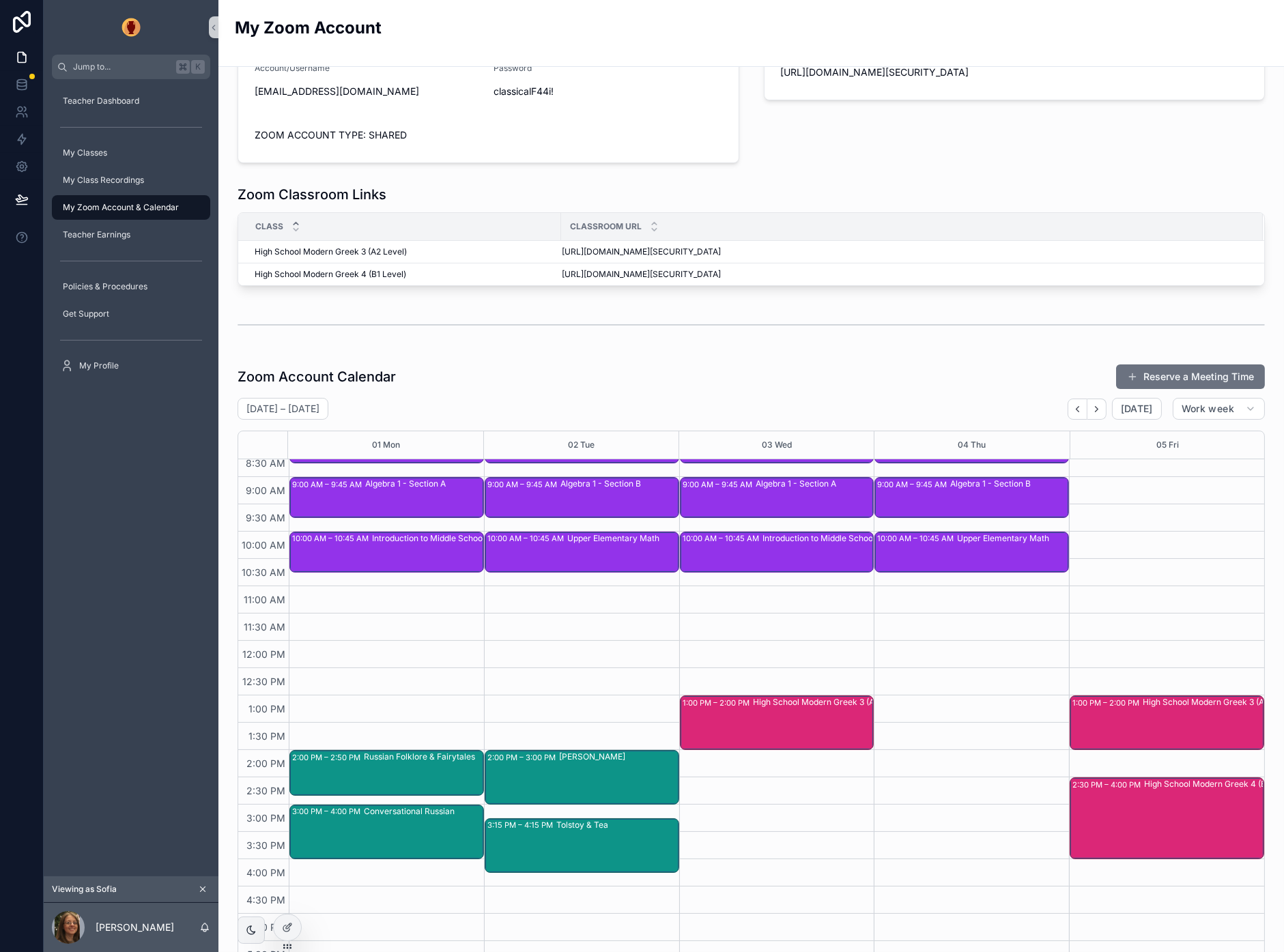
scroll to position [120, 0]
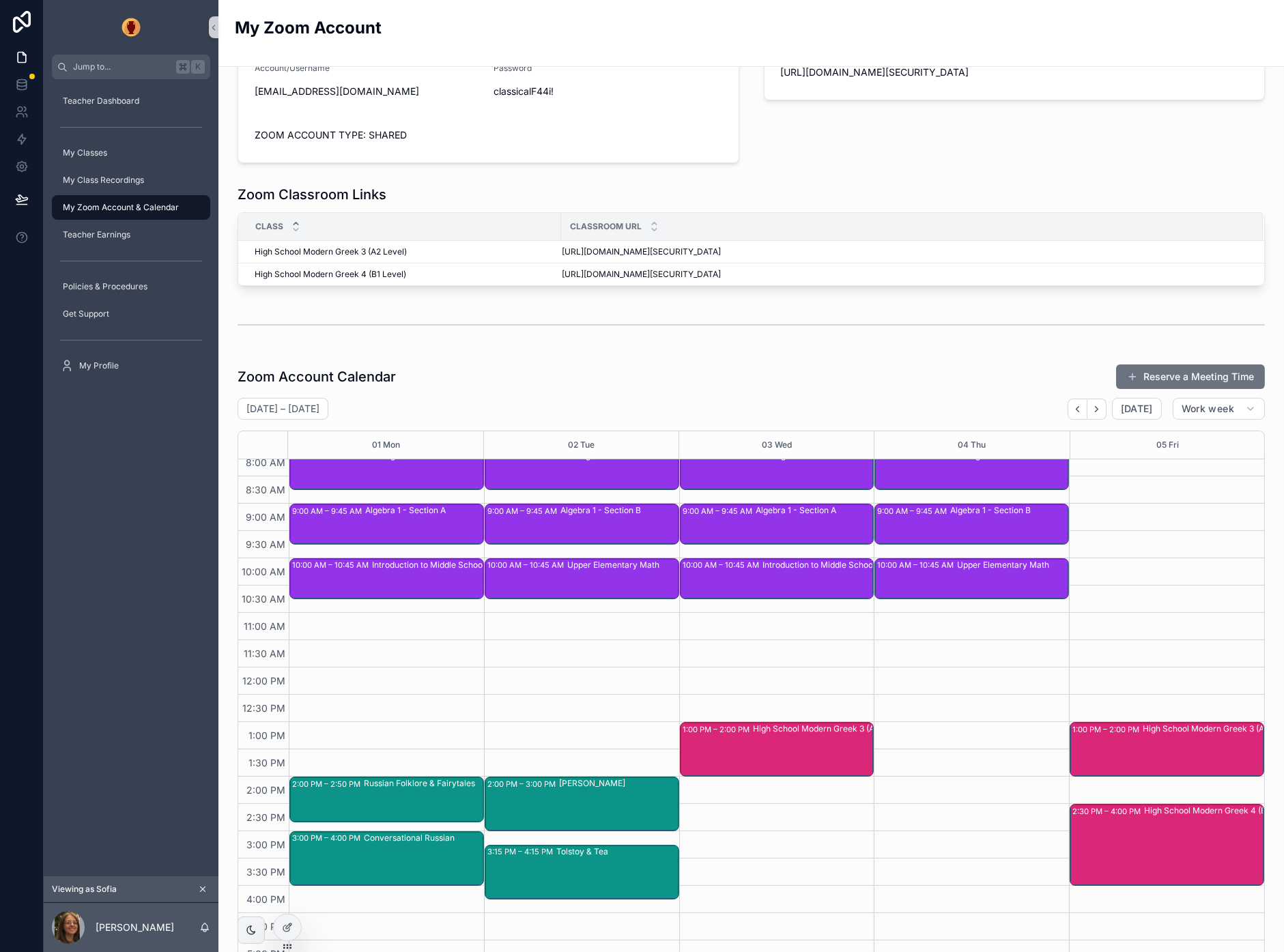
click at [161, 520] on div "Teacher Dashboard My Classes My Class Recordings My Zoom Account & Calendar Tea…" at bounding box center [131, 477] width 175 height 797
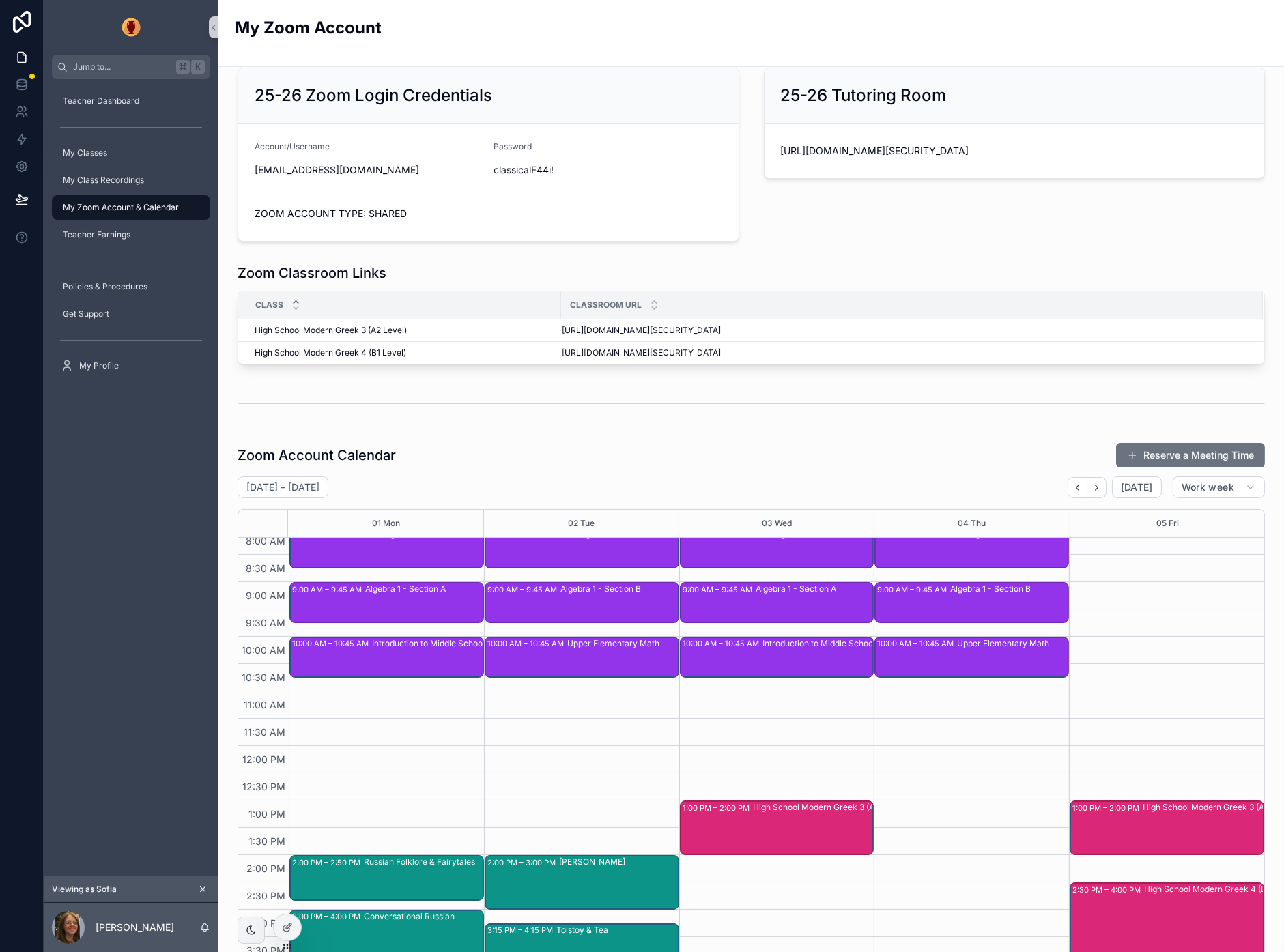
scroll to position [0, 0]
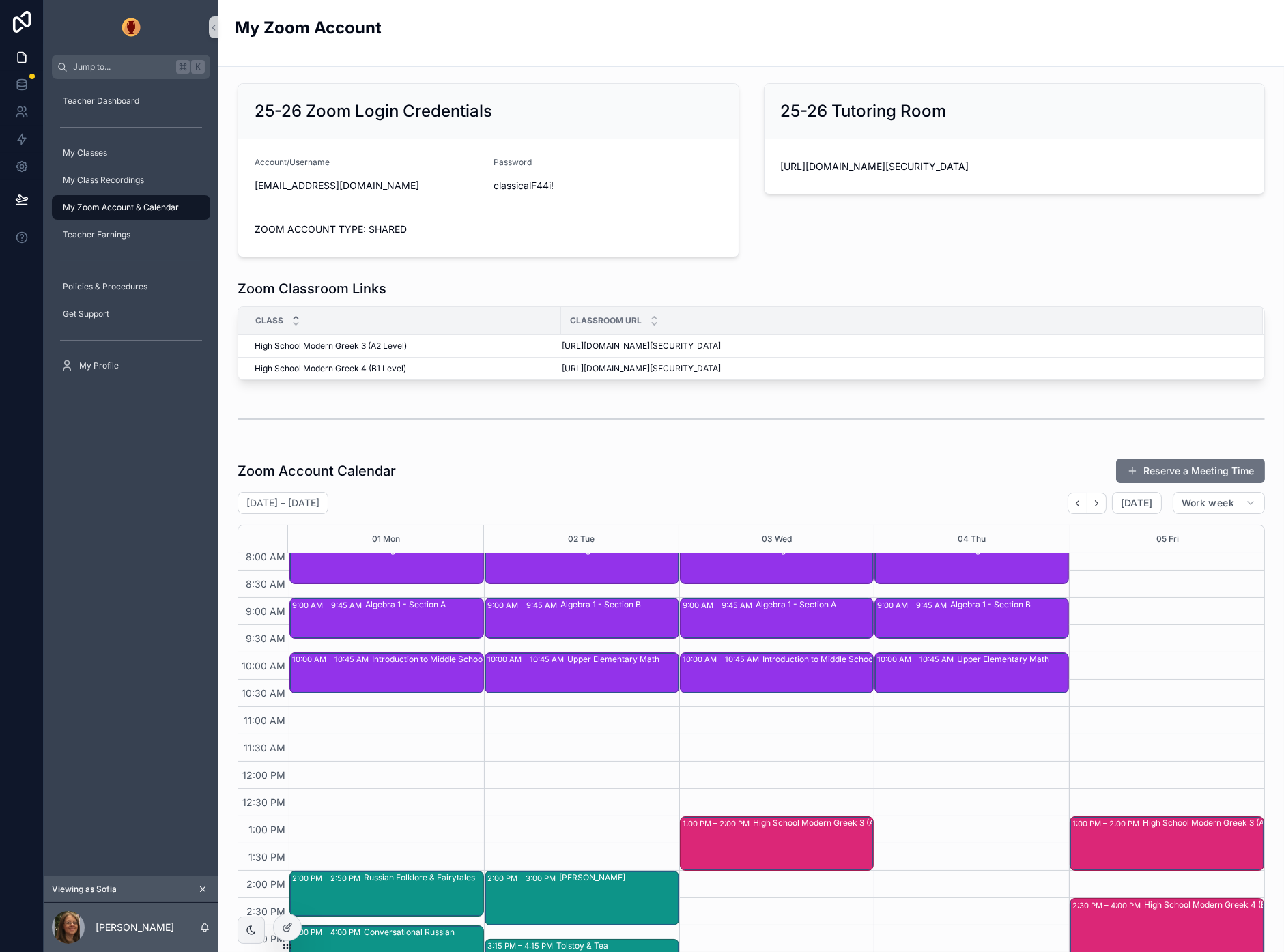
click at [539, 134] on div "25-26 Zoom Login Credentials" at bounding box center [488, 112] width 500 height 55
click at [288, 918] on div at bounding box center [287, 927] width 27 height 26
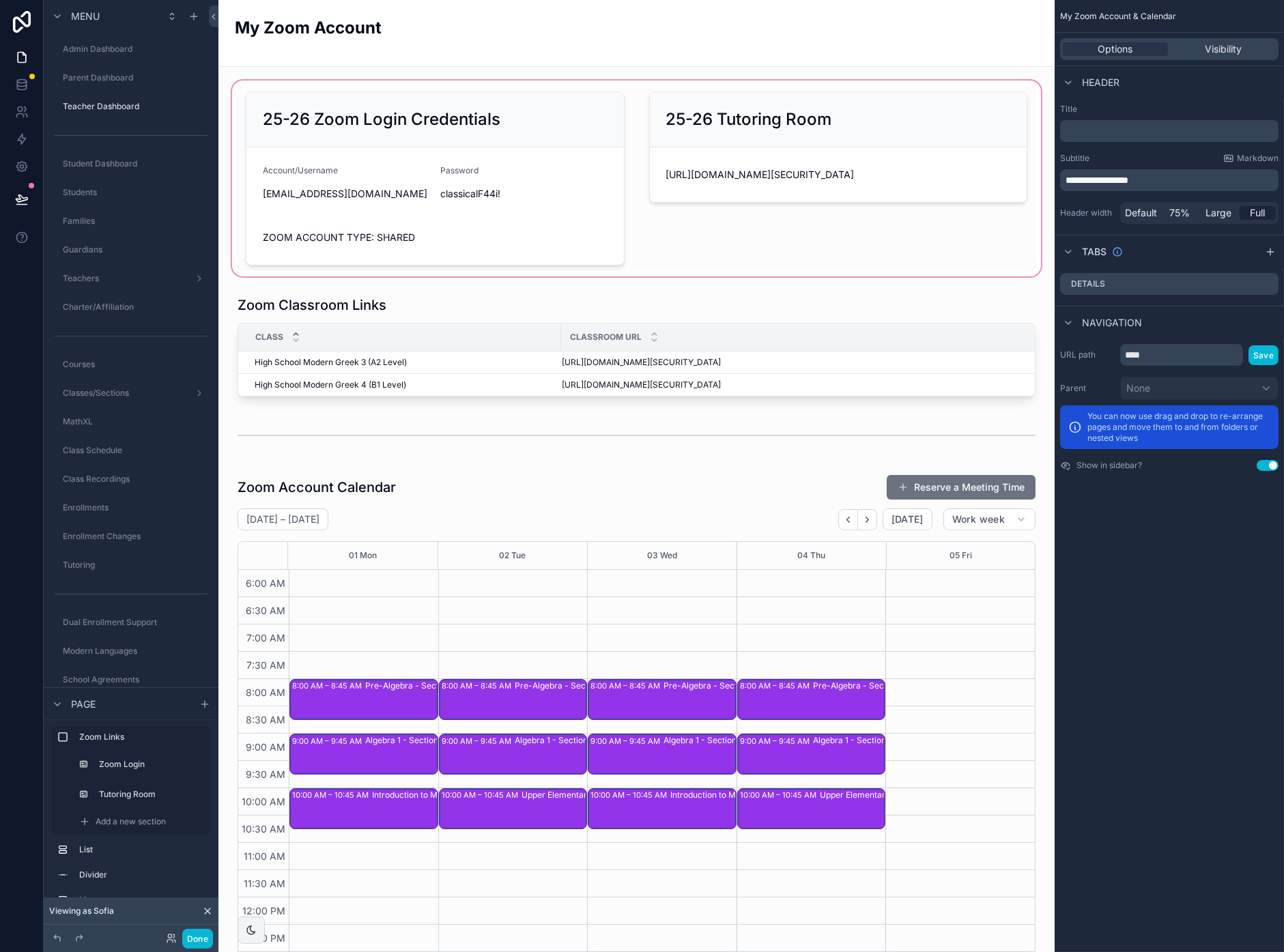
scroll to position [146, 0]
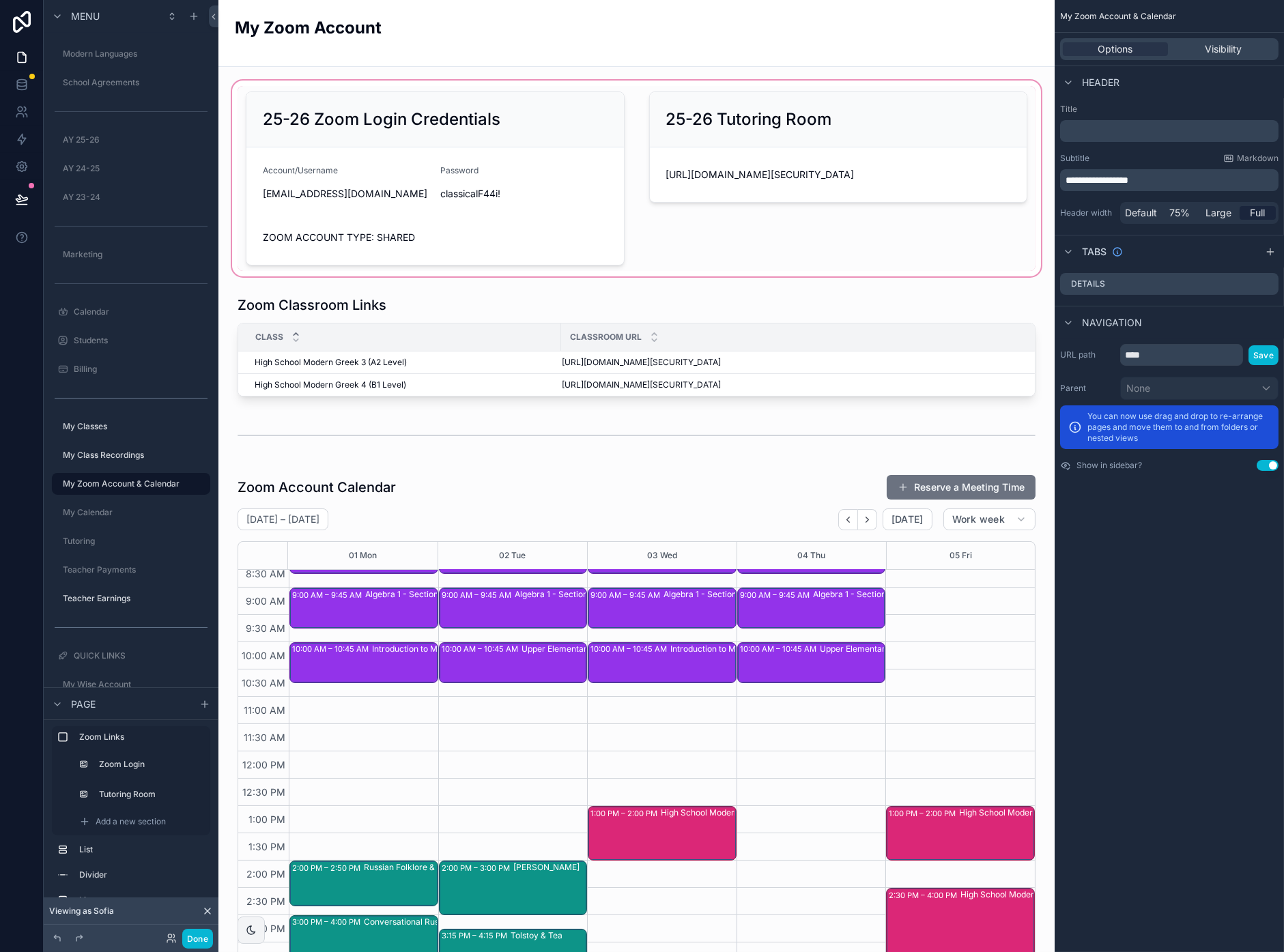
click at [569, 194] on div "scrollable content" at bounding box center [636, 178] width 814 height 201
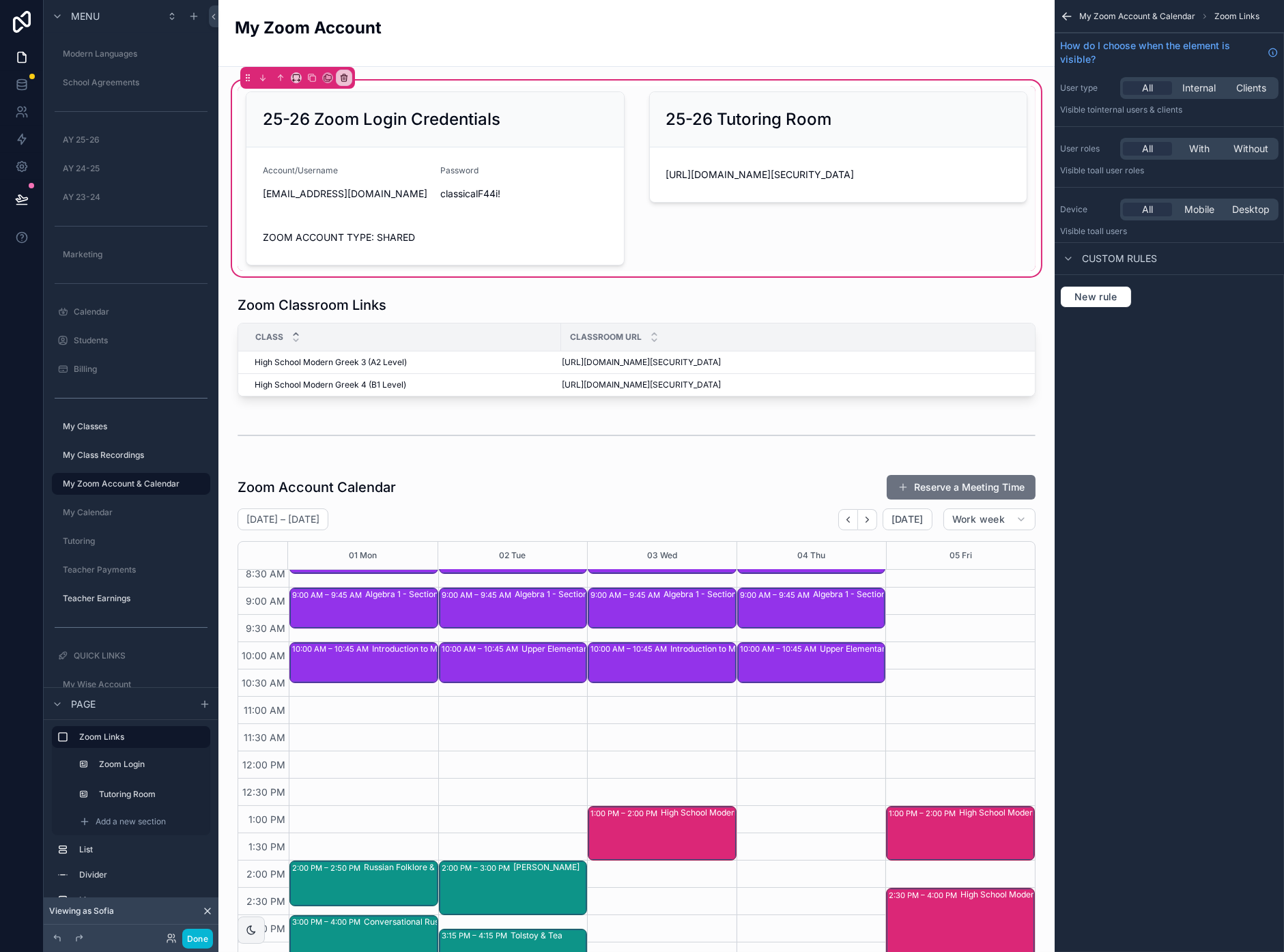
click at [1143, 12] on span "My Zoom Account & Calendar" at bounding box center [1137, 16] width 116 height 11
click at [458, 226] on div "scrollable content" at bounding box center [435, 178] width 395 height 185
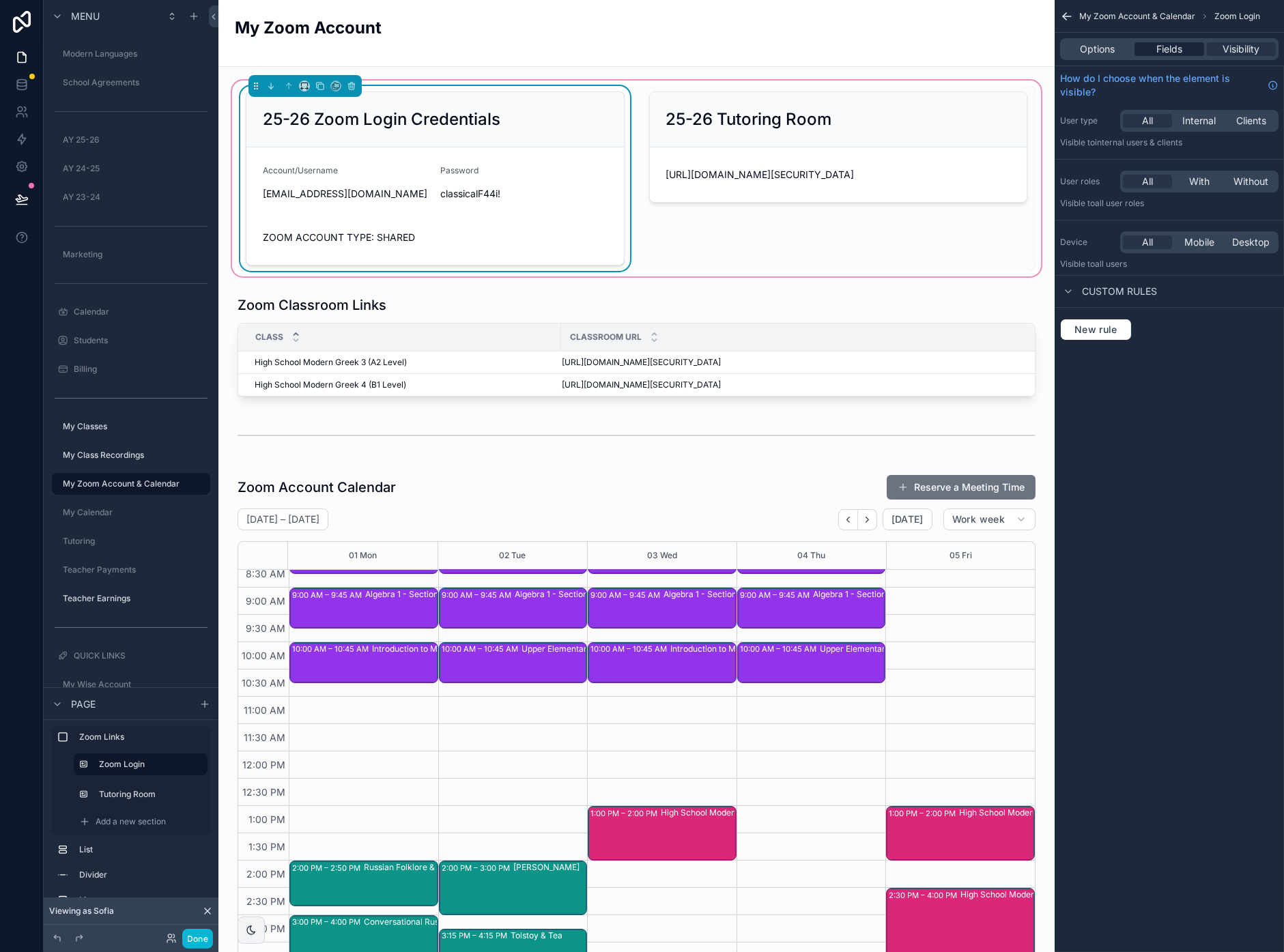
click at [1164, 48] on span "Fields" at bounding box center [1169, 49] width 26 height 14
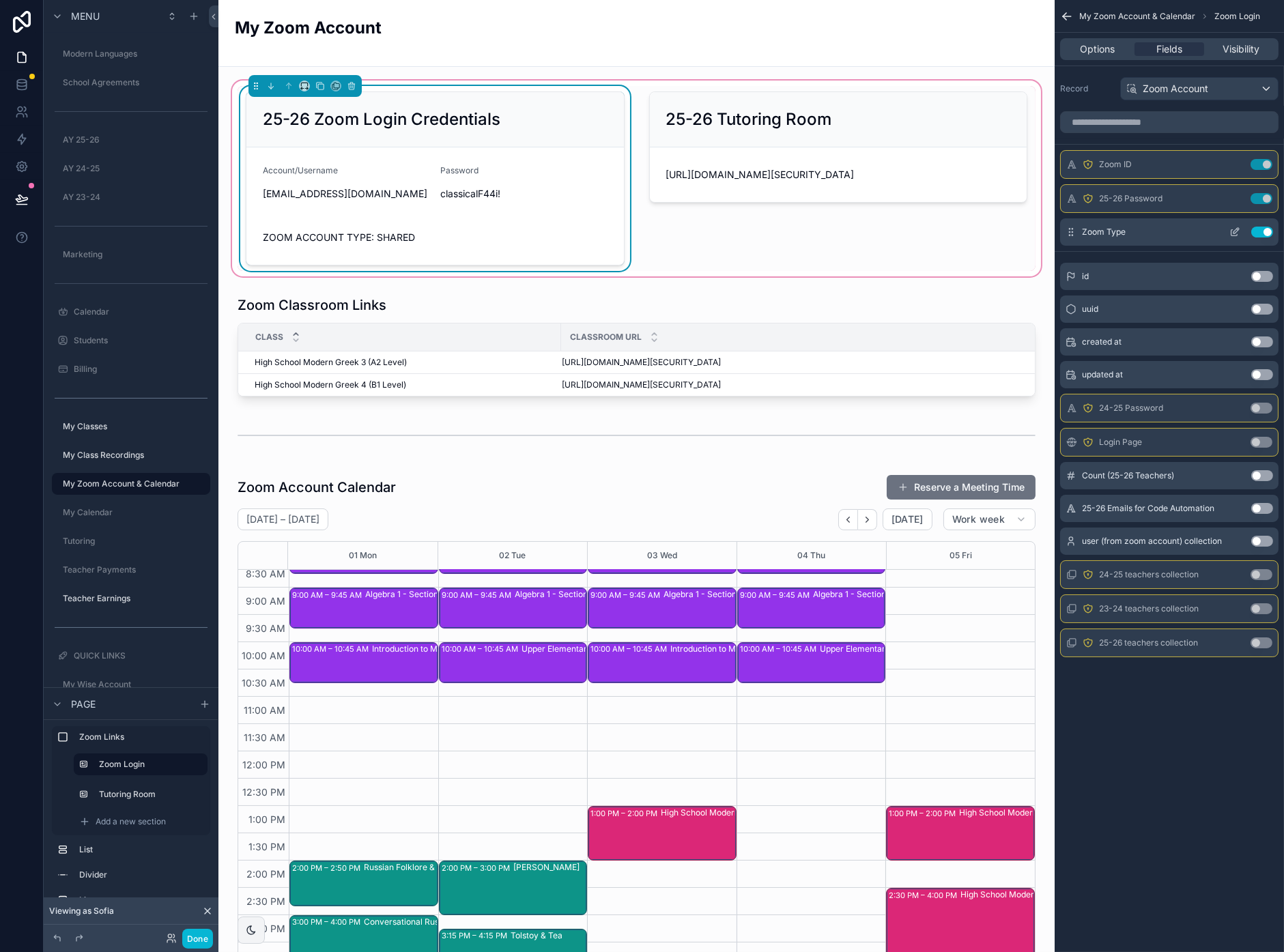
click at [1231, 232] on icon "scrollable content" at bounding box center [1234, 233] width 6 height 6
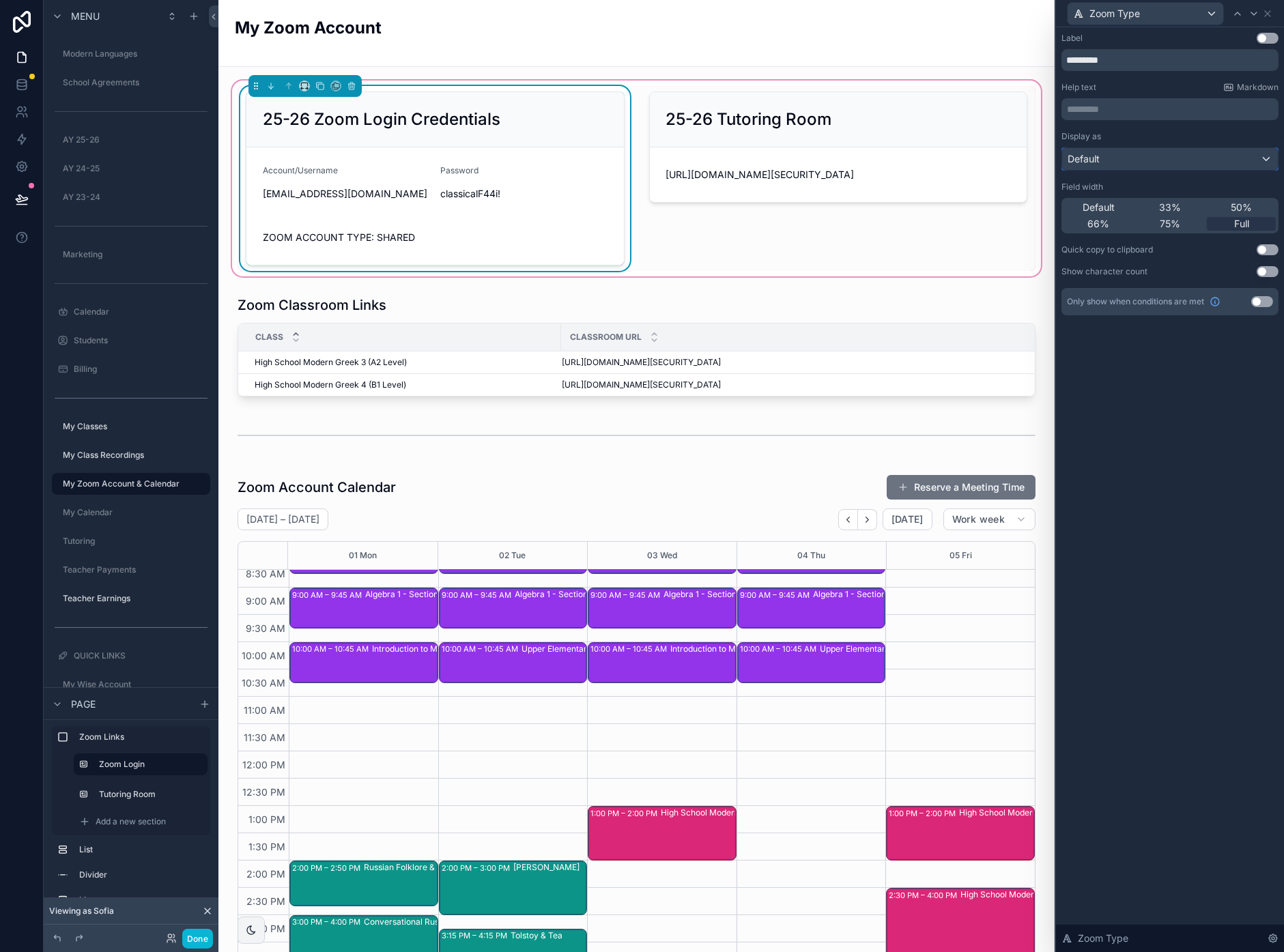
click at [1160, 157] on div "Default" at bounding box center [1169, 158] width 215 height 22
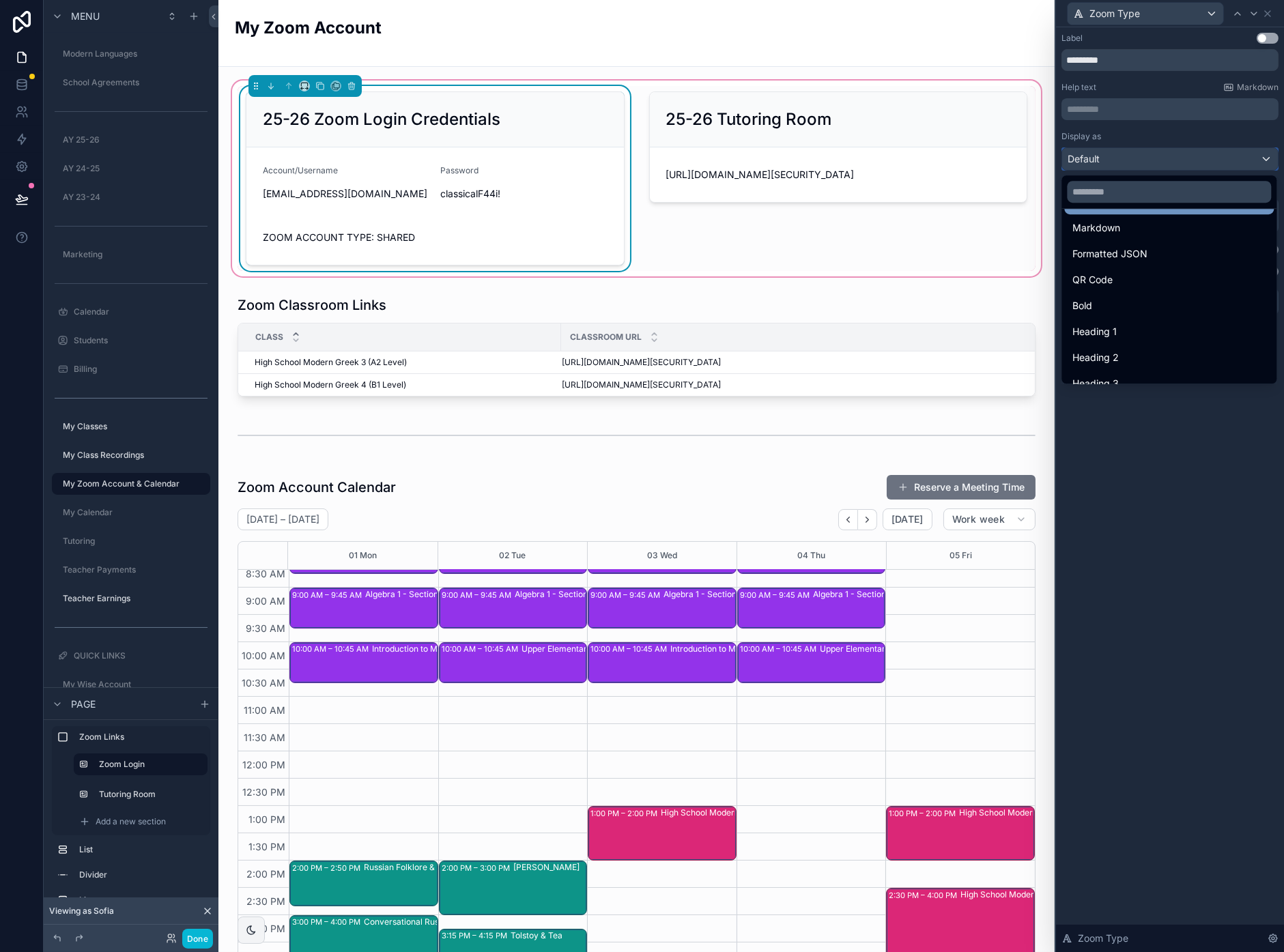
scroll to position [91, 0]
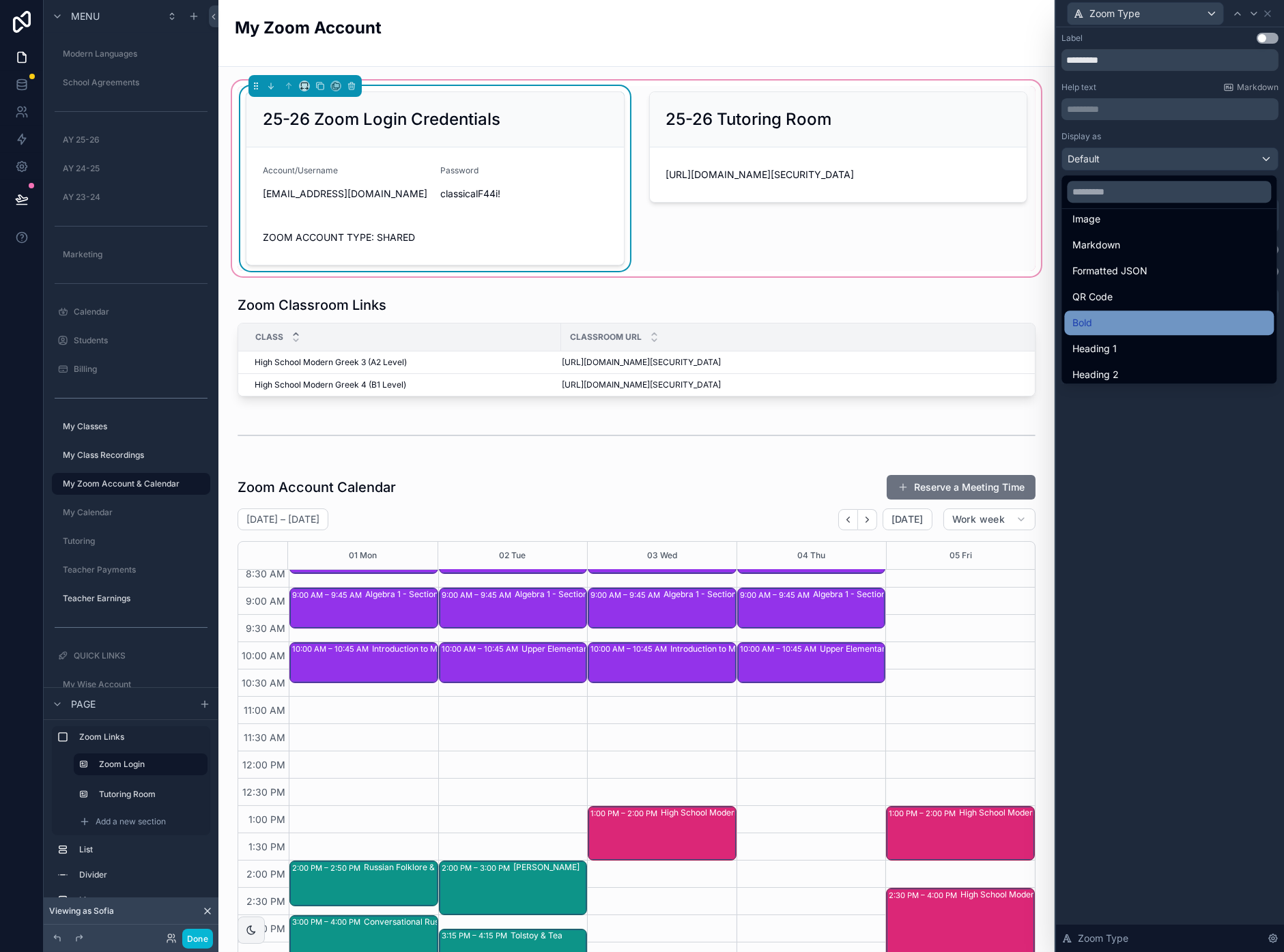
click at [1164, 316] on div "Bold" at bounding box center [1169, 323] width 193 height 17
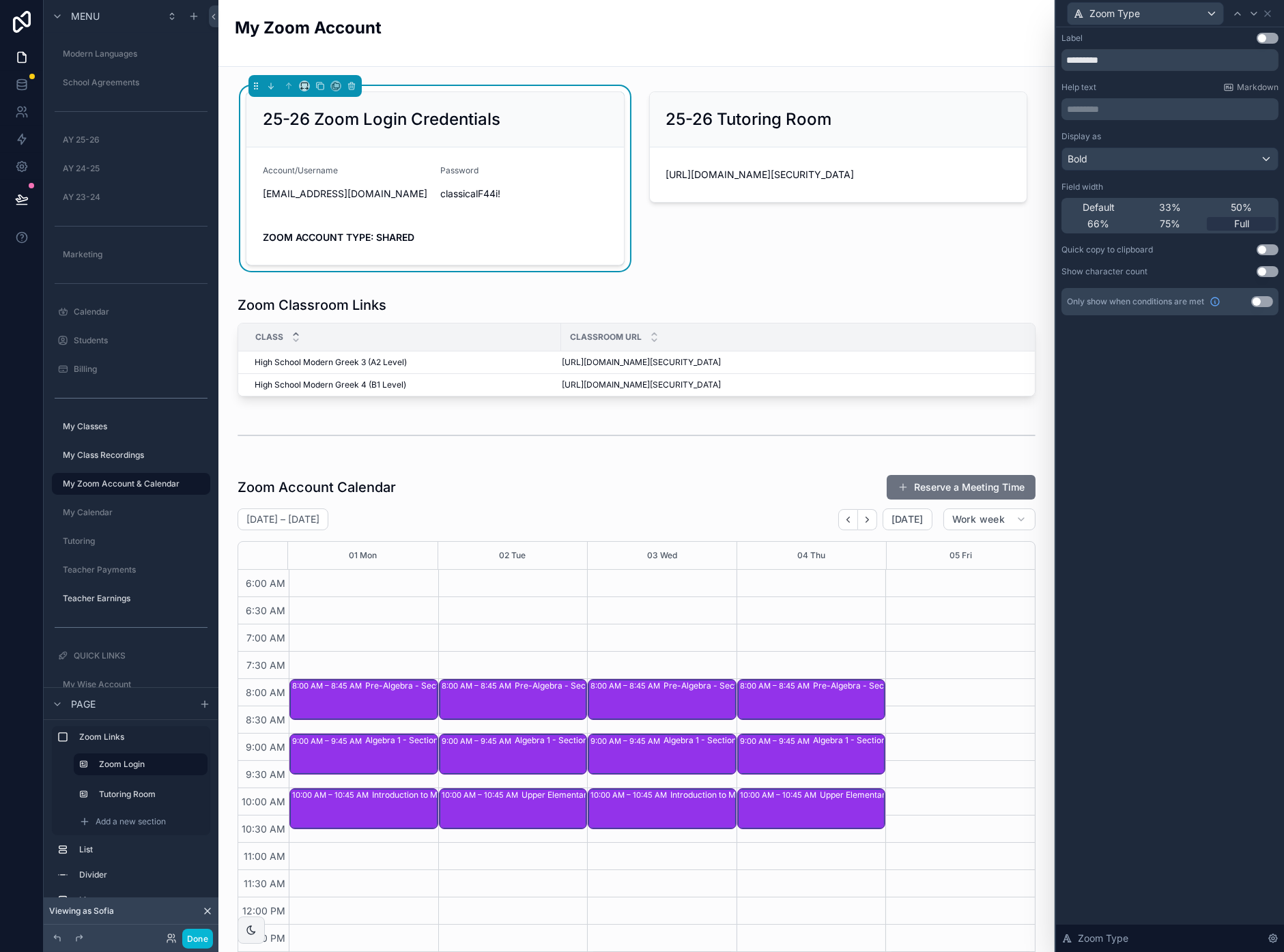
scroll to position [146, 0]
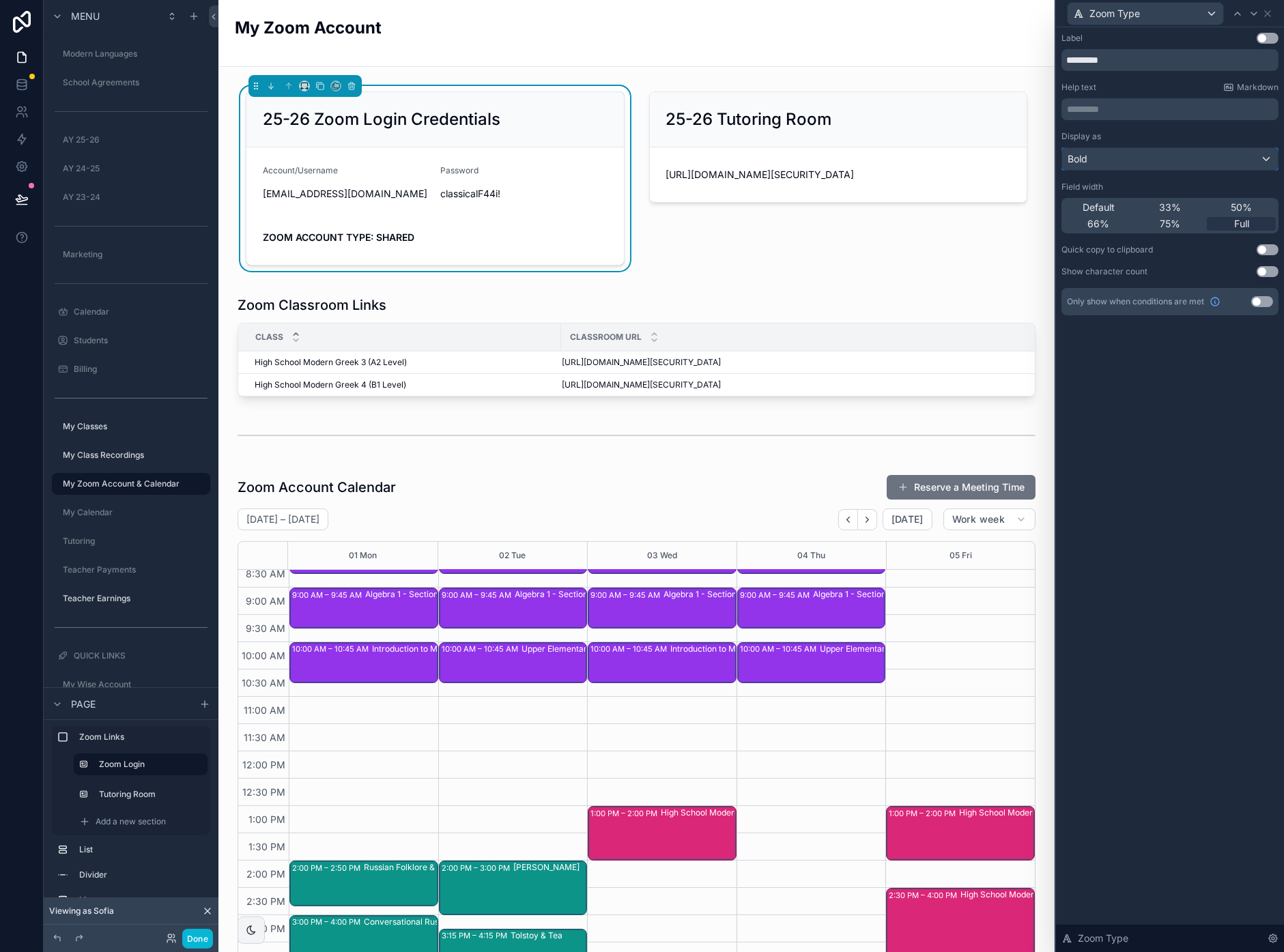
click at [1142, 156] on div "Bold" at bounding box center [1169, 158] width 215 height 22
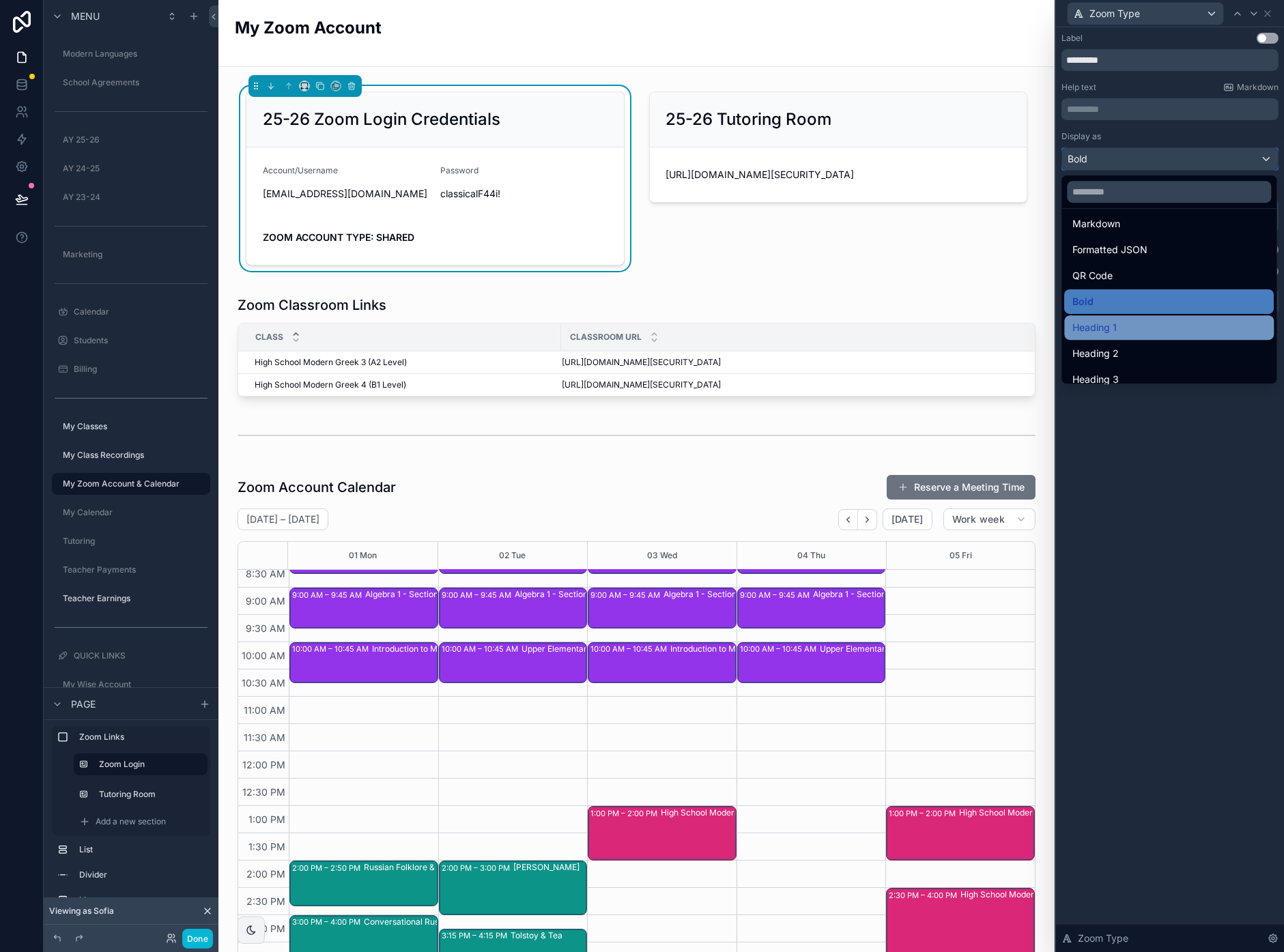
scroll to position [148, 0]
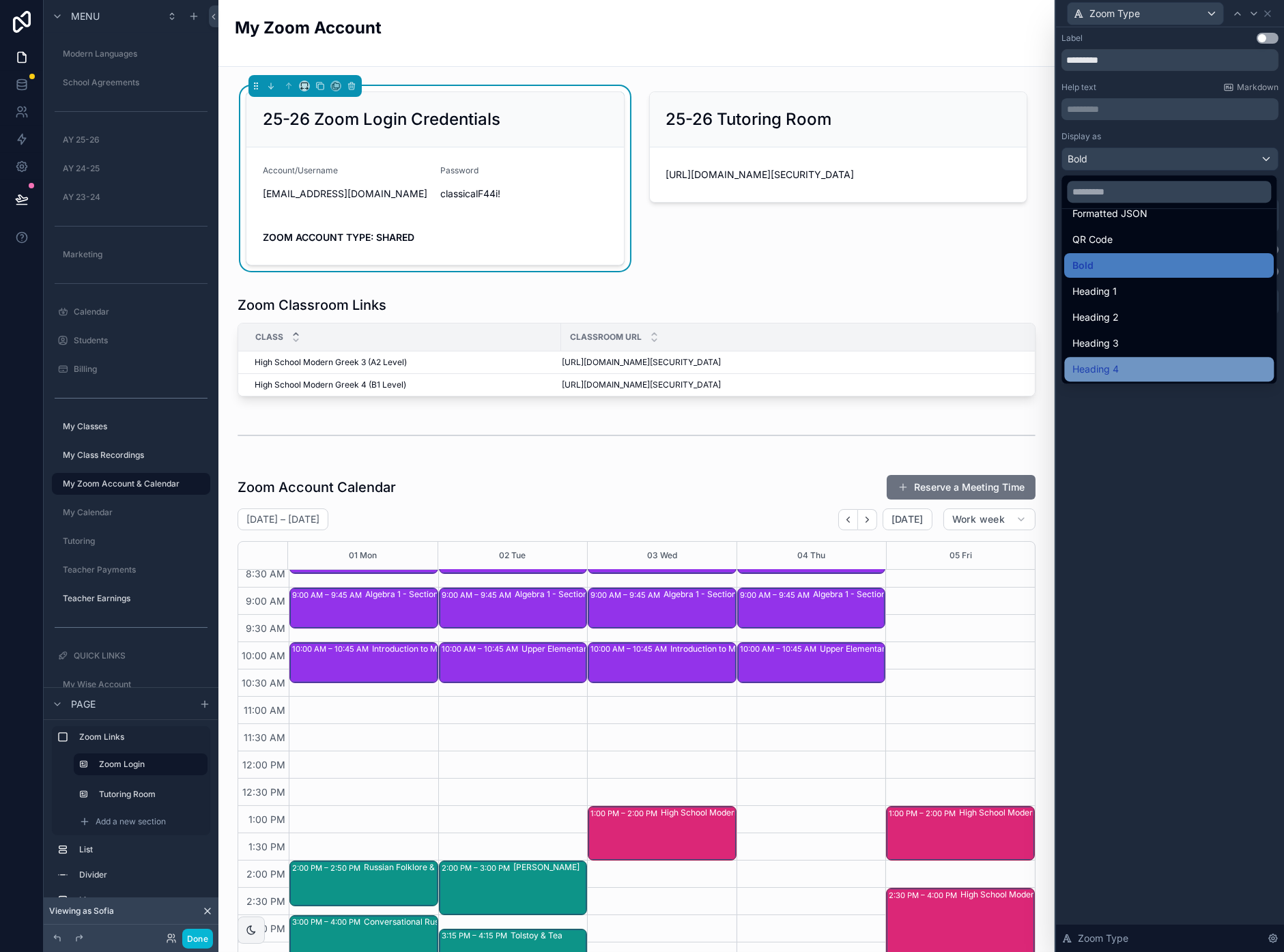
click at [1142, 361] on div "Heading 4" at bounding box center [1169, 369] width 193 height 17
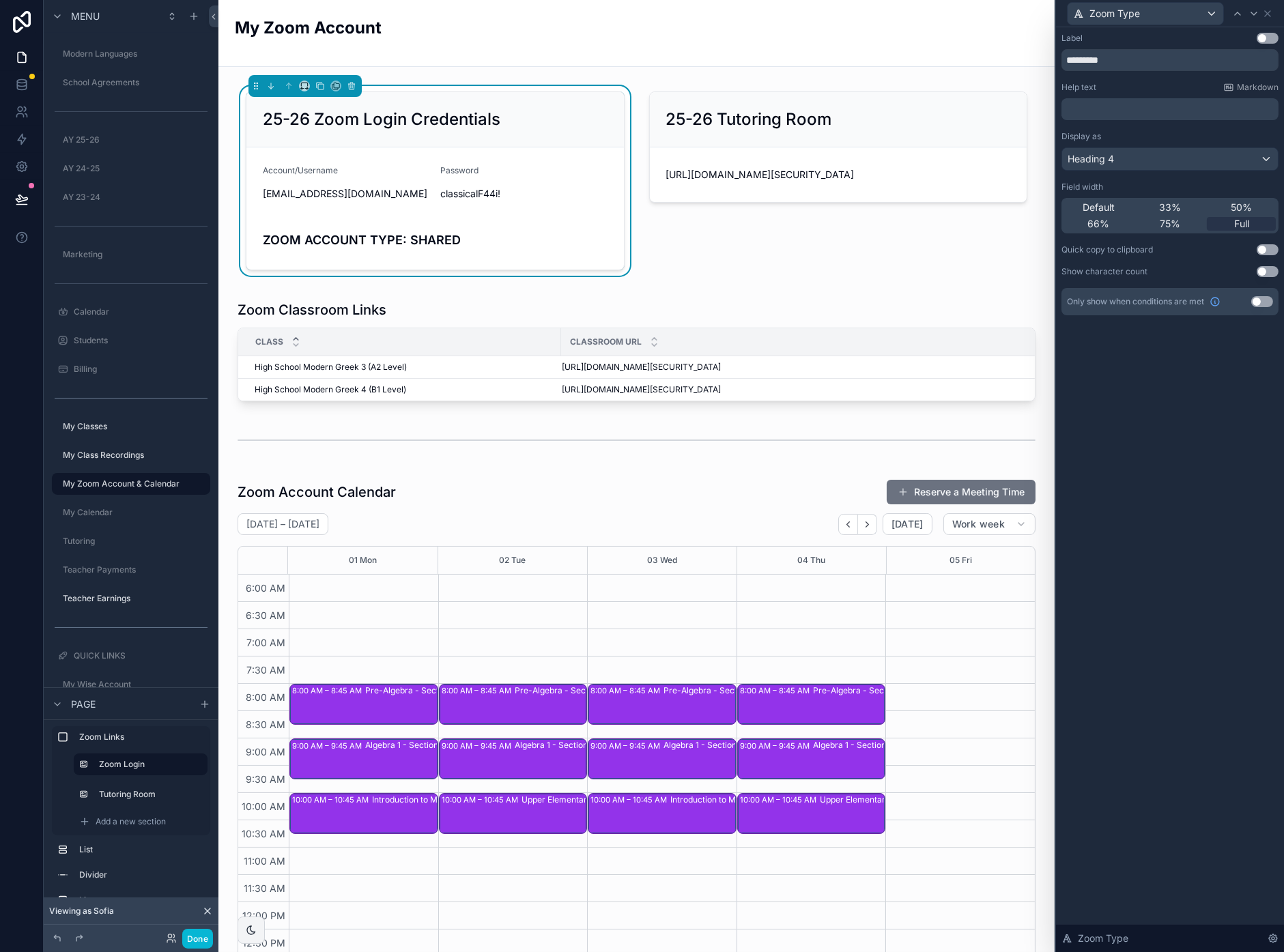
scroll to position [146, 0]
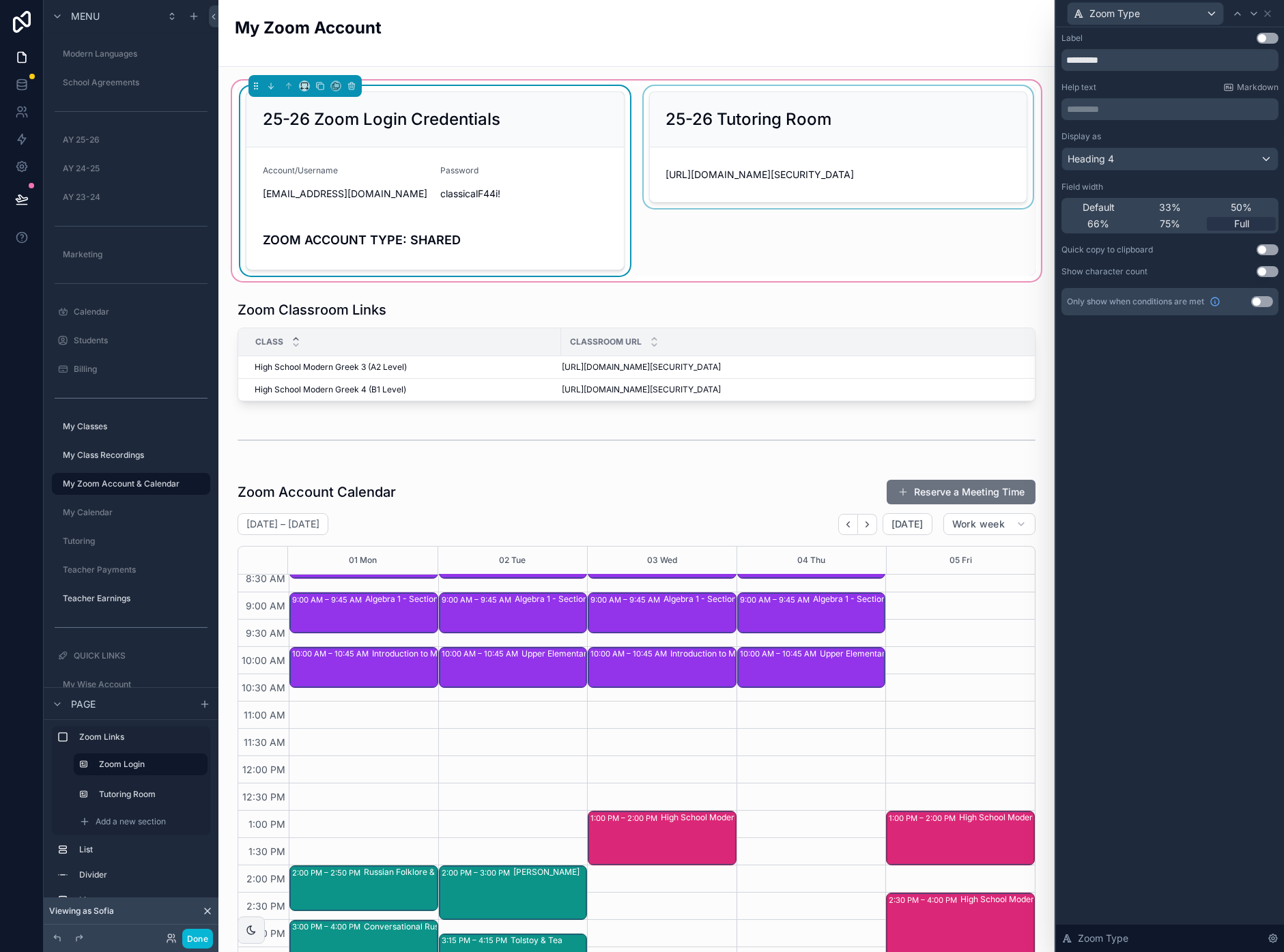
click at [834, 247] on div "scrollable content" at bounding box center [838, 181] width 395 height 190
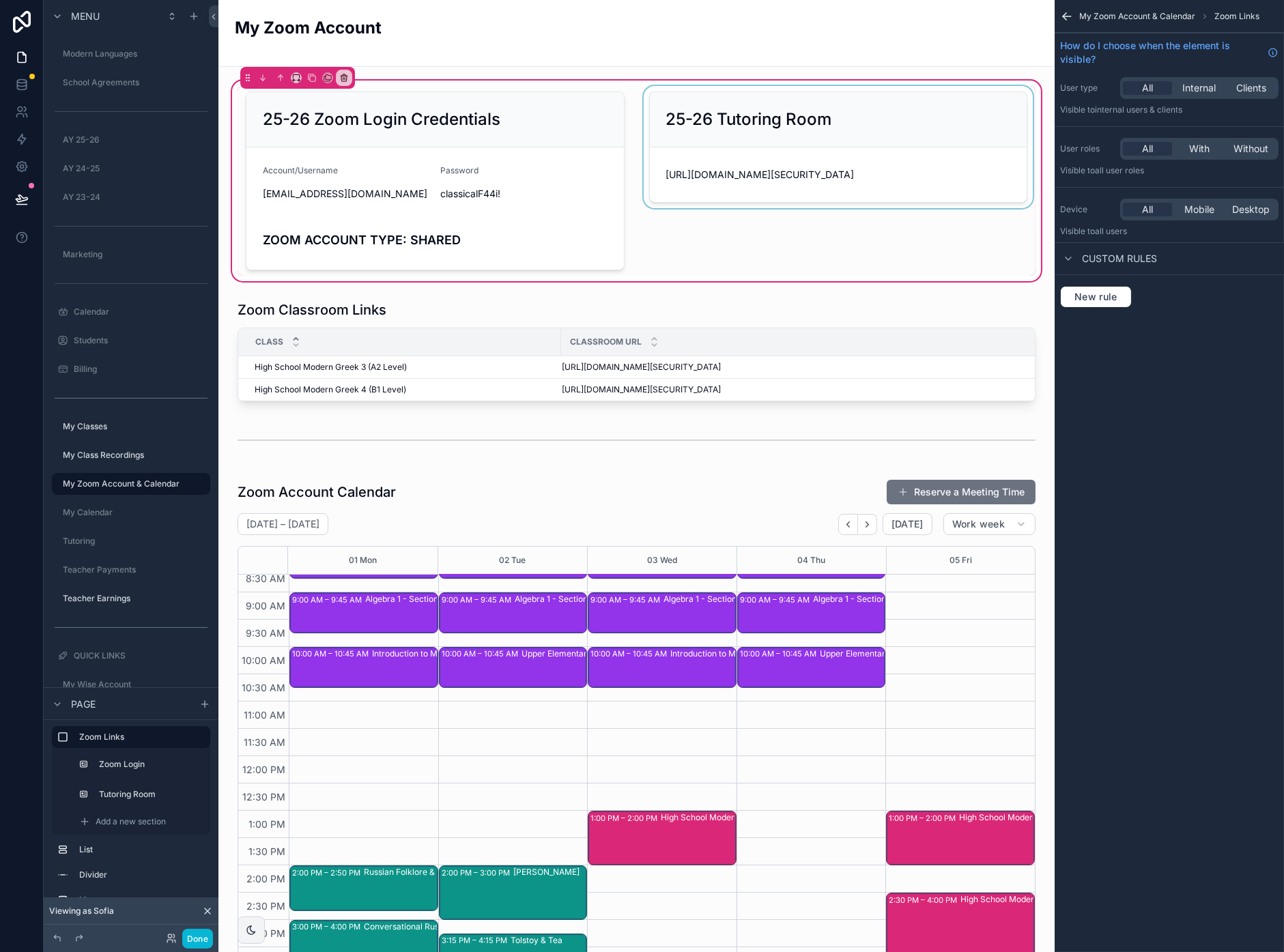
click at [713, 102] on div "scrollable content" at bounding box center [838, 181] width 395 height 190
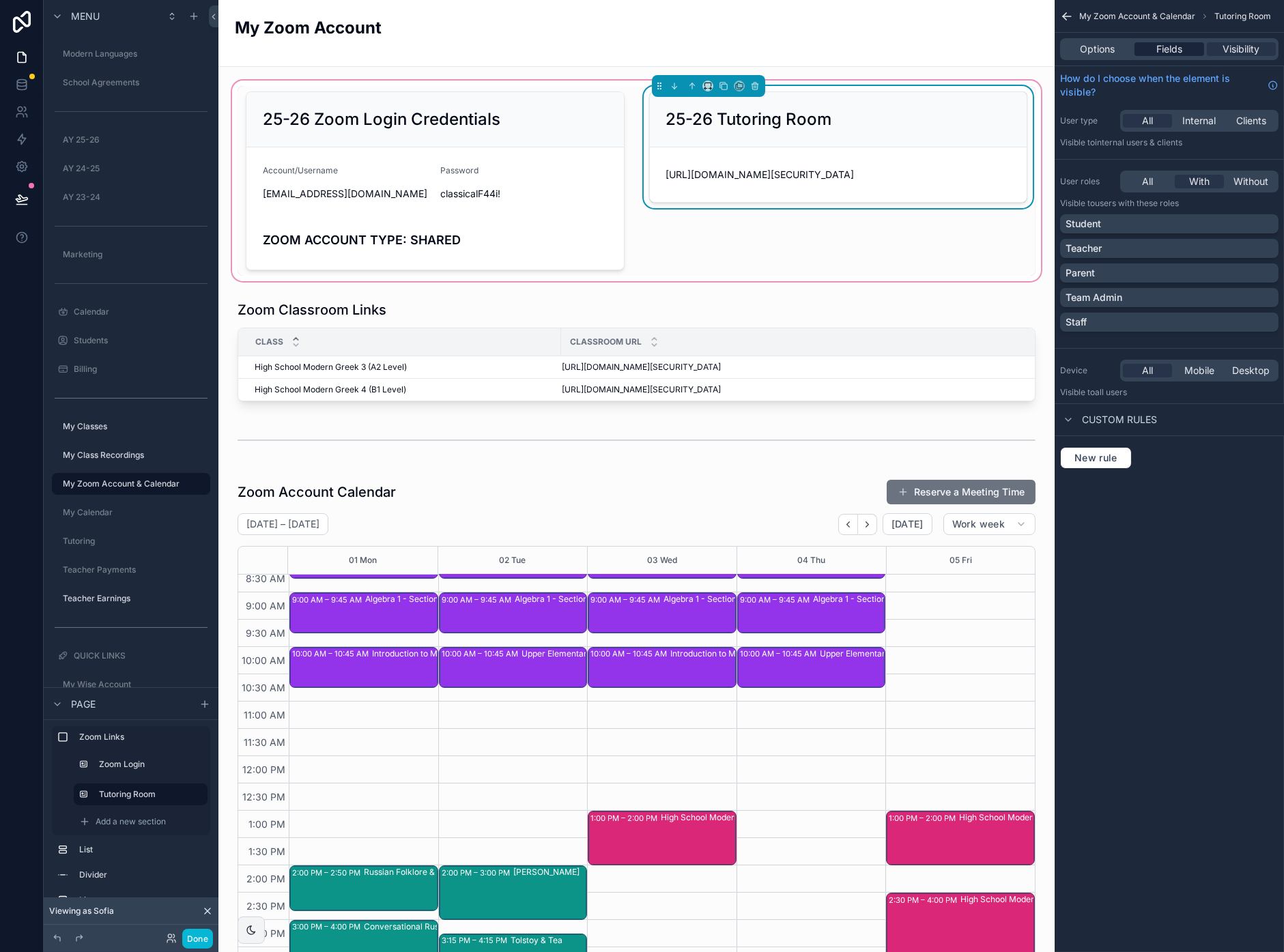
click at [1177, 47] on span "Fields" at bounding box center [1169, 49] width 26 height 14
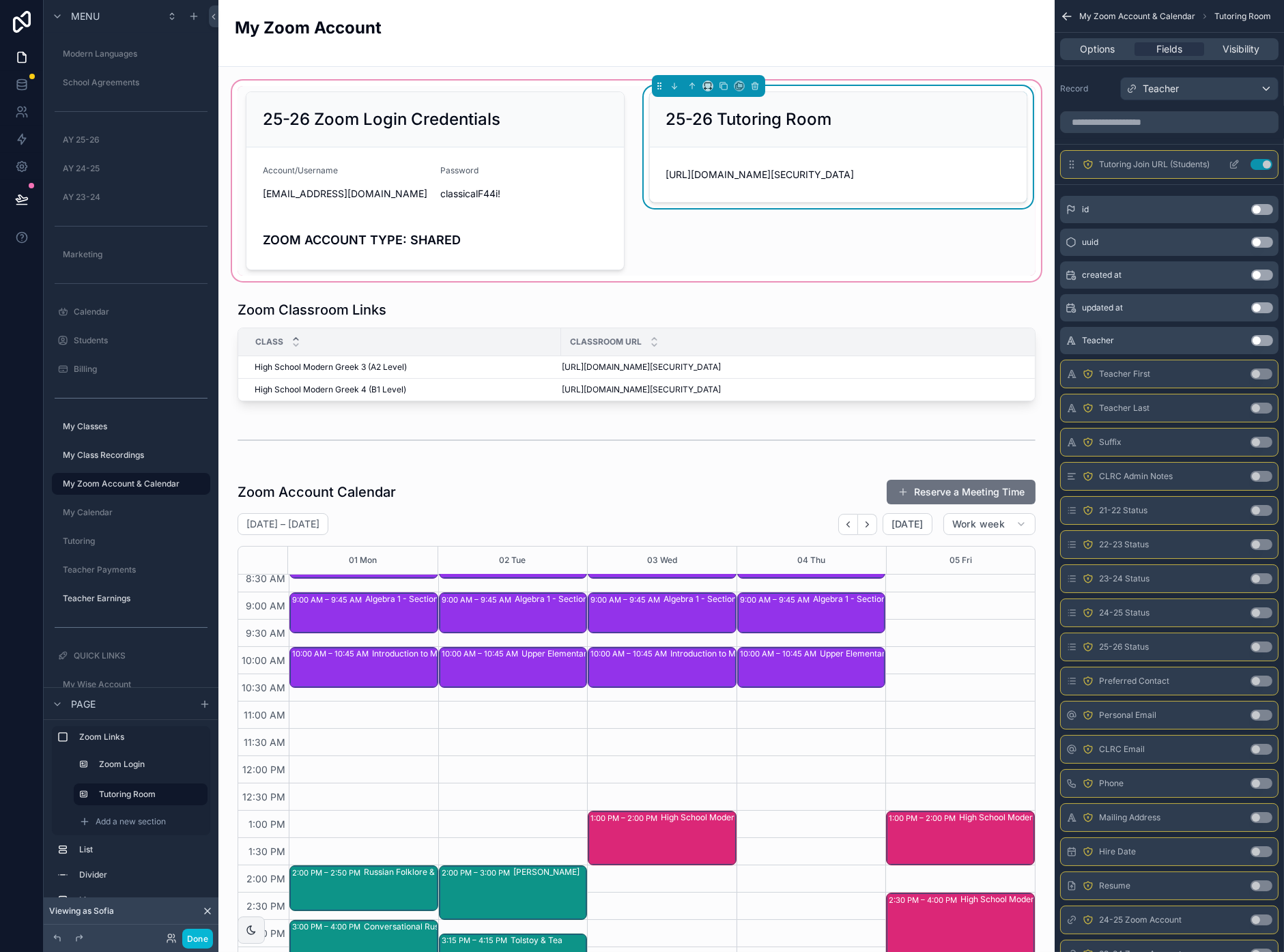
click at [1234, 162] on icon "scrollable content" at bounding box center [1234, 164] width 11 height 11
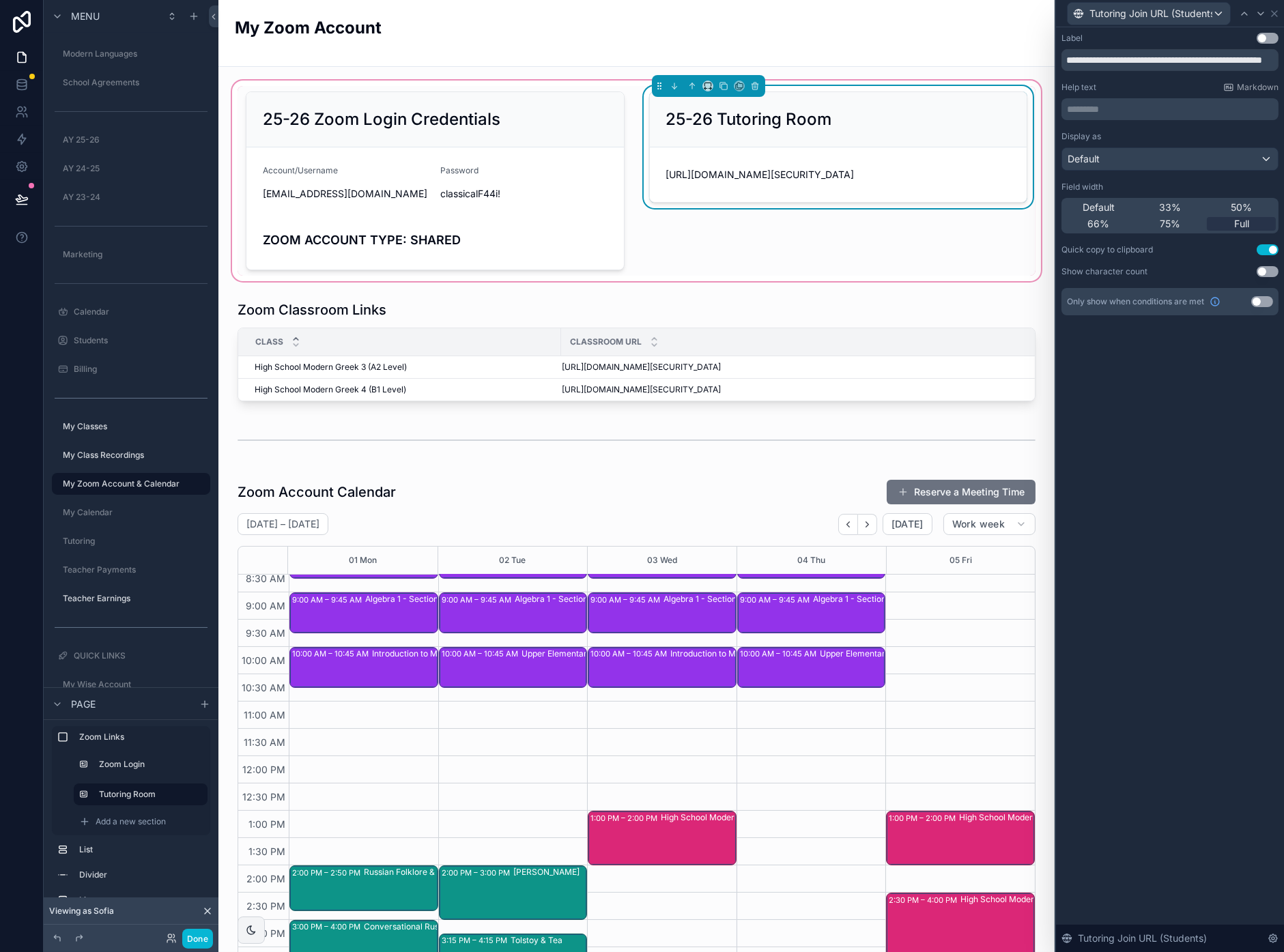
click at [934, 133] on div "25-26 Tutoring Room" at bounding box center [838, 120] width 377 height 55
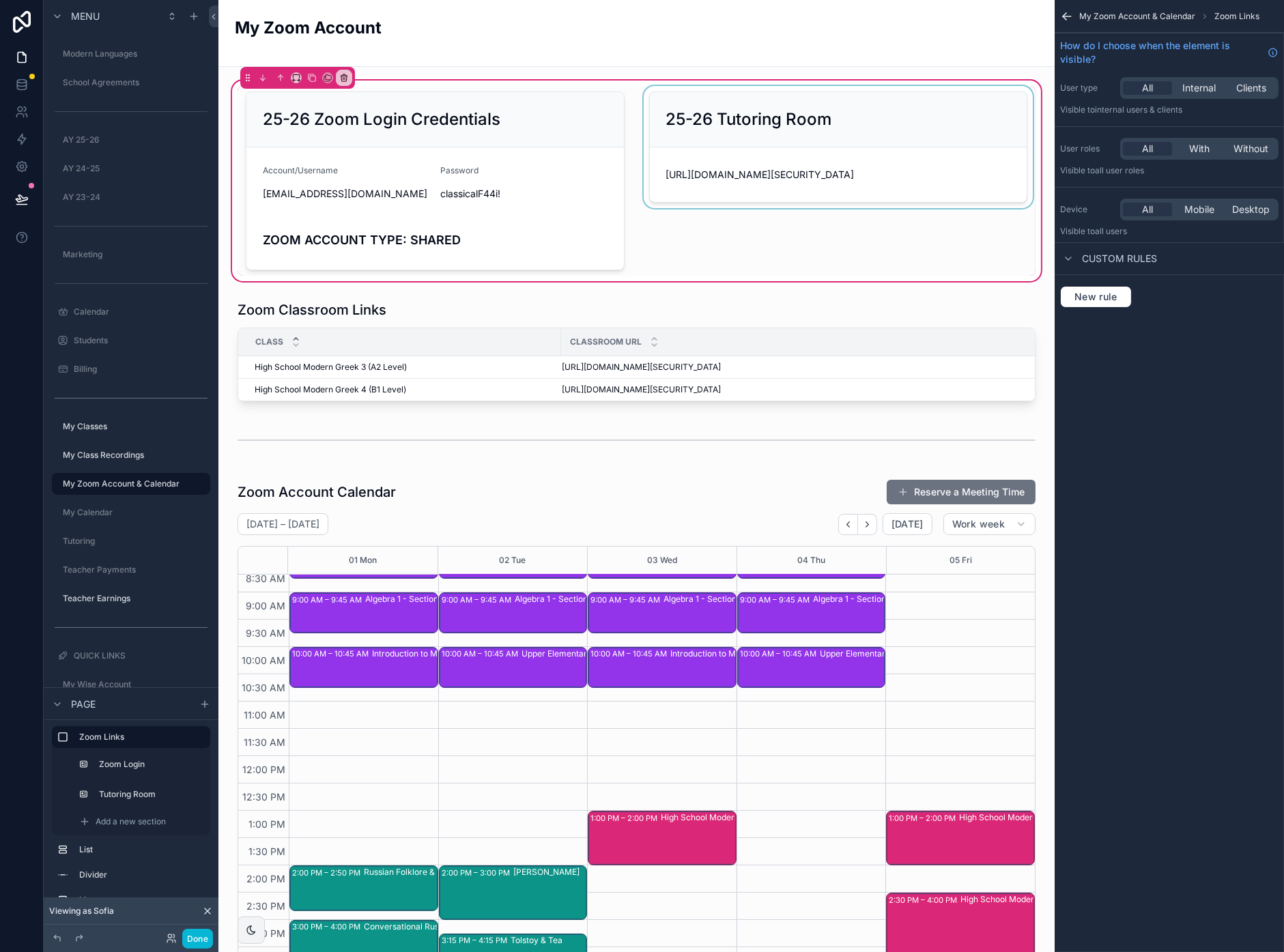
click at [921, 145] on div "scrollable content" at bounding box center [838, 181] width 395 height 190
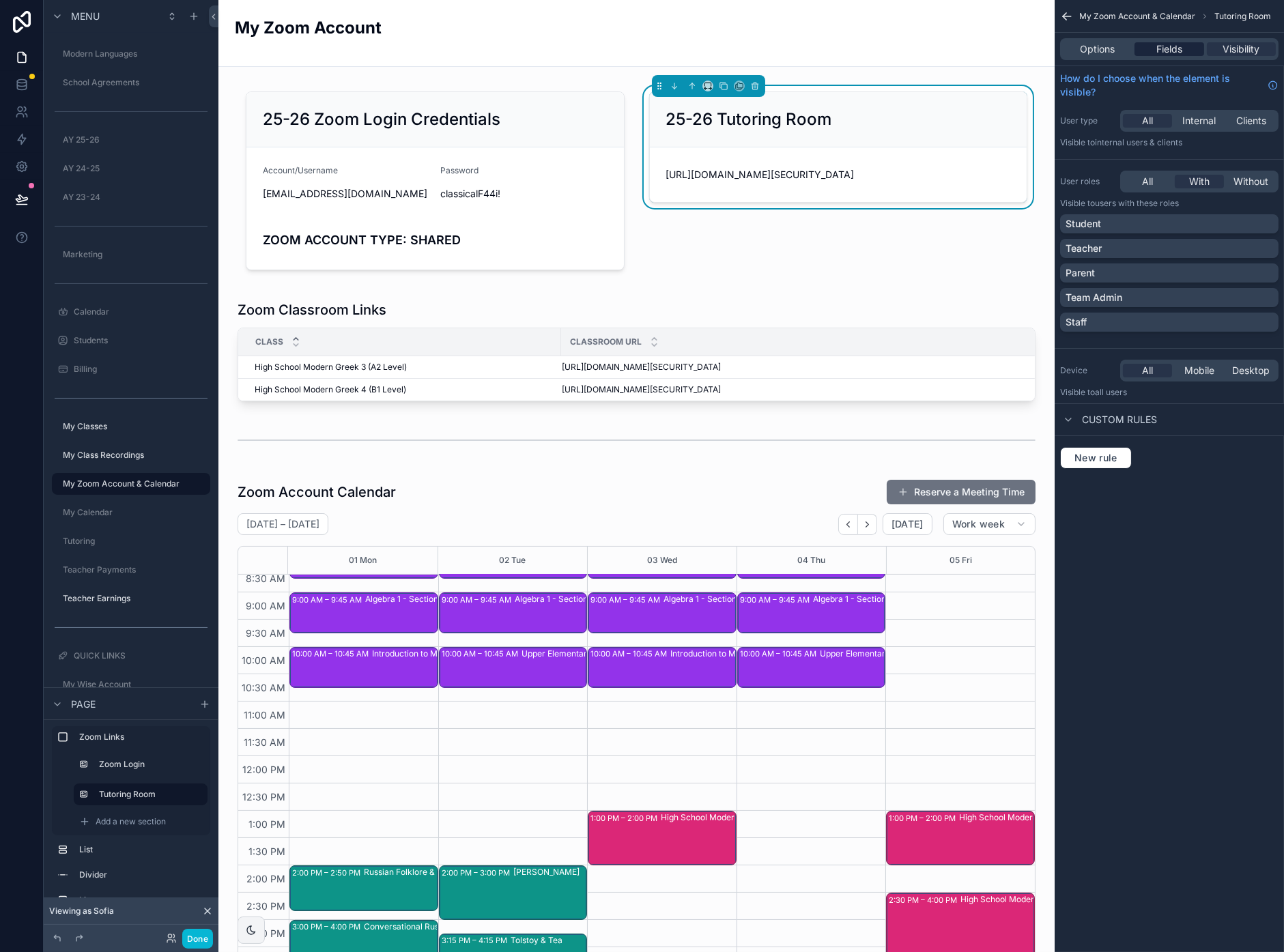
click at [1179, 52] on span "Fields" at bounding box center [1169, 49] width 26 height 14
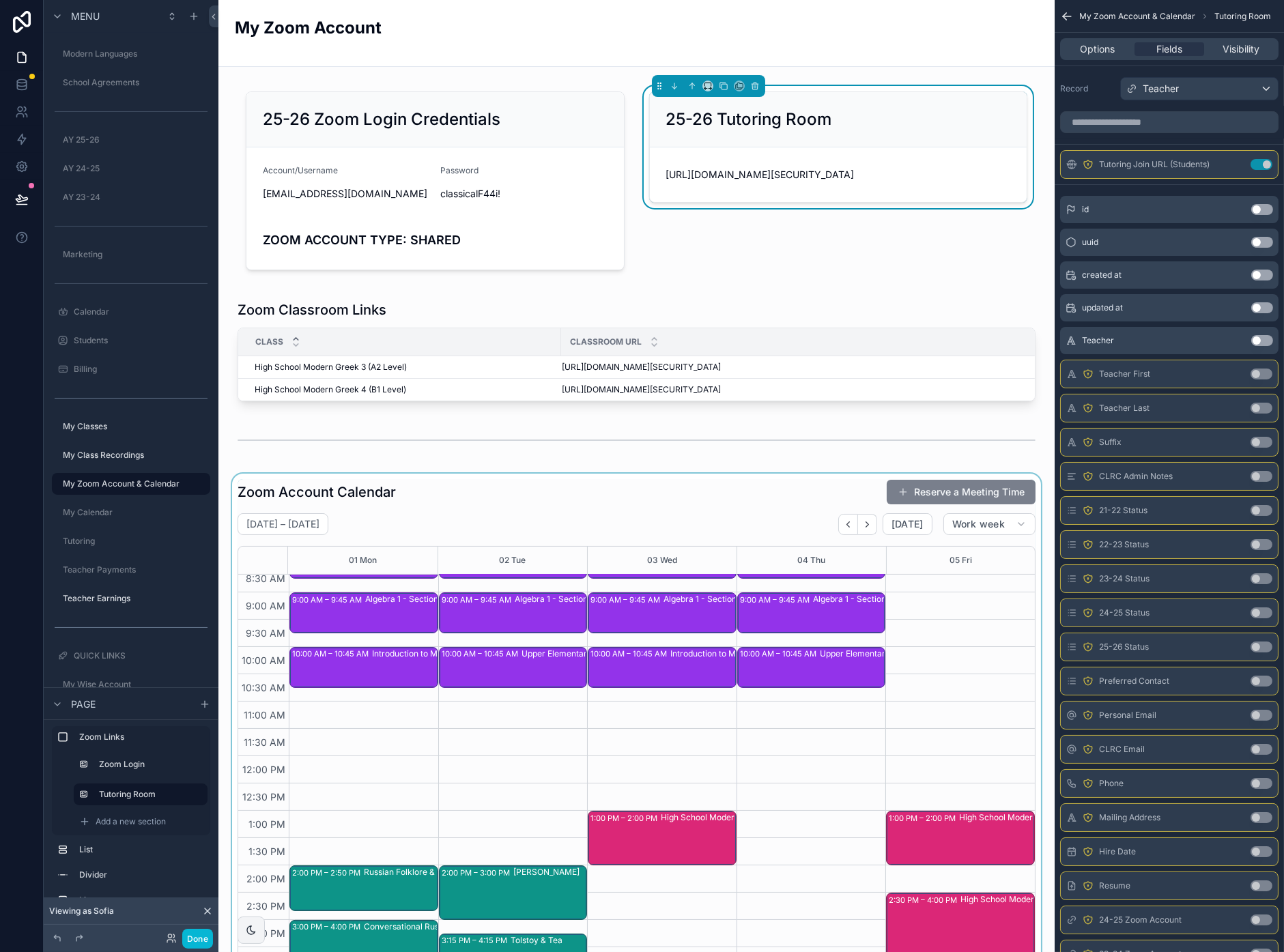
click at [974, 487] on div "scrollable content" at bounding box center [636, 836] width 814 height 725
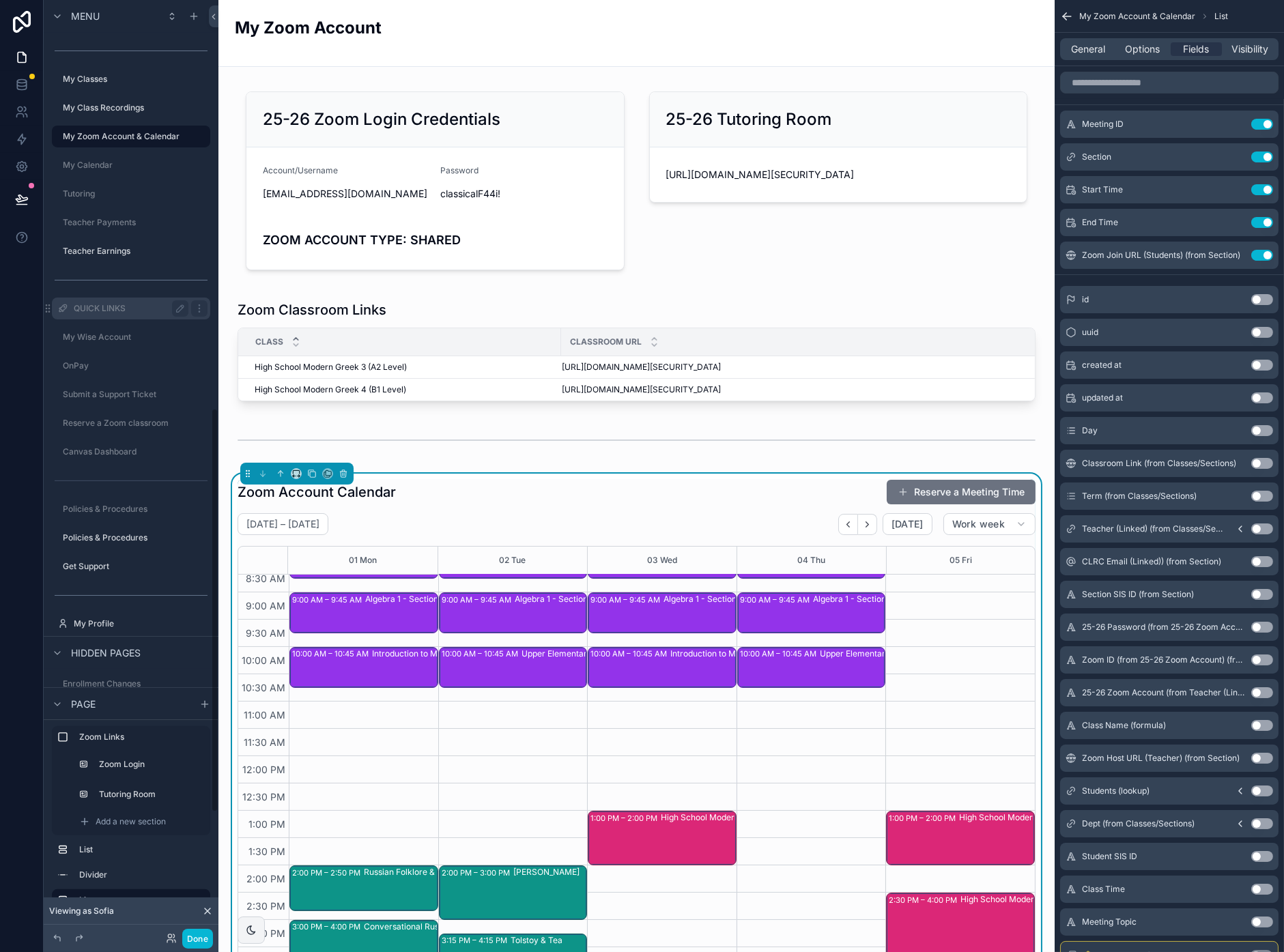
scroll to position [945, 0]
click at [200, 937] on button "Done" at bounding box center [197, 939] width 31 height 20
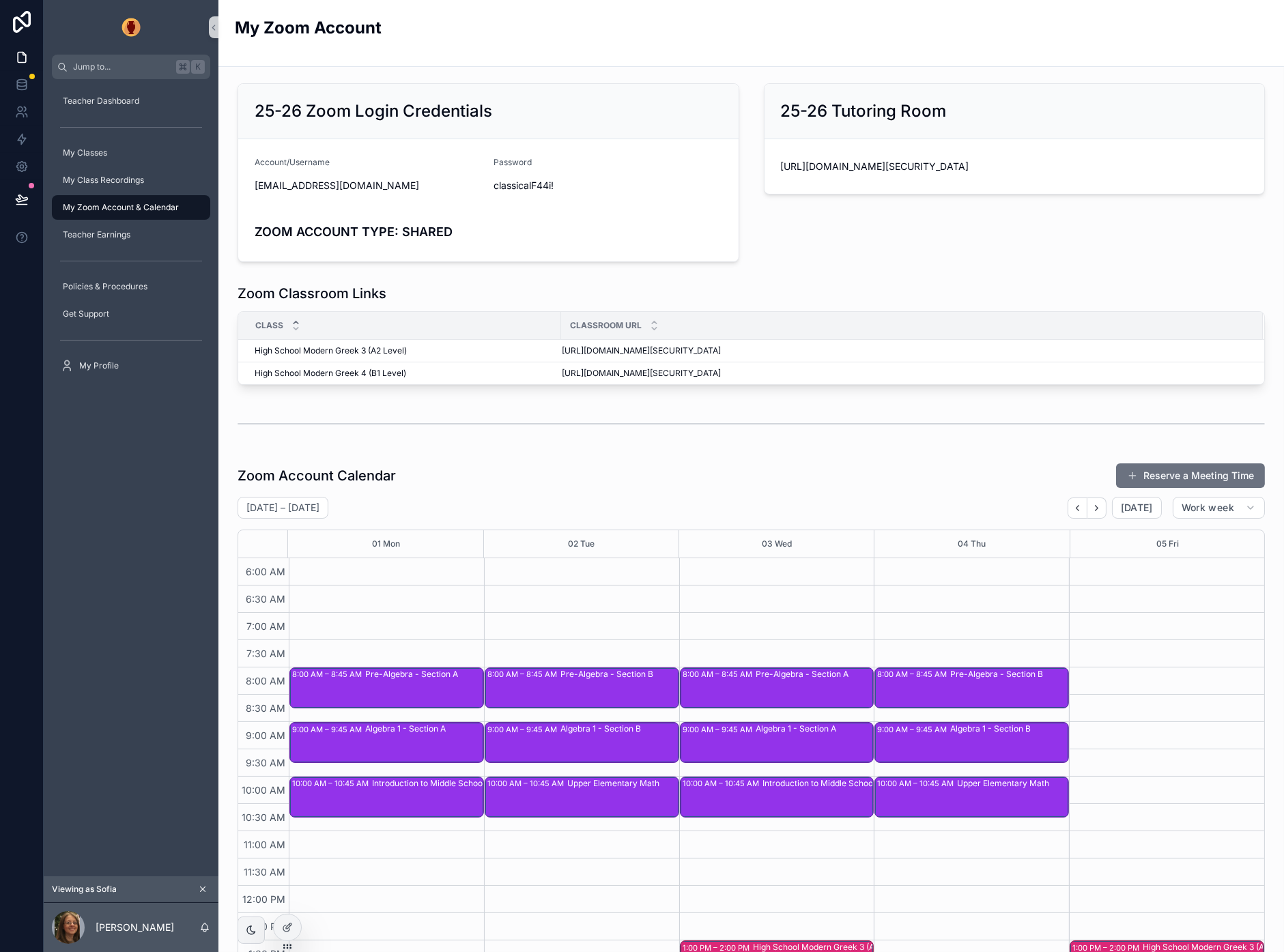
scroll to position [146, 0]
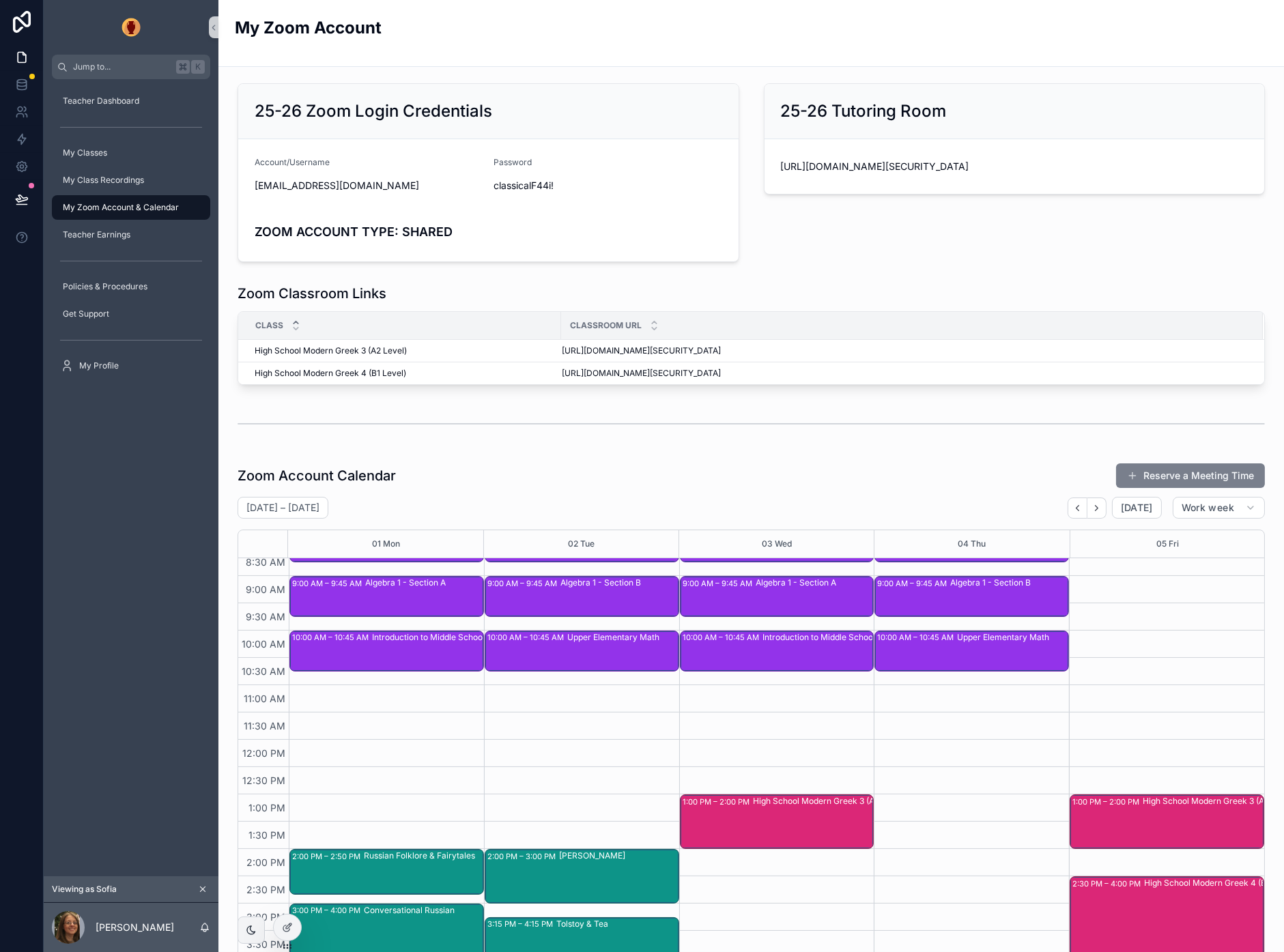
click at [1186, 472] on button "Reserve a Meeting Time" at bounding box center [1190, 476] width 149 height 25
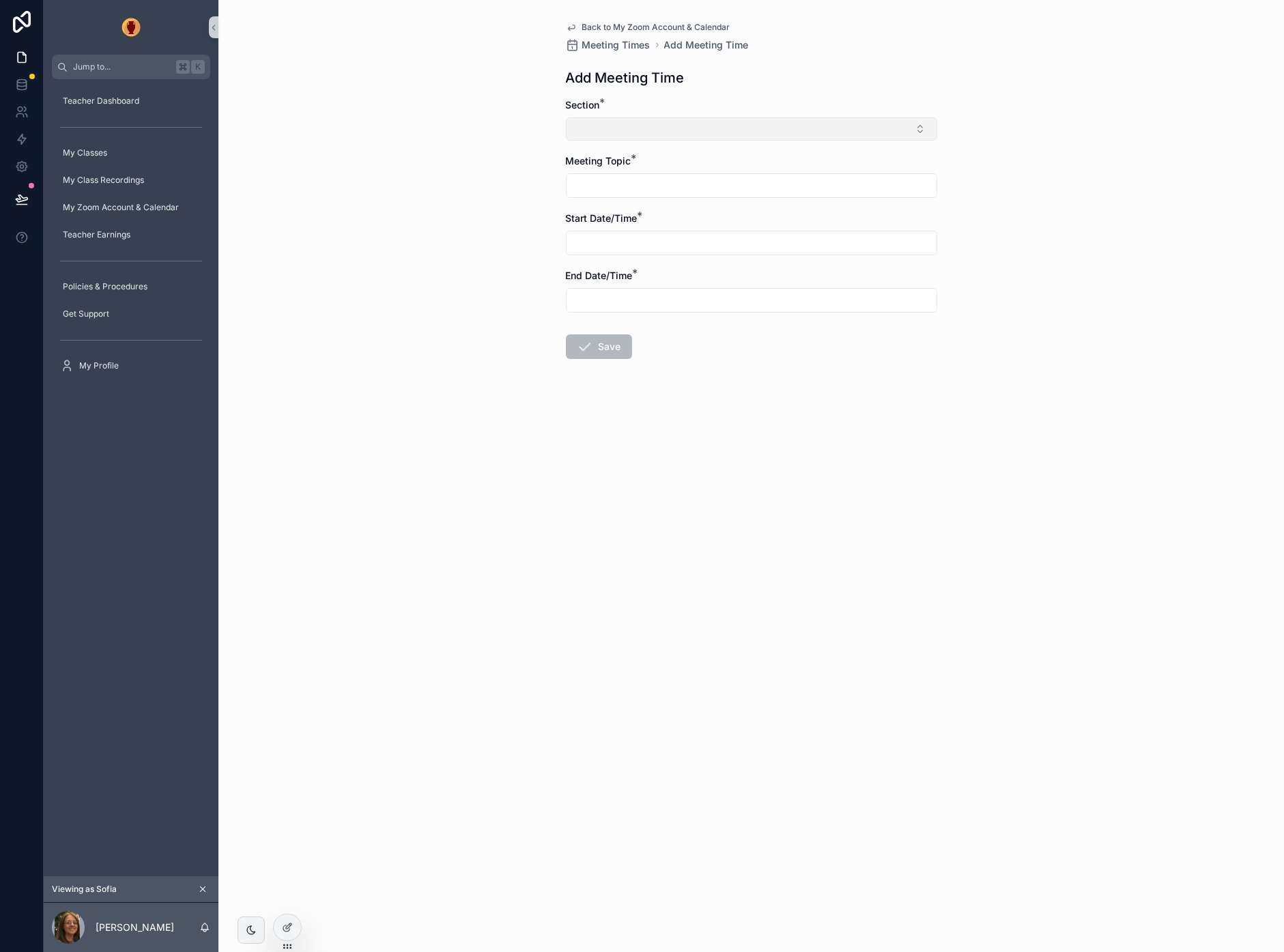
click at [693, 127] on button "Select Button" at bounding box center [751, 129] width 371 height 23
click at [1024, 227] on div "Back to My Zoom Account & Calendar Meeting Times Add Meeting Time Add Meeting T…" at bounding box center [751, 476] width 1065 height 952
click at [581, 25] on link "Back to My Zoom Account & Calendar" at bounding box center [648, 27] width 164 height 11
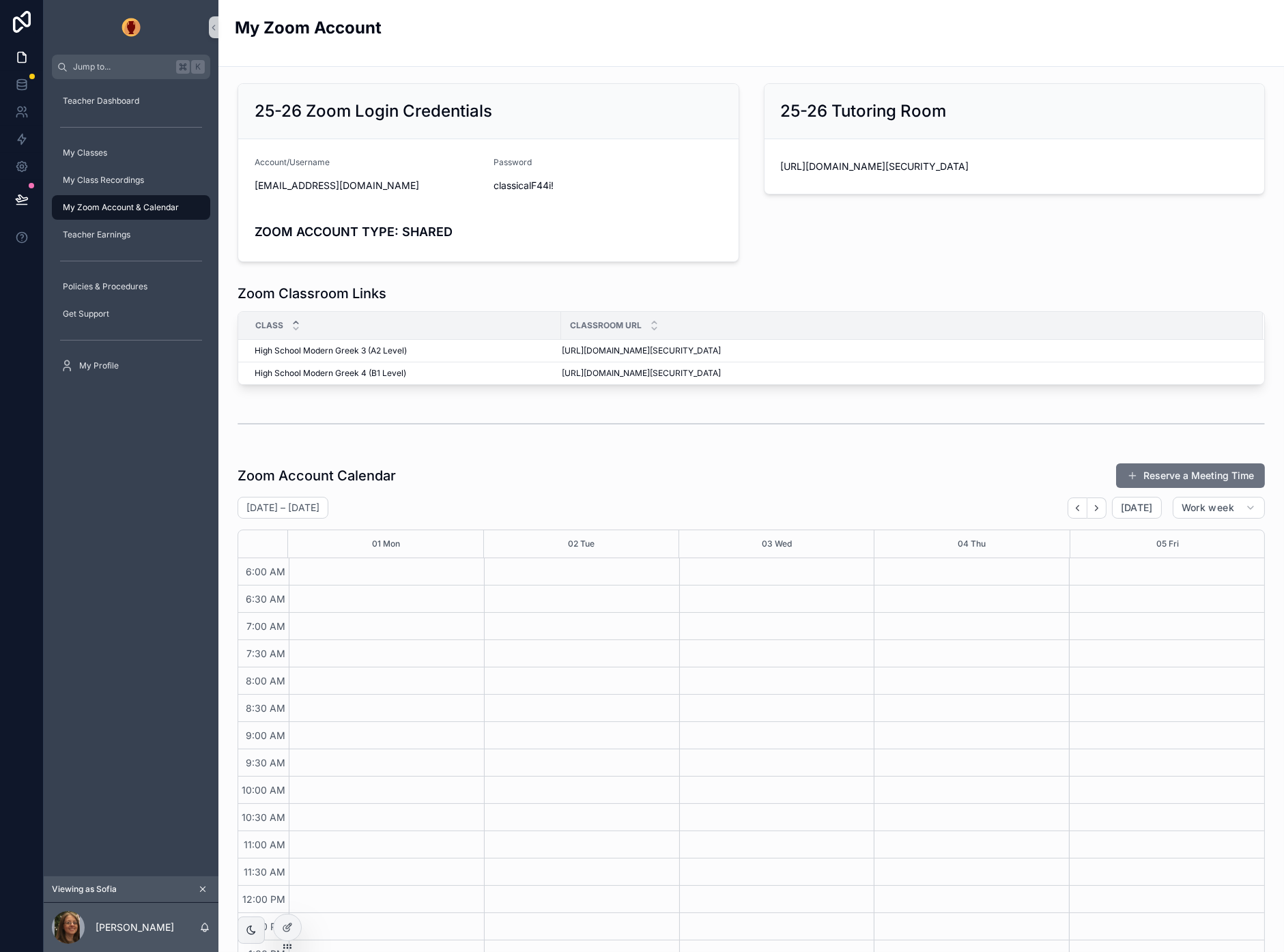
scroll to position [146, 0]
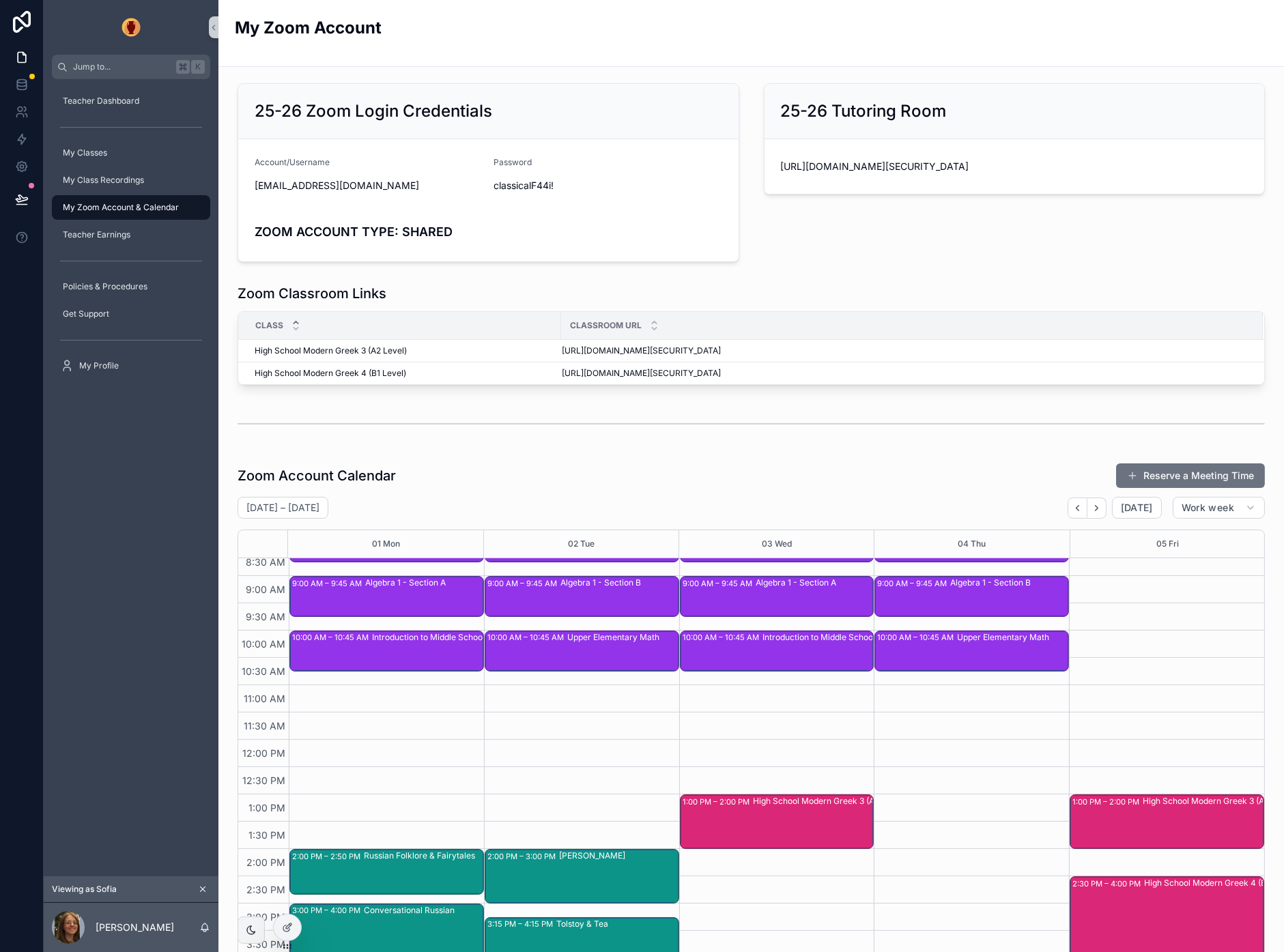
click at [1261, 230] on div "25-26 Tutoring Room [URL][DOMAIN_NAME][SECURITY_DATA]" at bounding box center [1014, 173] width 518 height 190
